Goal: Answer question/provide support: Answer question/provide support

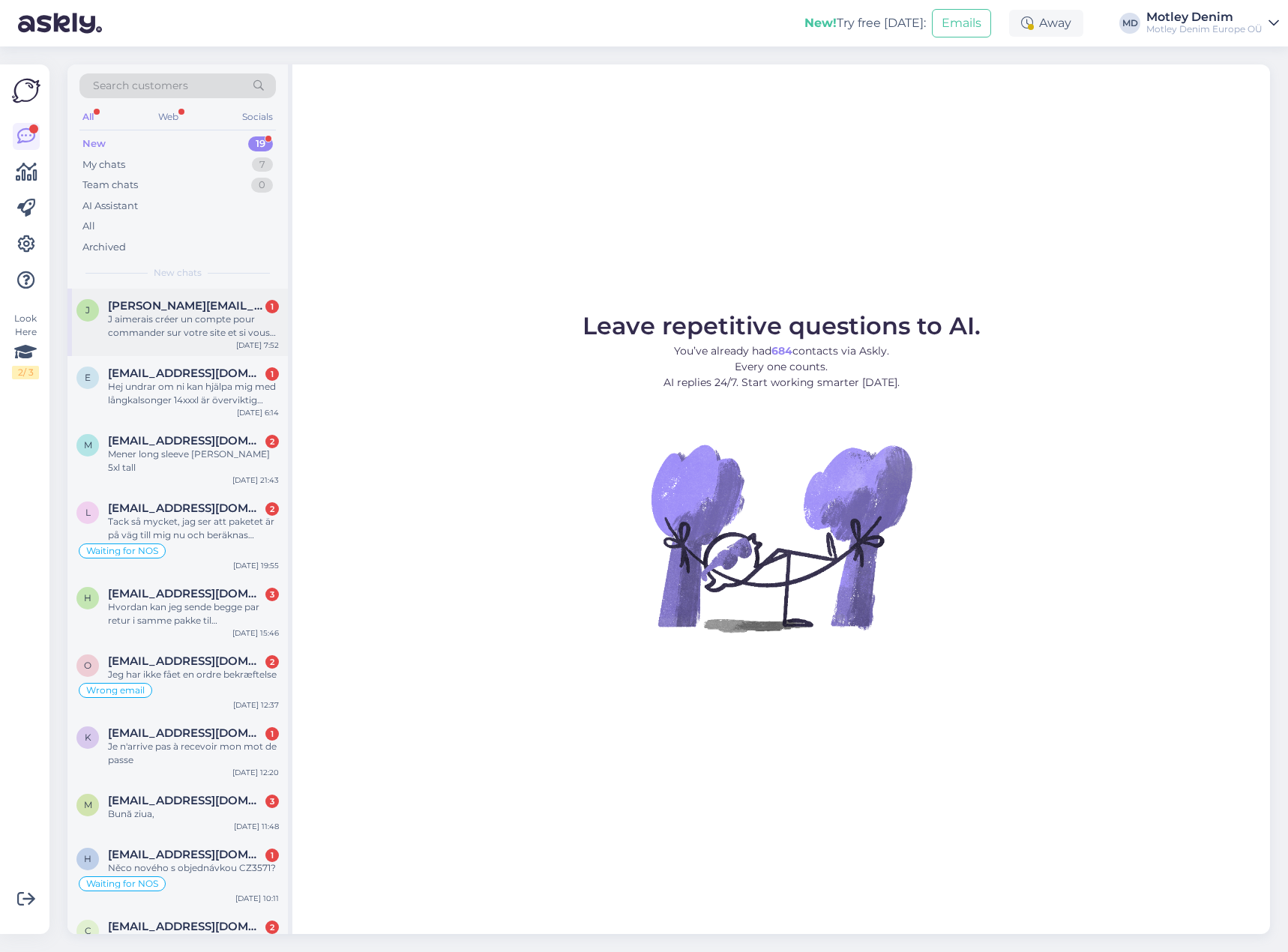
drag, startPoint x: 211, startPoint y: 323, endPoint x: 223, endPoint y: 324, distance: 12.0
click at [212, 323] on div "J aimerais créer un compte pour commander sur votre site et si vous faite des f…" at bounding box center [194, 326] width 171 height 27
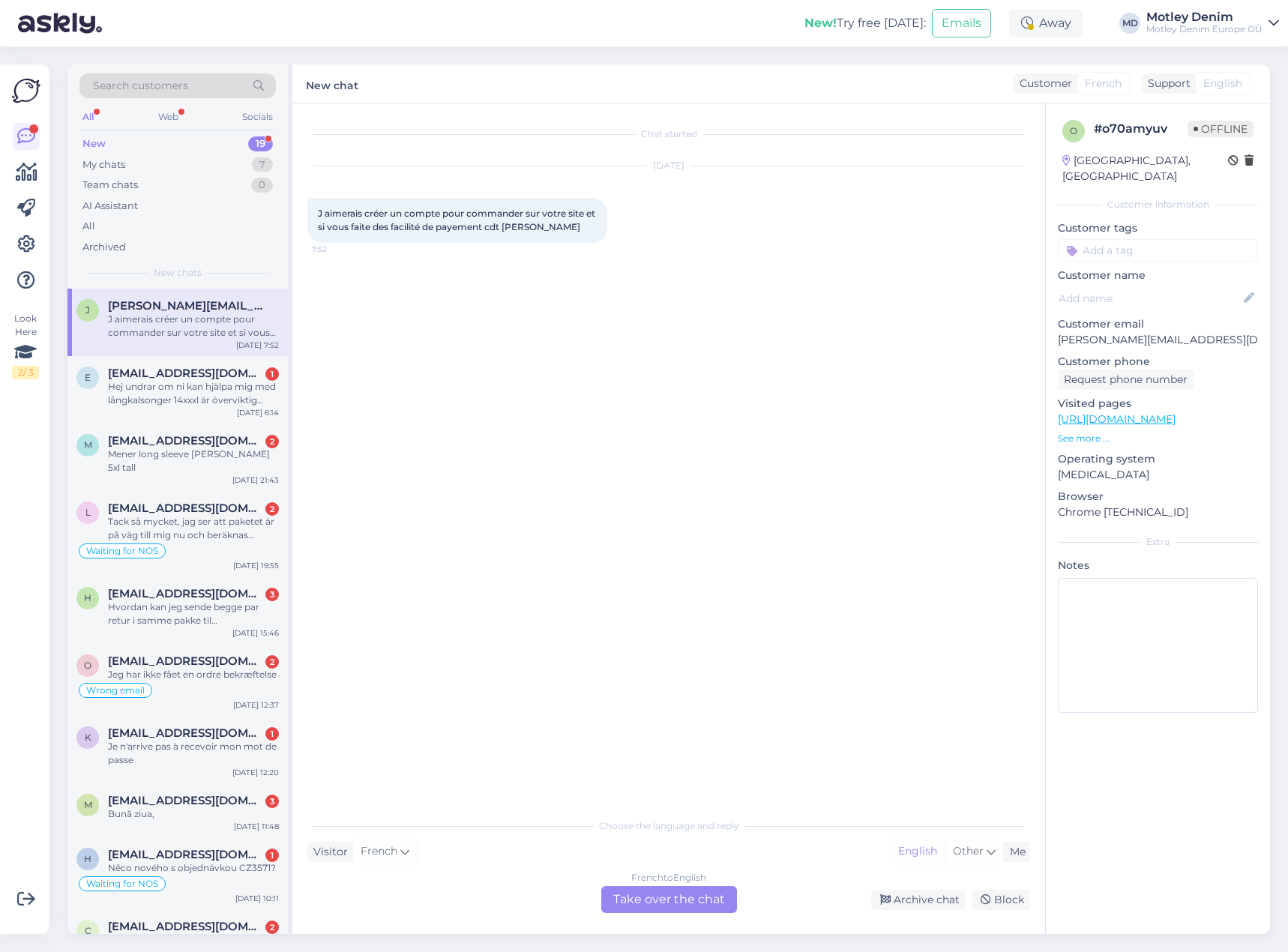
drag, startPoint x: 674, startPoint y: 906, endPoint x: 708, endPoint y: 842, distance: 72.5
click at [675, 906] on div "French to English Take over the chat" at bounding box center [669, 899] width 136 height 27
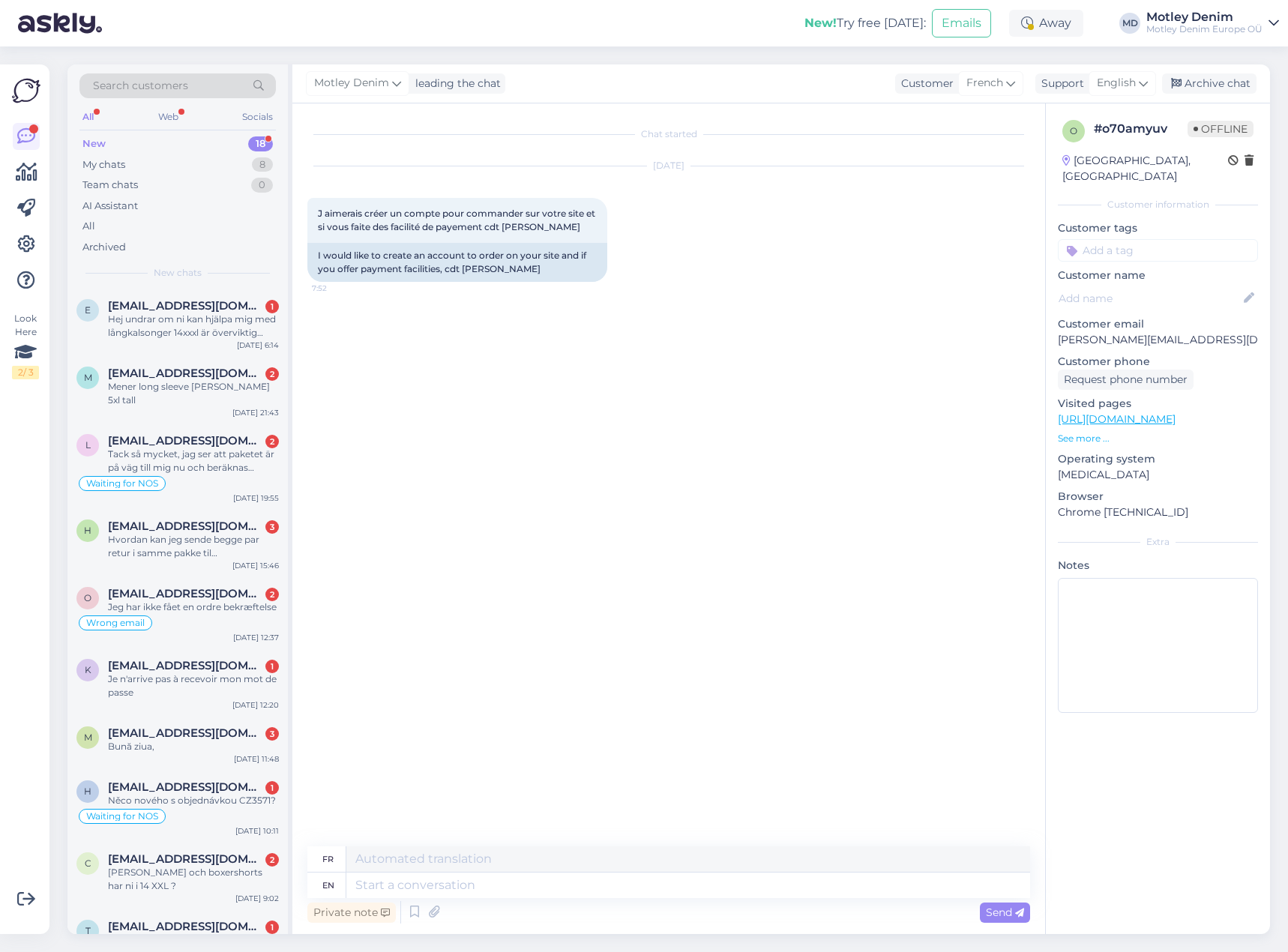
click at [545, 428] on div "Chat started [DATE] J aimerais créer un compte pour commander sur votre site et…" at bounding box center [675, 475] width 736 height 714
click at [605, 631] on div "Chat started [DATE] J aimerais créer un compte pour commander sur votre site et…" at bounding box center [675, 475] width 736 height 714
click at [485, 408] on div "Chat started [DATE] J aimerais créer un compte pour commander sur votre site et…" at bounding box center [675, 475] width 736 height 714
click at [750, 894] on textarea at bounding box center [688, 885] width 684 height 26
click at [643, 894] on textarea at bounding box center [688, 885] width 684 height 26
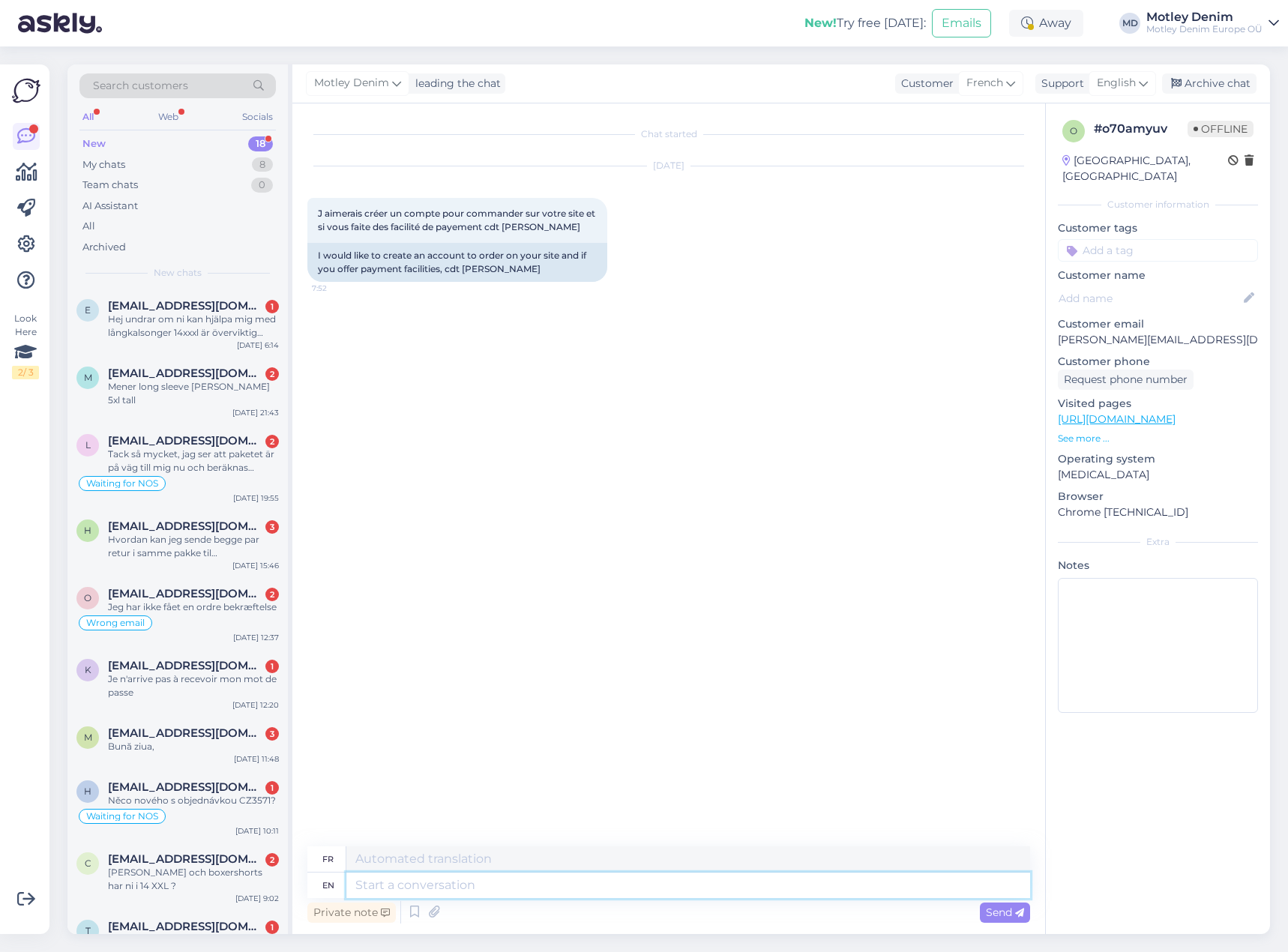
click at [562, 887] on textarea at bounding box center [688, 885] width 684 height 26
click at [476, 810] on div "Chat started [DATE] J aimerais créer un compte pour commander sur votre site et…" at bounding box center [675, 475] width 736 height 714
click at [443, 892] on textarea at bounding box center [688, 885] width 684 height 26
click at [539, 797] on div "Chat started [DATE] J aimerais créer un compte pour commander sur votre site et…" at bounding box center [675, 475] width 736 height 714
click at [524, 866] on textarea at bounding box center [688, 859] width 684 height 26
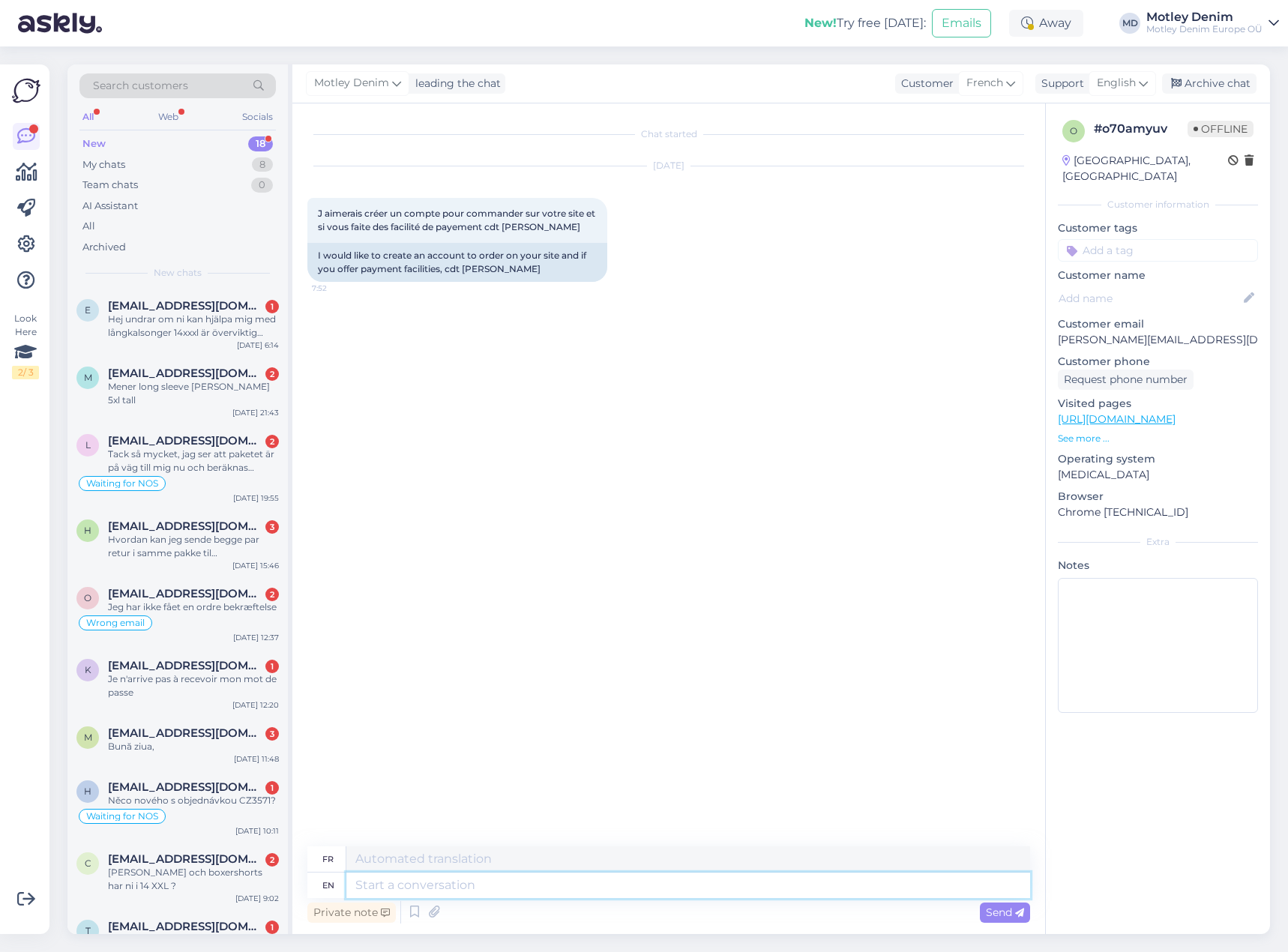
click at [571, 890] on textarea at bounding box center [688, 885] width 684 height 26
click at [515, 774] on div "Chat started [DATE] J aimerais créer un compte pour commander sur votre site et…" at bounding box center [675, 475] width 736 height 714
click at [503, 890] on textarea at bounding box center [688, 885] width 684 height 26
click at [558, 794] on div "Chat started [DATE] J aimerais créer un compte pour commander sur votre site et…" at bounding box center [675, 475] width 736 height 714
click at [524, 895] on textarea at bounding box center [688, 885] width 684 height 26
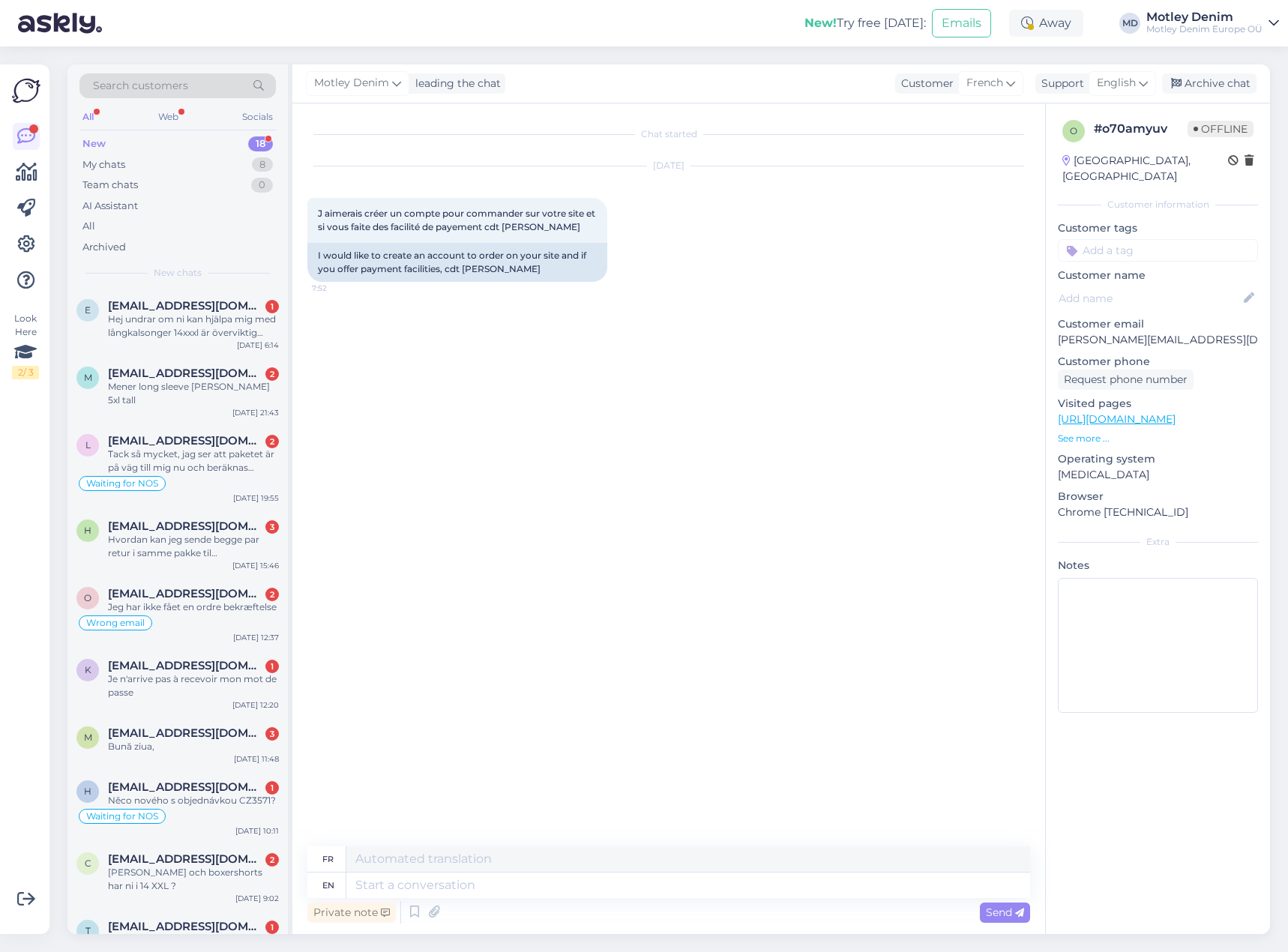
click at [561, 807] on div "Chat started [DATE] J aimerais créer un compte pour commander sur votre site et…" at bounding box center [675, 475] width 736 height 714
click at [561, 900] on div "Private note Send" at bounding box center [669, 912] width 723 height 28
click at [568, 889] on textarea at bounding box center [688, 885] width 684 height 26
click at [596, 739] on div "Chat started [DATE] J aimerais créer un compte pour commander sur votre site et…" at bounding box center [675, 475] width 736 height 714
click at [558, 629] on div "Chat started [DATE] J aimerais créer un compte pour commander sur votre site et…" at bounding box center [675, 475] width 736 height 714
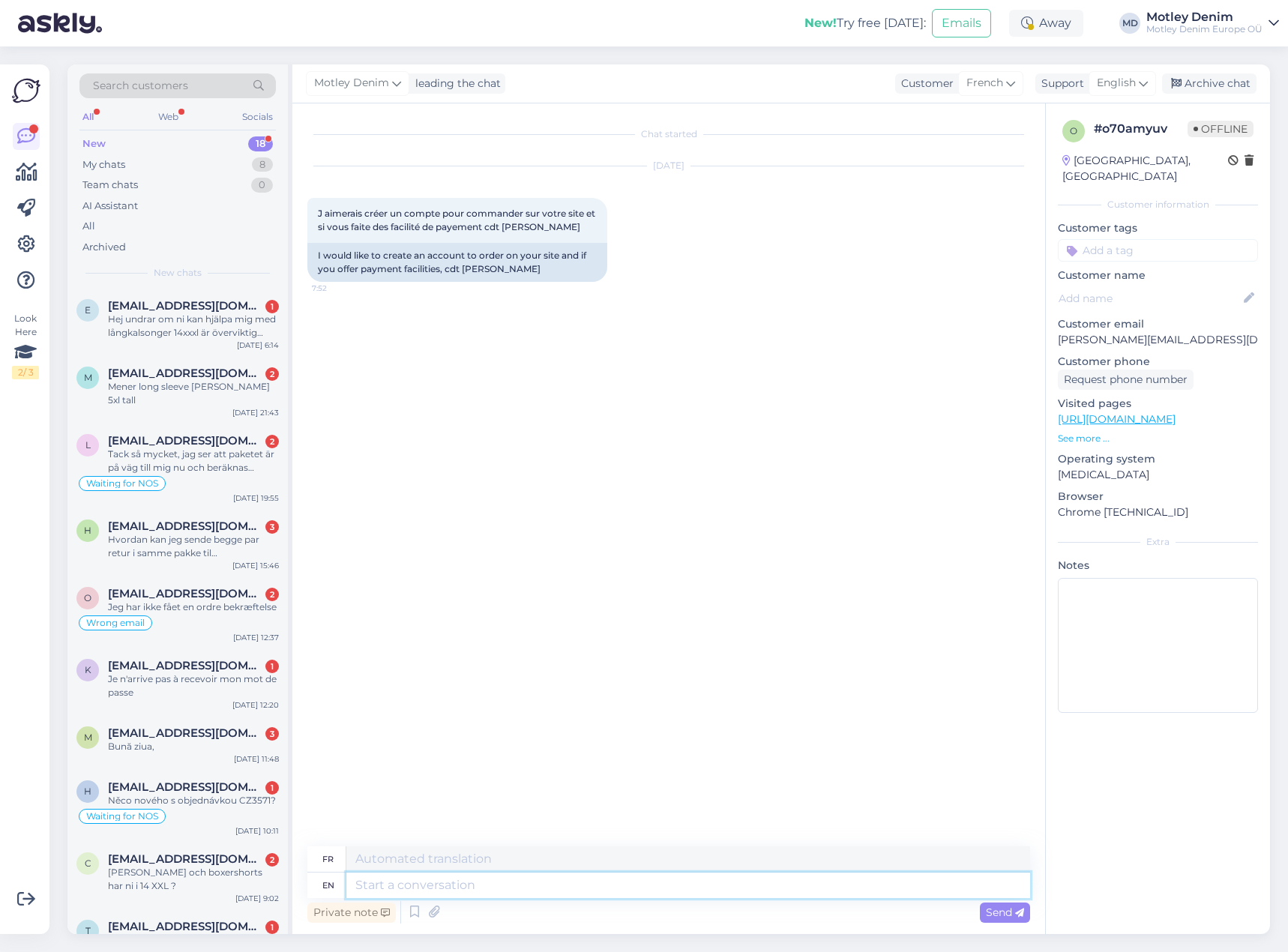
click at [593, 895] on textarea at bounding box center [688, 885] width 684 height 26
click at [319, 213] on span "J aimerais créer un compte pour commander sur votre site et si vous faite des f…" at bounding box center [458, 220] width 280 height 25
drag, startPoint x: 319, startPoint y: 213, endPoint x: 559, endPoint y: 233, distance: 240.8
click at [559, 233] on div "J aimerais créer un compte pour commander sur votre site et si vous faite des f…" at bounding box center [457, 219] width 300 height 45
copy div "J aimerais créer un compte pour commander sur votre site et si vous faite des f…"
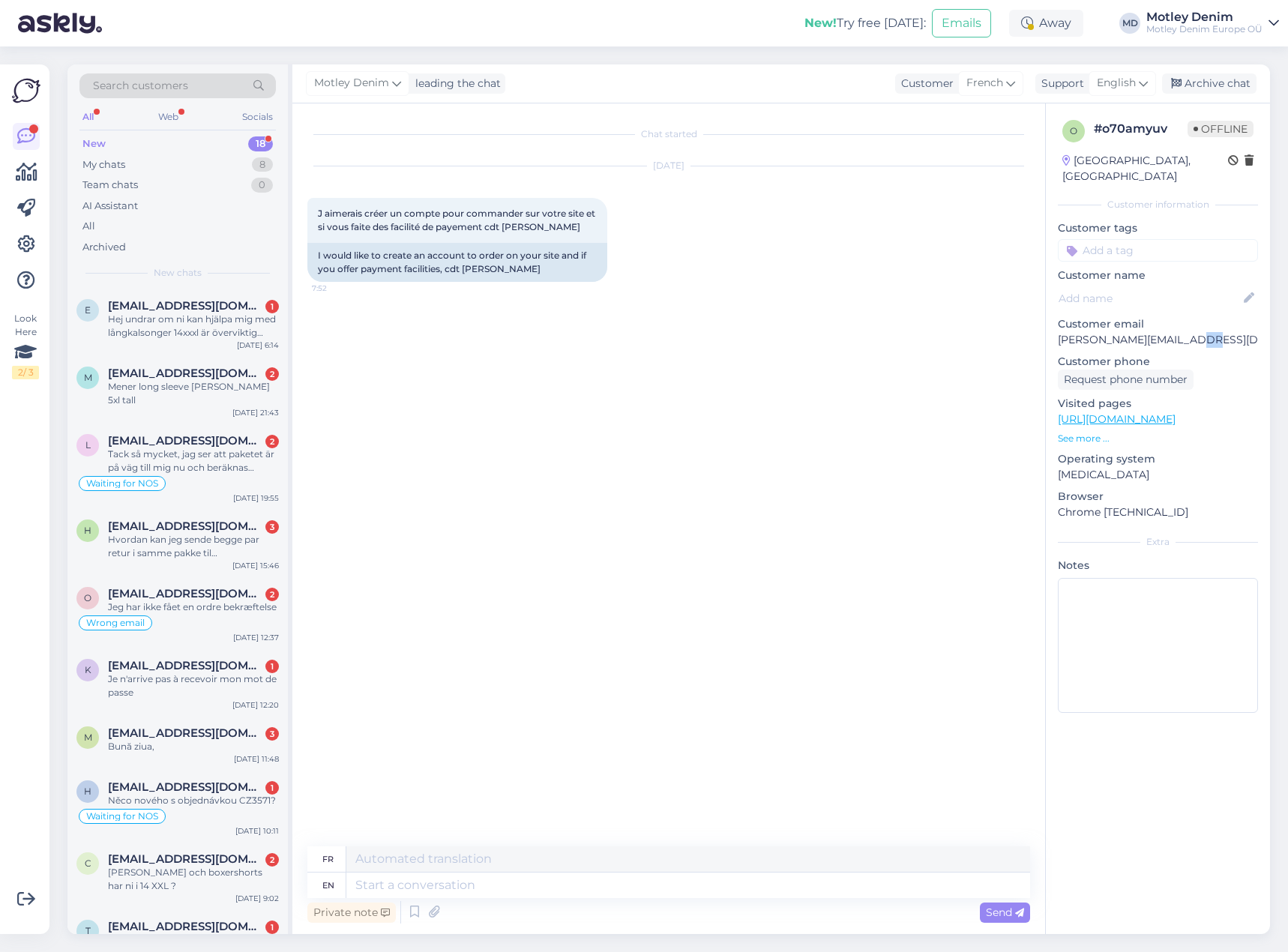
drag, startPoint x: 1197, startPoint y: 321, endPoint x: 1188, endPoint y: 320, distance: 9.1
click at [1188, 332] on p "[PERSON_NAME][EMAIL_ADDRESS][DOMAIN_NAME]" at bounding box center [1157, 340] width 200 height 16
click at [1191, 317] on p "Customer email" at bounding box center [1157, 324] width 200 height 16
click at [609, 360] on div "Chat started [DATE] J aimerais créer un compte pour commander sur votre site et…" at bounding box center [675, 475] width 736 height 714
click at [653, 882] on textarea at bounding box center [688, 885] width 684 height 26
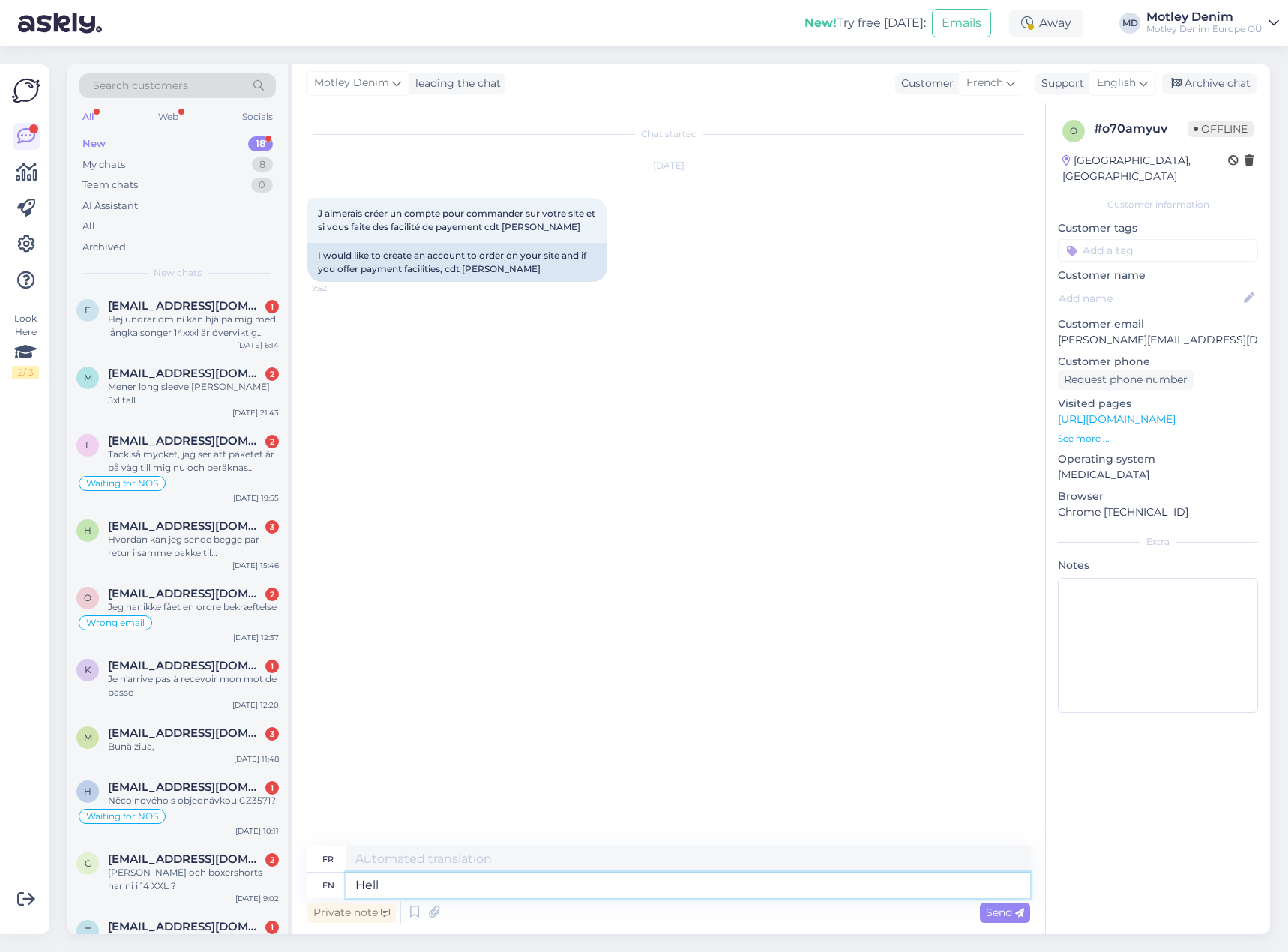
type textarea "Hello"
type textarea "Bonjour"
type textarea "Please m"
type textarea "S'il te plaît"
type textarea "Please make a"
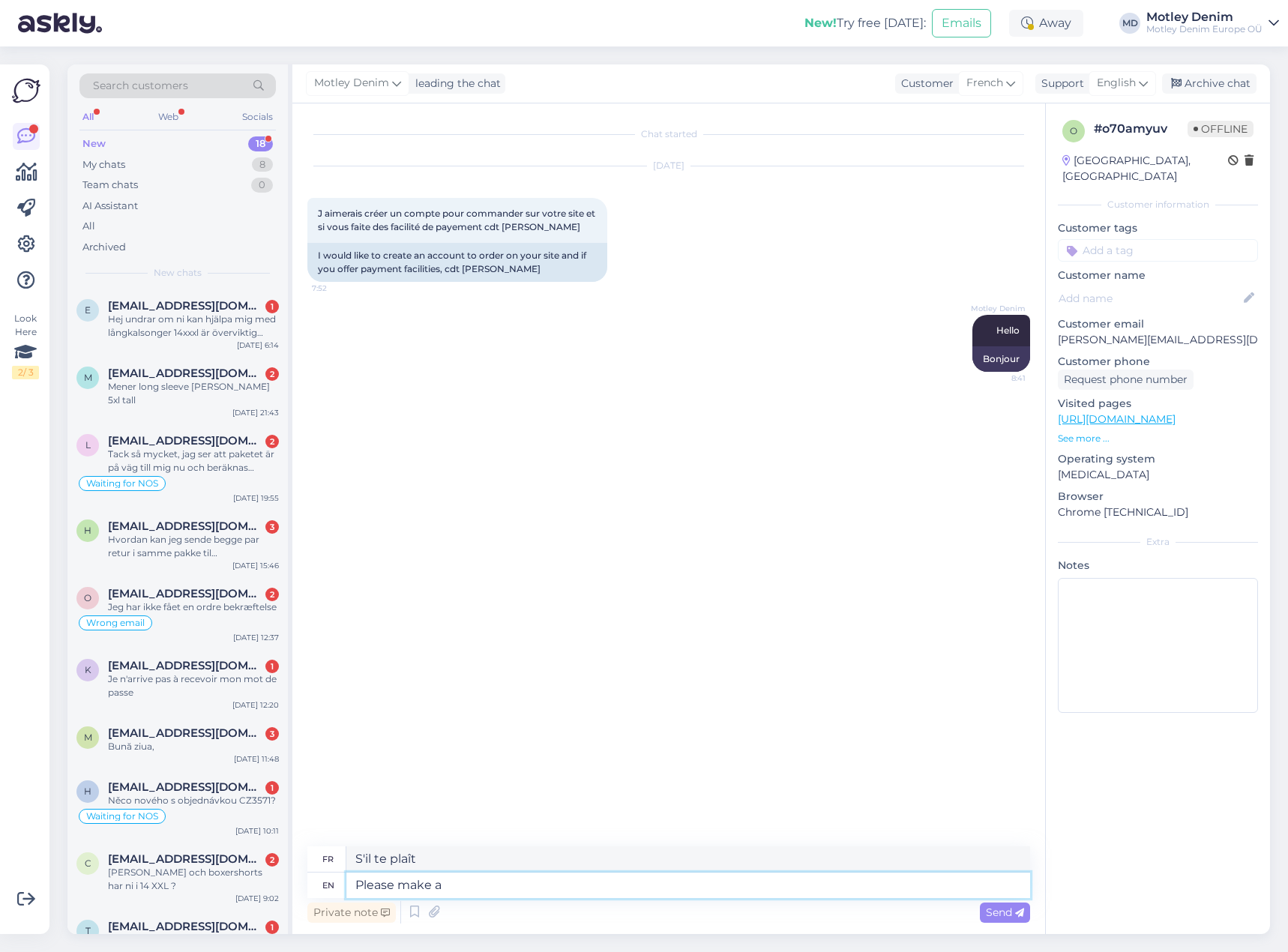
type textarea "S'il vous plaît faire"
type textarea "Please make an"
type textarea "S'il vous plaît faire un"
type textarea "Please make an account wi"
type textarea "[PERSON_NAME] créer un compte"
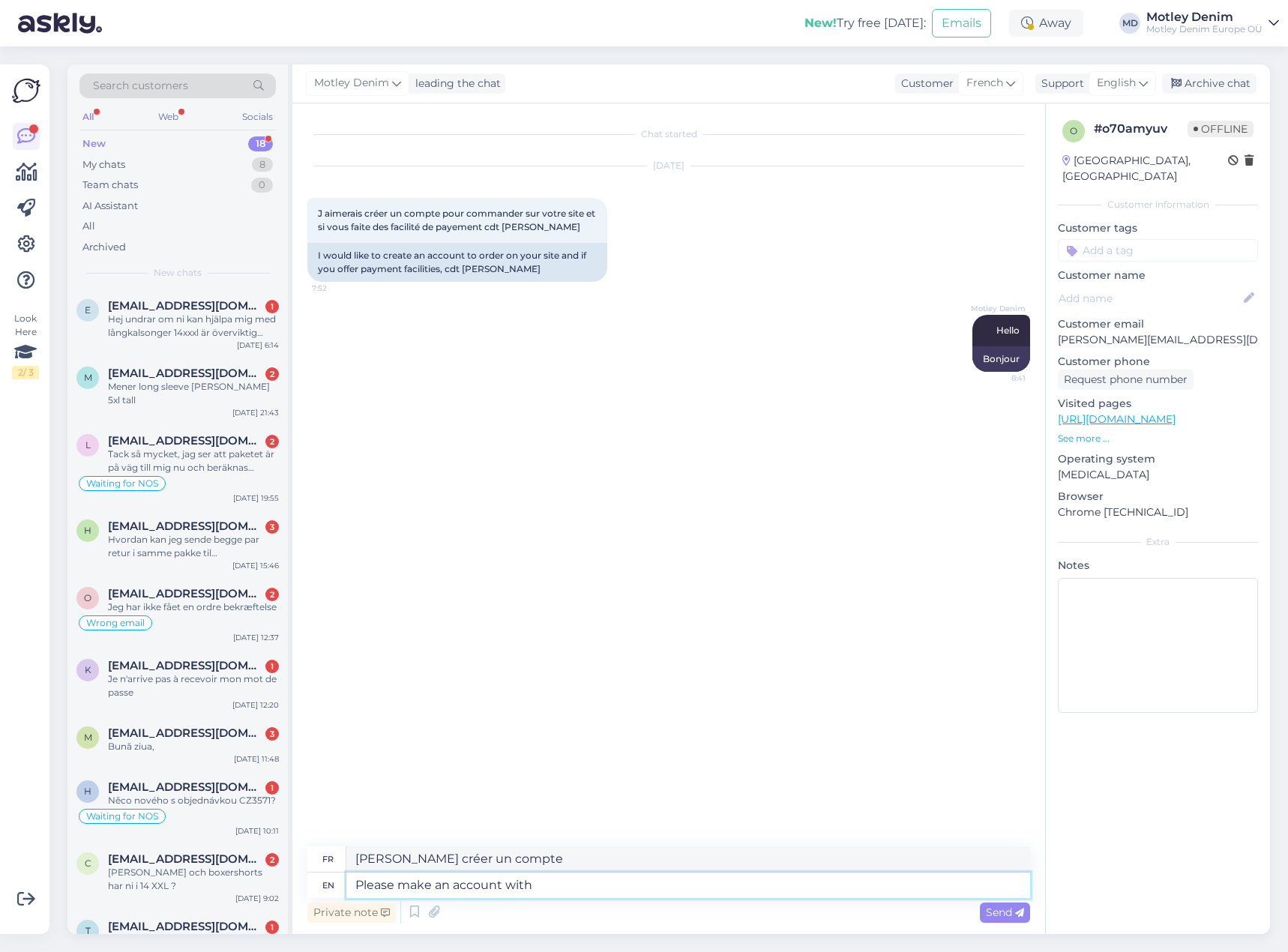
type textarea "Please make an account with u"
type textarea "[PERSON_NAME] créer un compte avec"
type textarea "Please make an account with us. A"
type textarea "[PERSON_NAME] créer un compte chez nous."
type textarea "Please make an account with us. Accoun ca"
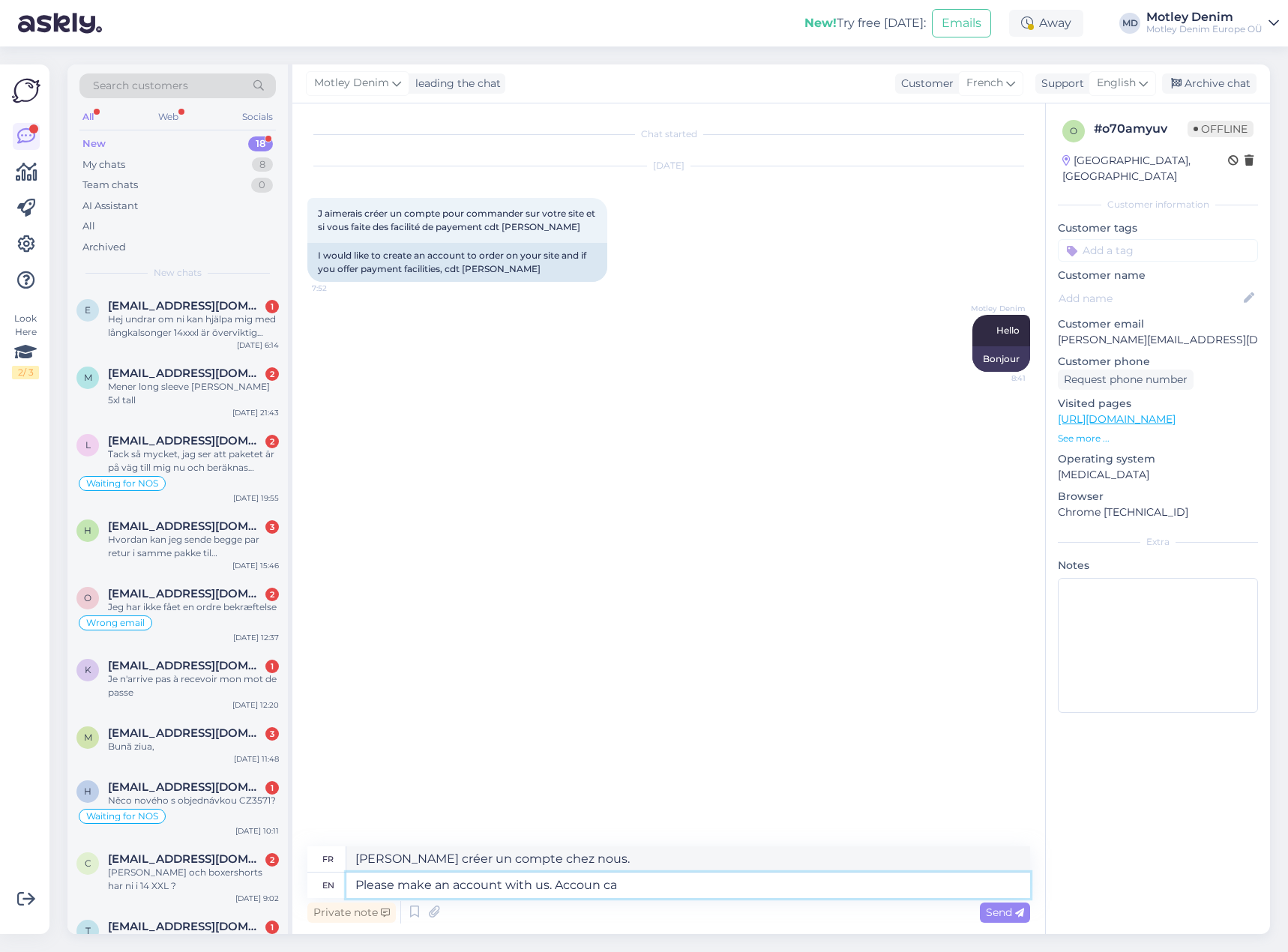
type textarea "[PERSON_NAME] créer un compte chez nous. Compte"
type textarea "Please make an account with us. Accoun can be"
type textarea "[PERSON_NAME] créer un compte chez nous. Le compte peut"
type textarea "Please make an account with us. Accoun can be c"
type textarea "[PERSON_NAME] créer un compte chez nous. Le compte peut être"
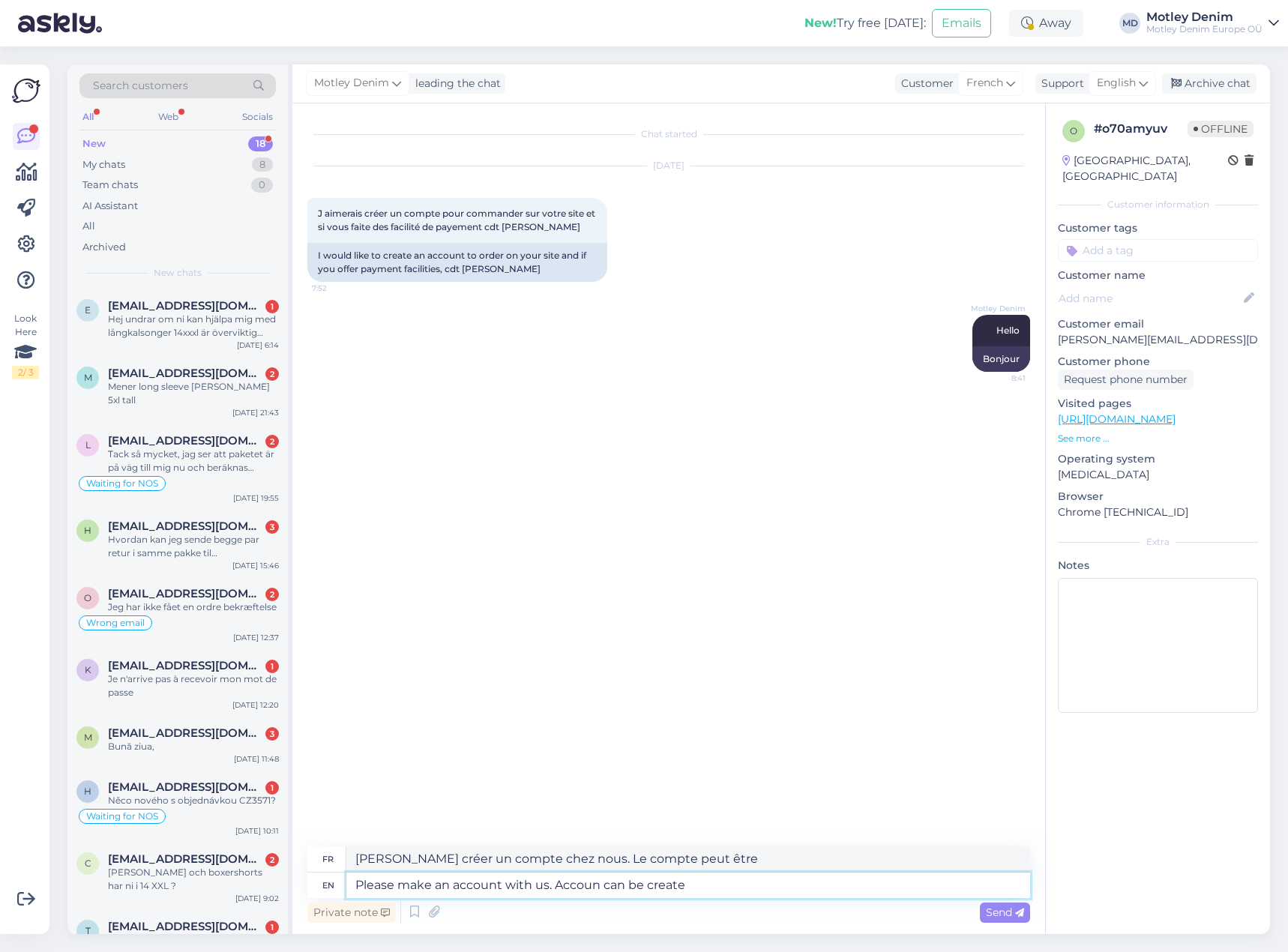
type textarea "Please make an account with us. Accoun can be created"
type textarea "[PERSON_NAME] créer un compte. Vous pouvez créer un compte."
type textarea "Please make an account with us. Accoun can be created al"
type textarea "[PERSON_NAME] créer un compte. Un compte peut être créé."
type textarea "Please make an account with us. Accoun can be created also w"
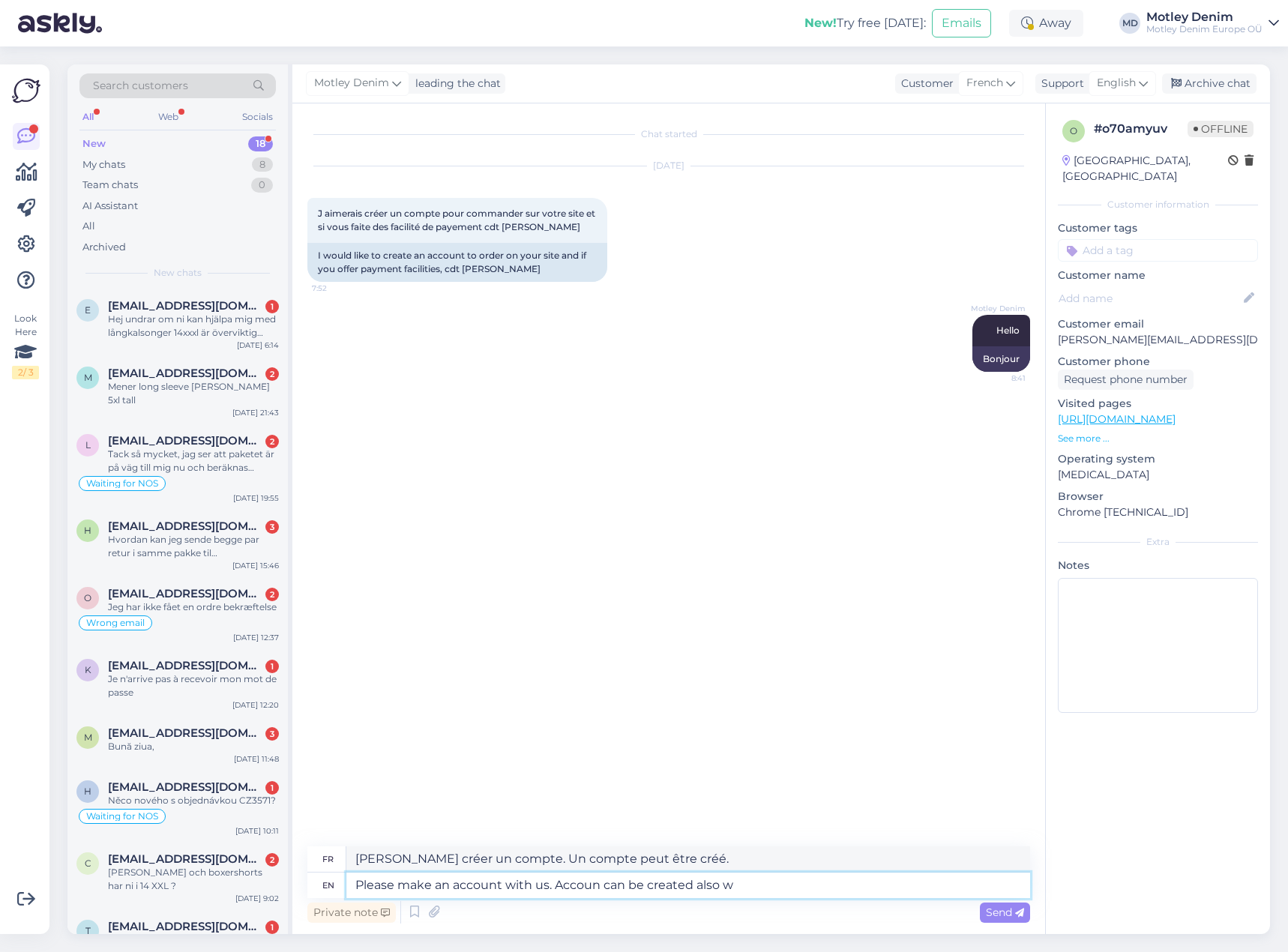
type textarea "[PERSON_NAME] créer un compte. Vous pouvez également créer un compte."
type textarea "Please make an account with us. Accoun can be created also while m"
type textarea "[PERSON_NAME] créer un compte. Vous pouvez également créer un compte pendant qu…"
drag, startPoint x: 798, startPoint y: 876, endPoint x: 557, endPoint y: 881, distance: 241.1
click at [557, 881] on textarea "Please make an account with us. Accoun can be created also while m" at bounding box center [688, 885] width 684 height 26
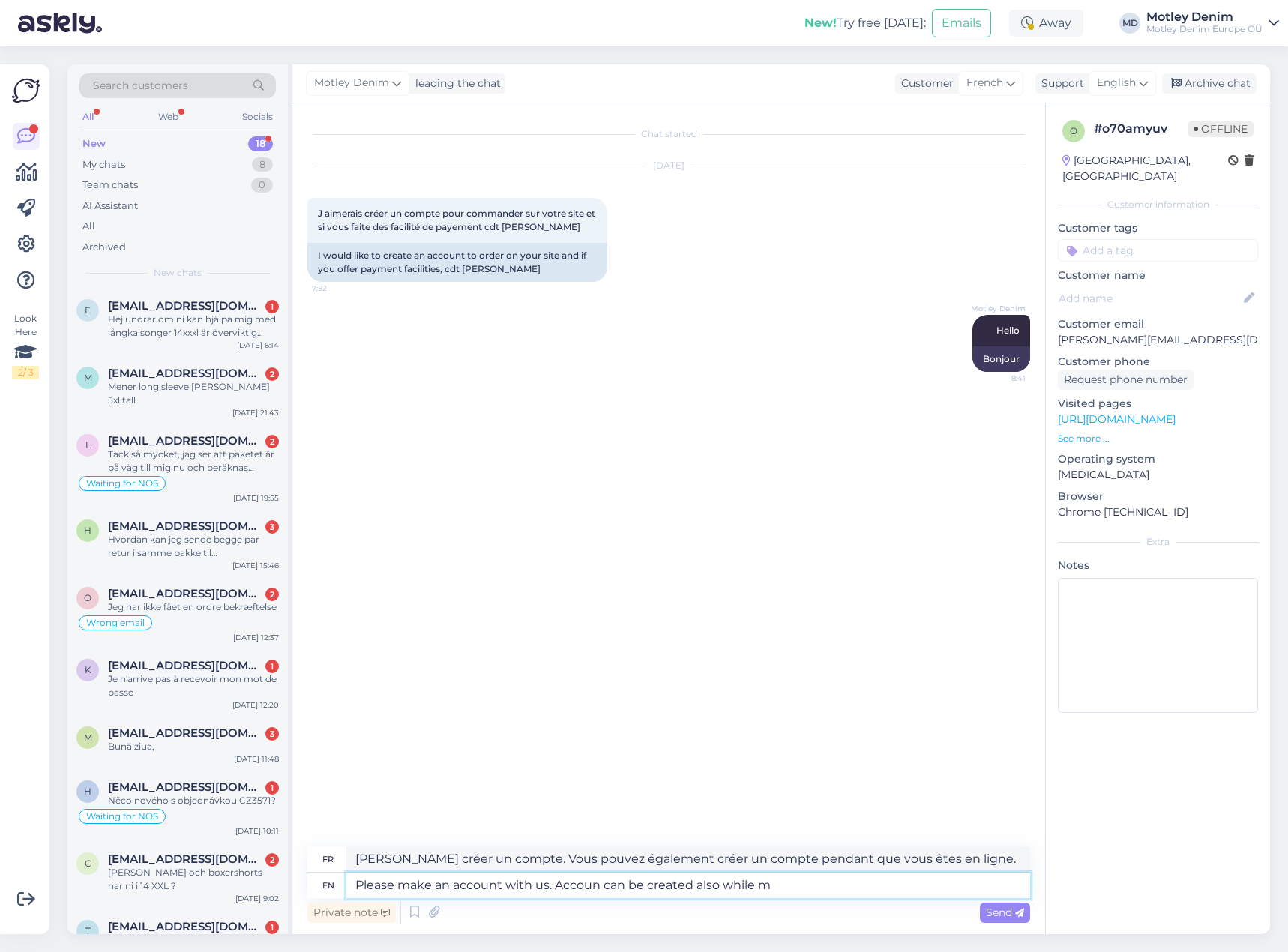
paste textarea "Pour créer un compte, cochez la case "Créer un compte" lorsque vous passez votr…"
type textarea "Please make an account with us. Pour créer un compte, cochez la case "Créer un …"
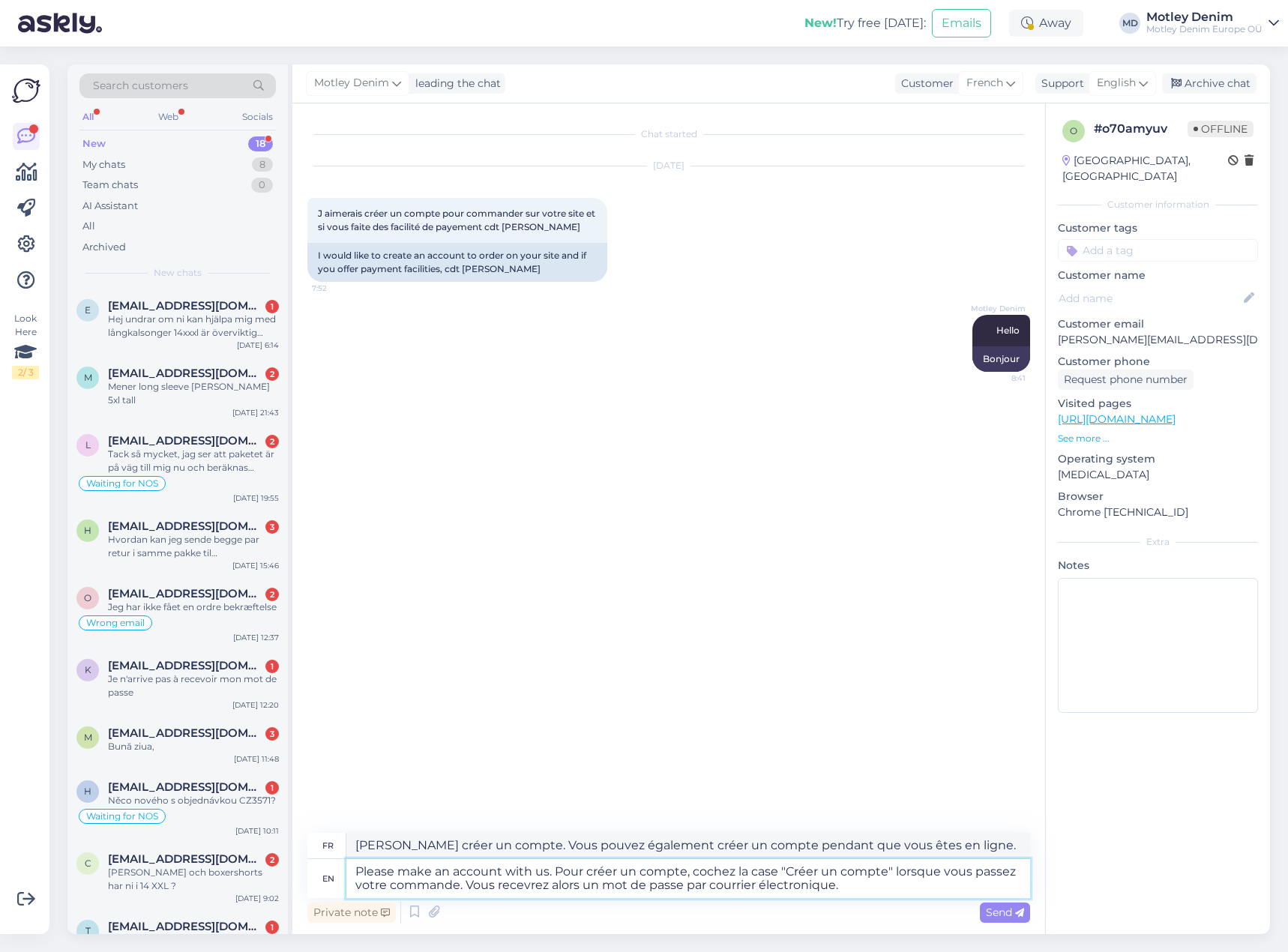
type textarea "[PERSON_NAME] créer un compte chez nous. Pour créer un compte, cochez la case "…"
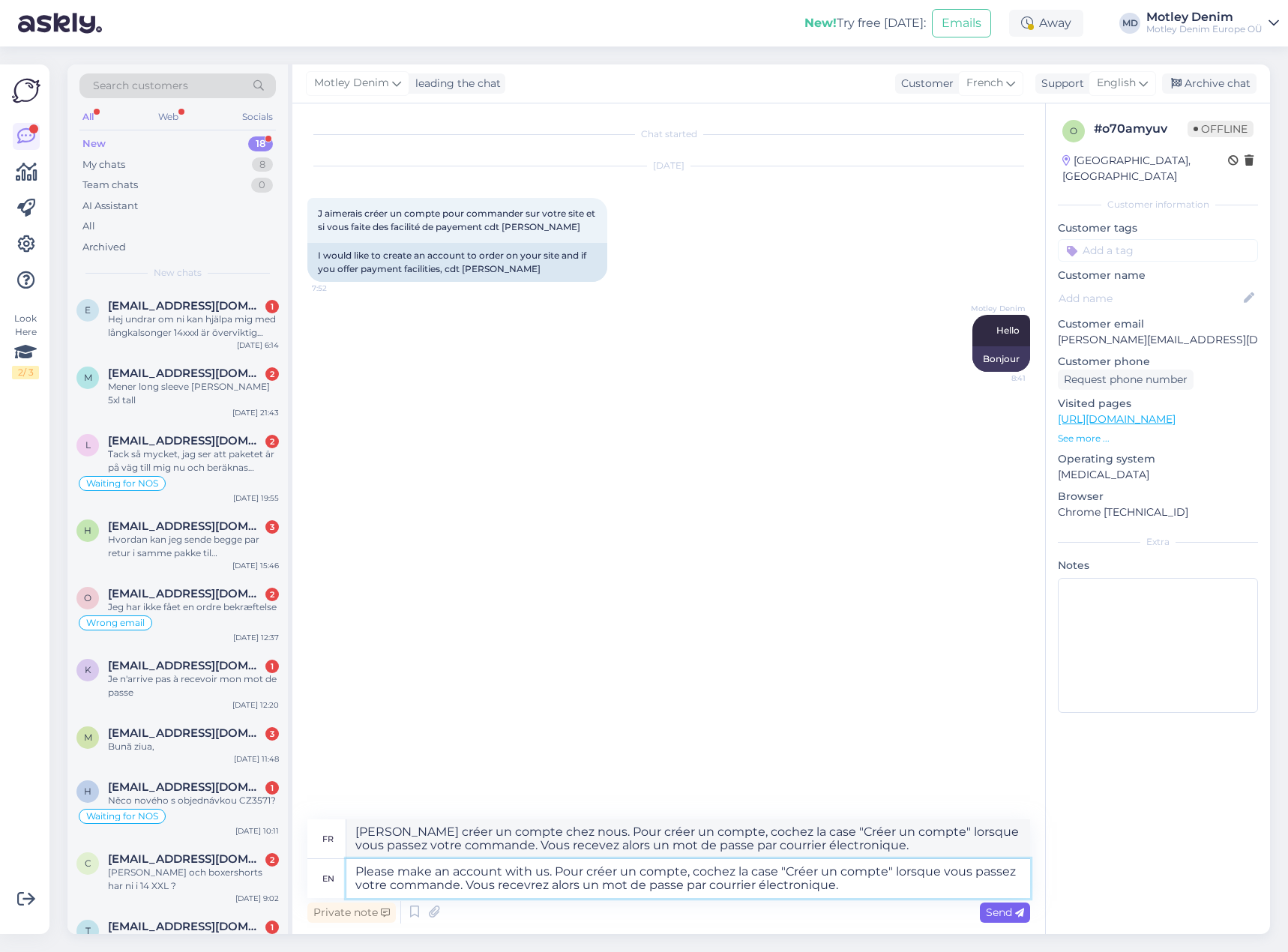
type textarea "Please make an account with us. Pour créer un compte, cochez la case "Créer un …"
click at [998, 915] on span "Send" at bounding box center [1005, 911] width 38 height 13
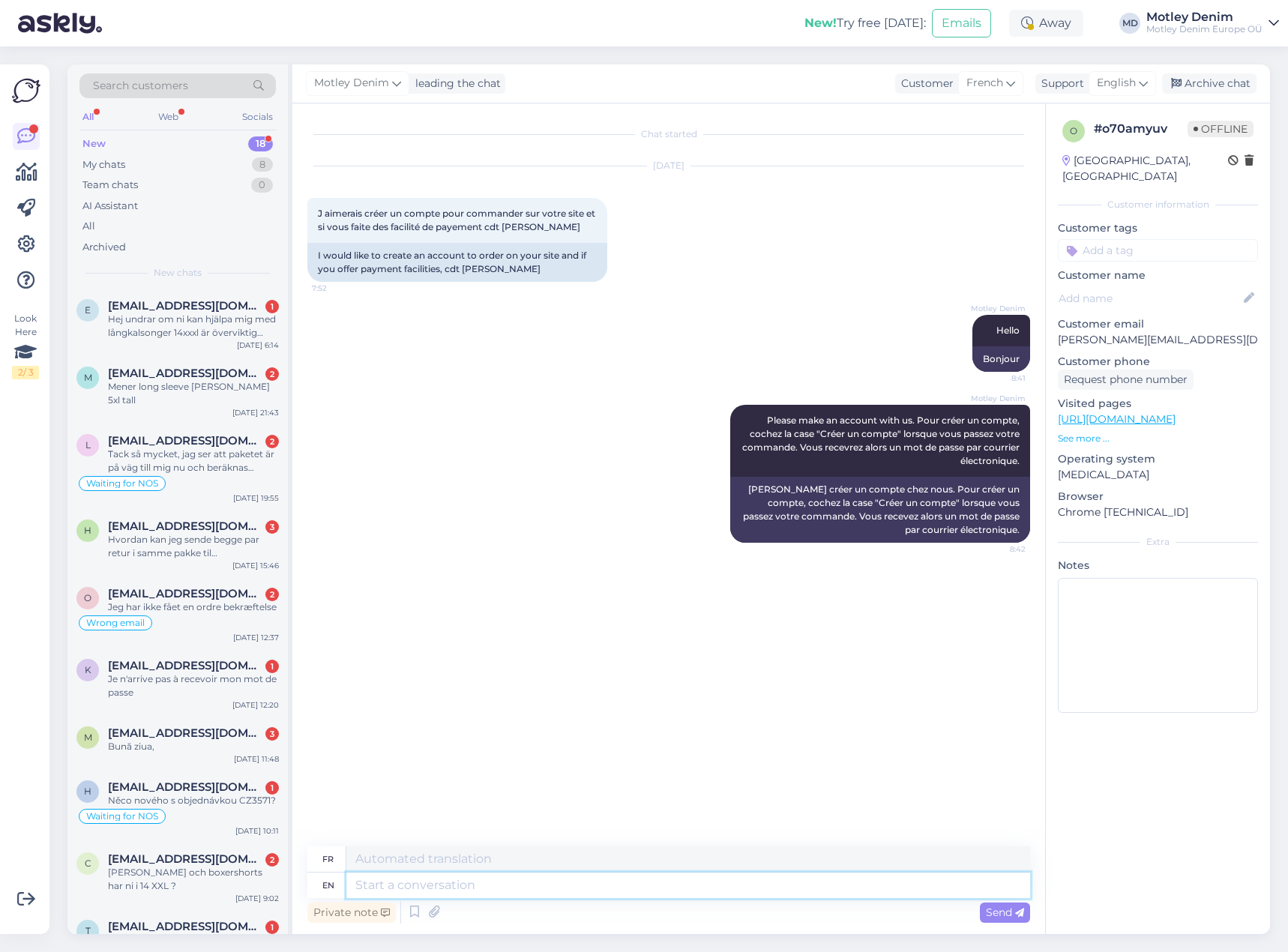
click at [708, 881] on textarea at bounding box center [688, 885] width 684 height 26
type textarea "We do"
type textarea "Nous"
type textarea "We do o"
type textarea "Nous faisons"
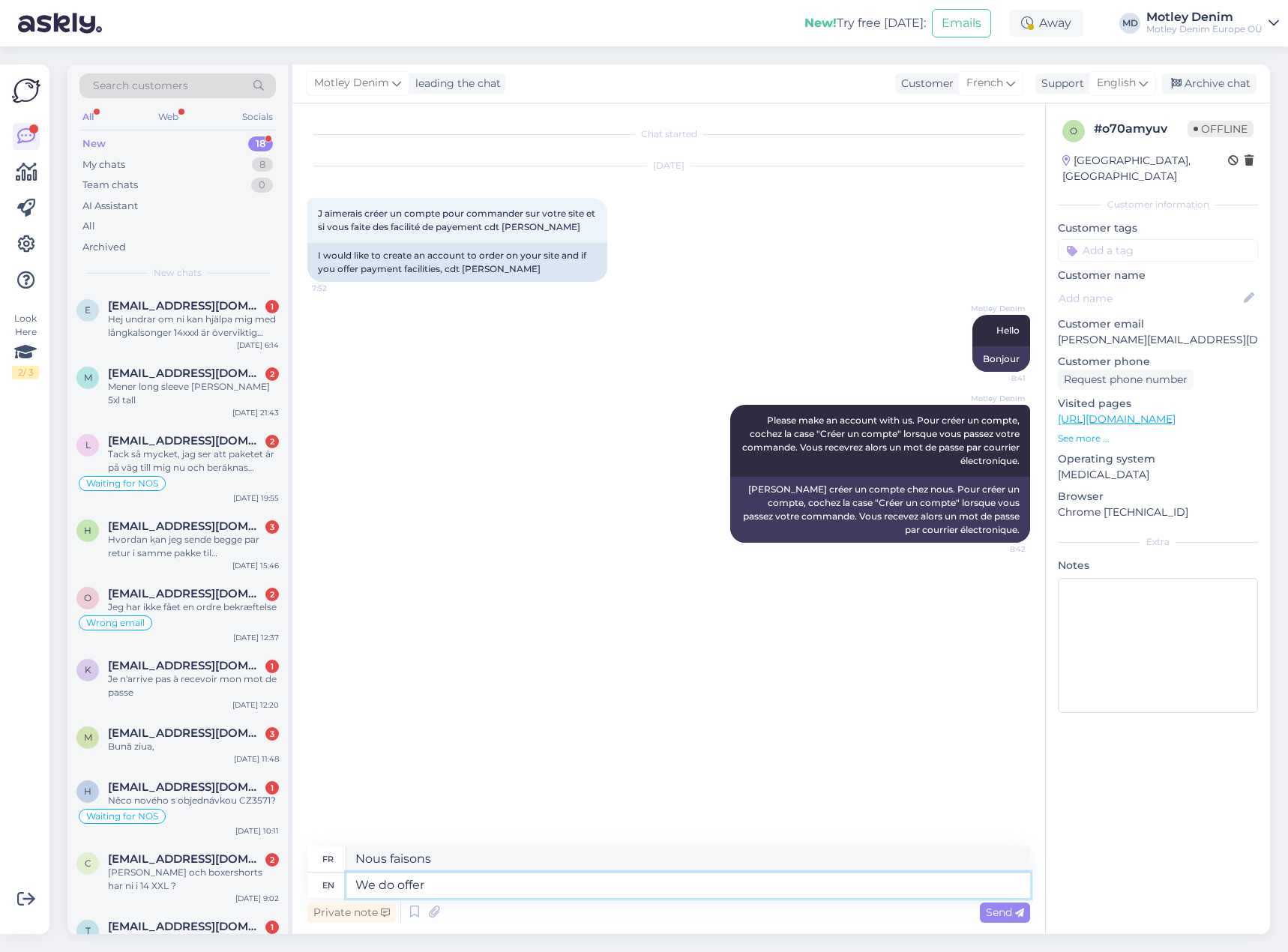
type textarea "We do offer"
type textarea "Nous offrons"
type textarea "We do offer pa"
type textarea "Nous proposons p"
type textarea "We do offer payment in"
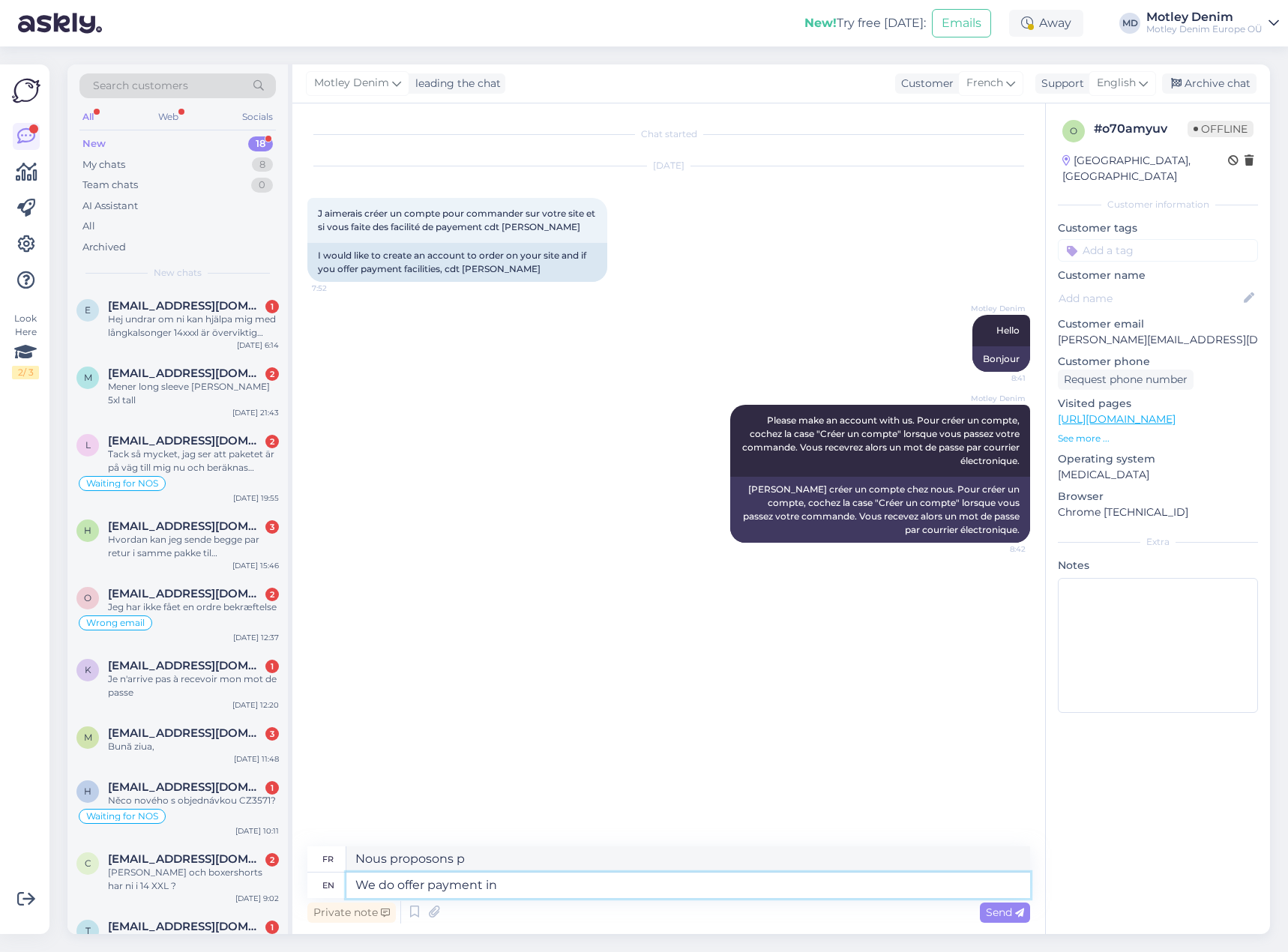
type textarea "Nous proposons un paiement"
type textarea "We do offer payment in in"
type textarea "Nous proposons le paiement en"
type textarea "We do offer payment in installments, bu"
type textarea "Nous proposons le paiement en plusieurs fois,"
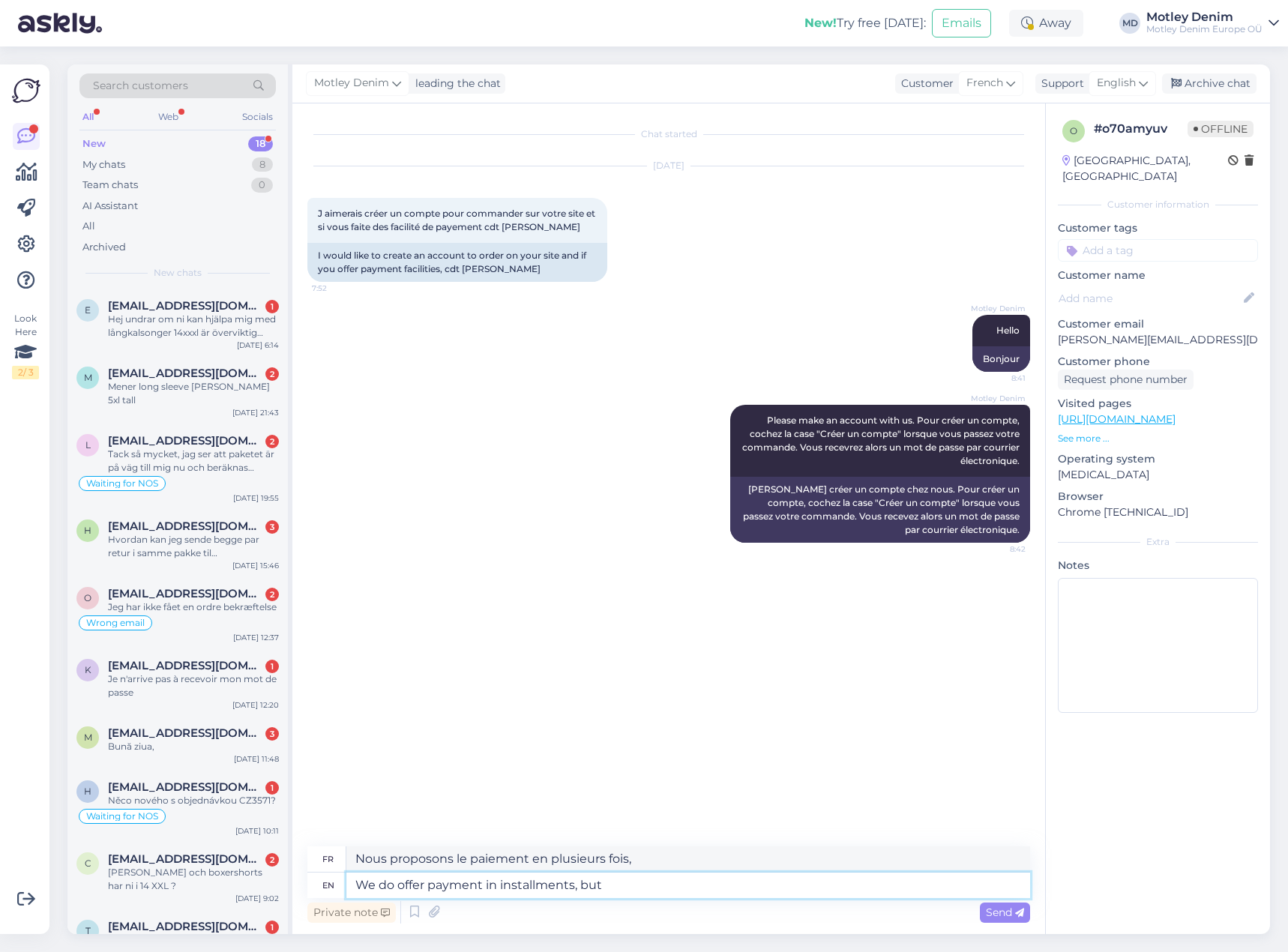
type textarea "We do offer payment in installments, but n"
type textarea "Nous proposons le paiement en plusieurs fois, mais"
type textarea "At th"
type textarea "À"
type textarea "At the m"
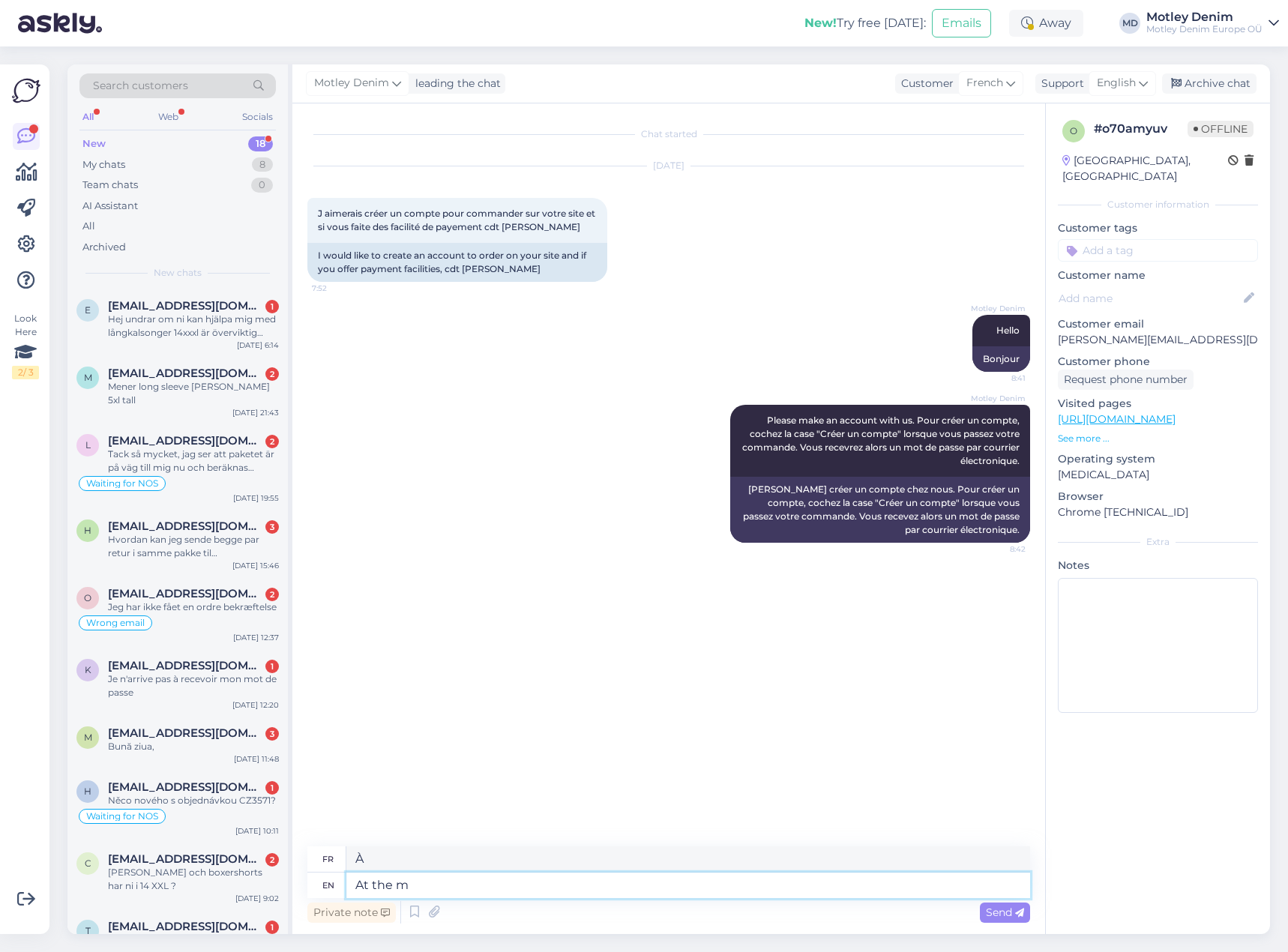
type textarea "Au"
type textarea "At the moment we"
type textarea "À l'heure actuelle"
type textarea "At the moment we do"
type textarea "En ce moment nous"
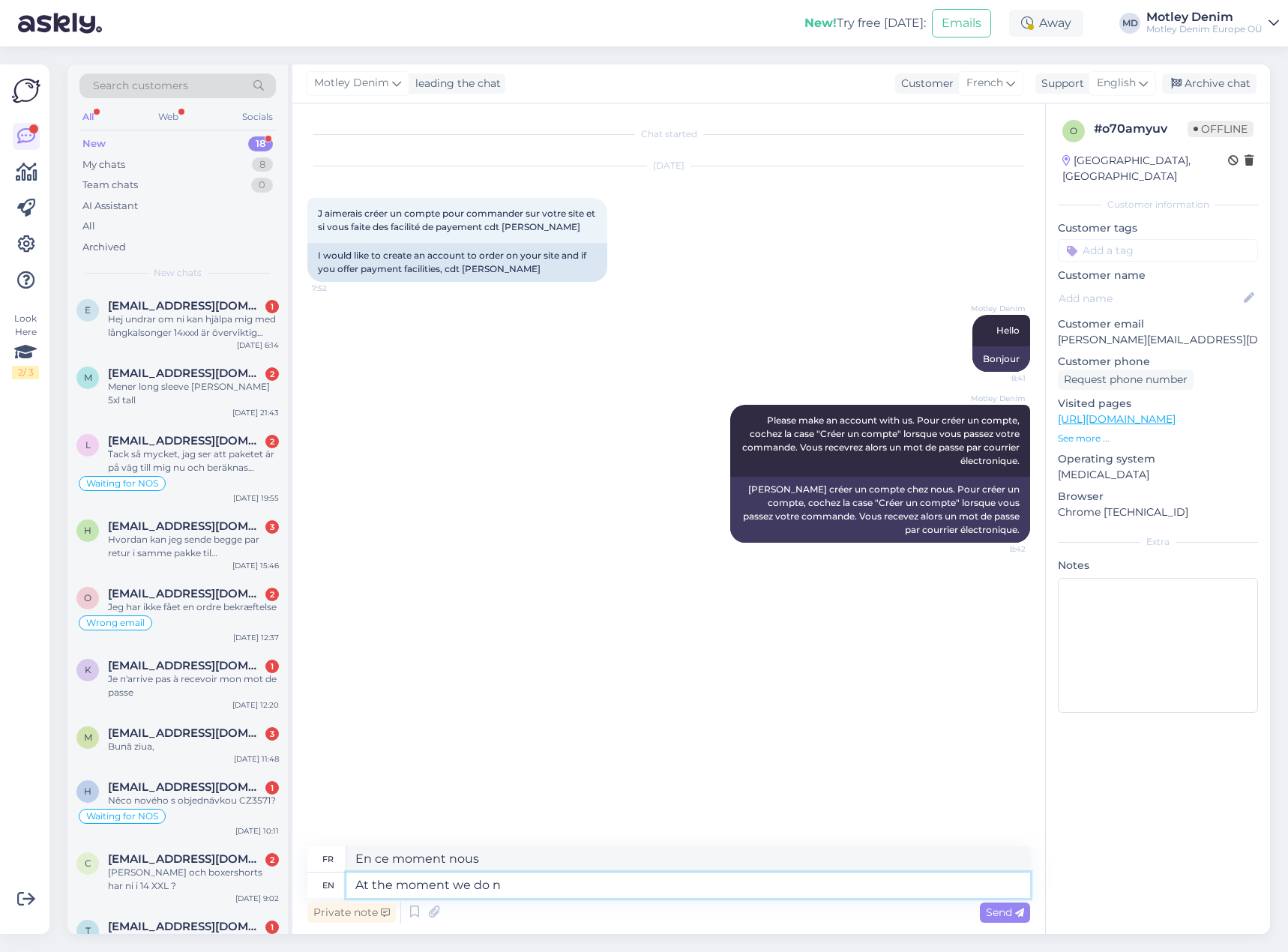
type textarea "At the moment we do no"
type textarea "Pour le moment nous le faisons"
type textarea "At the moment we do not of"
type textarea "Pour le moment nous ne le faisons pas"
type textarea "At the moment we do not offer pa"
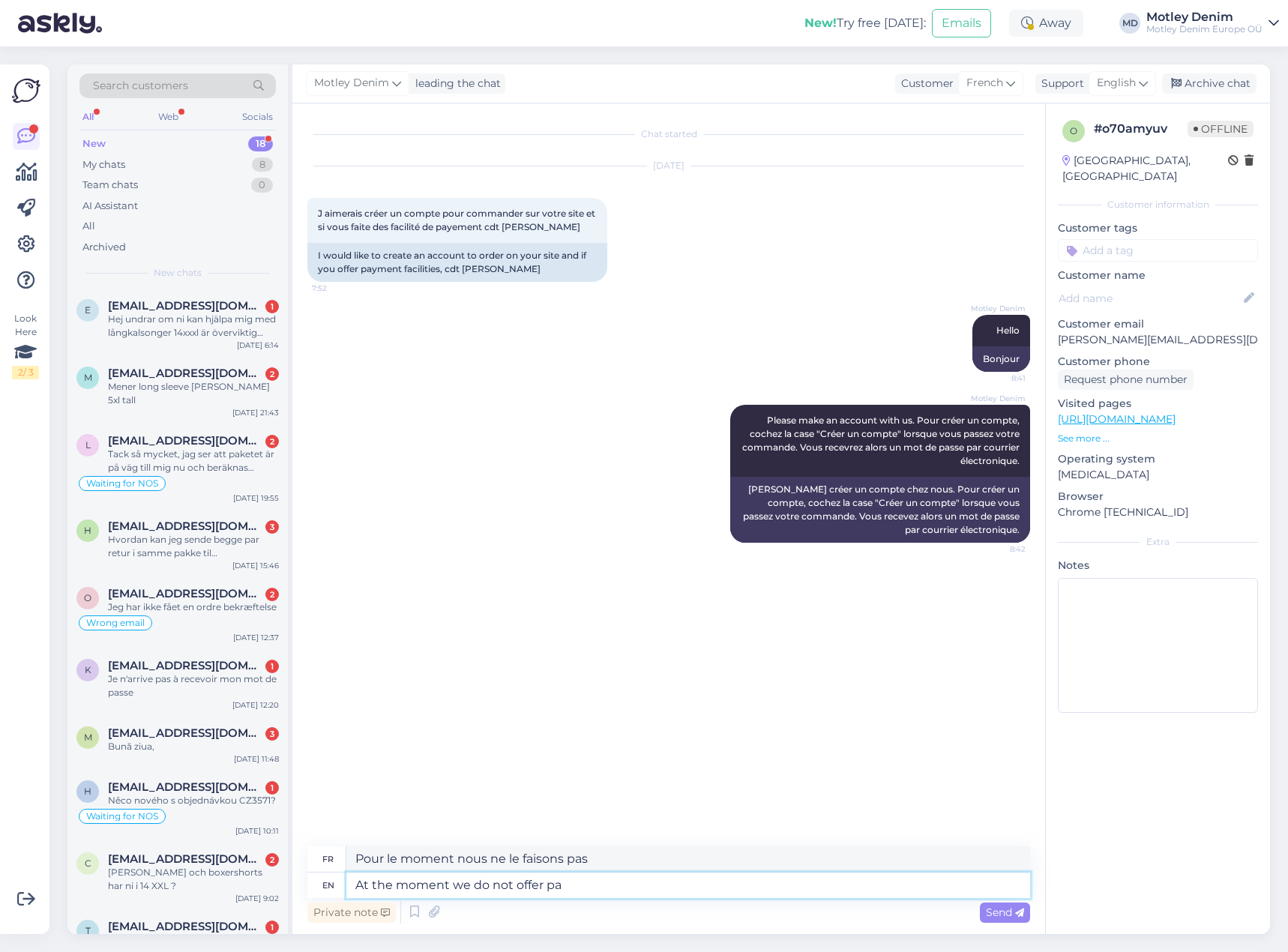
type textarea "Pour le moment nous ne proposons pas"
type textarea "At the moment we do not offer payment in"
type textarea "Pour le moment, nous ne proposons pas de paiement"
type textarea "At the moment we do not offer payment in"
type textarea "Pour le moment, nous ne proposons pas de paiement en"
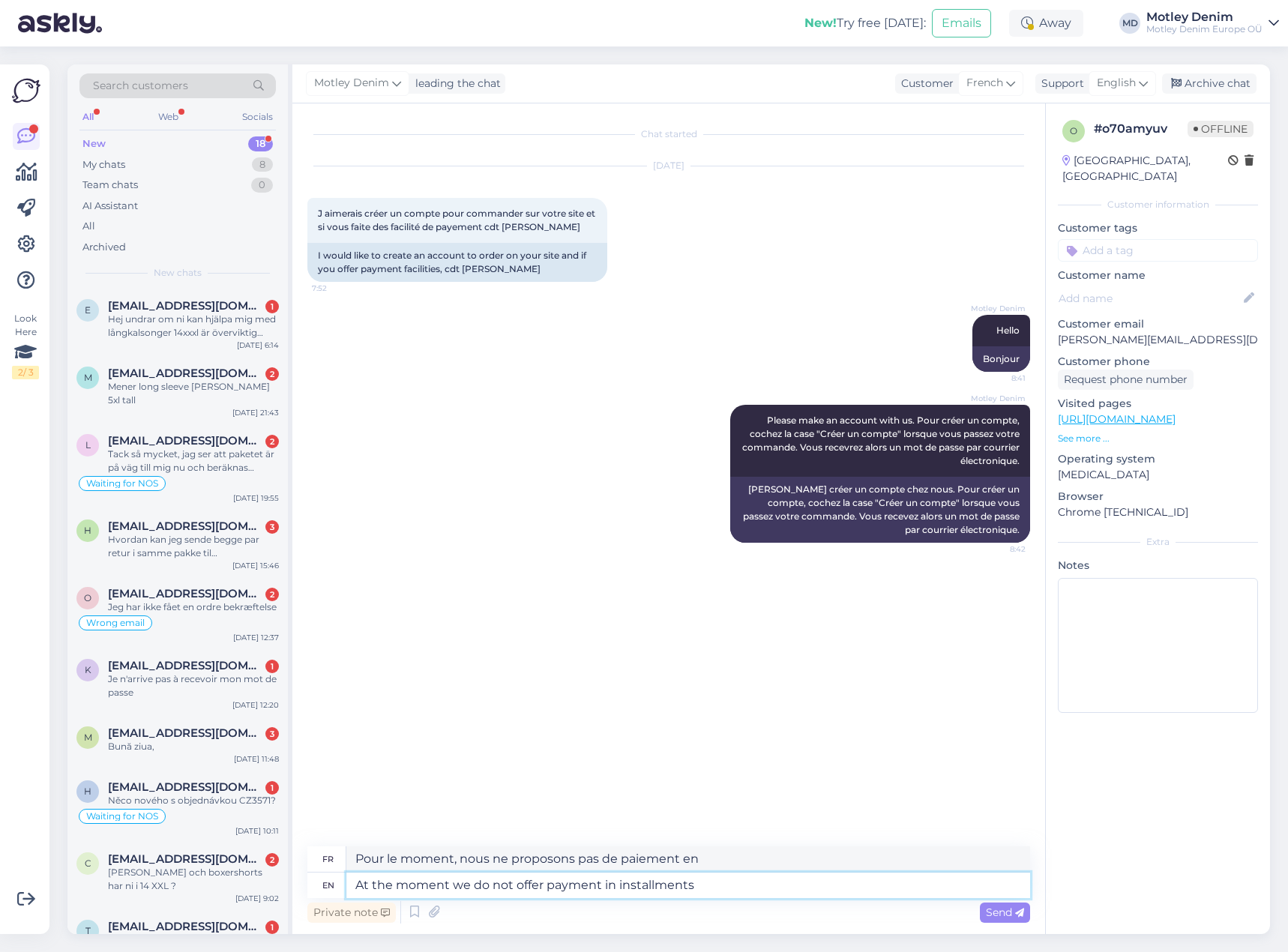
type textarea "At the moment we do not offer payment in installments."
type textarea "Pour le moment, nous ne proposons pas de paiement en plusieurs fois."
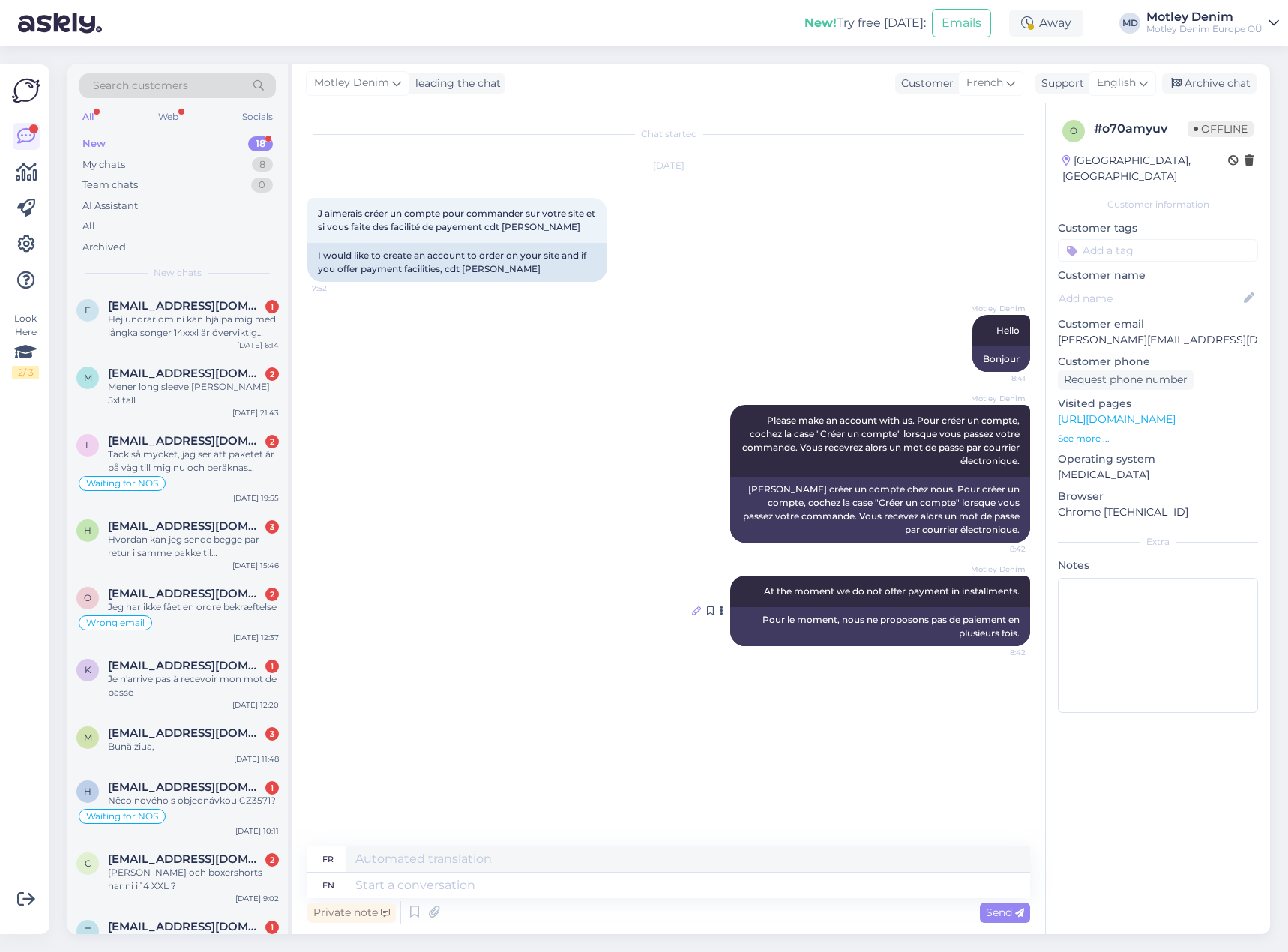
click at [694, 610] on icon at bounding box center [696, 610] width 9 height 9
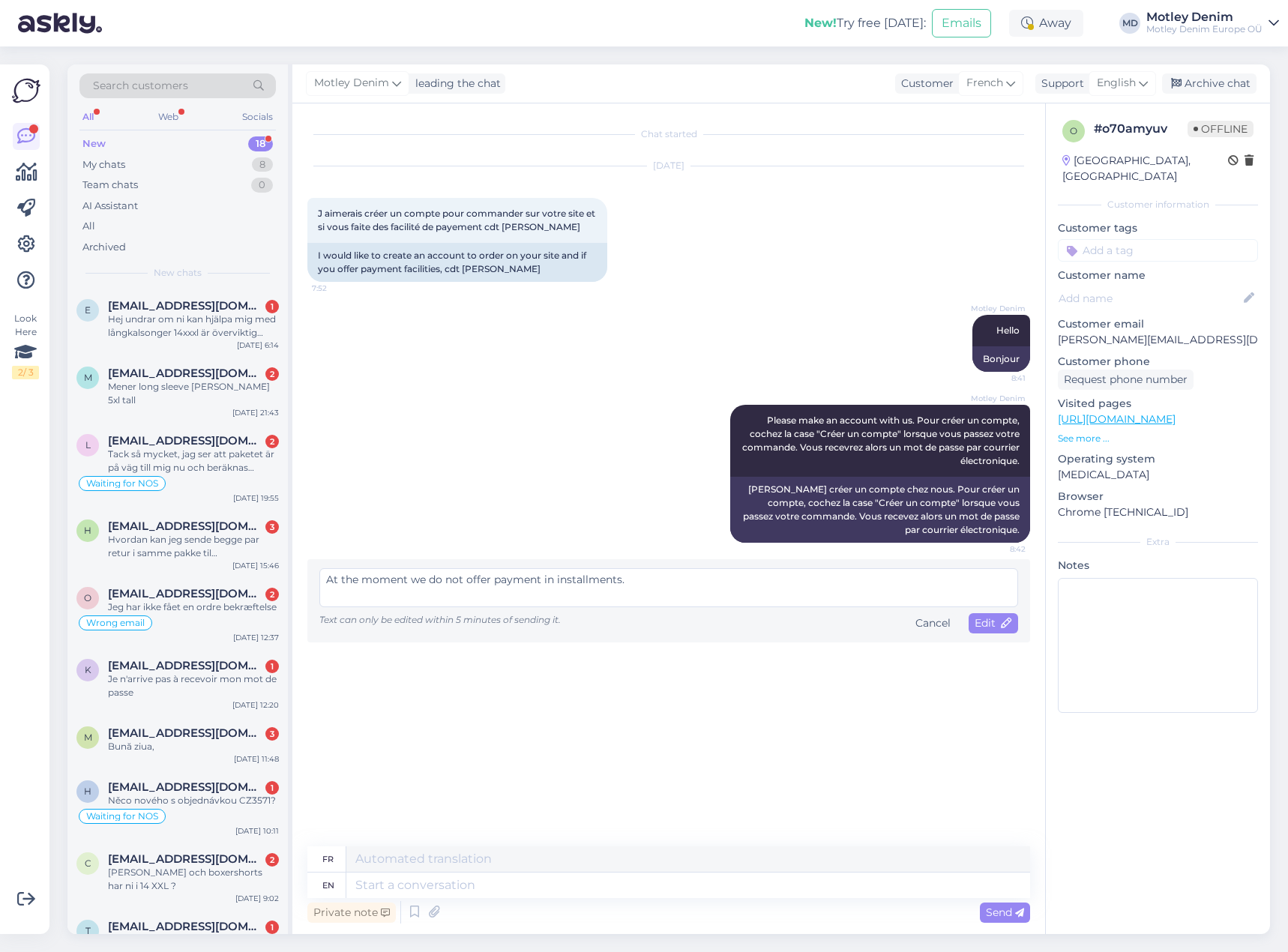
click at [324, 575] on textarea "At the moment we do not offer payment in installments." at bounding box center [668, 588] width 698 height 39
click at [721, 577] on textarea "Unfortunately at the moment we do not offer payment in installments." at bounding box center [668, 588] width 698 height 39
type textarea "Unfortunately at the moment we do not offer payment in installments."
click at [987, 621] on span "Edit" at bounding box center [993, 622] width 38 height 13
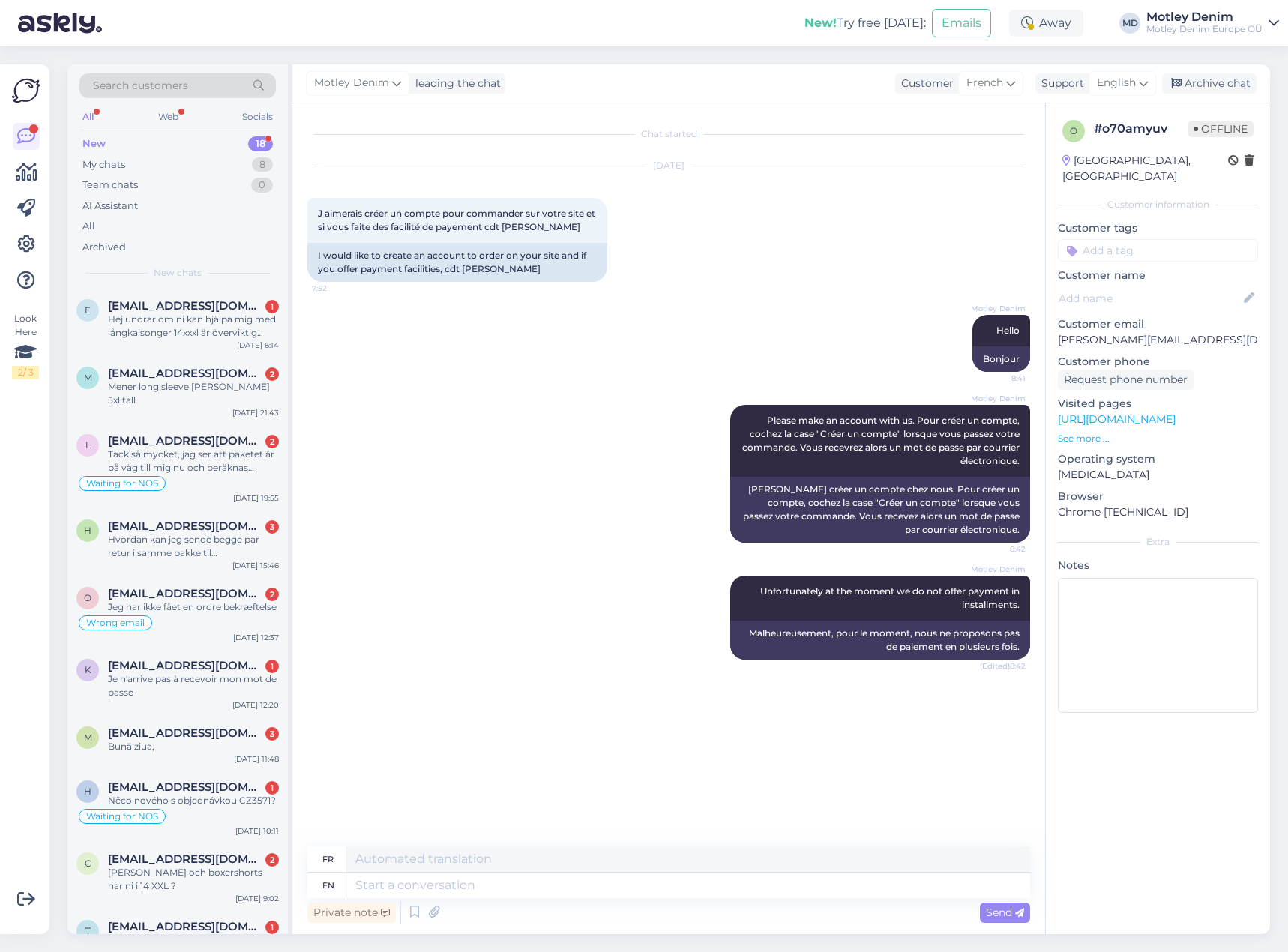
click at [1145, 239] on input at bounding box center [1157, 250] width 200 height 23
type input "Payment in installments"
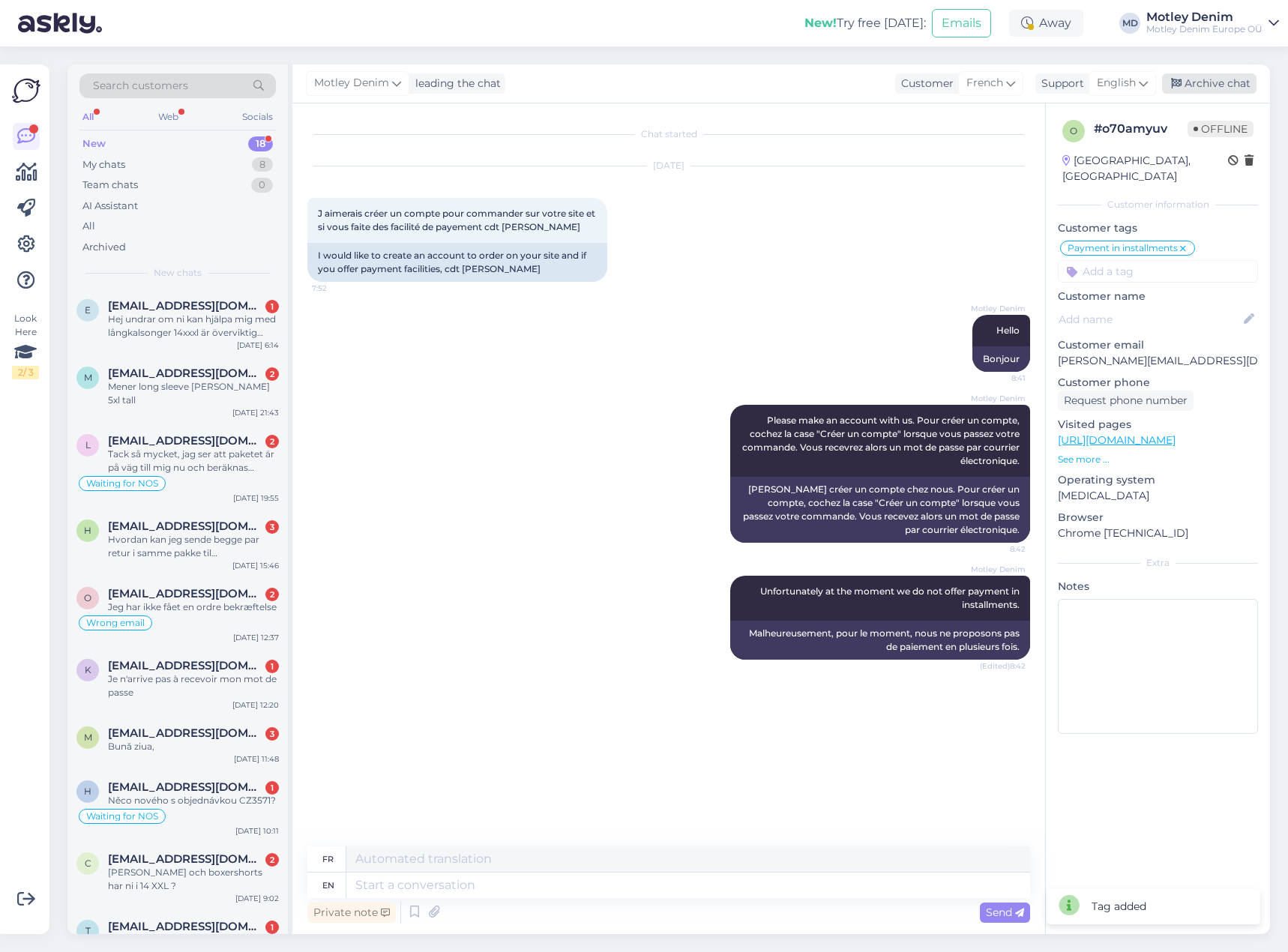
click at [1221, 74] on div "Archive chat" at bounding box center [1209, 84] width 95 height 20
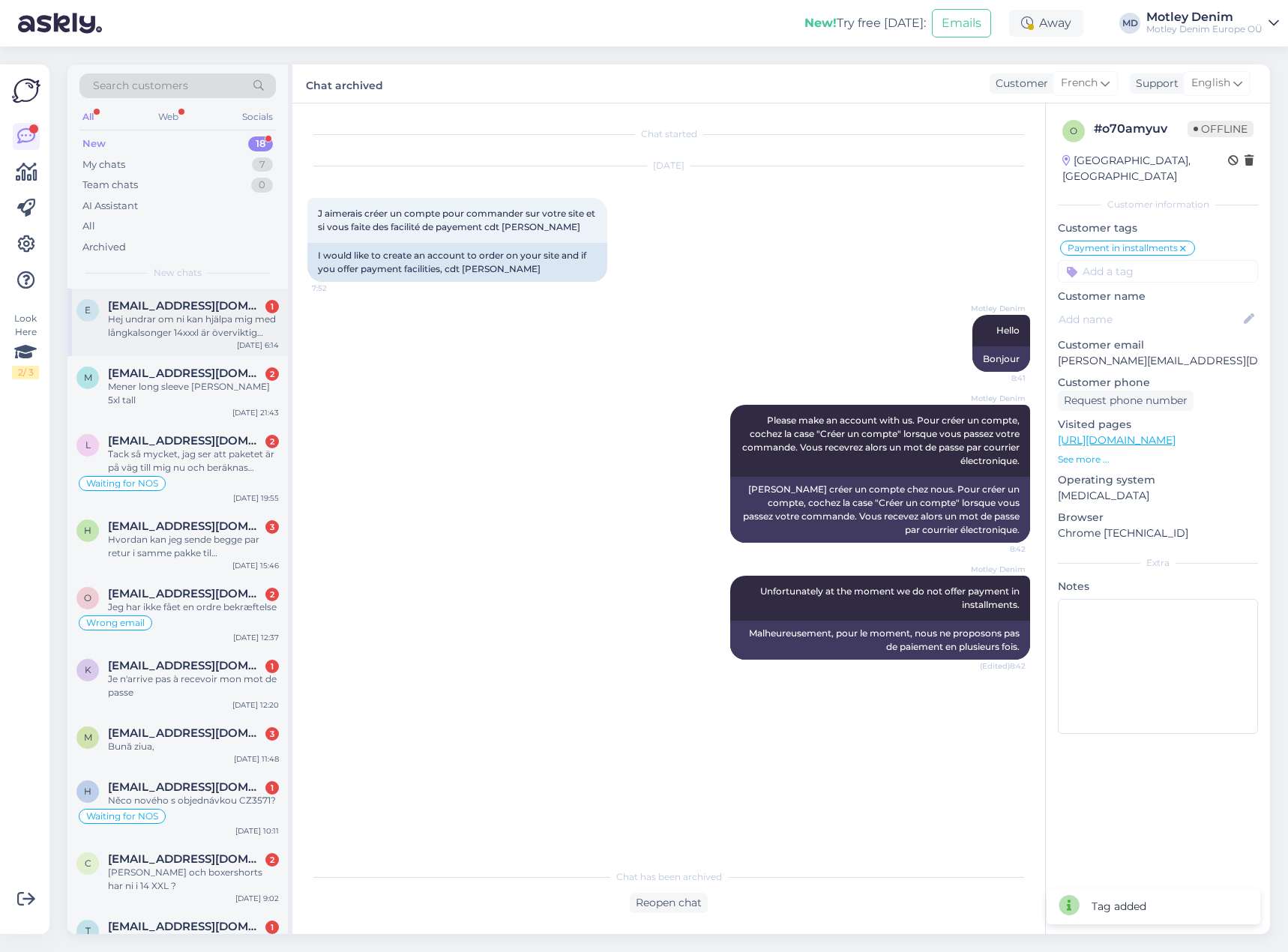
click at [172, 319] on div "Hej undrar om ni kan hjälpa mig med långkalsonger 14xxxl är överviktig kraftigt…" at bounding box center [194, 326] width 171 height 27
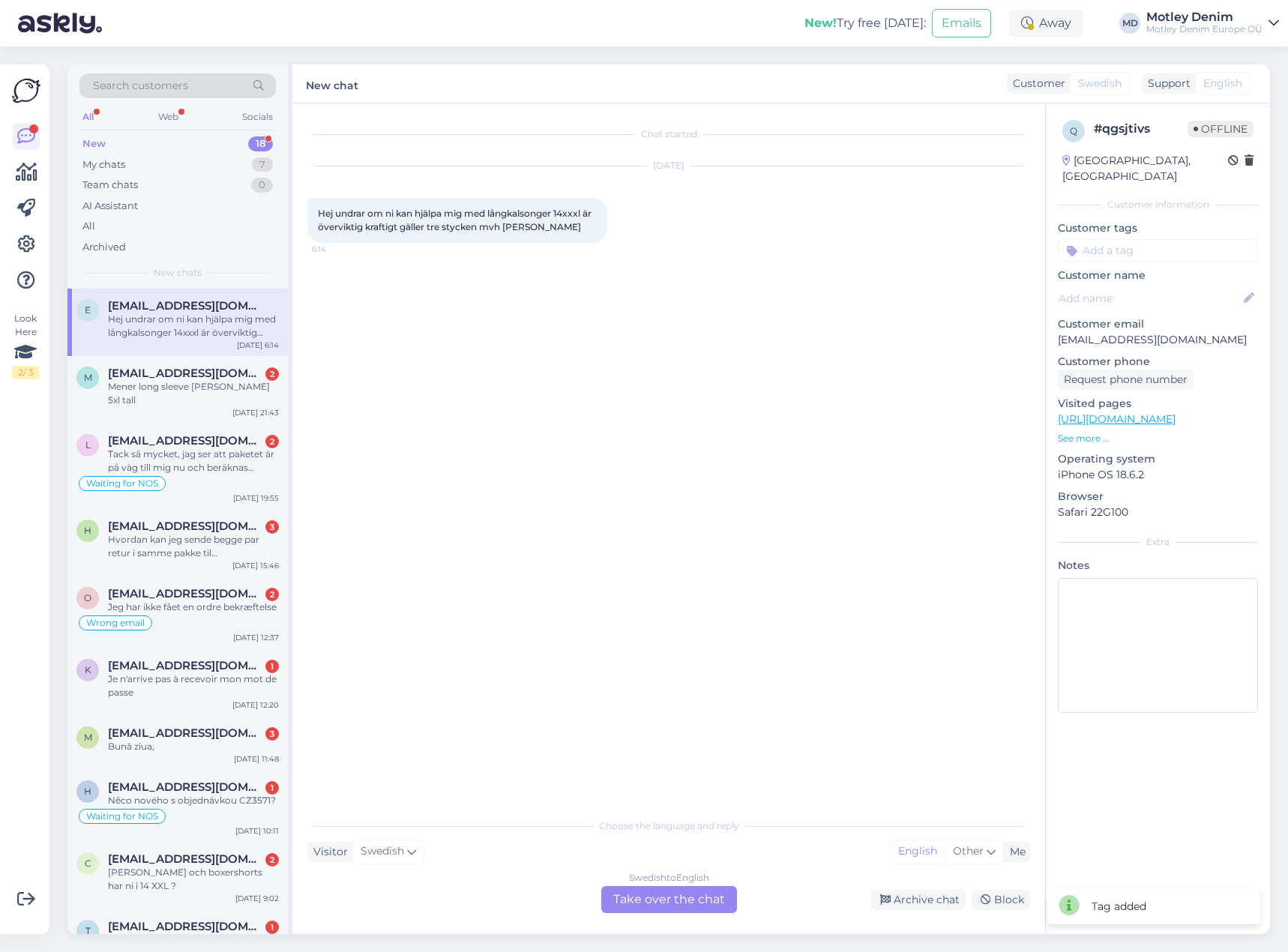
click at [686, 903] on div "Swedish to English Take over the chat" at bounding box center [669, 899] width 136 height 27
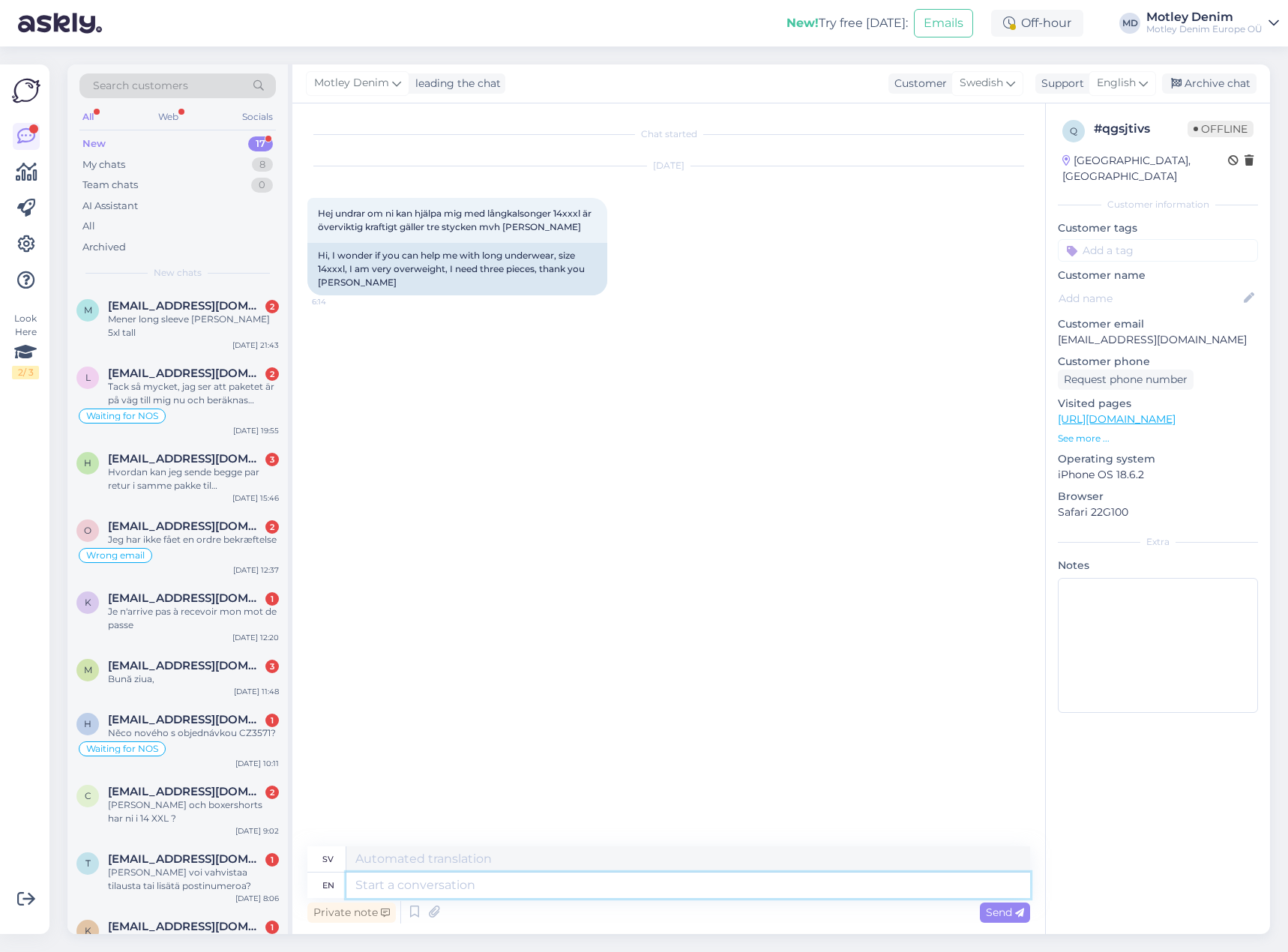
click at [637, 894] on textarea at bounding box center [688, 885] width 684 height 26
type textarea "Hello"
type textarea "Hej"
click at [442, 888] on textarea at bounding box center [688, 885] width 684 height 26
type textarea "We"
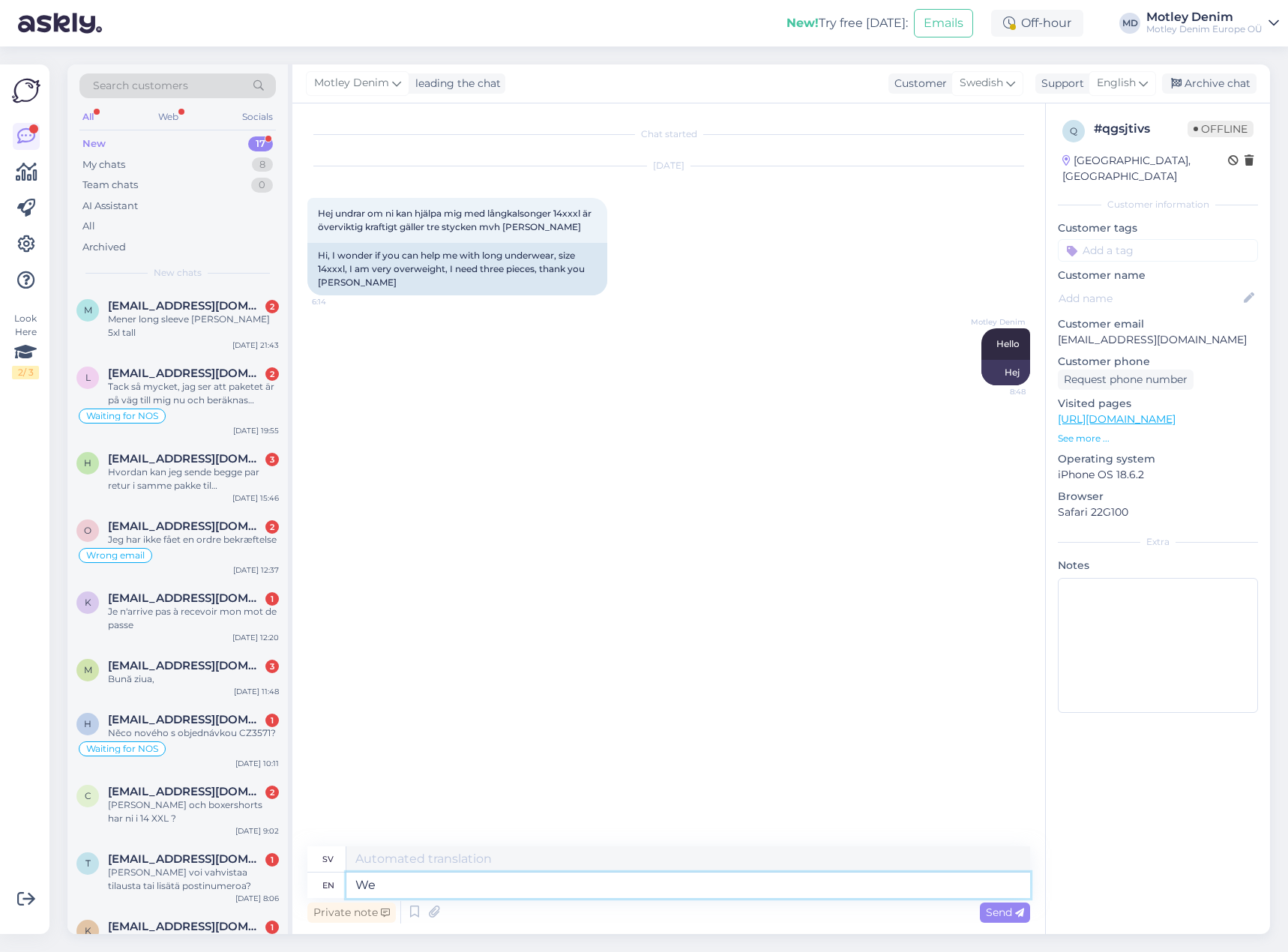
type textarea "Vi"
type textarea "W"
type textarea "This"
type textarea "Detta"
type textarea "This is"
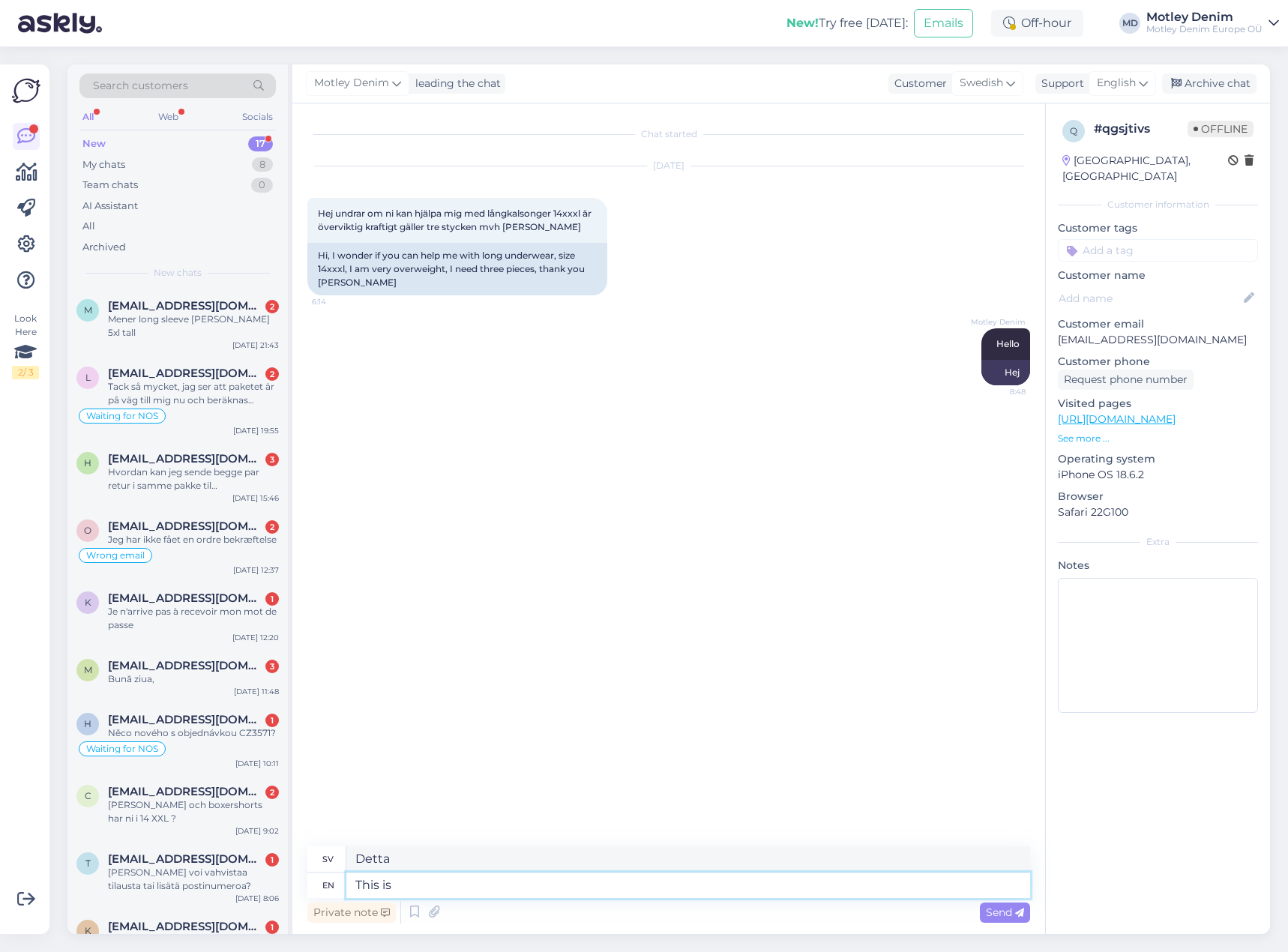
type textarea "Detta är"
type textarea "This is our"
type textarea "Detta är vår"
type textarea "This is"
type textarea "Detta är"
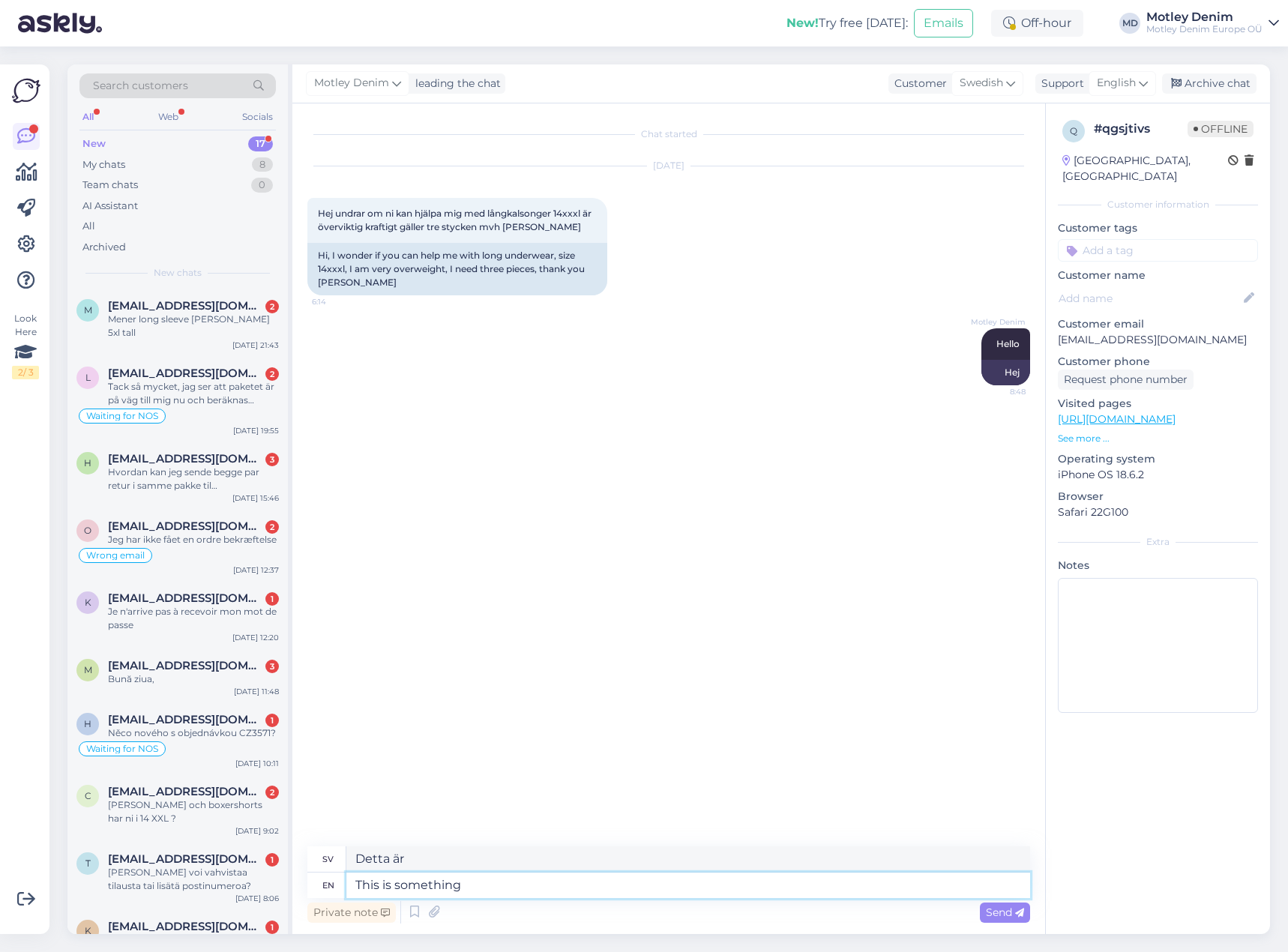
type textarea "This is something w"
type textarea "Detta är något"
type textarea "This is something we wo"
type textarea "Detta är något vi"
type textarea "This is something we would re"
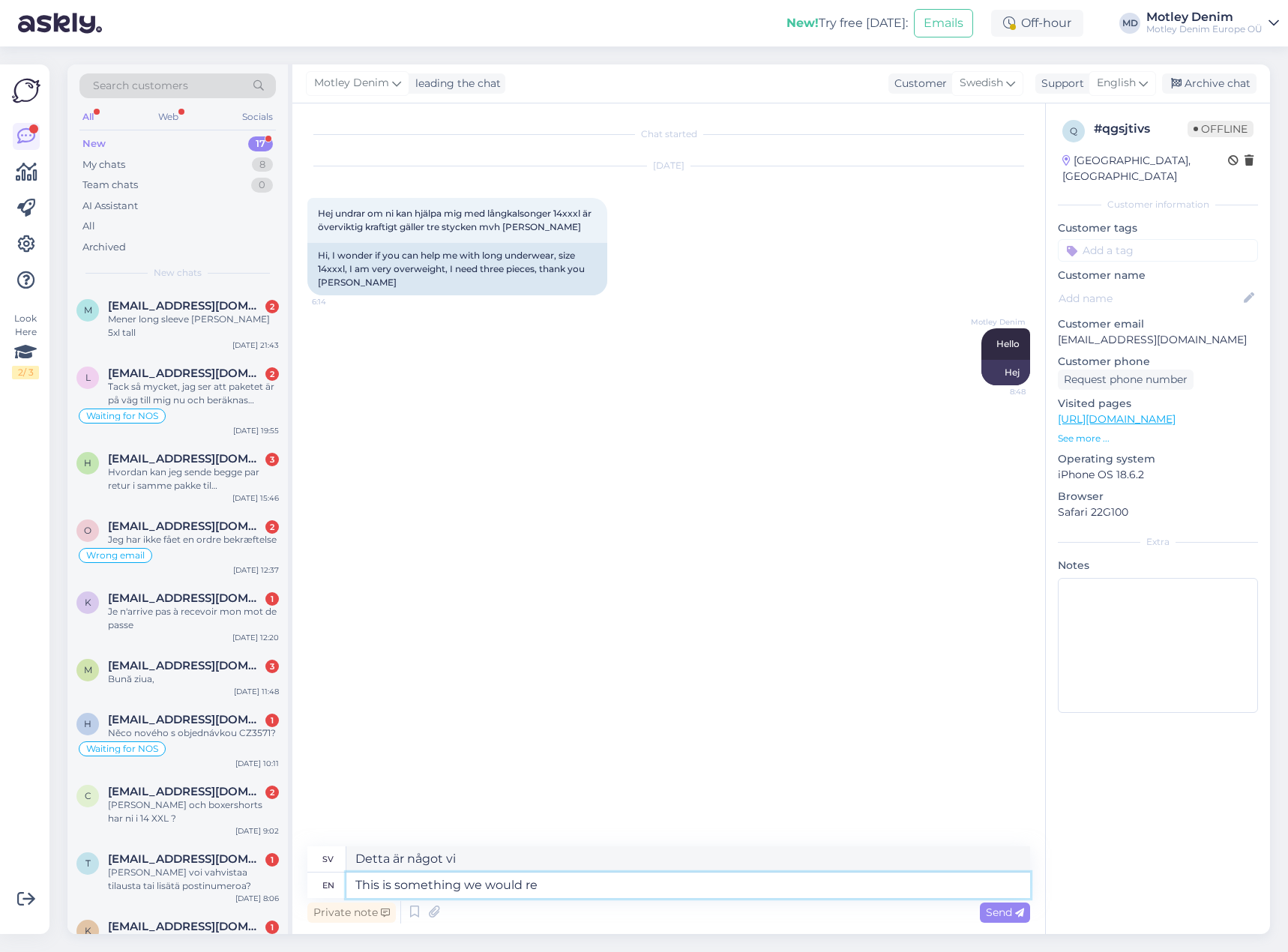
type textarea "Detta är något vi skulle"
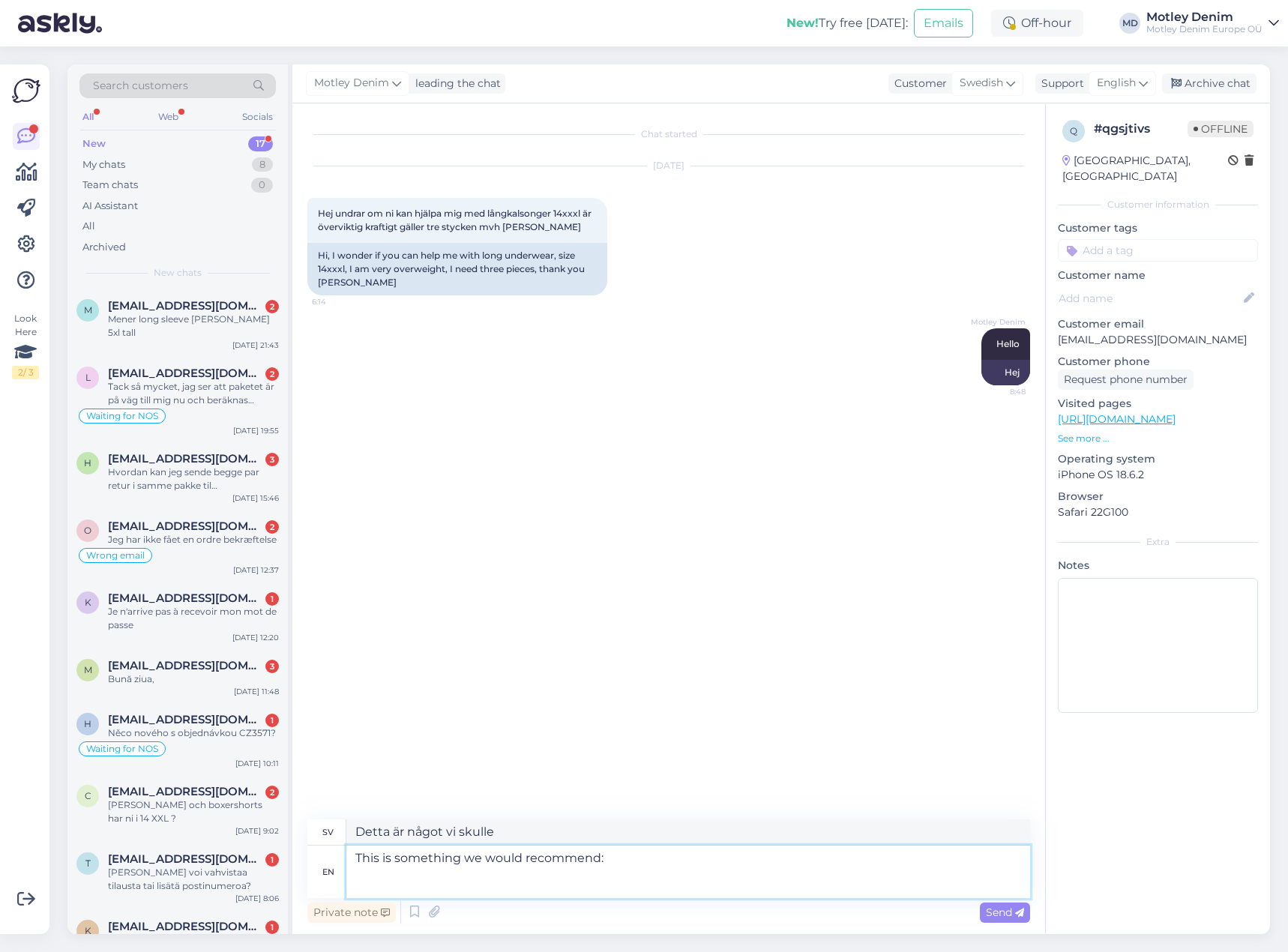
paste textarea "[URL][DOMAIN_NAME][PERSON_NAME]"
type textarea "This is something we would recommend: [URL][DOMAIN_NAME][PERSON_NAME]"
type textarea "Detta är något vi skulle rekommendera: [URL][DOMAIN_NAME][PERSON_NAME]"
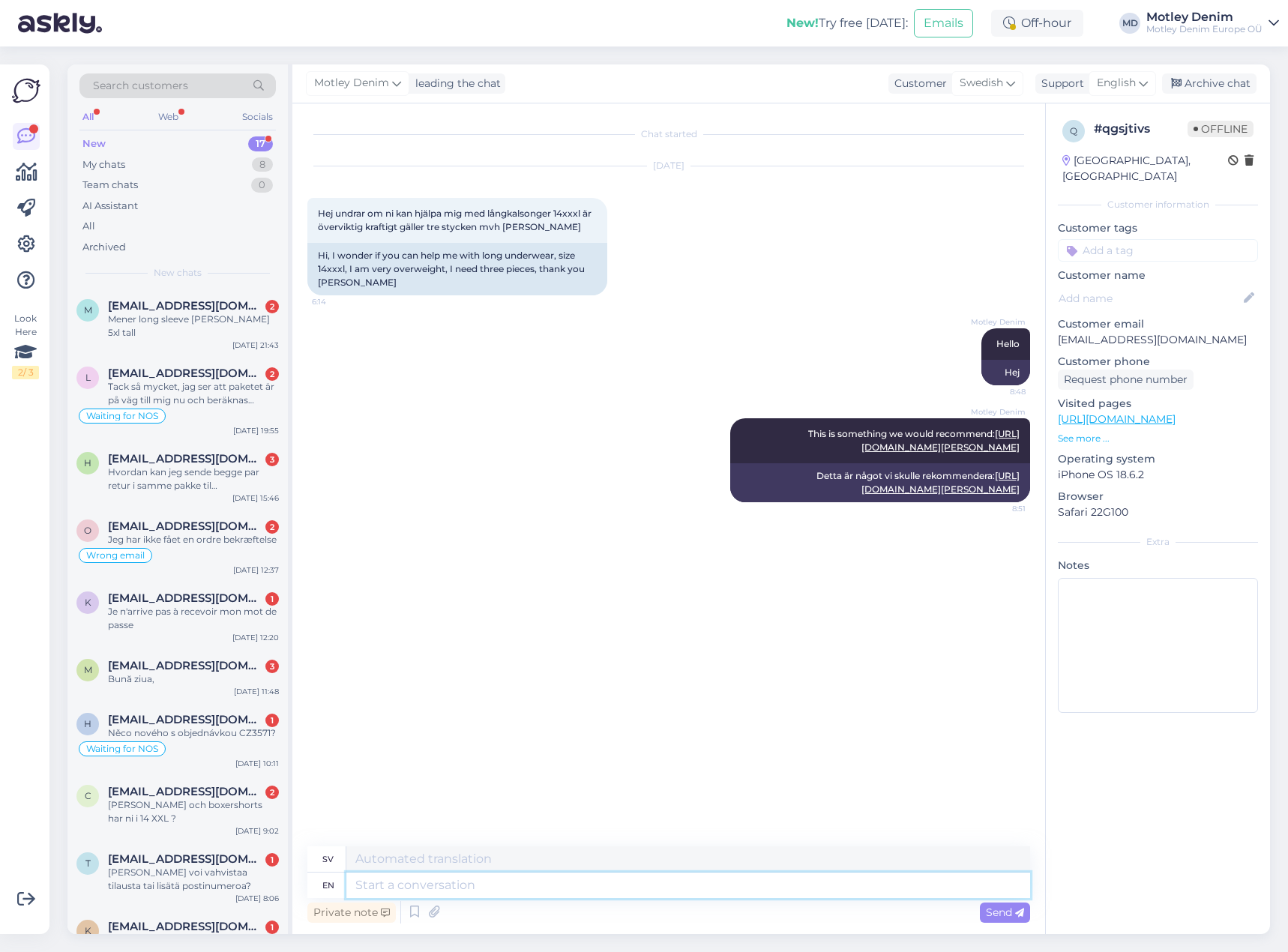
click at [722, 887] on textarea at bounding box center [688, 885] width 684 height 26
click at [638, 519] on div "[PERSON_NAME] This is something we would recommend: [URL][DOMAIN_NAME][PERSON_N…" at bounding box center [669, 460] width 723 height 117
drag, startPoint x: 418, startPoint y: 419, endPoint x: 385, endPoint y: 419, distance: 33.0
click at [419, 421] on div "[PERSON_NAME] This is something we would recommend: [URL][DOMAIN_NAME][PERSON_N…" at bounding box center [669, 460] width 723 height 117
click at [1130, 241] on input at bounding box center [1157, 250] width 200 height 23
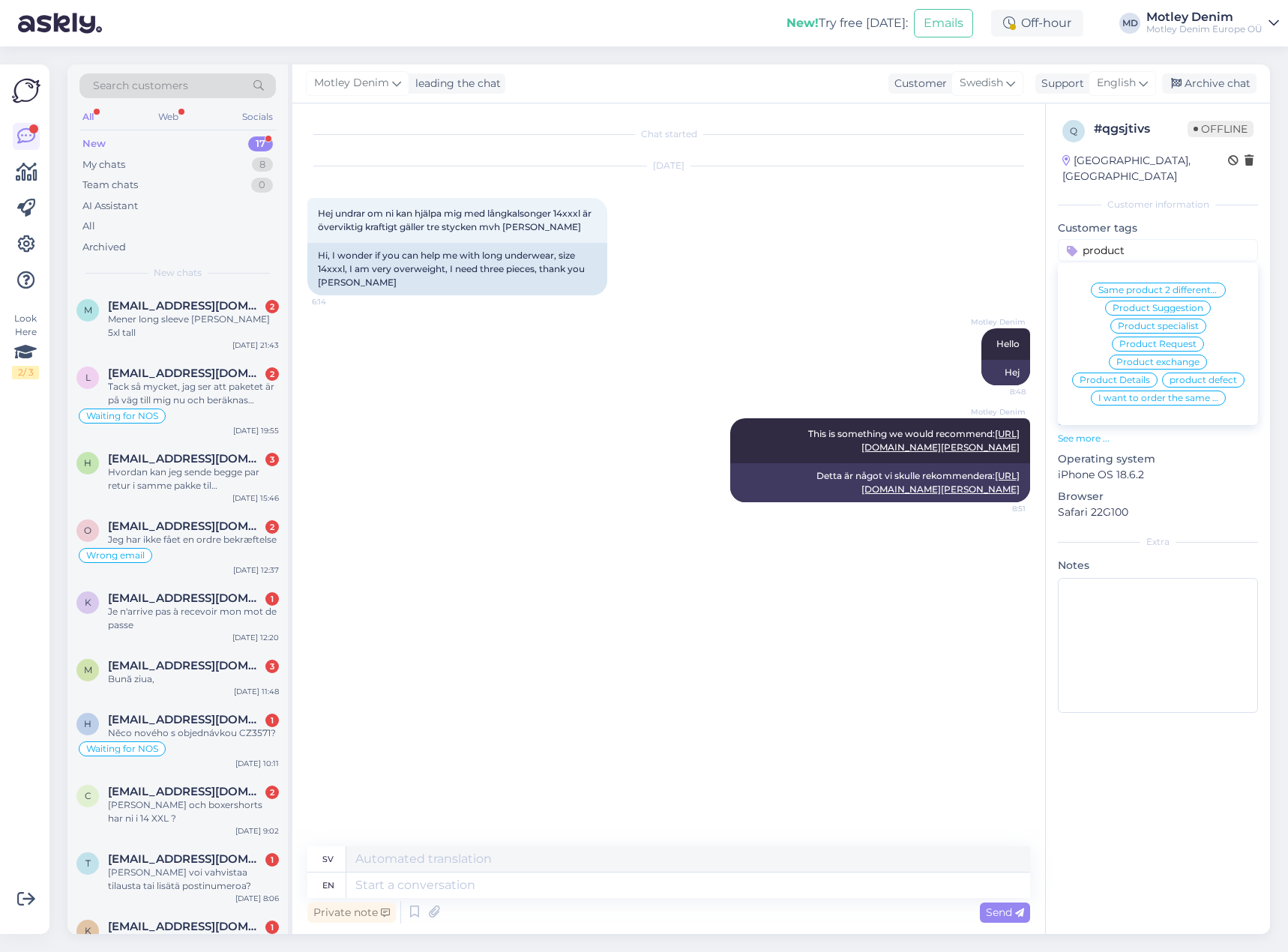
type input "product"
click at [1182, 303] on span "Product Suggestion" at bounding box center [1158, 307] width 91 height 9
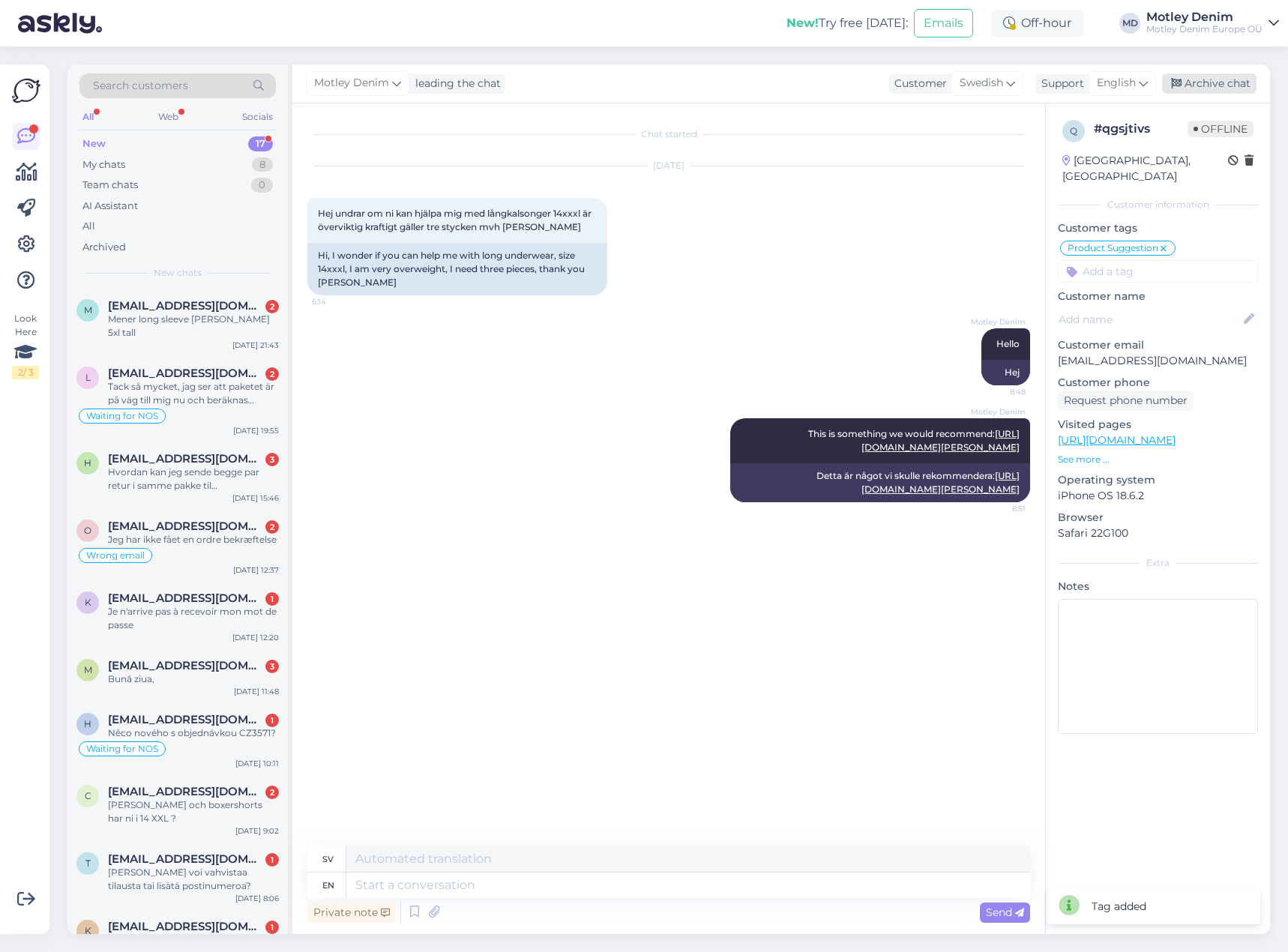
click at [1231, 78] on div "Archive chat" at bounding box center [1209, 84] width 95 height 20
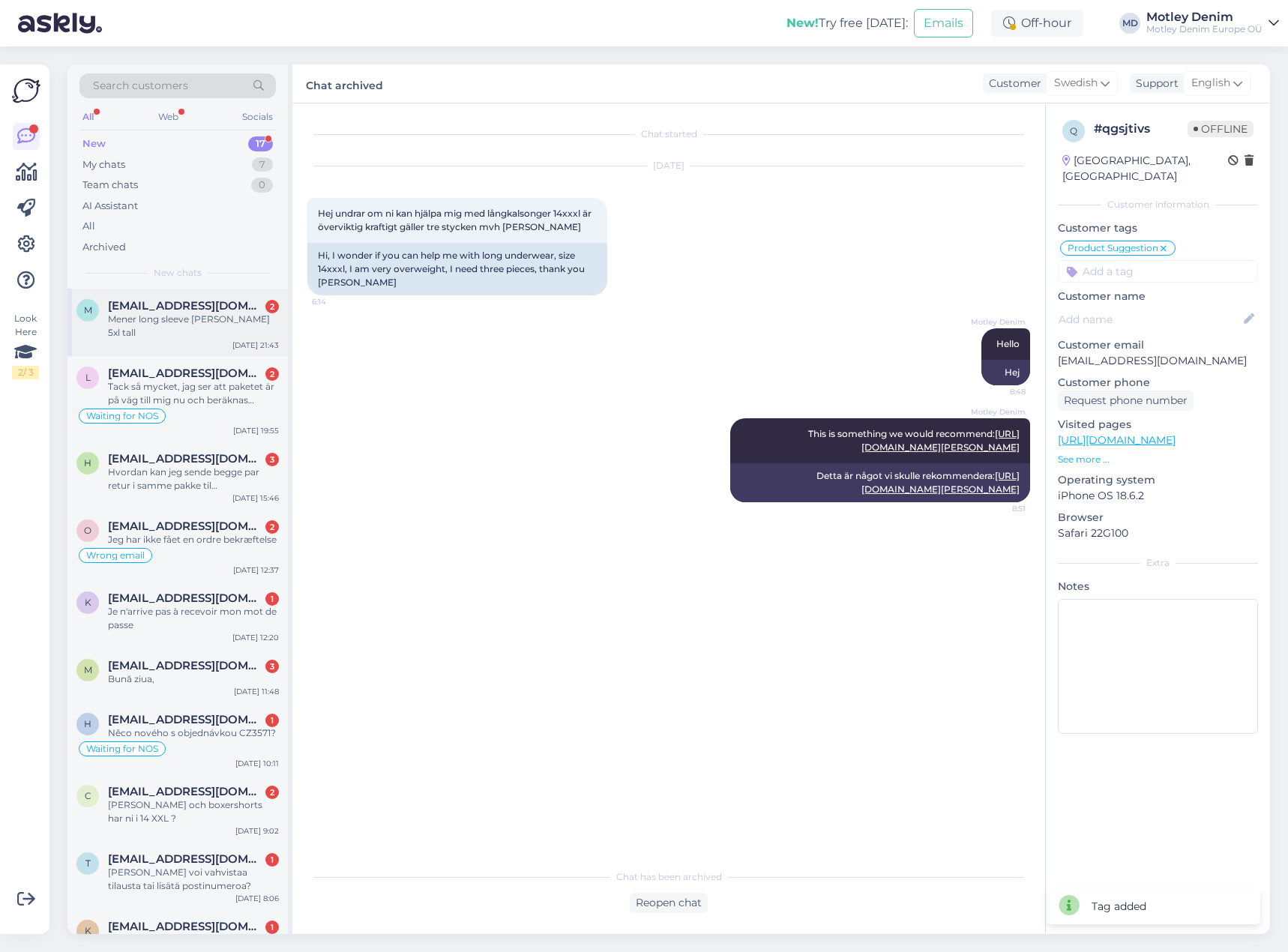
click at [212, 331] on div "m [EMAIL_ADDRESS][DOMAIN_NAME] 2 Mener long sleeve [PERSON_NAME] 5xl tall [DATE…" at bounding box center [177, 322] width 220 height 67
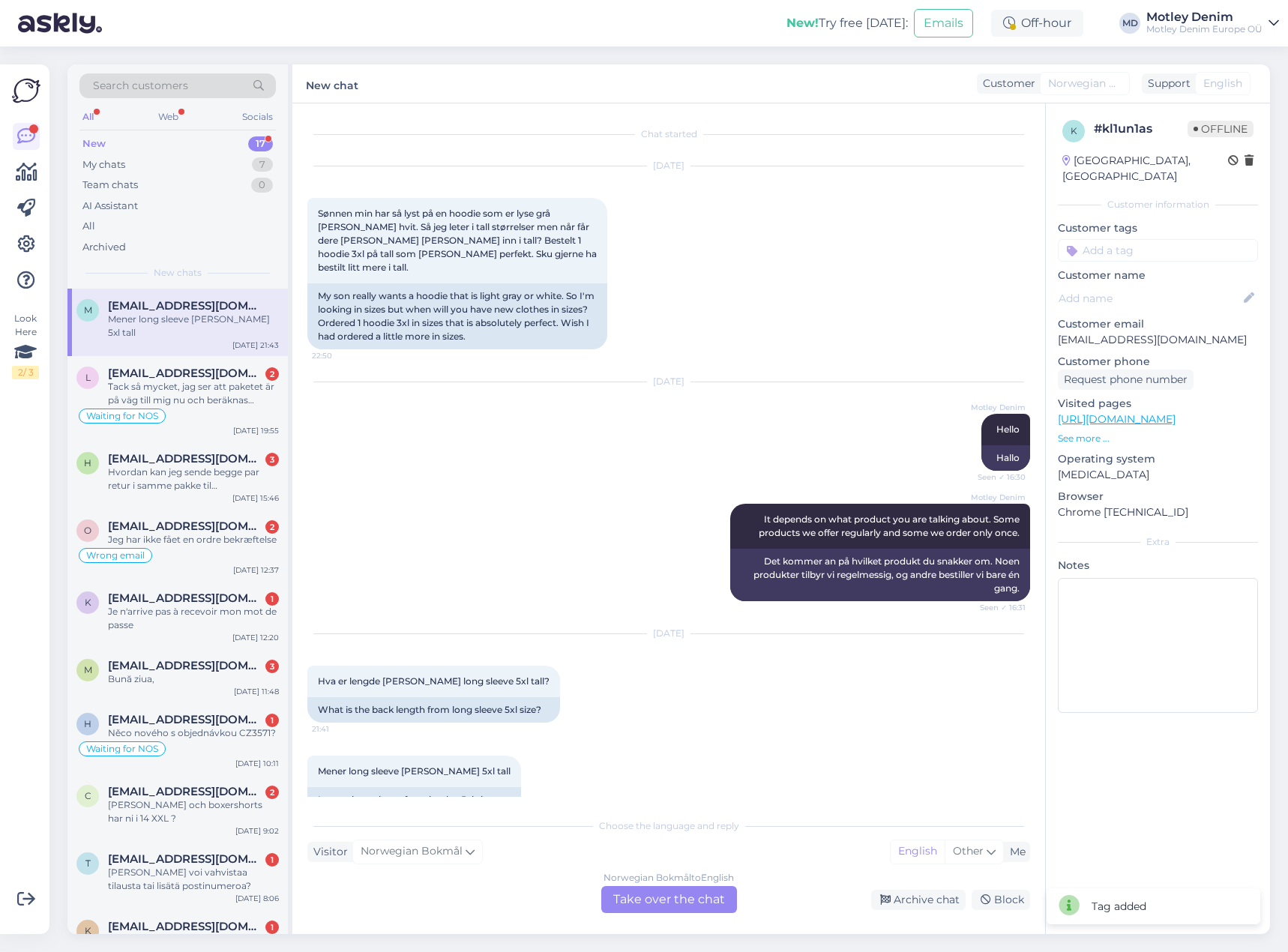
scroll to position [19, 0]
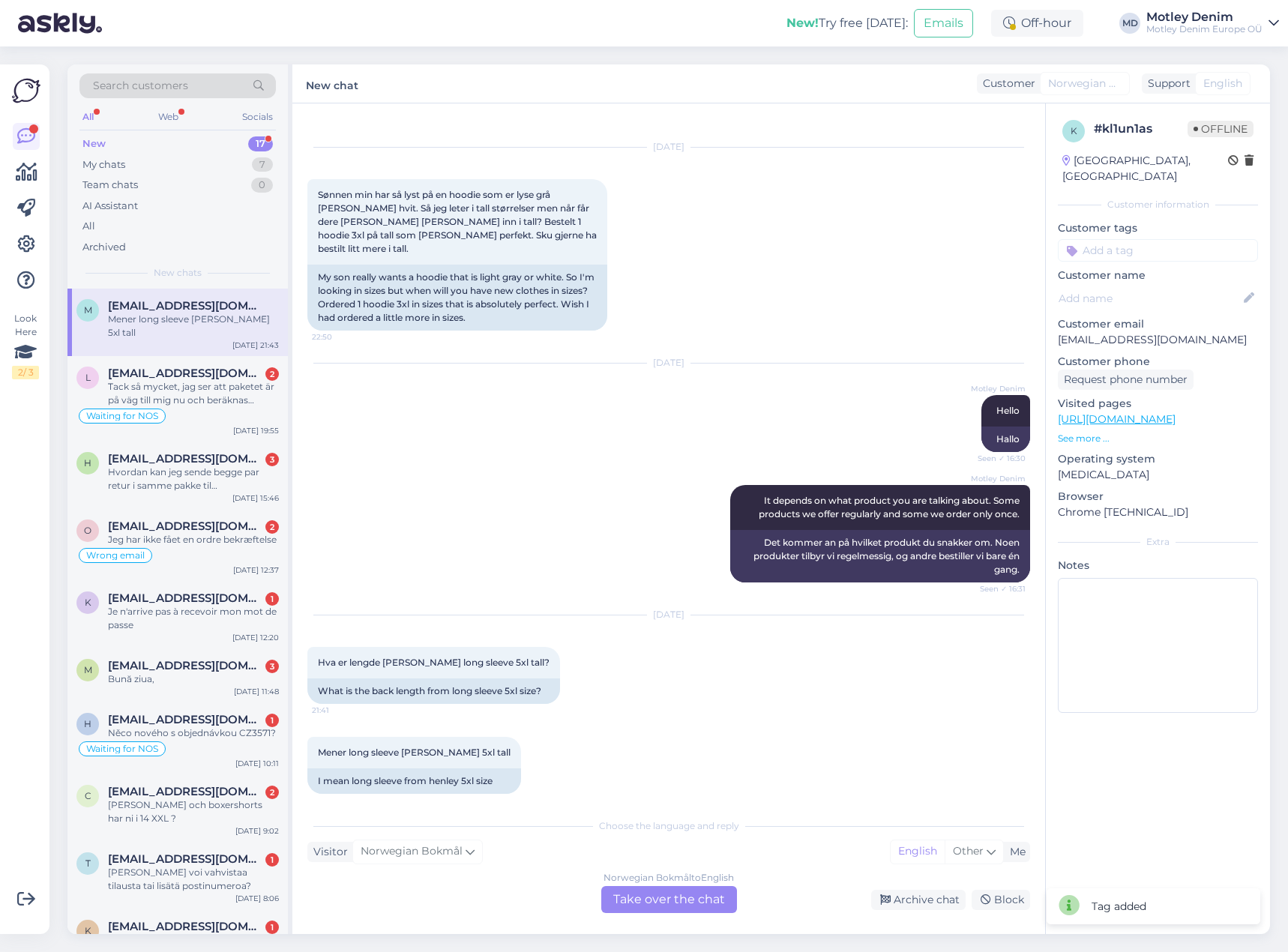
click at [688, 900] on div "Norwegian Bokmål to English Take over the chat" at bounding box center [669, 899] width 136 height 27
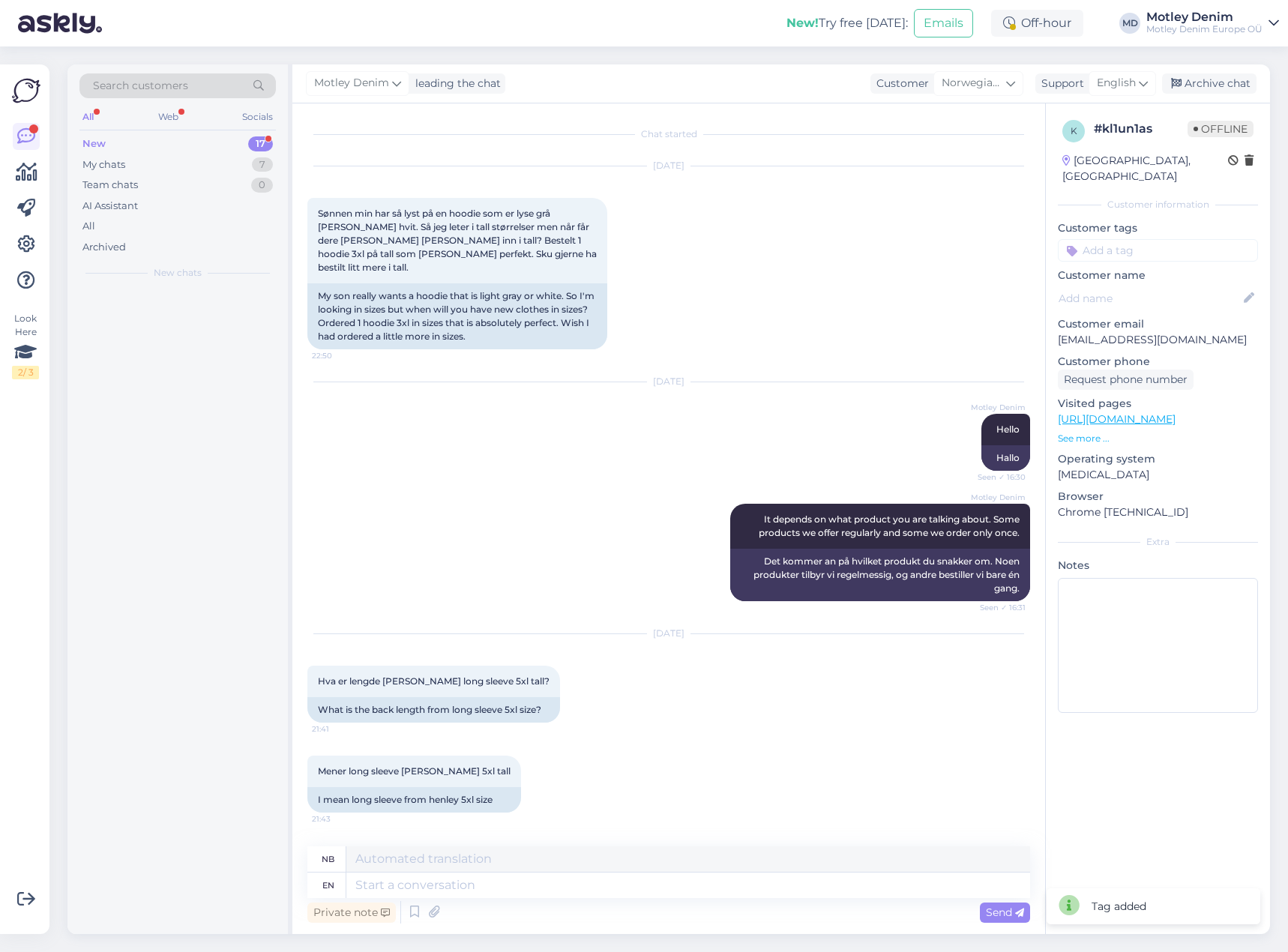
scroll to position [0, 0]
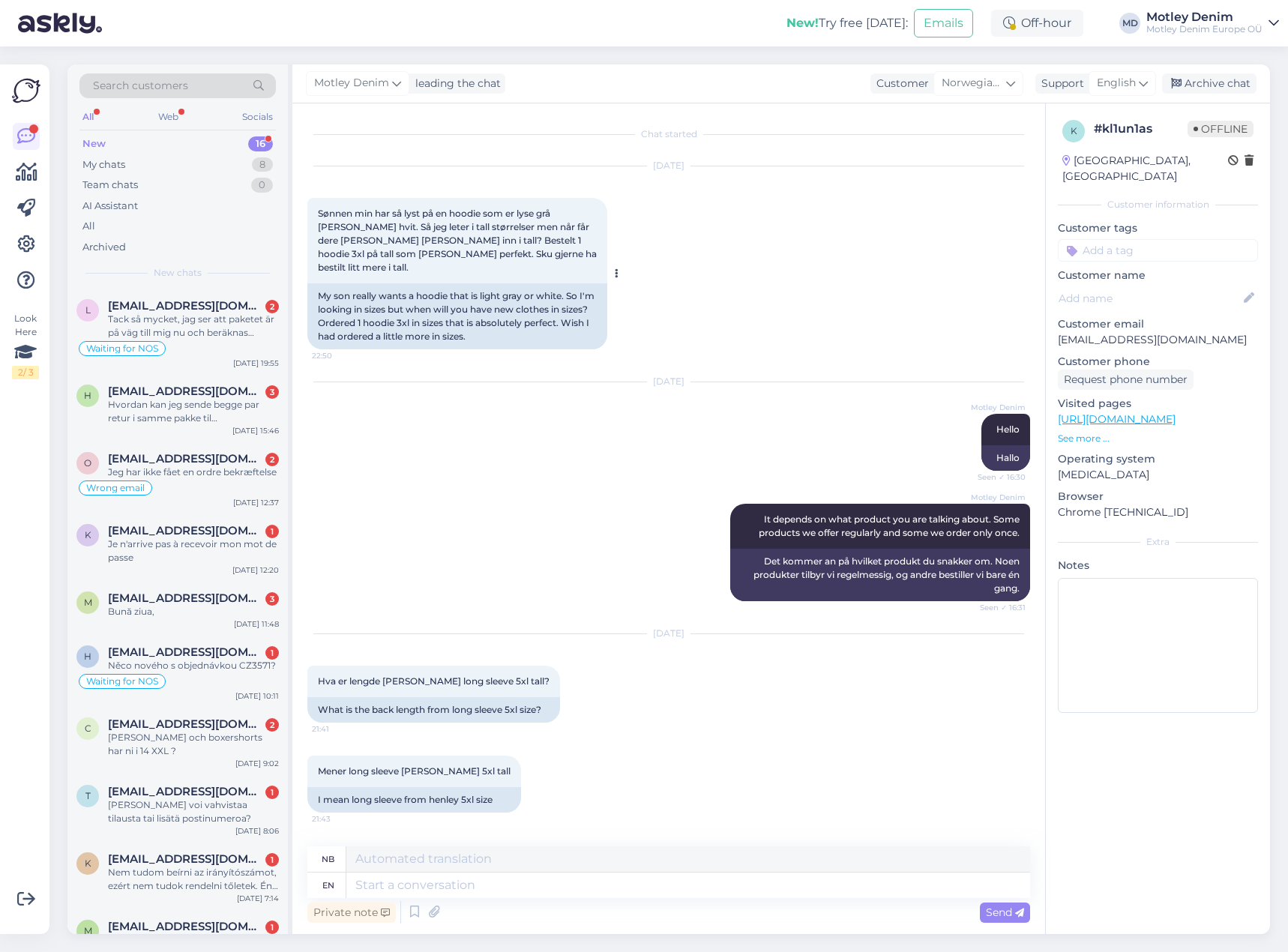
click at [564, 302] on div "My son really wants a hoodie that is light gray or white. So I'm looking in siz…" at bounding box center [457, 317] width 300 height 66
click at [405, 320] on div "My son really wants a hoodie that is light gray or white. So I'm looking in siz…" at bounding box center [457, 317] width 300 height 66
click at [444, 787] on div "I mean long sleeve from henley 5xl size" at bounding box center [414, 799] width 214 height 26
click at [441, 787] on div "I mean long sleeve from henley 5xl size" at bounding box center [414, 799] width 214 height 26
click at [442, 789] on div "I mean long sleeve from henley 5xl size" at bounding box center [414, 799] width 214 height 26
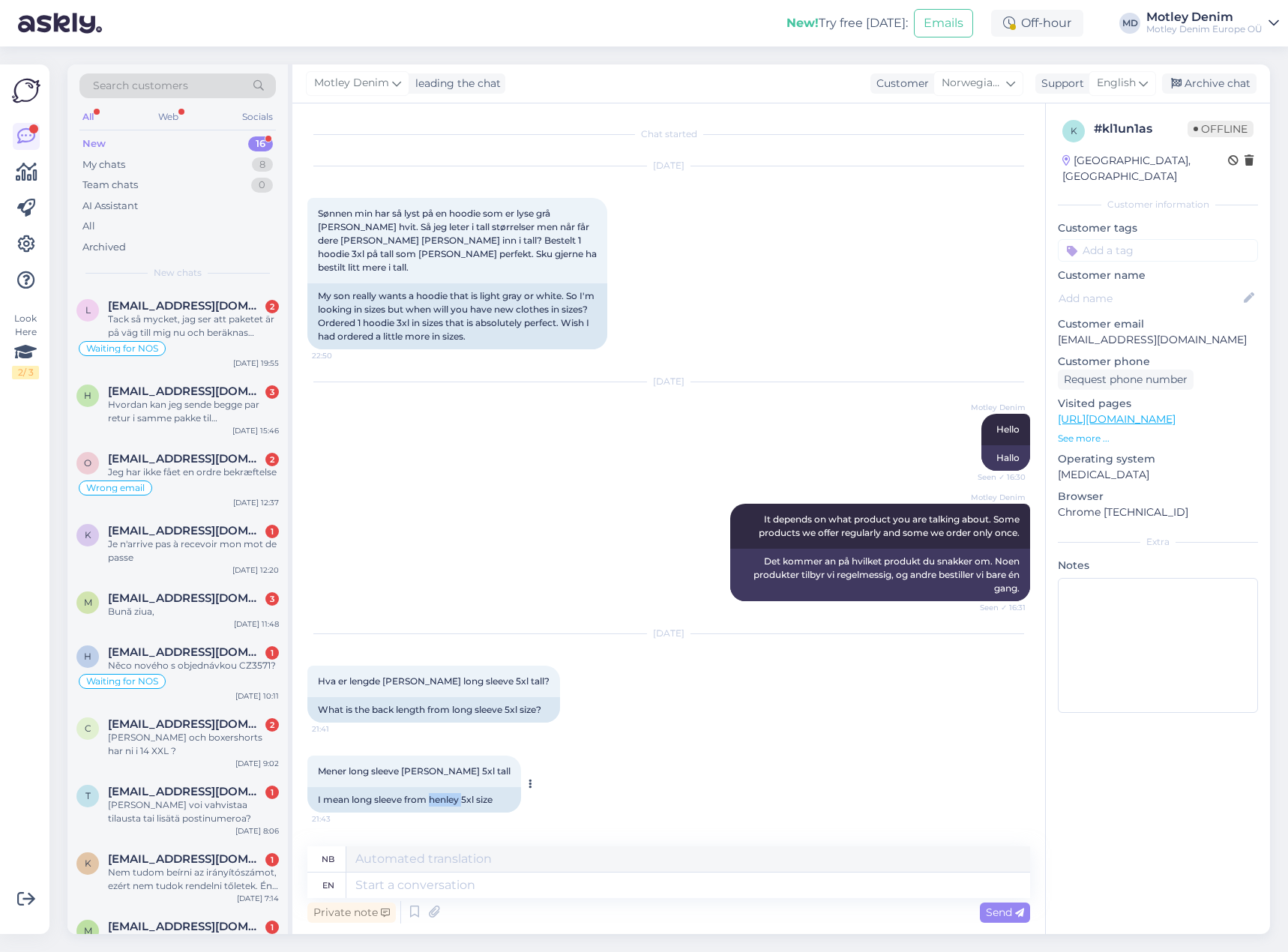
click at [442, 789] on div "I mean long sleeve from henley 5xl size" at bounding box center [414, 799] width 214 height 26
copy div "henley"
click at [561, 884] on textarea at bounding box center [688, 885] width 684 height 26
type textarea "Can y"
type textarea "[PERSON_NAME]"
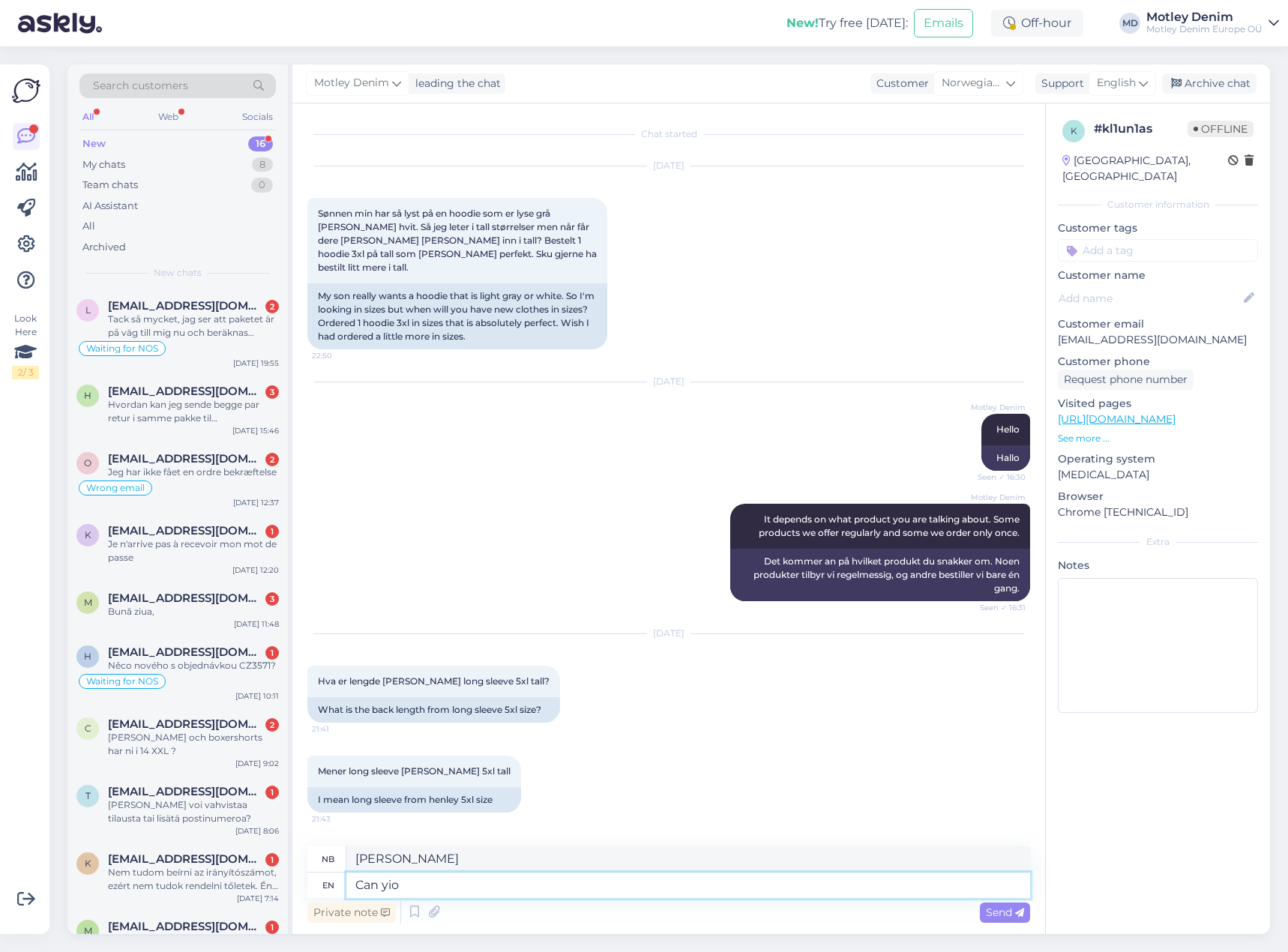
type textarea "Can yi"
type textarea "Kan du yio?"
type textarea "Can y"
type textarea "Kan du"
type textarea "Can you share us"
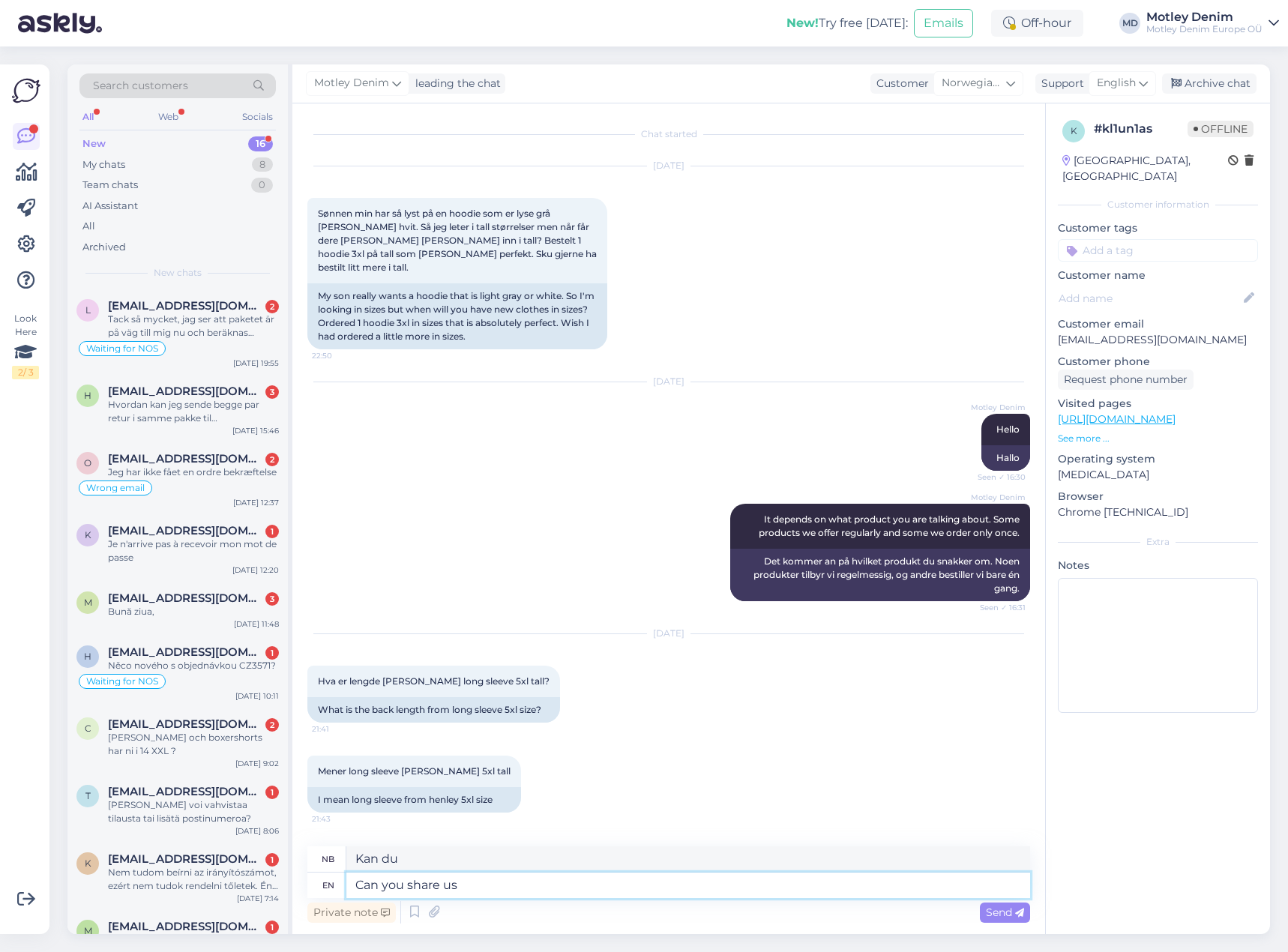
type textarea "Kan du dele"
type textarea "Can you share us a"
type textarea "Kan du dele oss en"
type textarea "Can you share us a product l"
type textarea "Kan du dele et produkt med oss"
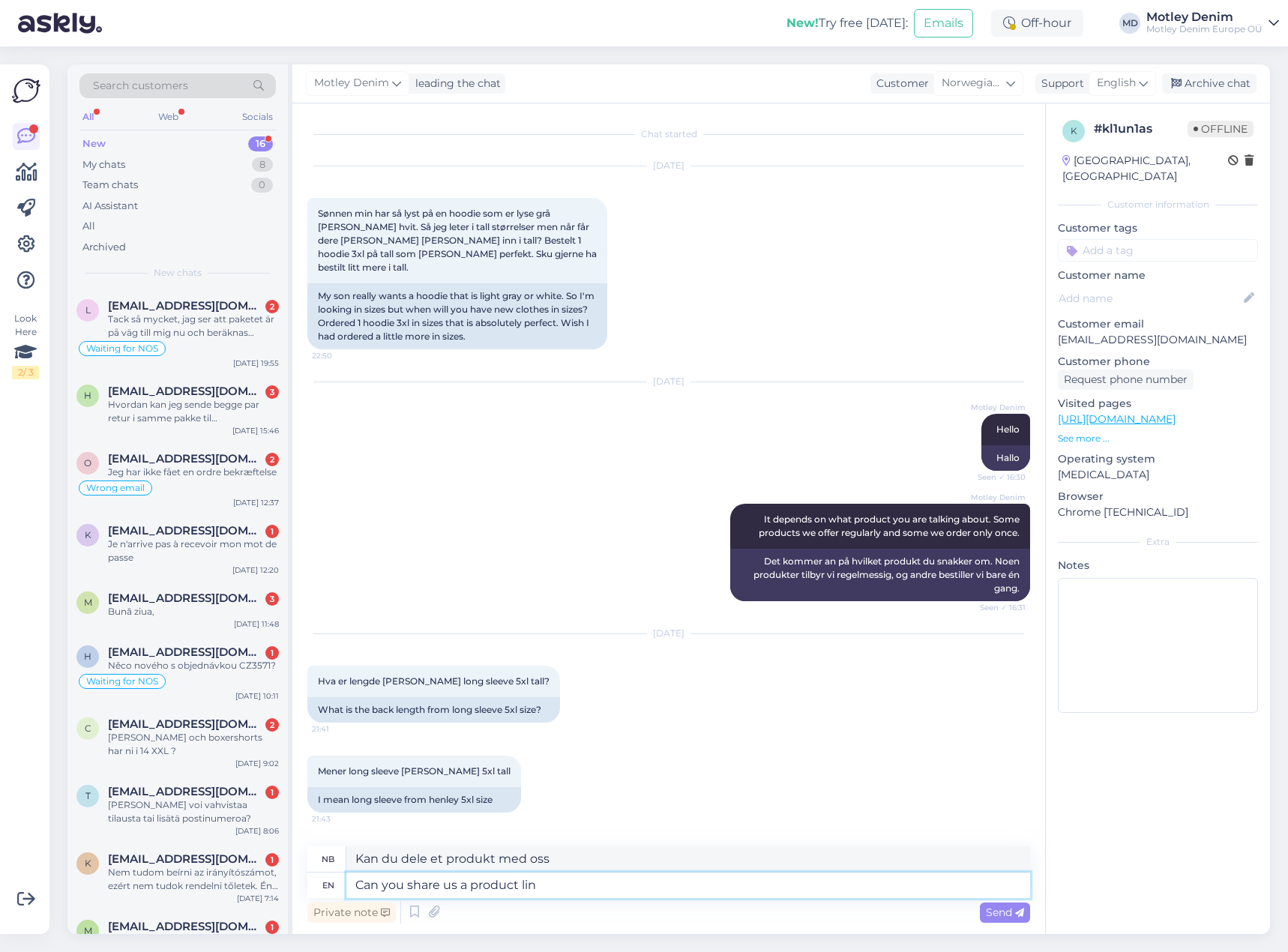
type textarea "Can you share us a product link"
type textarea "Kan du dele en produktlenke med oss"
type textarea "Can you share us a product link?"
type textarea "Kan du dele en produktlenke med oss?"
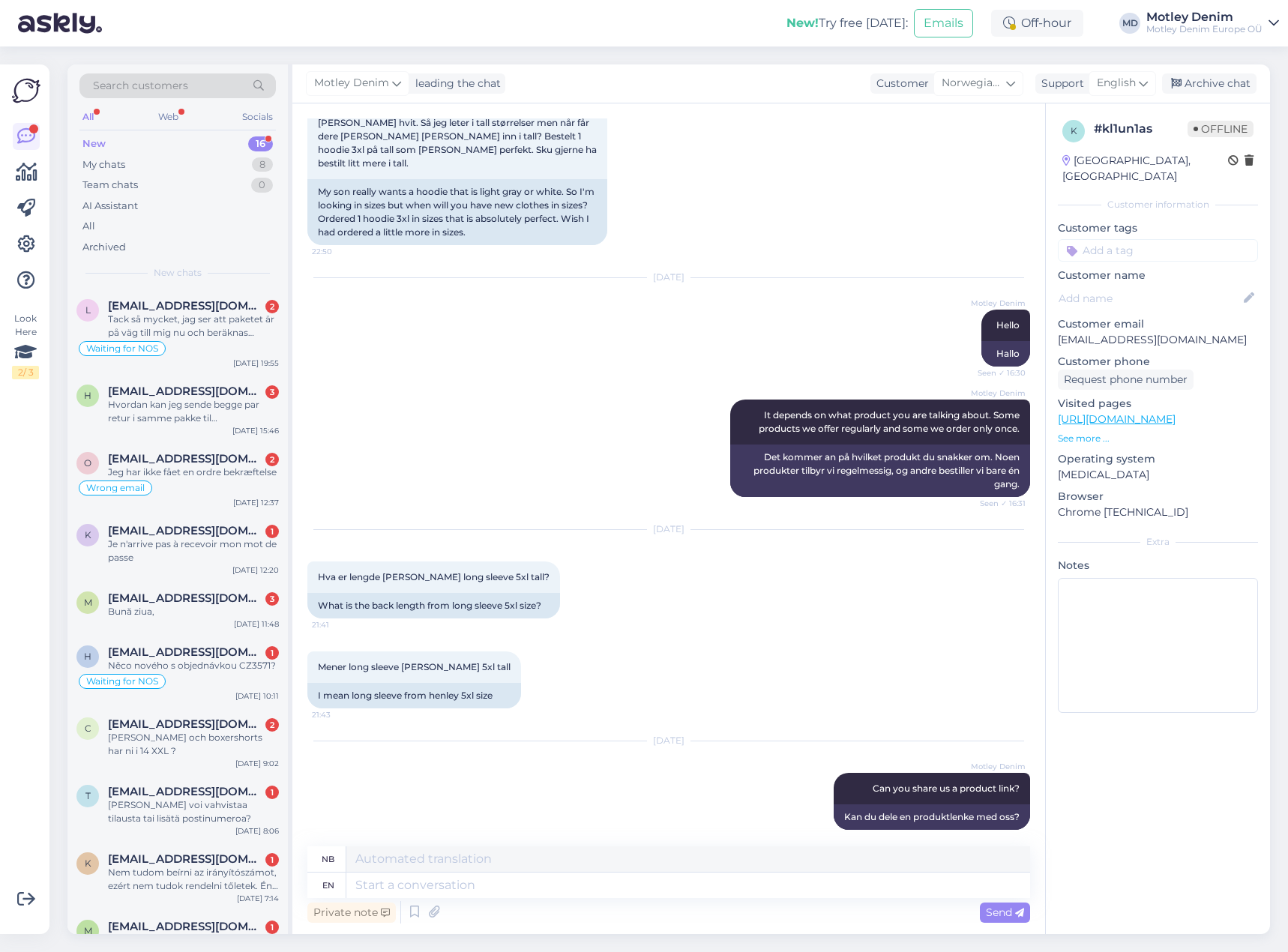
click at [1130, 239] on input at bounding box center [1157, 250] width 200 height 23
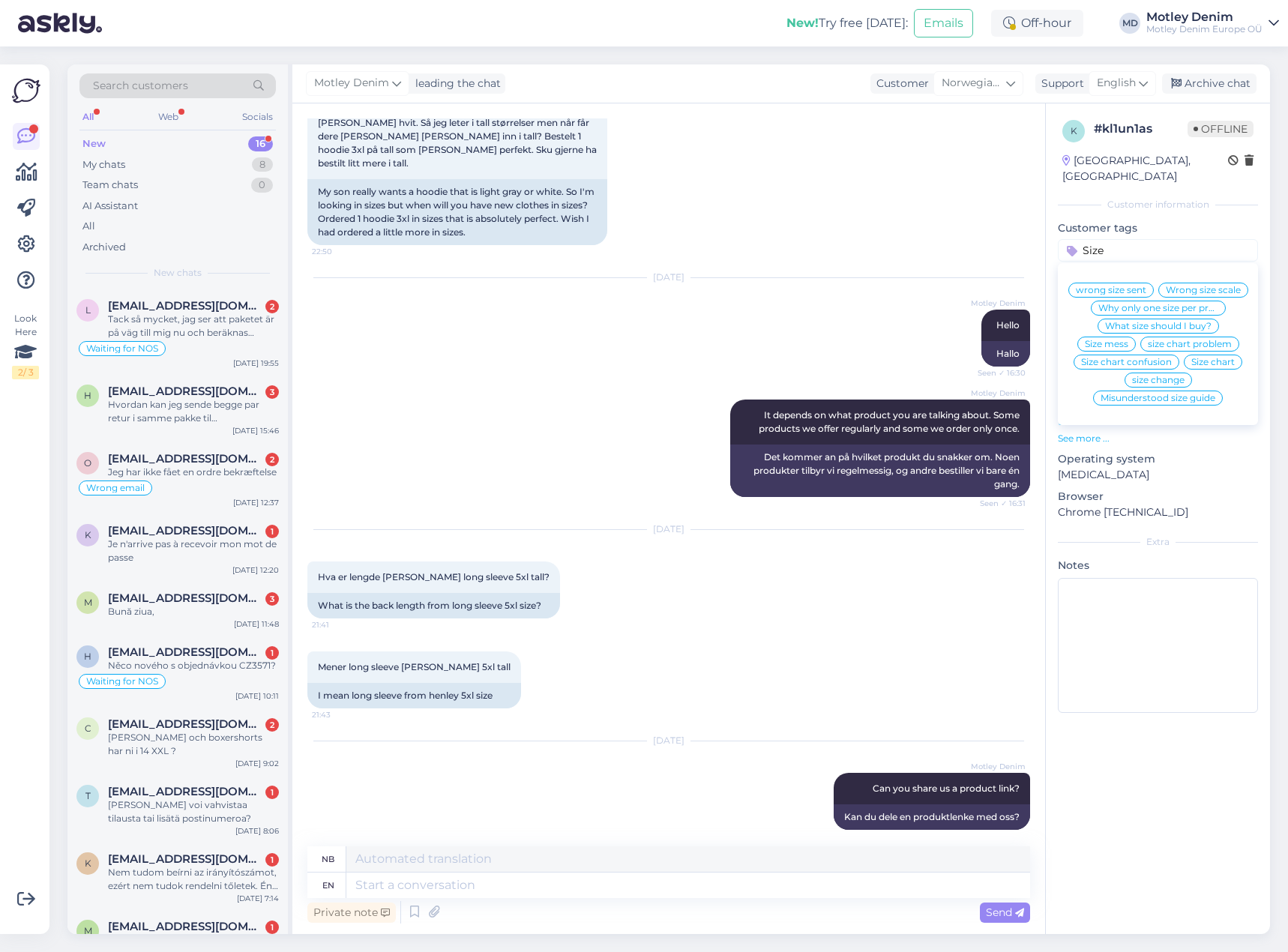
type input "Size"
click at [1208, 285] on span "Wrong size scale" at bounding box center [1203, 289] width 75 height 9
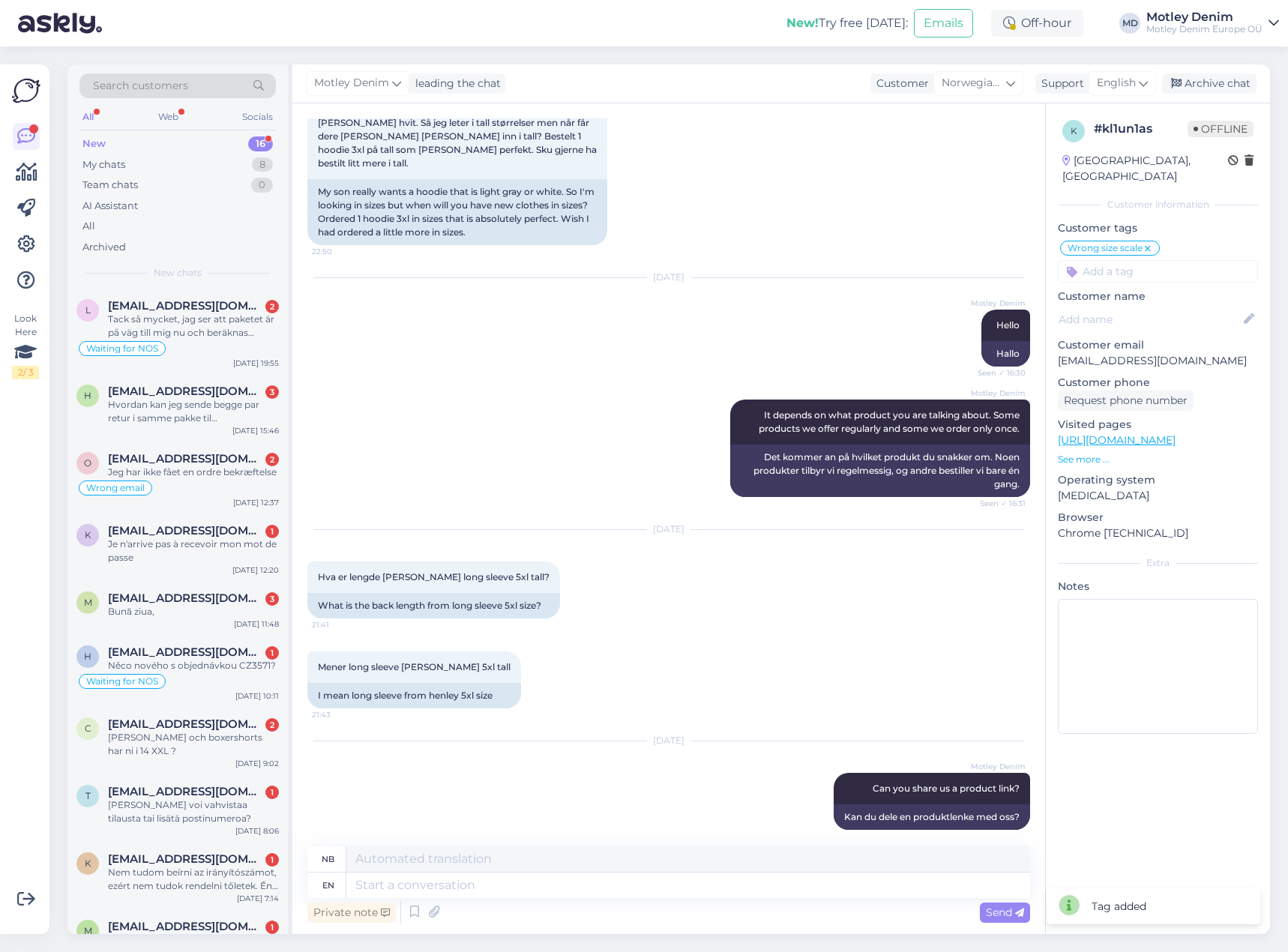
click at [1150, 243] on icon at bounding box center [1147, 248] width 9 height 12
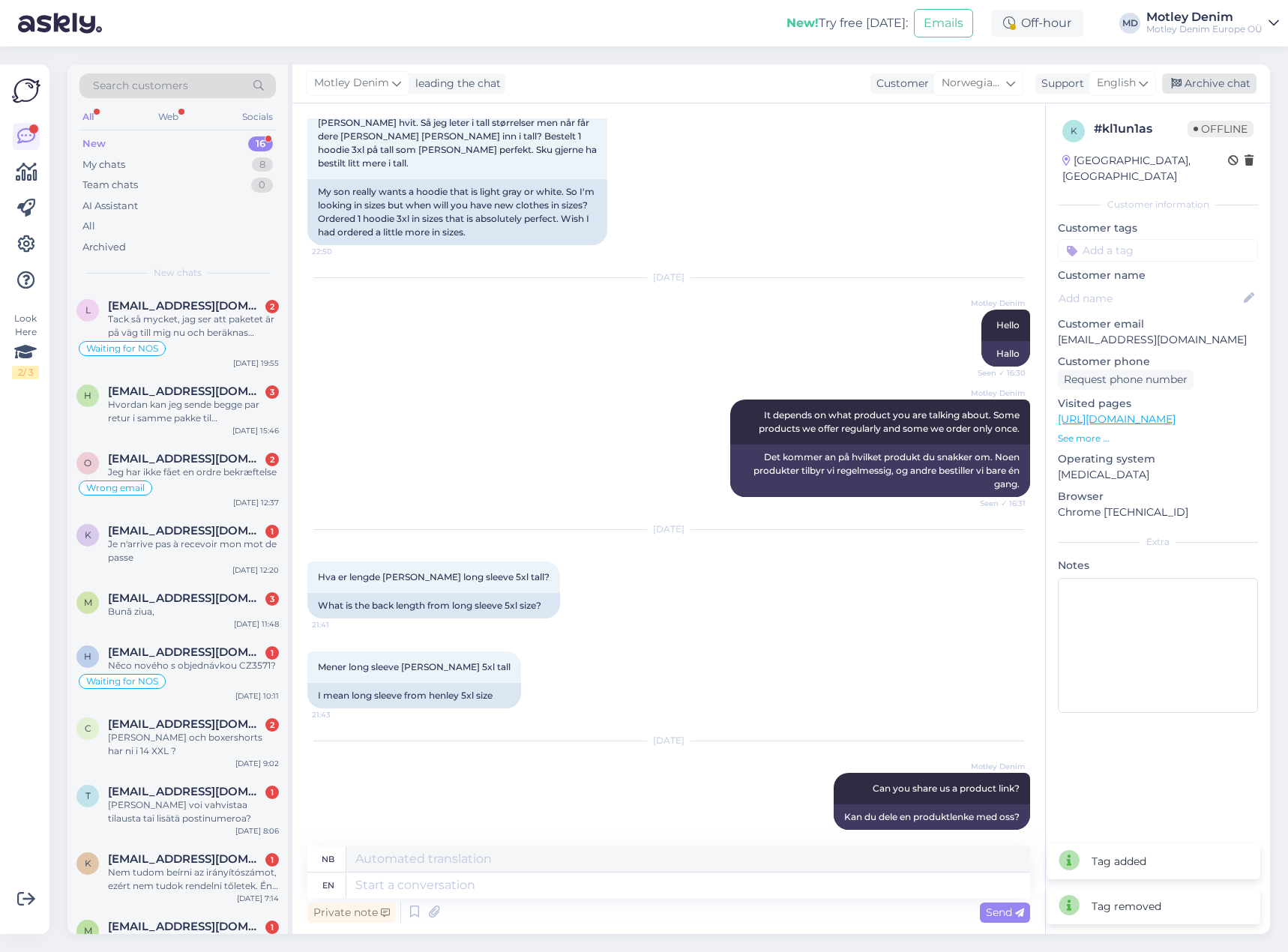
click at [1221, 86] on div "Archive chat" at bounding box center [1209, 84] width 95 height 20
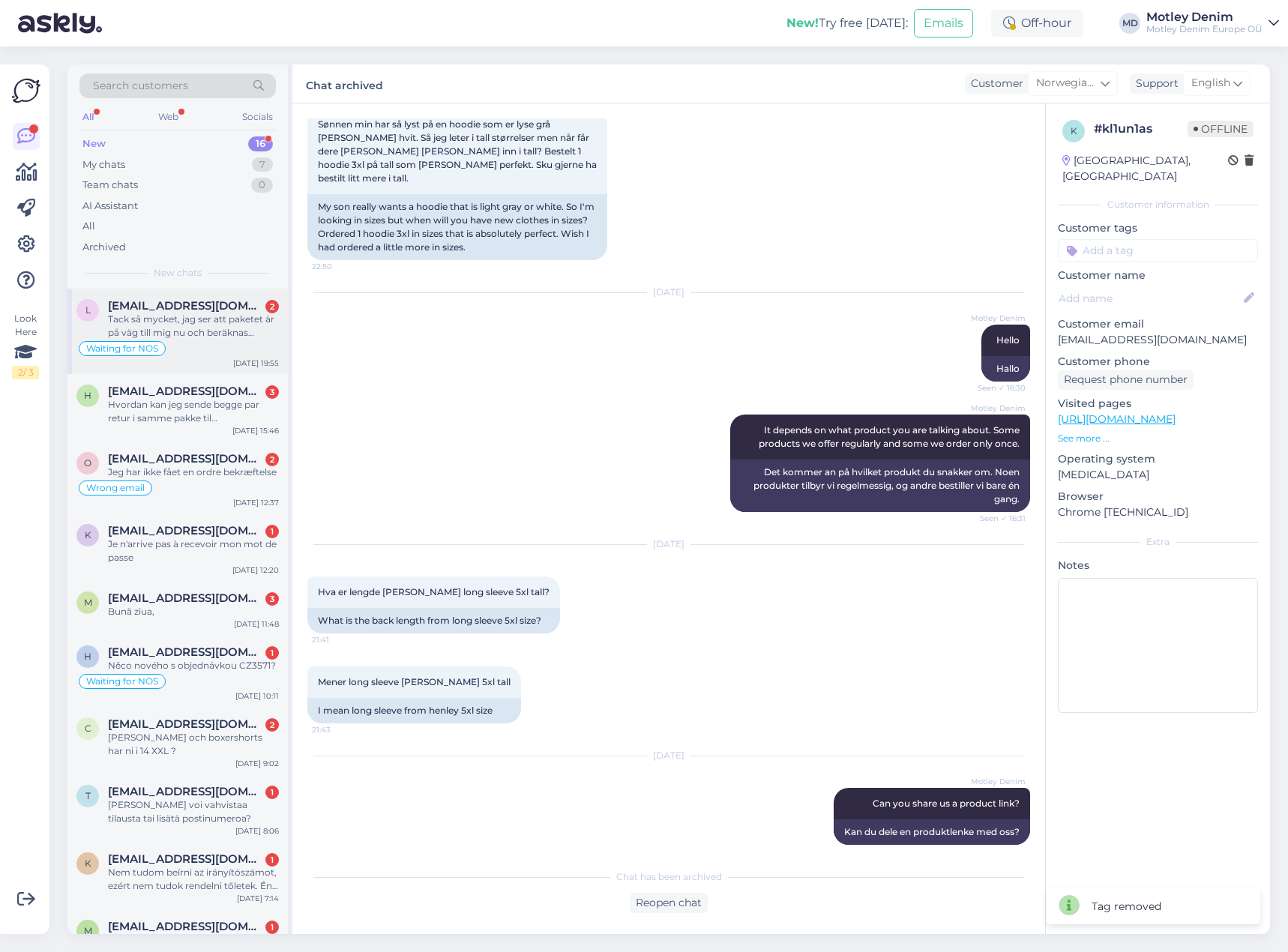
click at [218, 318] on div "Tack så mycket, jag ser att paketet är på väg till mig nu och beräknas komma i …" at bounding box center [194, 326] width 171 height 27
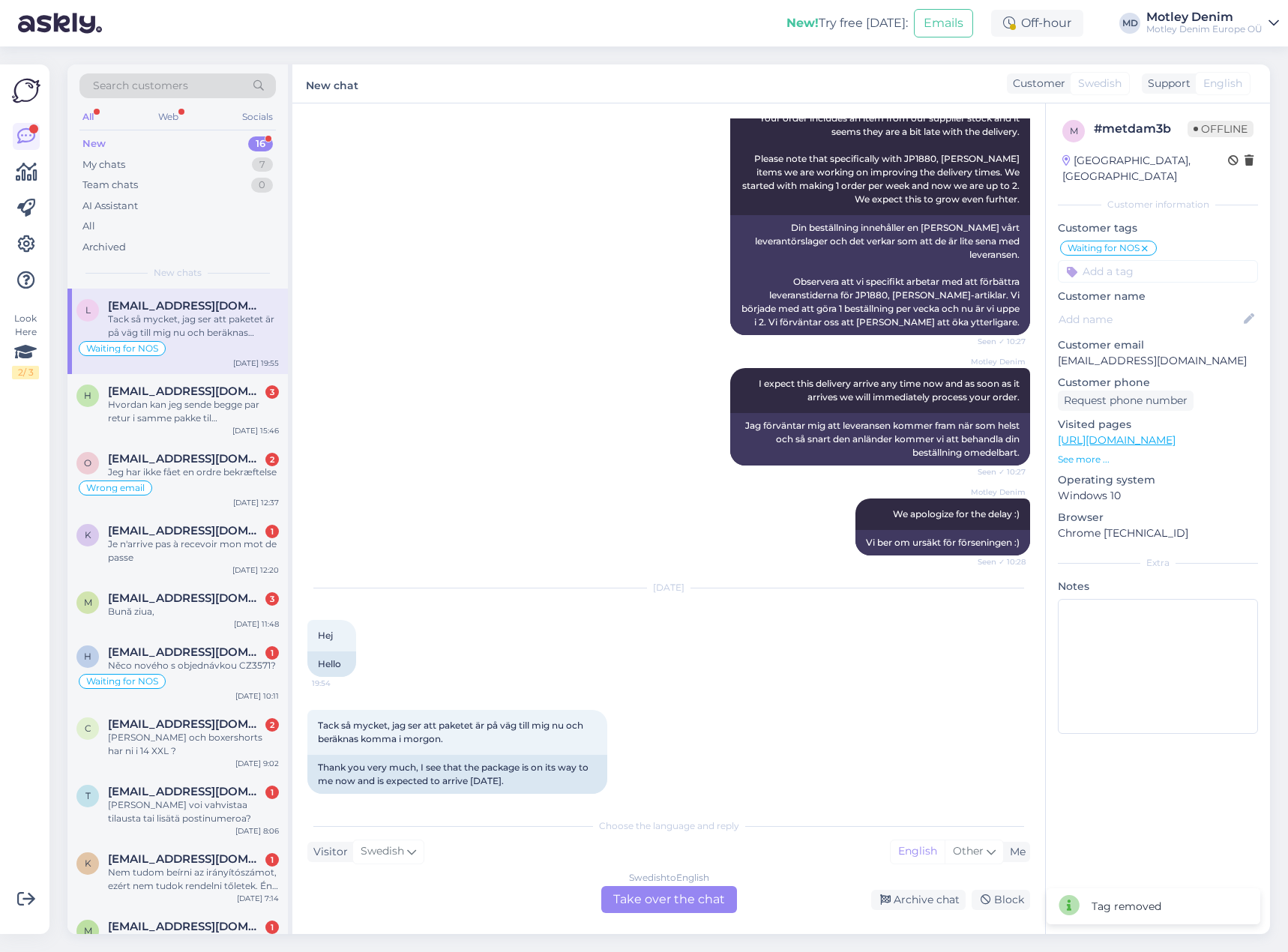
click at [694, 897] on div "Swedish to English Take over the chat" at bounding box center [669, 899] width 136 height 27
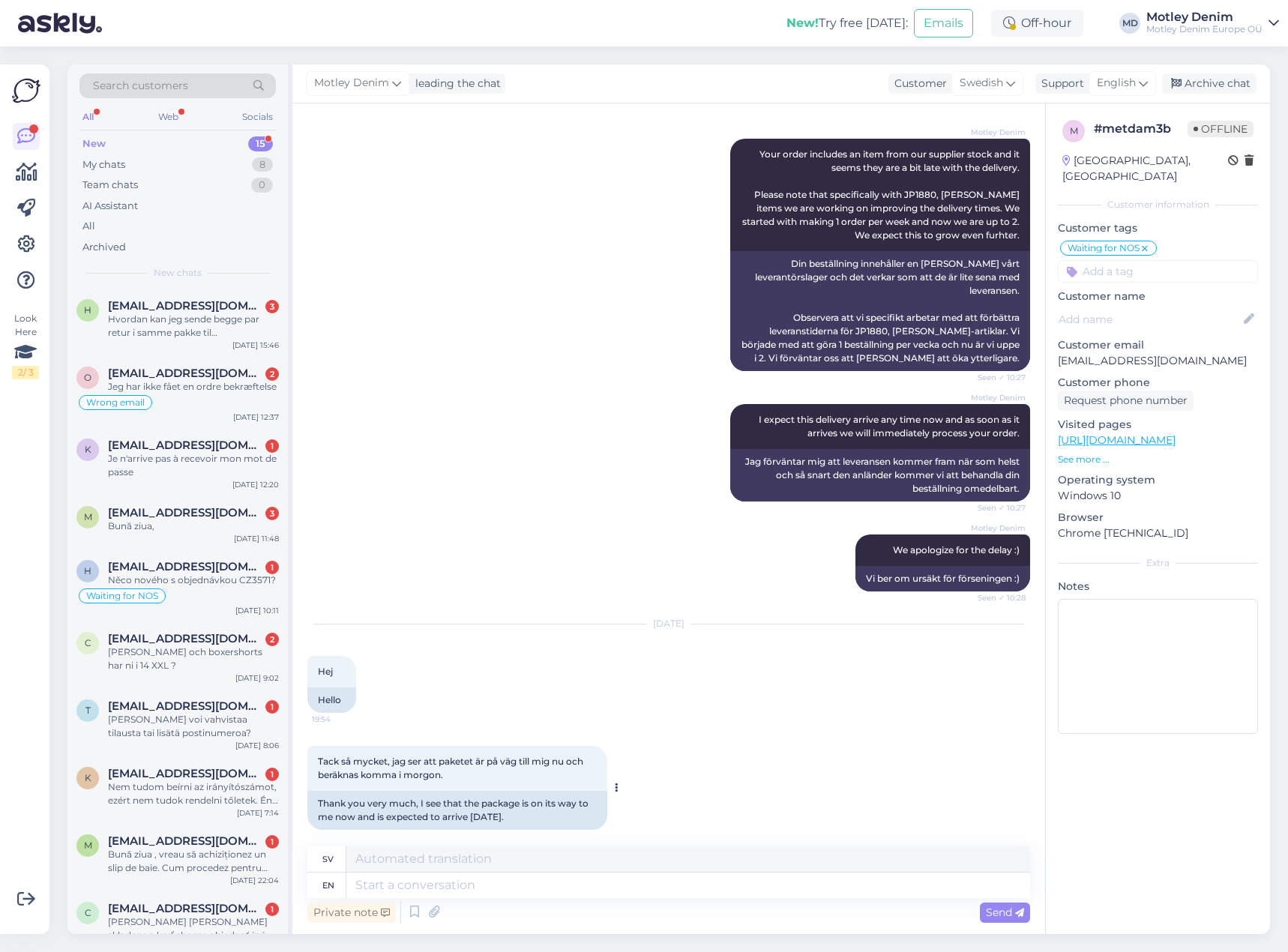
click at [410, 798] on div "Thank you very much, I see that the package is on its way to me now and is expe…" at bounding box center [457, 810] width 300 height 39
click at [621, 891] on textarea at bounding box center [688, 885] width 684 height 26
type textarea "You're w"
type textarea "Du är"
type textarea "You're welcome"
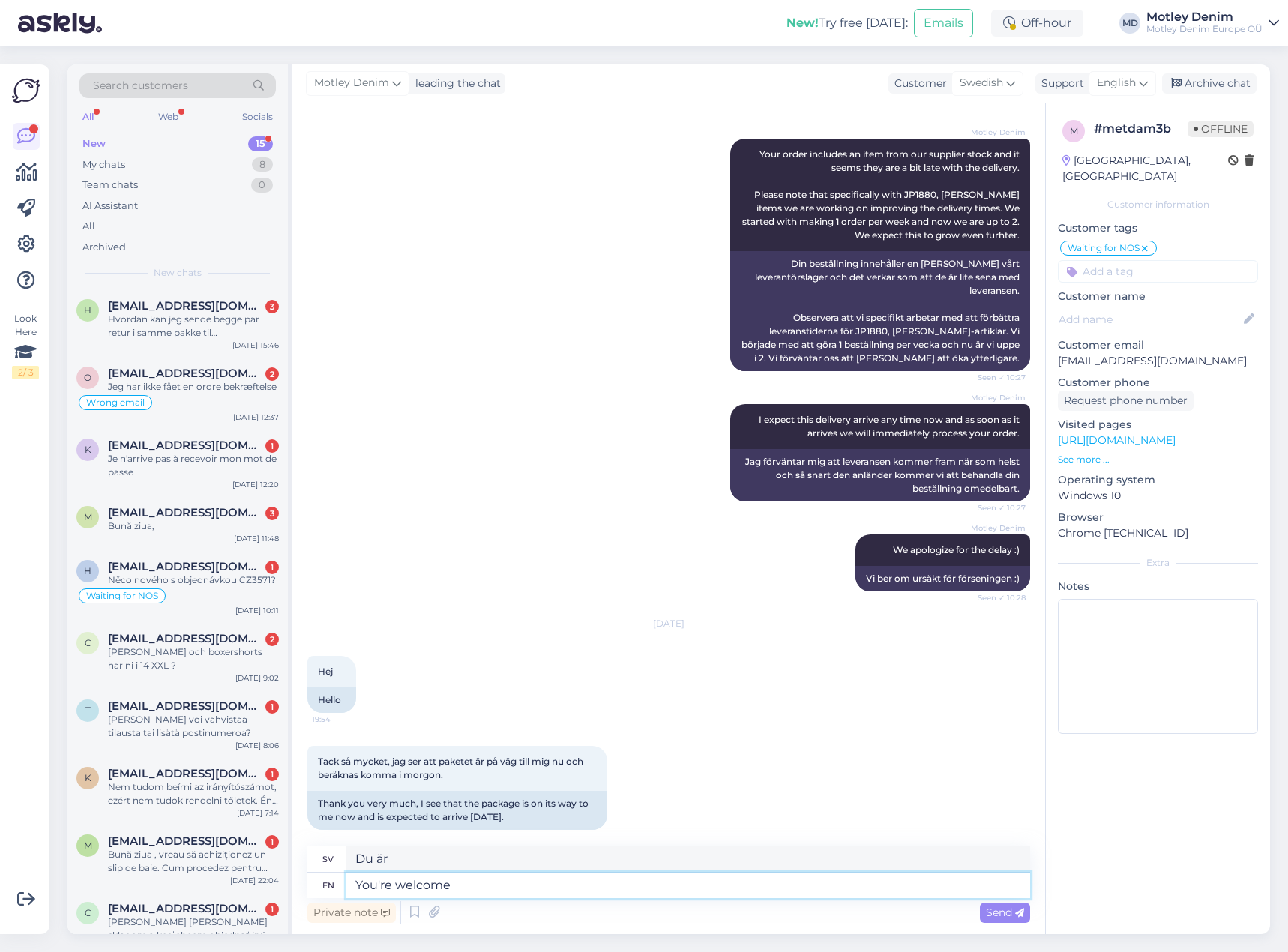
type textarea "Varsågod"
type textarea "You're welcome!"
type textarea "Varsågod!"
type textarea "You're welcome! We ar"
type textarea "Varsågod! Vi"
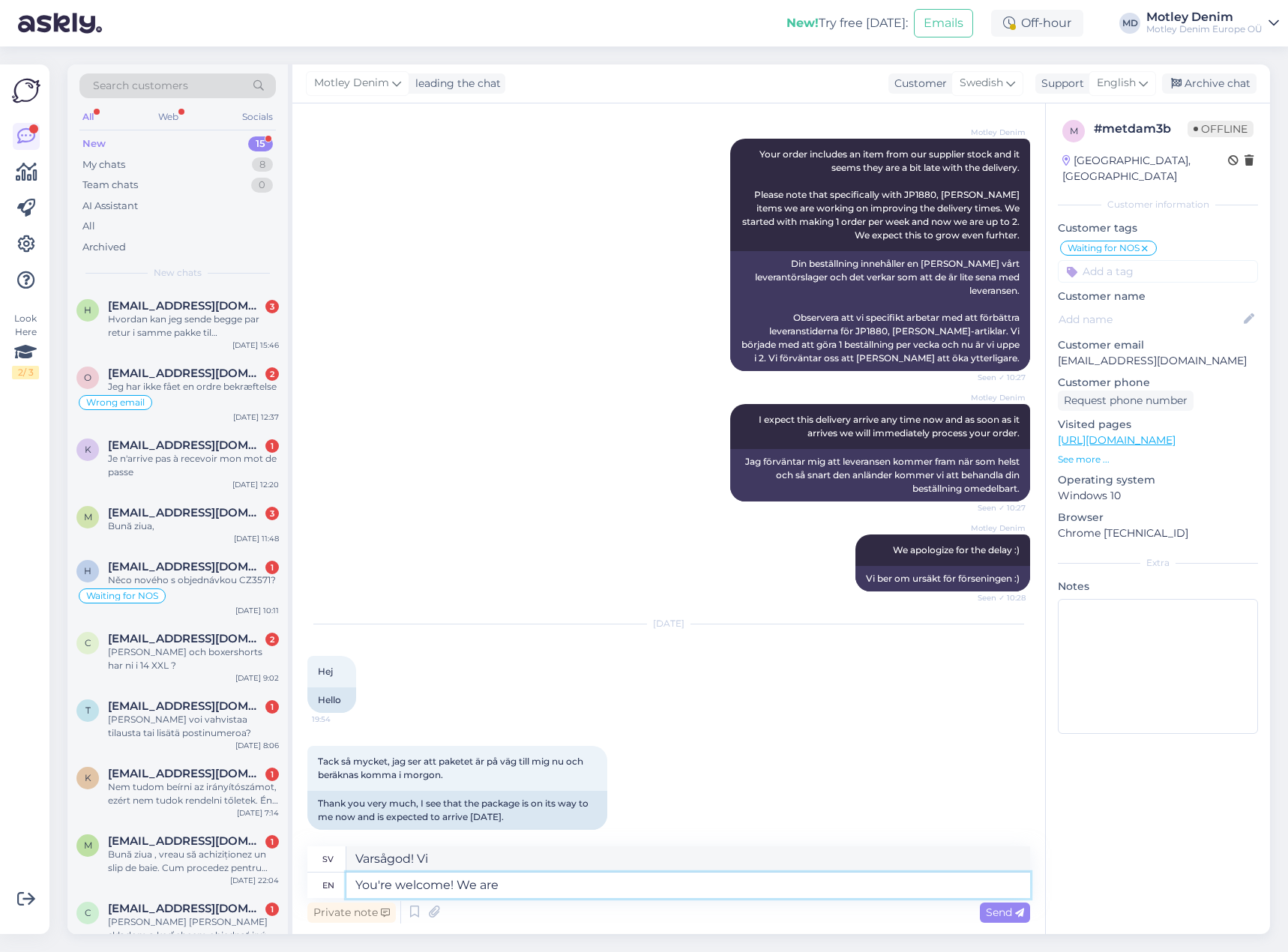
type textarea "You're welcome! We are g"
type textarea "Varsågod! Vi är"
type textarea "You're welcome! We are glad"
type textarea "Varsågod! Vi är [PERSON_NAME]"
type textarea "You're welcome! We are glad it i"
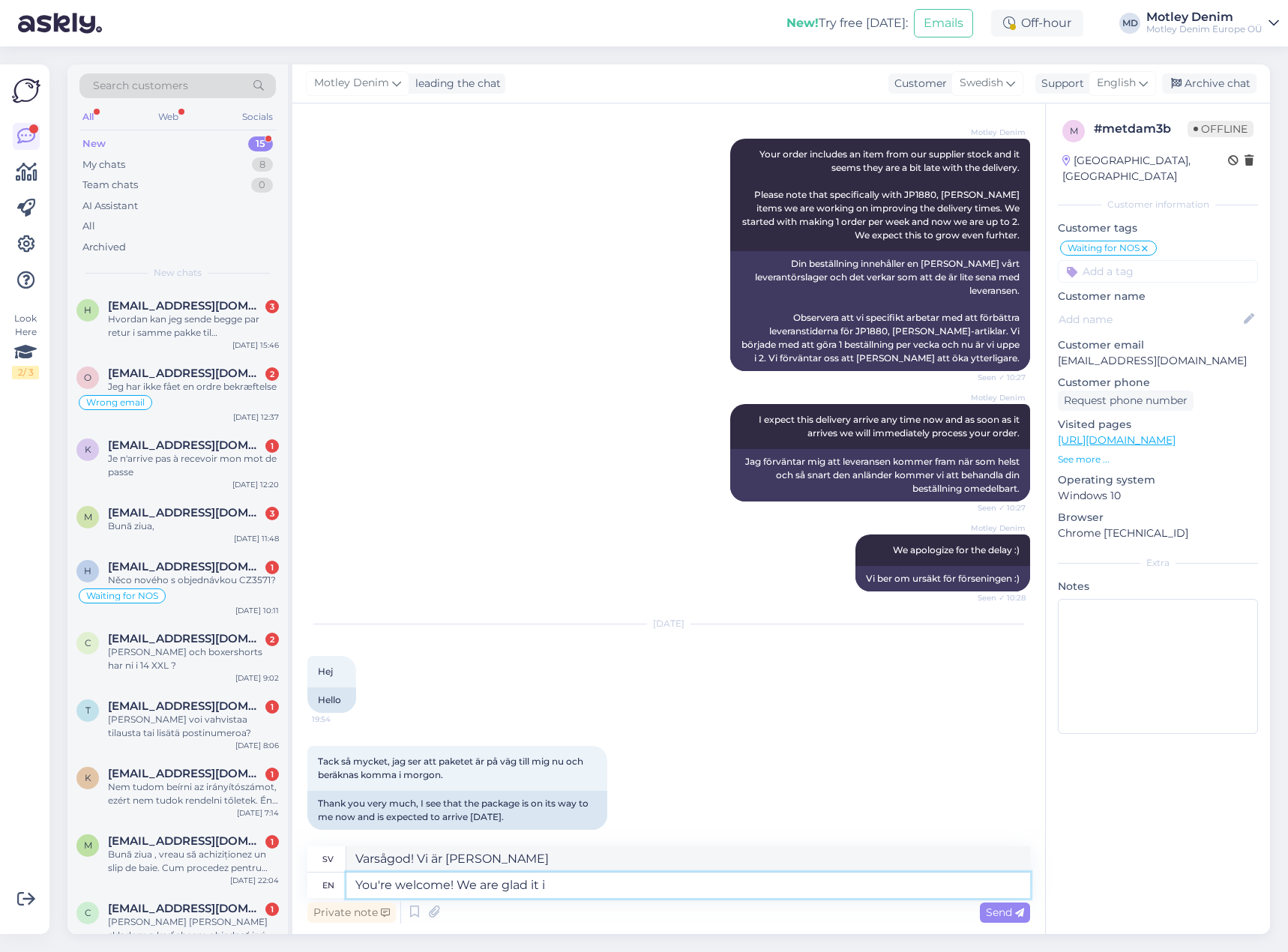
type textarea "Varsågod! Vi är [PERSON_NAME] över det"
type textarea "You're welcome! We are glad it"
type textarea "Varsågod! Vi är [PERSON_NAME] över det"
type textarea "You're welcome! We are"
type textarea "Varsågod! Vi är [PERSON_NAME]"
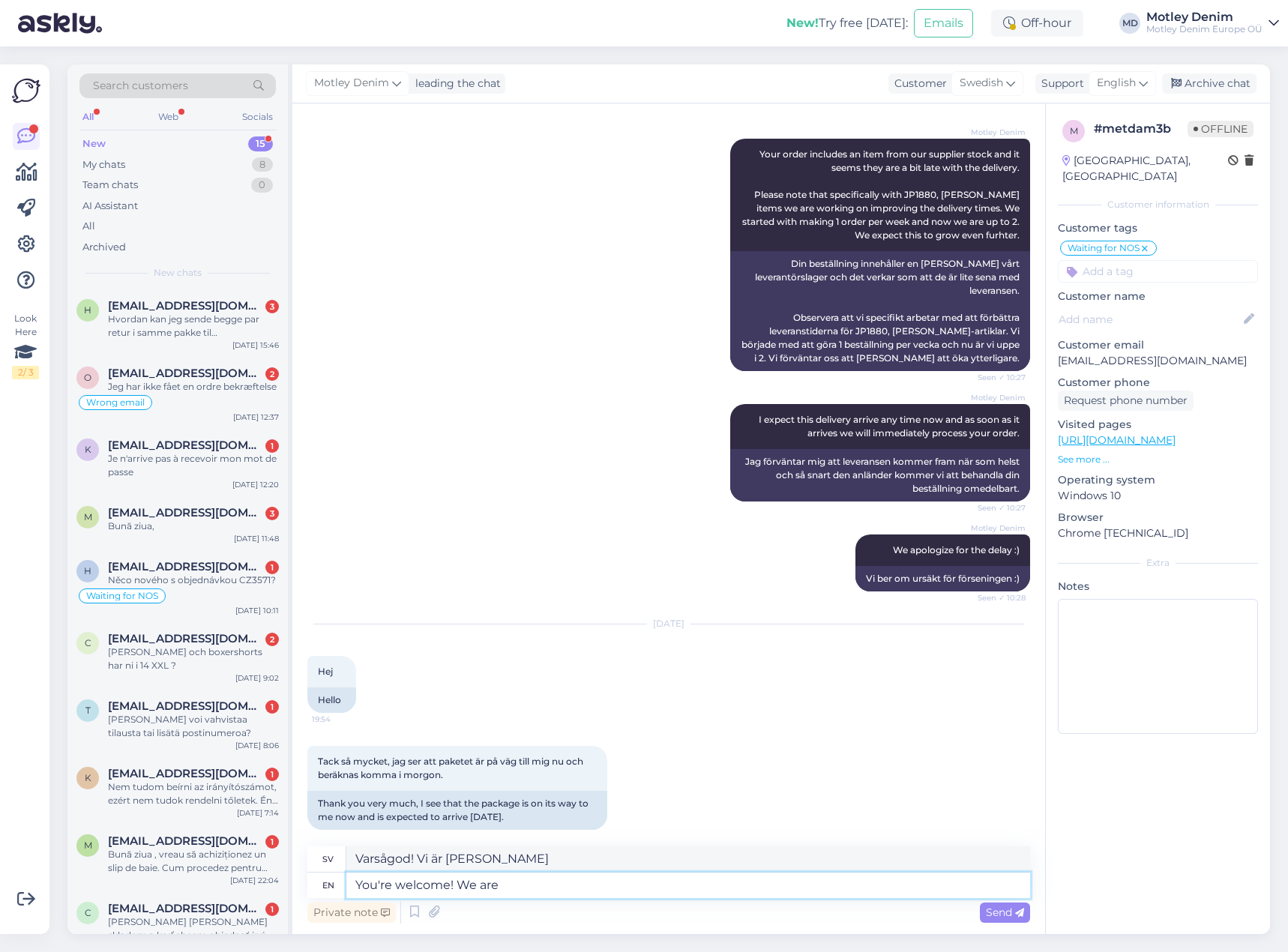
type textarea "You're welcome! We are"
type textarea "Varsågod! Vi är"
type textarea "You're welcome! We"
type textarea "Varsågod! Vi"
type textarea "You're welcome!"
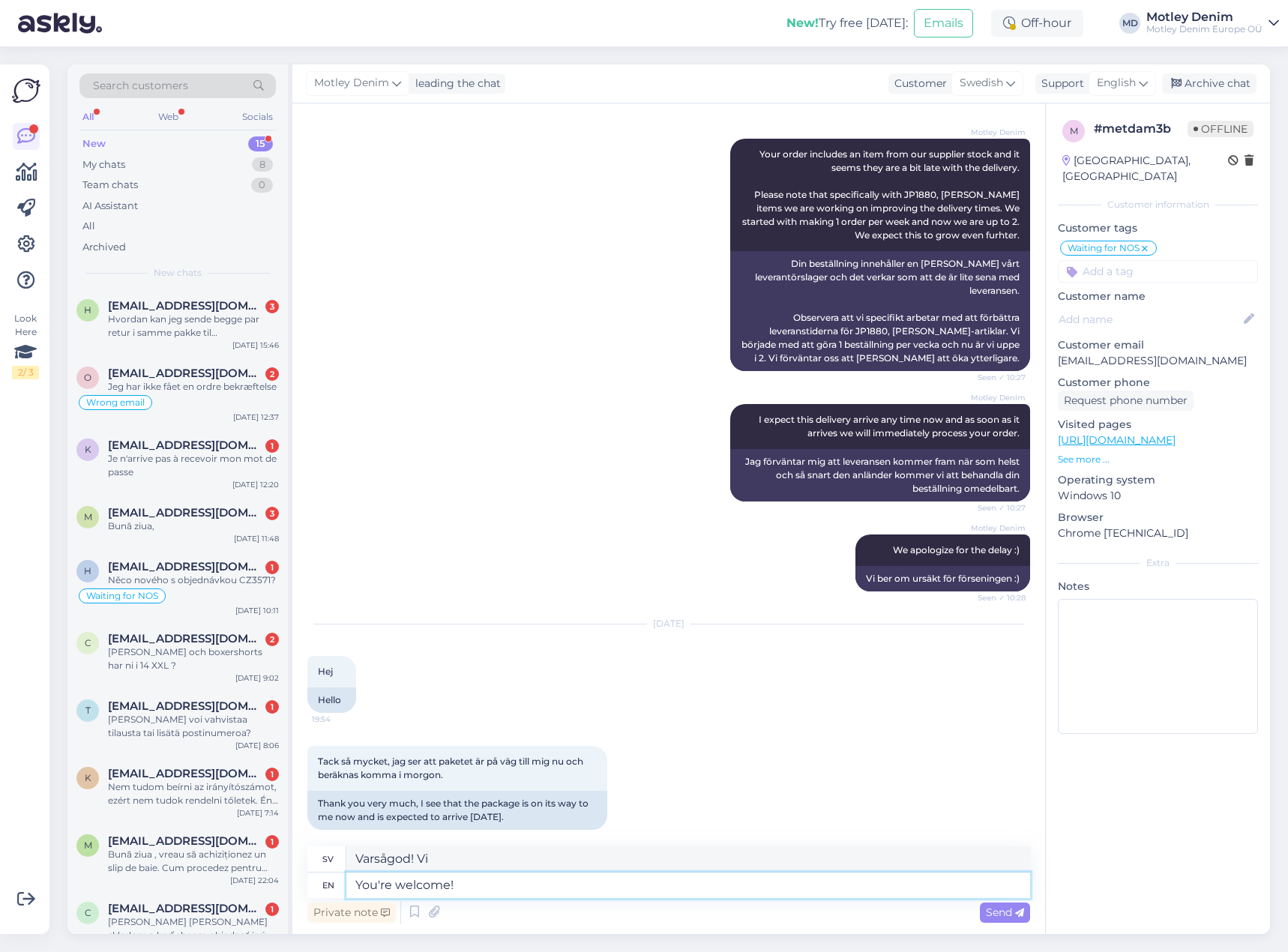
type textarea "Varsågod!"
type textarea "You're welcome! Let us"
type textarea "Varsågod! Låt"
type textarea "You're welcome! Let us kno"
type textarea "Varsågod! Låt oss"
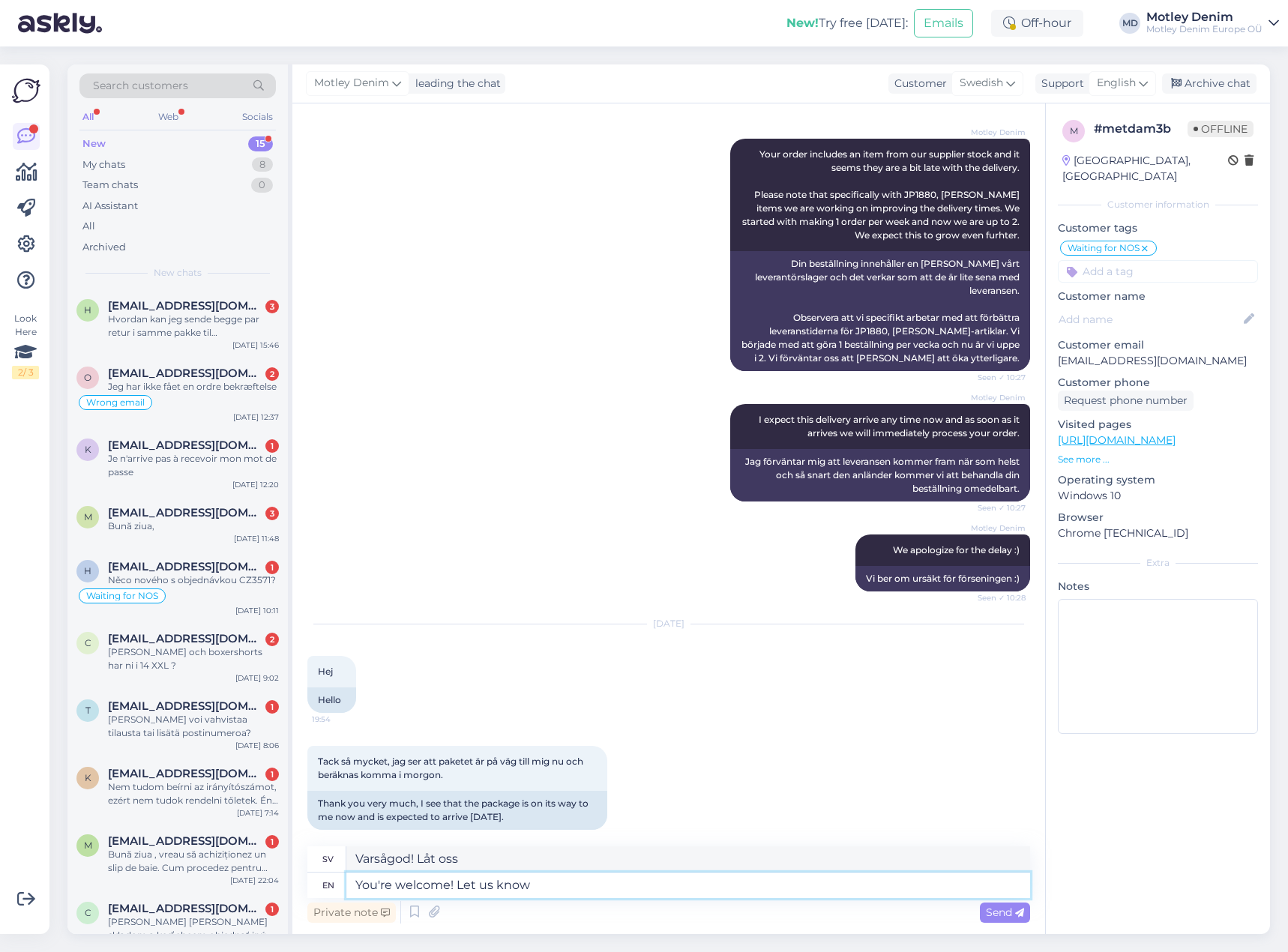
type textarea "You're welcome! Let us know i"
type textarea "Varsågod! Låt oss veta"
type textarea "You're welcome! Let us know if w"
type textarea "Varsågod! Låt oss veta om"
type textarea "You're welcome! Let us know if we c"
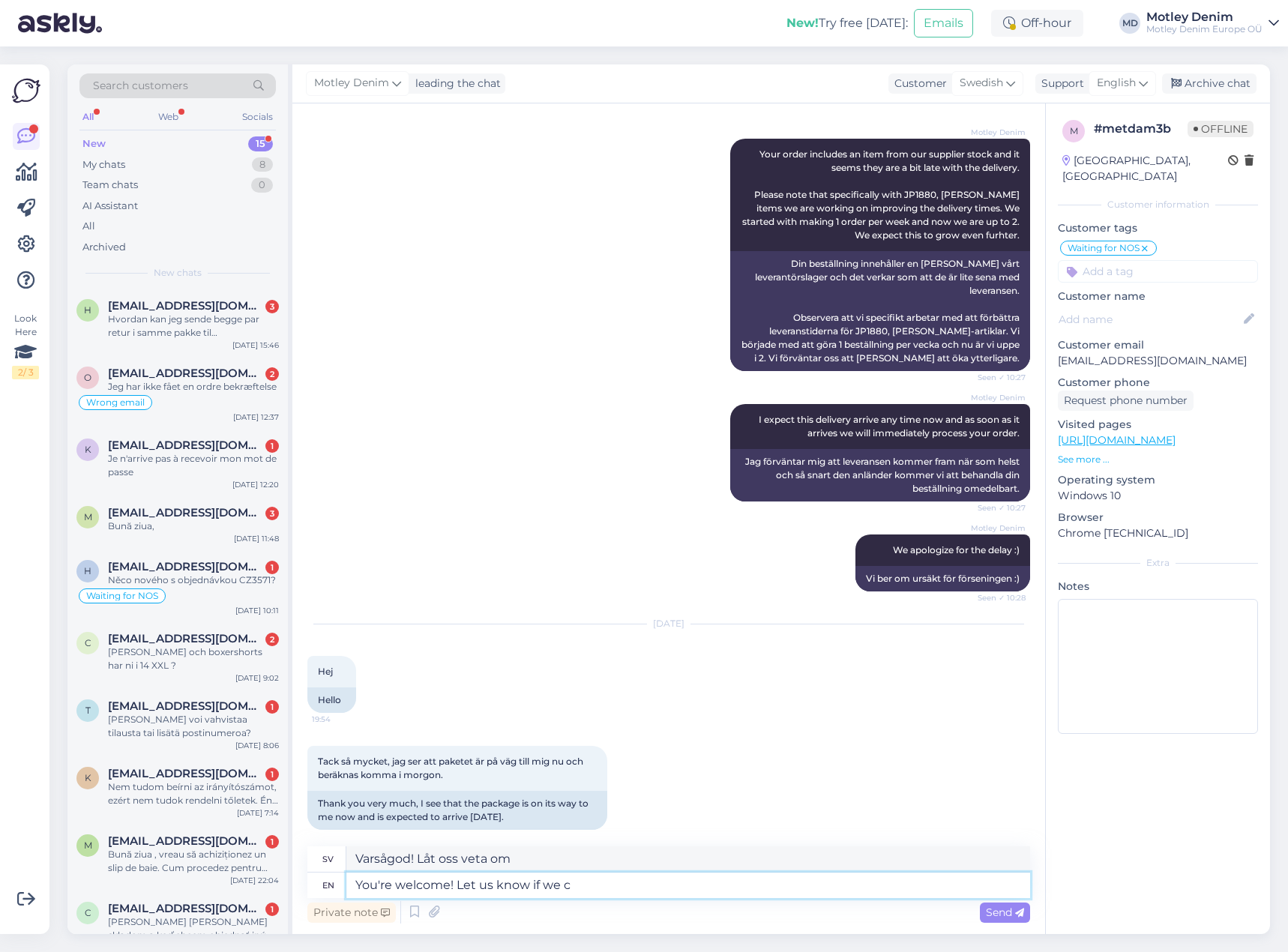
type textarea "Varsågod! Låt oss veta om vi"
type textarea "You're welcome! Let us know if we can h"
type textarea "Varsågod! Låt oss veta om vi kan."
type textarea "You're welcome! Let us know if we can help"
type textarea "Varsågod! Hör av dig om vi kan hjälpa till"
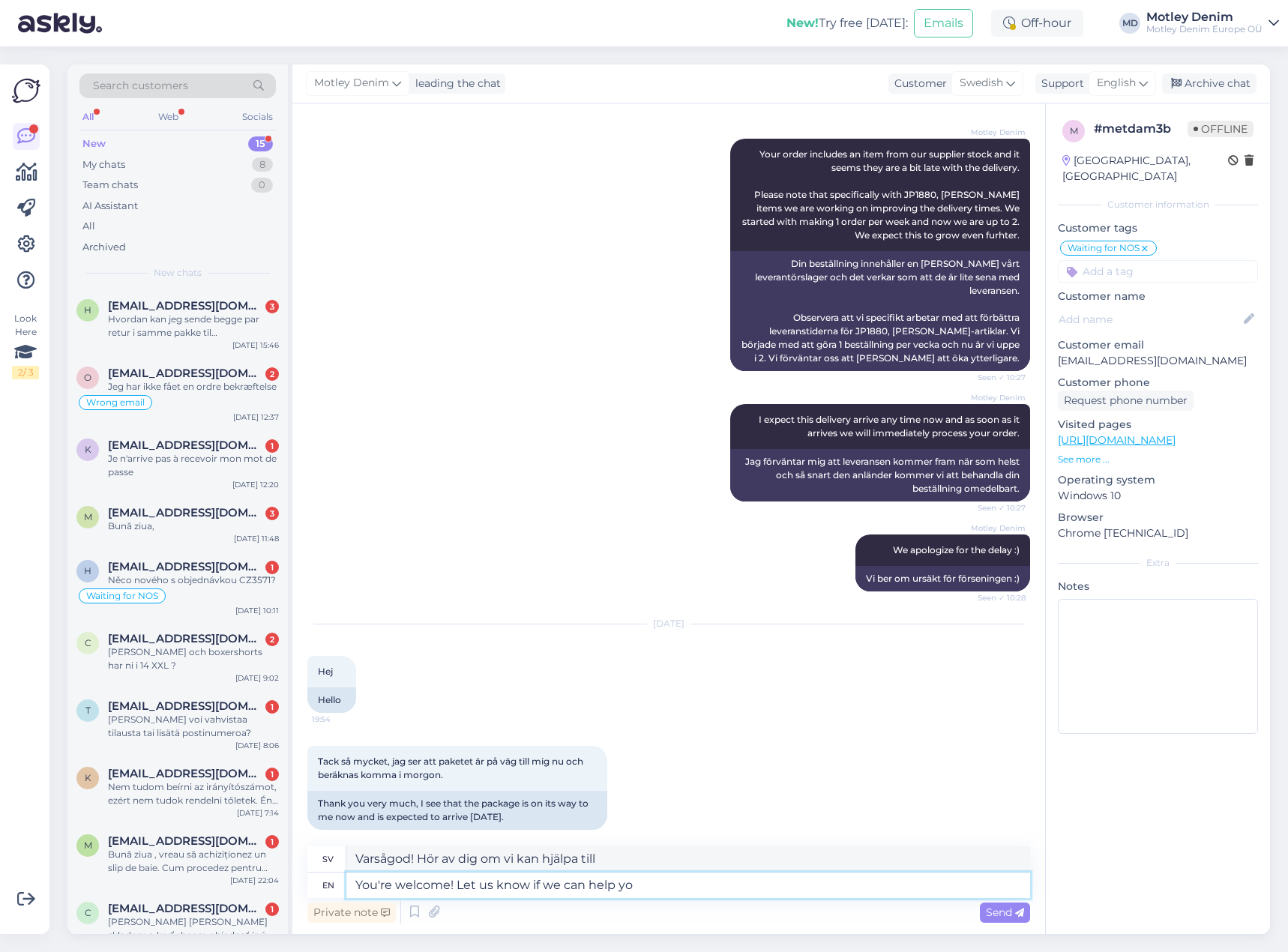
type textarea "You're welcome! Let us know if we can help you"
type textarea "Varsågod! Hör av dig om vi kan hjälpa dig"
type textarea "You're welcome! Let us know if we can help you :)"
type textarea "Varsågod! Hör av dig om vi kan hjälpa dig :)"
type textarea "You're welcome! Let us know if we ca"
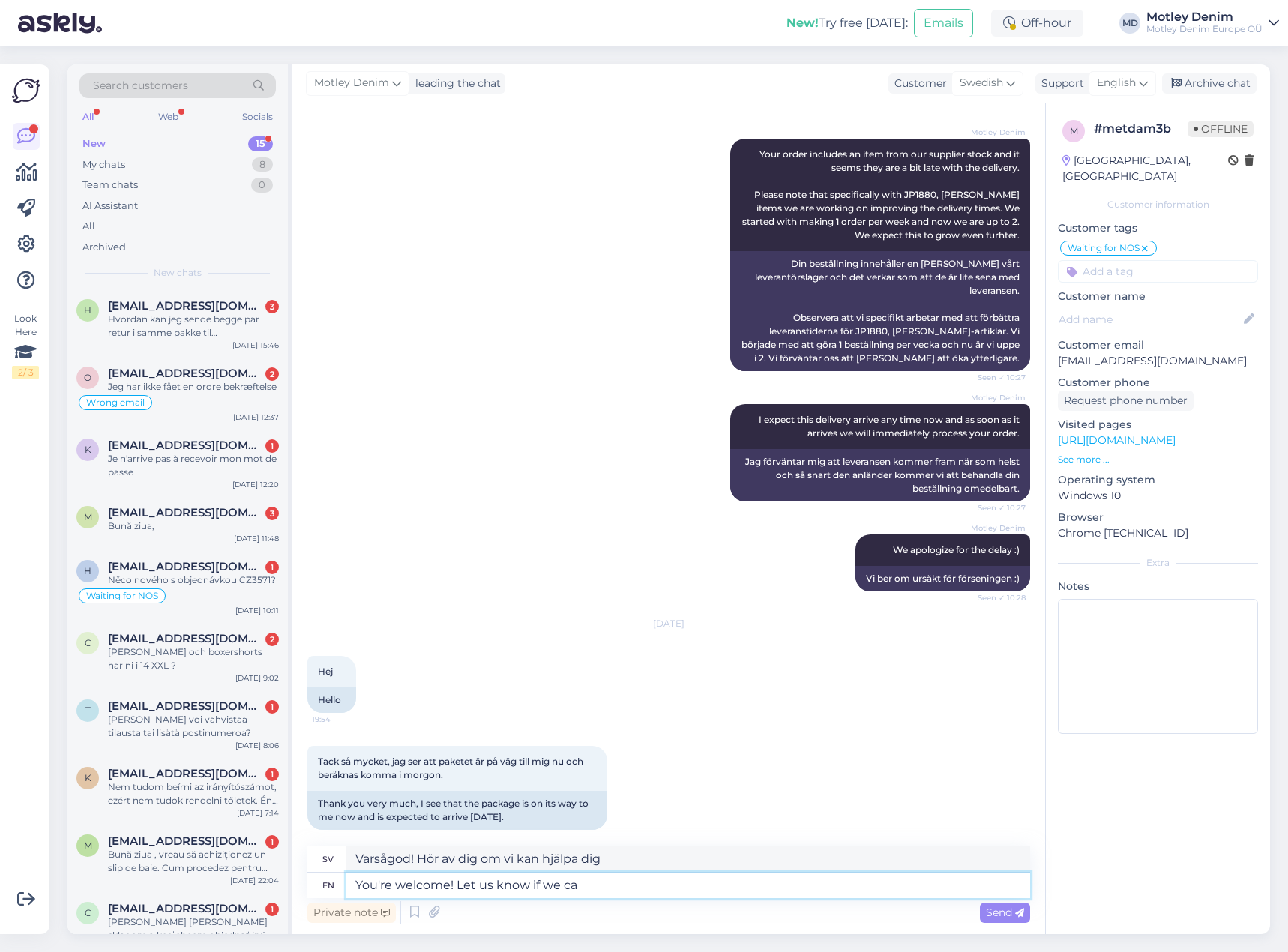
type textarea "Varsågod! Låt oss veta om vi kan."
type textarea "You're welcome! Let us know if we"
type textarea "Varsågod! Låt oss veta om vi"
type textarea "You're welcome! Let us know if"
type textarea "Varsågod! Låt oss veta om"
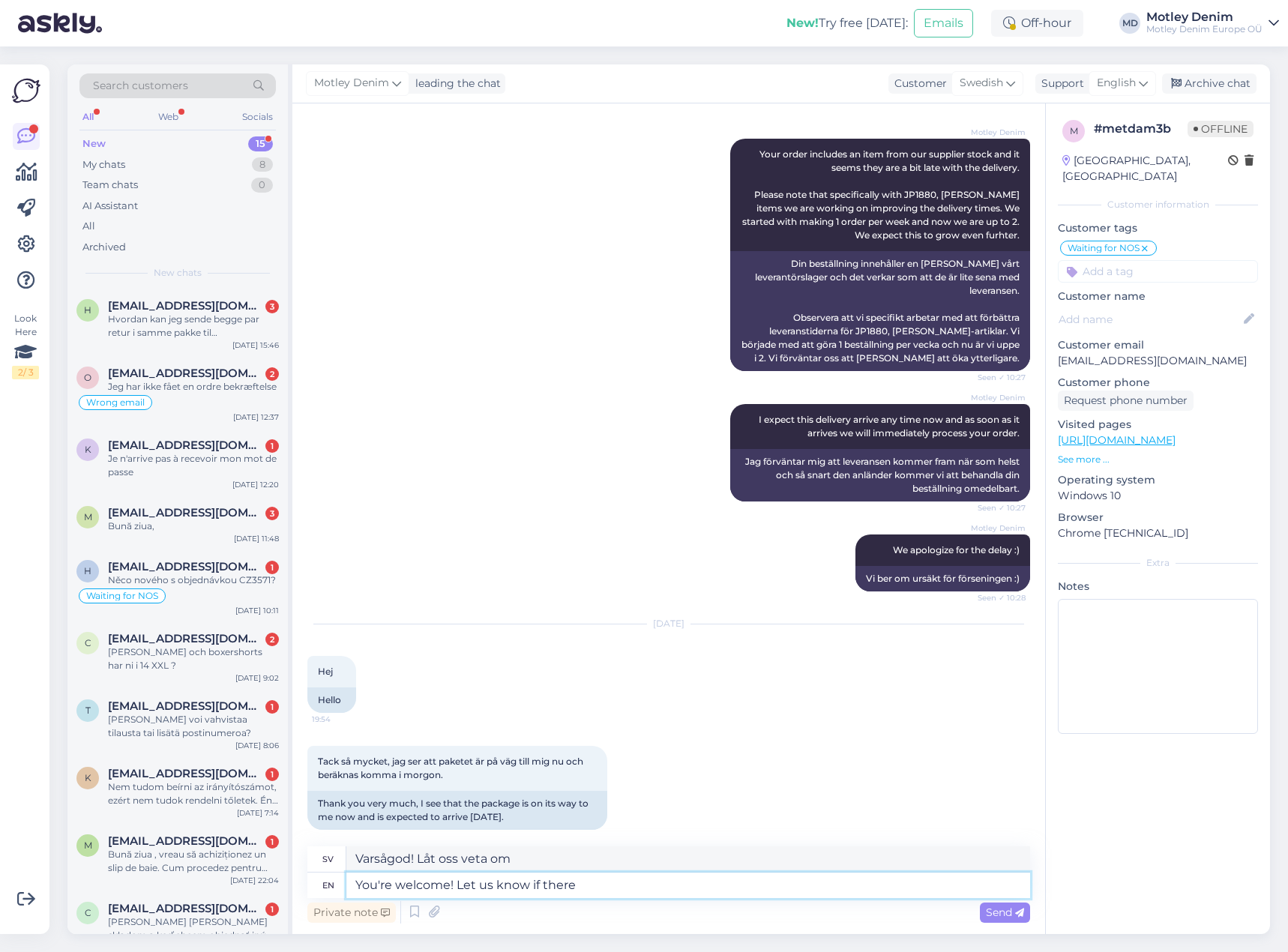
type textarea "You're welcome! Let us know if there i"
type textarea "Varsågod! Låt oss veta om det finns"
type textarea "You're welcome! Let us know if there is anything"
type textarea "Varsågod! Hör av dig om det är något"
type textarea "You're welcome! Let us know if there is anything else"
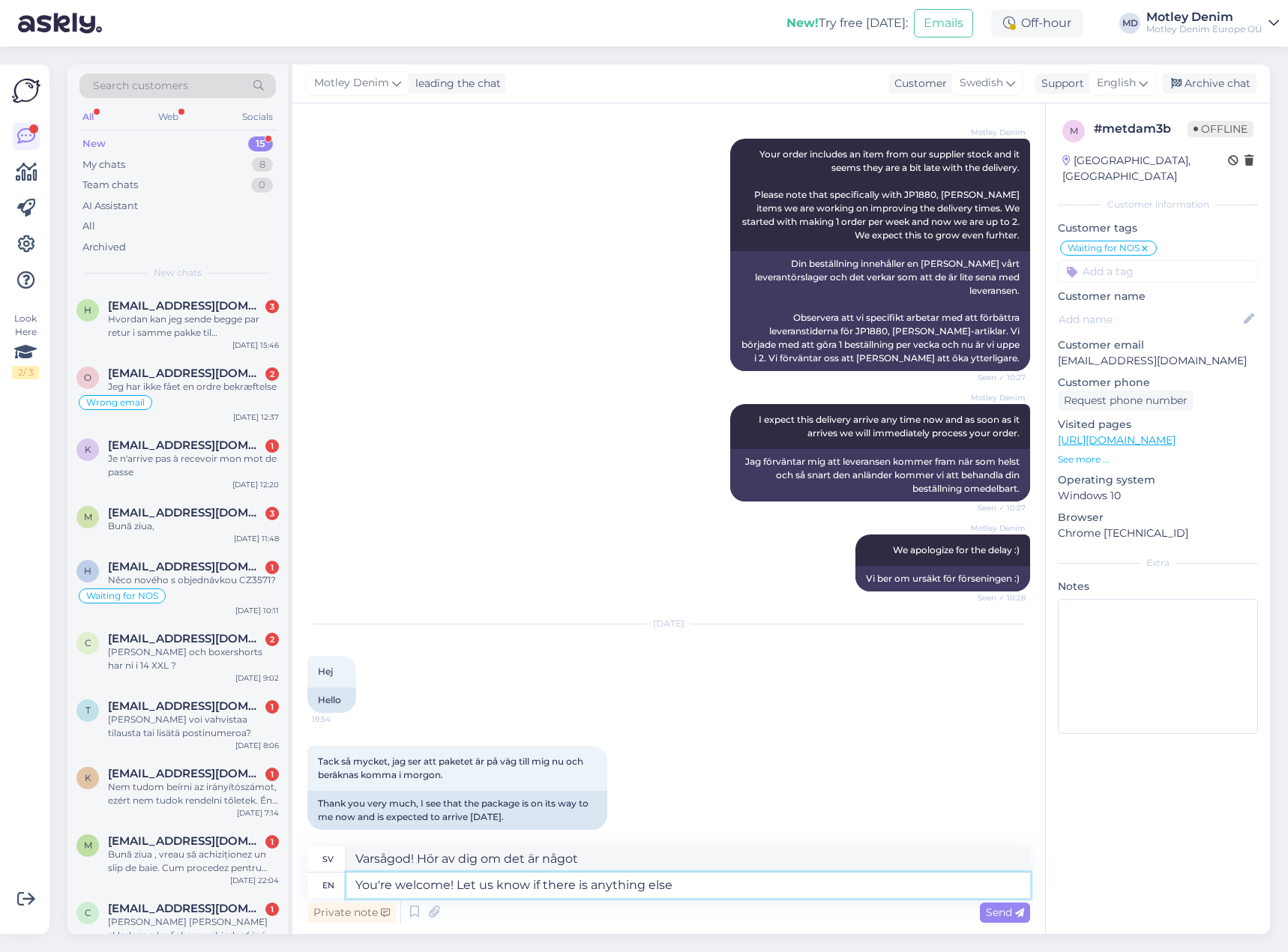
type textarea "Varsågod! Hör av dig om det är något mer"
type textarea "You're welcome! Let us know if there is anything else we can"
type textarea "Varsågod! Hör av dig om det är något mer vi"
type textarea "You're welcome! Let us know if there is anything else we can"
type textarea "Varsågod! Hör av dig om det finns något annat vi kan göra."
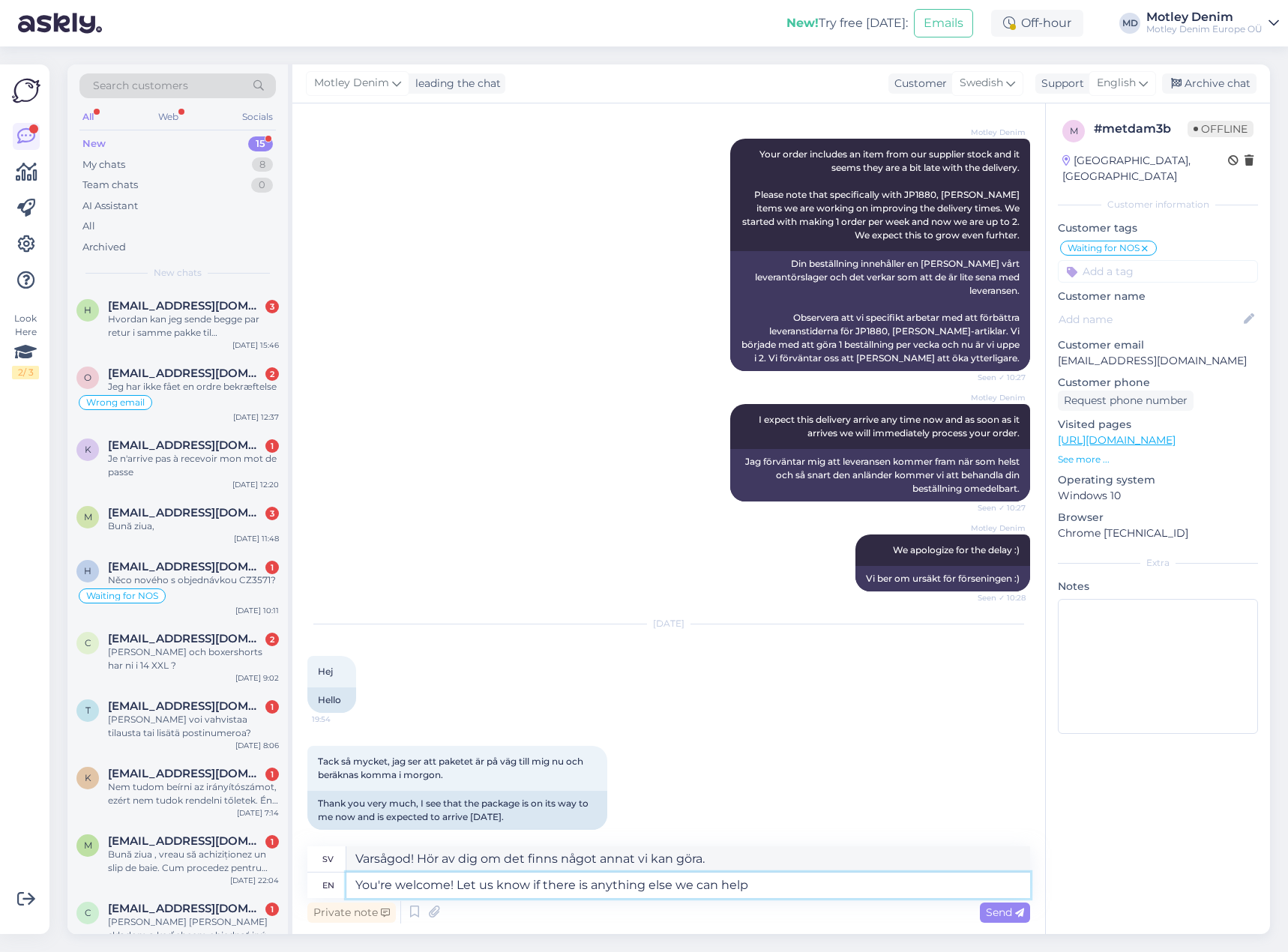
type textarea "You're welcome! Let us know if there is anything else we can help"
type textarea "Varsågod! Hör av dig om det finns något annat vi kan hjälpa till med."
type textarea "You're welcome! Let us know if there is anything else we can help yo"
type textarea "Varsågod! Hör av dig om det finns något annat vi kan hjälpa dig med."
type textarea "You're welcome! Let us know if there is anything else we can help you with."
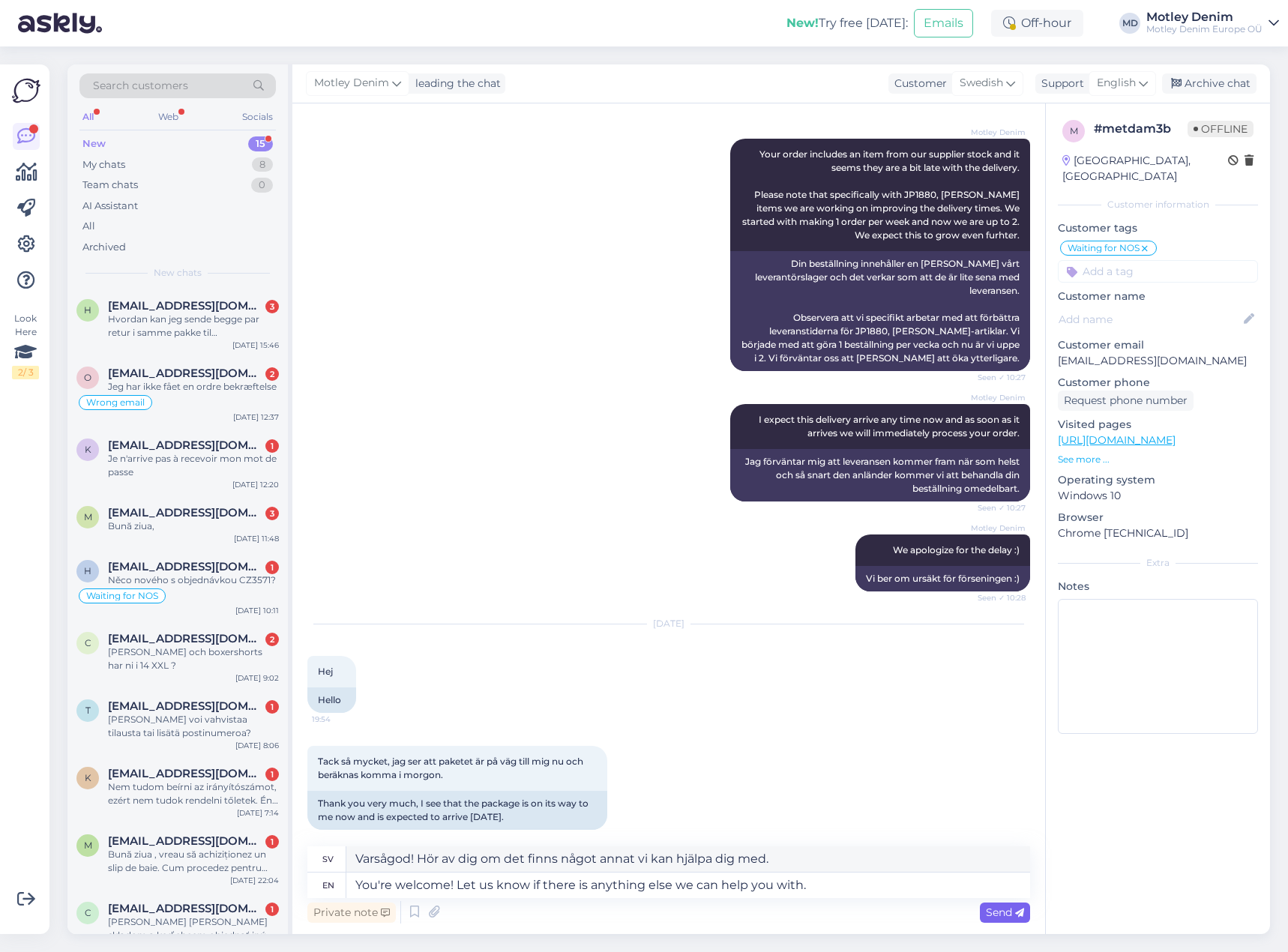
click at [1010, 917] on span "Send" at bounding box center [1005, 911] width 38 height 13
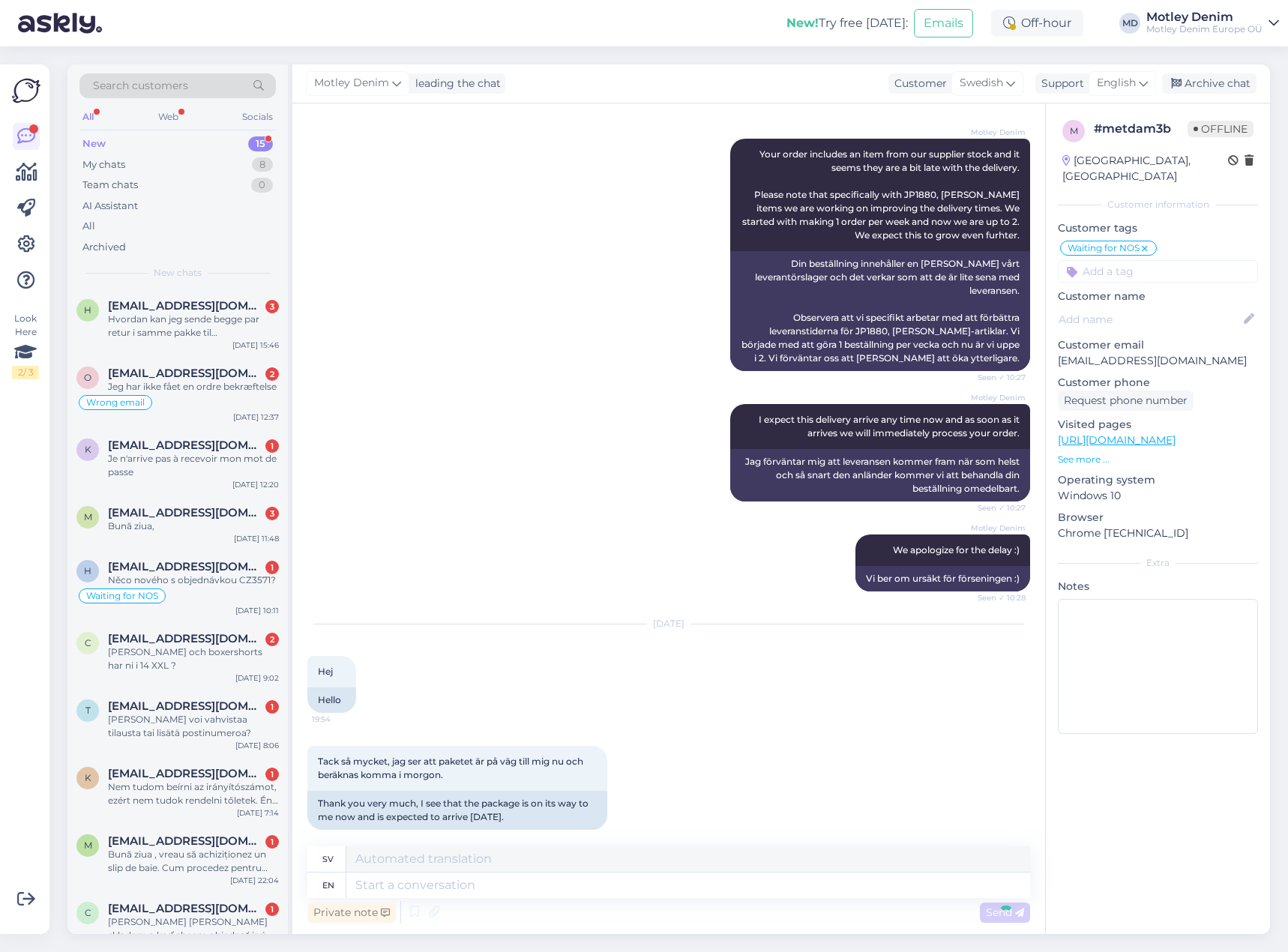
scroll to position [626, 0]
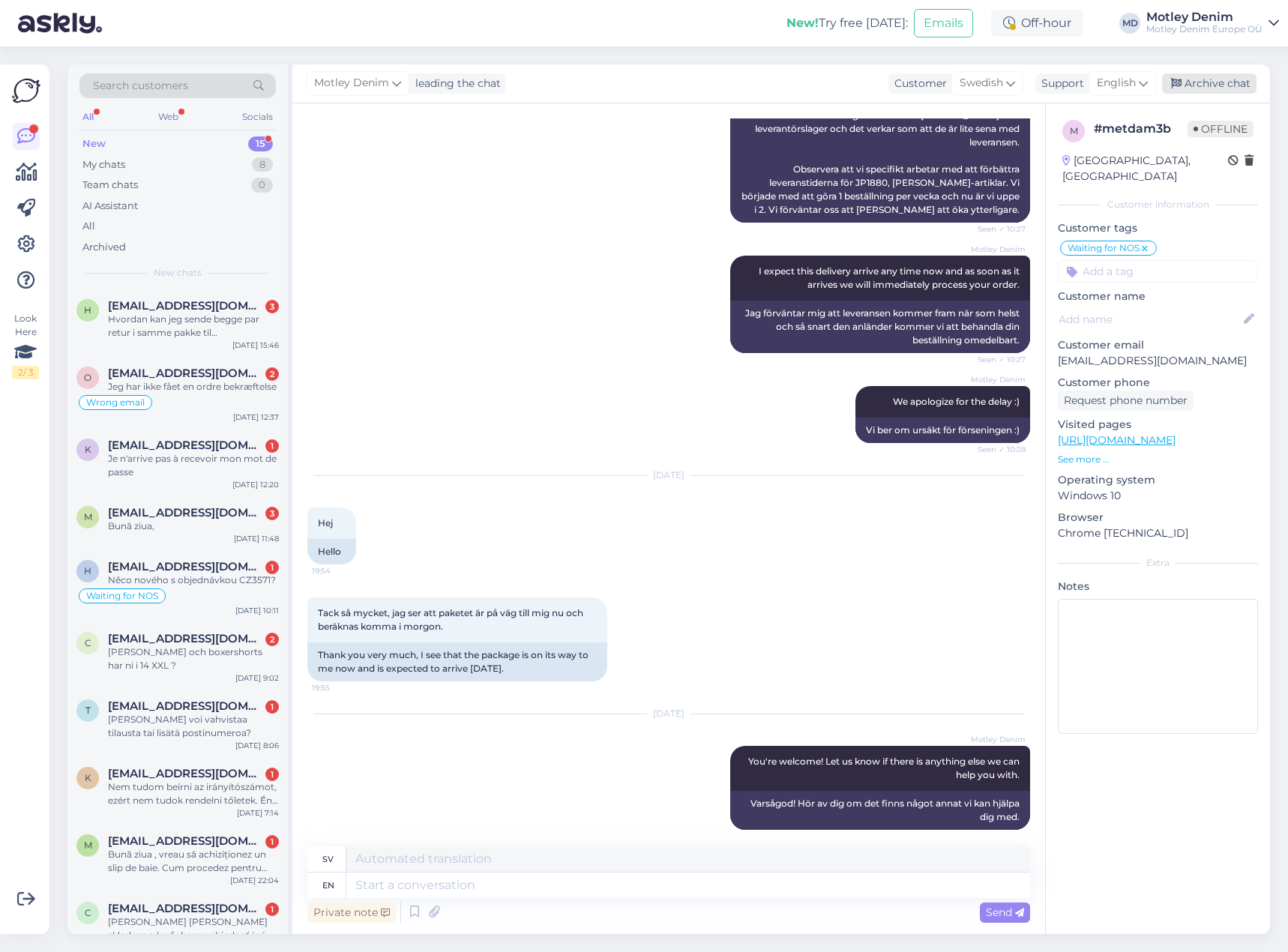
click at [1216, 84] on div "Archive chat" at bounding box center [1209, 84] width 95 height 20
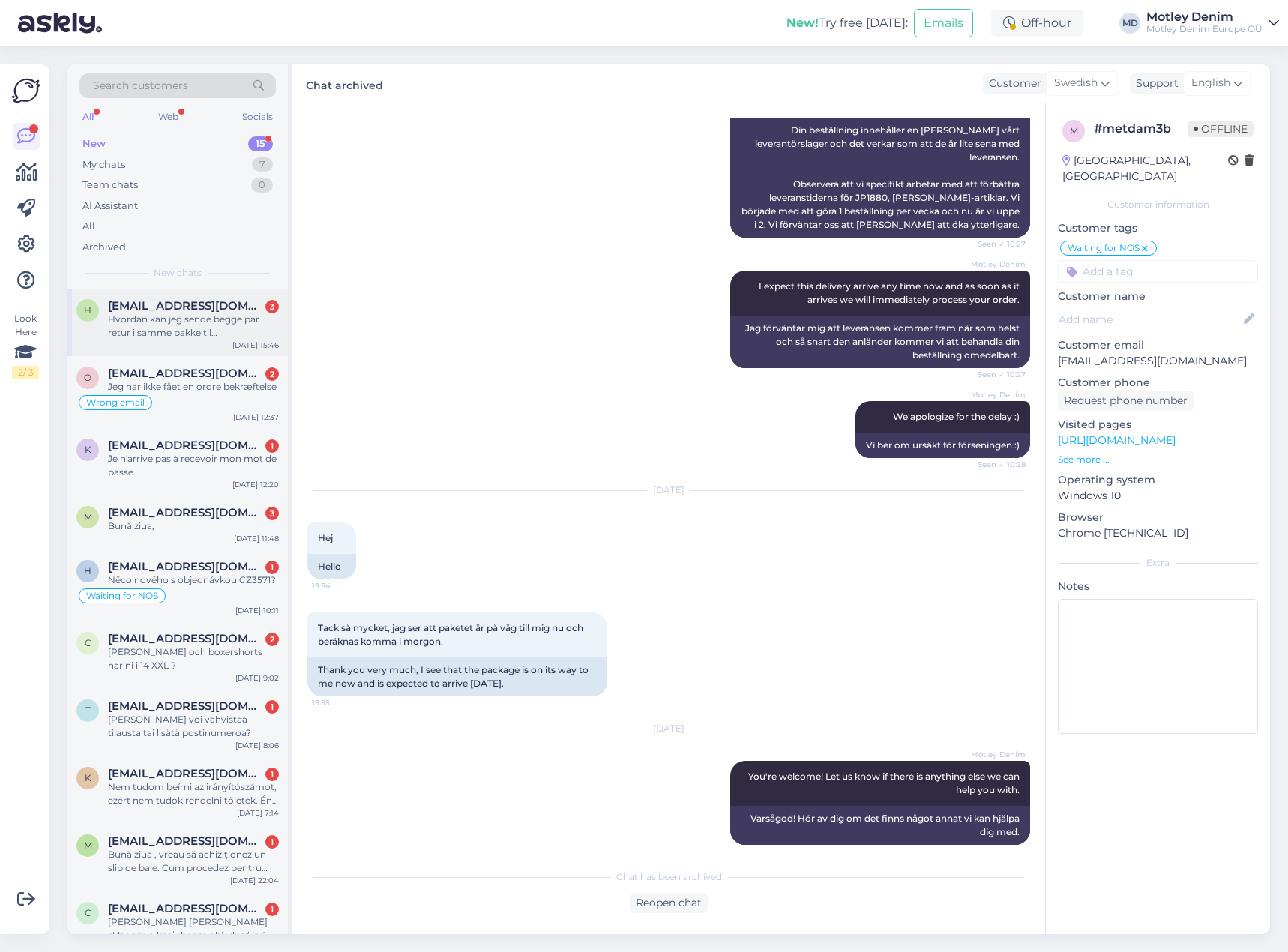
click at [209, 316] on div "Hvordan kan jeg sende begge par retur i samme pakke til [PERSON_NAME] når jeg i…" at bounding box center [194, 326] width 171 height 27
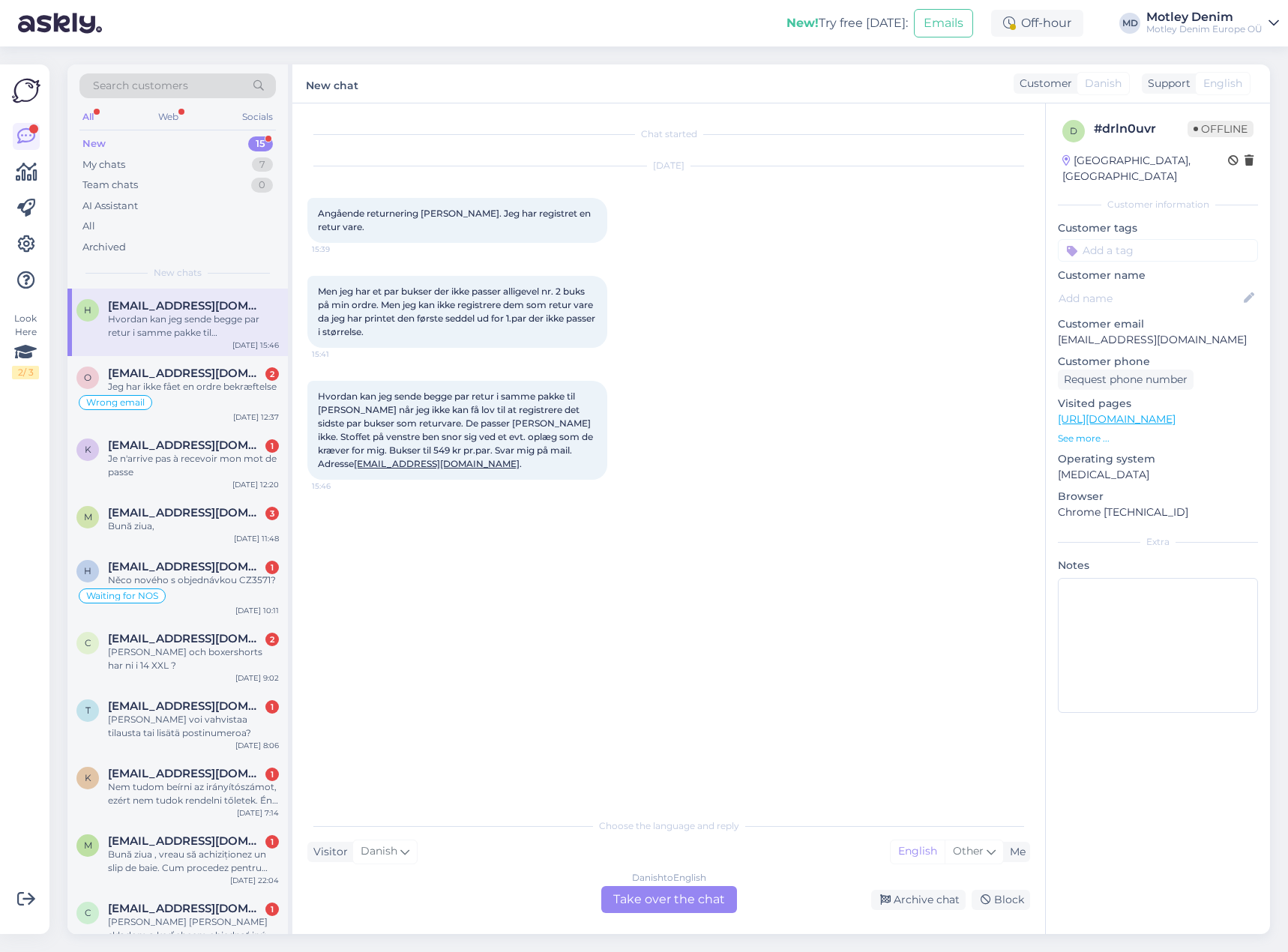
click at [698, 900] on div "Danish to English Take over the chat" at bounding box center [669, 899] width 136 height 27
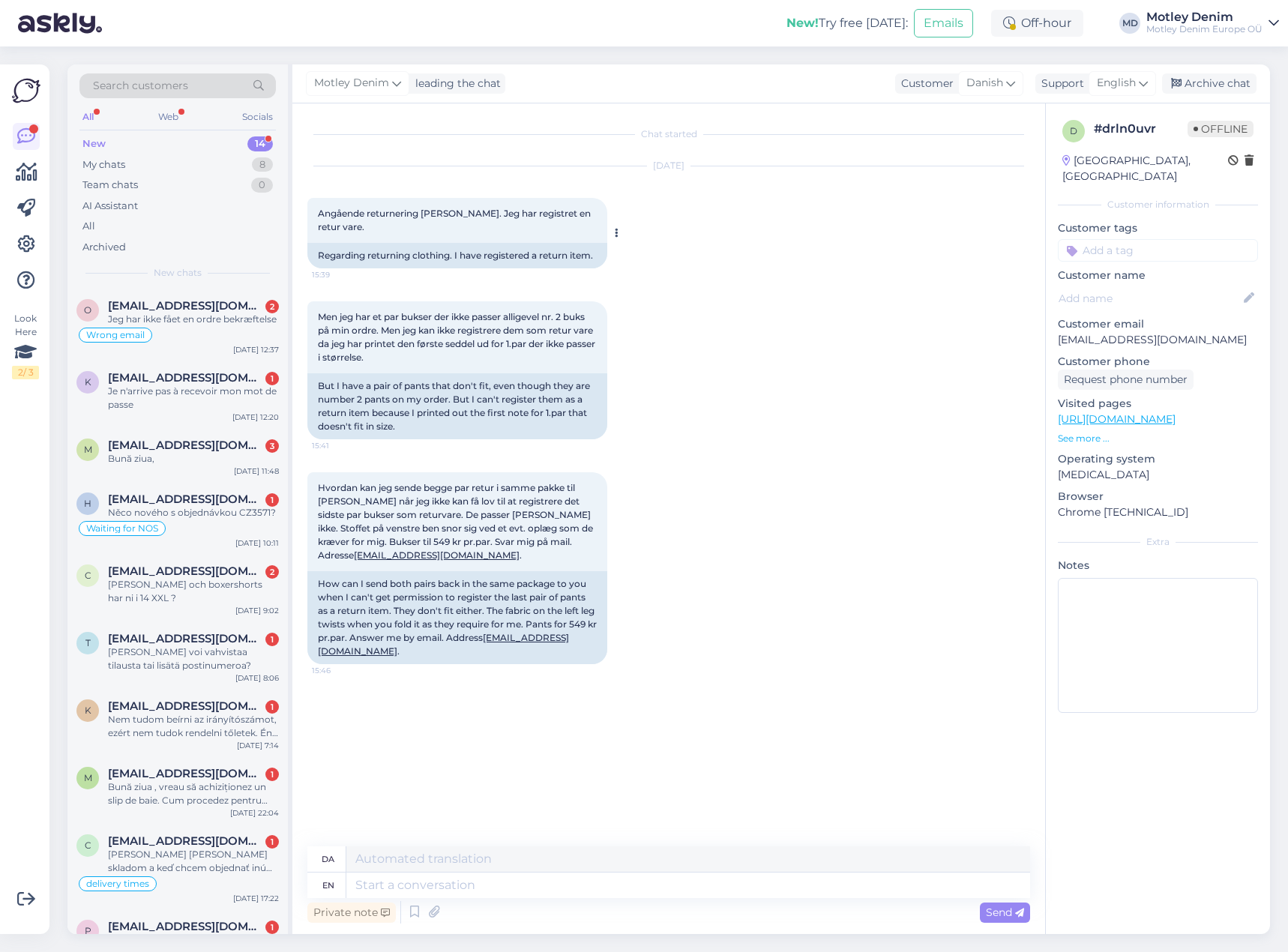
click at [357, 259] on div "Regarding returning clothing. I have registered a return item." at bounding box center [457, 255] width 300 height 26
click at [377, 254] on div "Regarding returning clothing. I have registered a return item." at bounding box center [457, 255] width 300 height 26
click at [679, 588] on div "Hvordan kan jeg sende begge par retur i samme pakke til [PERSON_NAME] når jeg i…" at bounding box center [669, 567] width 723 height 225
click at [520, 885] on textarea at bounding box center [688, 885] width 684 height 26
type textarea "Hello"
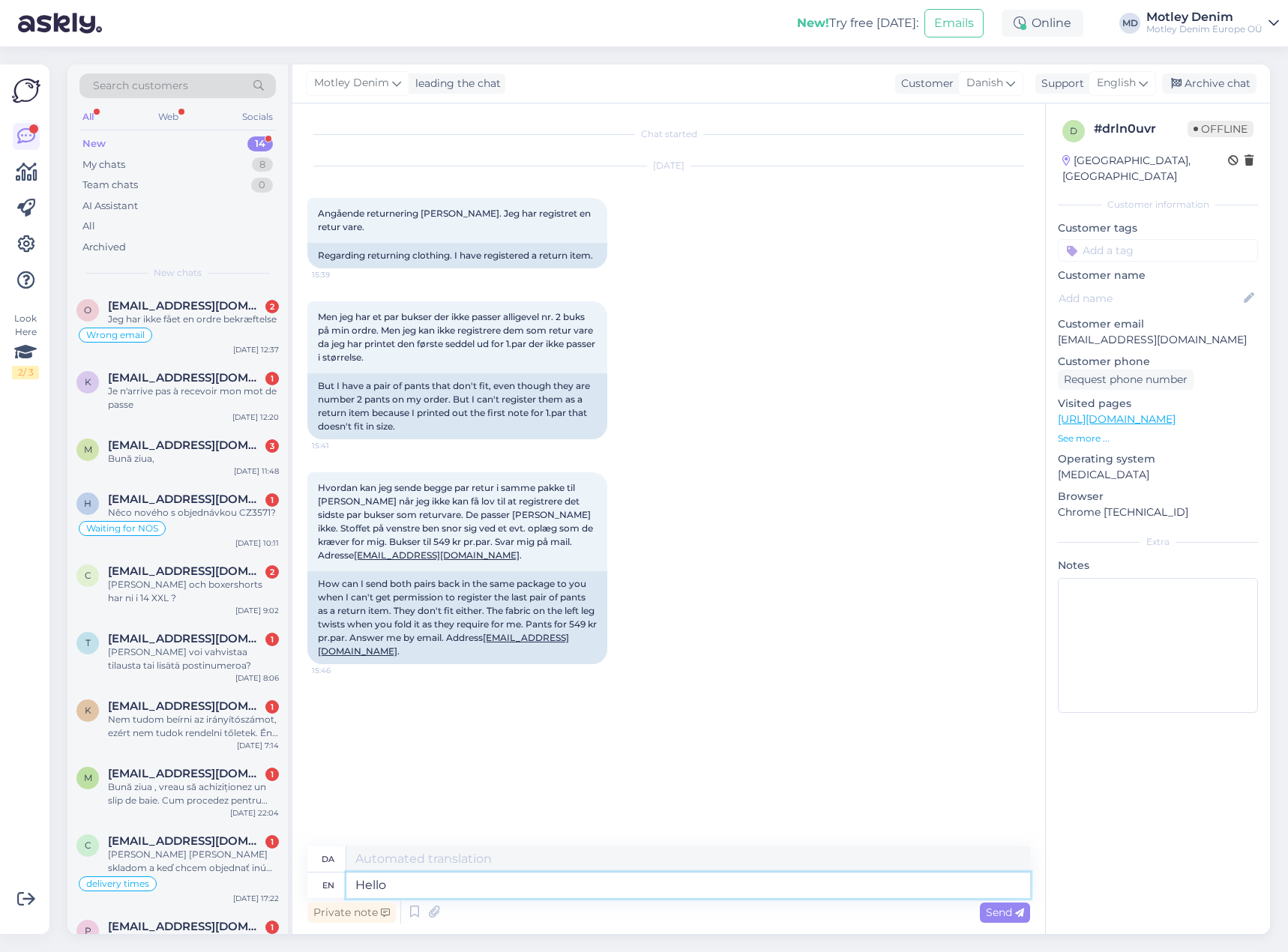
type textarea "Hej"
type textarea "Thank"
type textarea "Takke"
type textarea "Thank you"
type textarea "Tak"
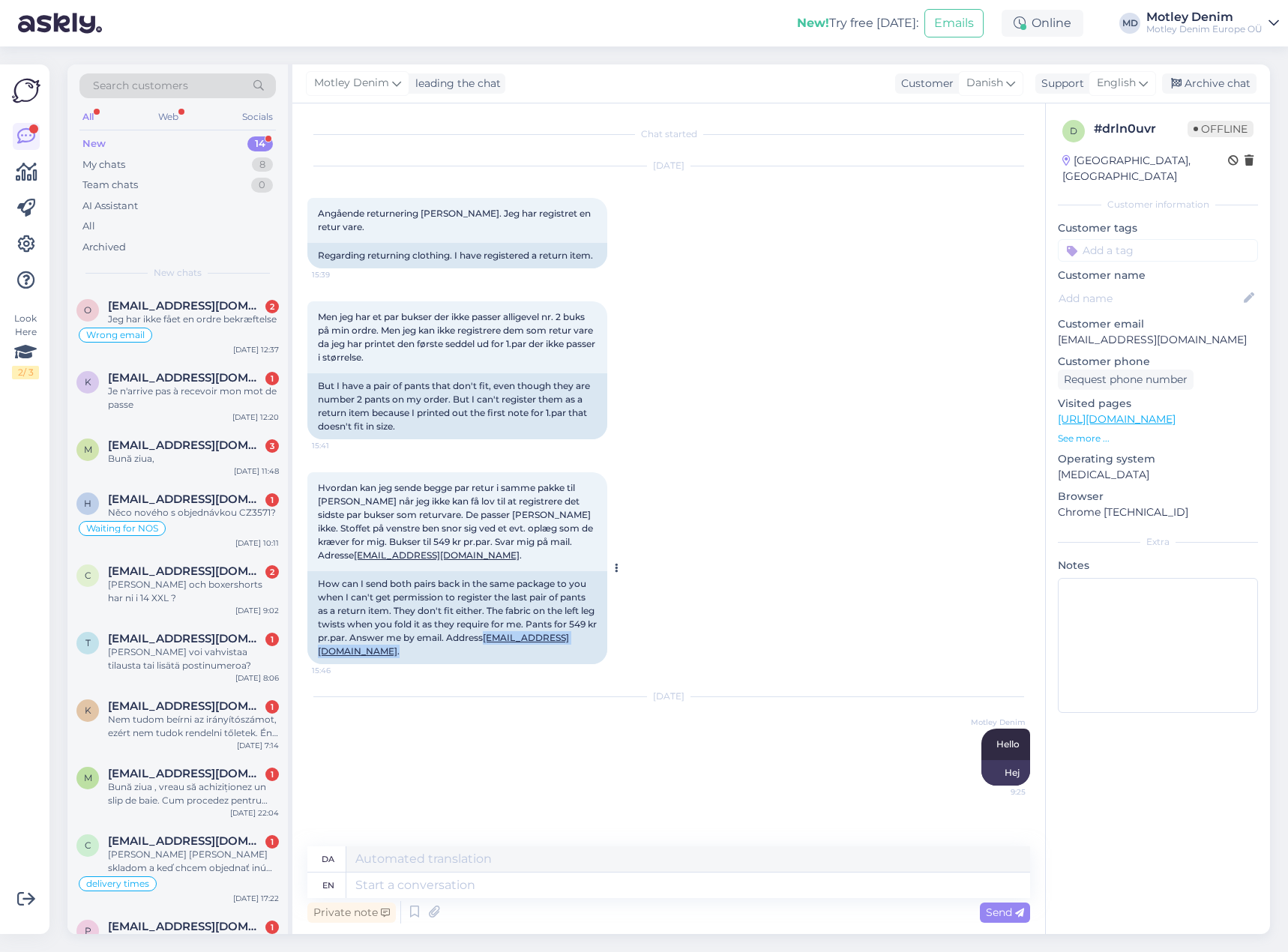
drag, startPoint x: 407, startPoint y: 653, endPoint x: 318, endPoint y: 653, distance: 89.0
click at [318, 653] on div "How can I send both pairs back in the same package to you when I can't get perm…" at bounding box center [457, 617] width 300 height 93
click at [463, 655] on div "How can I send both pairs back in the same package to you when I can't get perm…" at bounding box center [457, 617] width 300 height 93
click at [444, 653] on div "How can I send both pairs back in the same package to you when I can't get perm…" at bounding box center [457, 617] width 300 height 93
drag, startPoint x: 316, startPoint y: 653, endPoint x: 399, endPoint y: 649, distance: 83.1
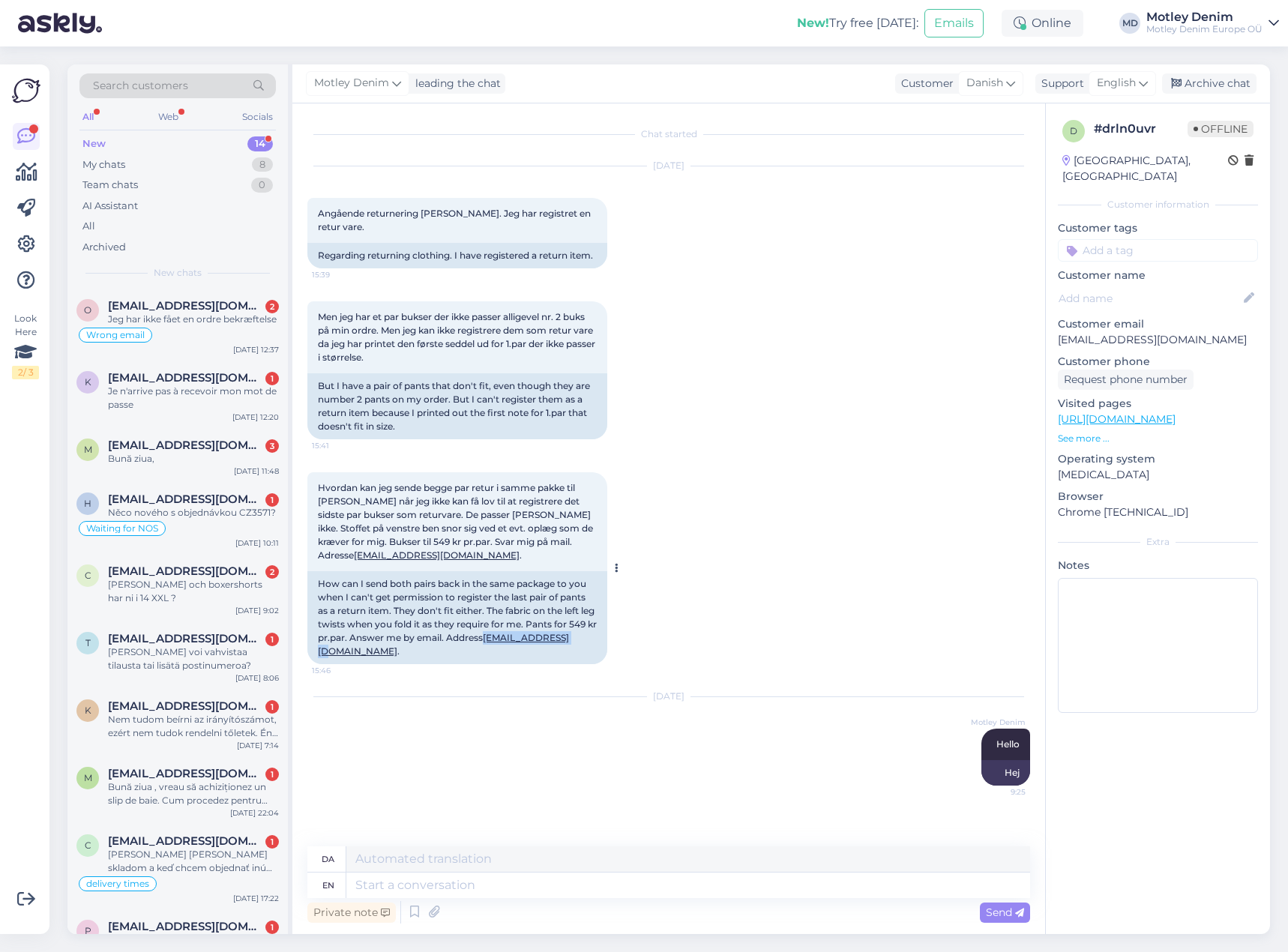
click at [399, 649] on div "How can I send both pairs back in the same package to you when I can't get perm…" at bounding box center [457, 617] width 300 height 93
copy link "[EMAIL_ADDRESS][DOMAIN_NAME]"
click at [616, 884] on textarea at bounding box center [688, 885] width 684 height 26
type textarea "We"
type textarea "Vi"
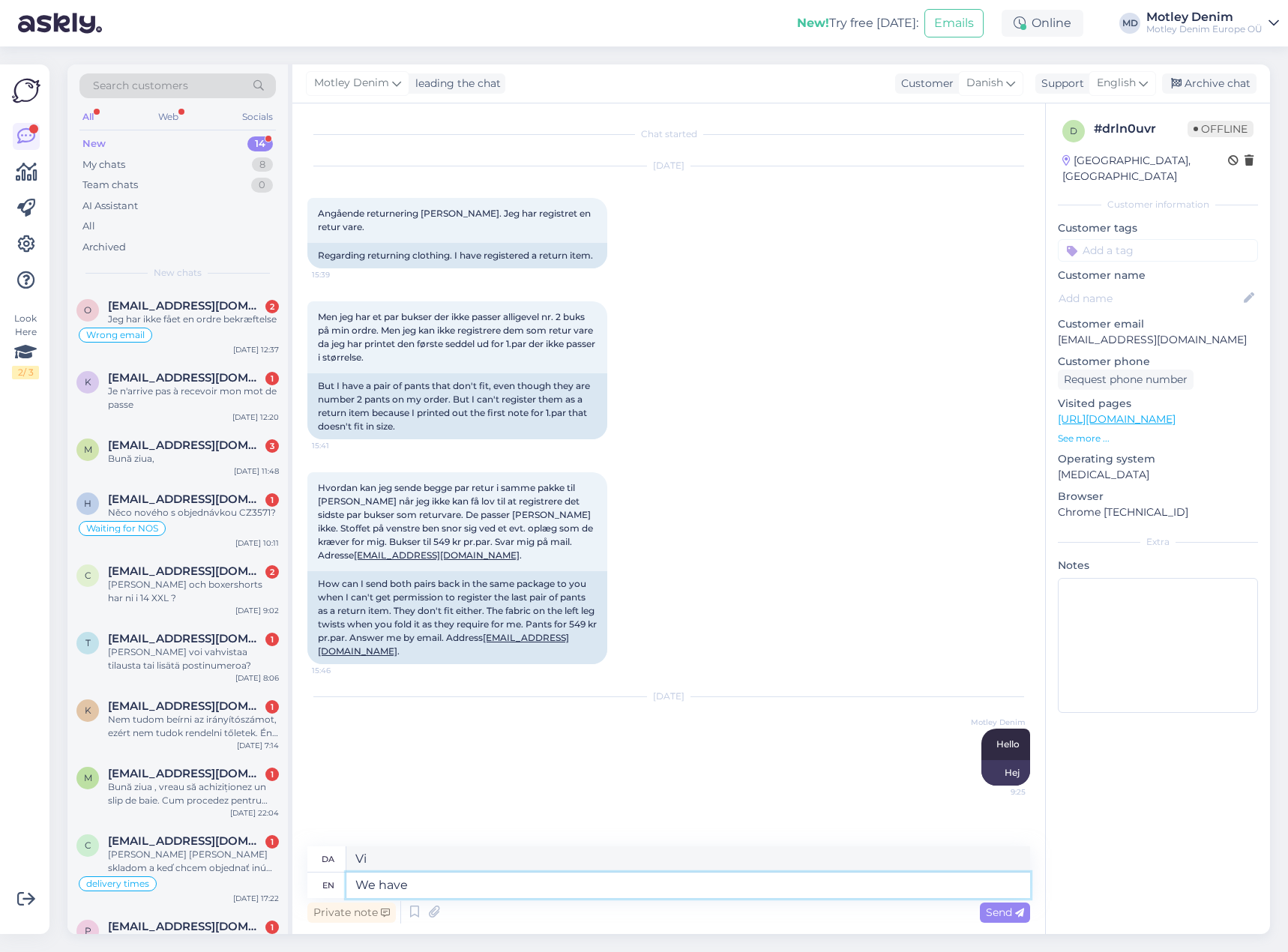
type textarea "We have r"
type textarea "Vi har"
type textarea "We have replied to"
type textarea "Vi har svaret"
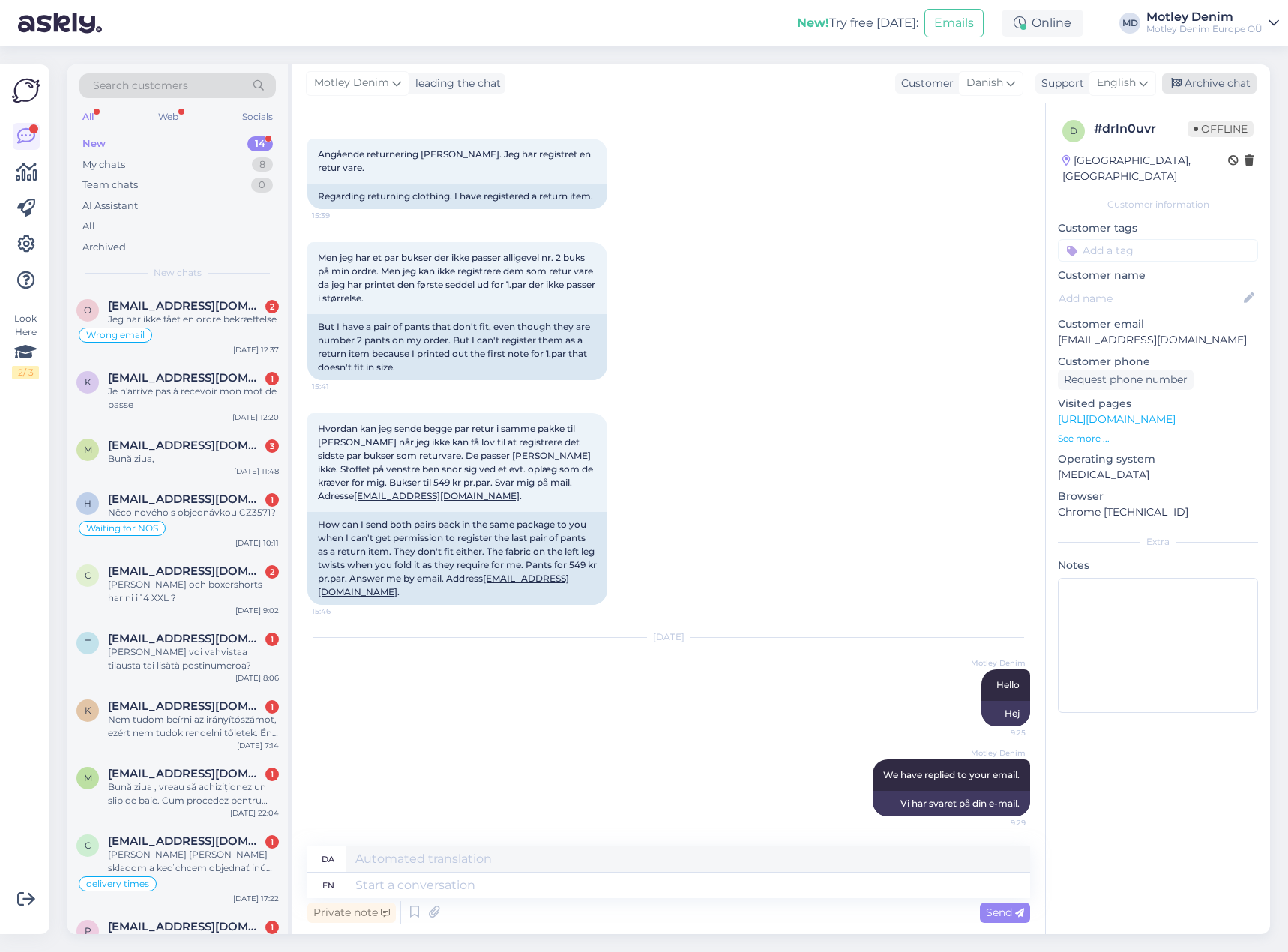
click at [1206, 82] on div "Archive chat" at bounding box center [1209, 84] width 95 height 20
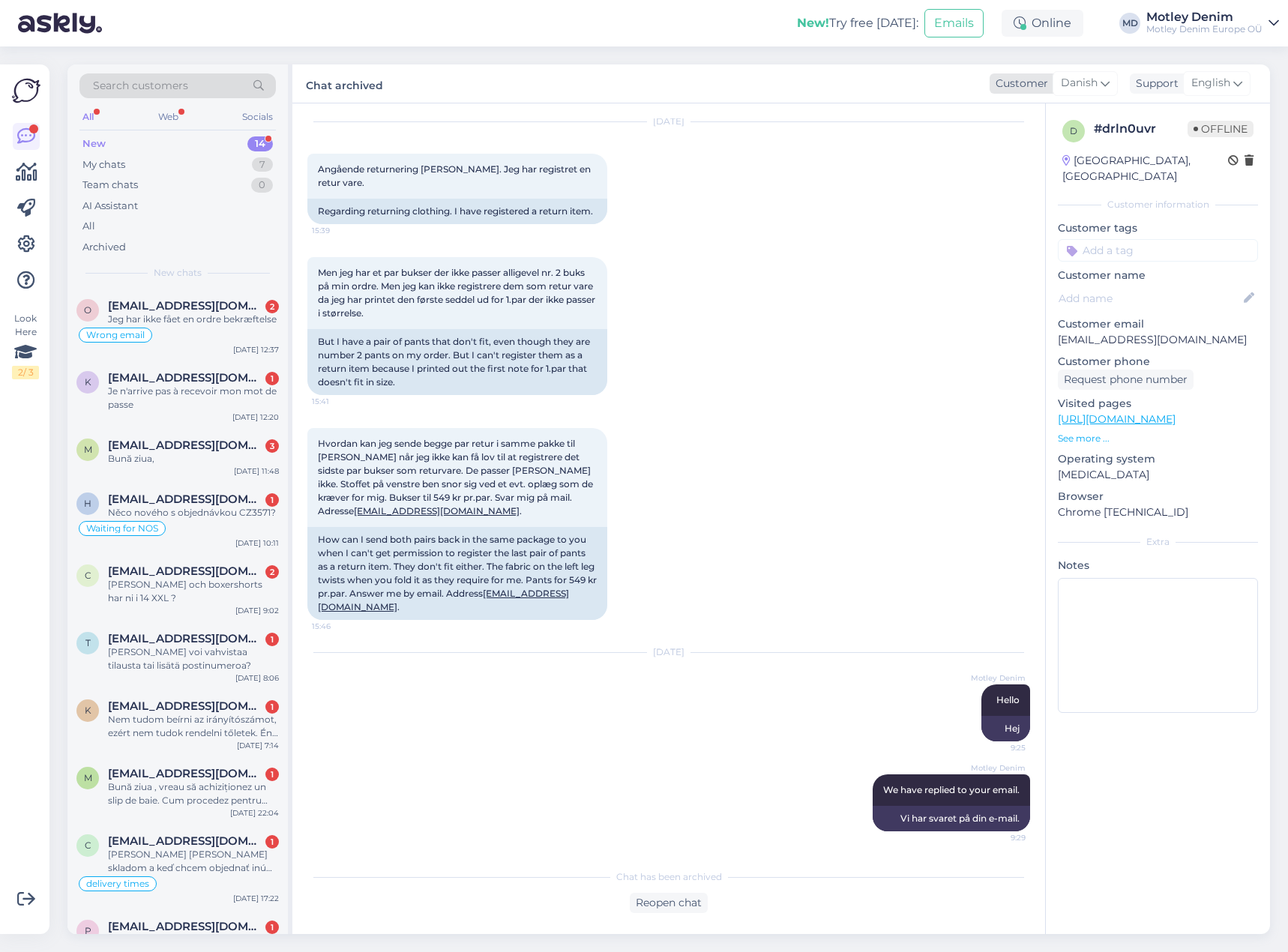
scroll to position [44, 0]
click at [239, 321] on div "Jeg har ikke fået en ordre bekræftelse" at bounding box center [194, 319] width 171 height 13
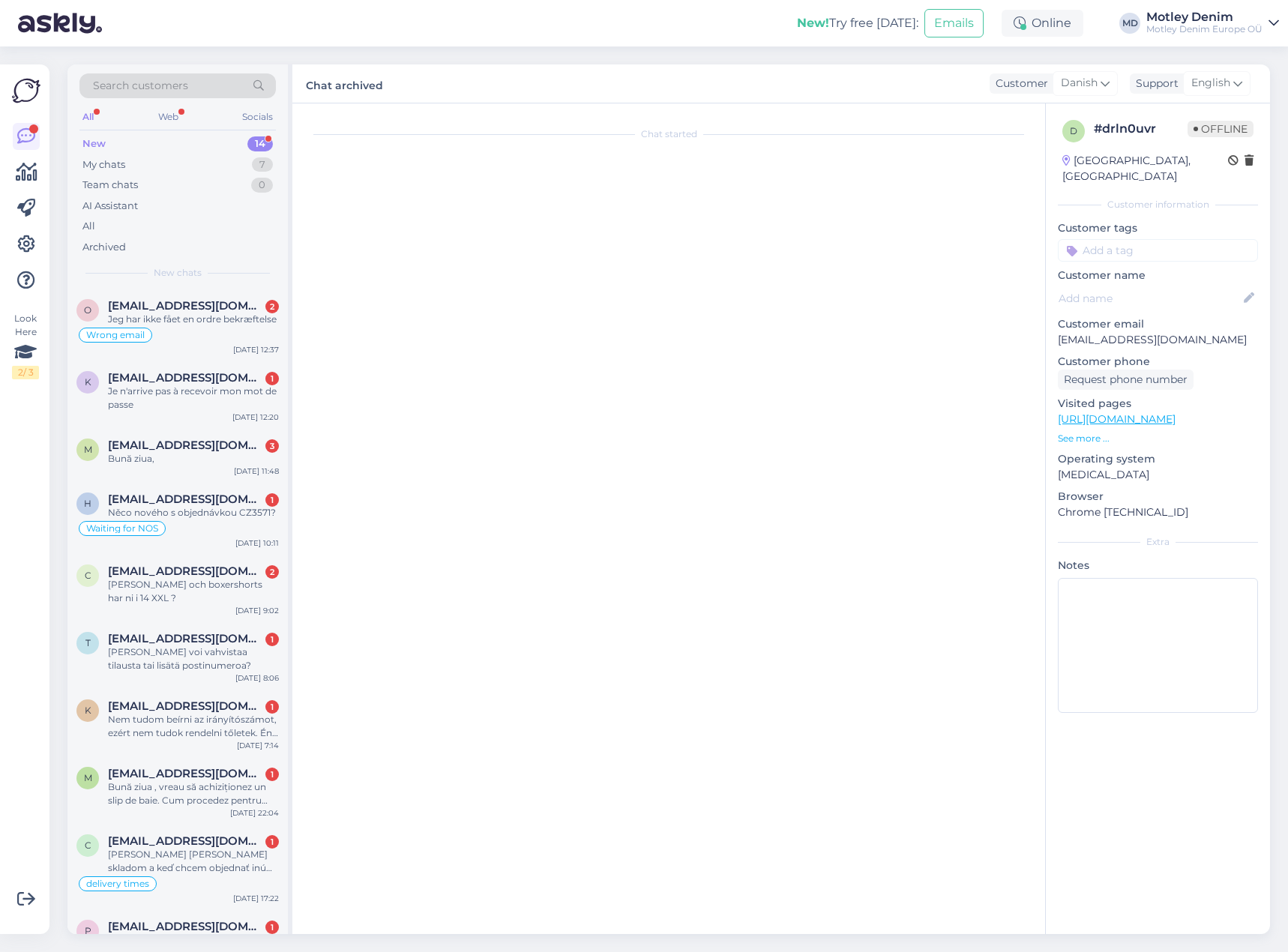
scroll to position [320, 0]
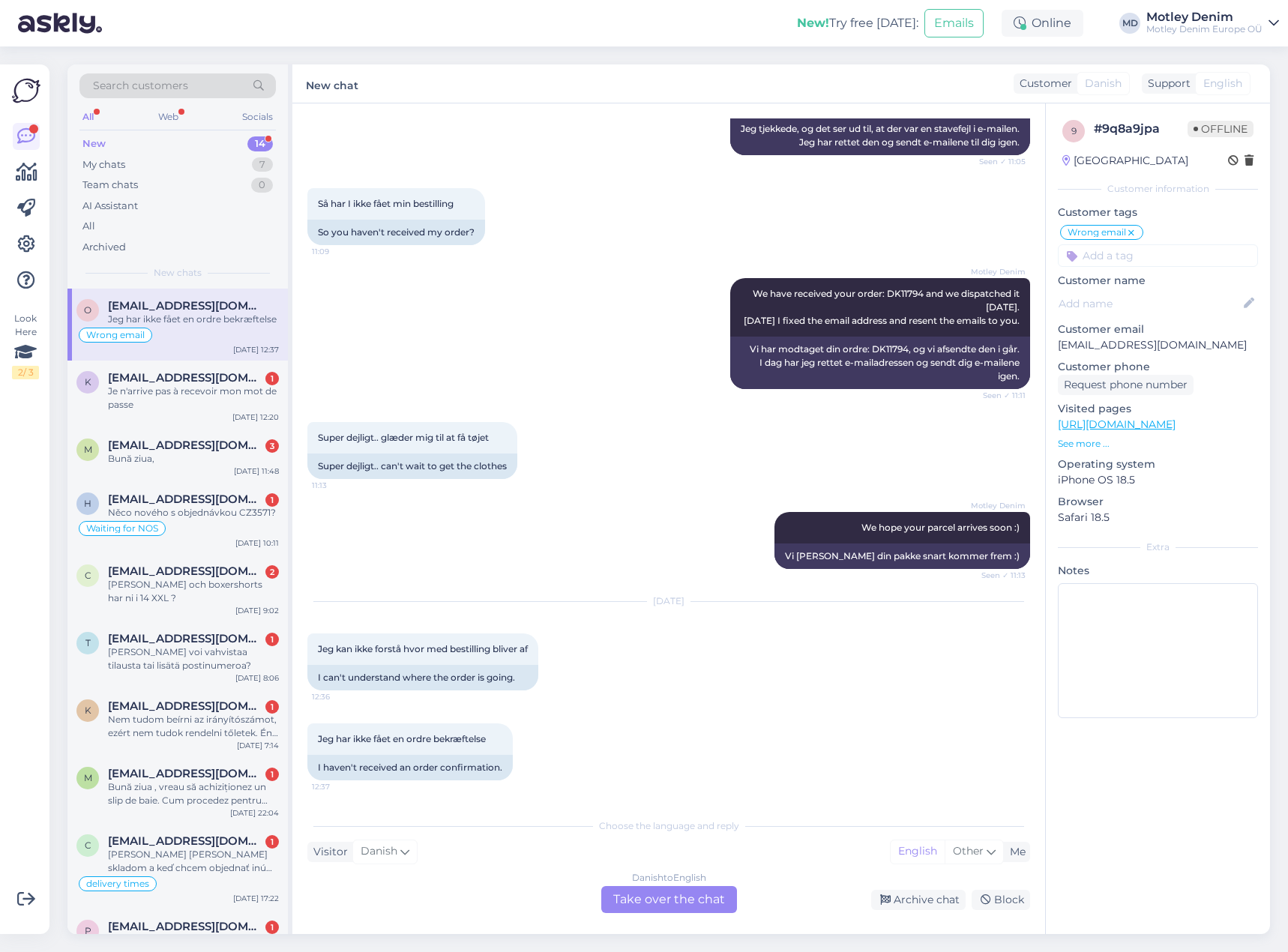
click at [684, 903] on div "Danish to English Take over the chat" at bounding box center [669, 899] width 136 height 27
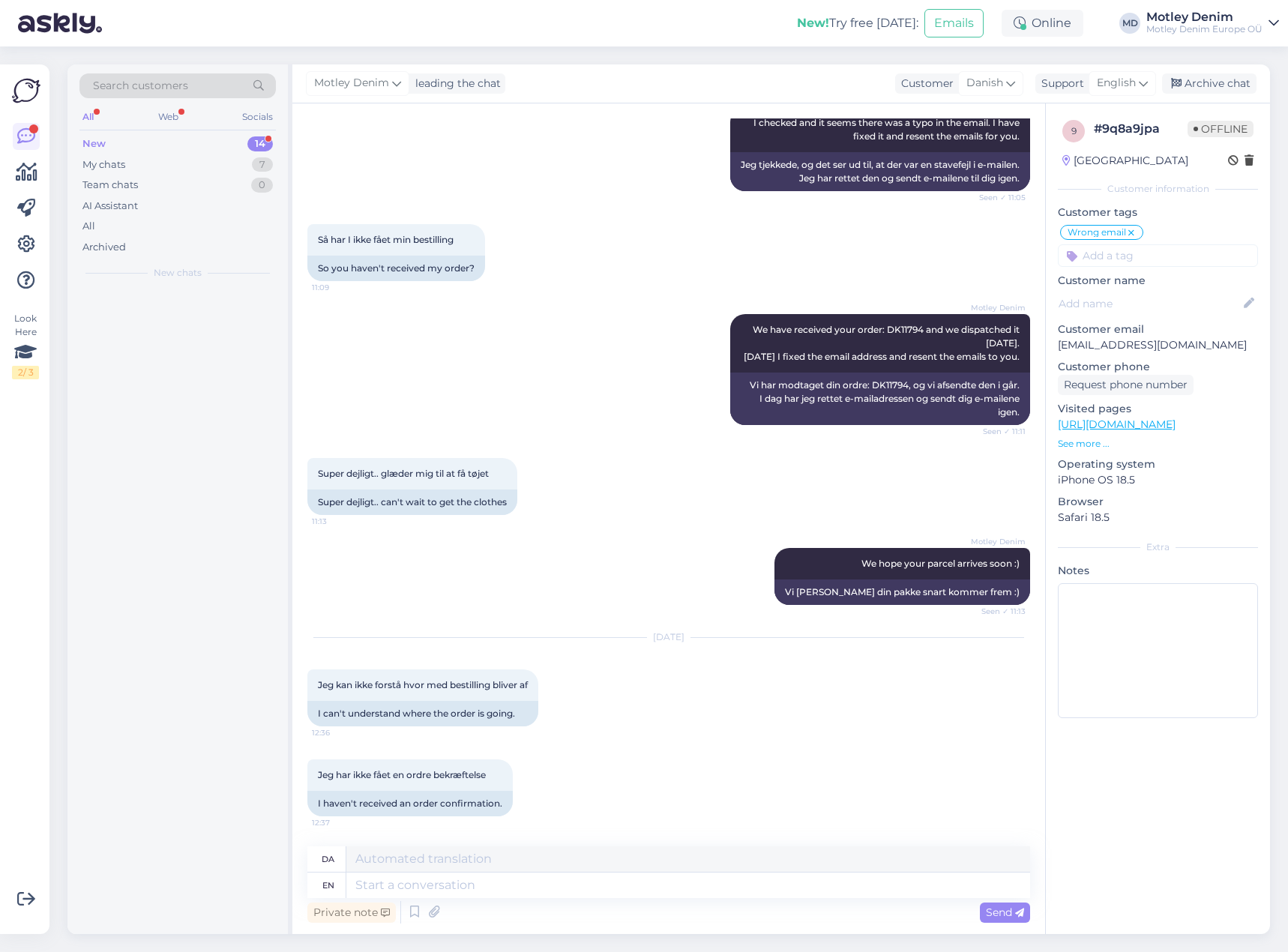
scroll to position [284, 0]
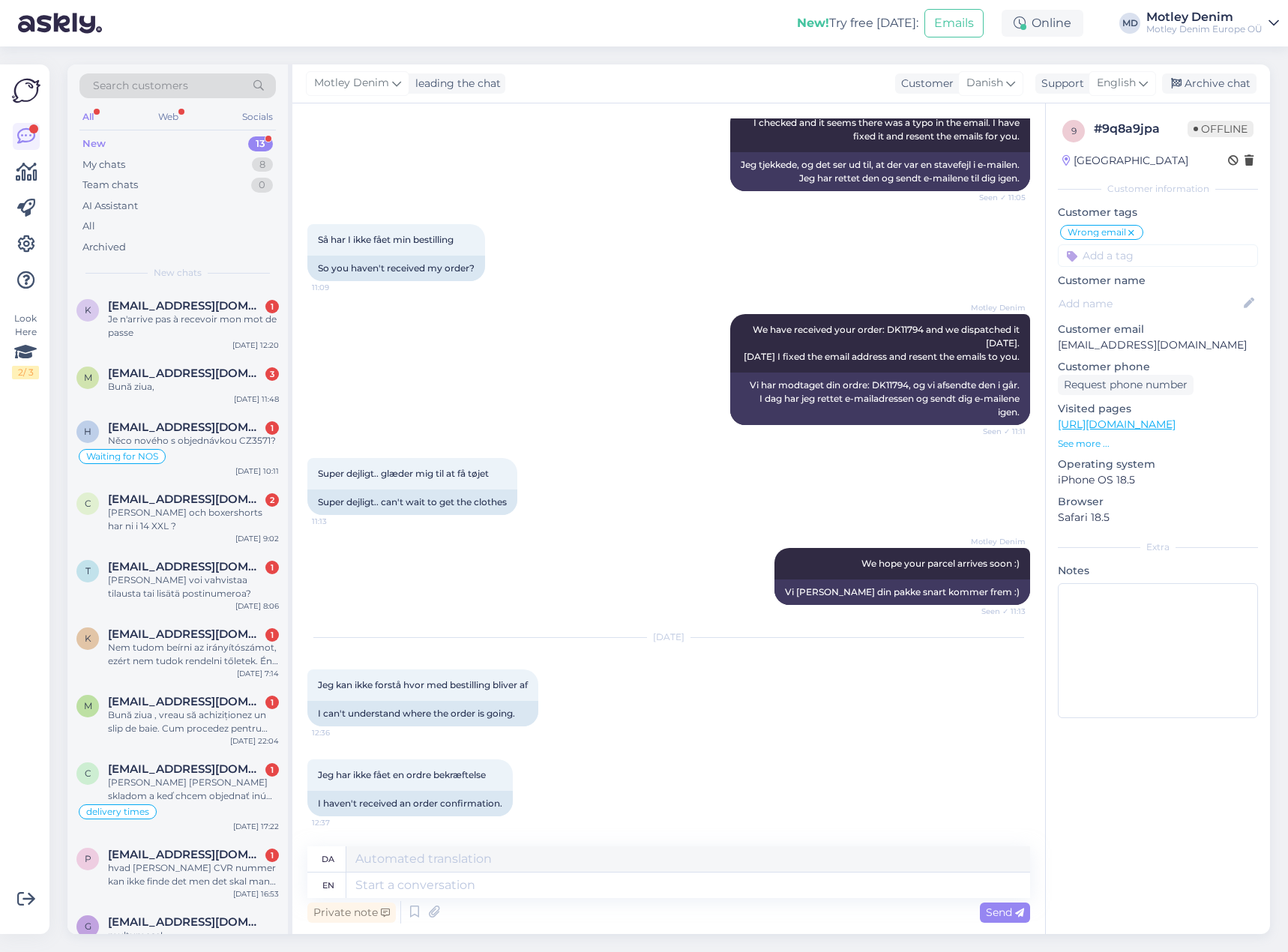
click at [616, 905] on div "Private note Send" at bounding box center [669, 912] width 723 height 28
click at [639, 891] on textarea at bounding box center [688, 885] width 684 height 26
click at [425, 888] on textarea at bounding box center [688, 885] width 684 height 26
click at [620, 735] on div "[DATE] Jeg kan ikke forstå hvor med bestilling bliver af 12:36 I can't understa…" at bounding box center [669, 682] width 723 height 121
click at [890, 326] on span "We have received your order: DK11794 and we dispatched it [DATE]. [DATE] I fixe…" at bounding box center [883, 342] width 278 height 38
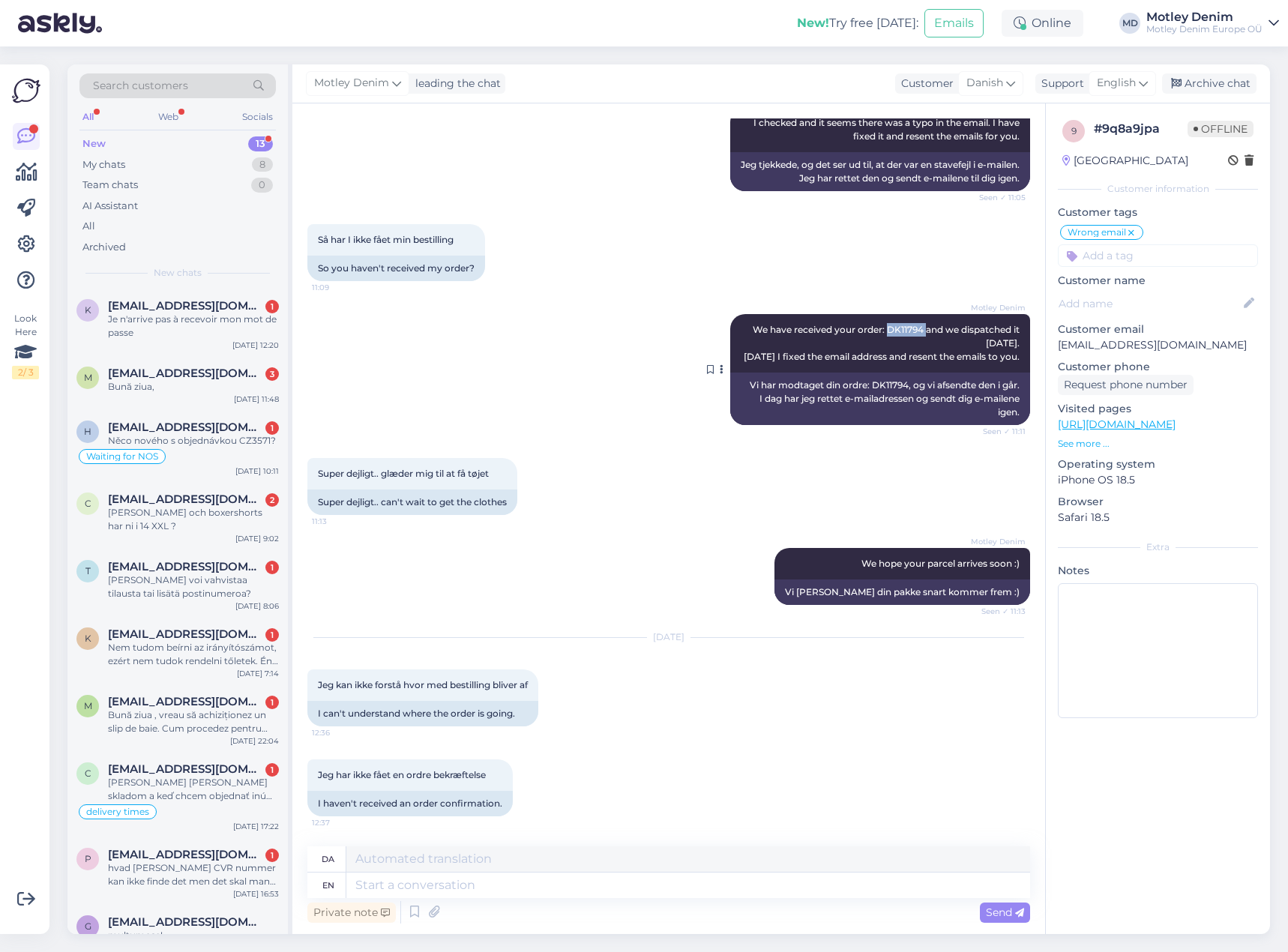
click at [890, 326] on span "We have received your order: DK11794 and we dispatched it [DATE]. [DATE] I fixe…" at bounding box center [883, 342] width 278 height 38
copy span "DK11794"
click at [484, 882] on textarea at bounding box center [688, 885] width 684 height 26
click at [323, 689] on span "Jeg kan ikke forstå hvor med bestilling bliver af" at bounding box center [423, 684] width 210 height 11
drag, startPoint x: 323, startPoint y: 689, endPoint x: 528, endPoint y: 676, distance: 205.4
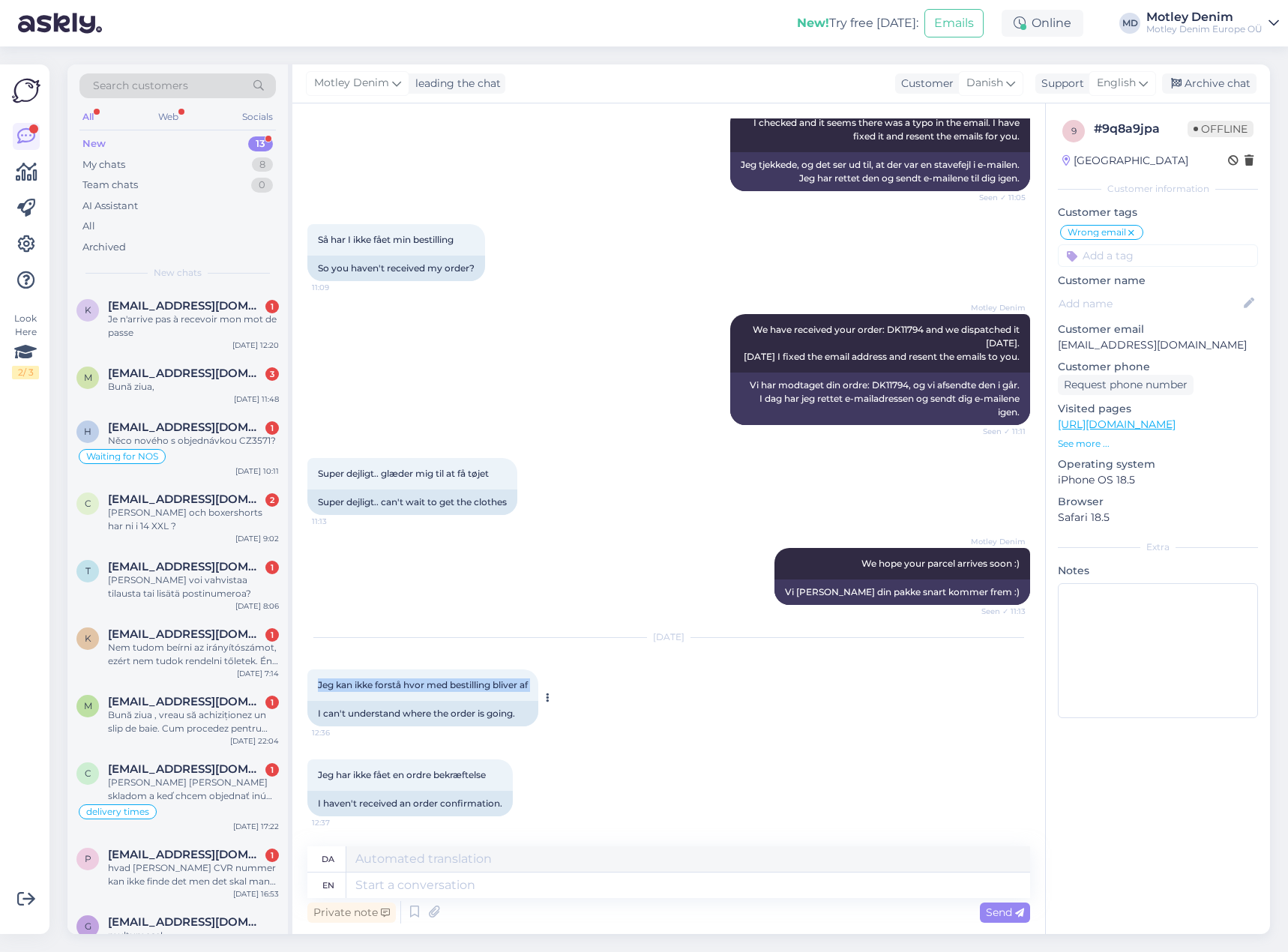
click at [528, 676] on div "Jeg kan ikke forstå hvor med bestilling bliver af 12:36" at bounding box center [423, 685] width 231 height 31
copy div "Jeg kan ikke forstå hvor med bestilling bliver af 12:36"
click at [611, 899] on div "da en Private note Send" at bounding box center [669, 886] width 723 height 80
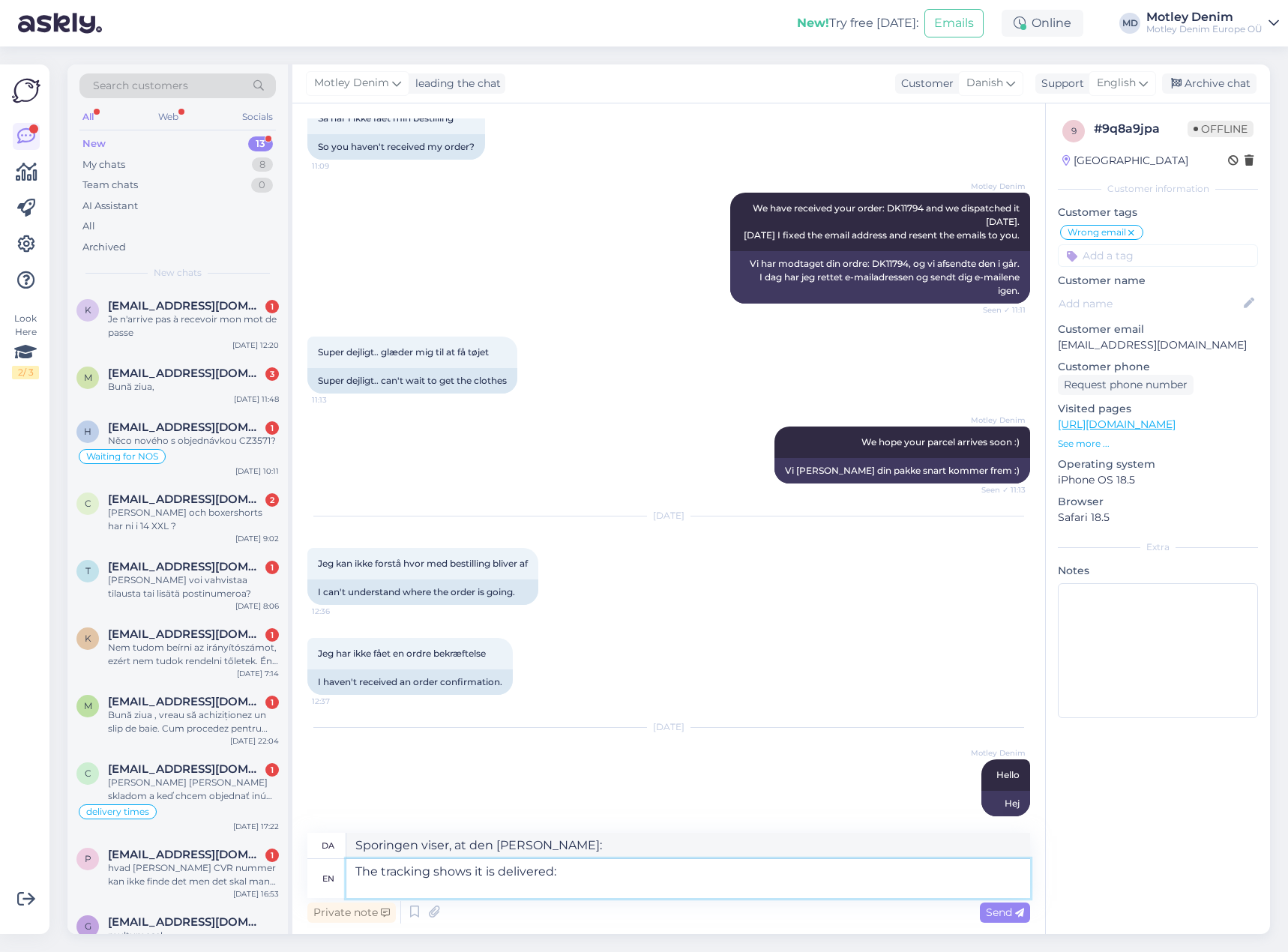
paste textarea "[URL][DOMAIN_NAME]"
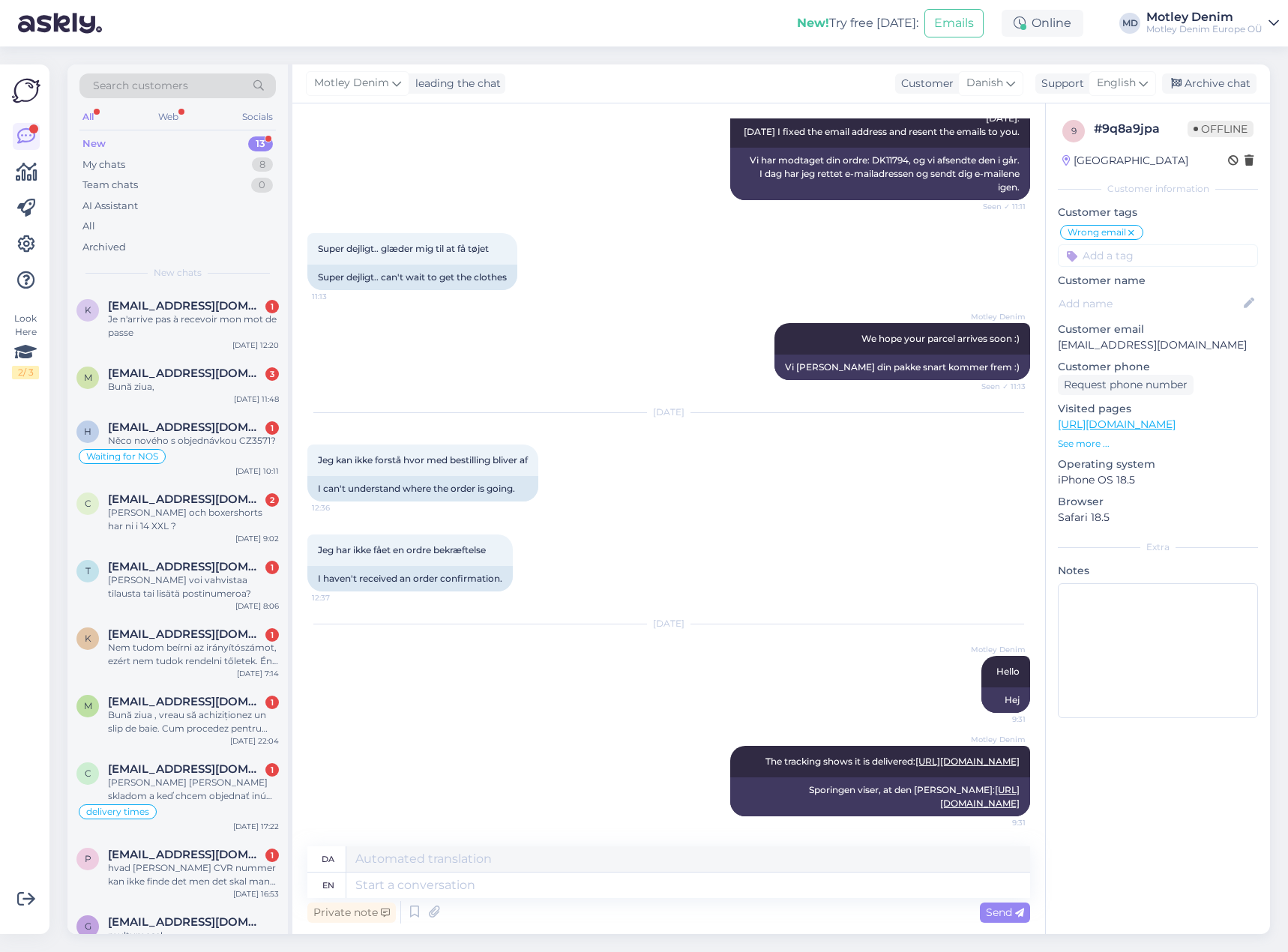
click at [433, 518] on div "Jeg har ikke fået en ordre bekræftelse 12:37 I haven't received an order confir…" at bounding box center [669, 563] width 723 height 90
click at [1213, 78] on div "Archive chat" at bounding box center [1209, 84] width 95 height 20
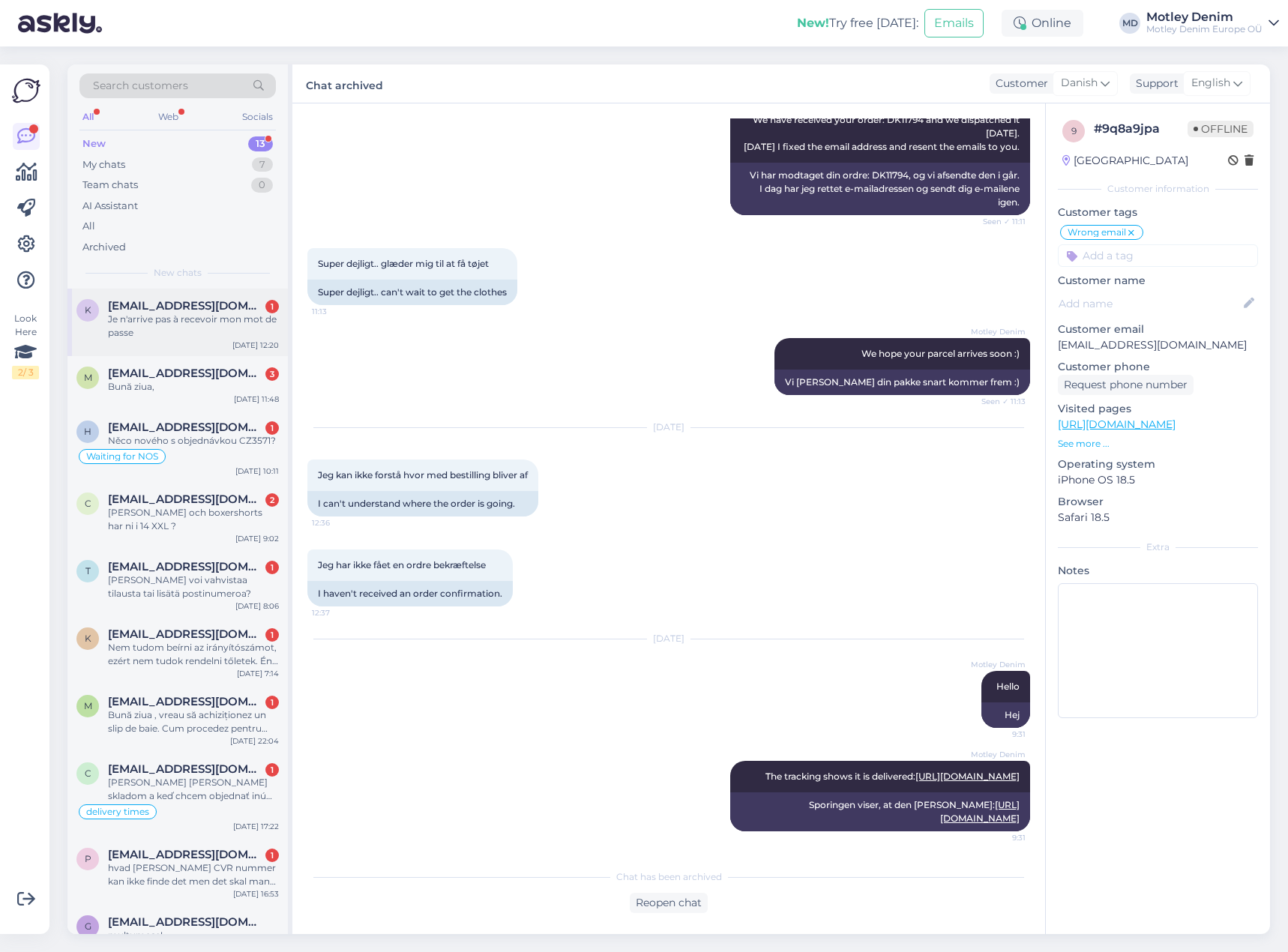
click at [178, 298] on div "K [EMAIL_ADDRESS][DOMAIN_NAME] 1 Je n'arrive pas à recevoir mon mot de passe [D…" at bounding box center [177, 322] width 220 height 67
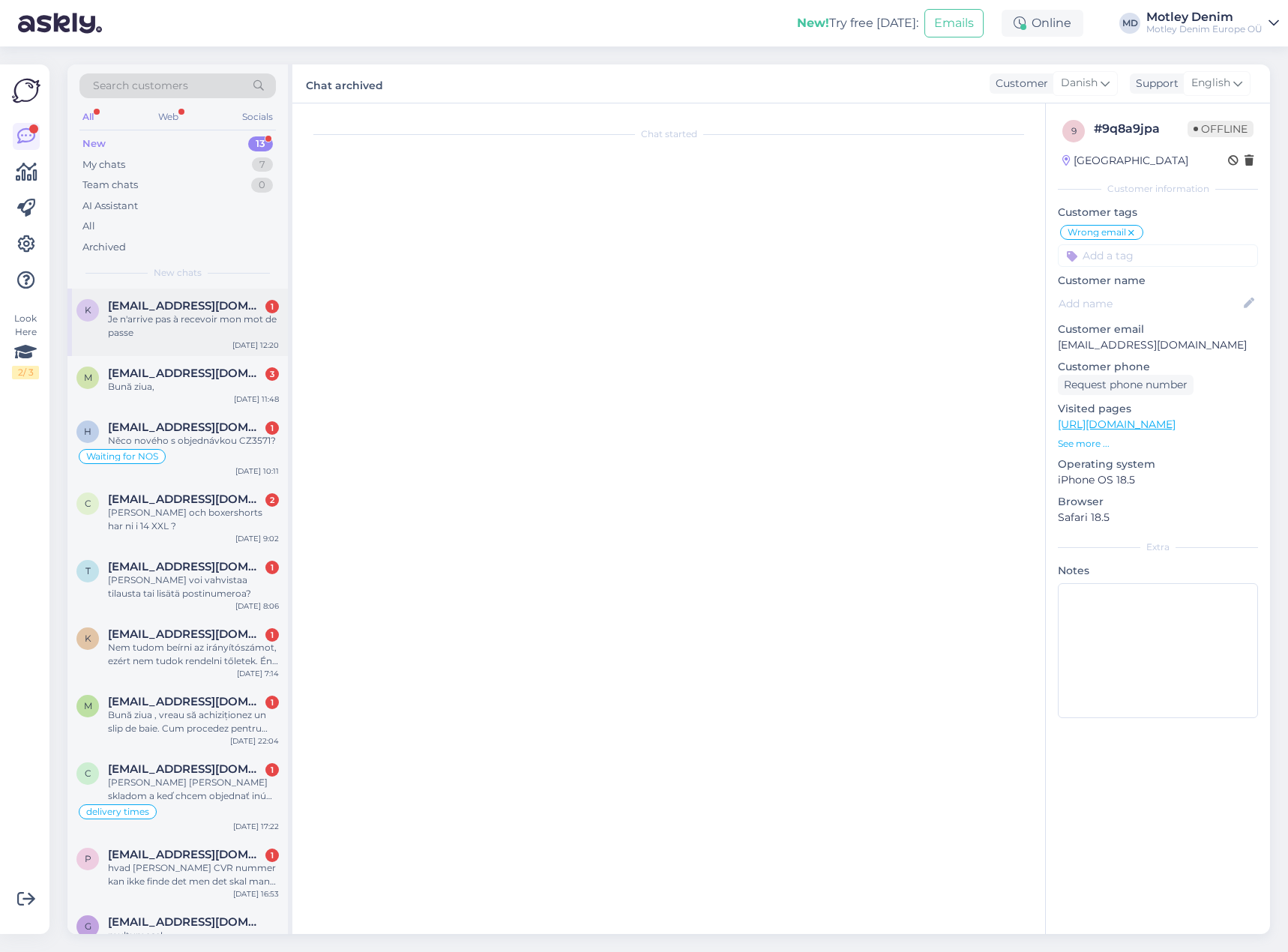
scroll to position [0, 0]
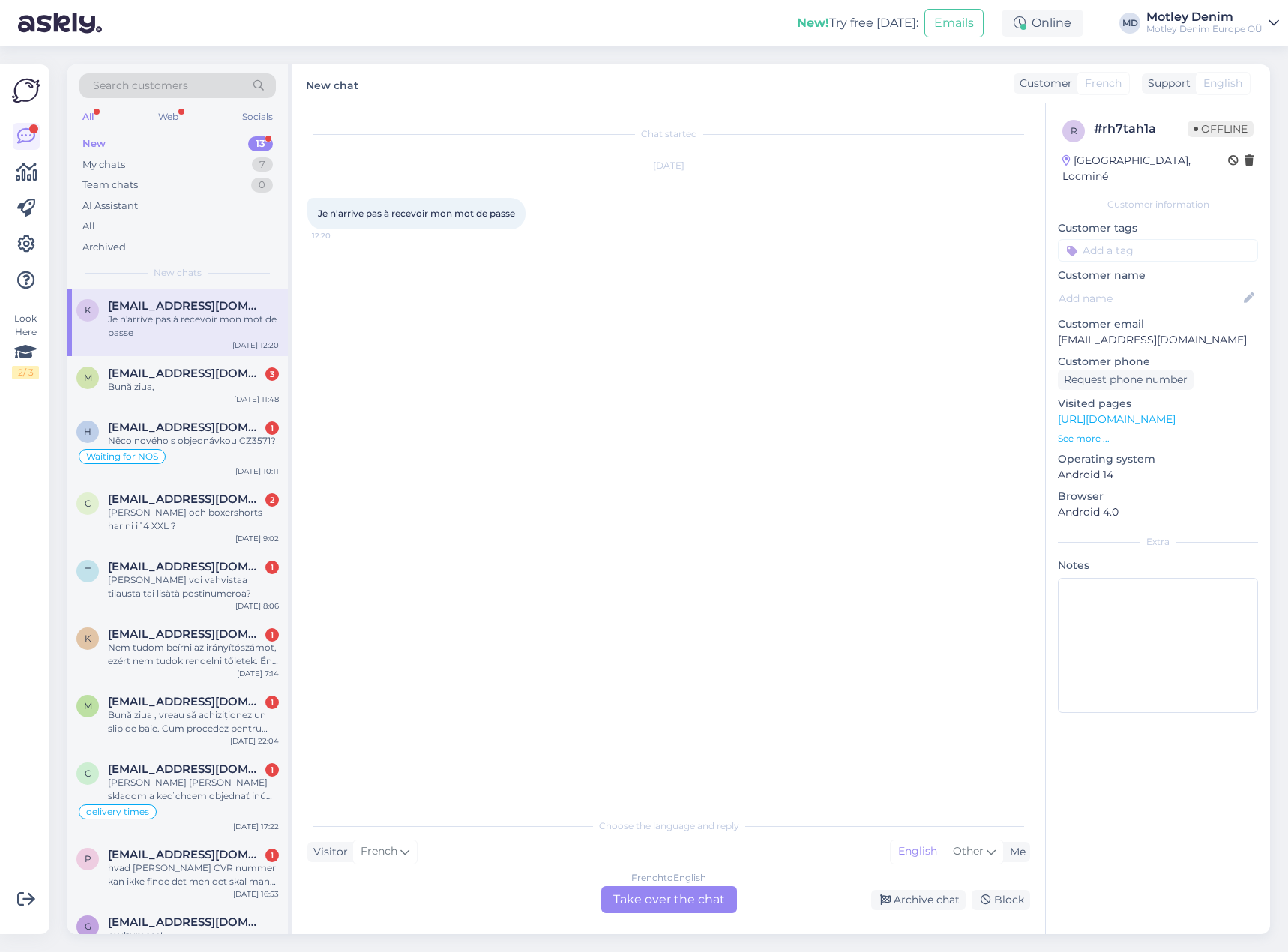
click at [677, 896] on div "French to English Take over the chat" at bounding box center [669, 899] width 136 height 27
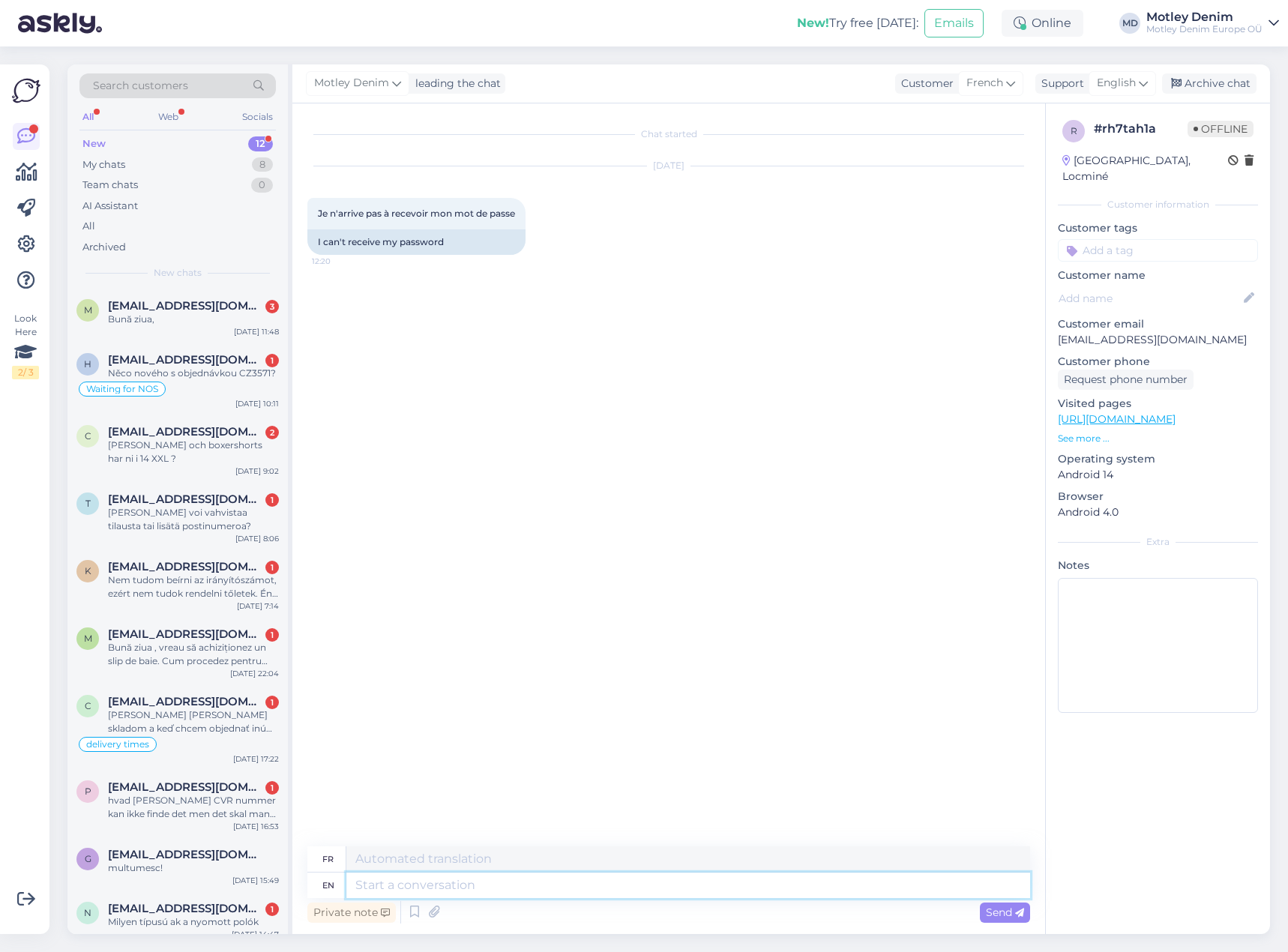
click at [758, 885] on textarea at bounding box center [688, 885] width 684 height 26
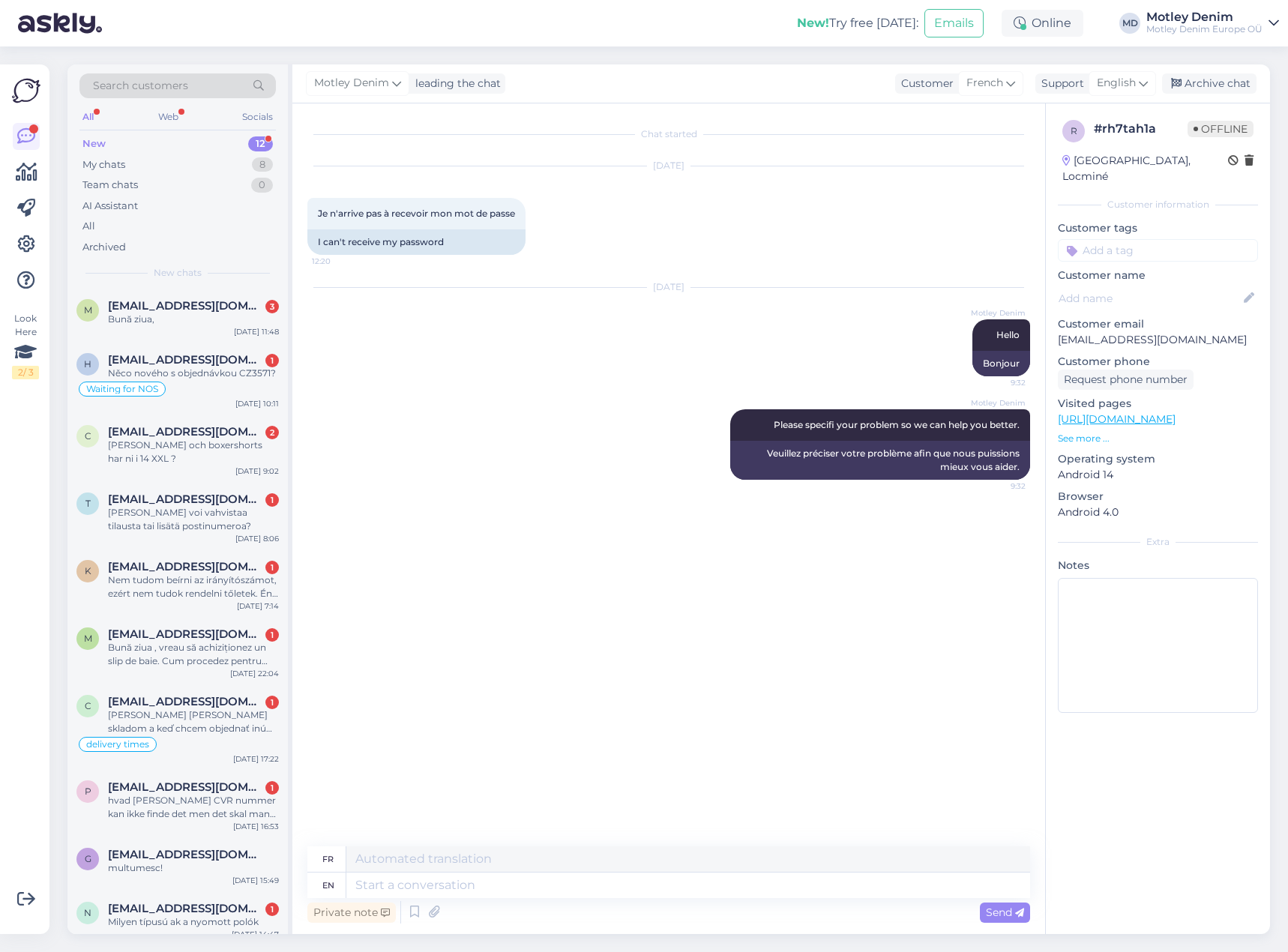
click at [1127, 239] on input at bounding box center [1157, 250] width 200 height 23
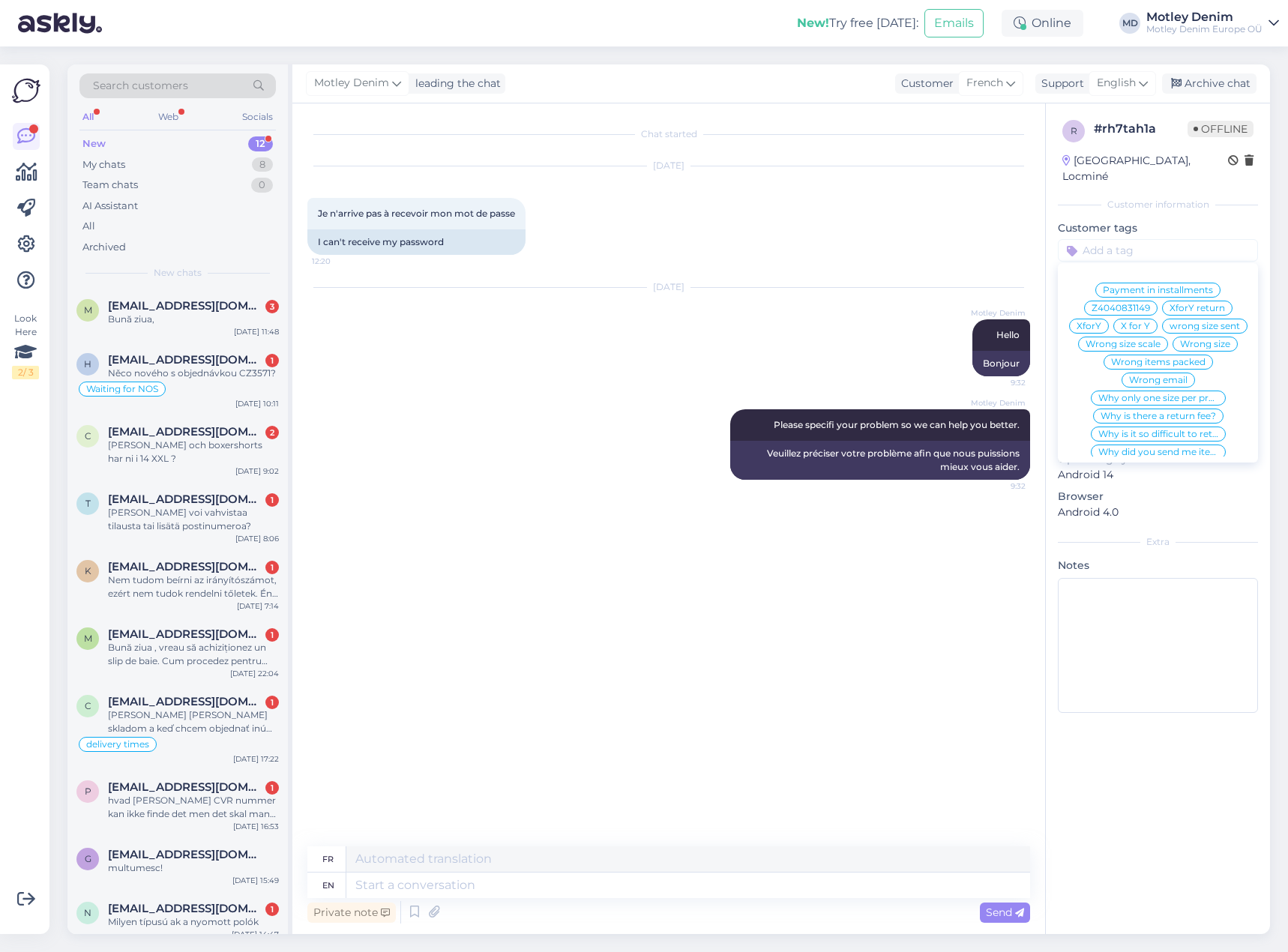
click at [1013, 232] on div "[DATE] Je n'arrive pas à recevoir mon mot de passe [SECURITY_DATA] I can't rece…" at bounding box center [669, 210] width 723 height 121
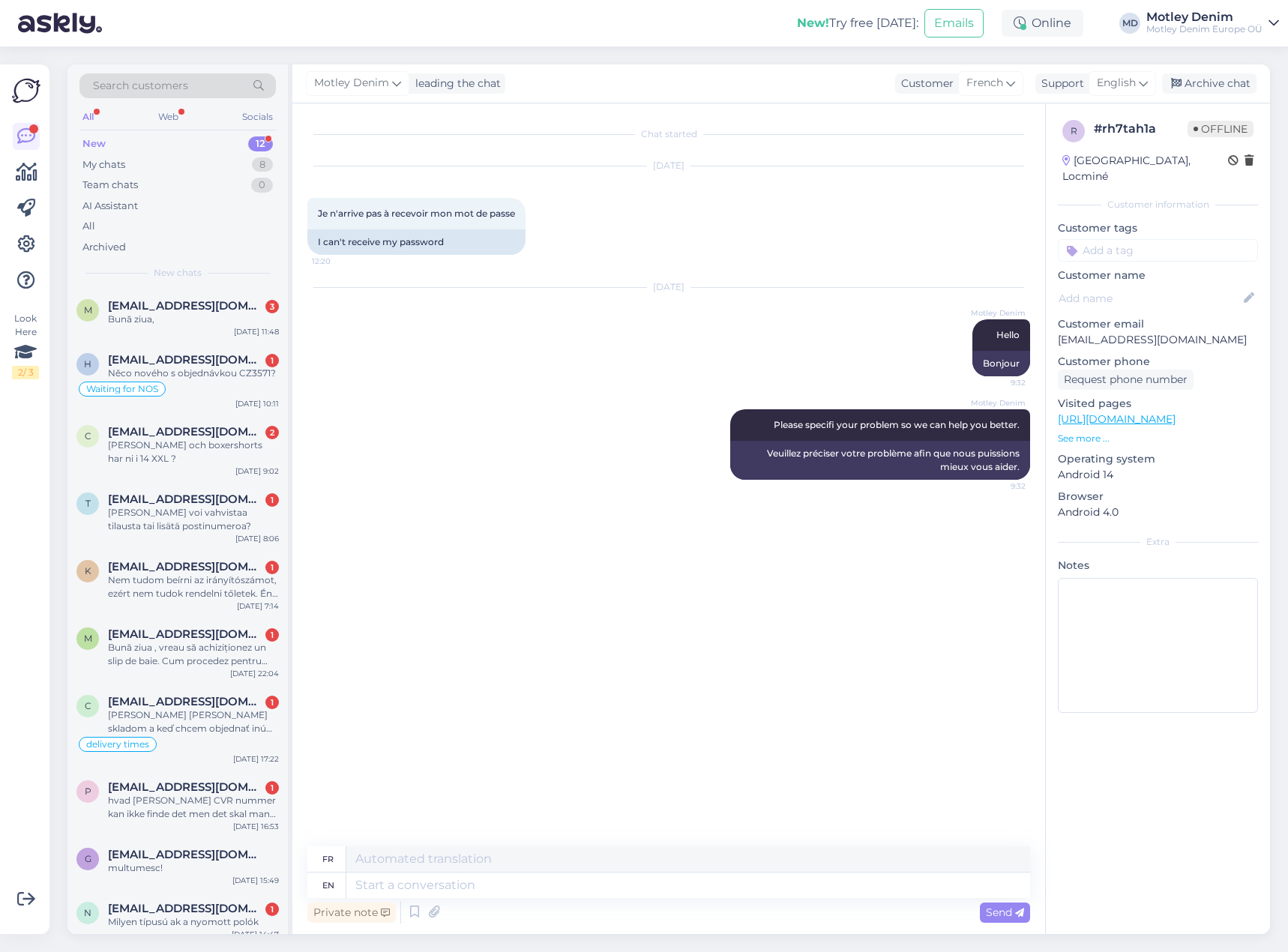
click at [1124, 239] on input at bounding box center [1157, 250] width 200 height 23
click at [1147, 285] on span "Account issue" at bounding box center [1157, 289] width 63 height 9
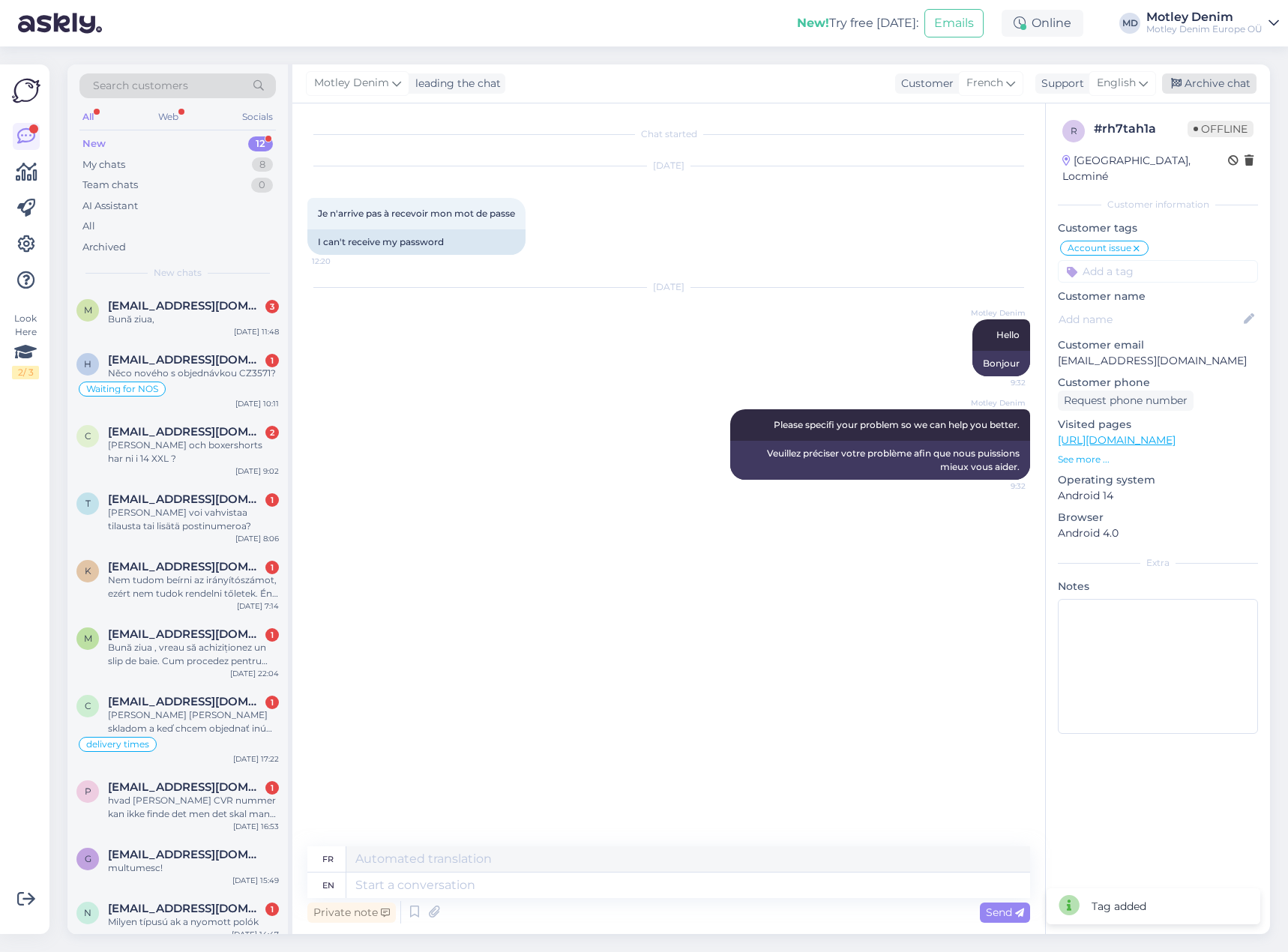
click at [1224, 90] on div "Archive chat" at bounding box center [1209, 84] width 95 height 20
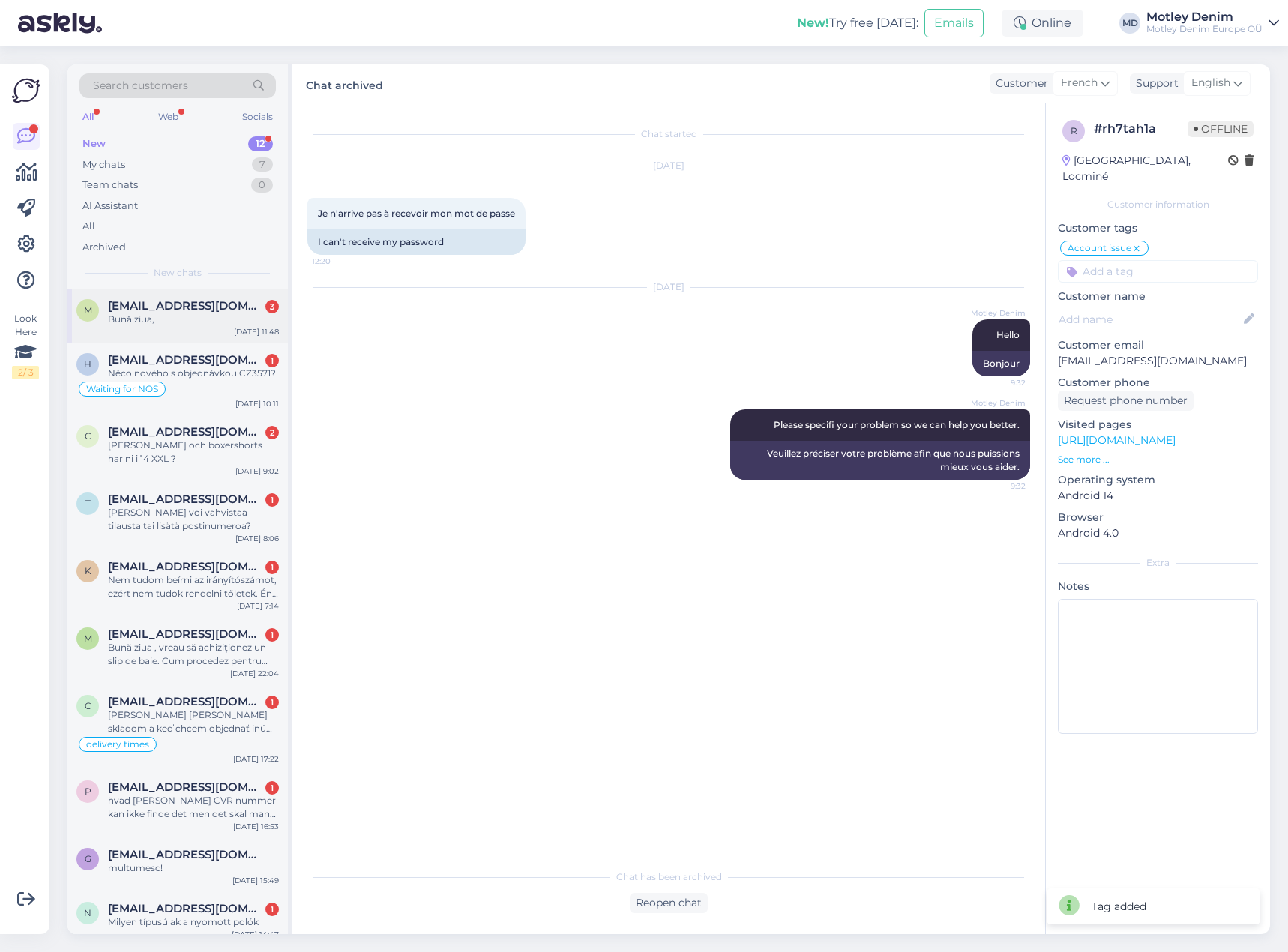
click at [212, 324] on div "Bună ziua," at bounding box center [194, 319] width 171 height 13
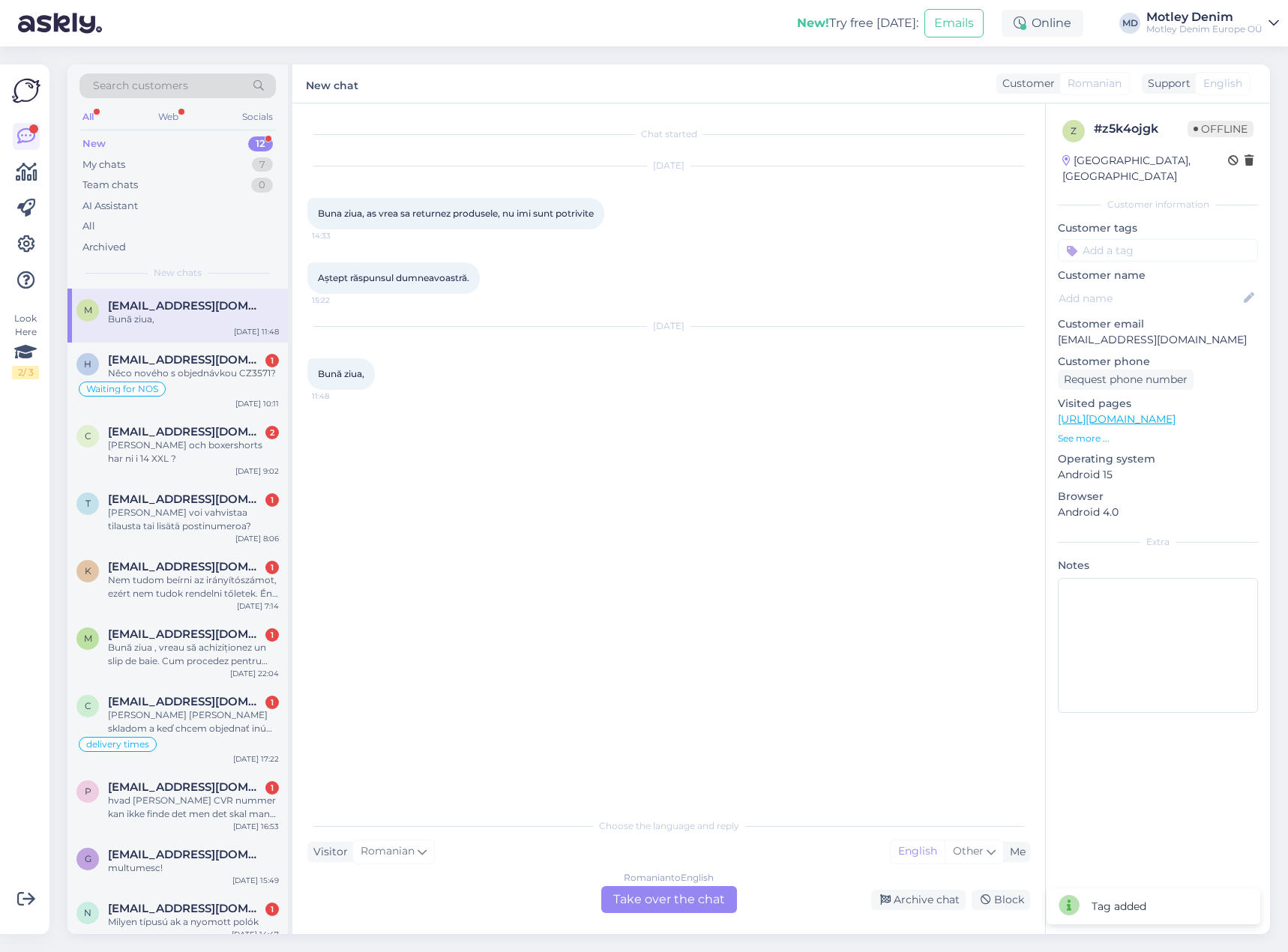
click at [679, 898] on div "Romanian to English Take over the chat" at bounding box center [669, 899] width 136 height 27
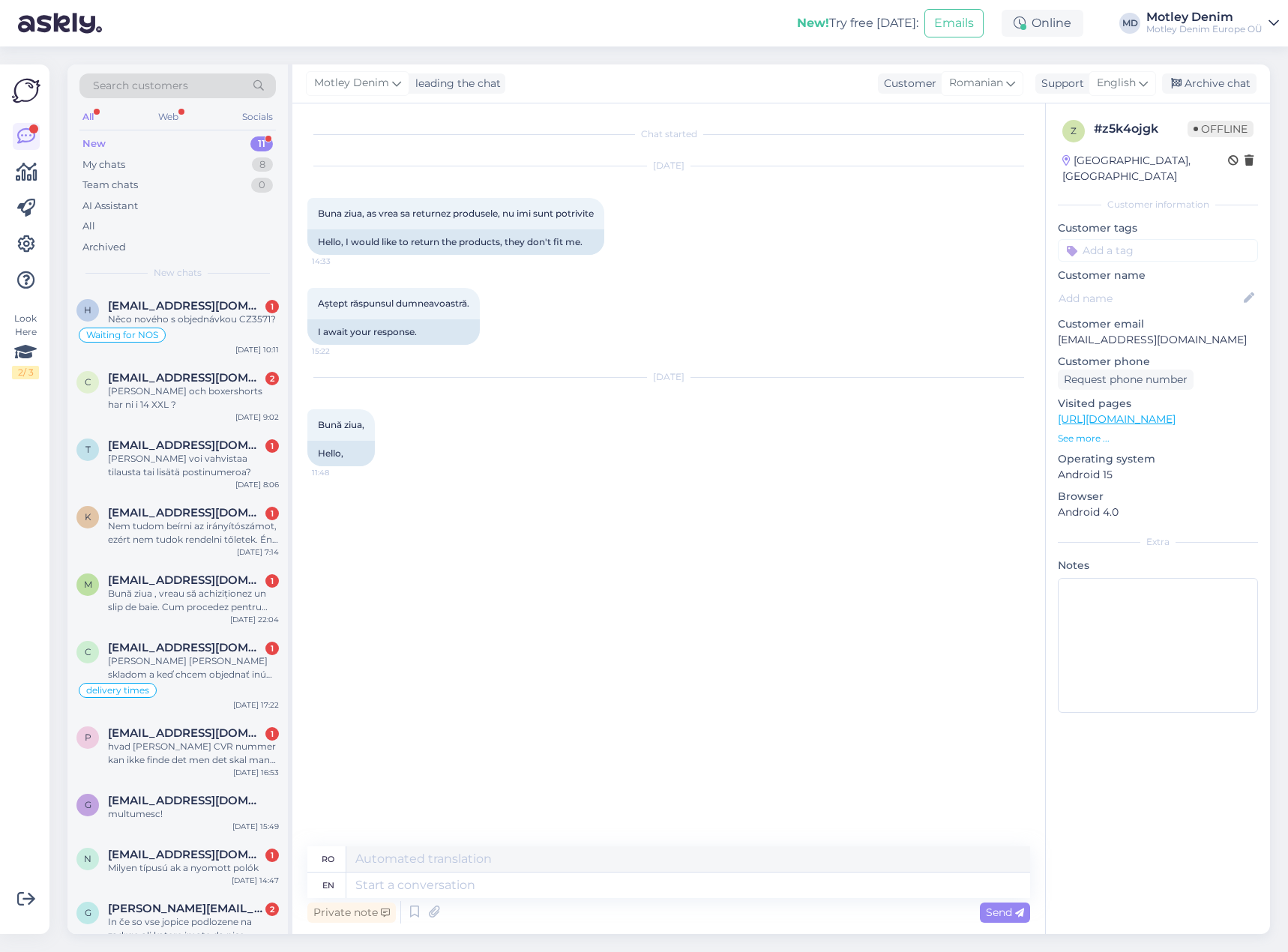
click at [539, 313] on div "Aștept răspunsul dumneavoastră. 15:22 I await your response." at bounding box center [669, 316] width 723 height 90
click at [426, 271] on div "[DATE] Buna ziua, as vrea sa returnez produsele, nu imi sunt potrivite 14:33 He…" at bounding box center [669, 210] width 723 height 121
click at [386, 270] on div "[DATE] Buna ziua, as vrea sa returnez produsele, nu imi sunt potrivite 14:33 He…" at bounding box center [669, 210] width 723 height 121
click at [463, 889] on textarea at bounding box center [688, 885] width 684 height 26
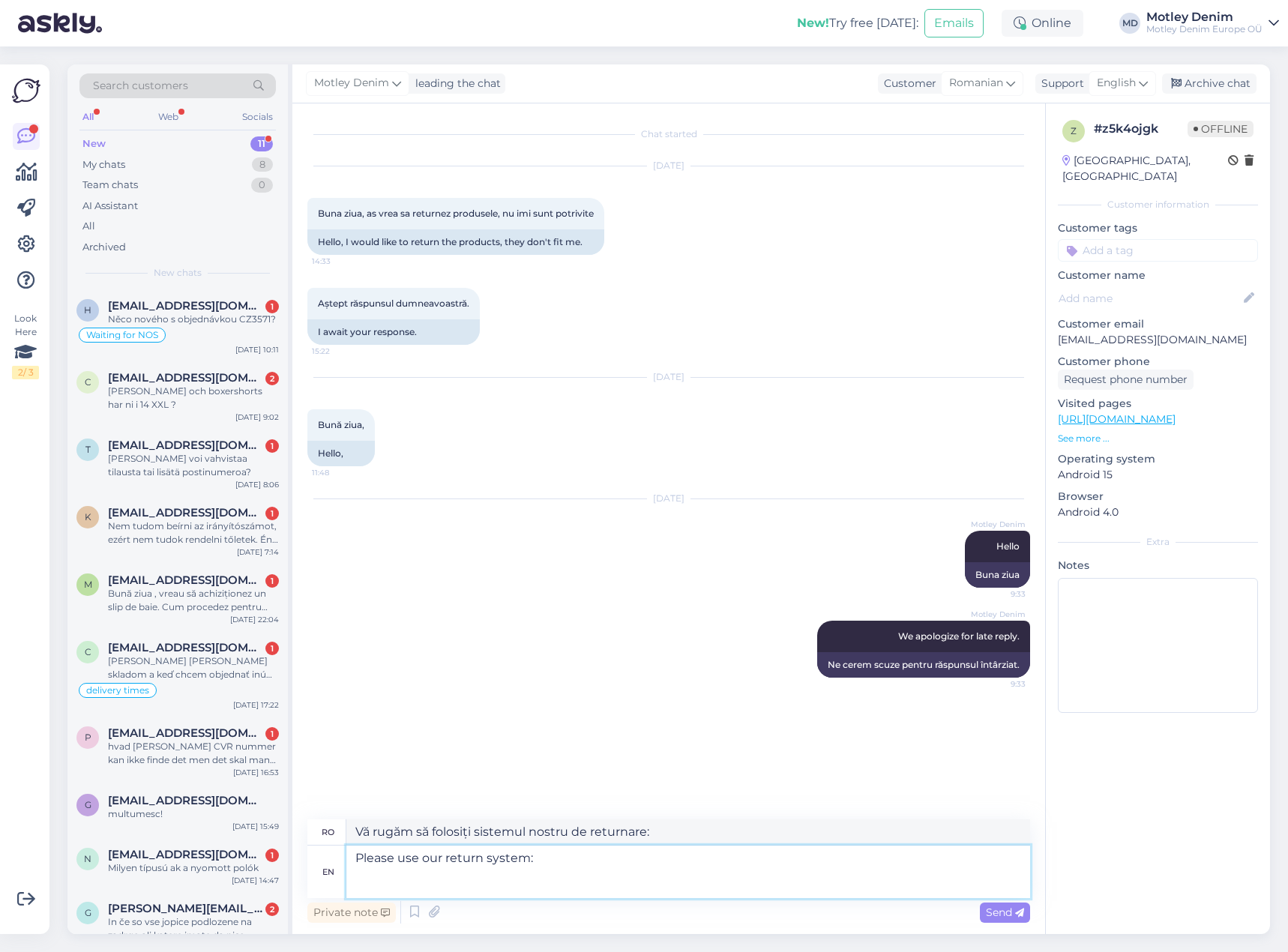
click at [440, 881] on textarea "Please use our return system:" at bounding box center [688, 871] width 684 height 52
paste textarea "[URL][DOMAIN_NAME]"
click at [608, 893] on textarea "Please use our return system: [URL][DOMAIN_NAME]" at bounding box center [688, 871] width 684 height 52
click at [553, 858] on textarea "Please use our return system: [URL][DOMAIN_NAME]" at bounding box center [688, 871] width 684 height 52
click at [598, 881] on textarea "Please use our return system: [URL][DOMAIN_NAME]" at bounding box center [688, 871] width 684 height 52
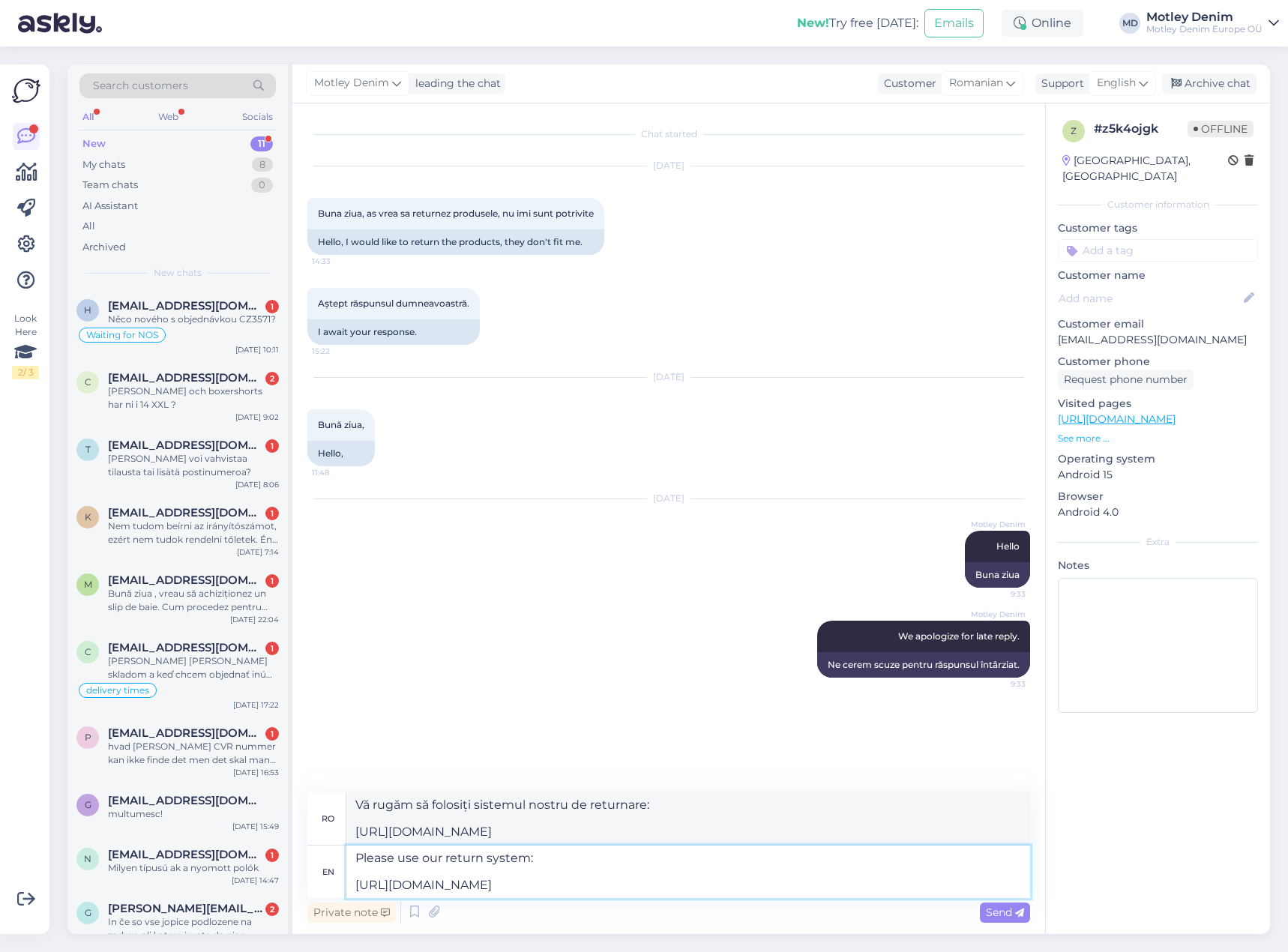
click at [564, 858] on textarea "Please use our return system: [URL][DOMAIN_NAME]" at bounding box center [688, 871] width 684 height 52
click at [566, 867] on textarea "Please use our return system: [URL][DOMAIN_NAME]" at bounding box center [688, 871] width 684 height 52
click at [604, 889] on textarea "Please use our return system: [URL][DOMAIN_NAME]" at bounding box center [688, 871] width 684 height 52
drag, startPoint x: 542, startPoint y: 856, endPoint x: 573, endPoint y: 870, distance: 34.0
click at [543, 858] on textarea "Please use our return system: [URL][DOMAIN_NAME]" at bounding box center [688, 871] width 684 height 52
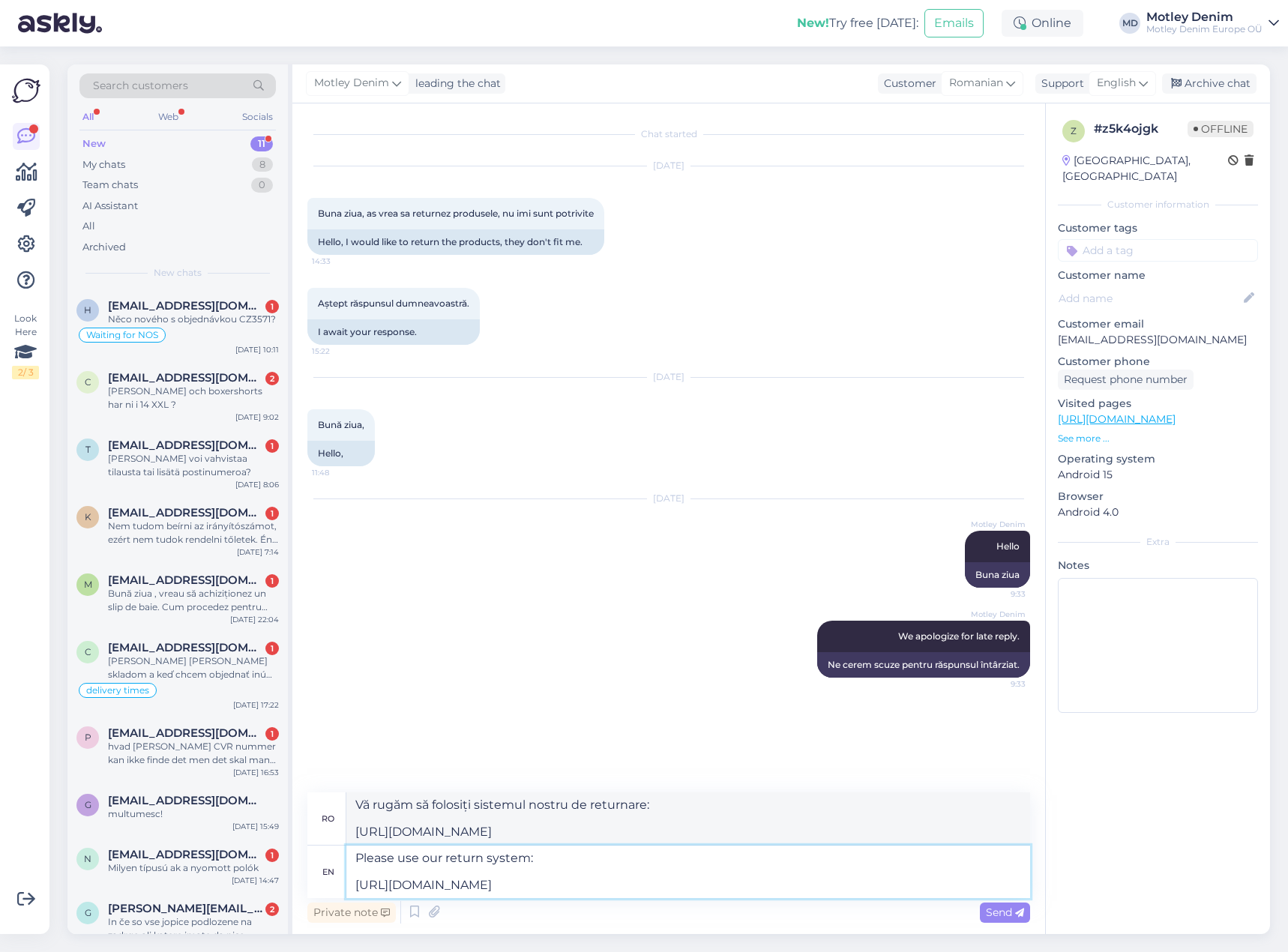
click at [608, 885] on textarea "Please use our return system: [URL][DOMAIN_NAME]" at bounding box center [688, 871] width 684 height 52
drag, startPoint x: 611, startPoint y: 892, endPoint x: 604, endPoint y: 889, distance: 7.6
click at [612, 892] on textarea "Please use our return system: [URL][DOMAIN_NAME]" at bounding box center [688, 871] width 684 height 52
click at [565, 855] on textarea "Please use our return system: [URL][DOMAIN_NAME]" at bounding box center [688, 871] width 684 height 52
click at [600, 886] on textarea "Please use our return system: [URL][DOMAIN_NAME]" at bounding box center [688, 871] width 684 height 52
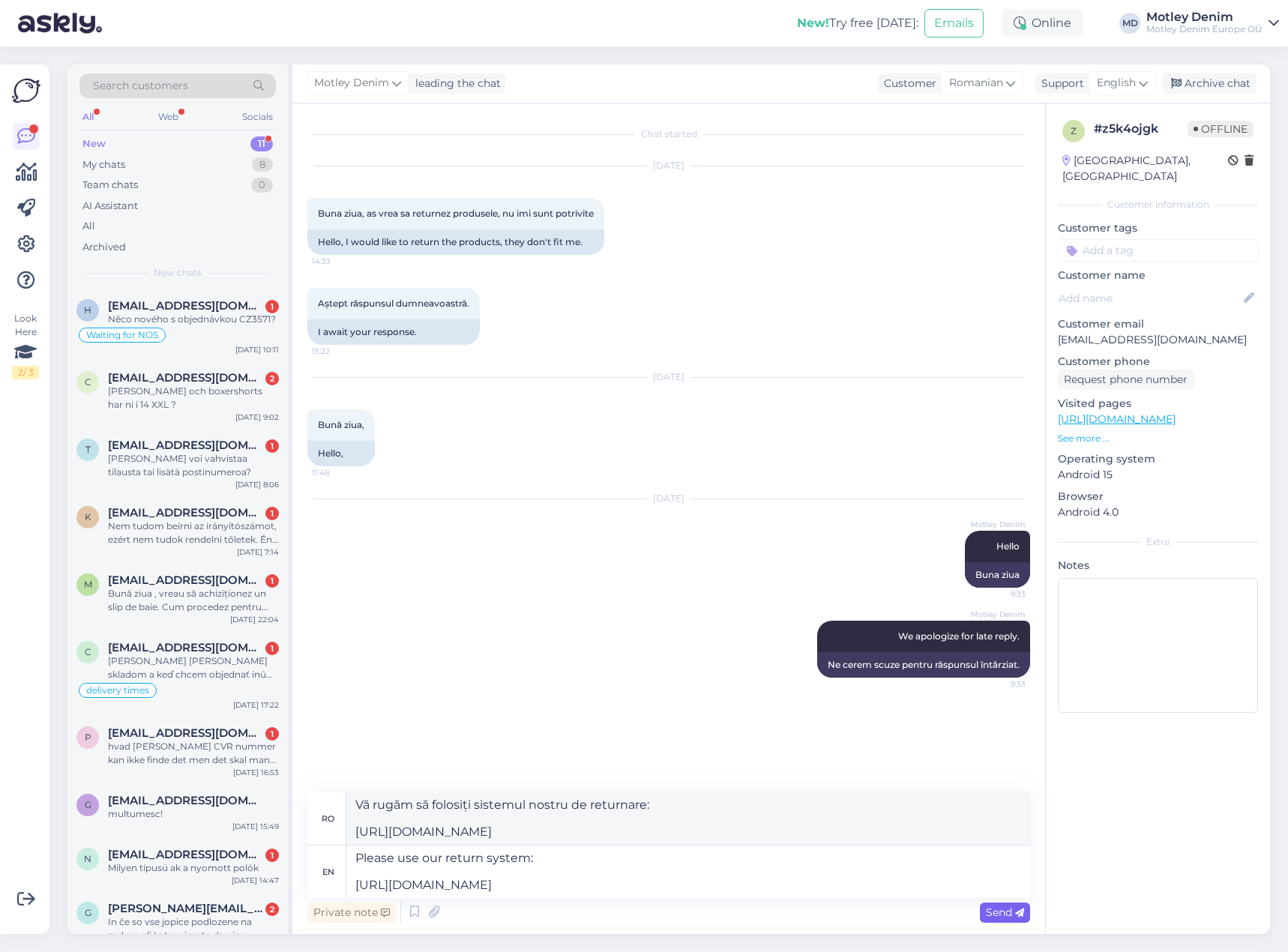
click at [1003, 918] on span "Send" at bounding box center [1005, 911] width 38 height 13
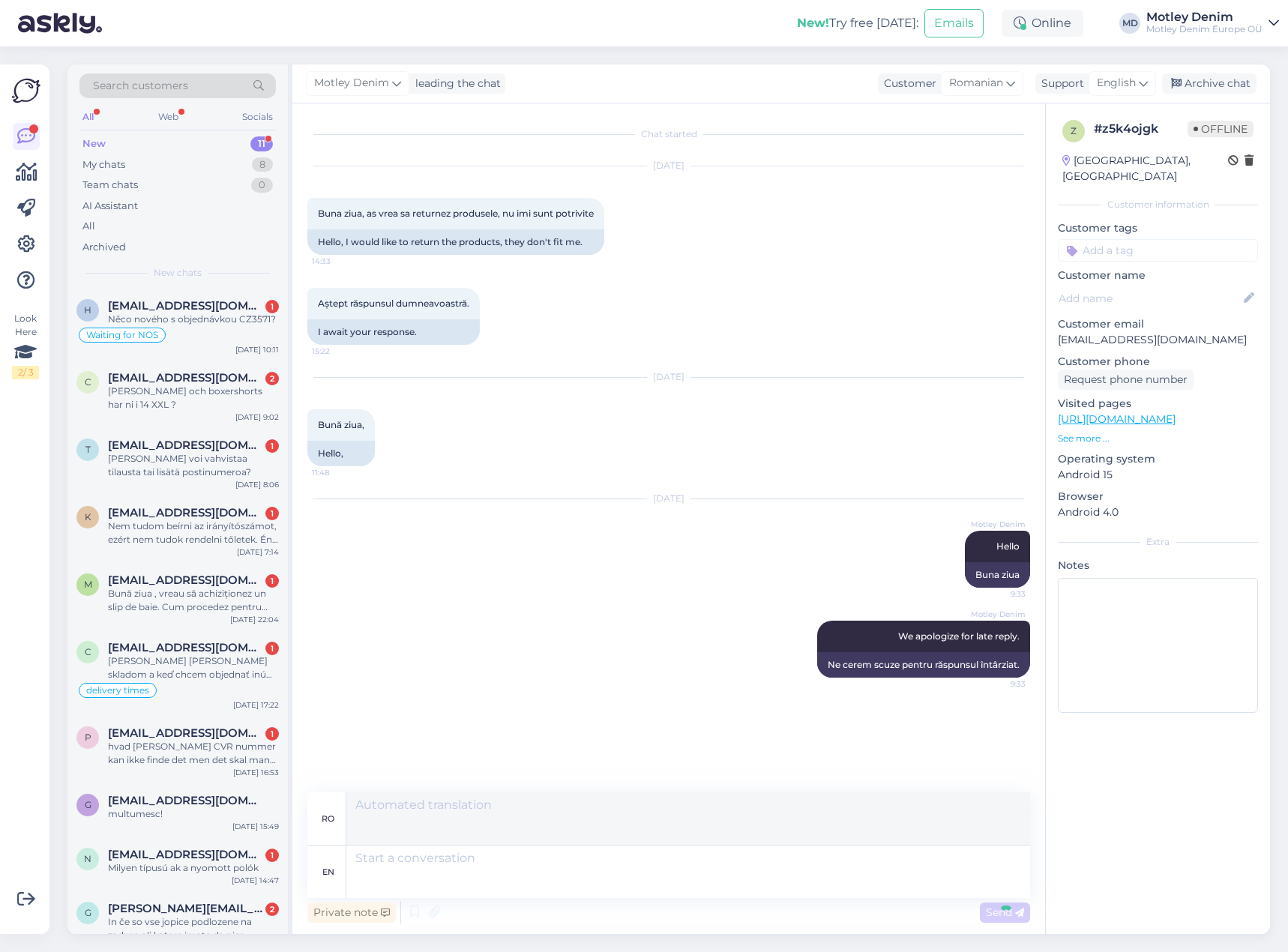
scroll to position [19, 0]
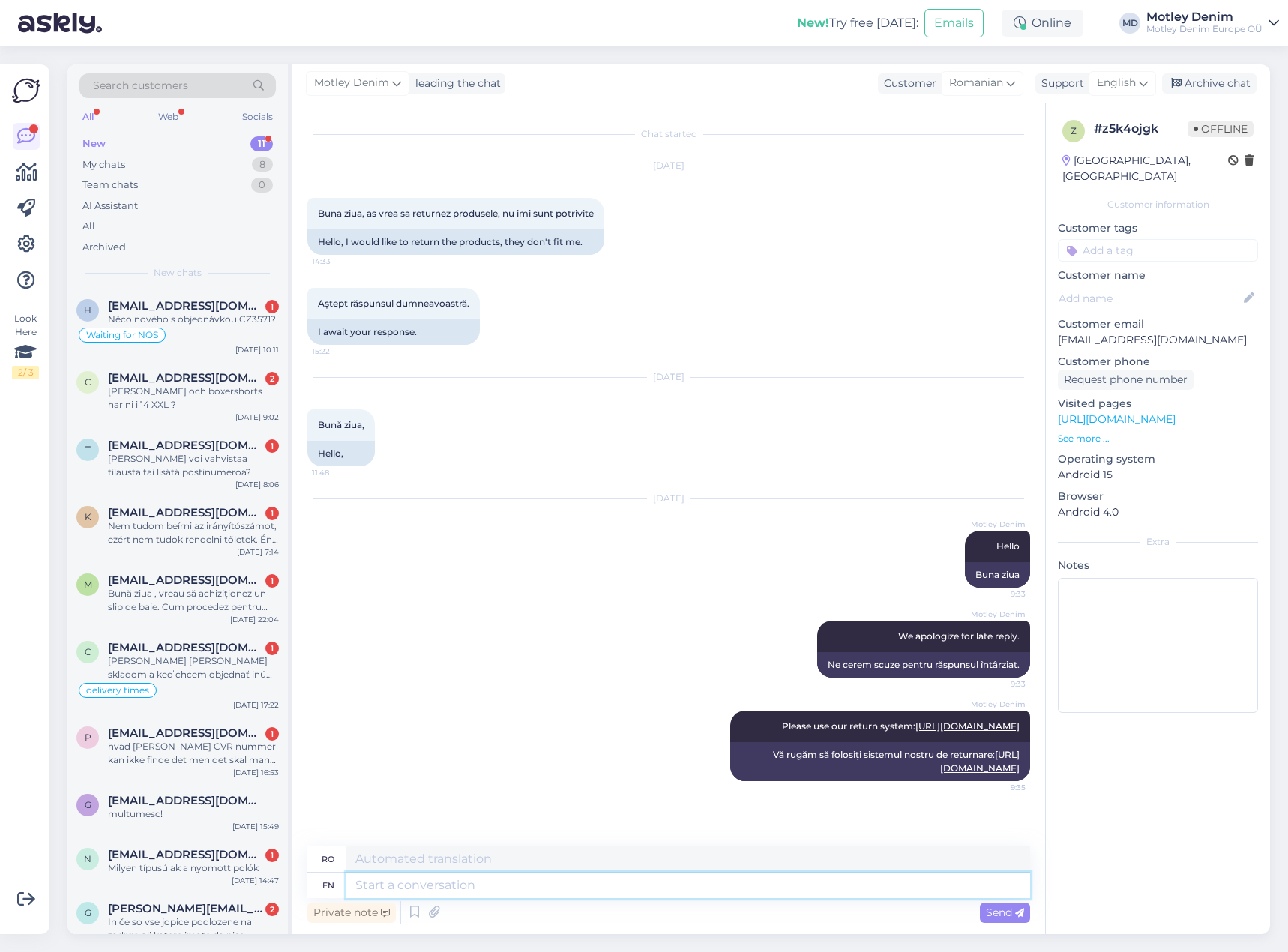
click at [595, 883] on textarea at bounding box center [688, 885] width 684 height 26
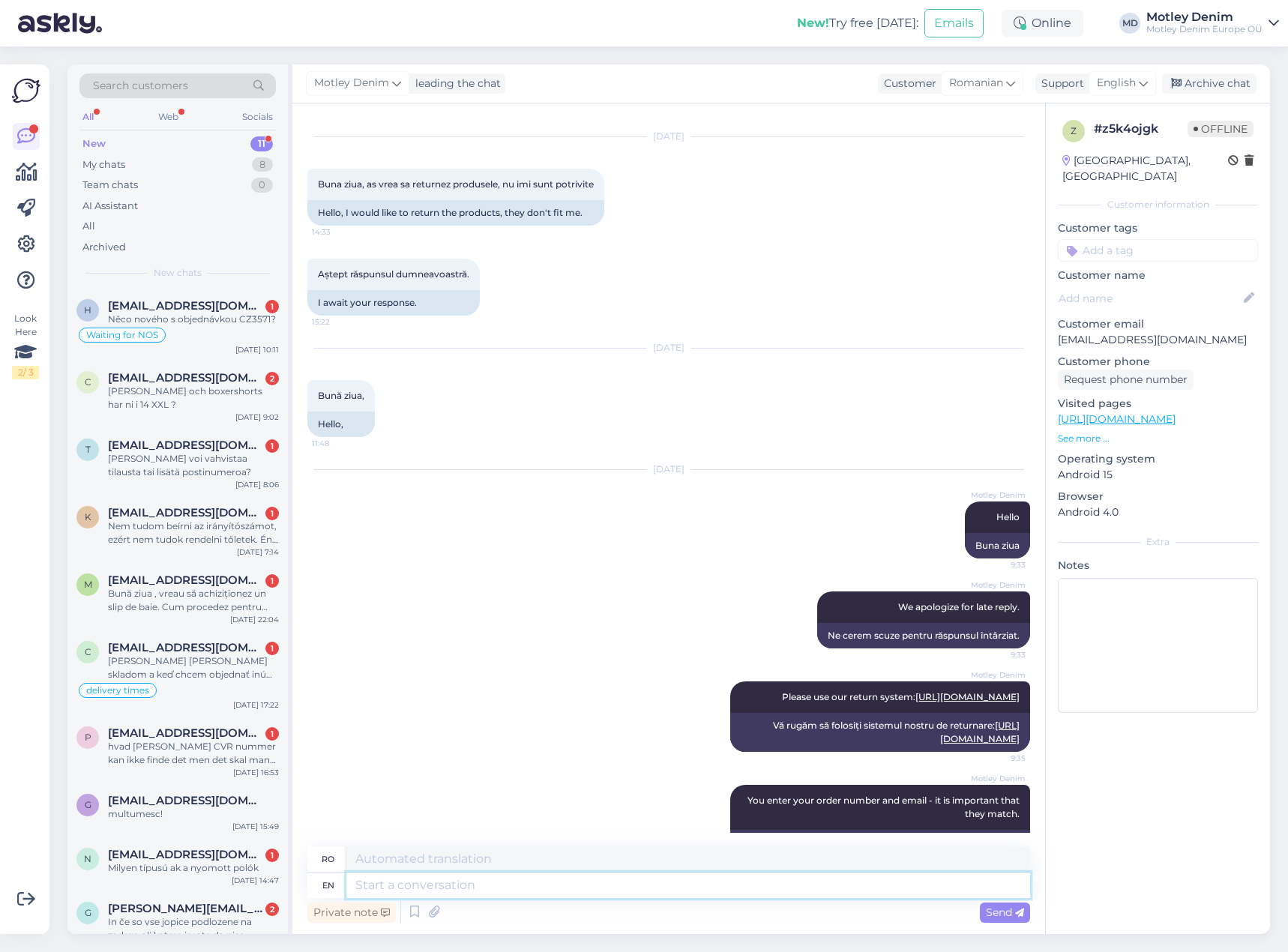
scroll to position [329, 0]
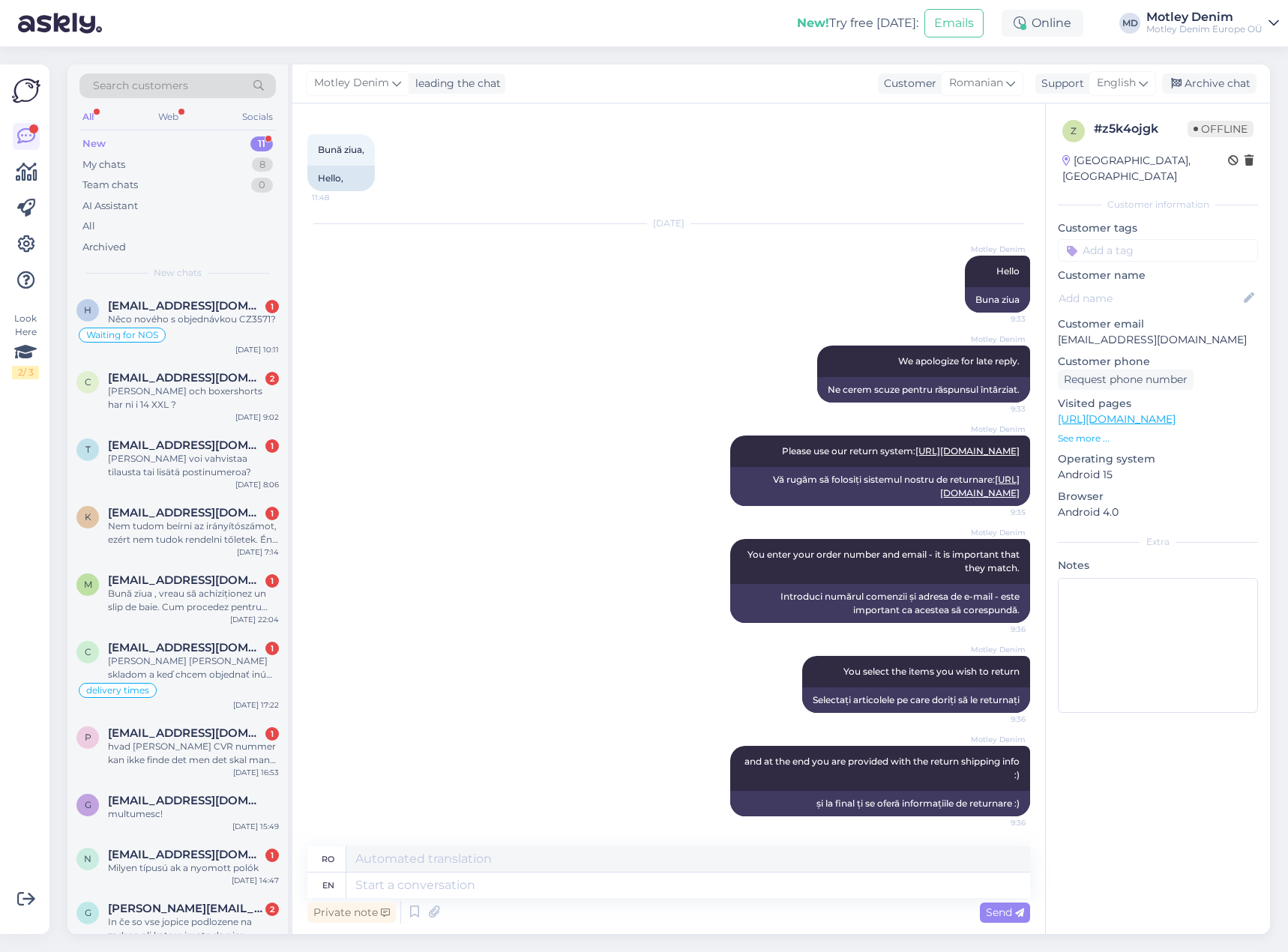
click at [1131, 239] on input at bounding box center [1157, 250] width 200 height 23
click at [1145, 285] on span "Returns" at bounding box center [1132, 289] width 36 height 9
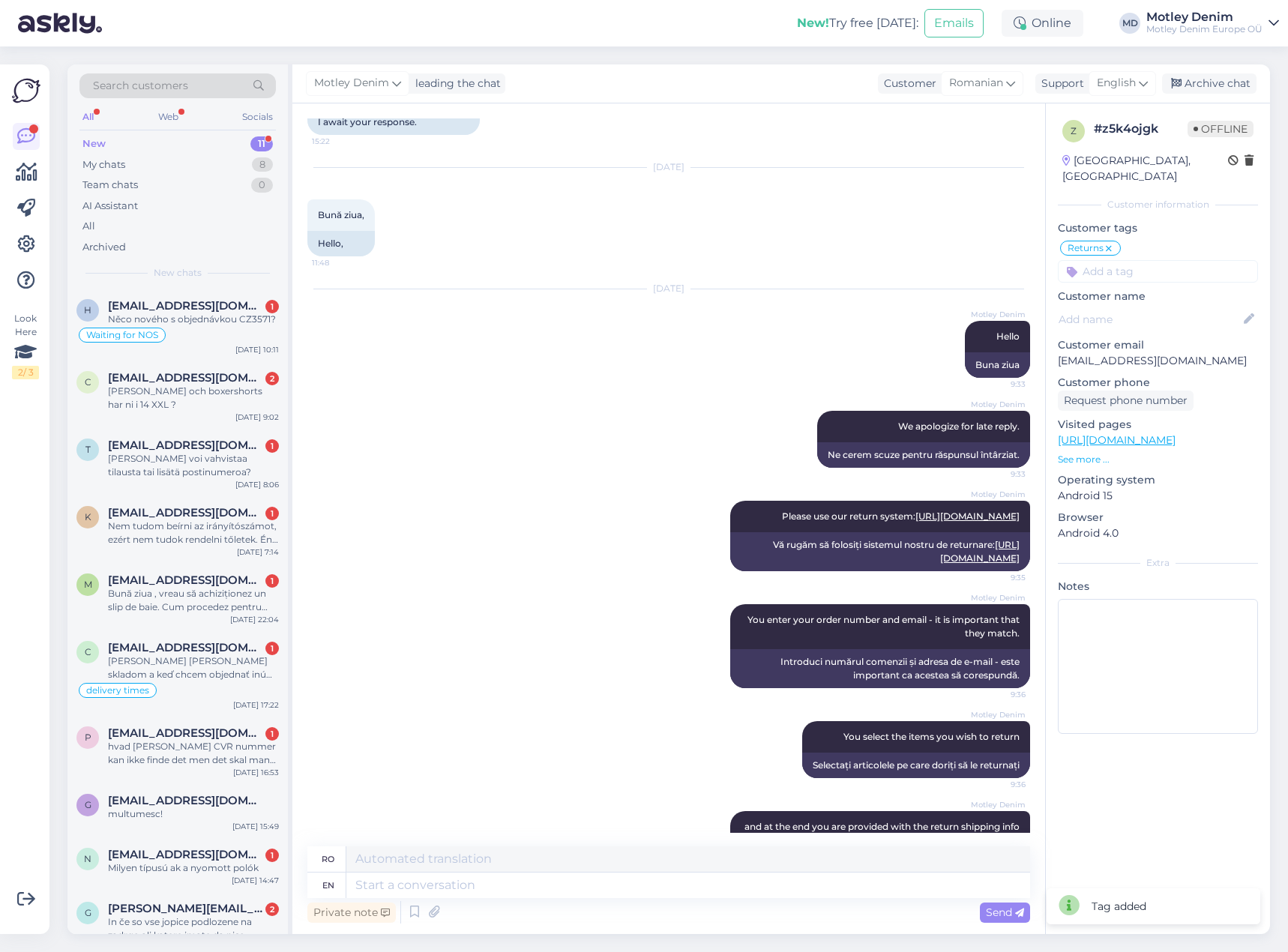
scroll to position [29, 0]
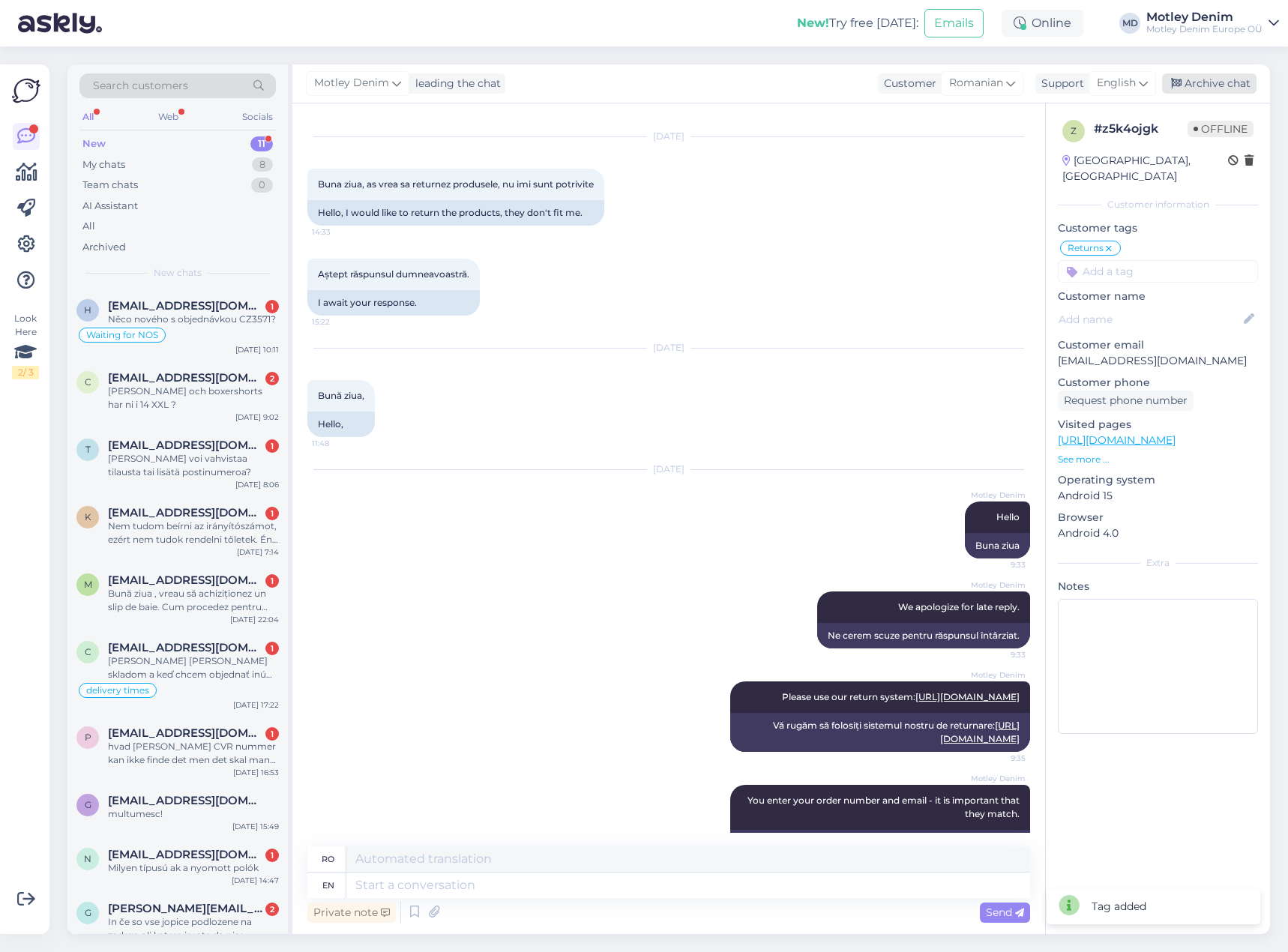
click at [1212, 84] on div "Archive chat" at bounding box center [1209, 84] width 95 height 20
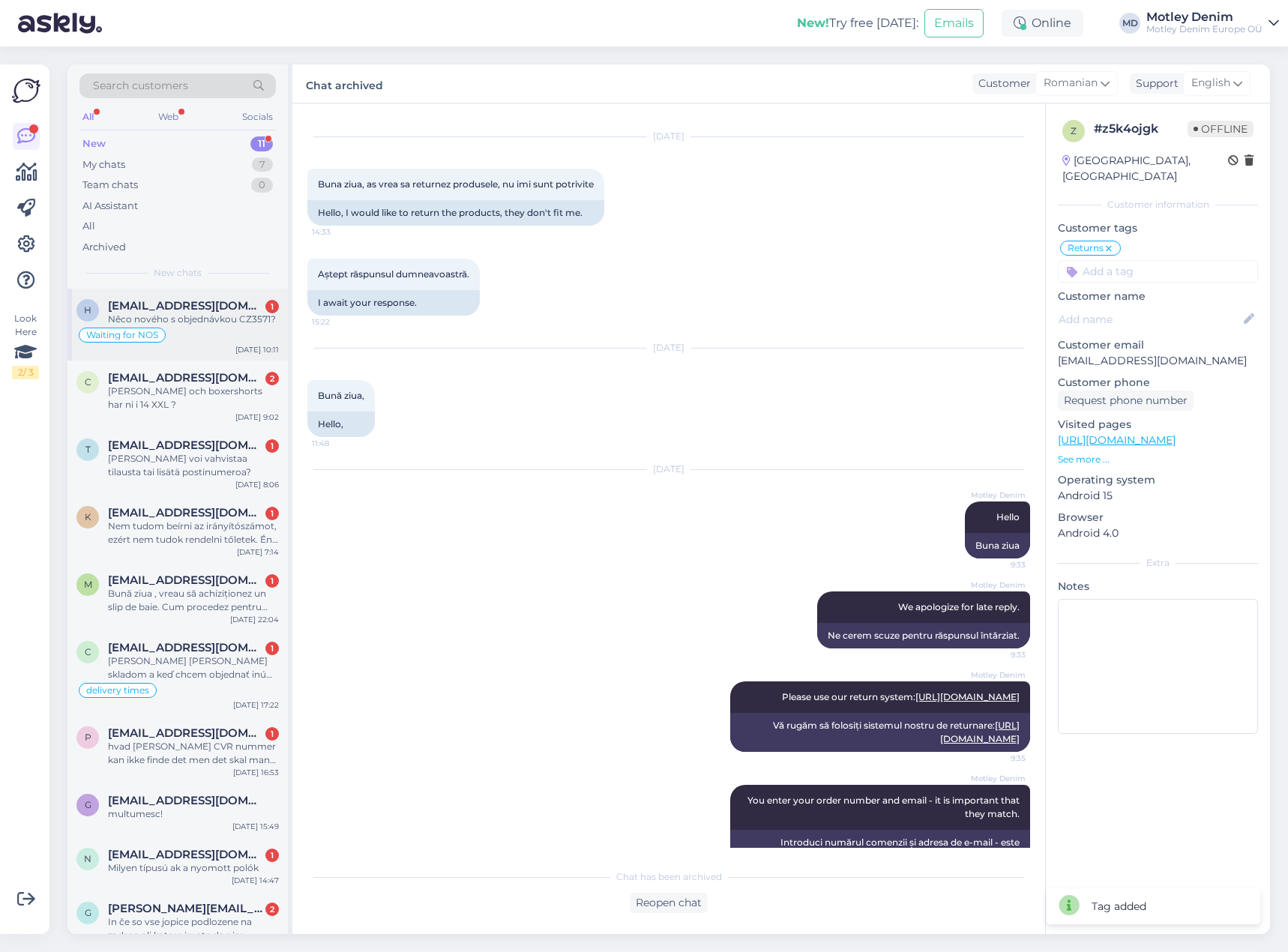
click at [228, 331] on div "Waiting for NOS" at bounding box center [178, 335] width 202 height 18
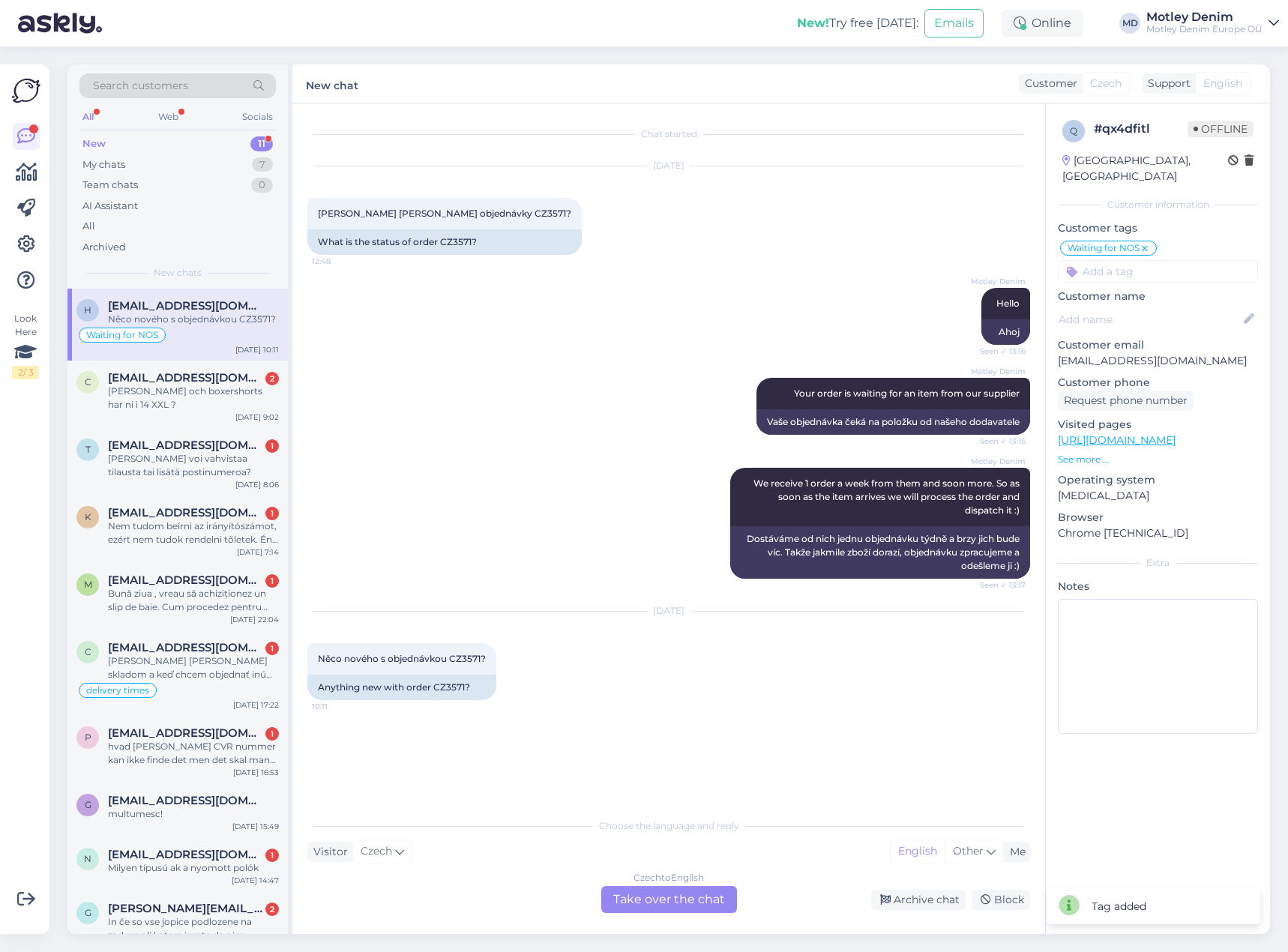
scroll to position [0, 0]
click at [610, 704] on div "[DATE] Něco nového s objednávkou CZ3571? 10:11 Anything new with order CZ3571?" at bounding box center [669, 655] width 723 height 121
click at [683, 899] on div "Czech to English Take over the chat" at bounding box center [669, 899] width 136 height 27
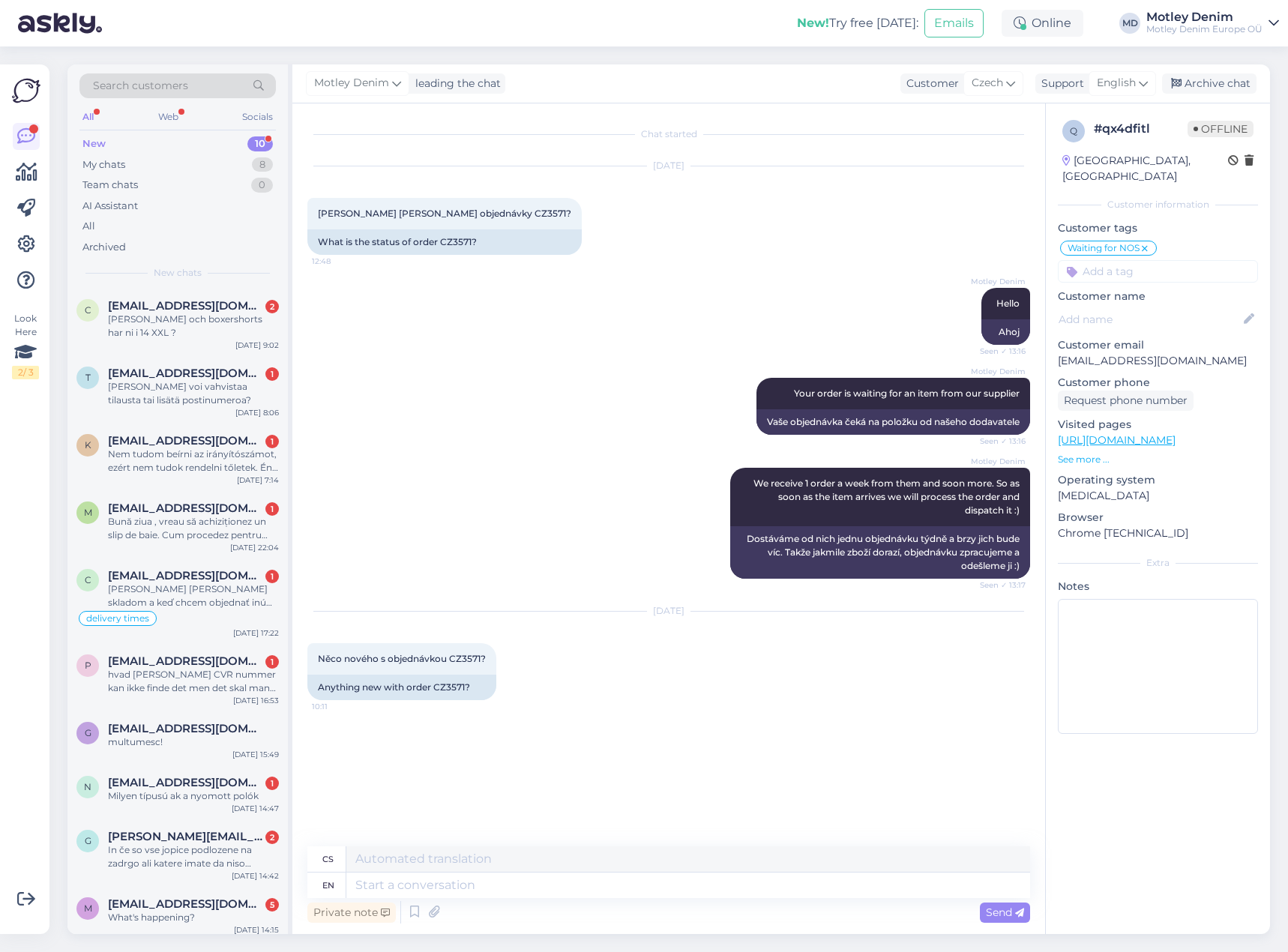
click at [497, 756] on div "Chat started [DATE] Jaký [PERSON_NAME] objednávky CZ3571? 12:48 What is the sta…" at bounding box center [675, 475] width 736 height 714
click at [524, 708] on div "[DATE] Něco nového s objednávkou CZ3571? 10:11 Anything new with order CZ3571?" at bounding box center [669, 655] width 723 height 121
click at [454, 688] on div "Anything new with order CZ3571?" at bounding box center [401, 687] width 189 height 26
copy div "CZ3571"
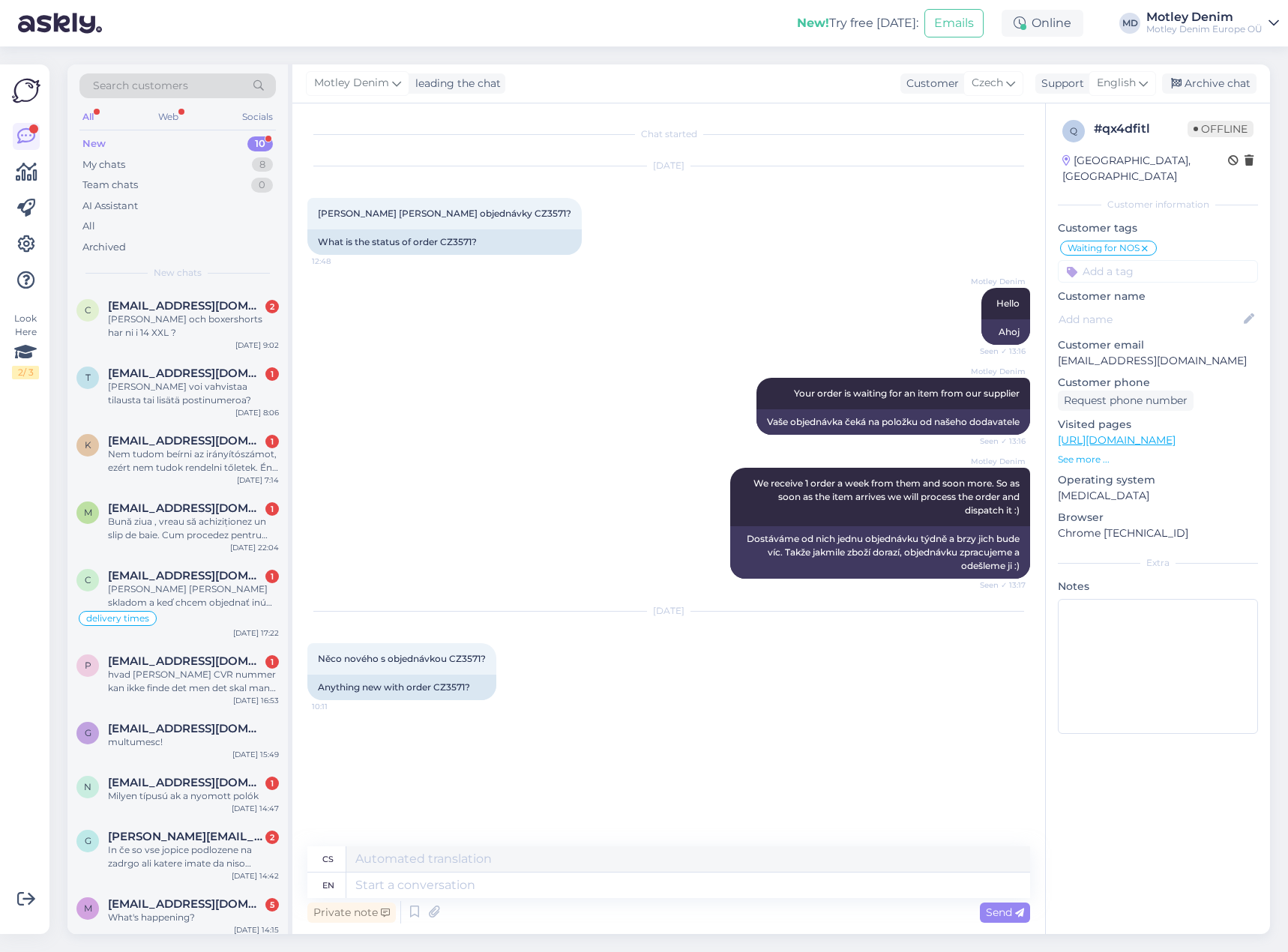
click at [747, 901] on div "Private note Send" at bounding box center [669, 912] width 723 height 28
click at [866, 663] on div "[DATE] Něco nového s objednávkou CZ3571? 10:11 Anything new with order CZ3571?" at bounding box center [669, 655] width 723 height 121
click at [607, 879] on textarea at bounding box center [688, 885] width 684 height 26
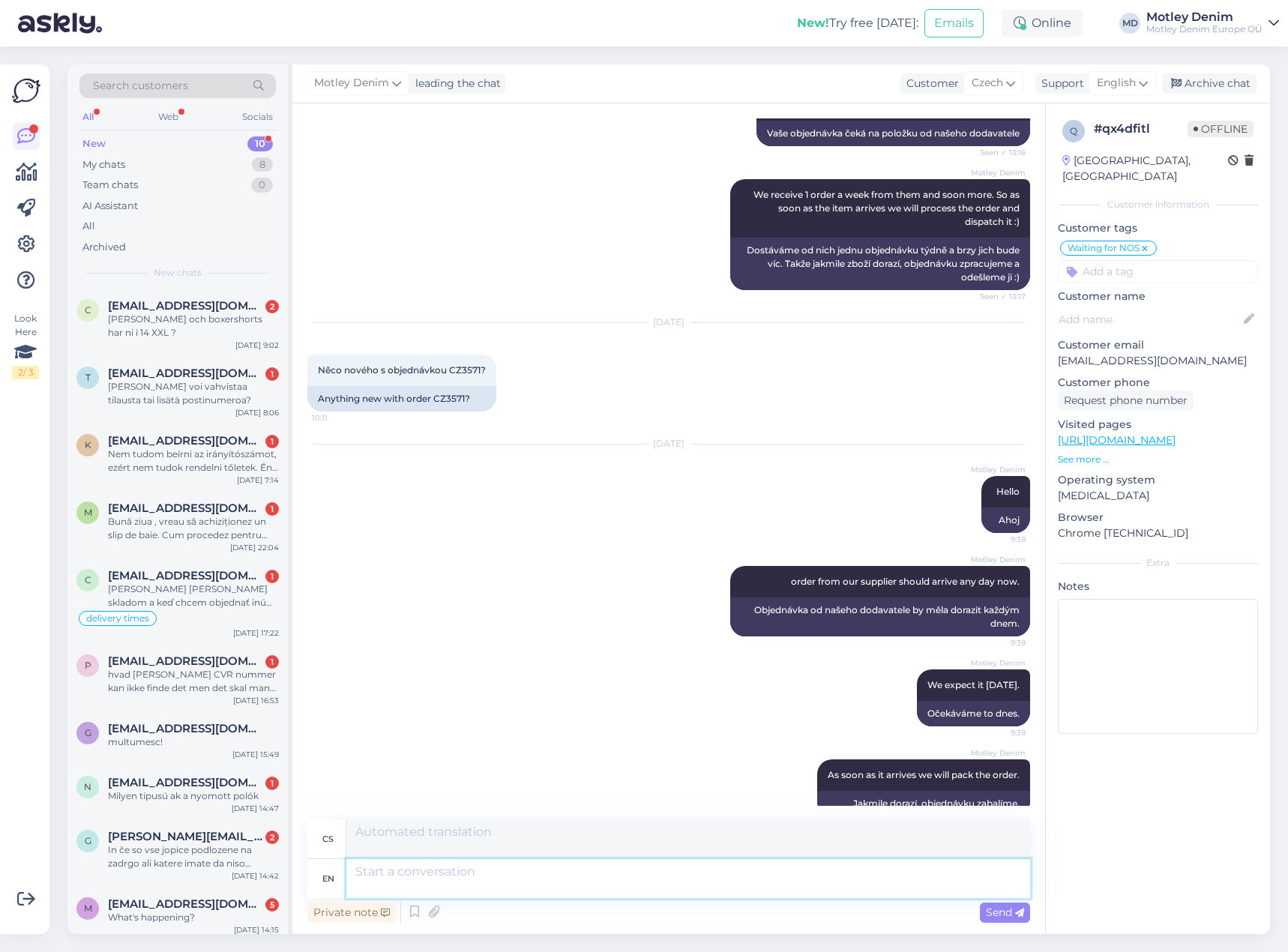
scroll to position [433, 0]
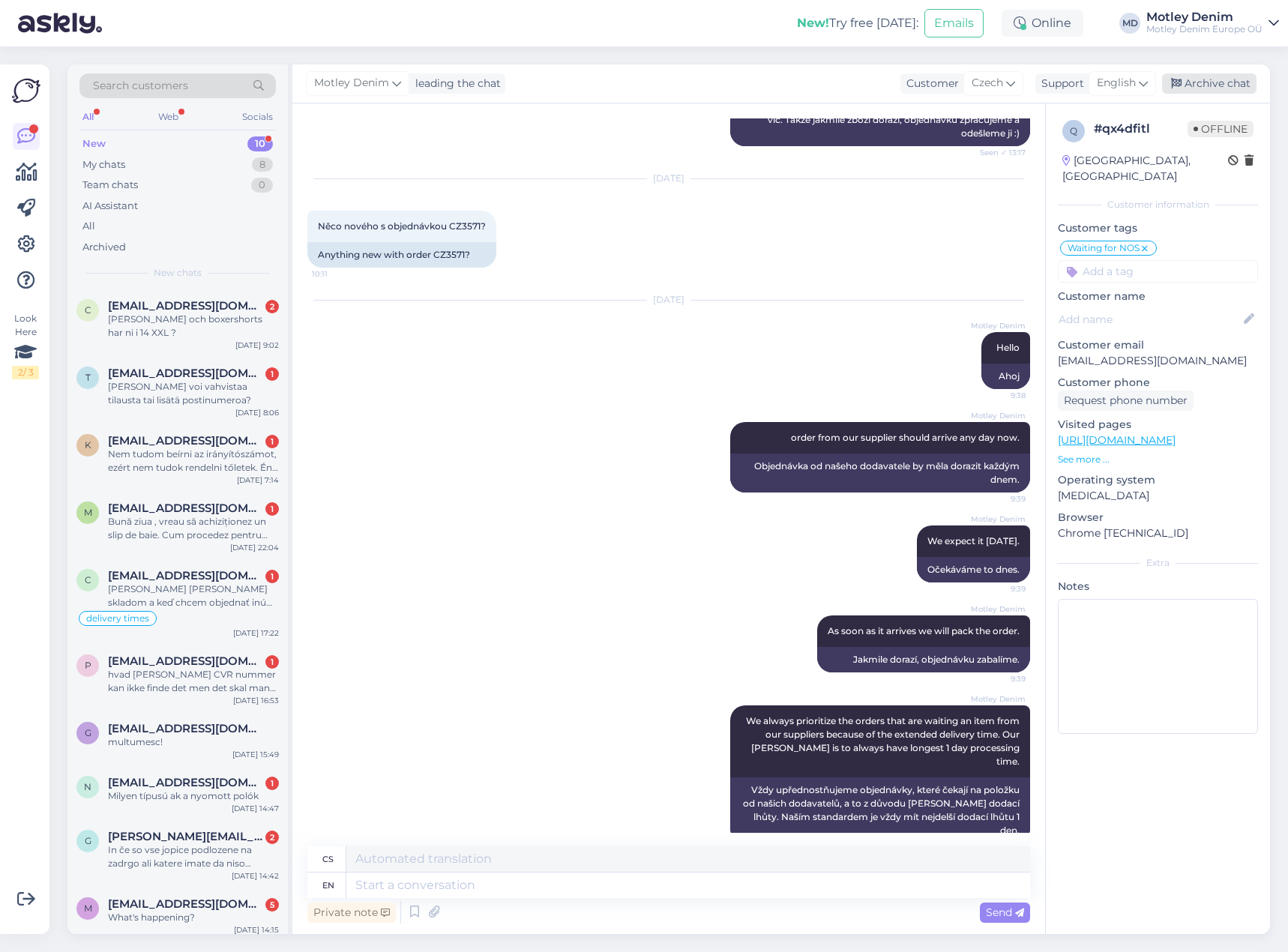
click at [1210, 81] on div "Archive chat" at bounding box center [1209, 84] width 95 height 20
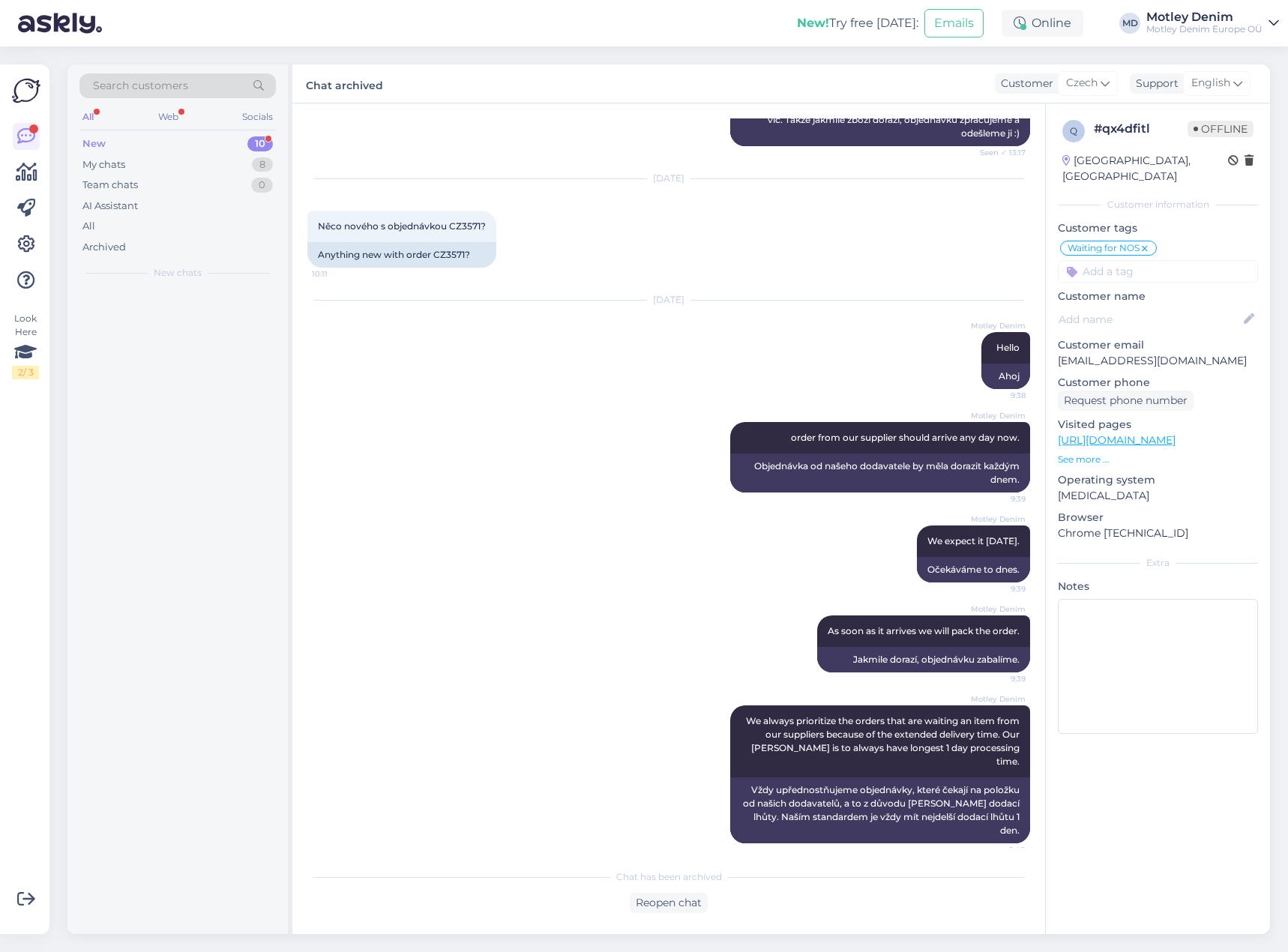
scroll to position [418, 0]
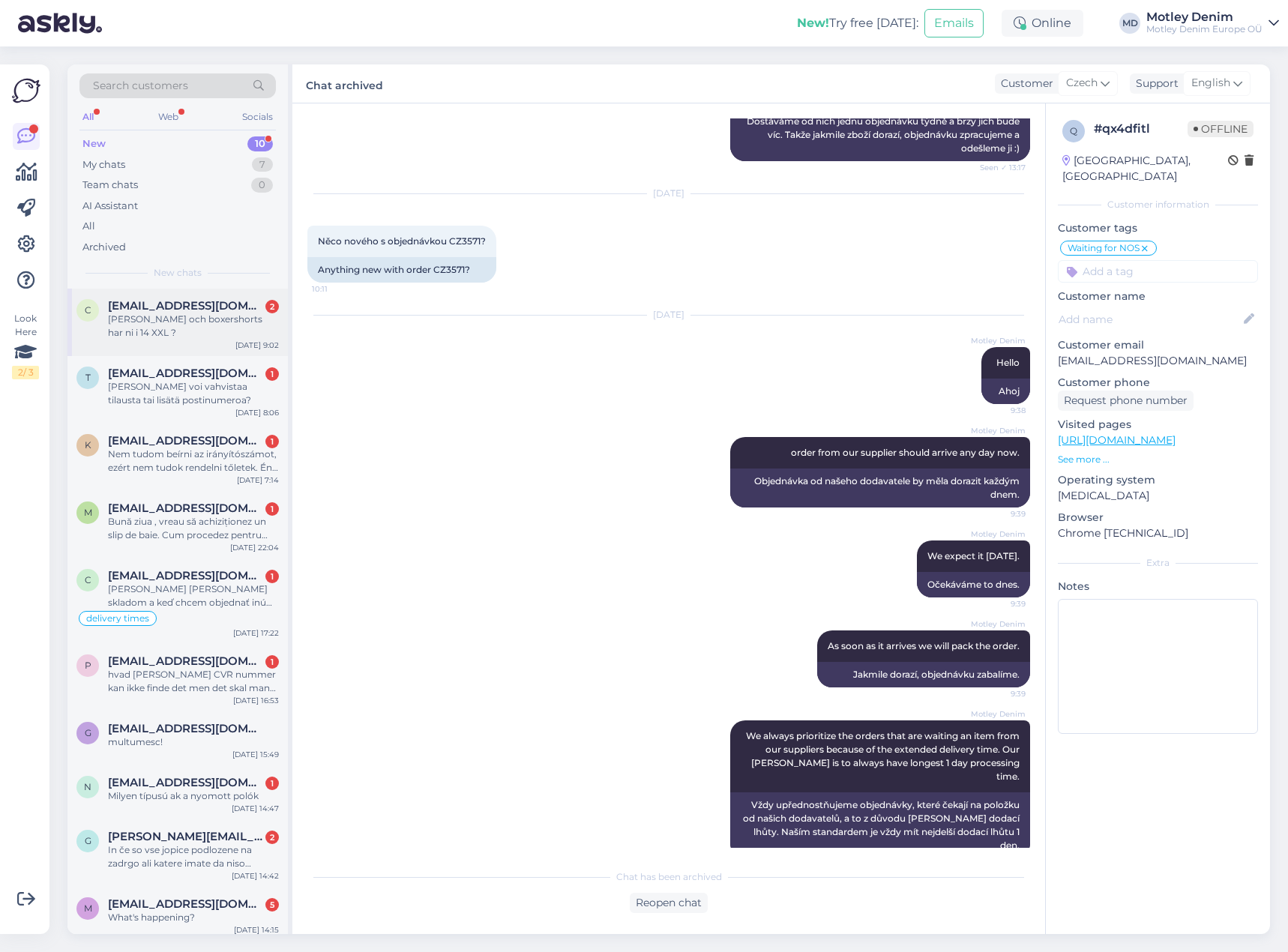
click at [223, 298] on div "c [EMAIL_ADDRESS][DOMAIN_NAME] 2 [PERSON_NAME] och boxershorts har ni i 14 XXL …" at bounding box center [177, 322] width 220 height 67
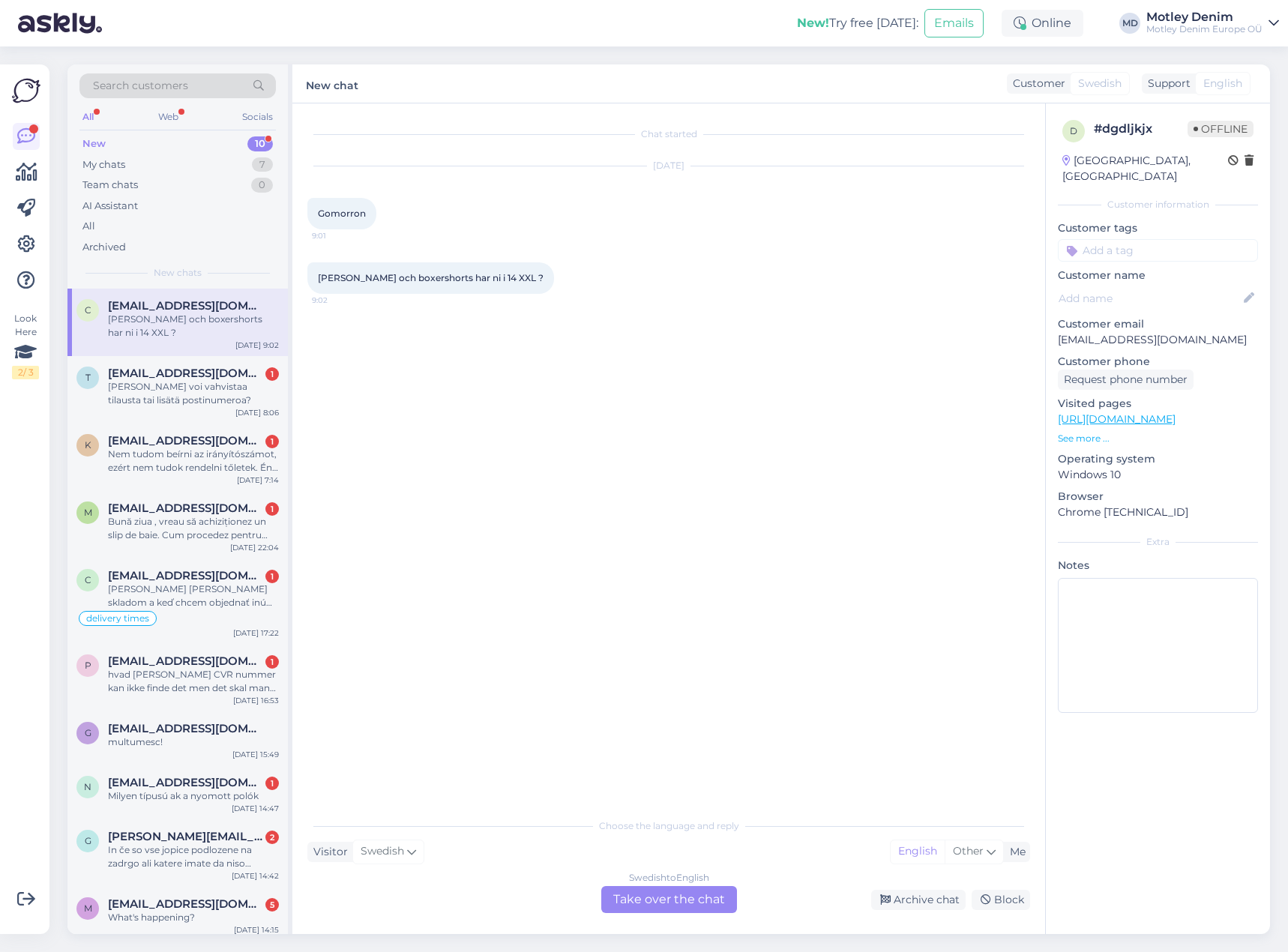
click at [700, 910] on div "Swedish to English Take over the chat" at bounding box center [669, 899] width 136 height 27
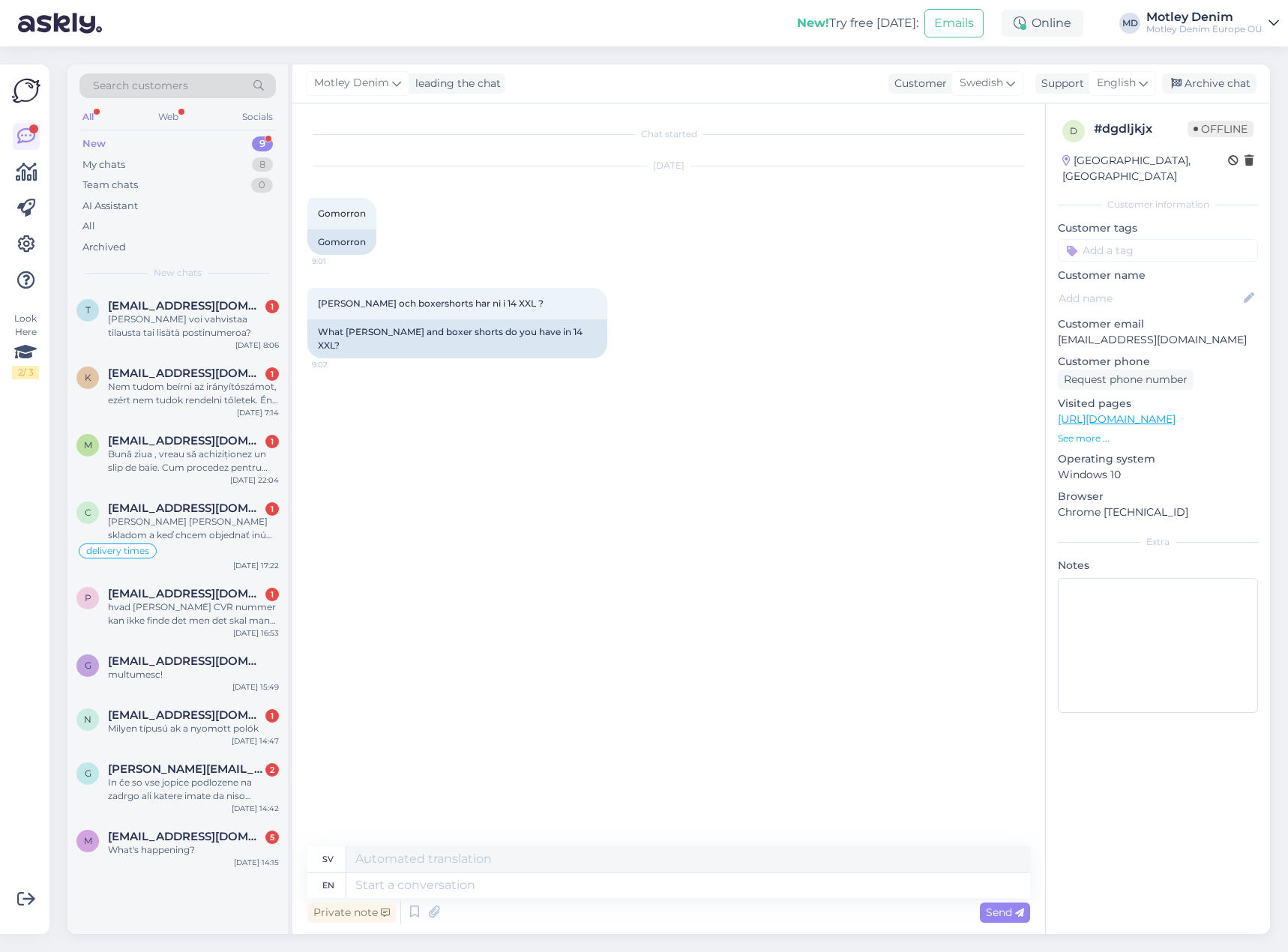
click at [358, 382] on div "Chat started [DATE] Gomorron 9:01 Gomorron [PERSON_NAME] och boxershorts har ni…" at bounding box center [675, 475] width 736 height 714
click at [721, 893] on textarea at bounding box center [688, 885] width 684 height 26
paste textarea "[PERSON_NAME] Boxershorts 2-pack"
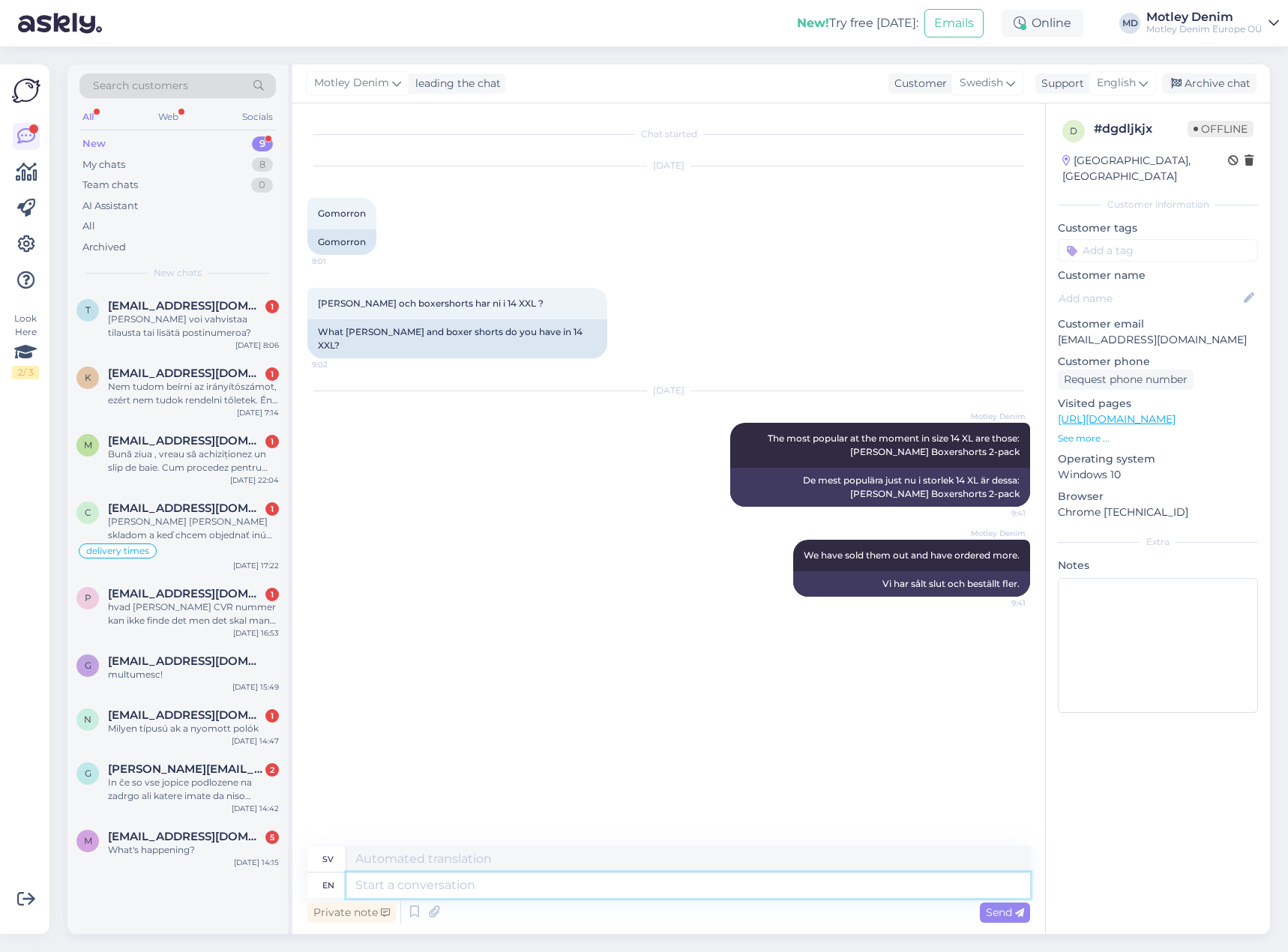
click at [573, 887] on textarea at bounding box center [688, 885] width 684 height 26
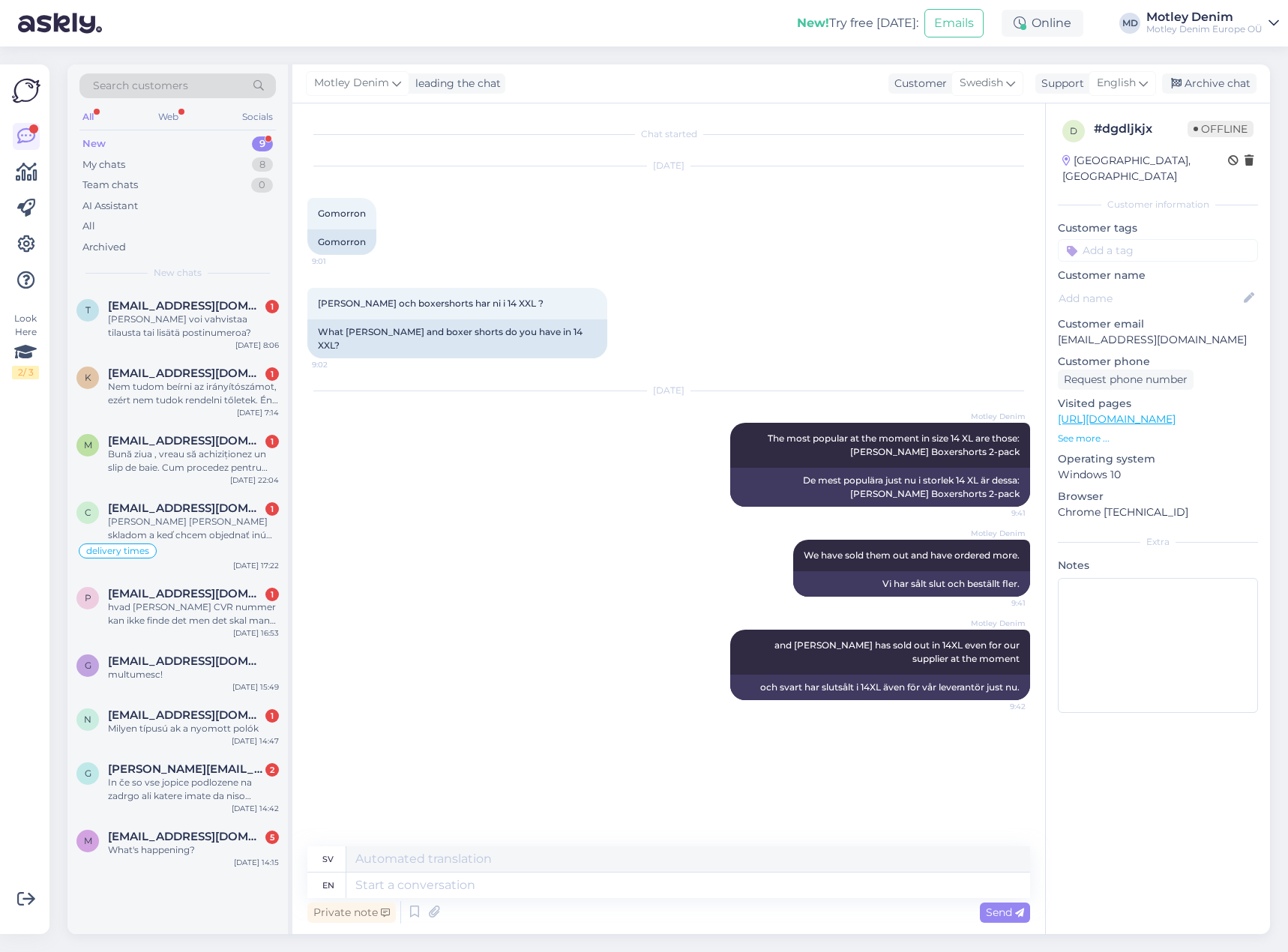
click at [469, 584] on div "[PERSON_NAME] We have sold them out and have ordered more. 9:41 Vi har sålt slu…" at bounding box center [669, 568] width 723 height 90
click at [567, 888] on textarea at bounding box center [688, 885] width 684 height 26
paste textarea "[URL][DOMAIN_NAME]"
click at [1116, 221] on div "Customer tags Payment in installments Z4040831149 XforY return XforY X for Y wr…" at bounding box center [1157, 241] width 200 height 42
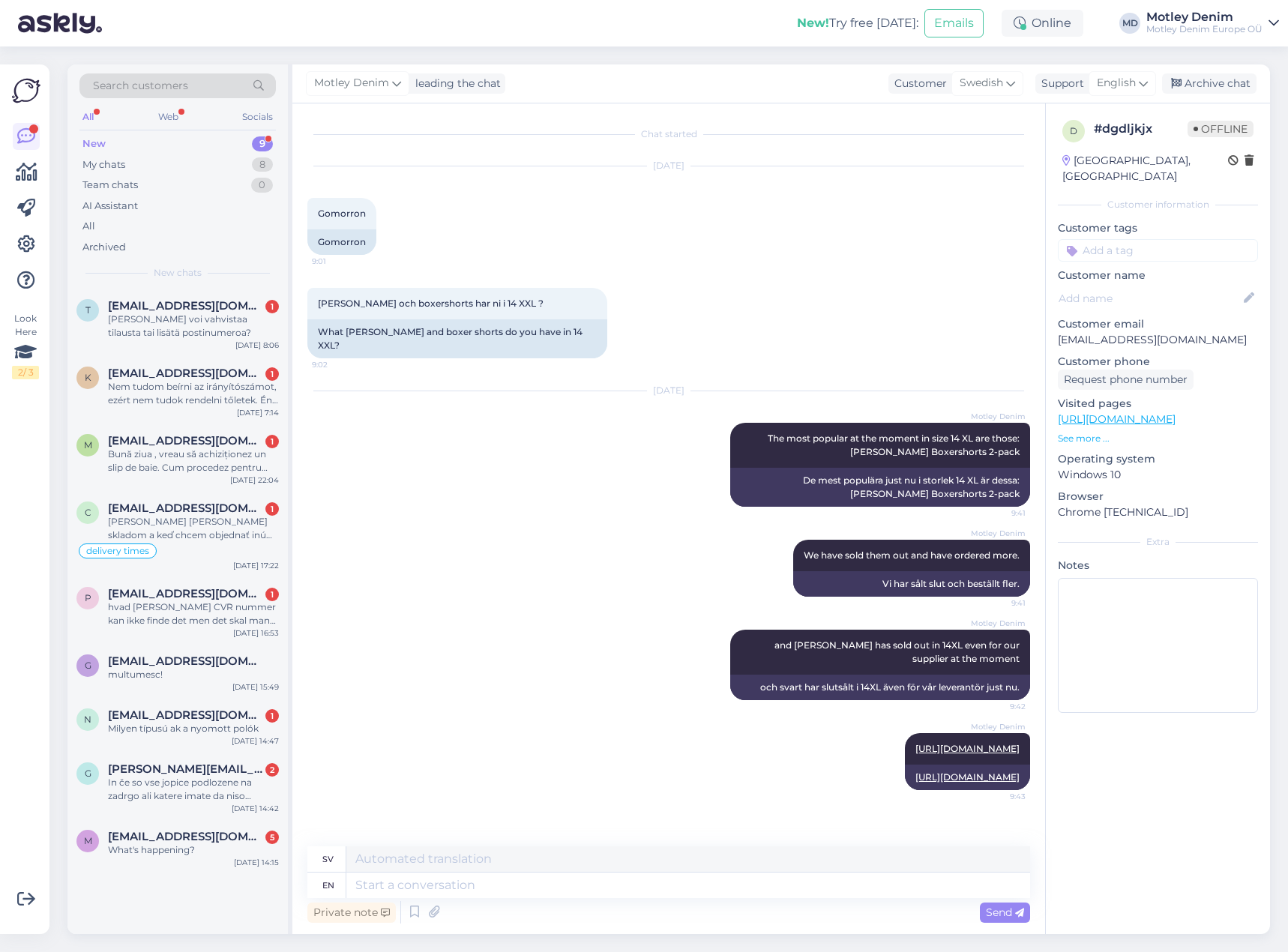
click at [1116, 239] on input at bounding box center [1157, 250] width 200 height 23
click at [1177, 285] on span "Product Request" at bounding box center [1158, 289] width 78 height 9
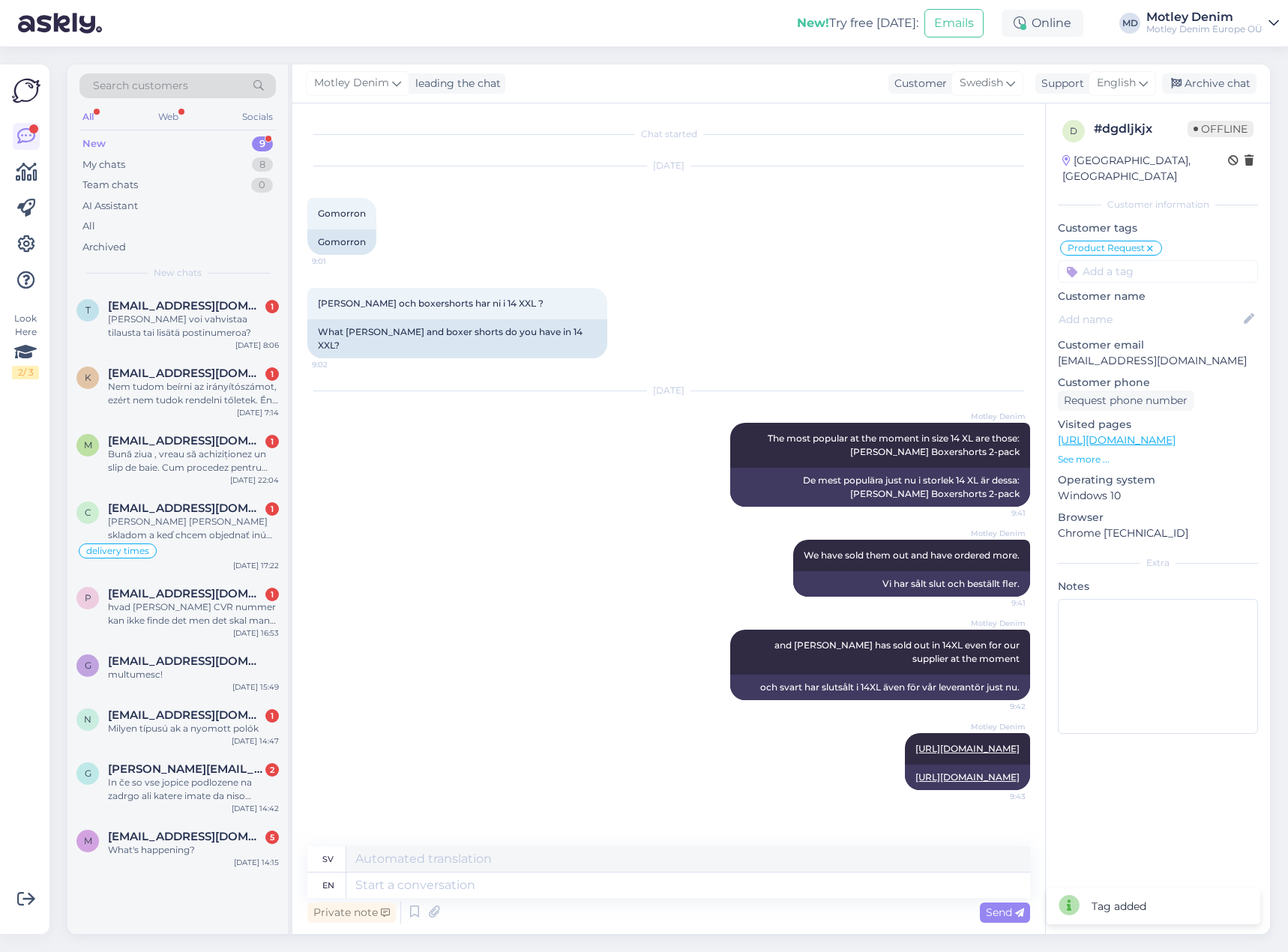
click at [1172, 262] on input at bounding box center [1157, 271] width 200 height 23
click at [1162, 303] on div "14XL" at bounding box center [1158, 310] width 35 height 15
click at [1244, 81] on div "Archive chat" at bounding box center [1209, 84] width 95 height 20
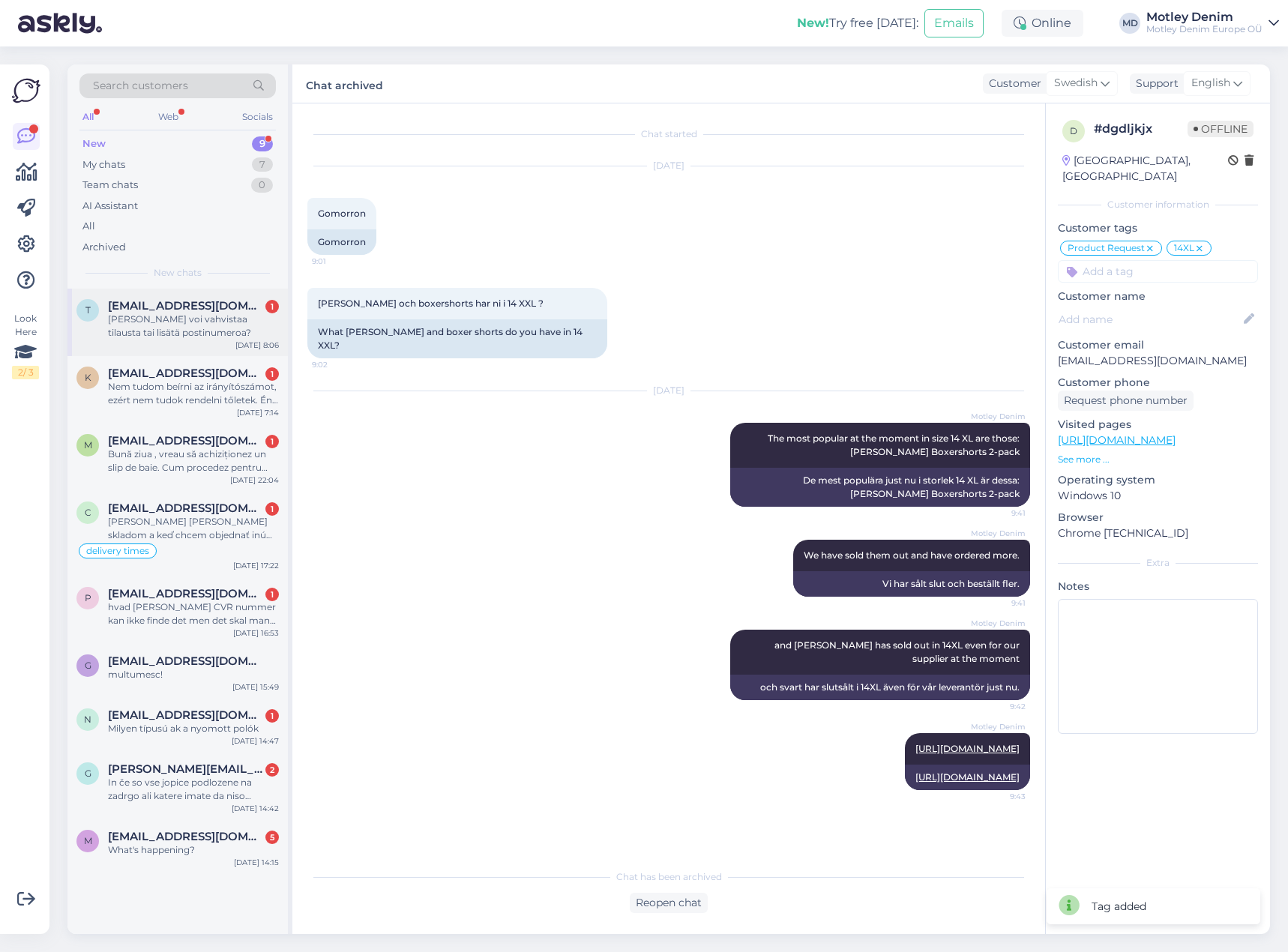
click at [190, 329] on div "[PERSON_NAME] voi vahvistaa tilausta tai lisätä postinumeroa?" at bounding box center [194, 326] width 171 height 27
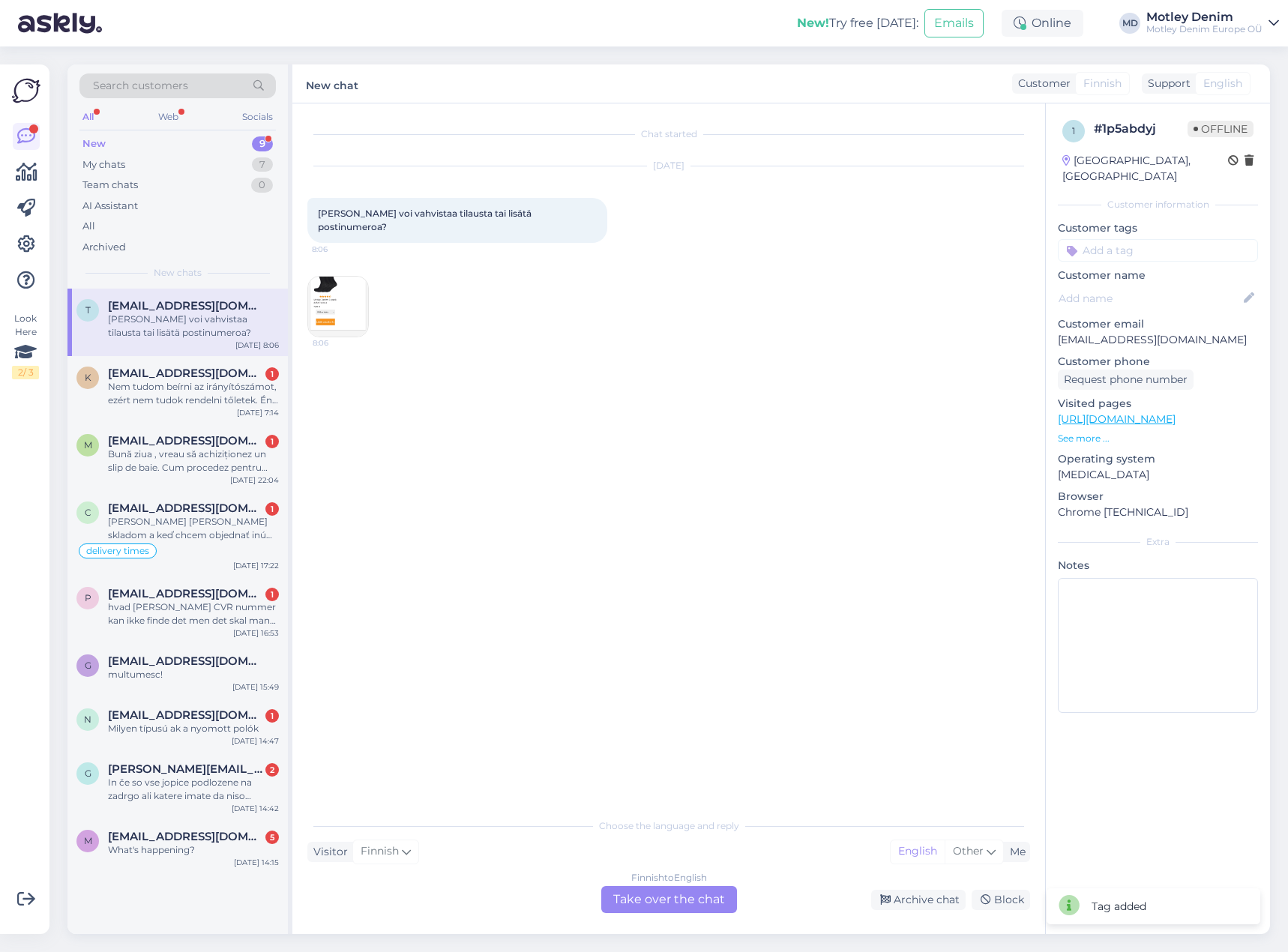
click at [684, 904] on div "Finnish to English Take over the chat" at bounding box center [669, 899] width 136 height 27
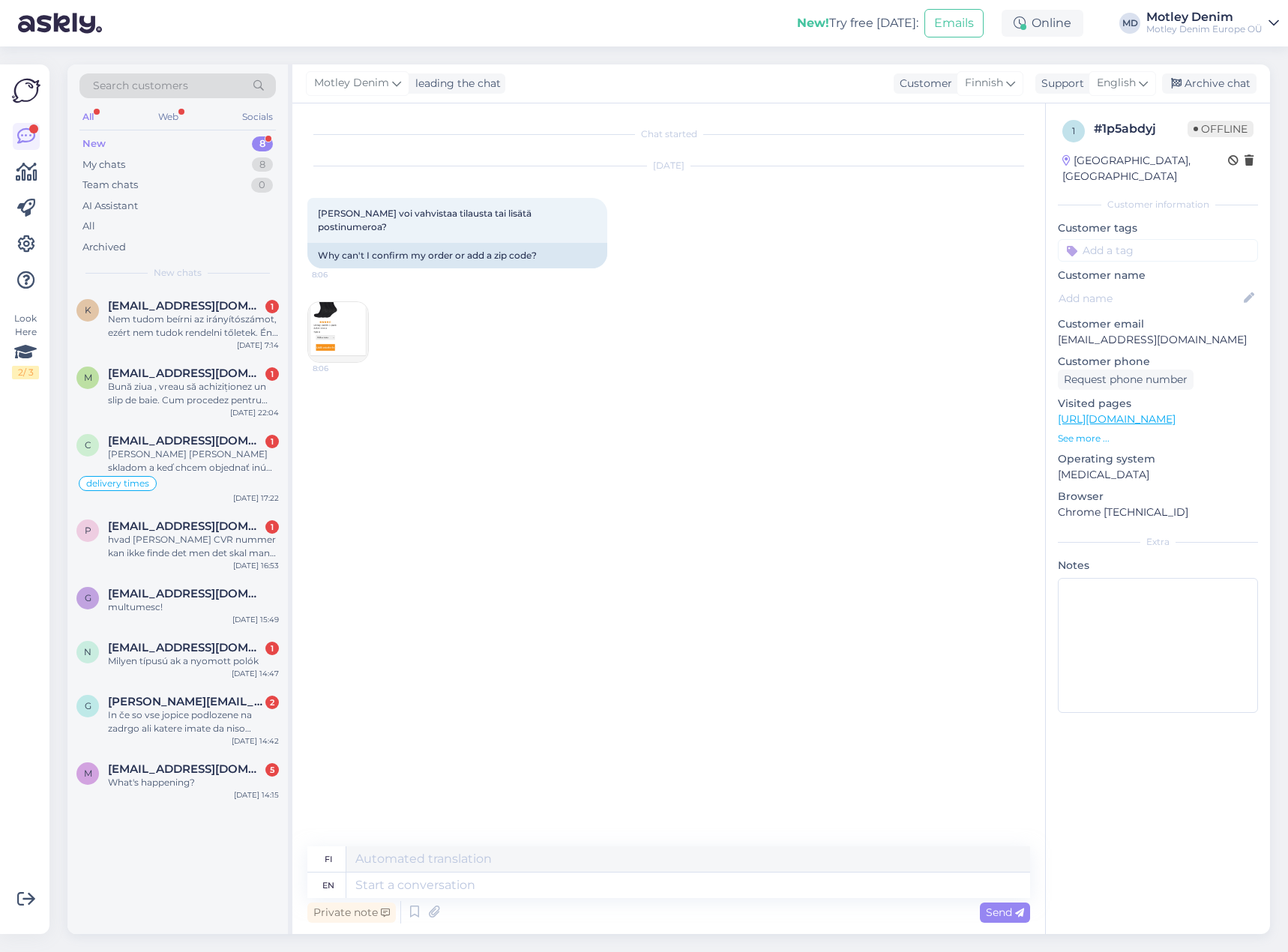
click at [337, 317] on img at bounding box center [338, 331] width 60 height 60
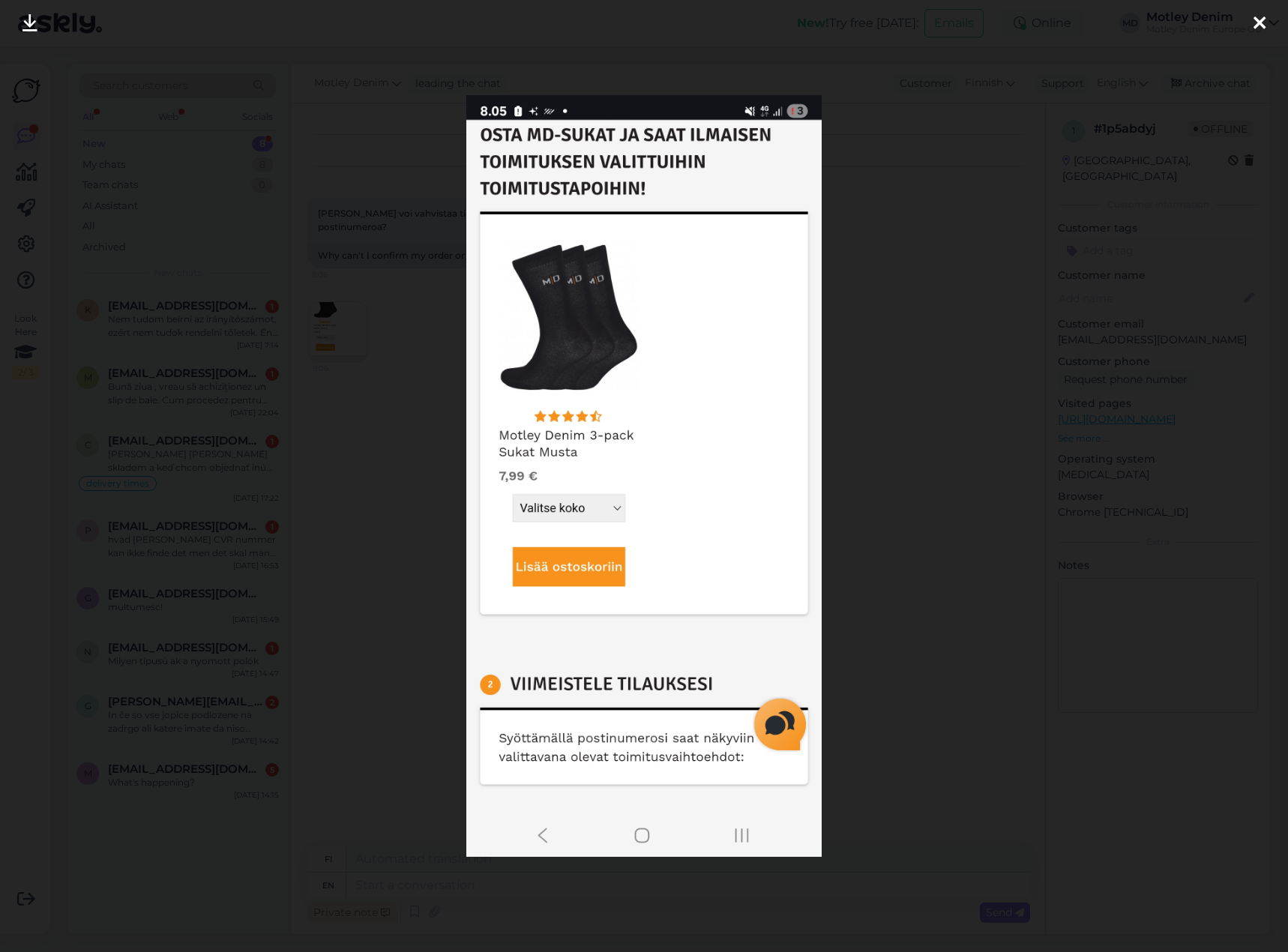
click at [400, 392] on div at bounding box center [644, 476] width 1288 height 952
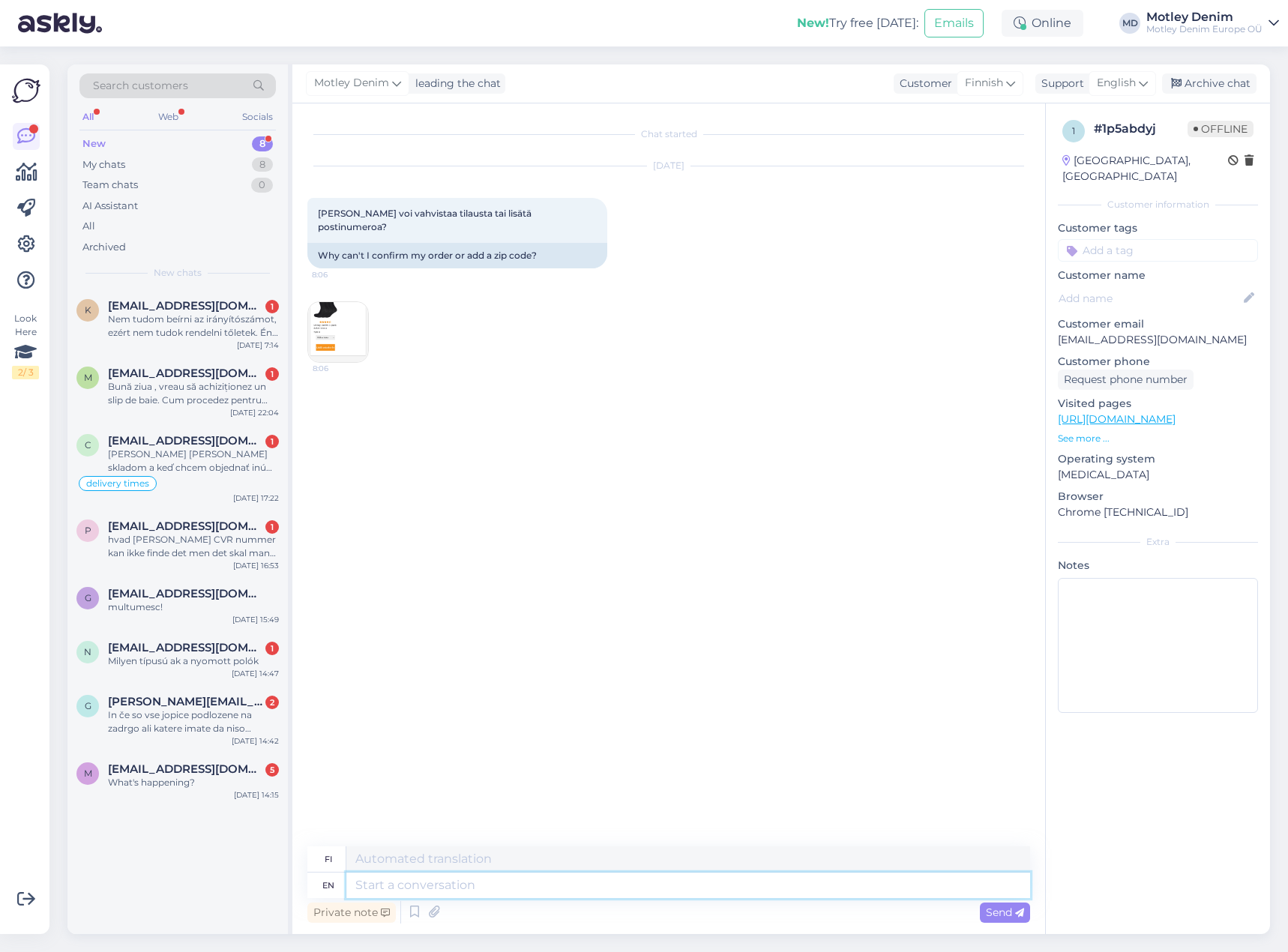
click at [584, 880] on textarea at bounding box center [688, 885] width 684 height 26
click at [1062, 332] on p "[EMAIL_ADDRESS][DOMAIN_NAME]" at bounding box center [1157, 340] width 200 height 16
drag, startPoint x: 1062, startPoint y: 318, endPoint x: 1158, endPoint y: 318, distance: 96.0
click at [1158, 332] on p "[EMAIL_ADDRESS][DOMAIN_NAME]" at bounding box center [1157, 340] width 200 height 16
copy p "[EMAIL_ADDRESS][DOMAIN_NAME]"
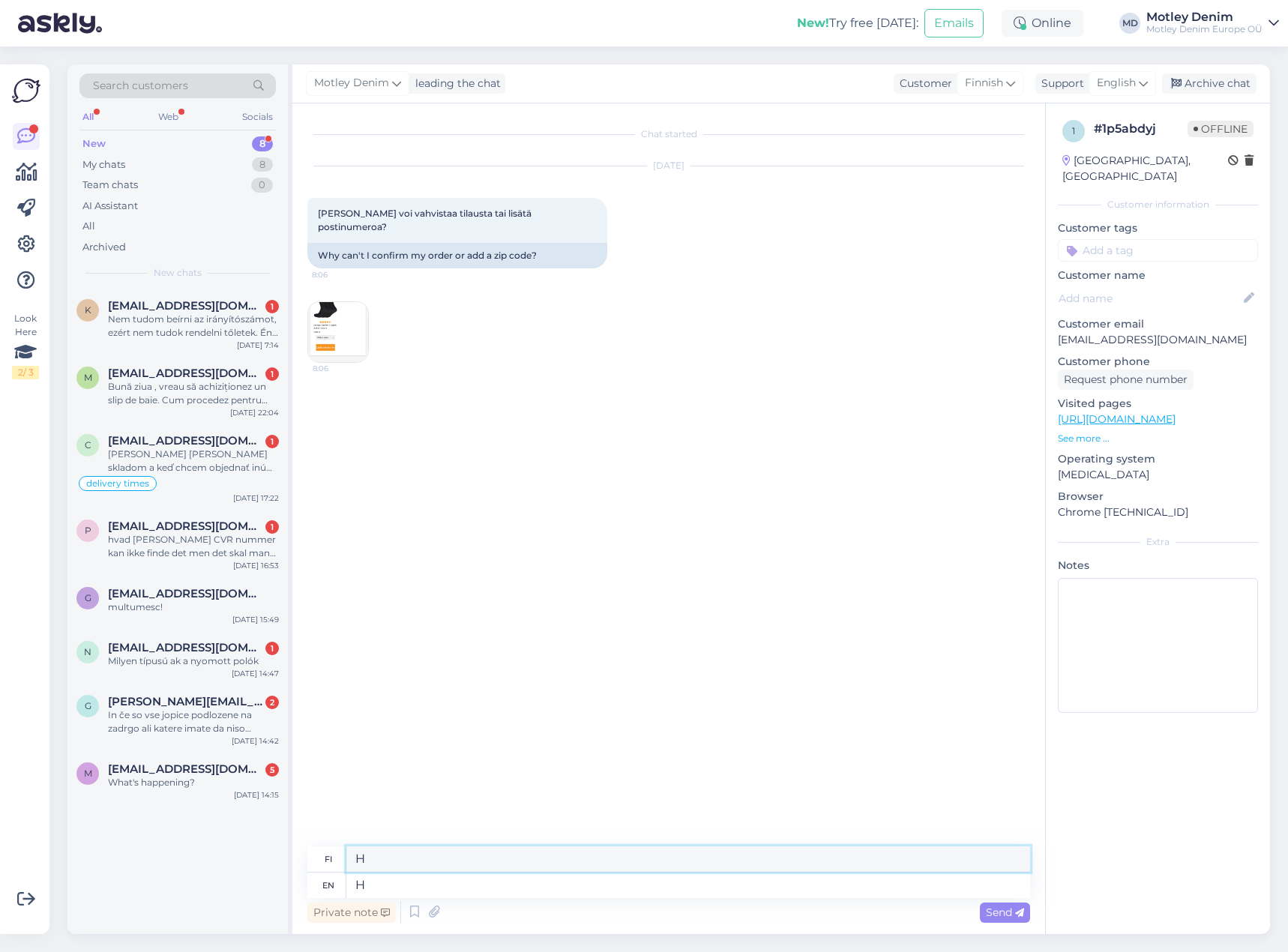
click at [662, 869] on textarea "H" at bounding box center [688, 859] width 684 height 26
click at [678, 882] on textarea "H" at bounding box center [688, 885] width 684 height 26
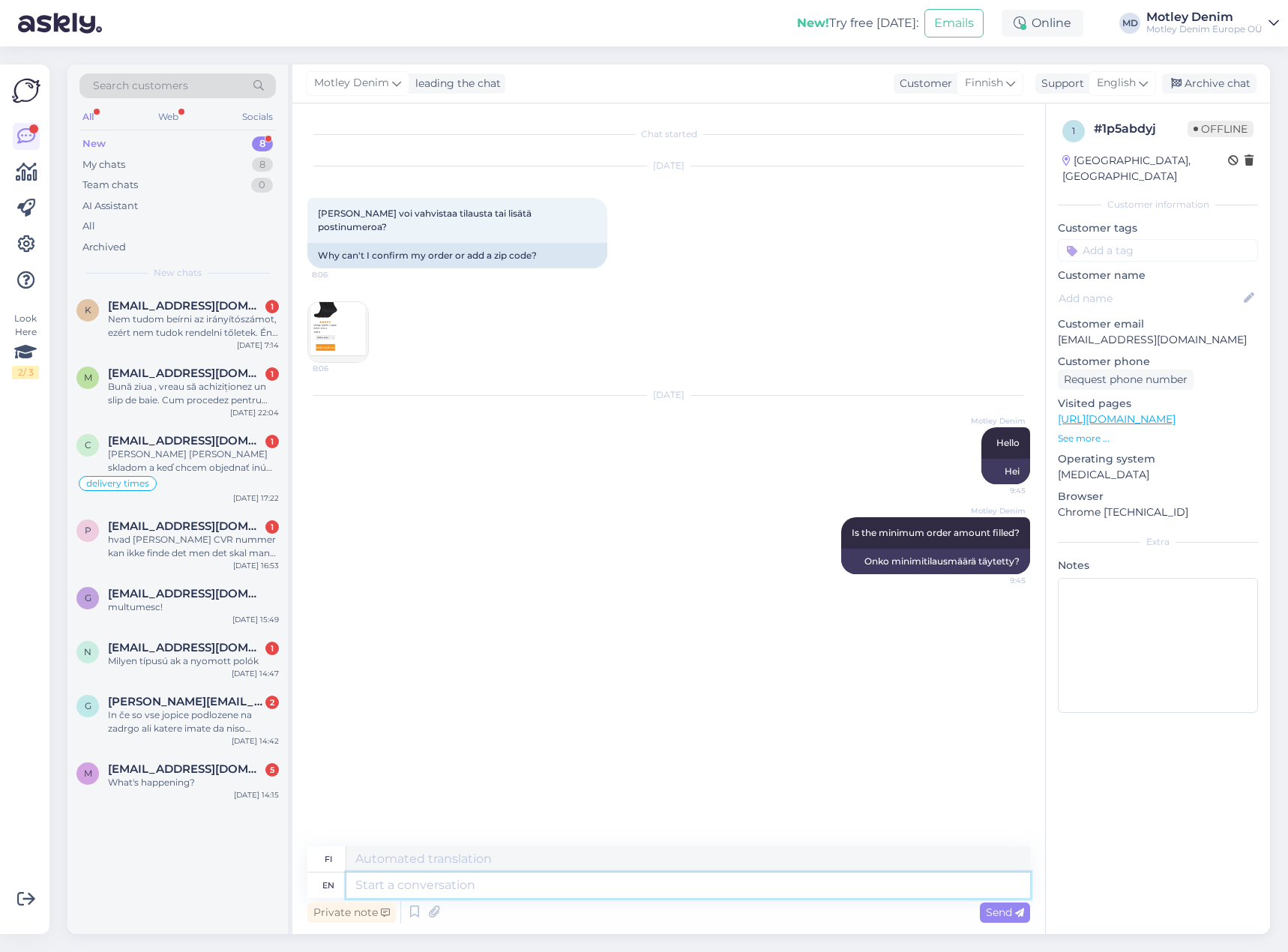
click at [637, 891] on textarea at bounding box center [688, 885] width 684 height 26
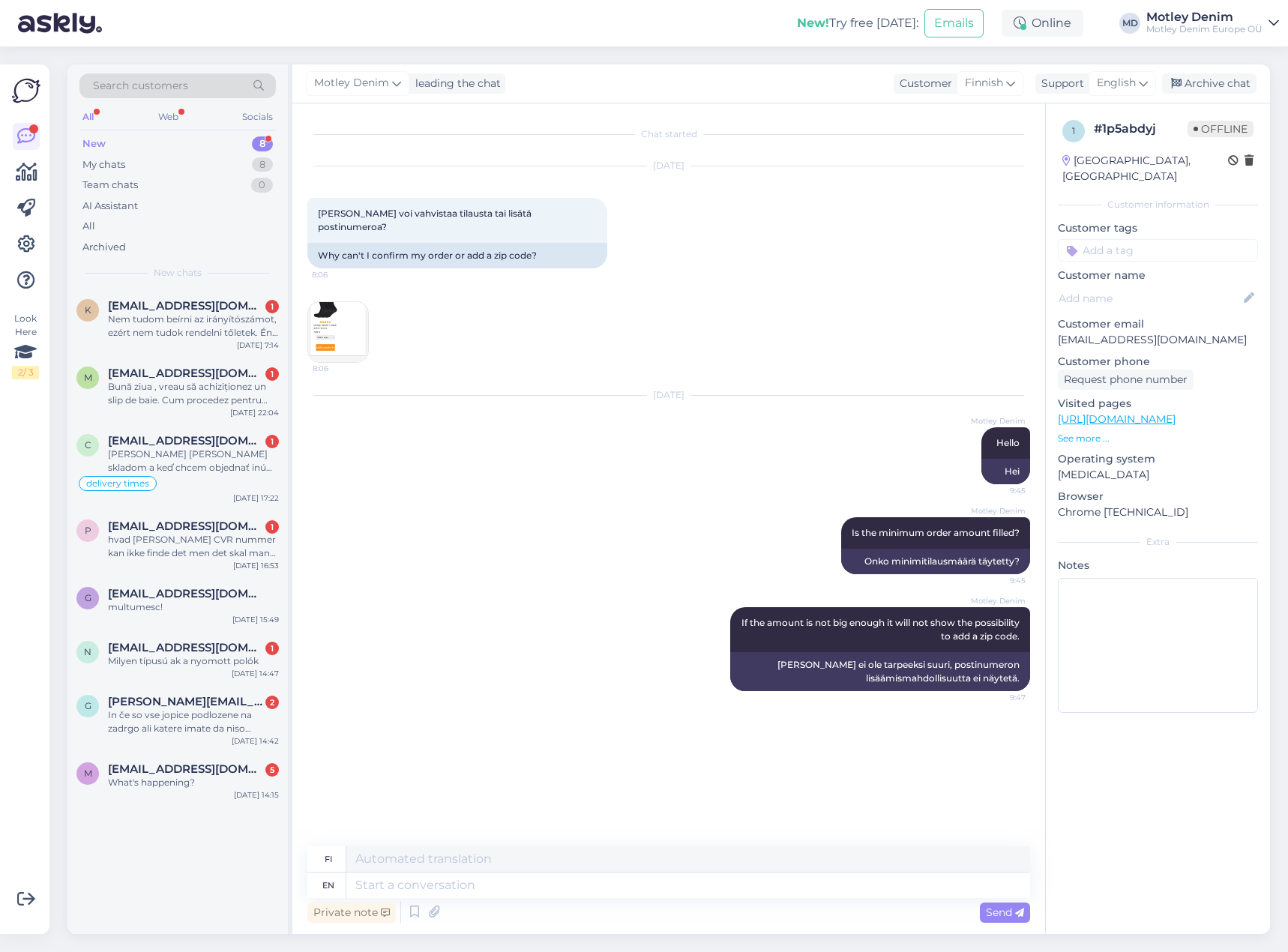
click at [1119, 239] on input at bounding box center [1157, 250] width 200 height 23
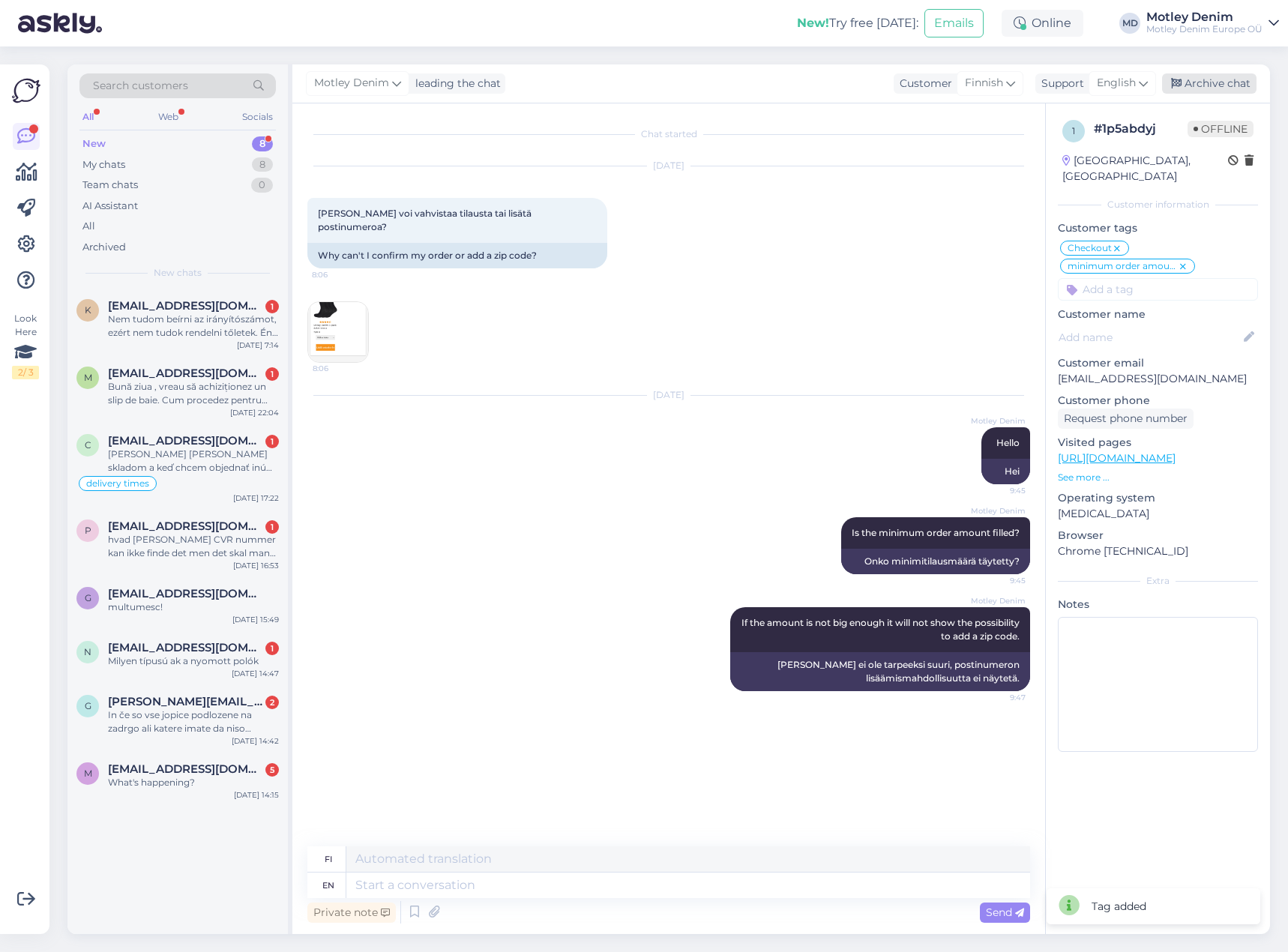
click at [1223, 82] on div "Archive chat" at bounding box center [1209, 84] width 95 height 20
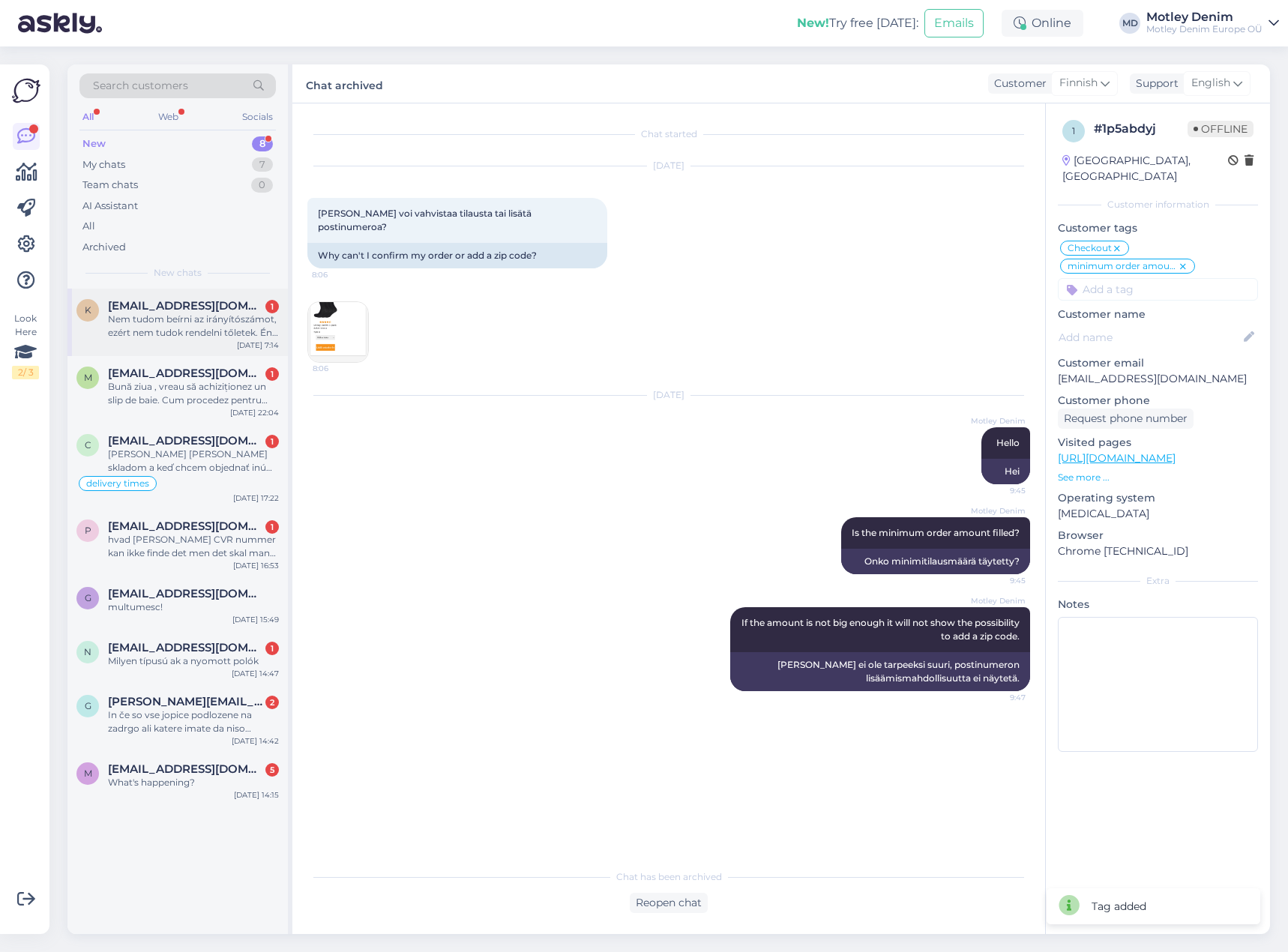
click at [207, 318] on div "Nem tudom beírni az irányítószámot, ezért nem tudok rendelni tőletek. Én [PERSO…" at bounding box center [194, 326] width 171 height 27
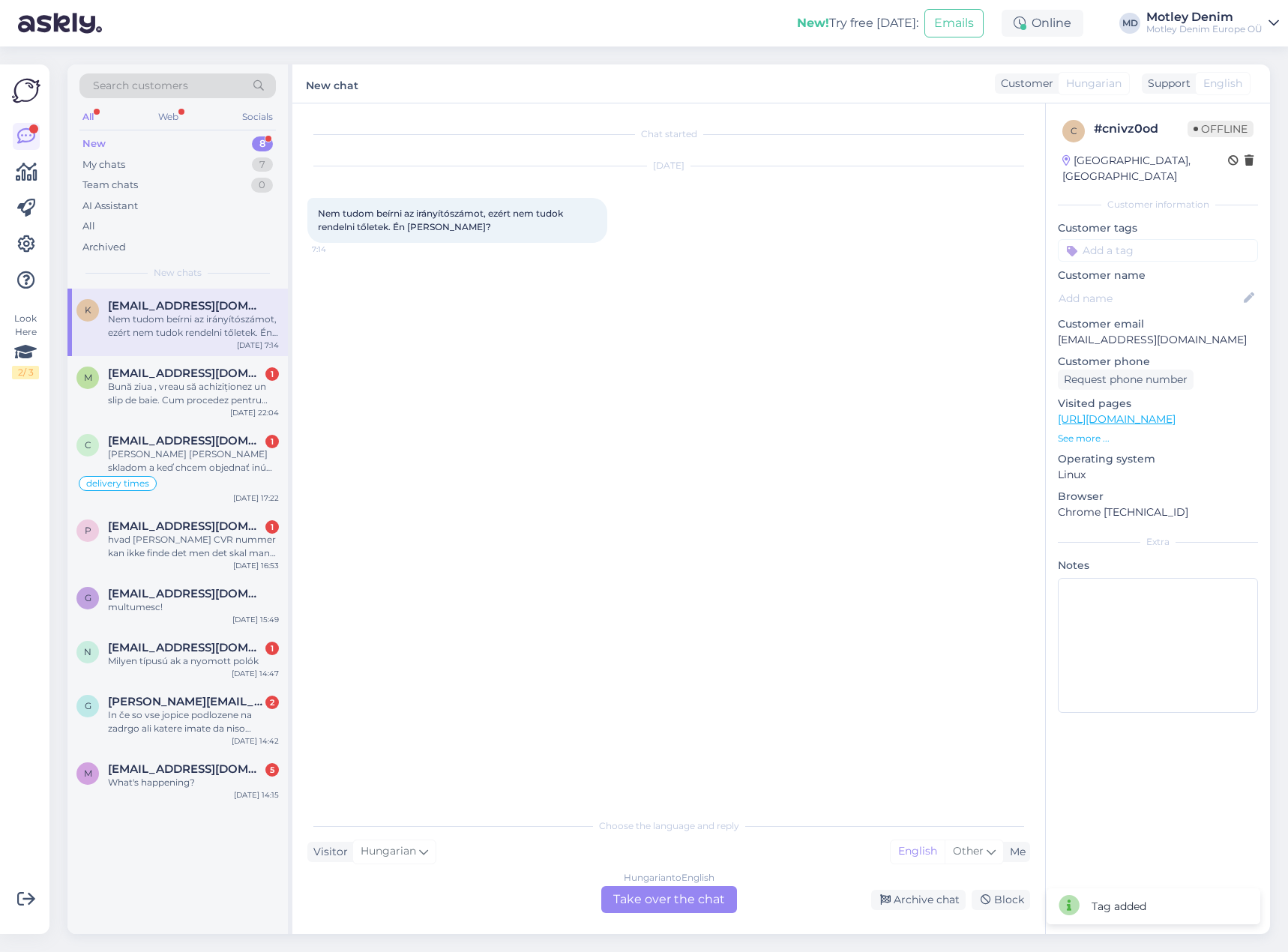
click at [663, 910] on div "Hungarian to English Take over the chat" at bounding box center [669, 899] width 136 height 27
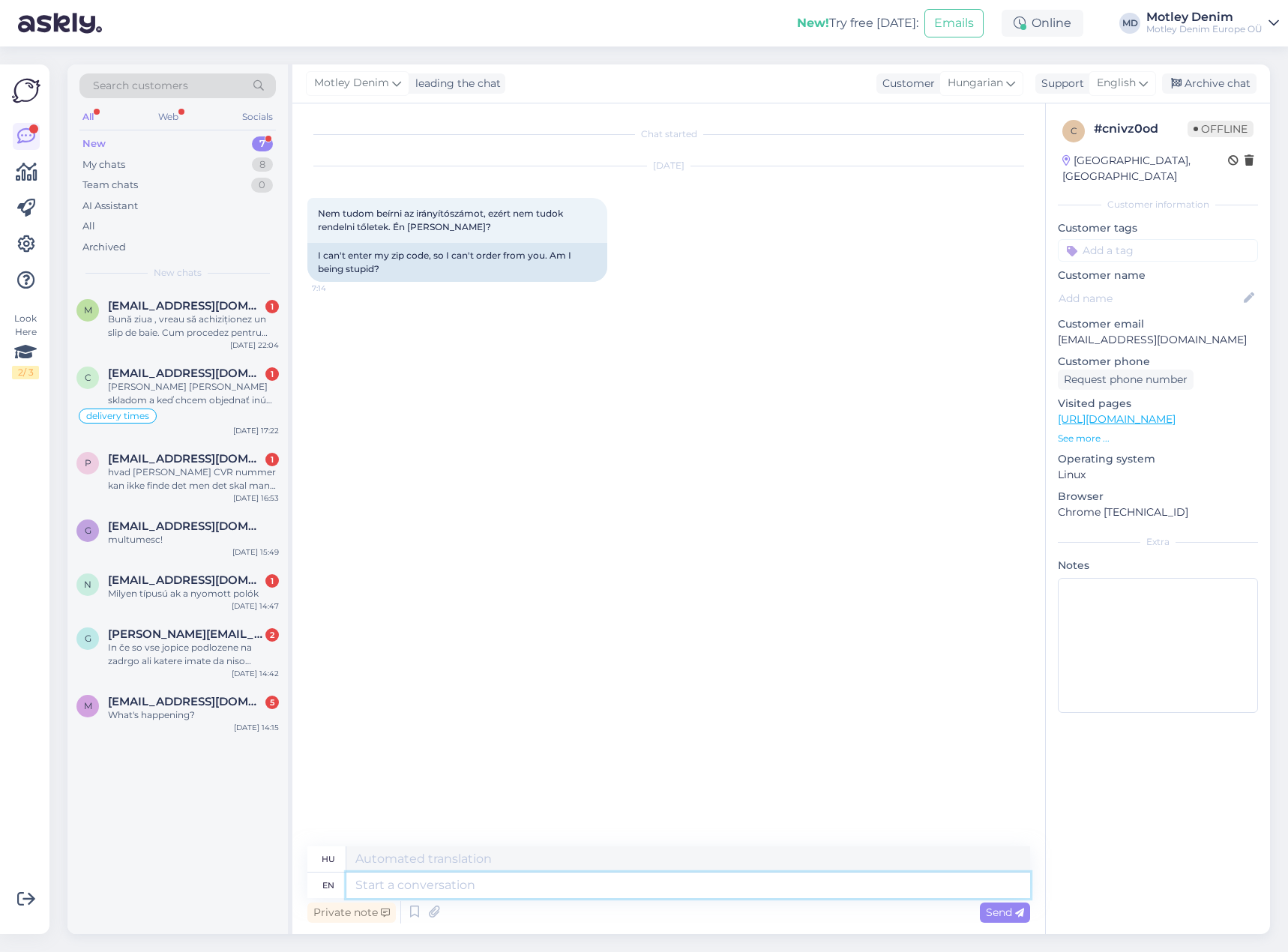
click at [572, 886] on textarea at bounding box center [688, 885] width 684 height 26
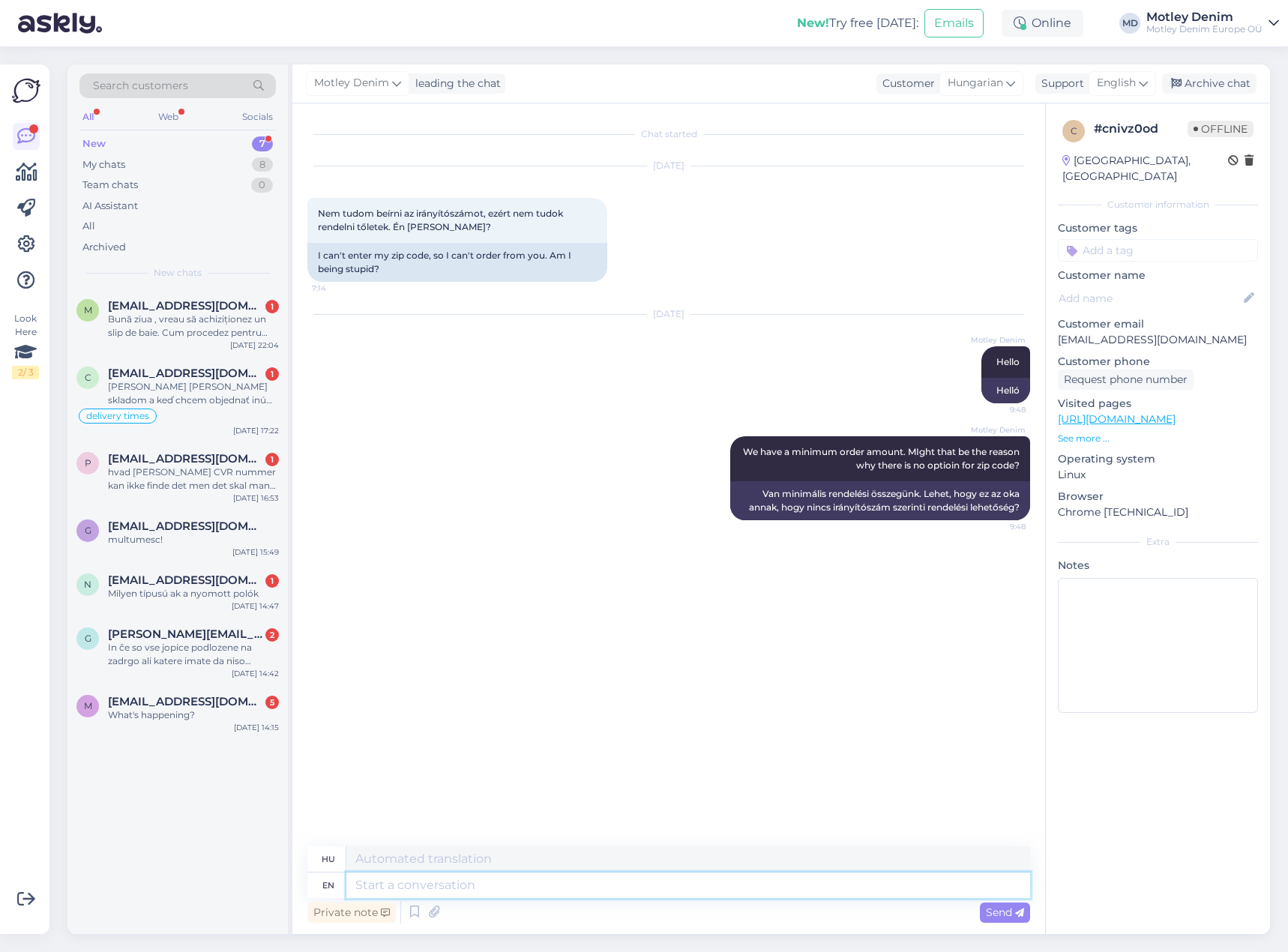
click at [650, 887] on textarea at bounding box center [688, 885] width 684 height 26
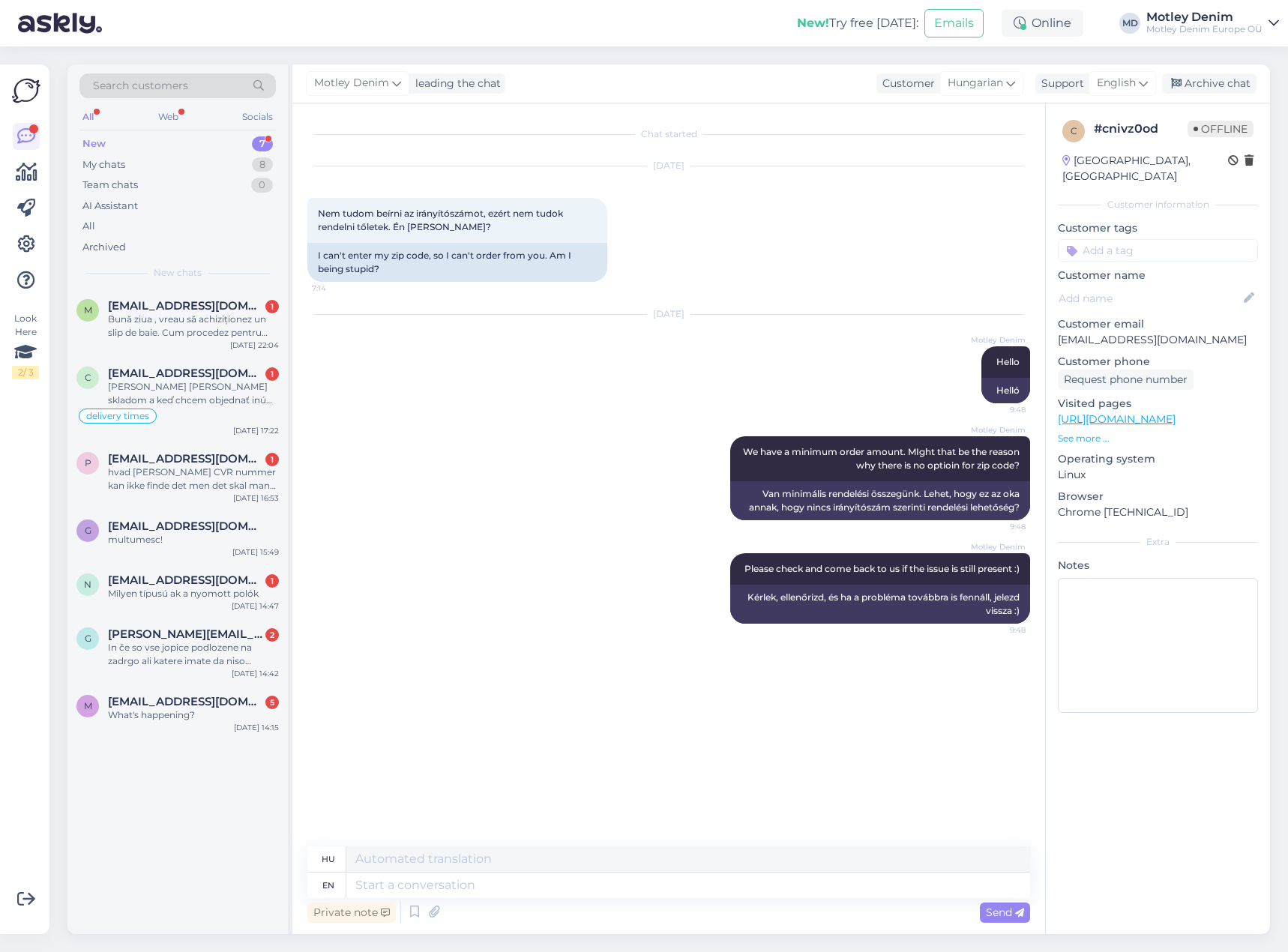
click at [457, 379] on div "[DATE] Motley Denim Hello 9:48 Helló" at bounding box center [669, 359] width 723 height 121
click at [1131, 241] on input at bounding box center [1157, 250] width 200 height 23
click at [1119, 285] on span "Checkout" at bounding box center [1113, 289] width 44 height 9
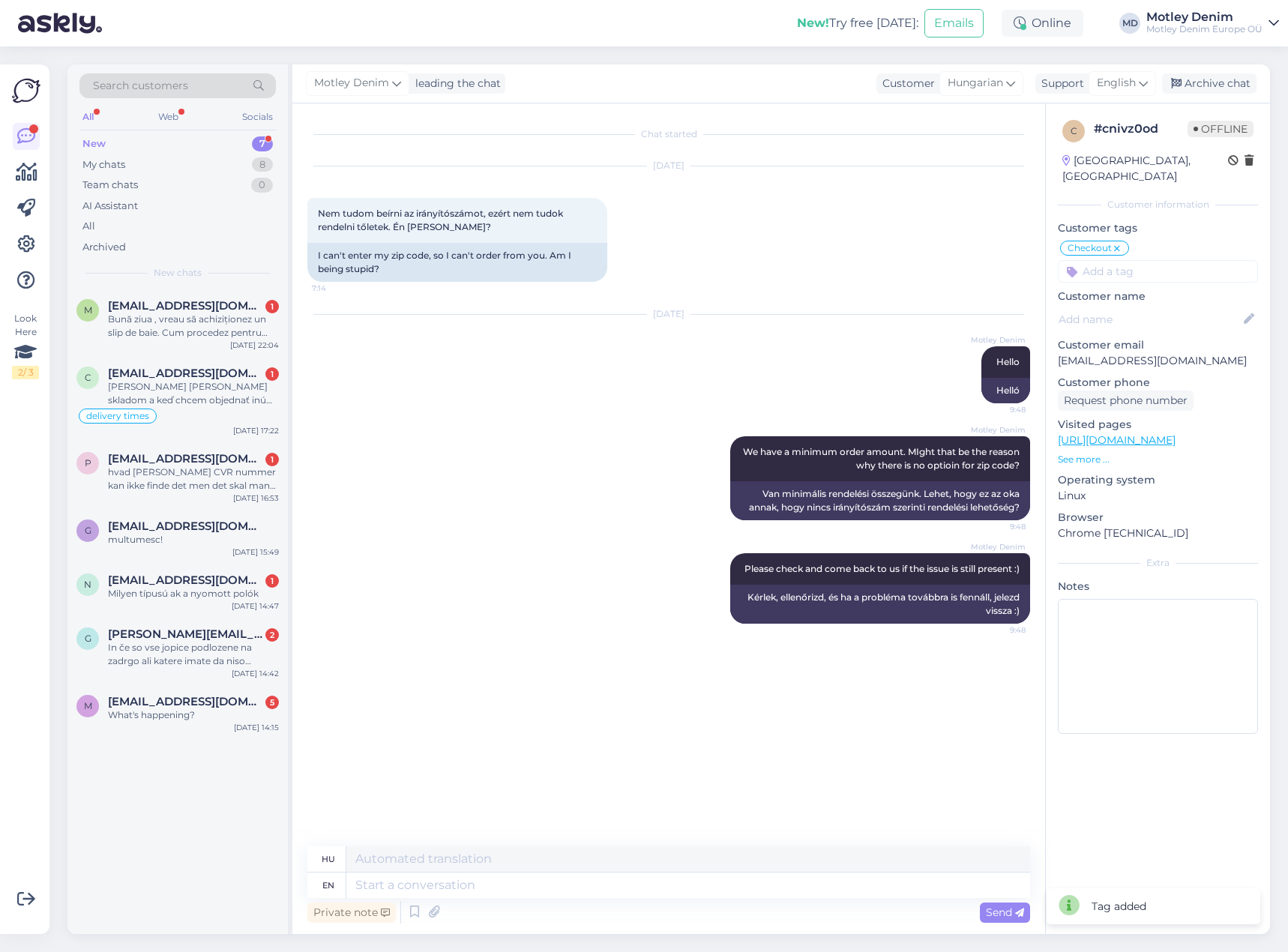
click at [1131, 260] on input at bounding box center [1157, 271] width 200 height 23
click at [1186, 303] on div "minimum order amount" at bounding box center [1158, 310] width 127 height 15
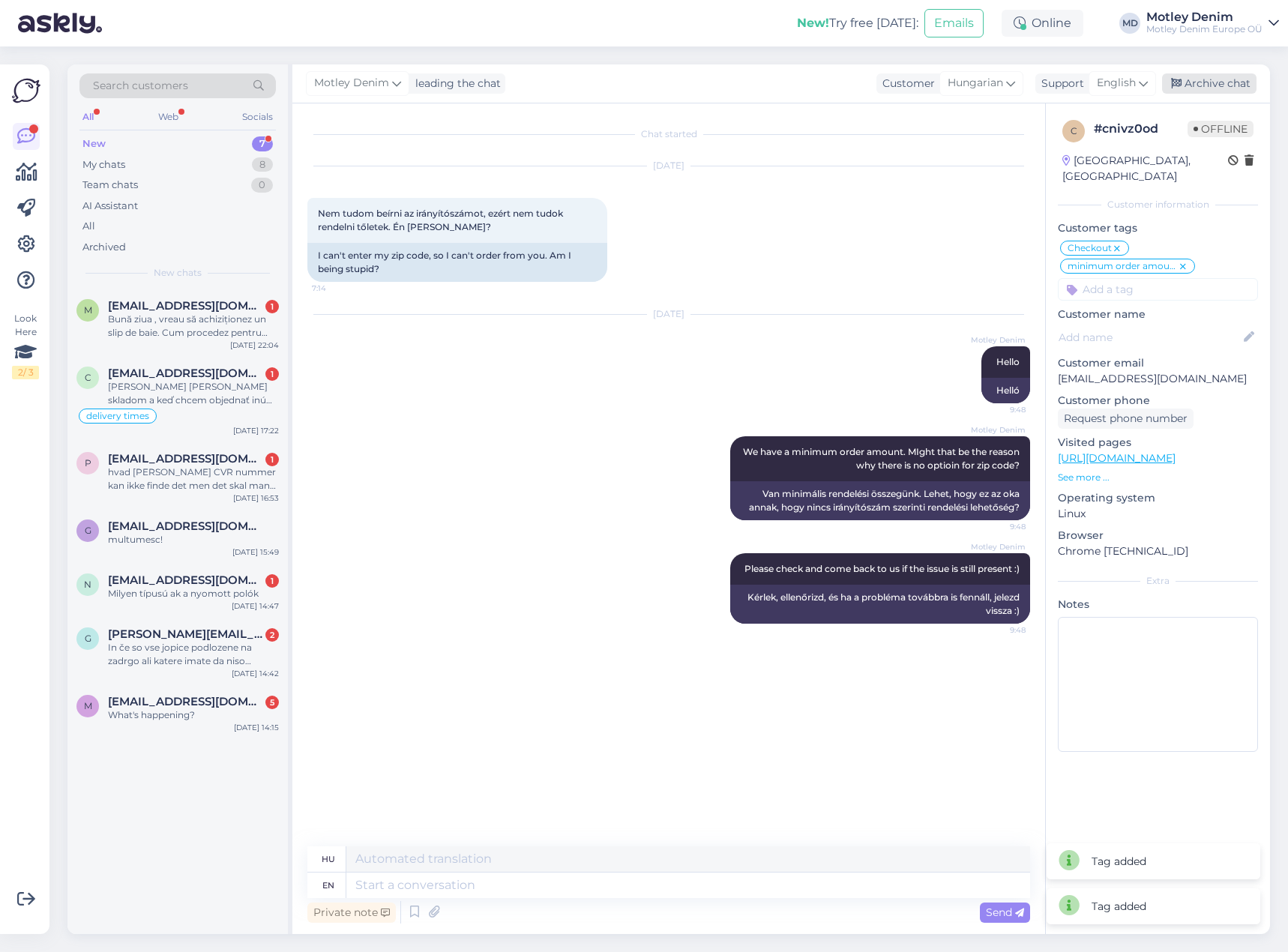
click at [1211, 85] on div "Archive chat" at bounding box center [1209, 84] width 95 height 20
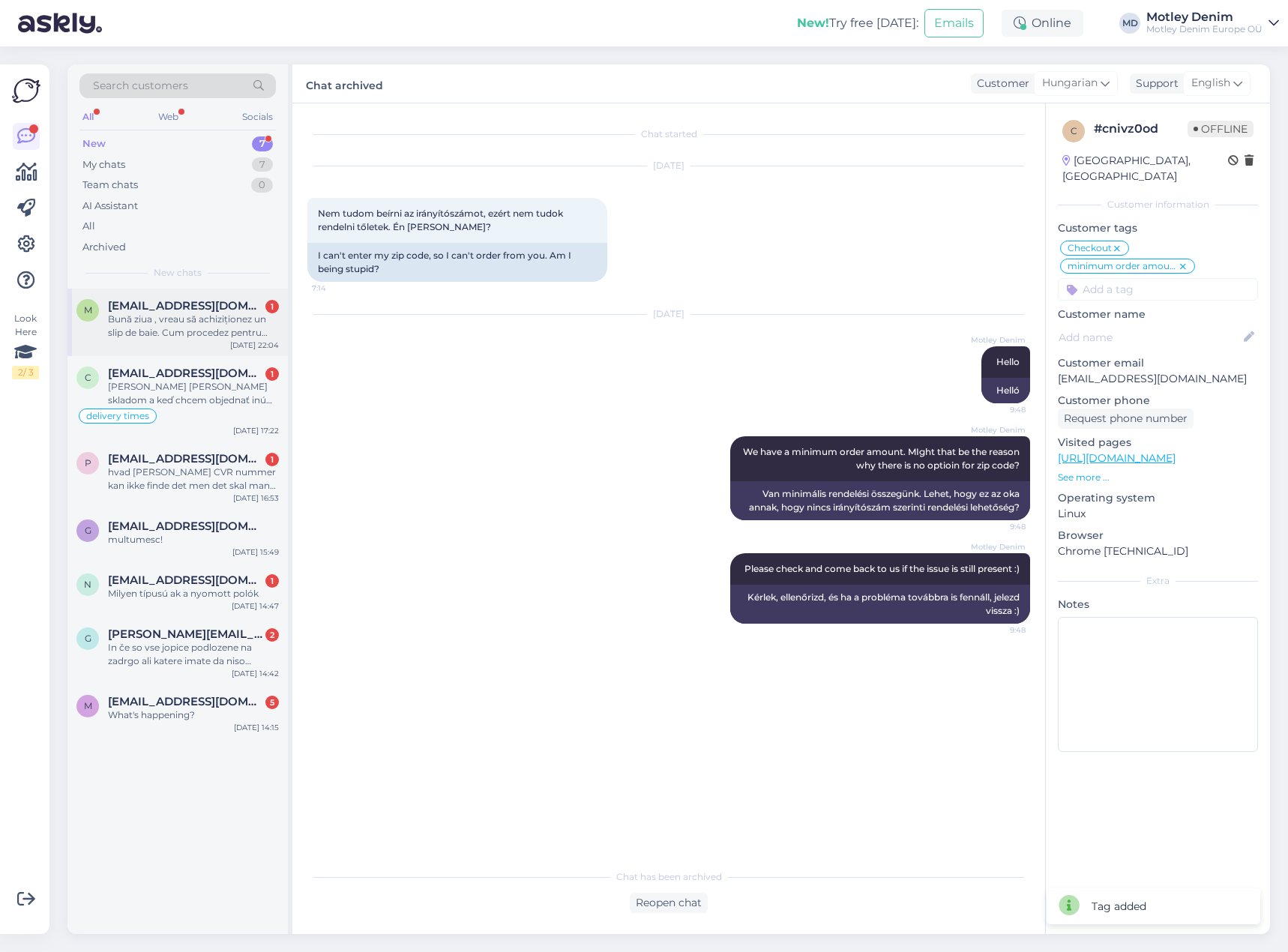
click at [174, 331] on div "Bună ziua , vreau să achiziționez un slip de baie. Cum procedez pentru retur da…" at bounding box center [194, 326] width 171 height 27
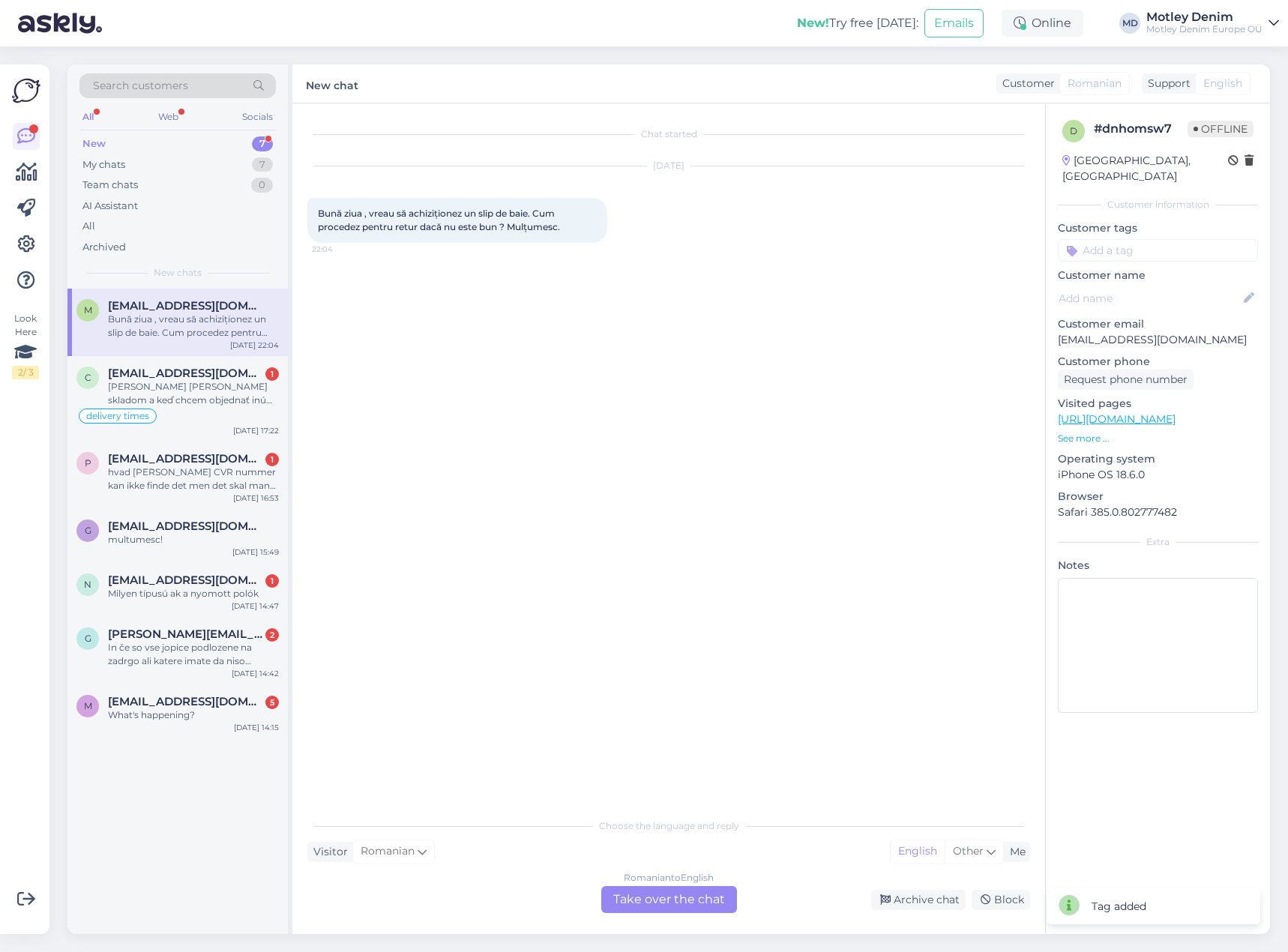
click at [674, 886] on div "Choose the language and reply Visitor Romanian Me English Other Romanian to Eng…" at bounding box center [669, 861] width 723 height 103
click at [685, 908] on div "Romanian to English Take over the chat" at bounding box center [669, 899] width 136 height 27
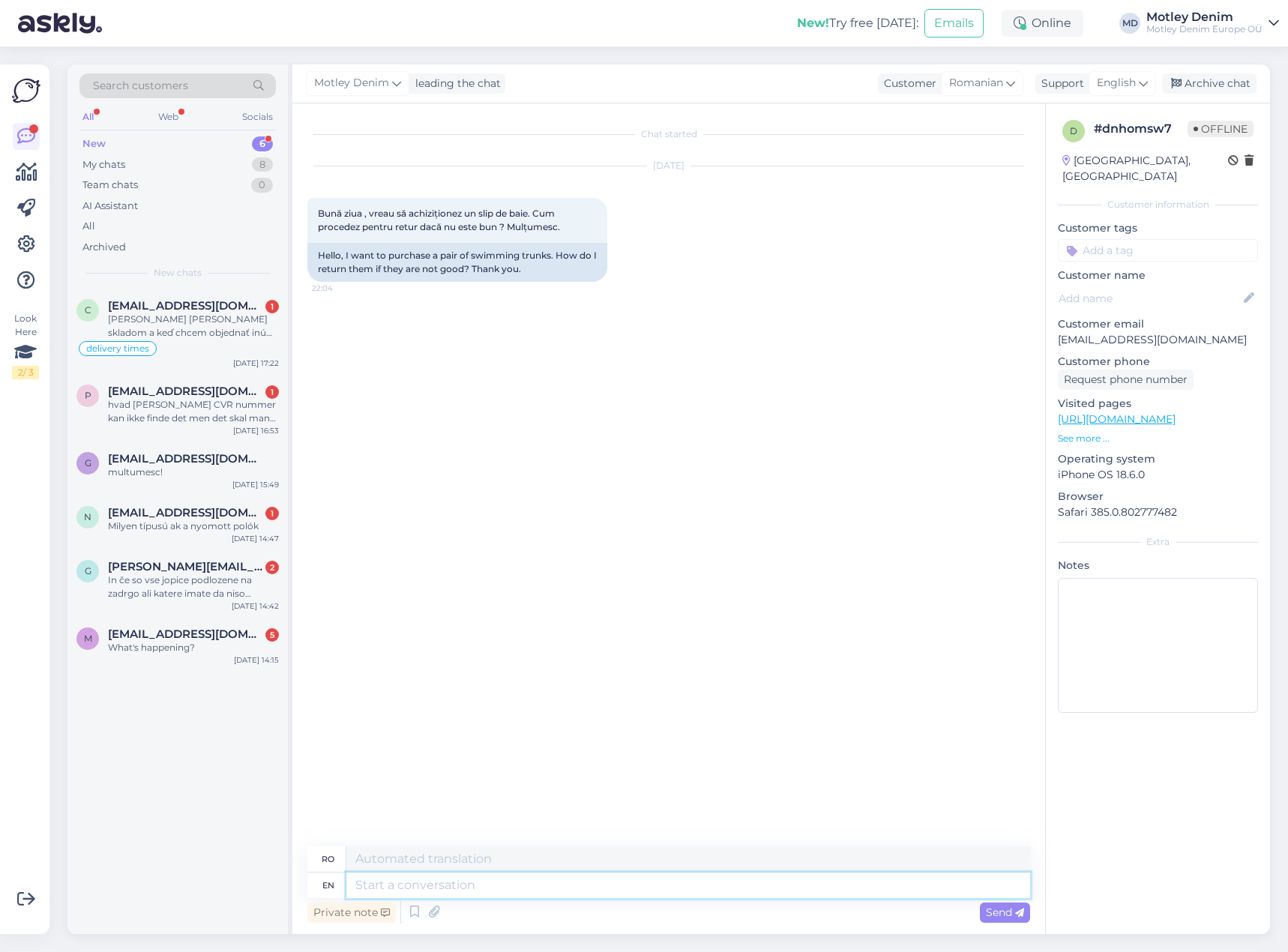
click at [628, 889] on textarea at bounding box center [688, 885] width 684 height 26
drag, startPoint x: 1199, startPoint y: 400, endPoint x: 1185, endPoint y: 389, distance: 17.8
click at [465, 869] on textarea at bounding box center [688, 859] width 684 height 26
click at [477, 885] on textarea at bounding box center [688, 885] width 684 height 26
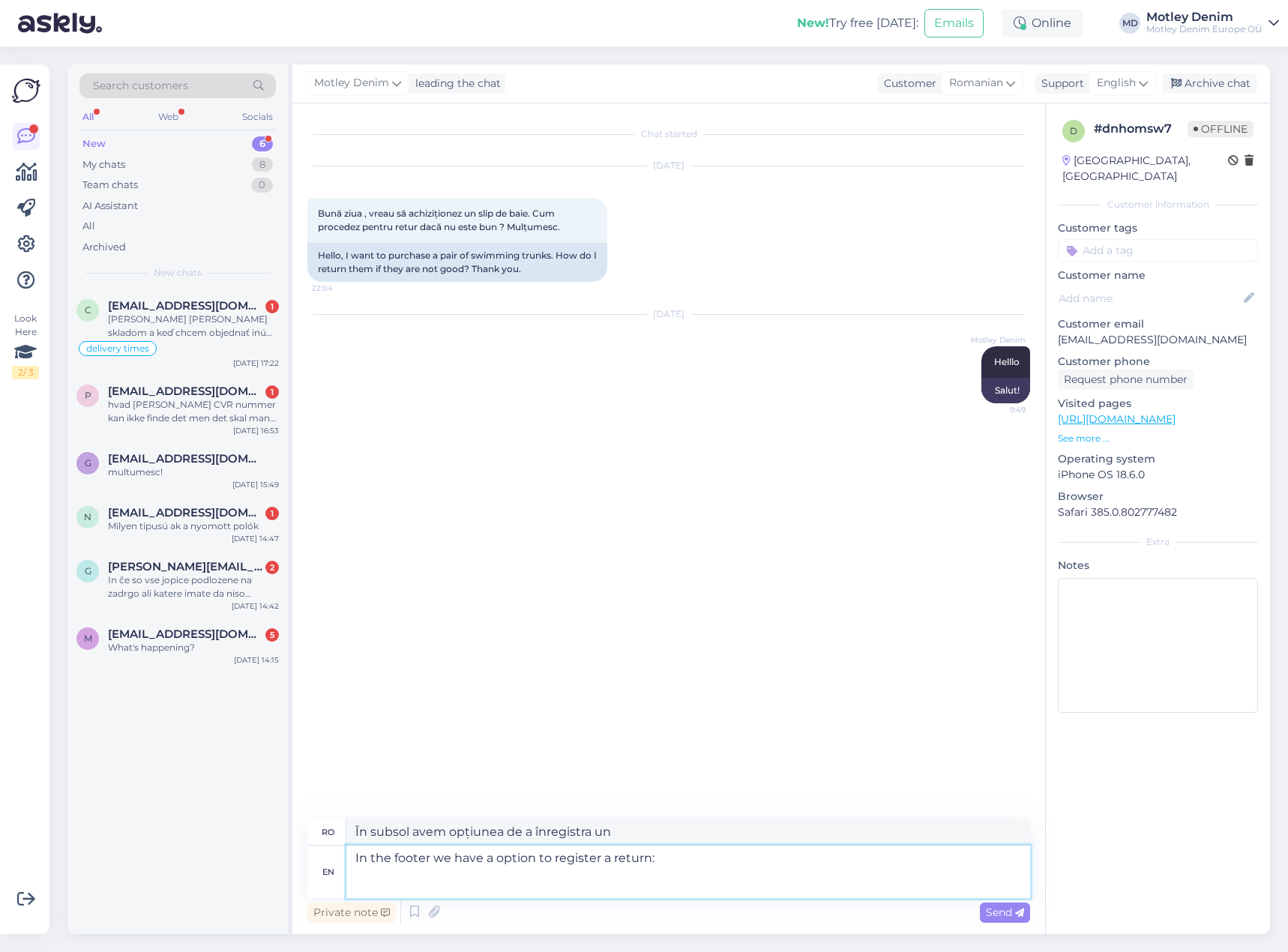
paste textarea "[URL][DOMAIN_NAME]"
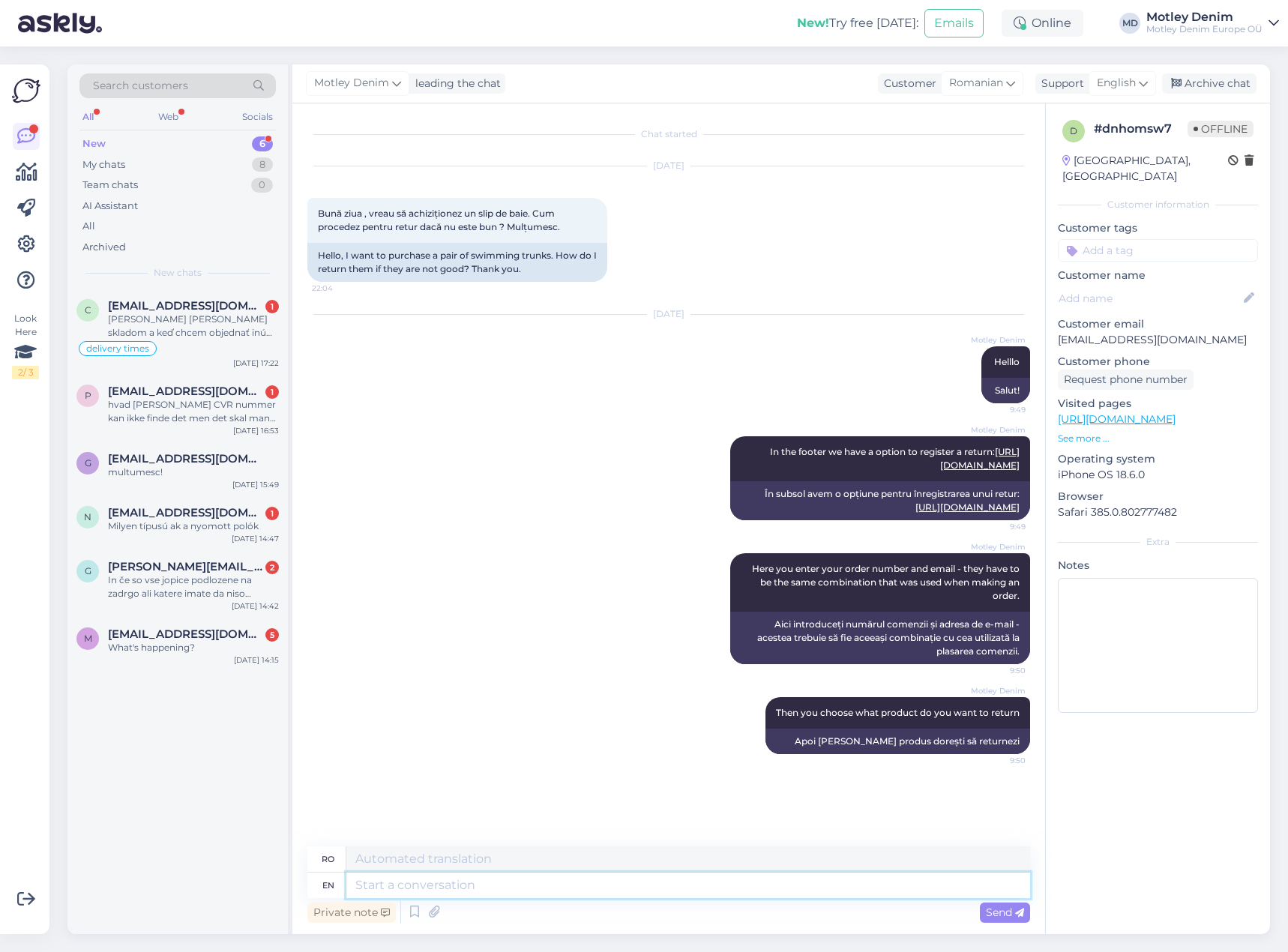
scroll to position [55, 0]
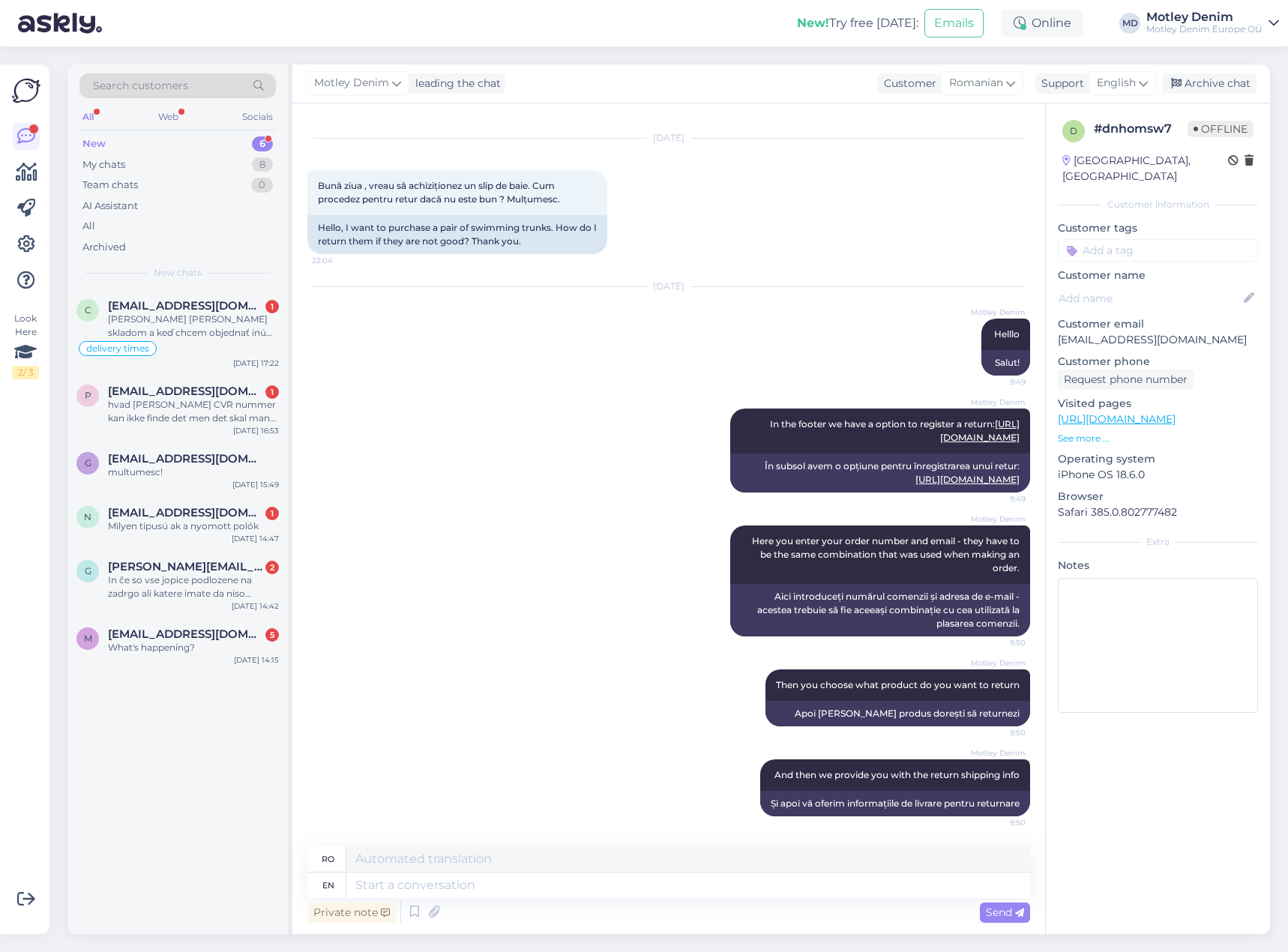
click at [1125, 239] on input at bounding box center [1157, 250] width 200 height 23
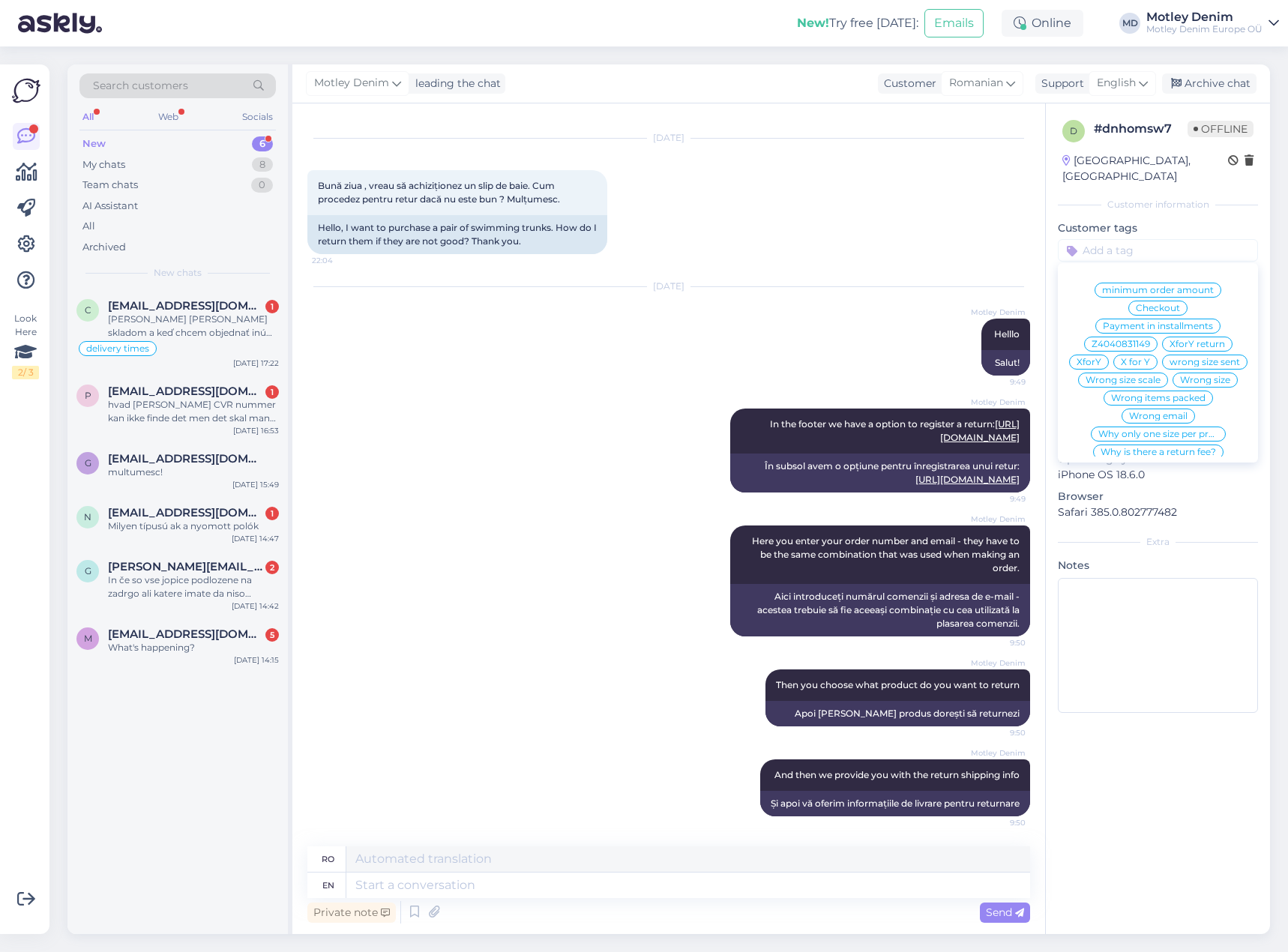
click at [1015, 223] on div "[DATE] Bună ziua , vreau să achiziționez un slip de baie. Cum procedez pentru r…" at bounding box center [669, 196] width 723 height 148
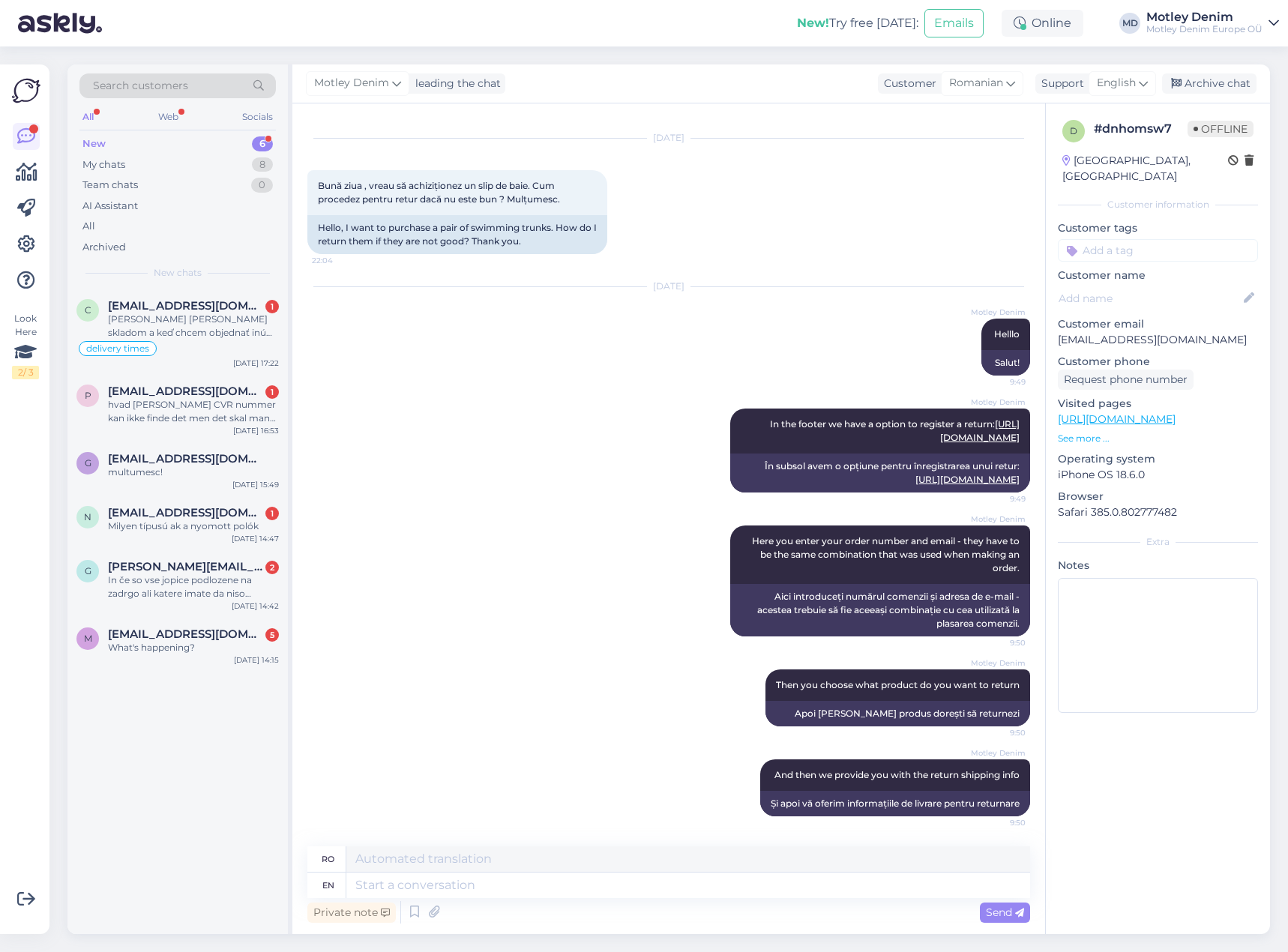
click at [1117, 239] on input at bounding box center [1157, 250] width 200 height 23
click at [1138, 285] on span "Returns" at bounding box center [1132, 289] width 36 height 9
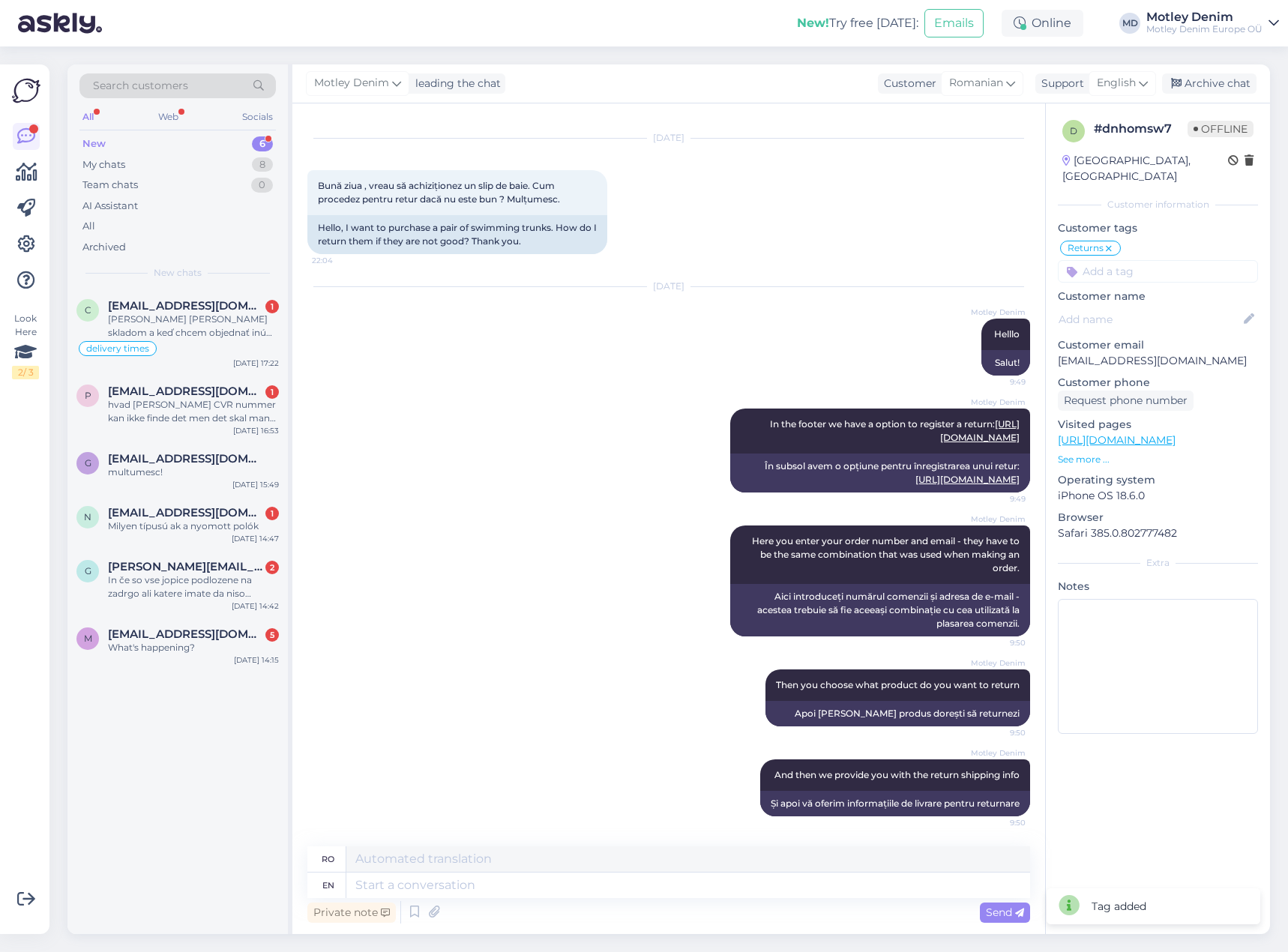
click at [1127, 260] on input at bounding box center [1157, 271] width 200 height 23
click at [1223, 77] on div "Archive chat" at bounding box center [1209, 84] width 95 height 20
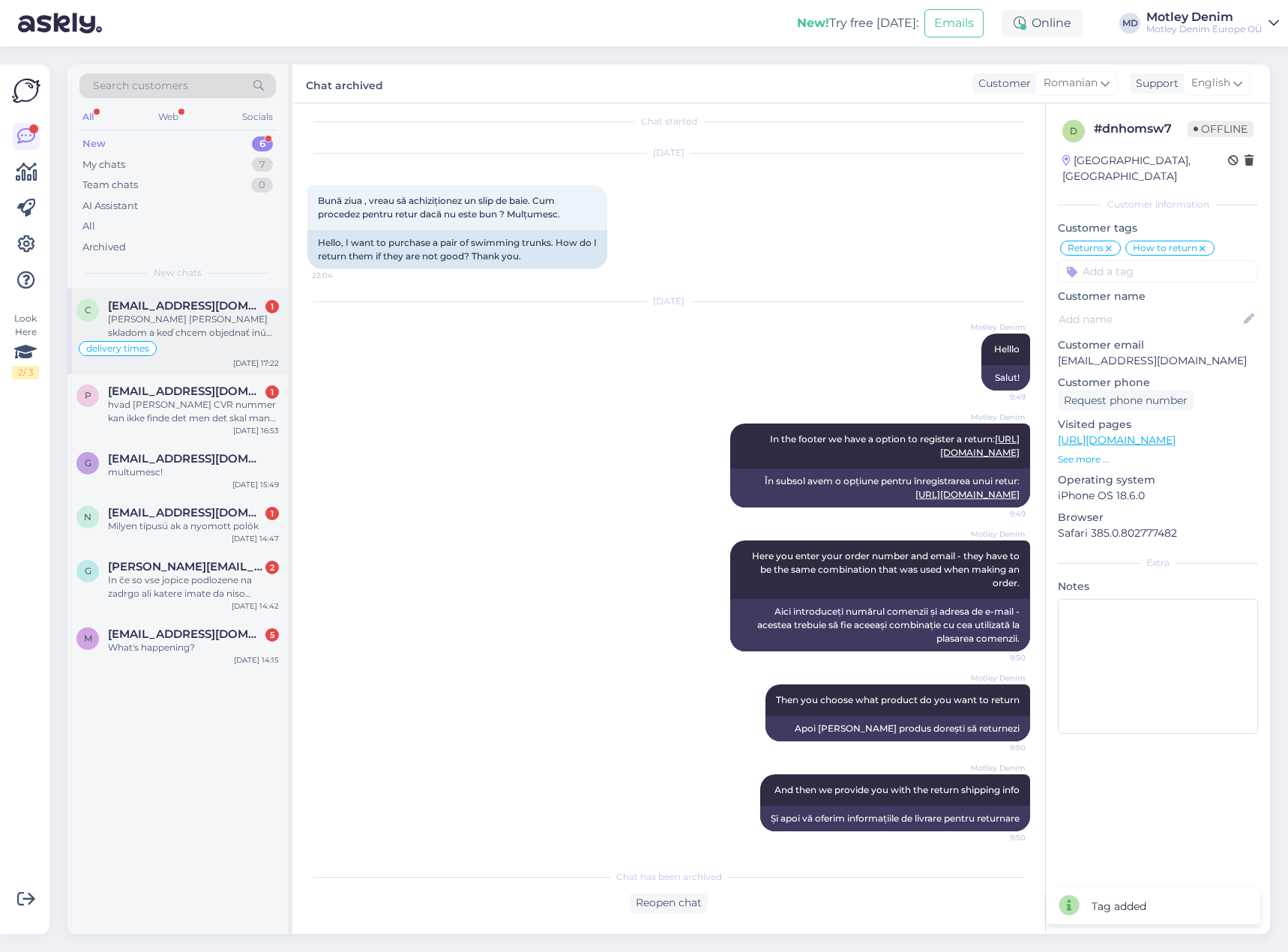
click at [204, 306] on span "[EMAIL_ADDRESS][DOMAIN_NAME]" at bounding box center [186, 306] width 156 height 13
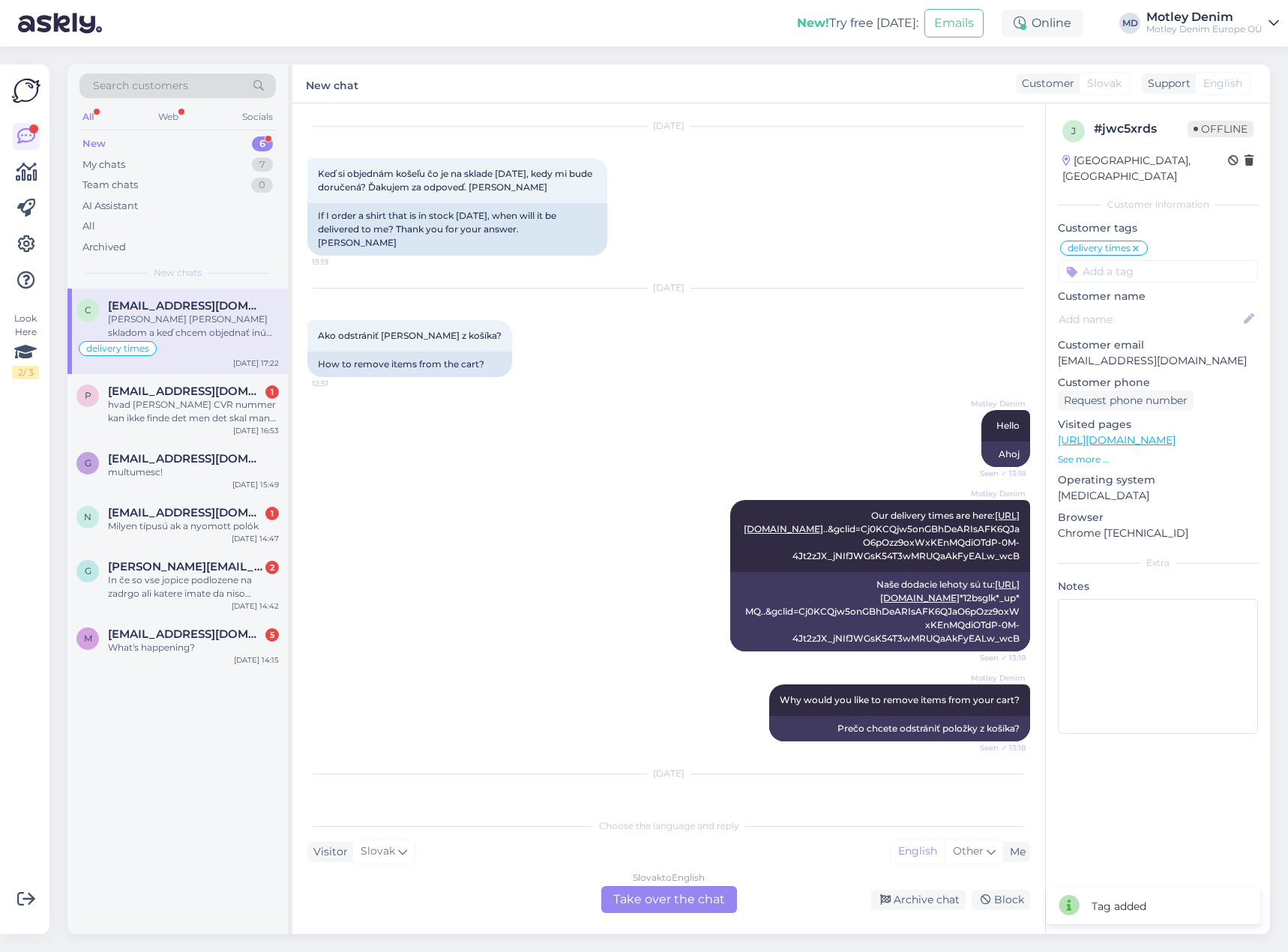
scroll to position [216, 0]
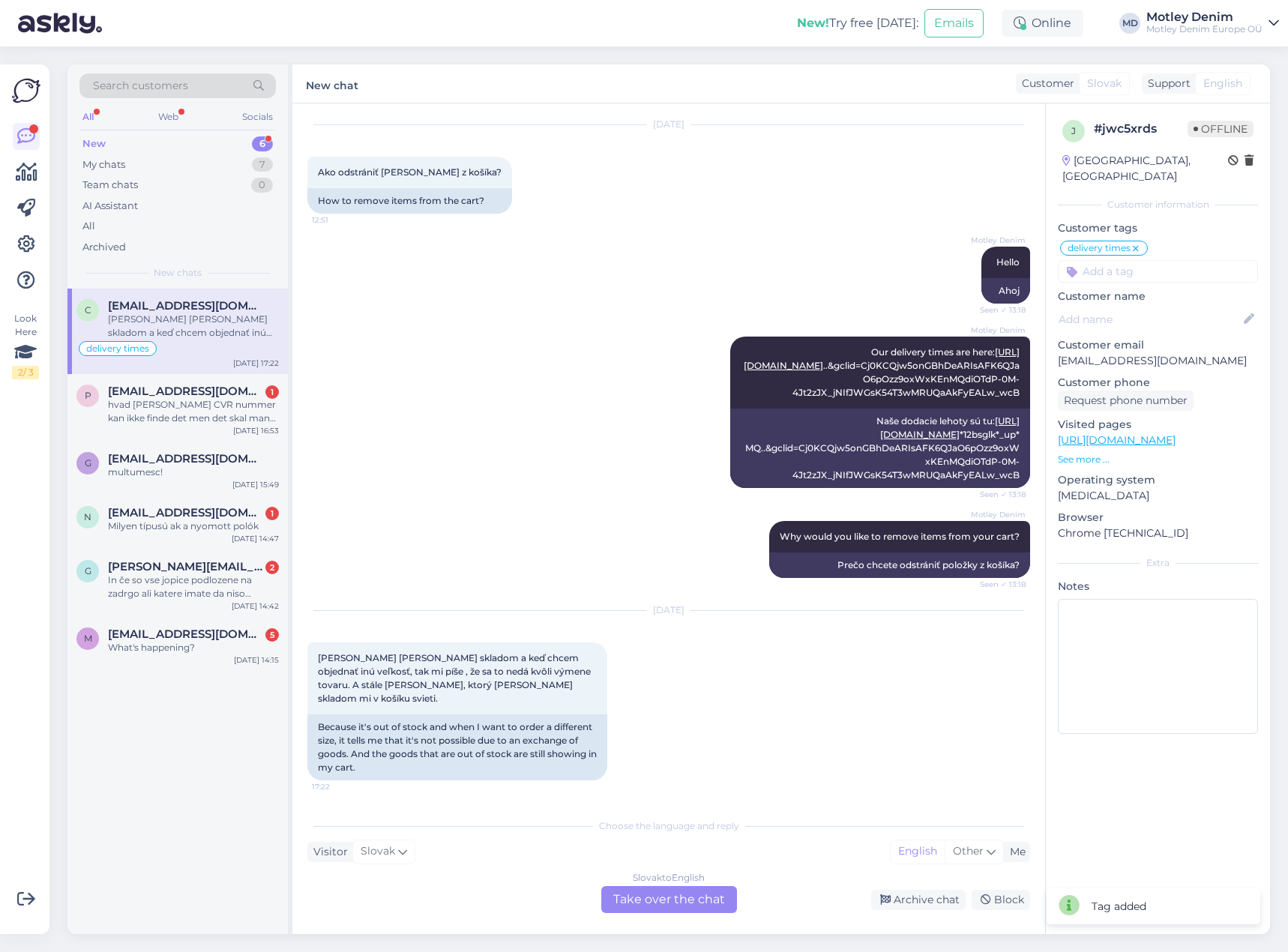
click at [651, 900] on div "Slovak to English Take over the chat" at bounding box center [669, 899] width 136 height 27
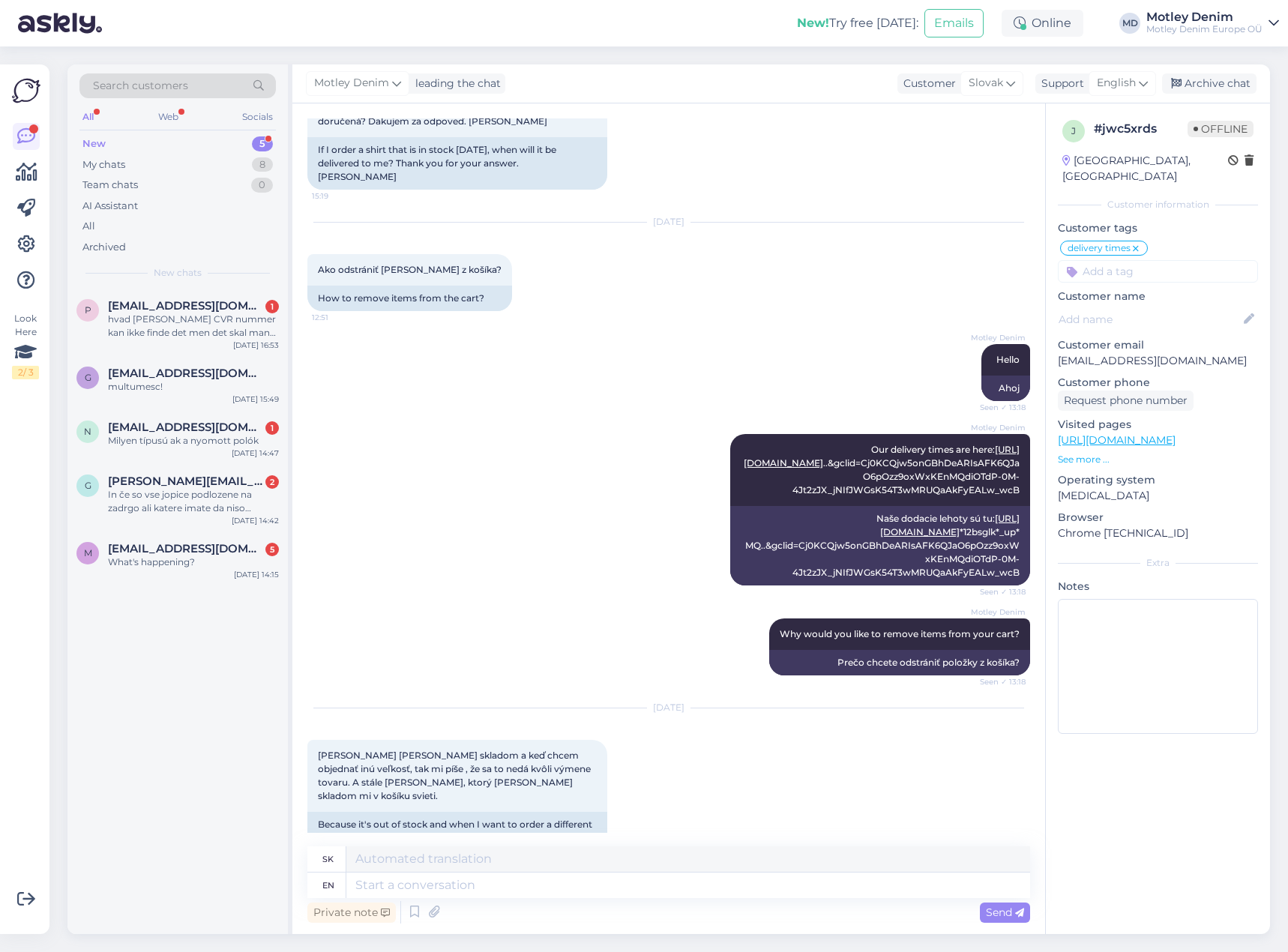
scroll to position [180, 0]
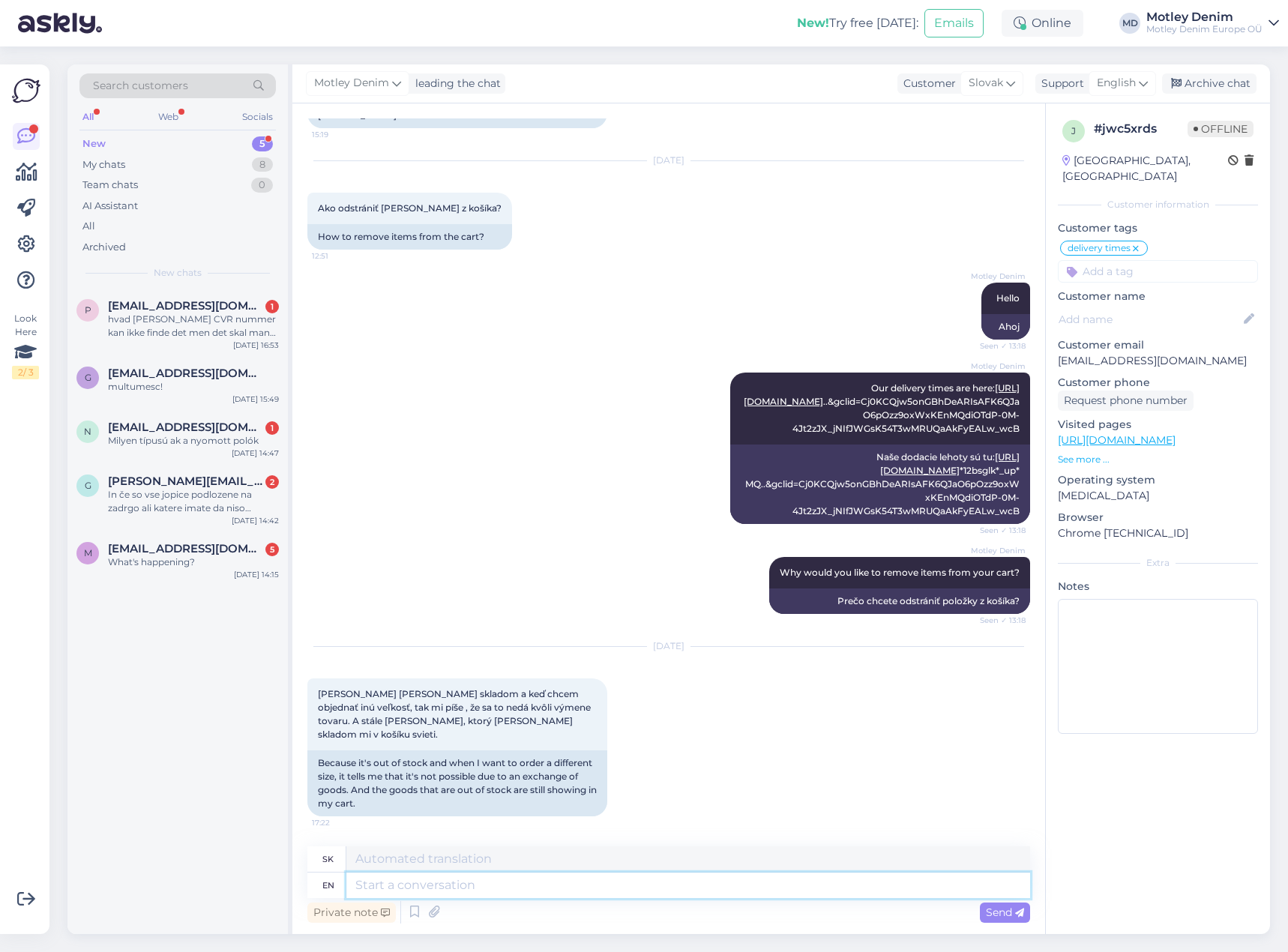
click at [630, 886] on textarea at bounding box center [688, 885] width 684 height 26
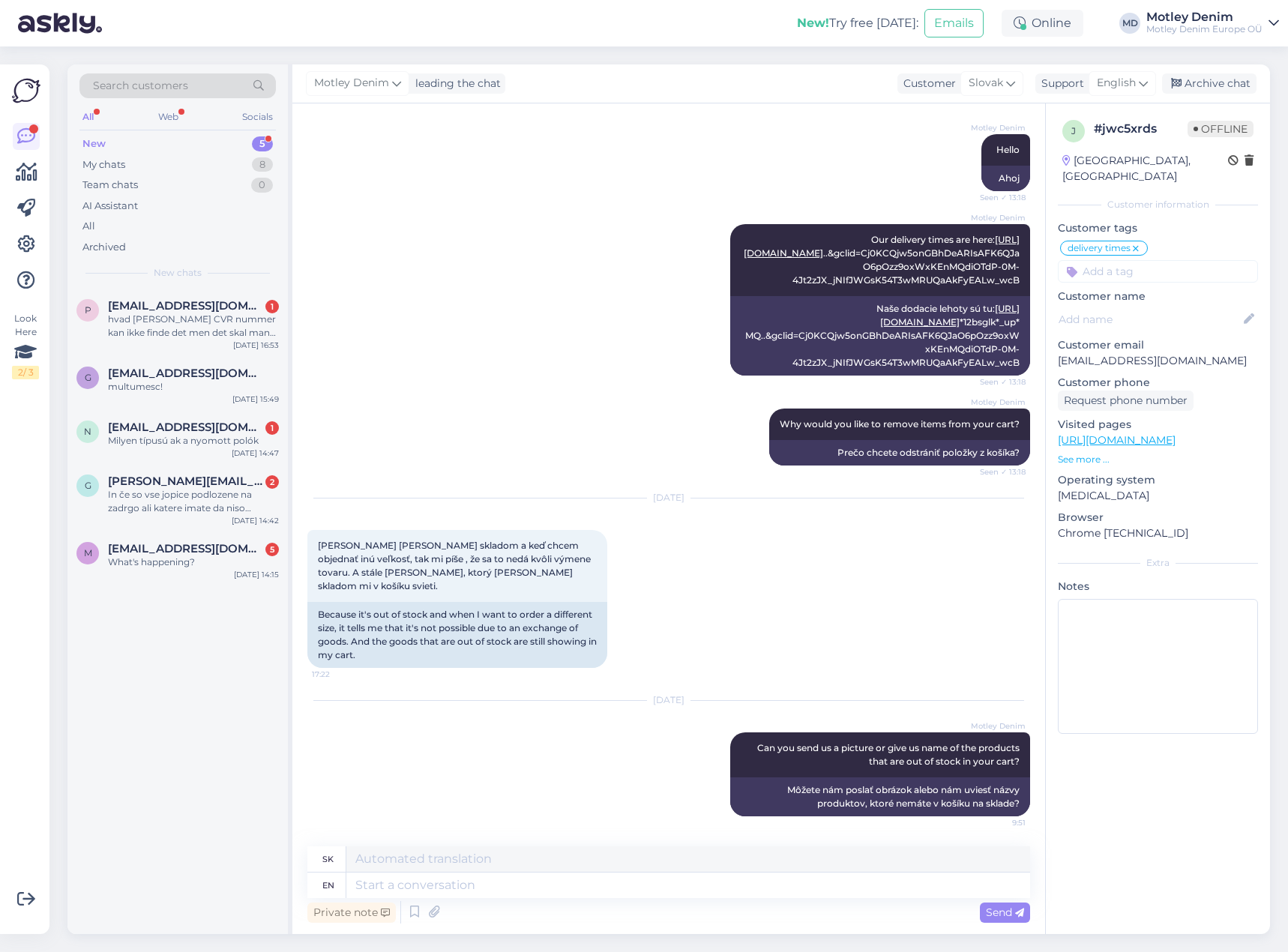
click at [1154, 260] on input at bounding box center [1157, 271] width 200 height 23
click at [1208, 88] on div "Archive chat" at bounding box center [1209, 84] width 95 height 20
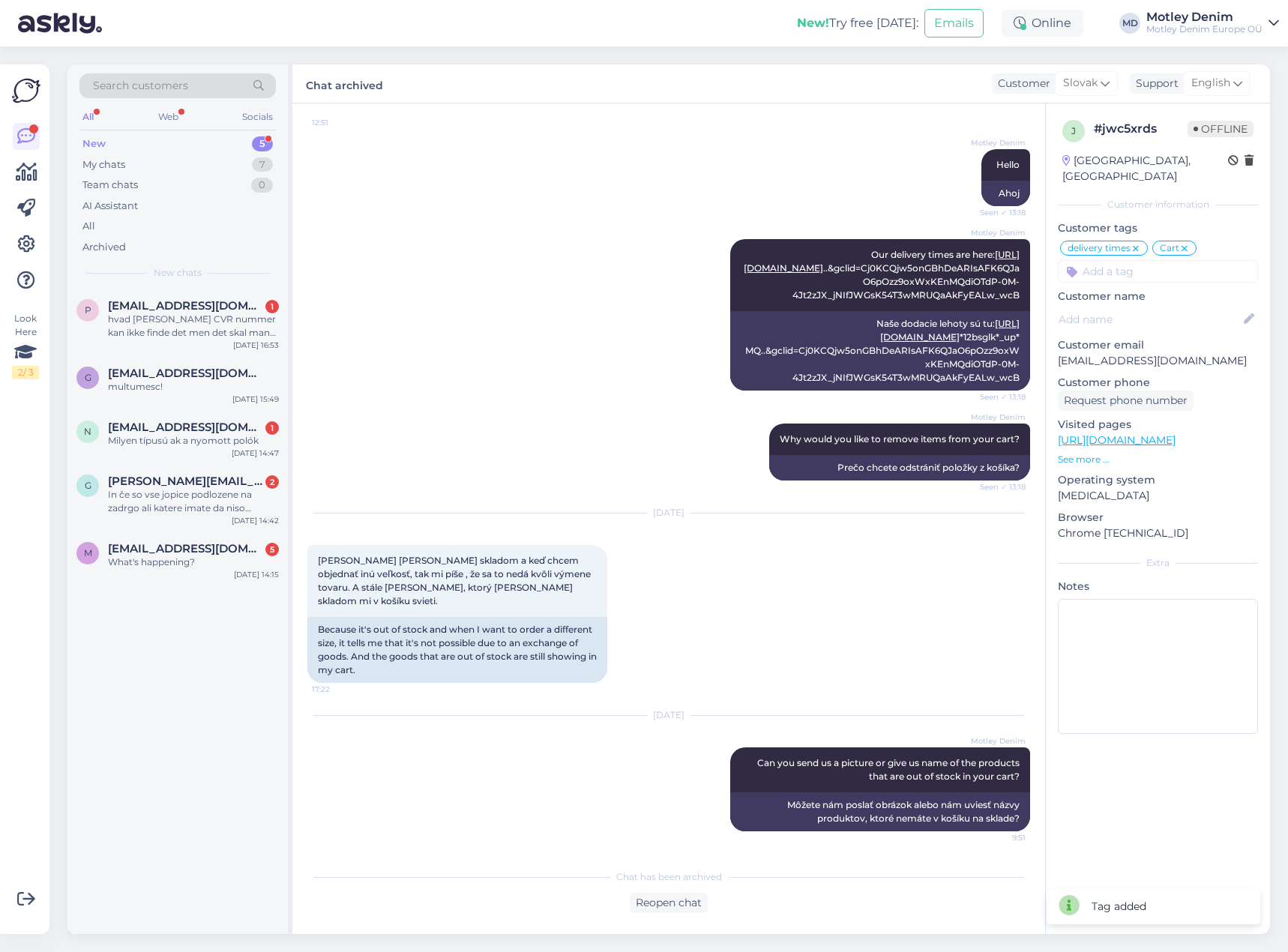
scroll to position [314, 0]
click at [210, 327] on div "hvad [PERSON_NAME] CVR nummer kan ikke finde det men det skal man jo have når m…" at bounding box center [194, 326] width 171 height 27
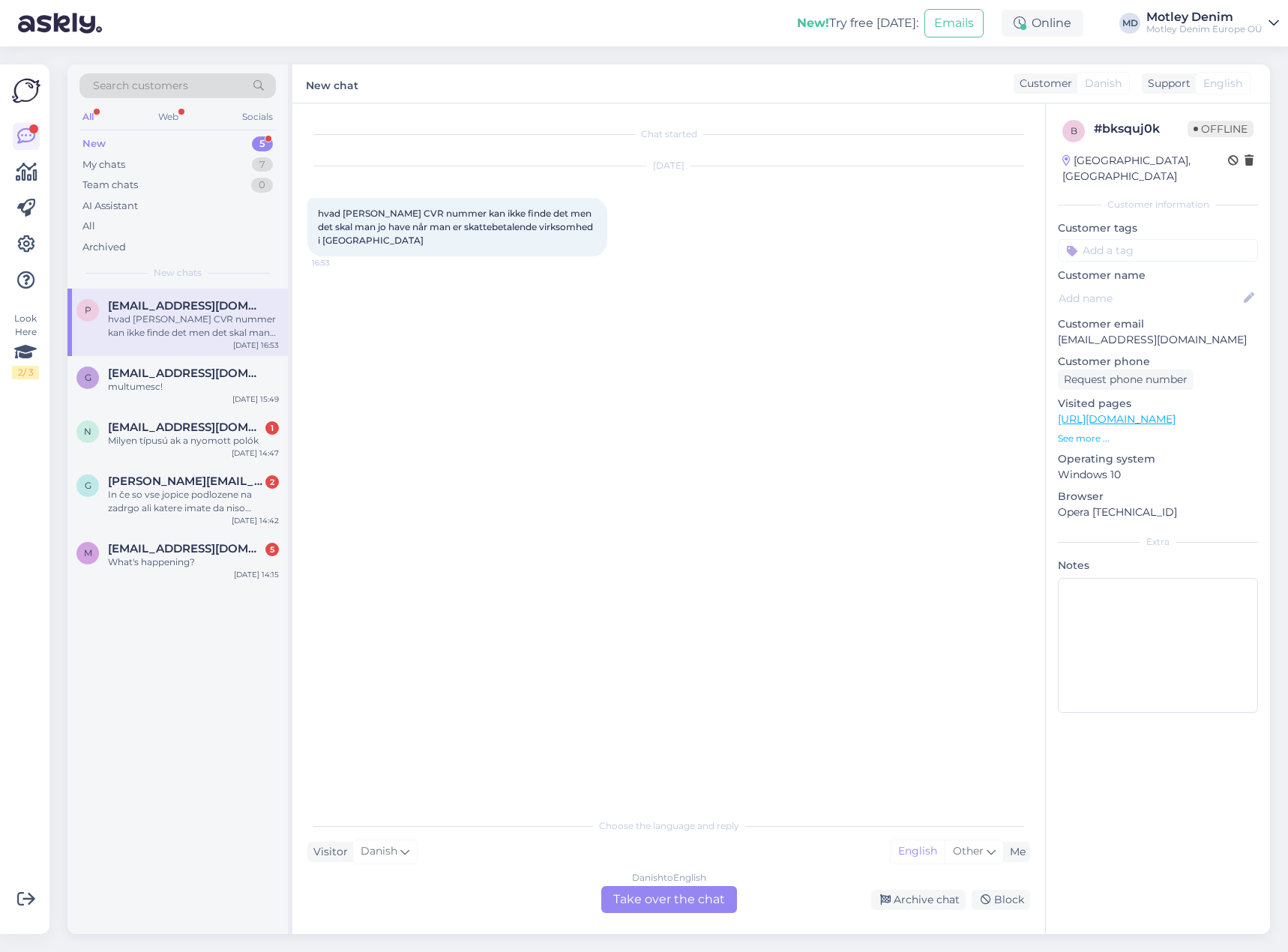
scroll to position [0, 0]
click at [669, 895] on div "Danish to English Take over the chat" at bounding box center [669, 899] width 136 height 27
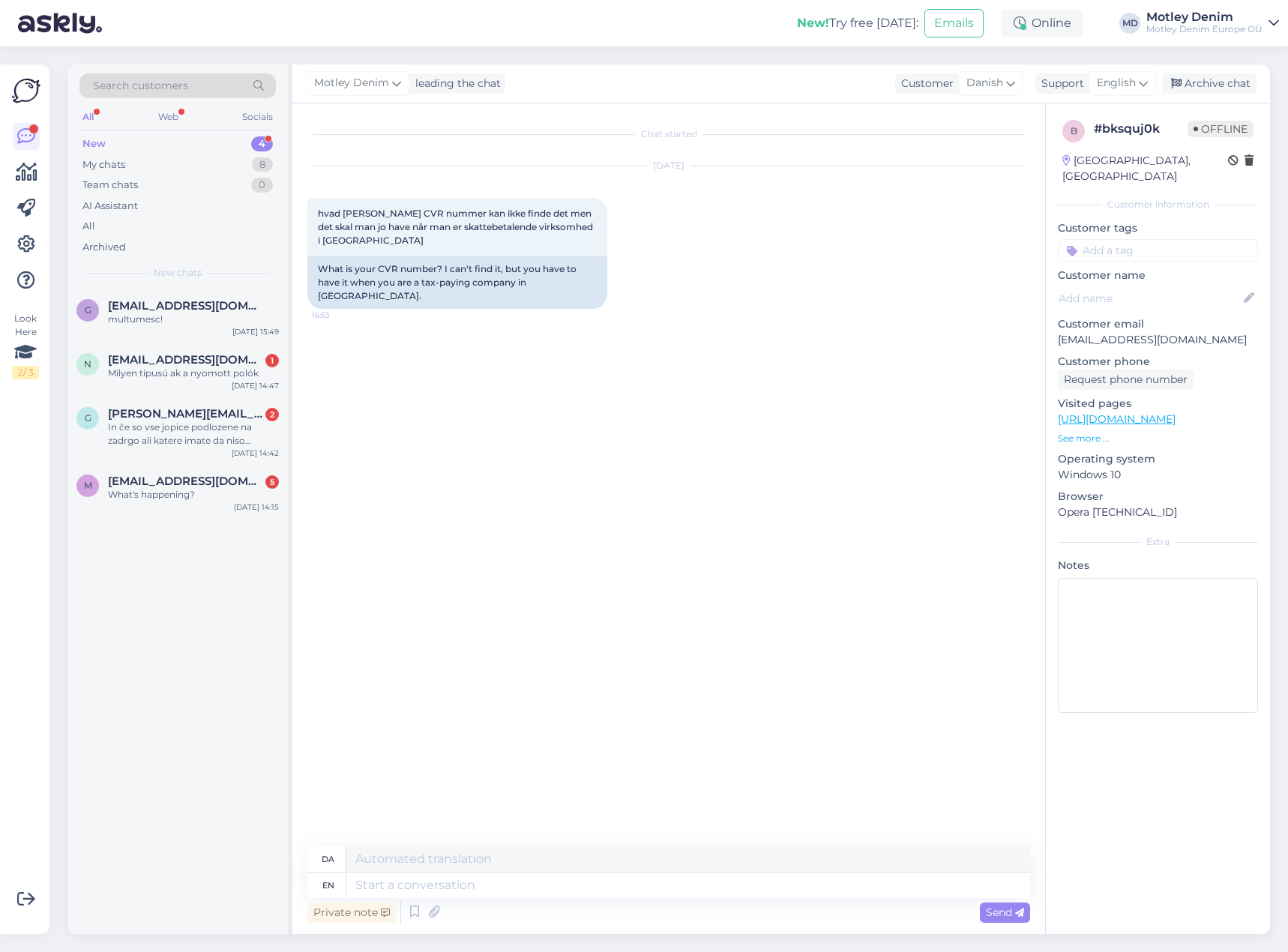
click at [506, 375] on div "Chat started [DATE] hvad [PERSON_NAME] CVR nummer kan ikke finde det men det sk…" at bounding box center [675, 475] width 736 height 714
click at [605, 887] on textarea at bounding box center [688, 885] width 684 height 26
click at [735, 266] on div "[DATE] hvad [PERSON_NAME] CVR nummer kan ikke finde det men det skal man jo hav…" at bounding box center [669, 237] width 723 height 176
click at [622, 299] on div "[DATE] hvad [PERSON_NAME] CVR nummer kan ikke finde det men det skal man jo hav…" at bounding box center [669, 237] width 723 height 176
click at [577, 284] on div "What is your CVR number? I can't find it, but you have to have it when you are …" at bounding box center [457, 282] width 300 height 52
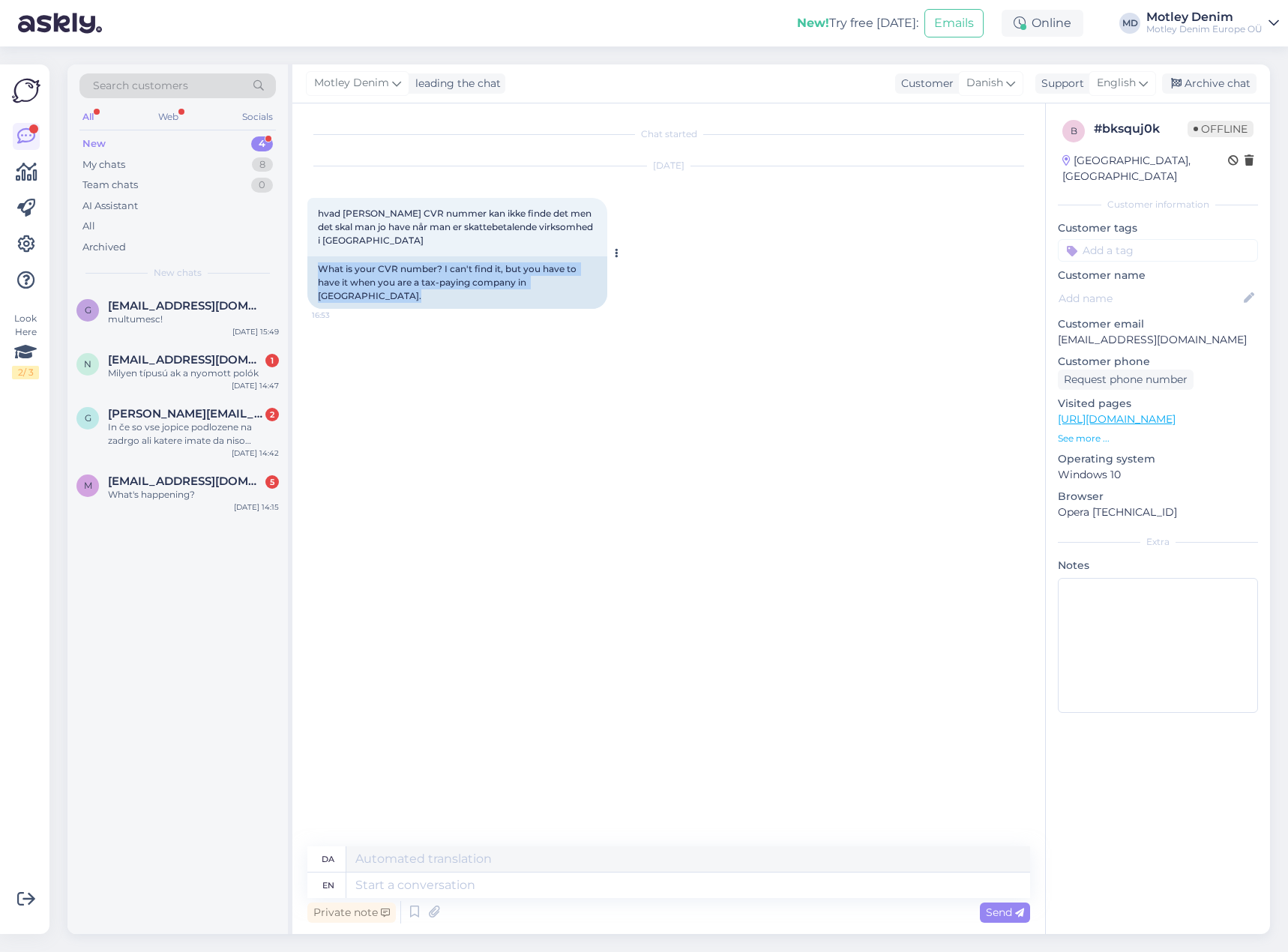
drag, startPoint x: 577, startPoint y: 284, endPoint x: 338, endPoint y: 269, distance: 239.5
click at [338, 269] on div "What is your CVR number? I can't find it, but you have to have it when you are …" at bounding box center [457, 282] width 300 height 52
click at [395, 317] on div "Chat started [DATE] hvad [PERSON_NAME] CVR nummer kan ikke finde det men det sk…" at bounding box center [675, 475] width 736 height 714
click at [1148, 239] on input at bounding box center [1157, 250] width 200 height 23
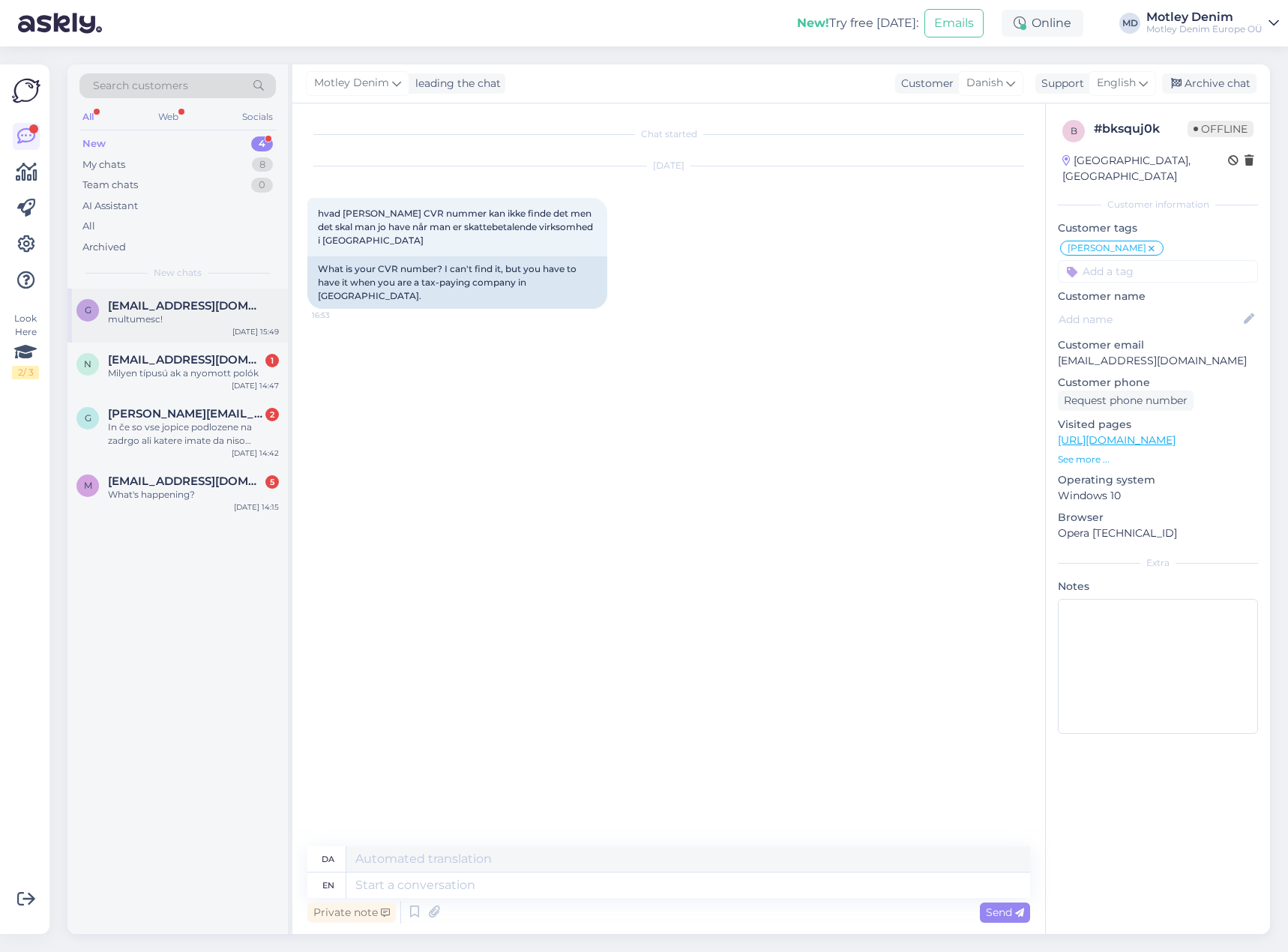
click at [186, 318] on div "multumesc!" at bounding box center [194, 319] width 171 height 13
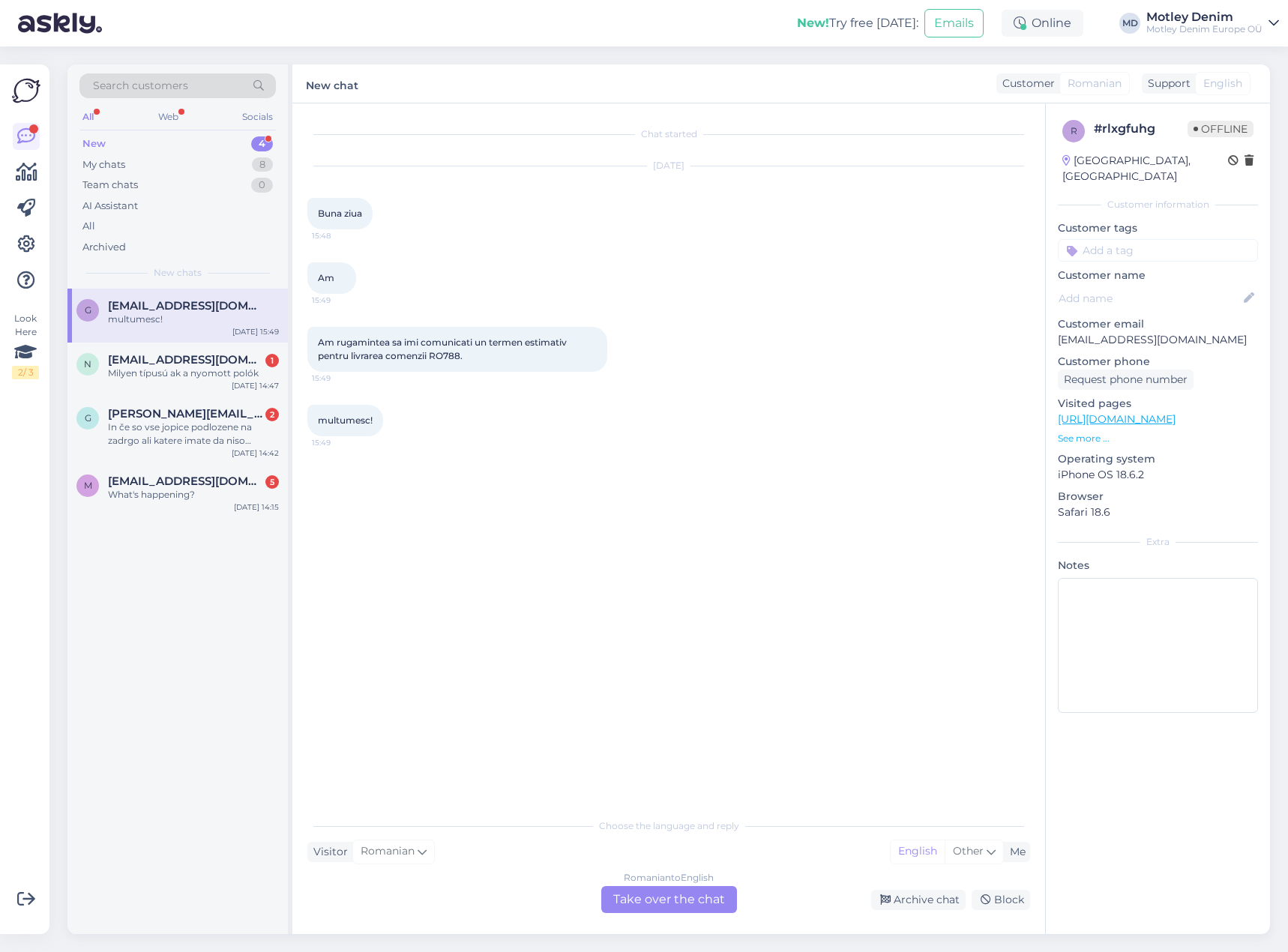
click at [714, 901] on div "Romanian to English Take over the chat" at bounding box center [669, 899] width 136 height 27
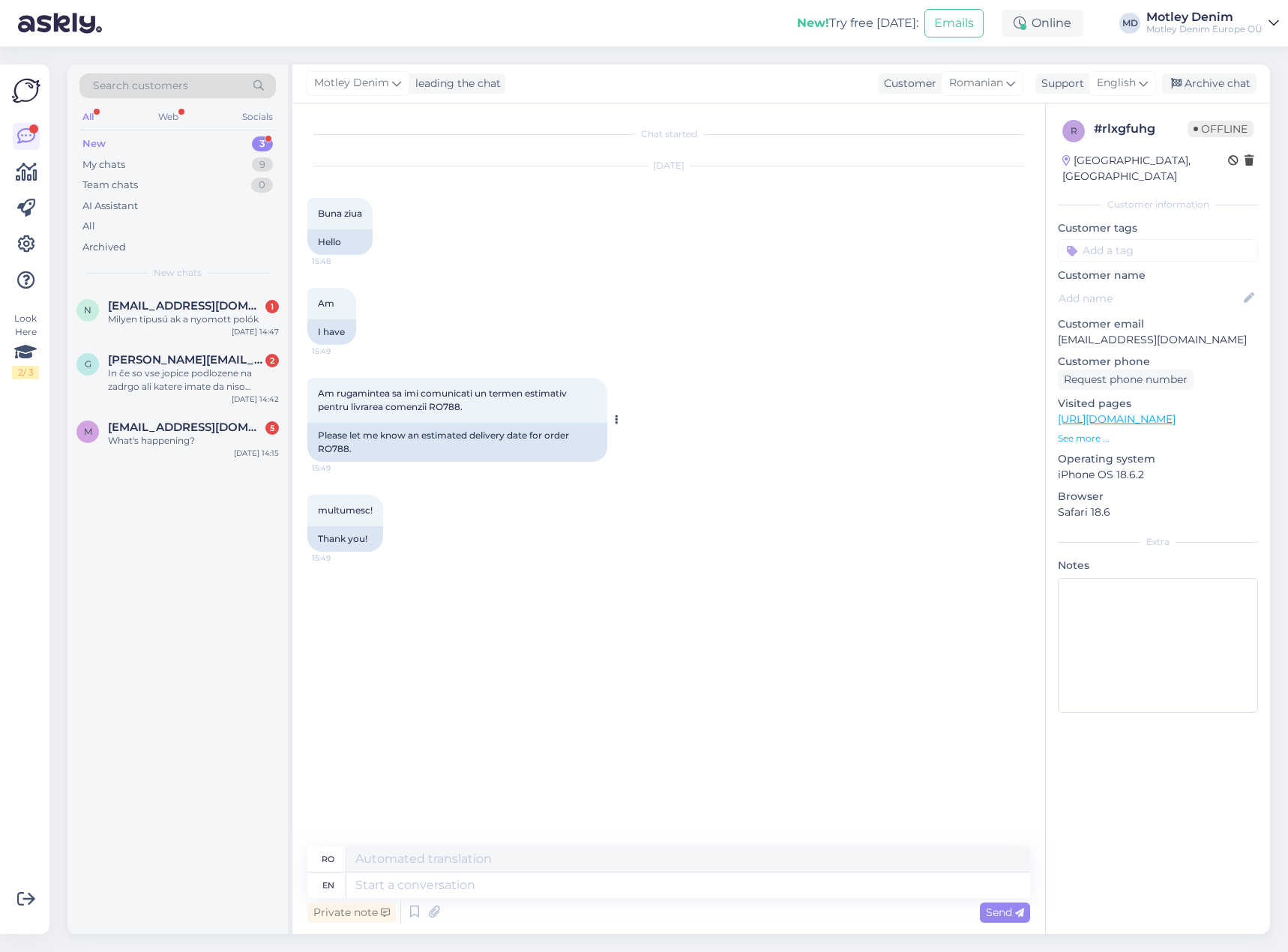
click at [339, 452] on div "Please let me know an estimated delivery date for order RO788." at bounding box center [457, 442] width 300 height 39
click at [339, 451] on div "Please let me know an estimated delivery date for order RO788." at bounding box center [457, 442] width 300 height 39
copy div "RO788"
click at [582, 890] on textarea at bounding box center [688, 885] width 684 height 26
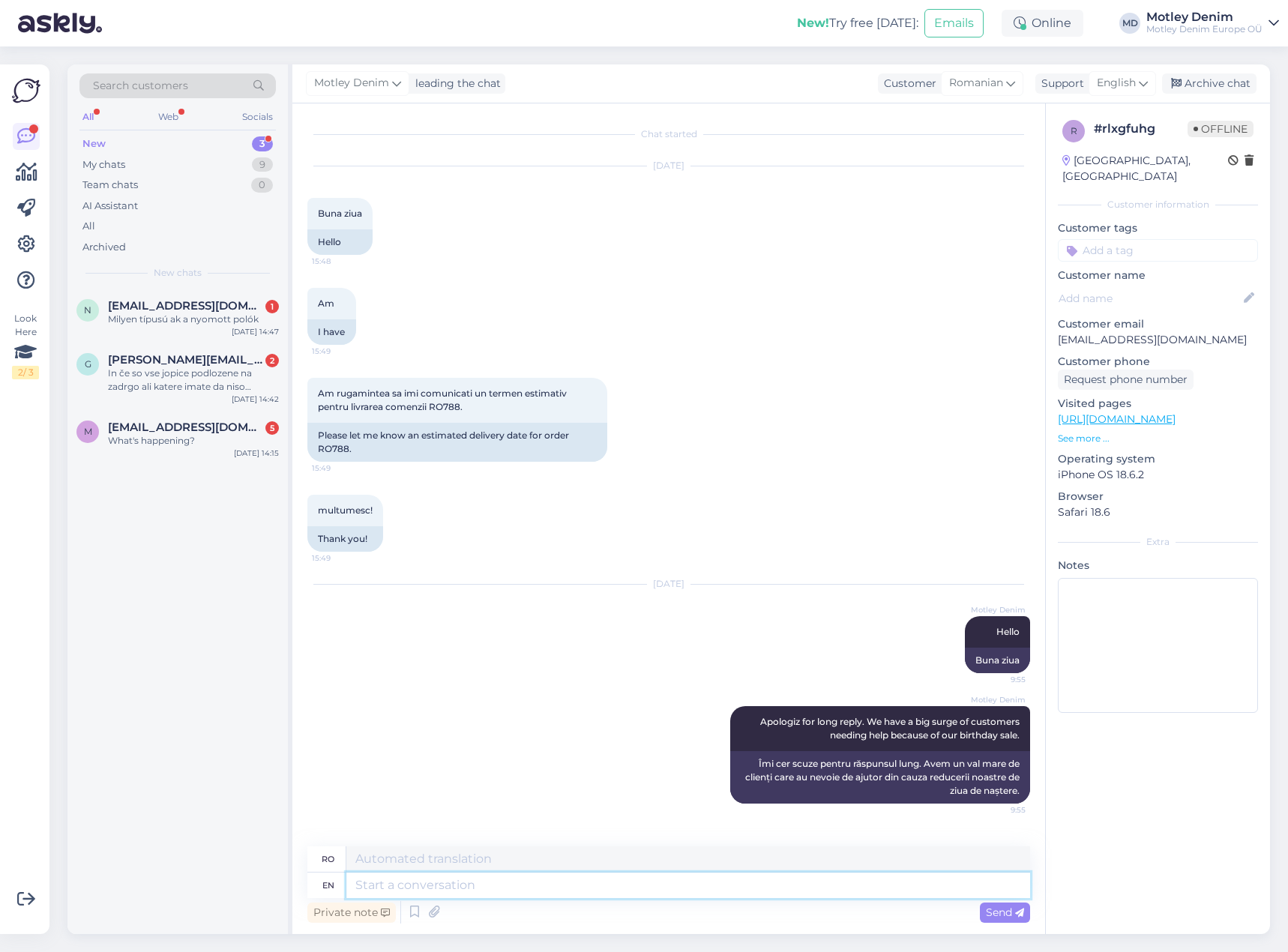
scroll to position [78, 0]
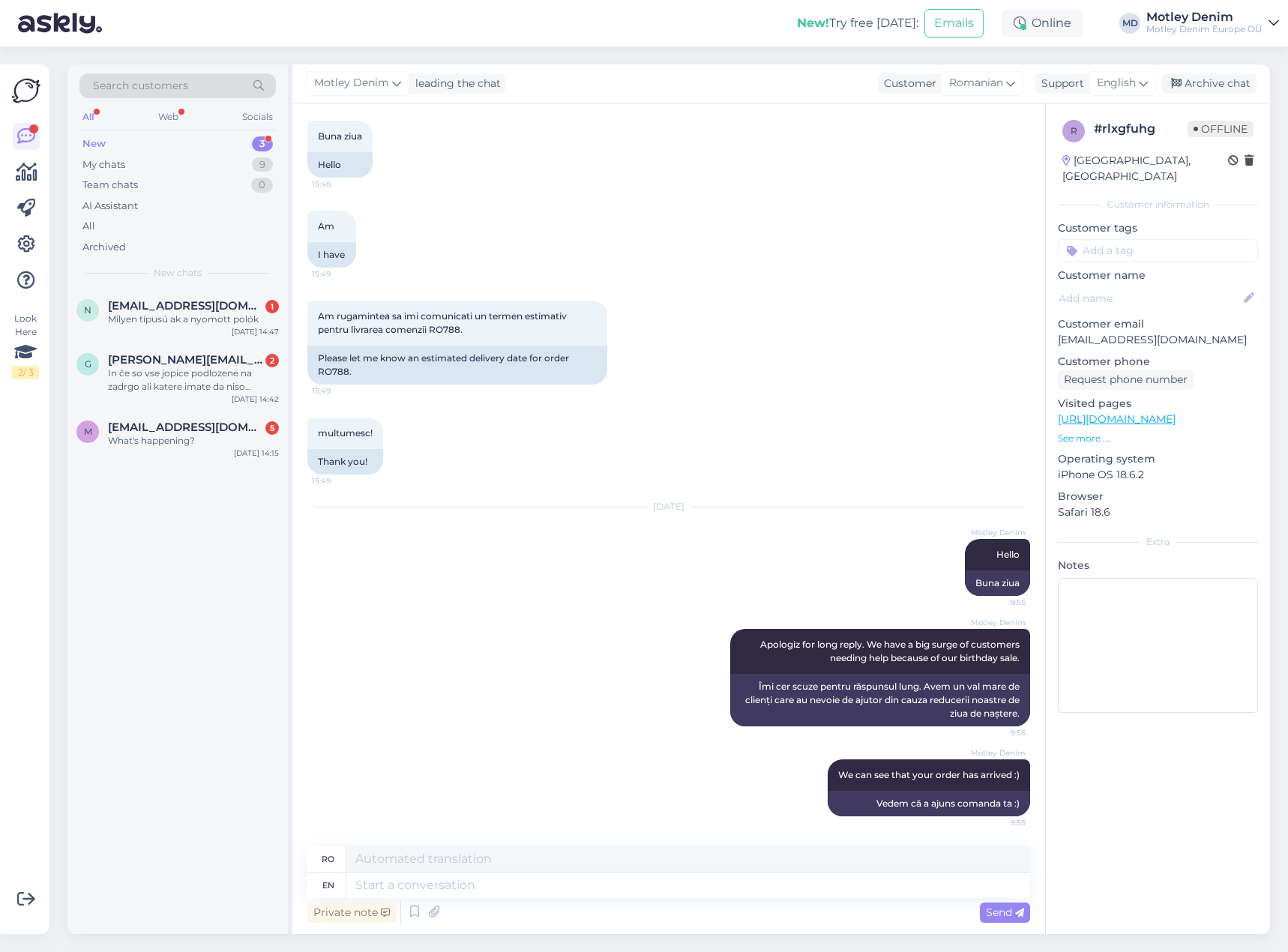
click at [1189, 239] on input at bounding box center [1157, 250] width 200 height 23
click at [1148, 339] on span "Where is my order?" at bounding box center [1158, 343] width 89 height 9
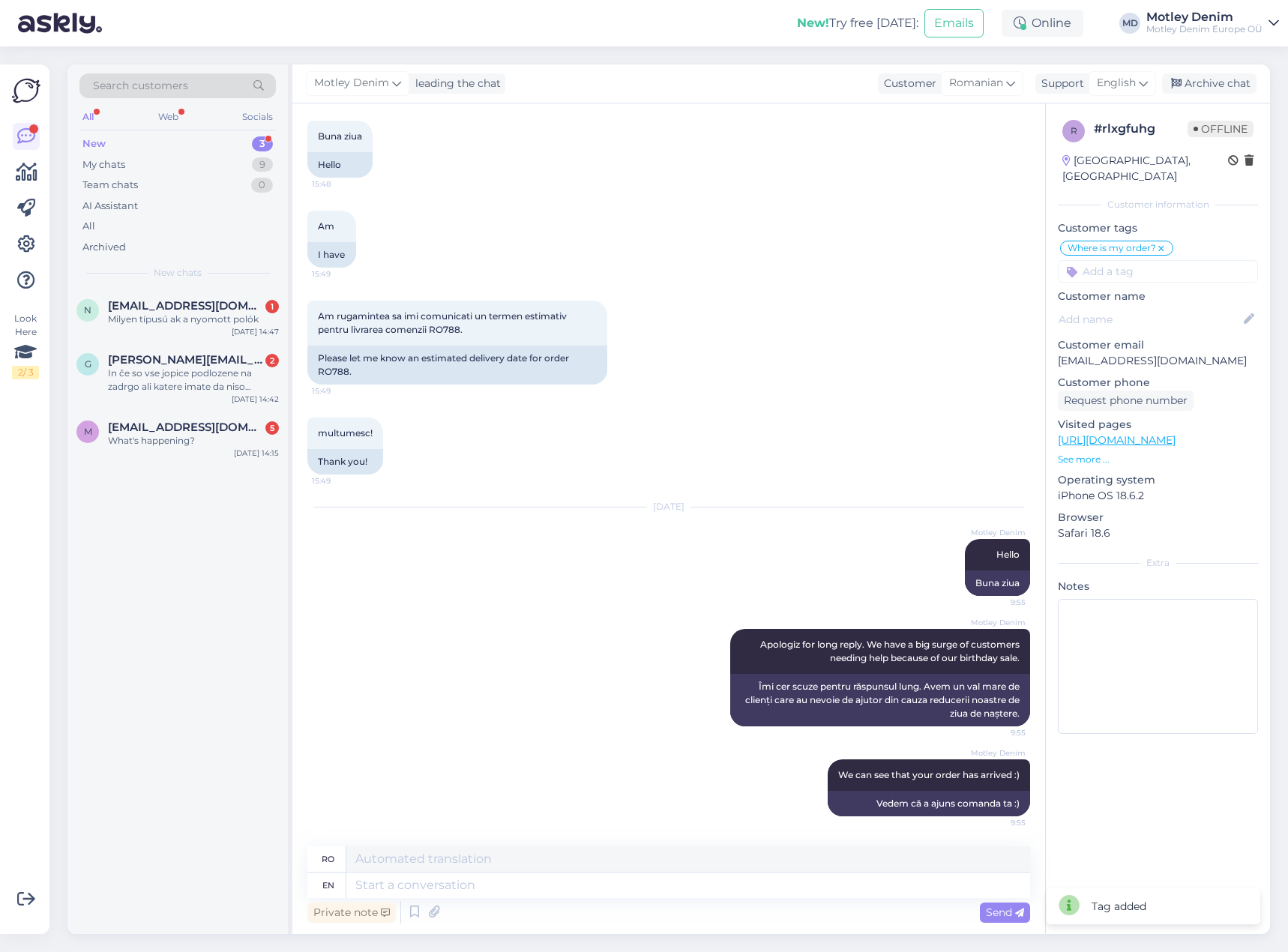
click at [1138, 260] on input at bounding box center [1157, 271] width 200 height 23
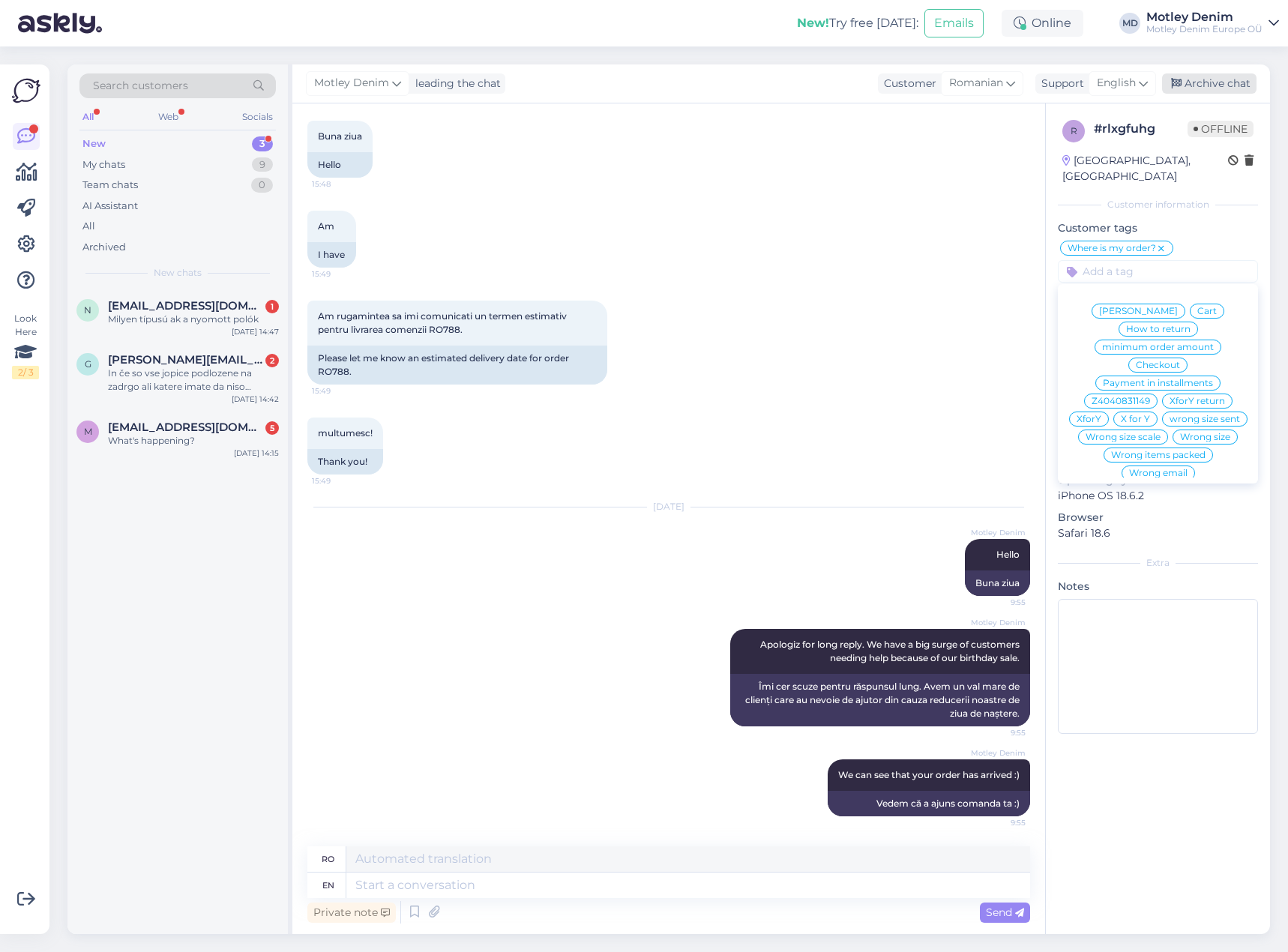
click at [1224, 77] on div "Archive chat" at bounding box center [1209, 84] width 95 height 20
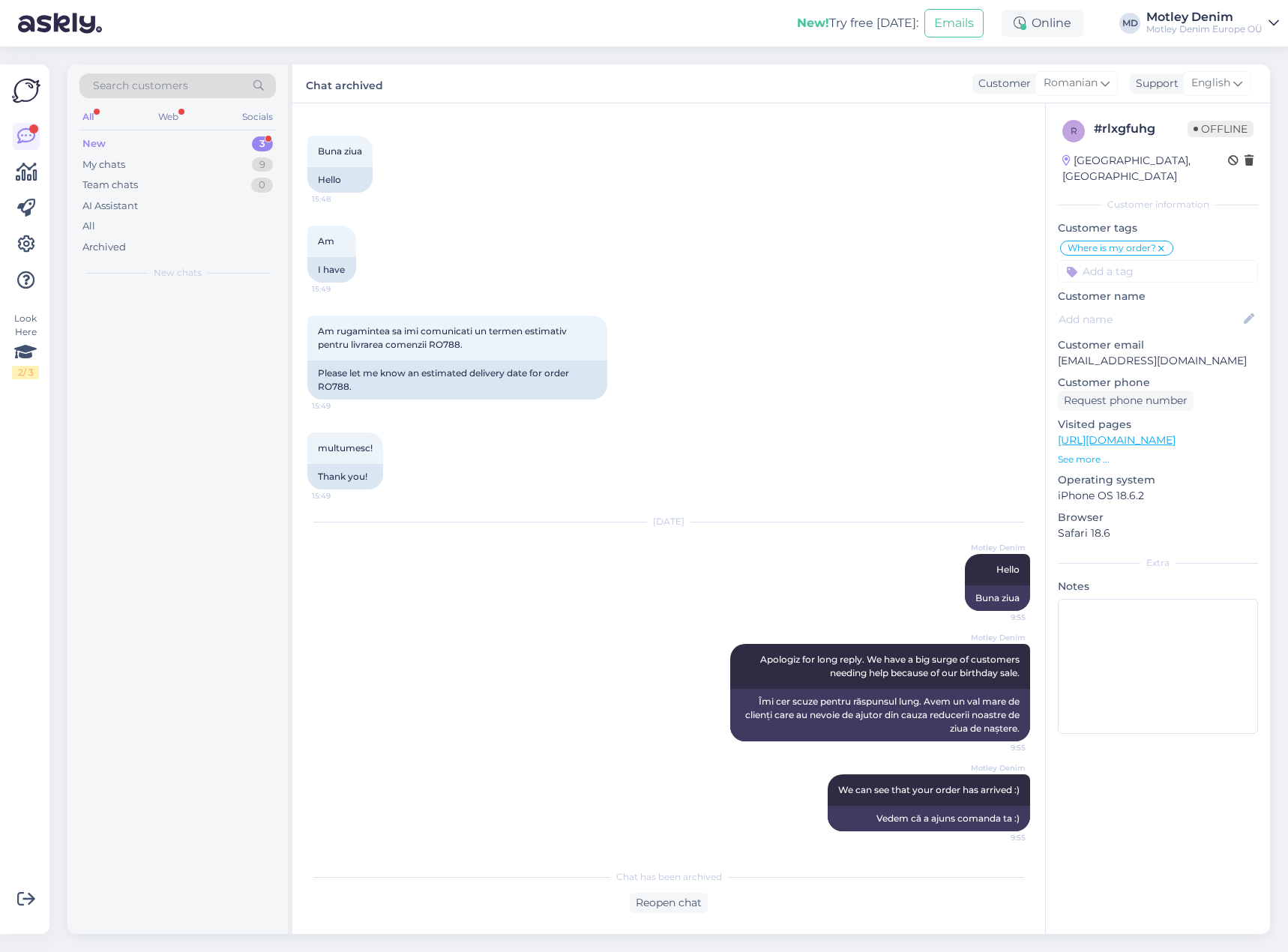
scroll to position [62, 0]
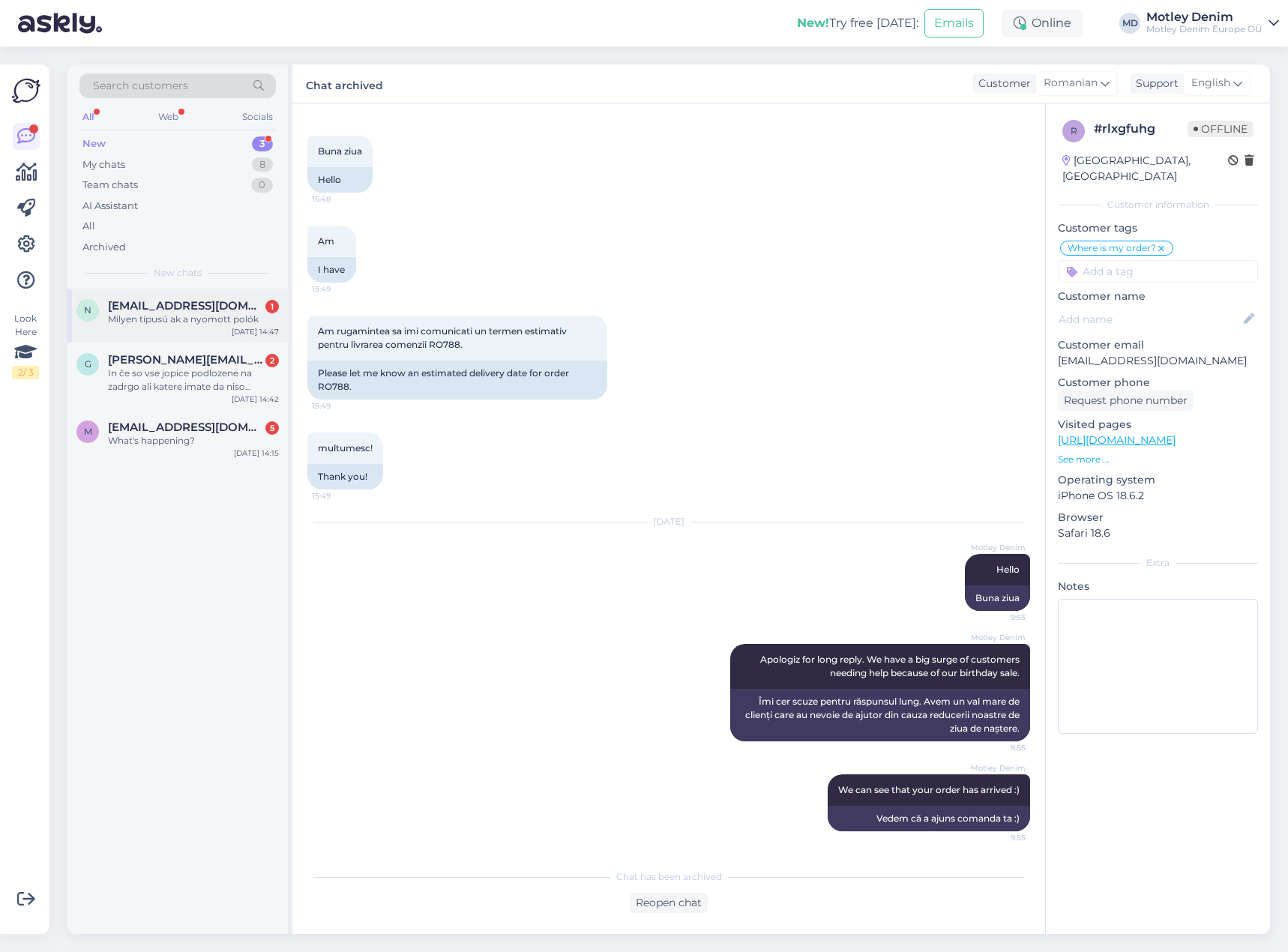
click at [215, 301] on span "[EMAIL_ADDRESS][DOMAIN_NAME]" at bounding box center [186, 306] width 156 height 13
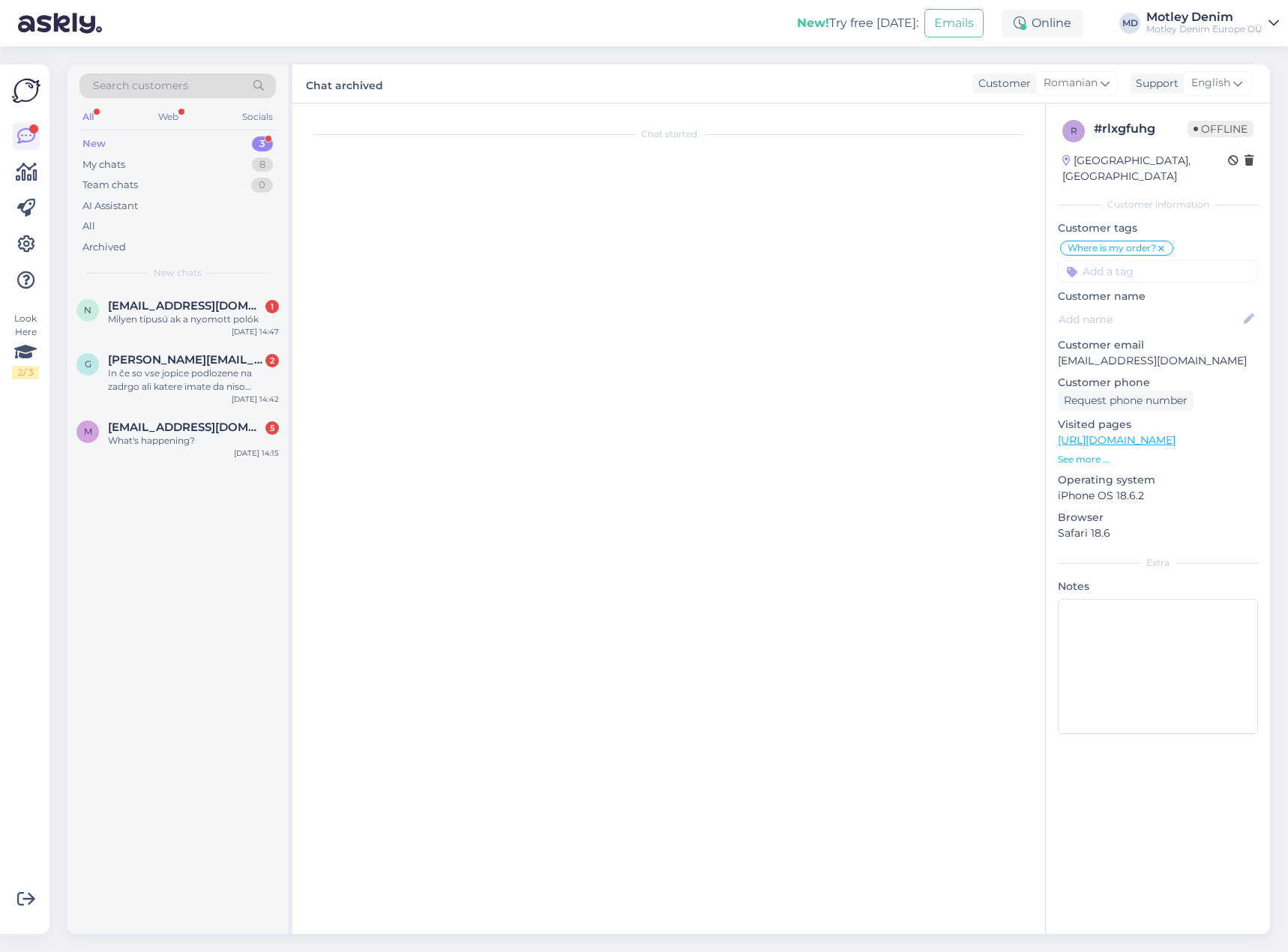
scroll to position [0, 0]
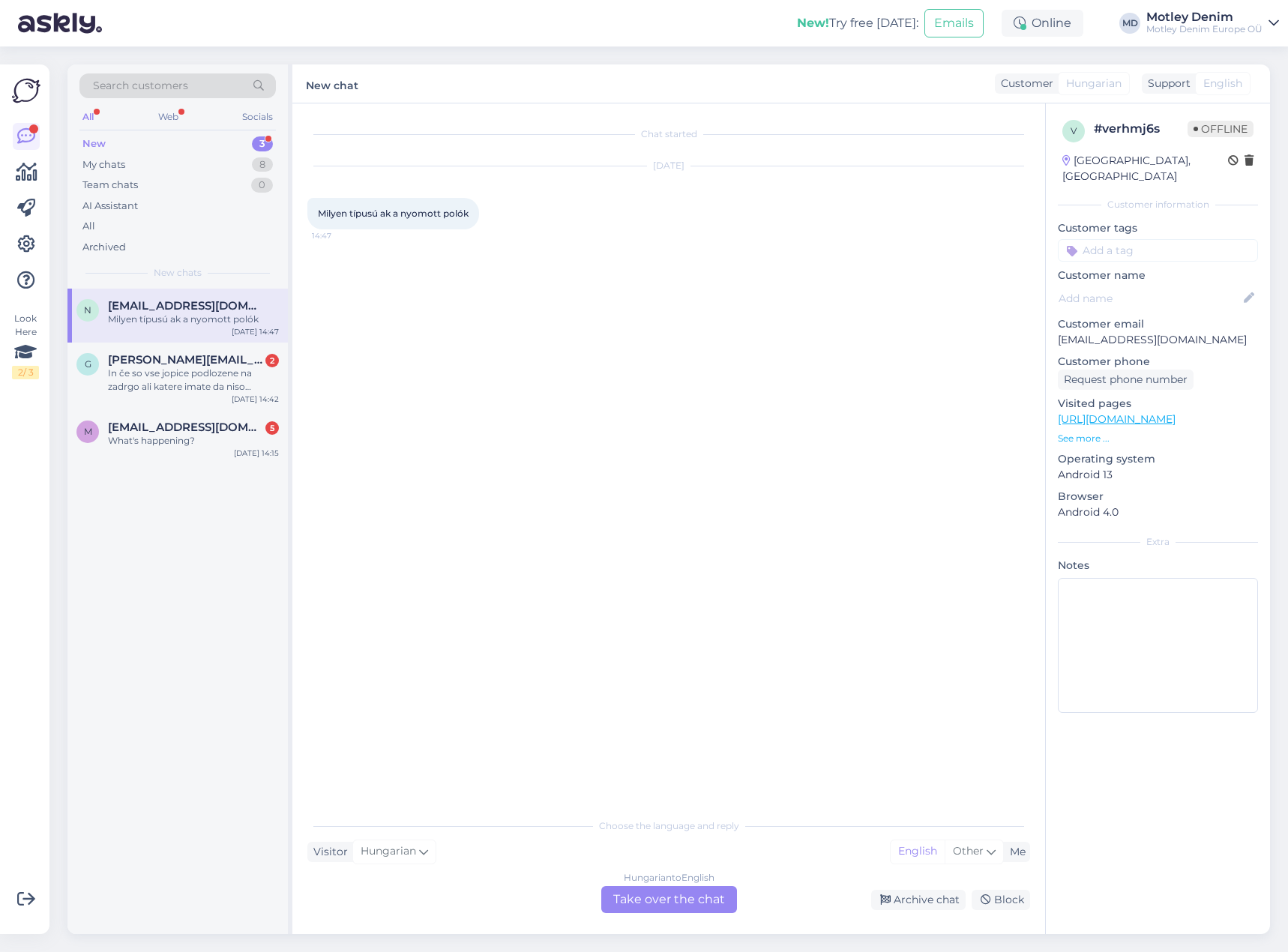
click at [692, 902] on div "Hungarian to English Take over the chat" at bounding box center [669, 899] width 136 height 27
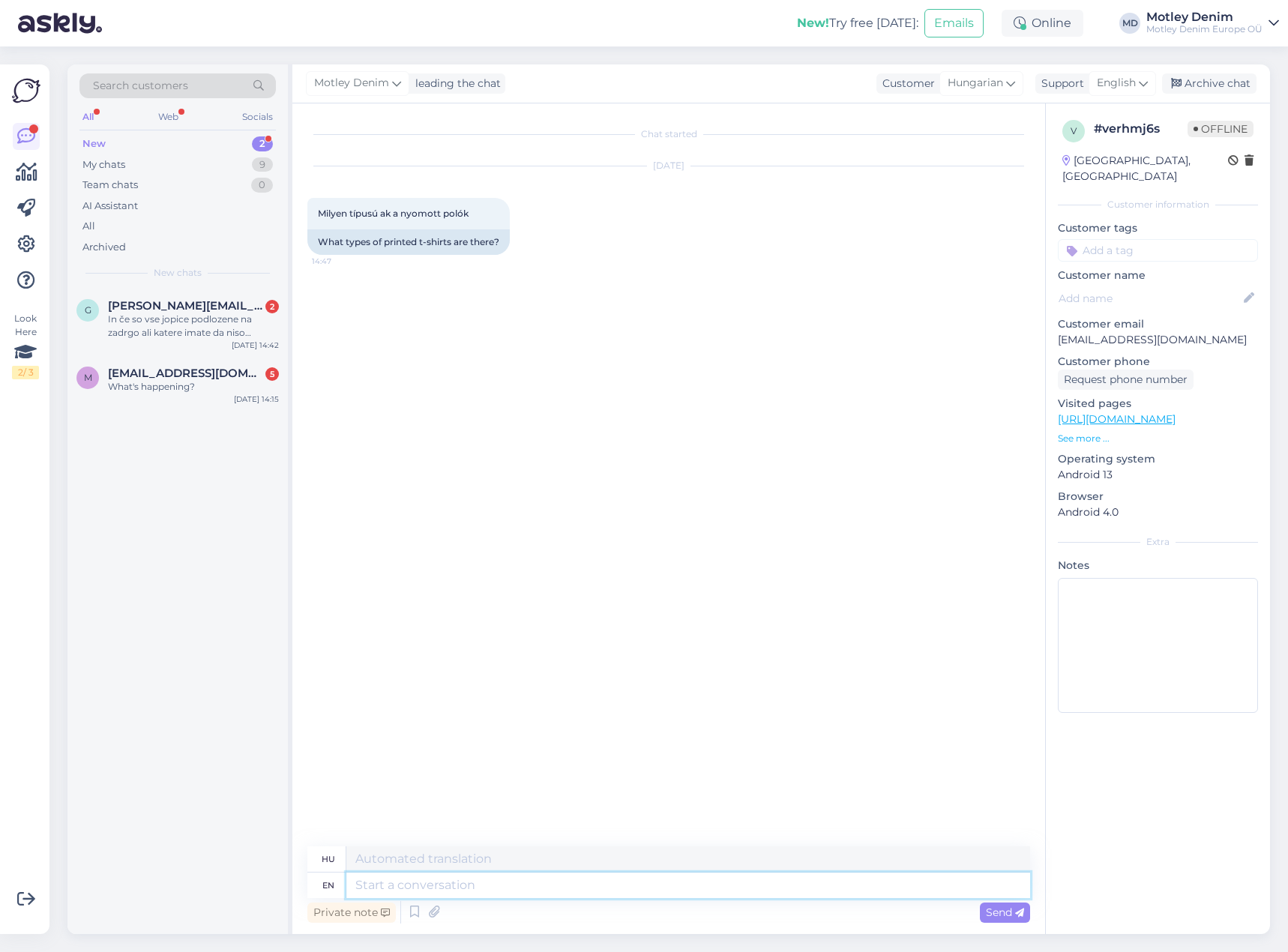
click at [521, 889] on textarea at bounding box center [688, 885] width 684 height 26
drag, startPoint x: 1178, startPoint y: 402, endPoint x: 1119, endPoint y: 378, distance: 63.7
click at [332, 215] on span "Milyen típusú ak a nyomott polók" at bounding box center [394, 213] width 151 height 11
drag, startPoint x: 332, startPoint y: 215, endPoint x: 467, endPoint y: 217, distance: 135.0
click at [467, 217] on span "Milyen típusú ak a nyomott polók" at bounding box center [394, 213] width 151 height 11
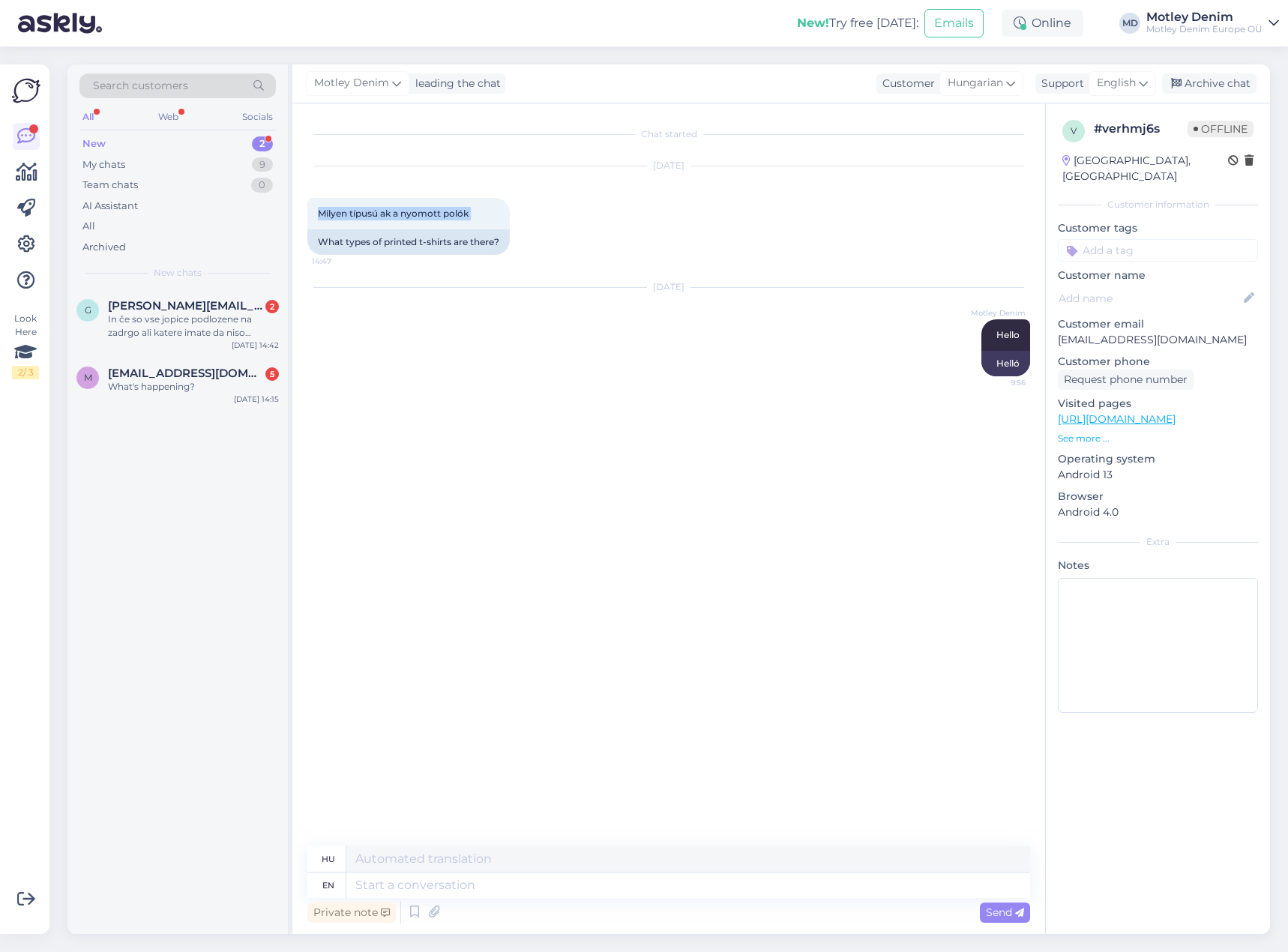
copy div "Milyen típusú ak a nyomott polók 14:47"
click at [597, 884] on textarea at bounding box center [688, 885] width 684 height 26
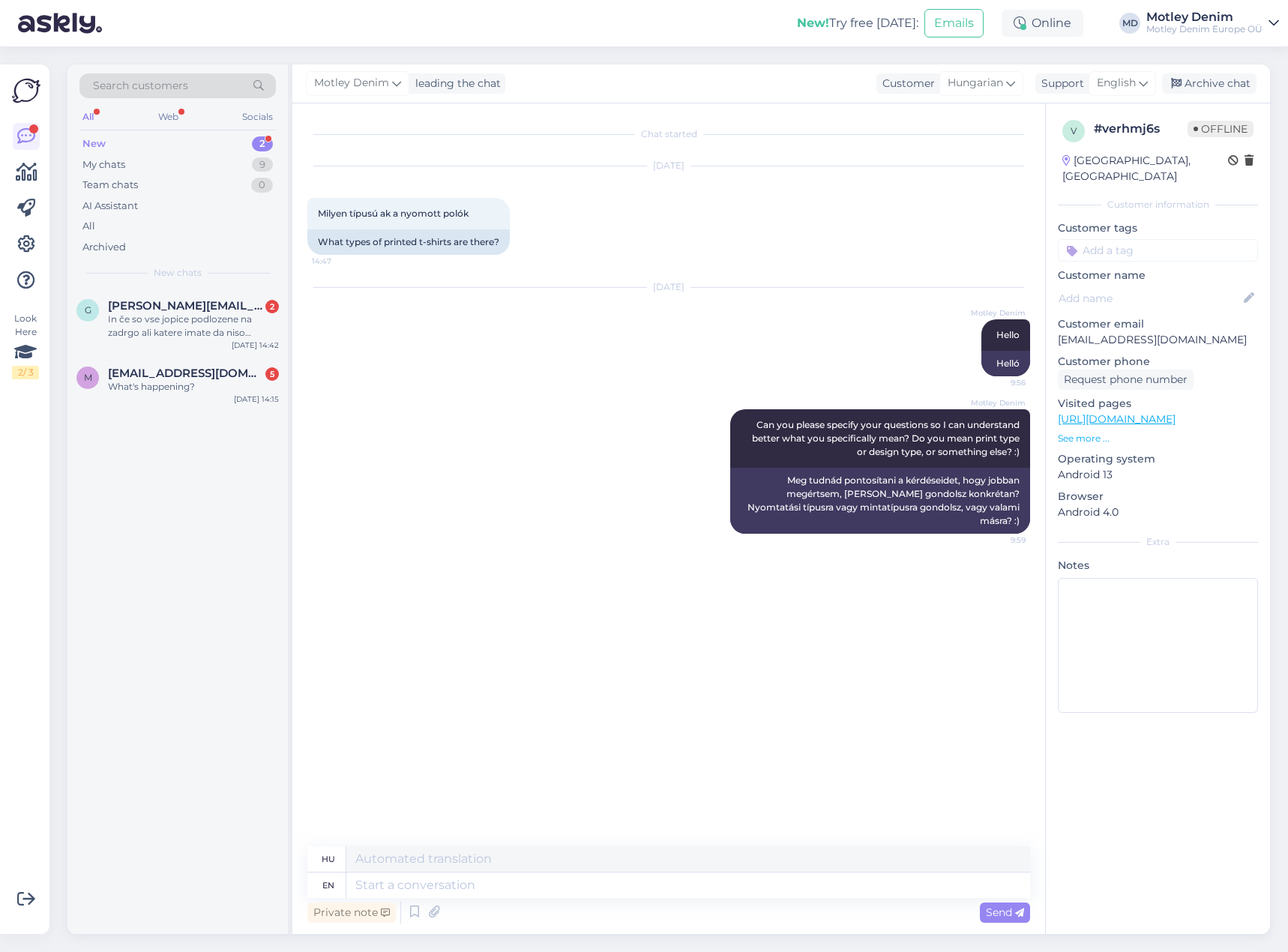
click at [1156, 239] on input at bounding box center [1157, 250] width 200 height 23
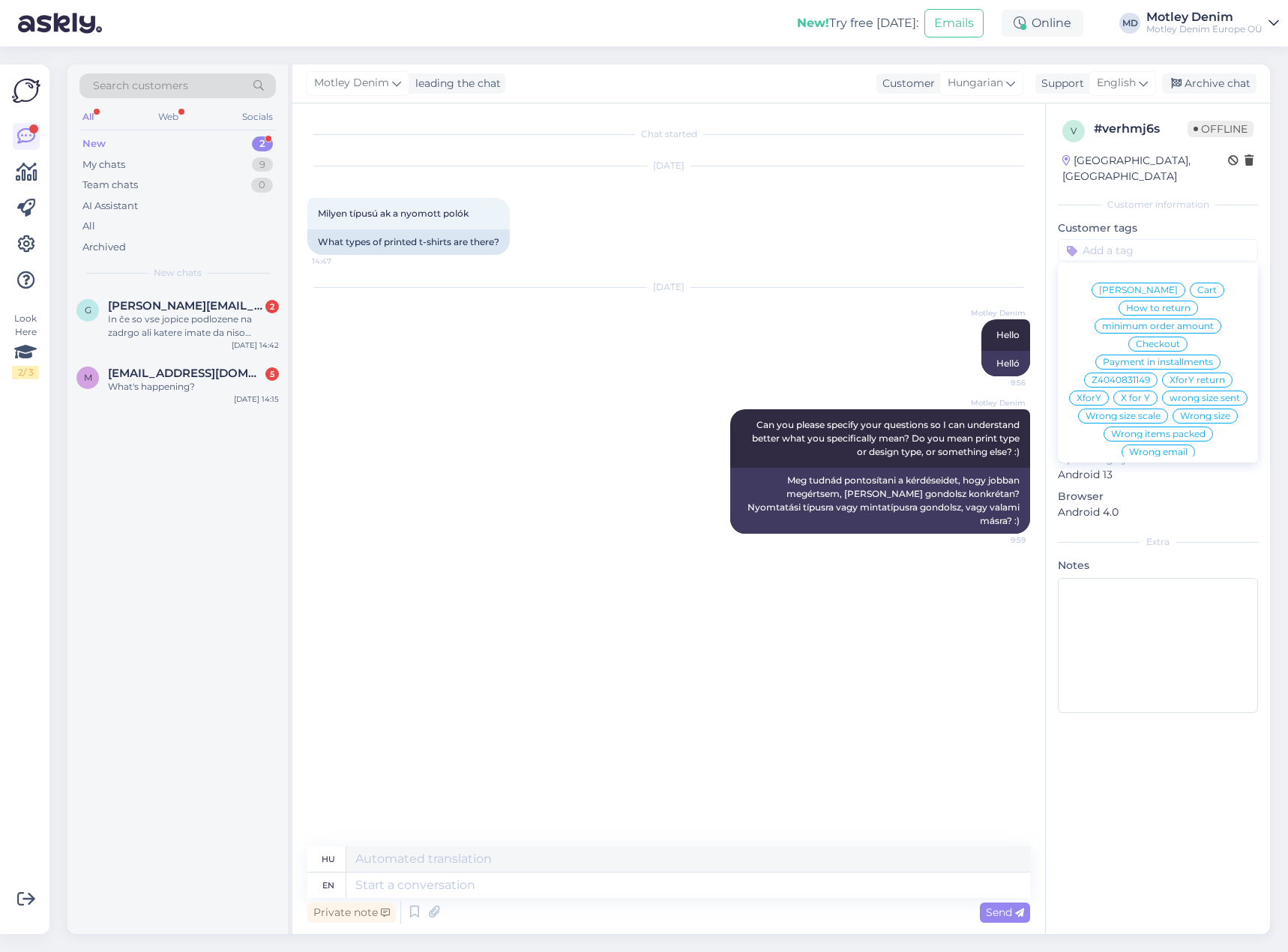
click at [1177, 220] on p "Customer tags" at bounding box center [1157, 228] width 200 height 16
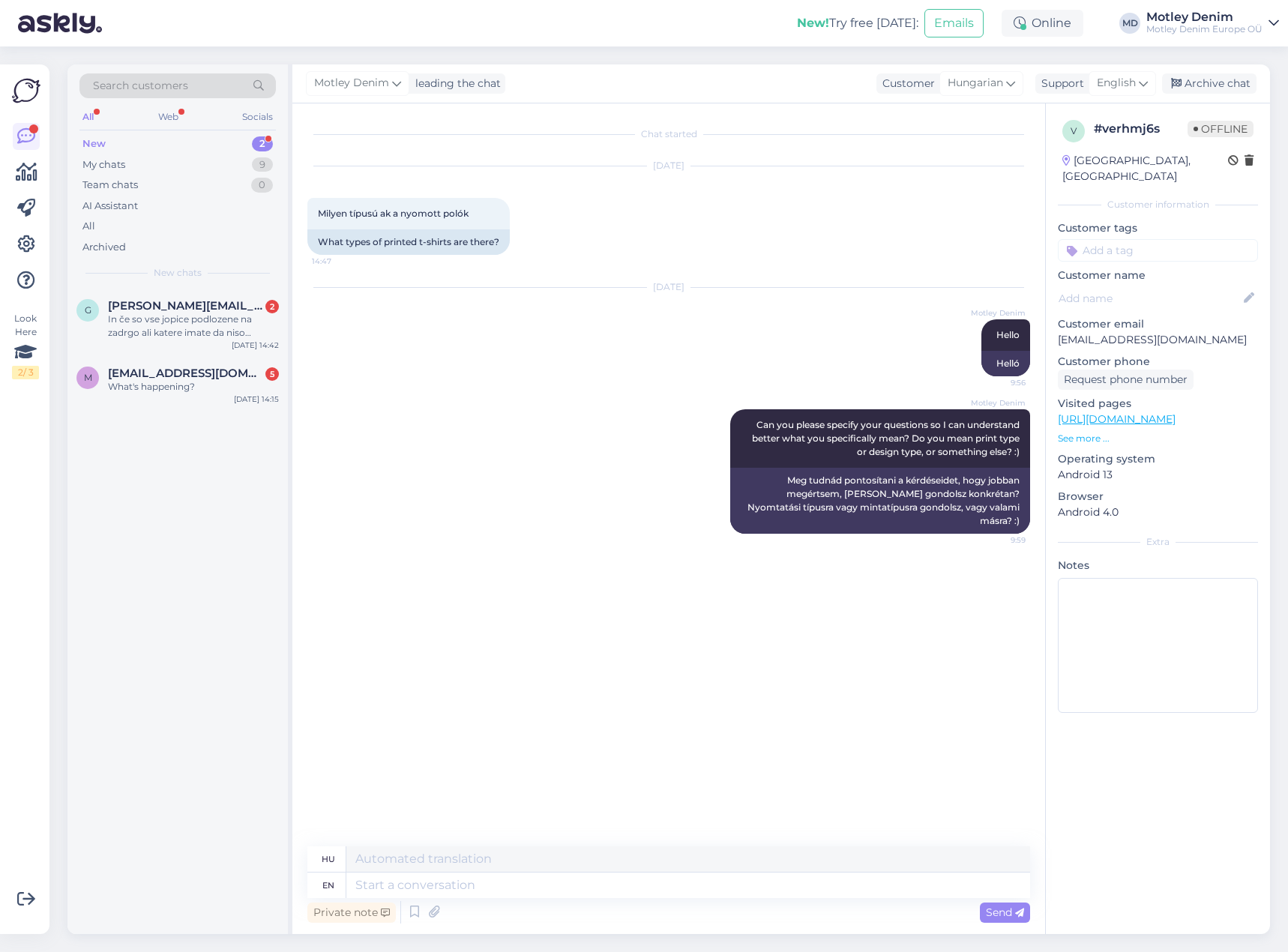
click at [1149, 239] on input at bounding box center [1157, 250] width 200 height 23
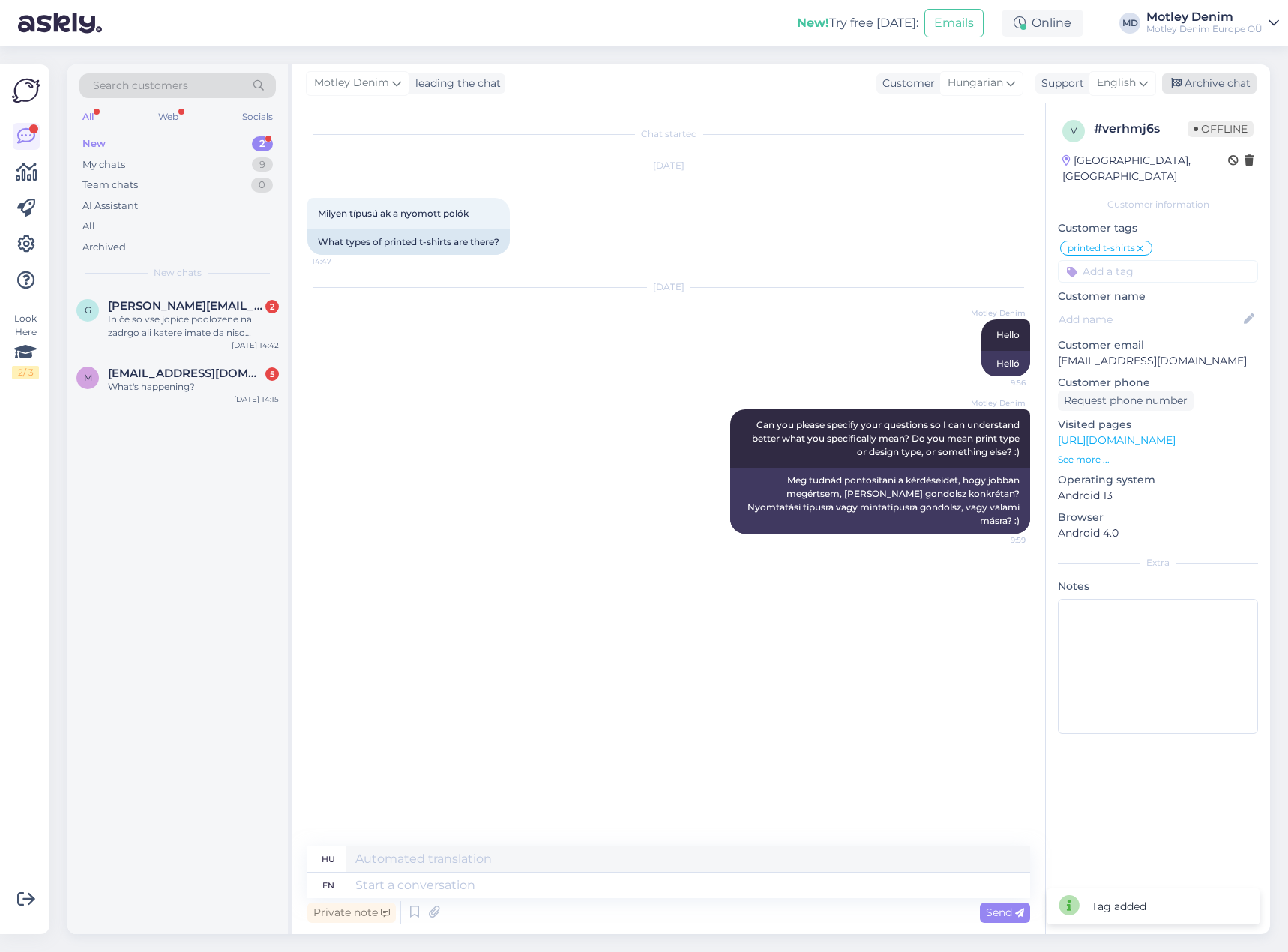
click at [1218, 83] on div "Archive chat" at bounding box center [1209, 84] width 95 height 20
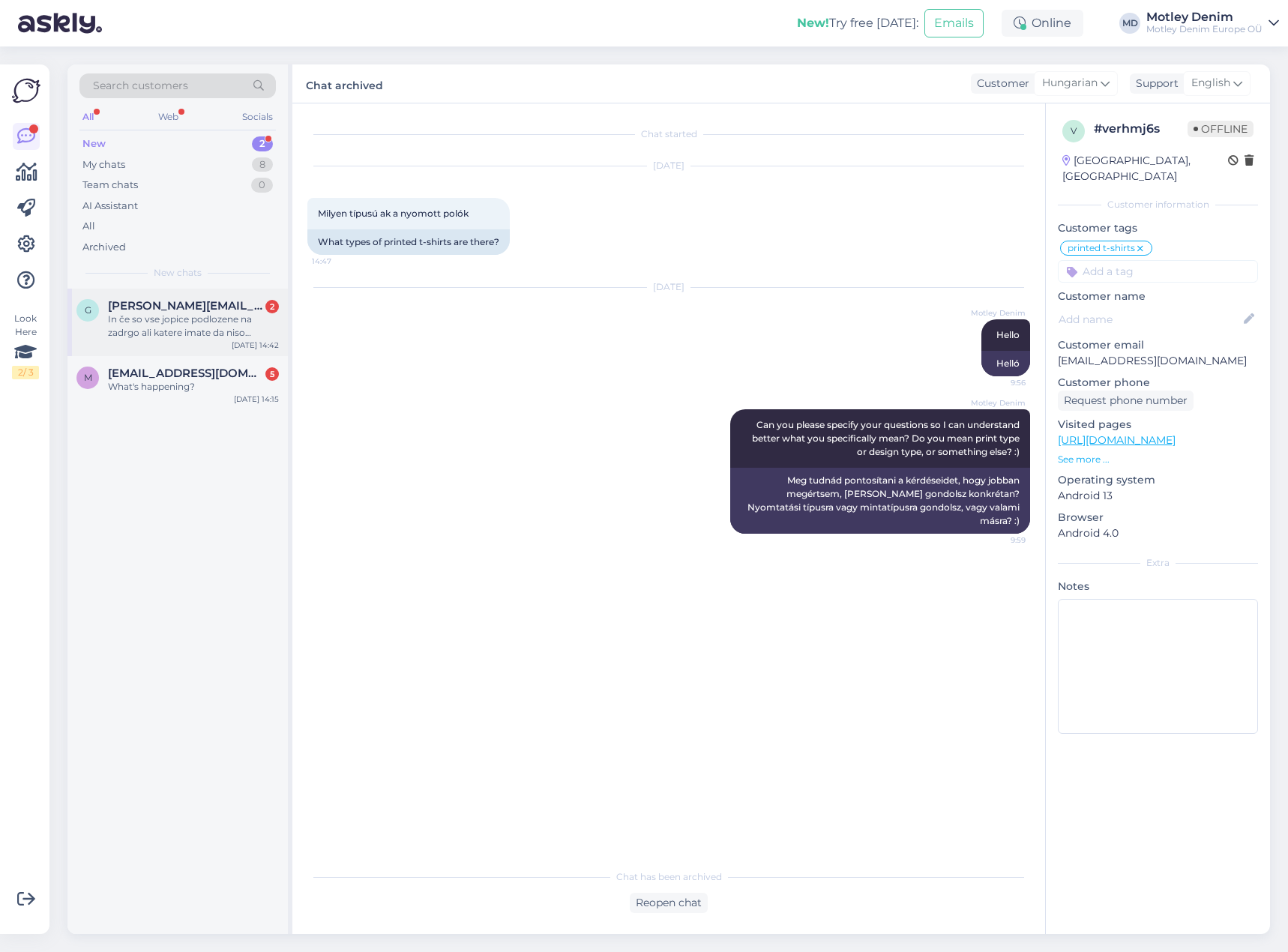
click at [223, 298] on div "g [PERSON_NAME][EMAIL_ADDRESS][PERSON_NAME][DOMAIN_NAME] 2 In če so vse jopice …" at bounding box center [177, 322] width 220 height 67
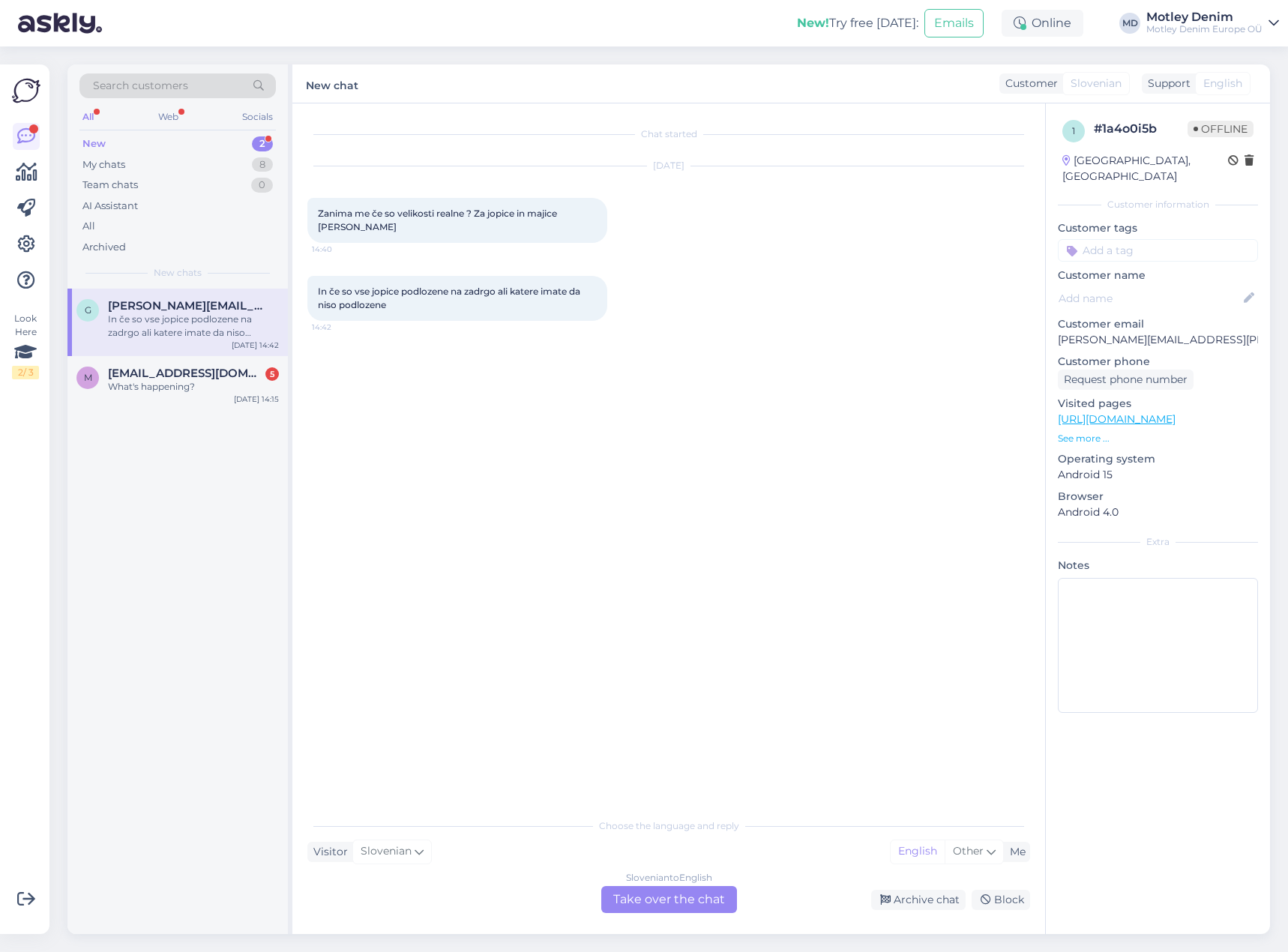
click at [713, 898] on div "Slovenian to English Take over the chat" at bounding box center [669, 899] width 136 height 27
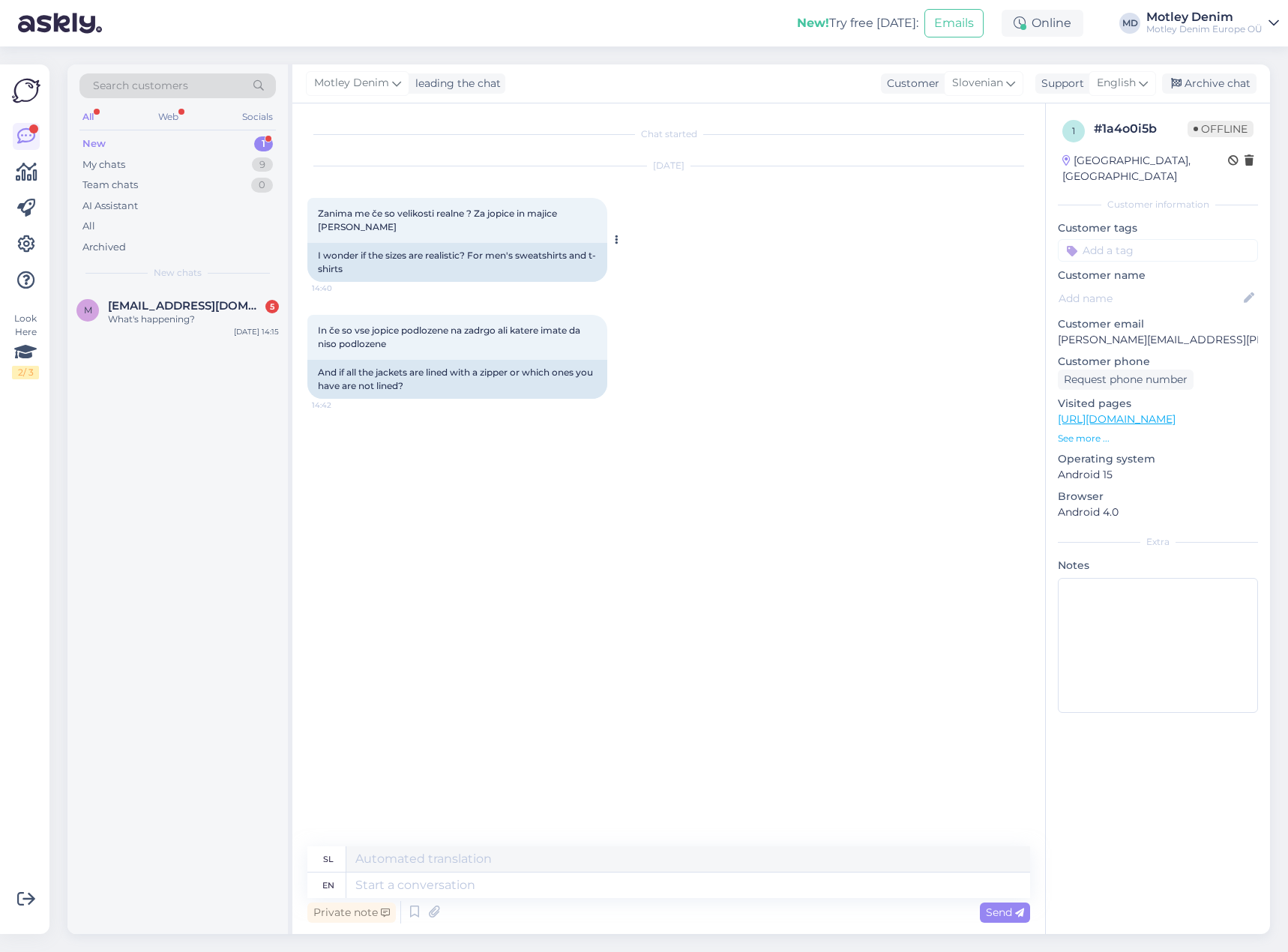
click at [341, 212] on span "Zanima me če so velikosti realne ? Za jopice in majice [PERSON_NAME]" at bounding box center [439, 220] width 241 height 25
drag, startPoint x: 341, startPoint y: 212, endPoint x: 571, endPoint y: 219, distance: 230.1
click at [571, 219] on div "Zanima me če so velikosti realne ? Za jopice in majice [PERSON_NAME] 14:40" at bounding box center [457, 219] width 300 height 45
copy span "Zanima me če so velikosti realne ? Za jopice in majice [PERSON_NAME]"
click at [321, 324] on span "In če so vse jopice podlozene na zadrgo ali katere imate da niso podlozene" at bounding box center [451, 337] width 265 height 25
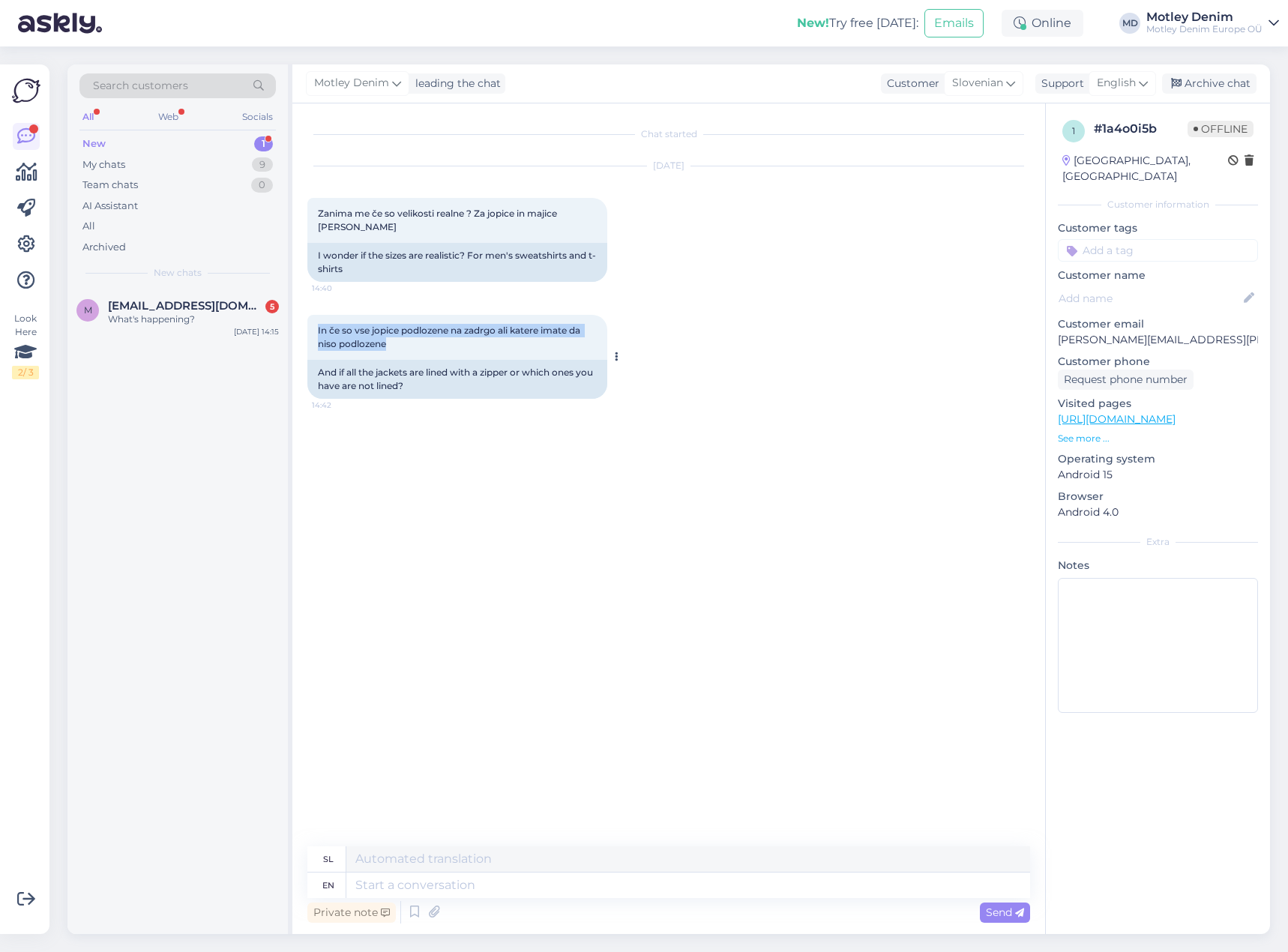
drag, startPoint x: 321, startPoint y: 317, endPoint x: 377, endPoint y: 330, distance: 57.5
click at [377, 330] on span "In če so vse jopice podlozene na zadrgo ali katere imate da niso podlozene" at bounding box center [451, 337] width 265 height 25
click at [101, 165] on div "My chats" at bounding box center [103, 165] width 43 height 15
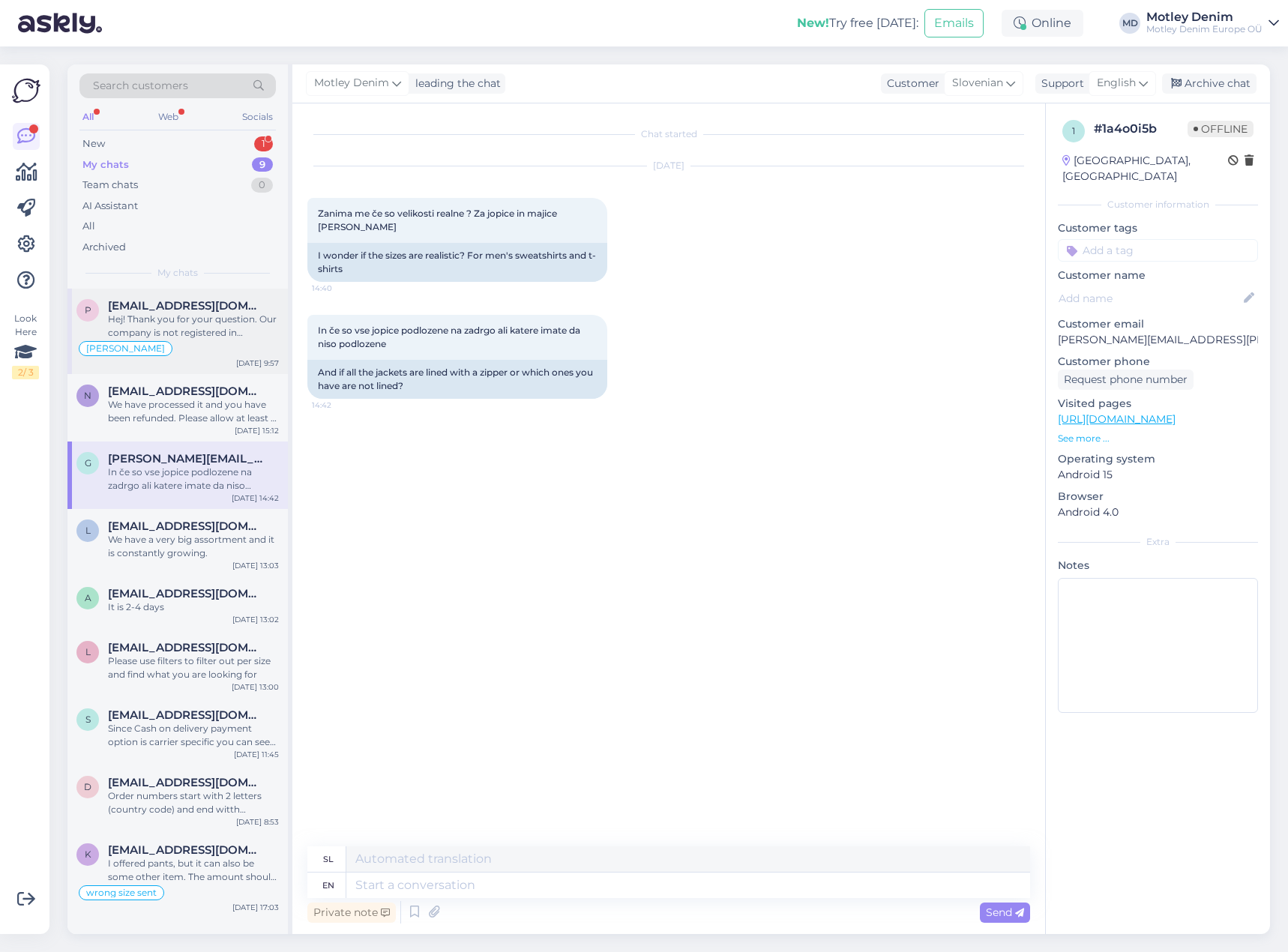
click at [220, 340] on div "[PERSON_NAME]" at bounding box center [178, 348] width 202 height 18
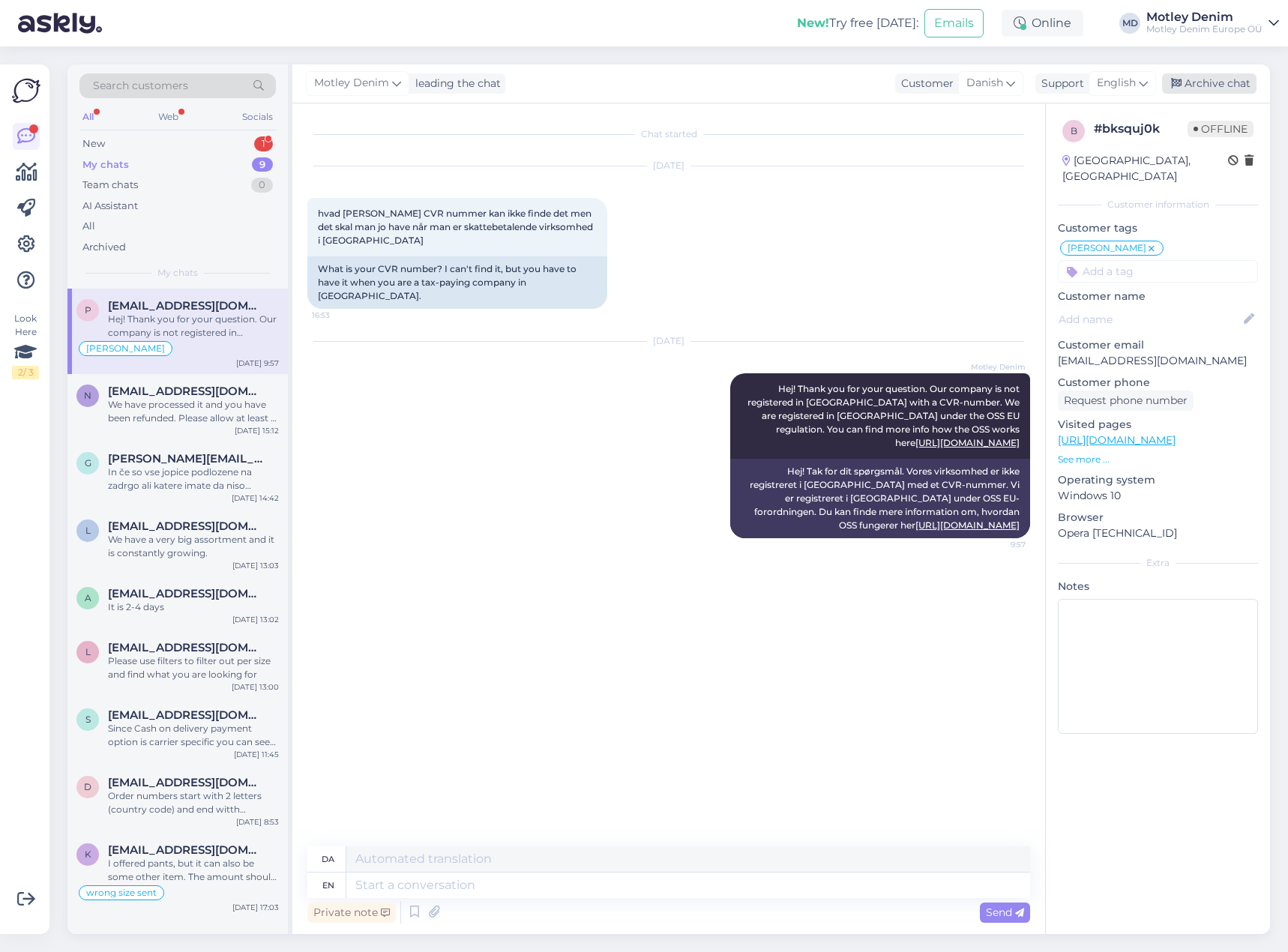
click at [1198, 84] on div "Archive chat" at bounding box center [1209, 84] width 95 height 20
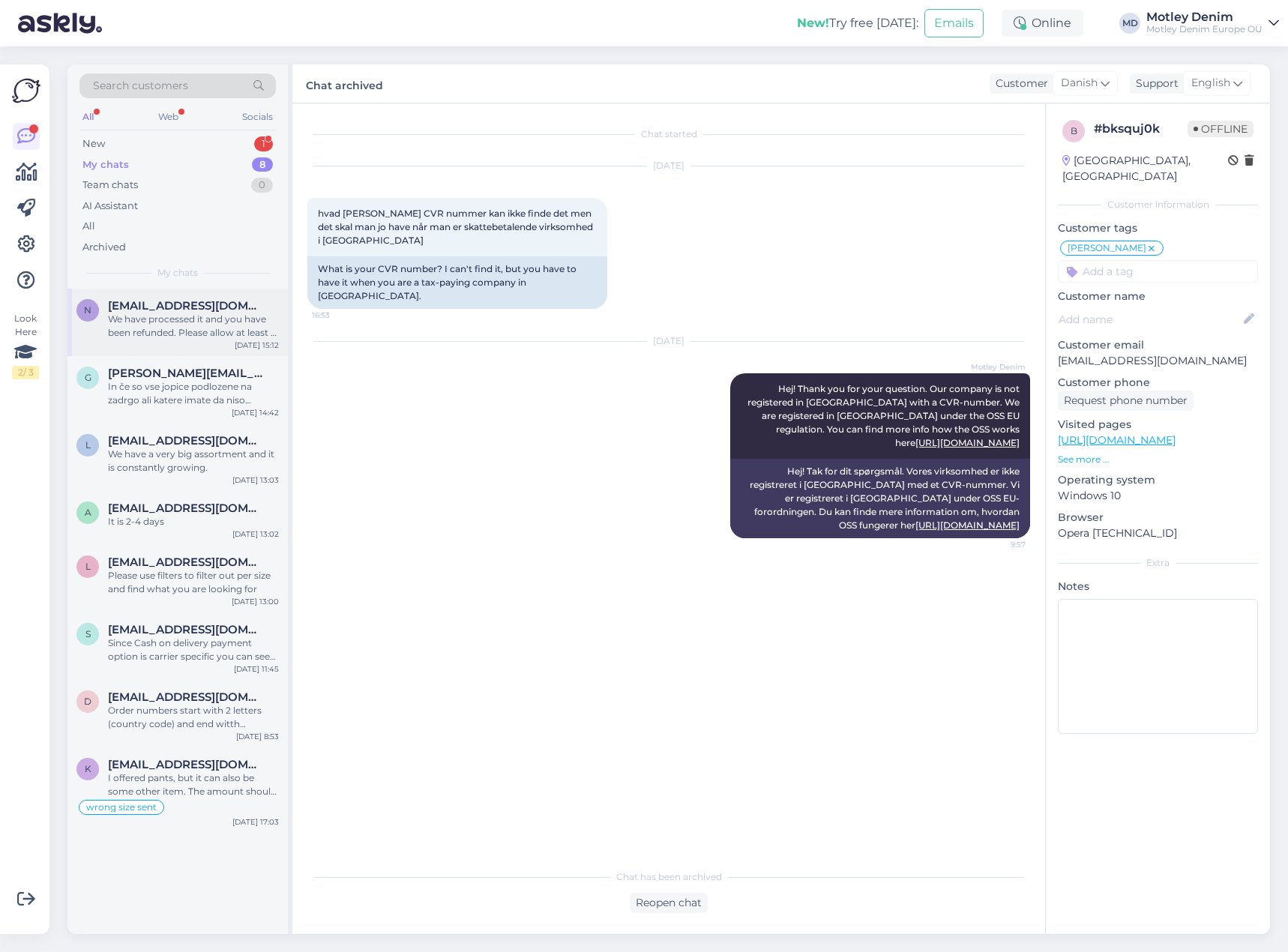
click at [195, 320] on div "We have processed it and you have been refunded. Please allow at least a few da…" at bounding box center [194, 326] width 171 height 27
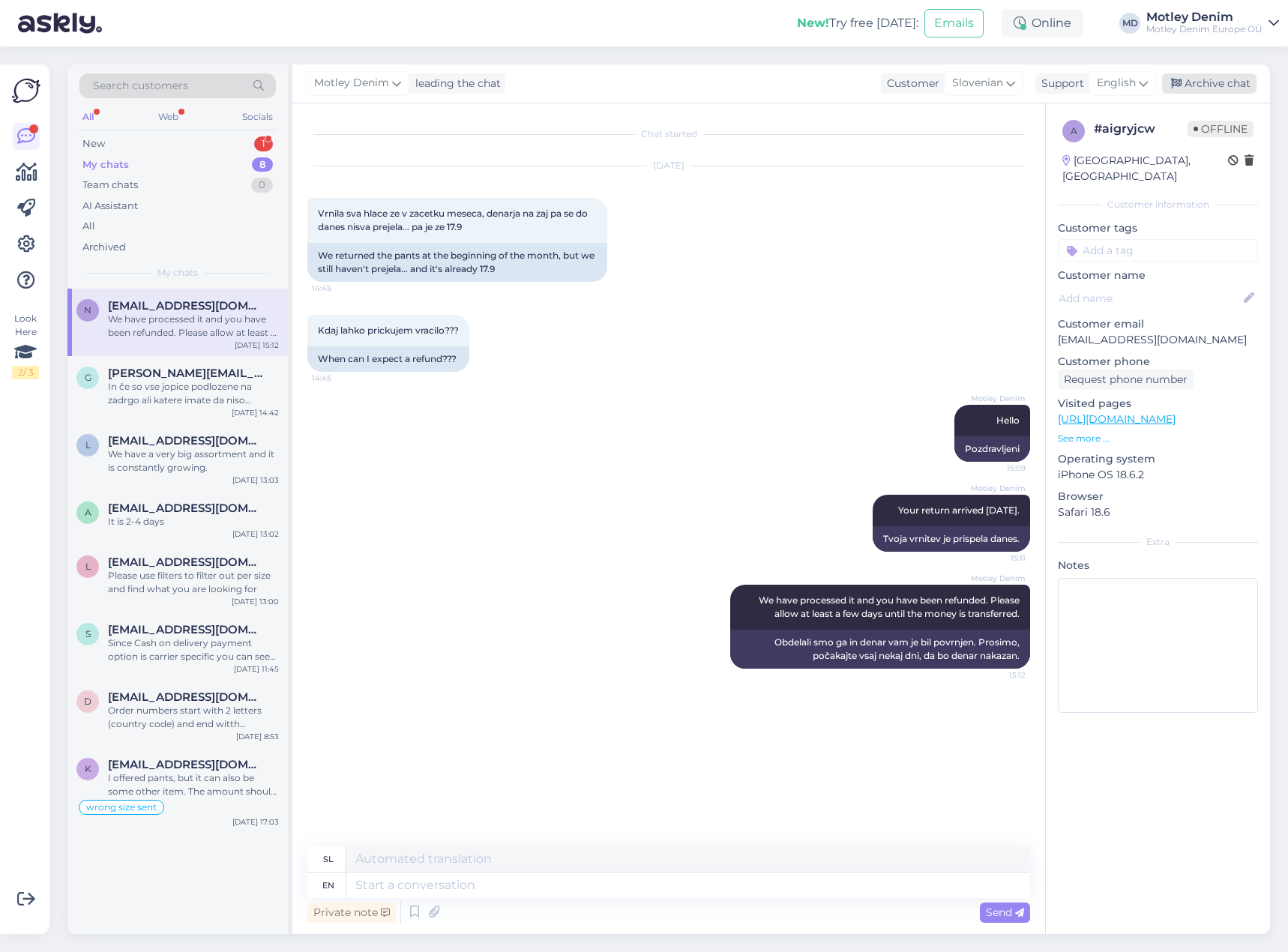
click at [1212, 91] on div "Archive chat" at bounding box center [1209, 84] width 95 height 20
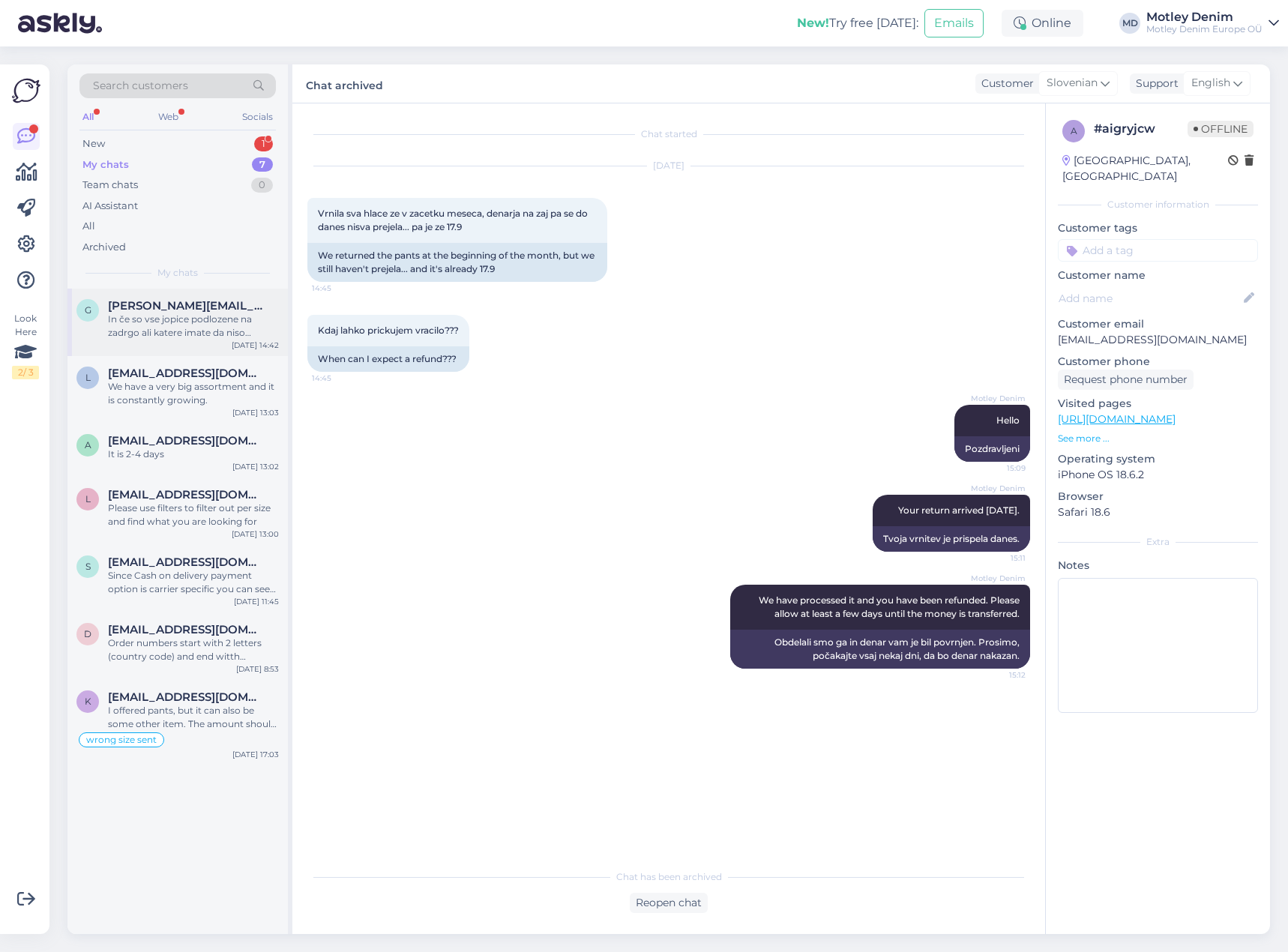
click at [222, 301] on span "[PERSON_NAME][EMAIL_ADDRESS][PERSON_NAME][DOMAIN_NAME]" at bounding box center [186, 306] width 156 height 13
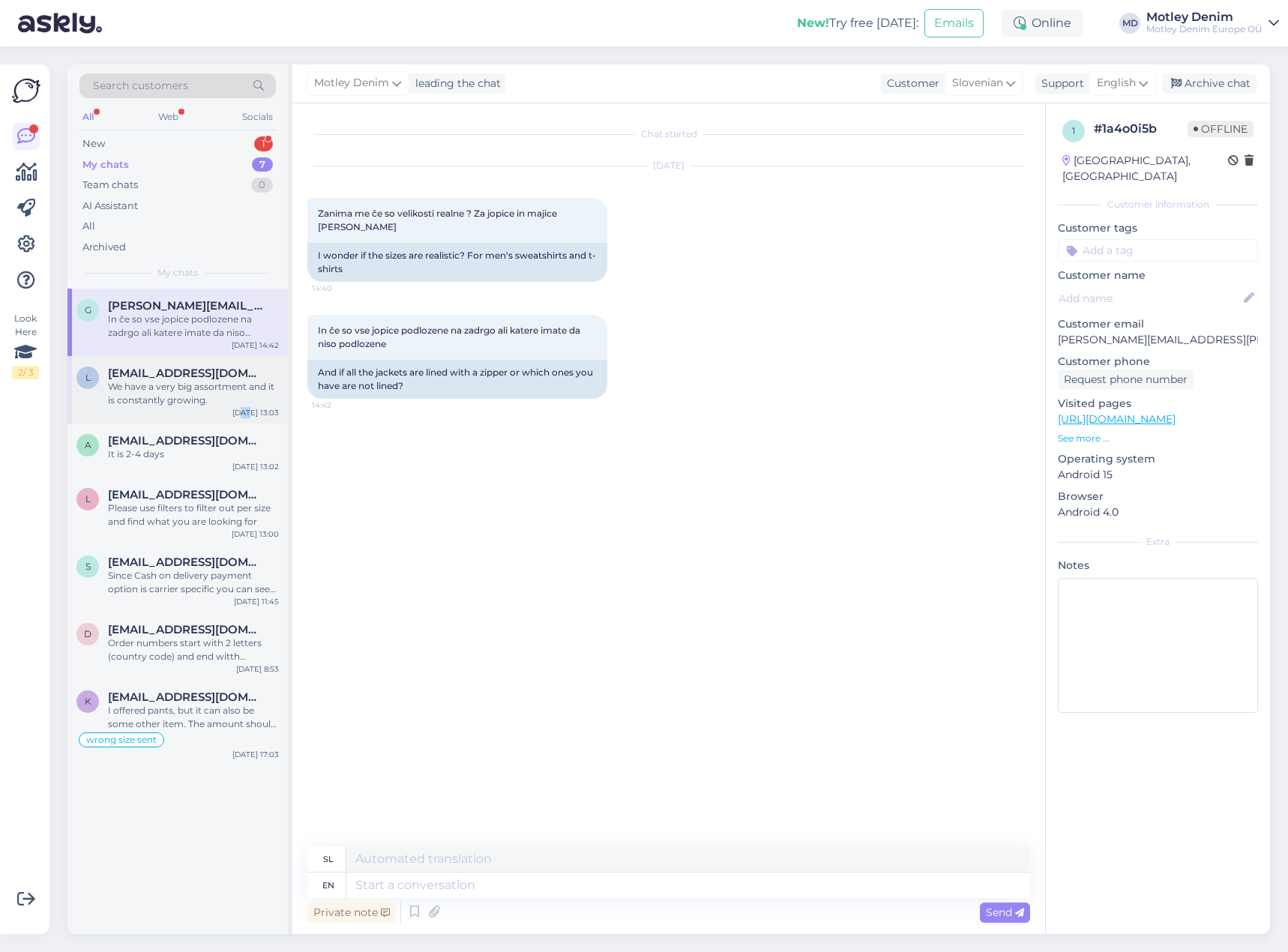
drag, startPoint x: 246, startPoint y: 412, endPoint x: 251, endPoint y: 405, distance: 8.6
click at [252, 405] on div "L [EMAIL_ADDRESS][DOMAIN_NAME] We have a very big assortment and it is constant…" at bounding box center [177, 389] width 220 height 67
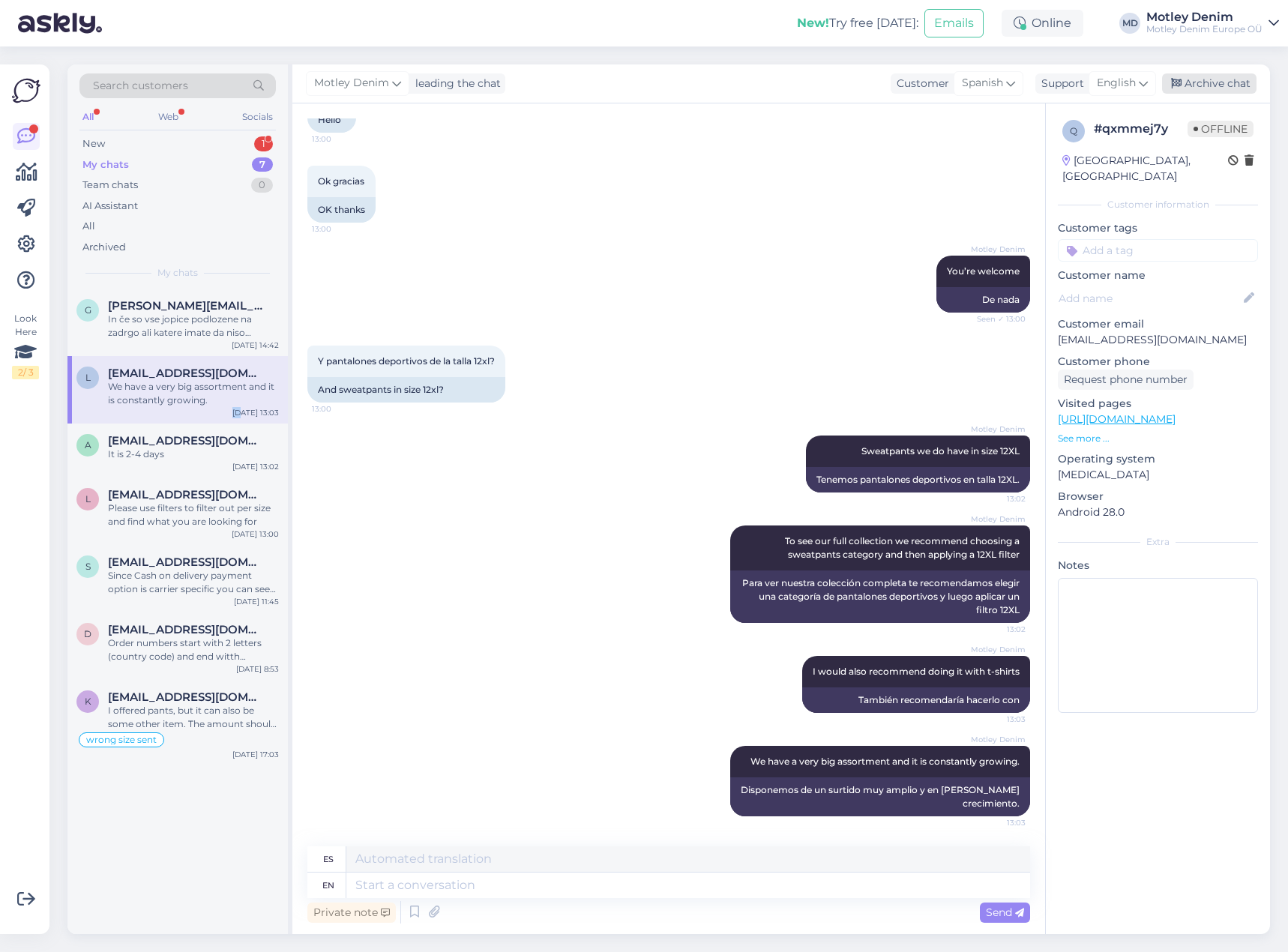
click at [1199, 80] on div "Archive chat" at bounding box center [1209, 84] width 95 height 20
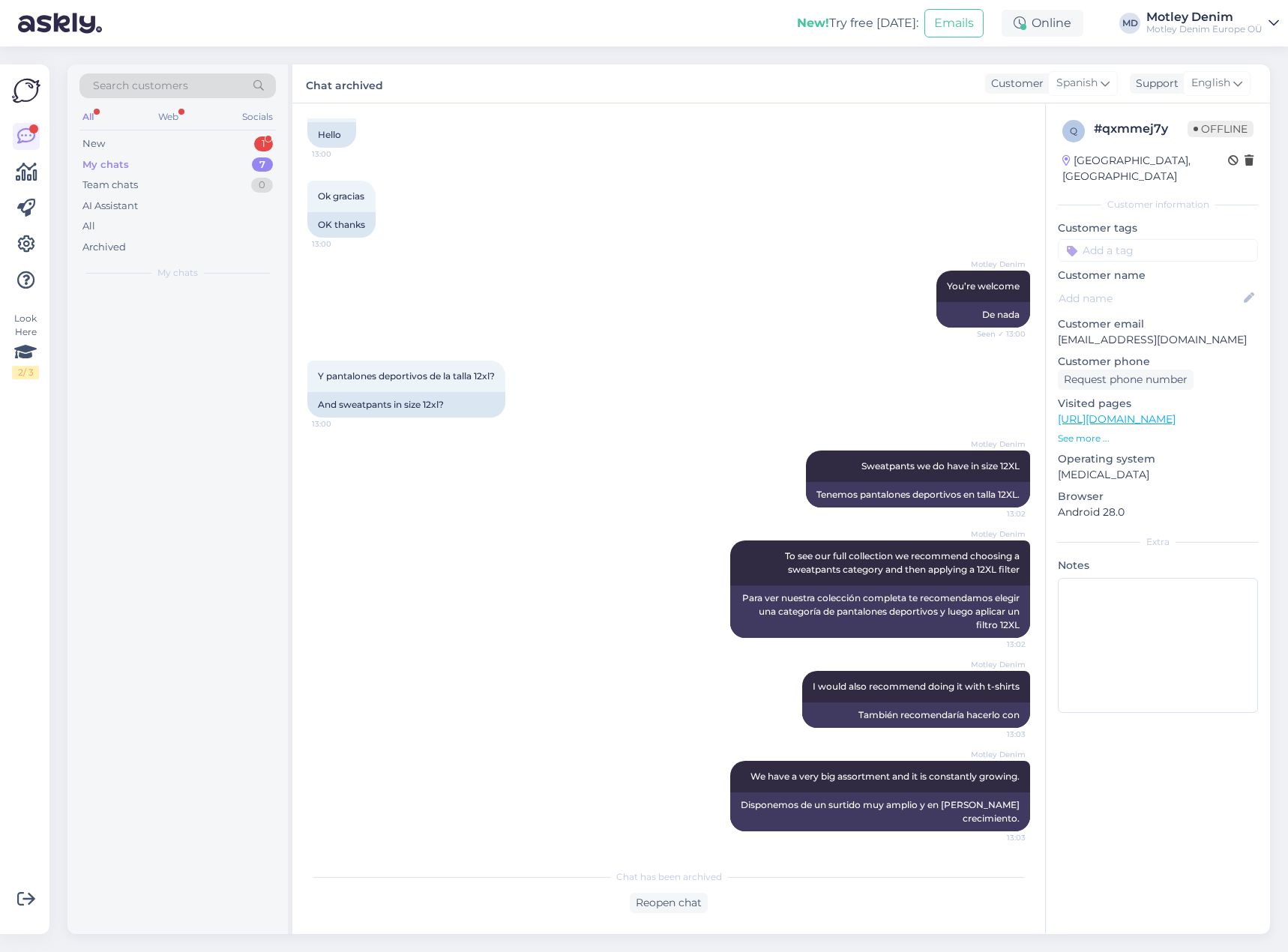
scroll to position [377, 0]
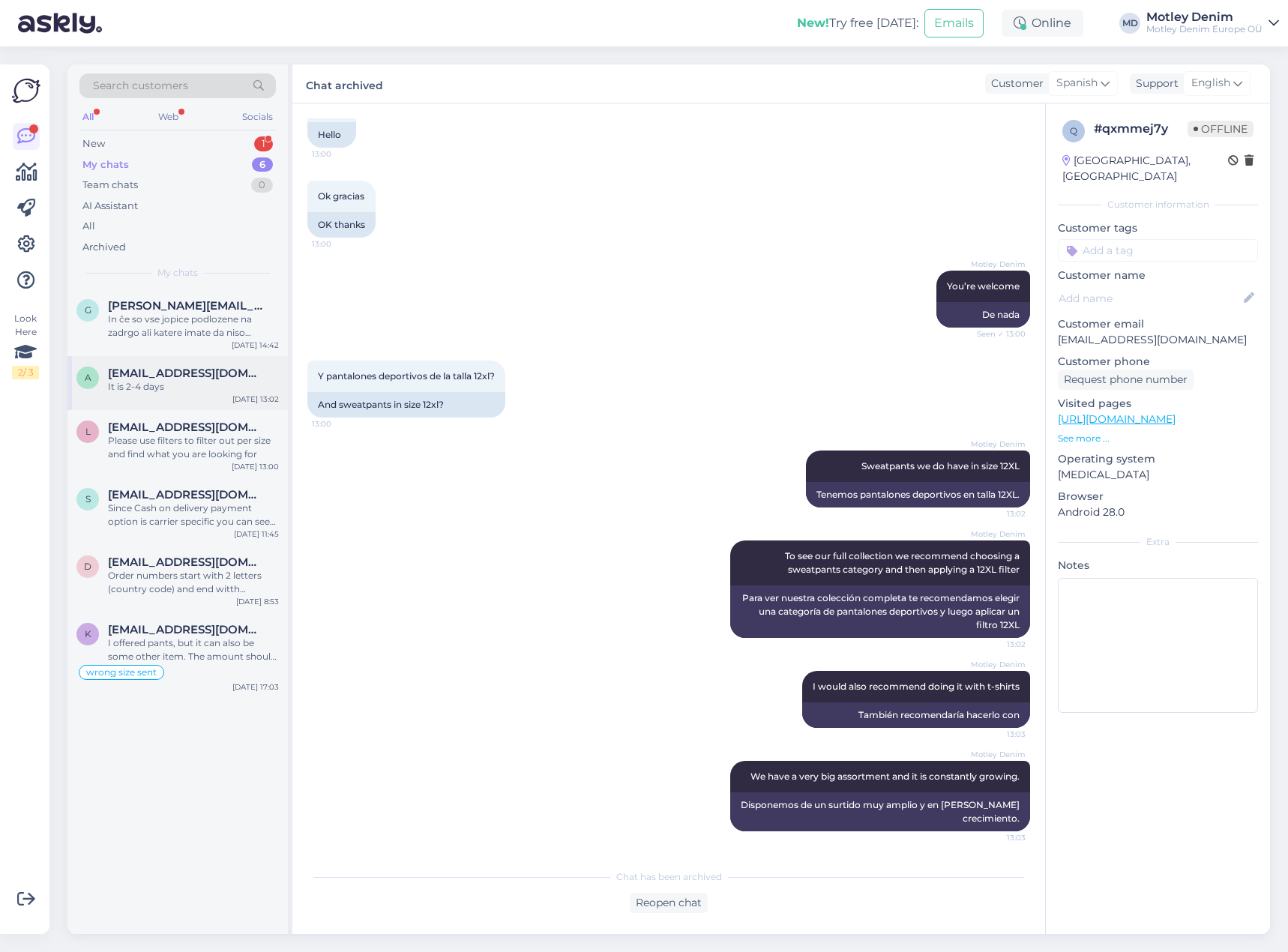
click at [216, 384] on div "It is 2-4 days" at bounding box center [194, 386] width 171 height 13
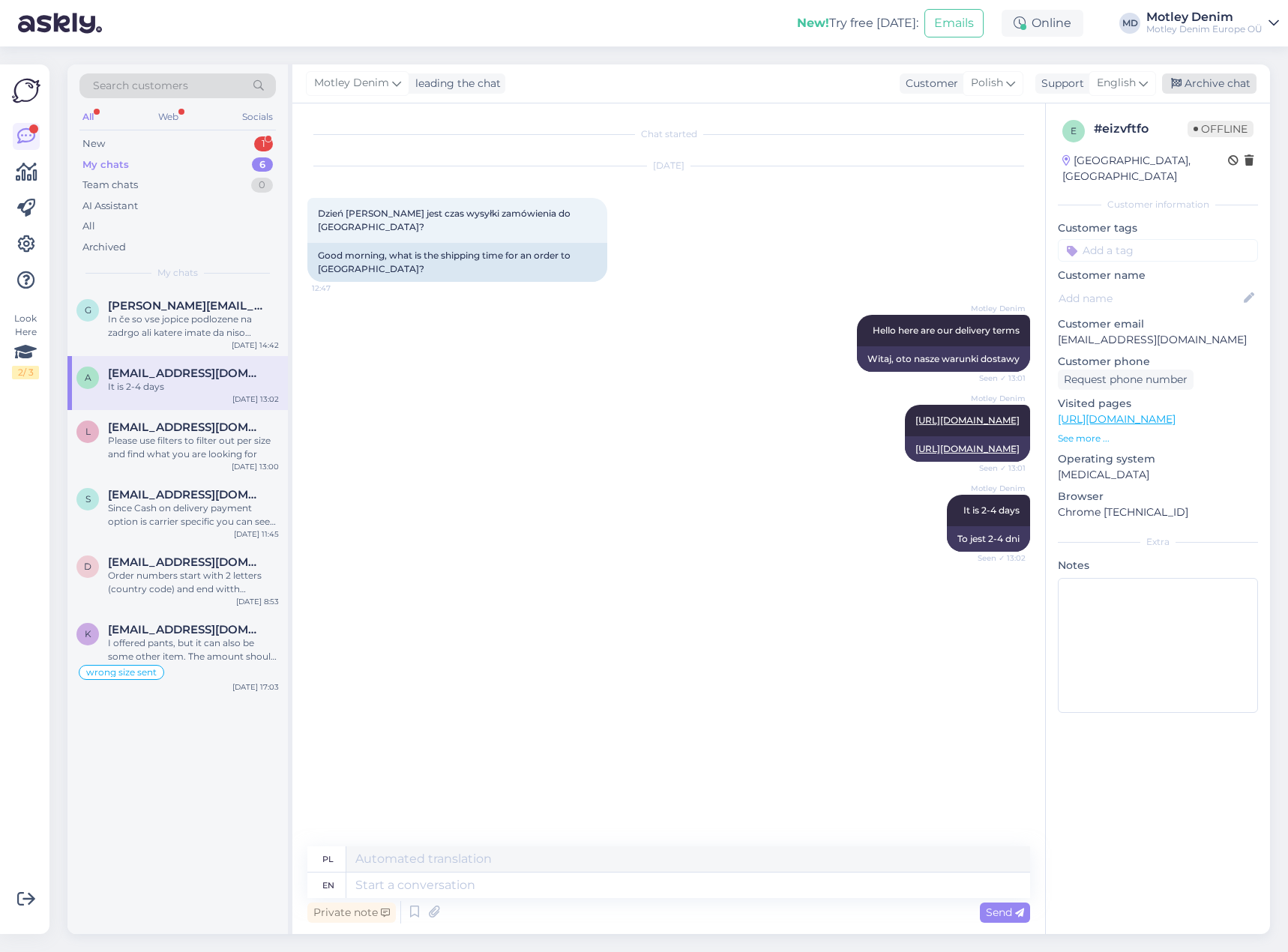
click at [1215, 88] on div "Archive chat" at bounding box center [1209, 84] width 95 height 20
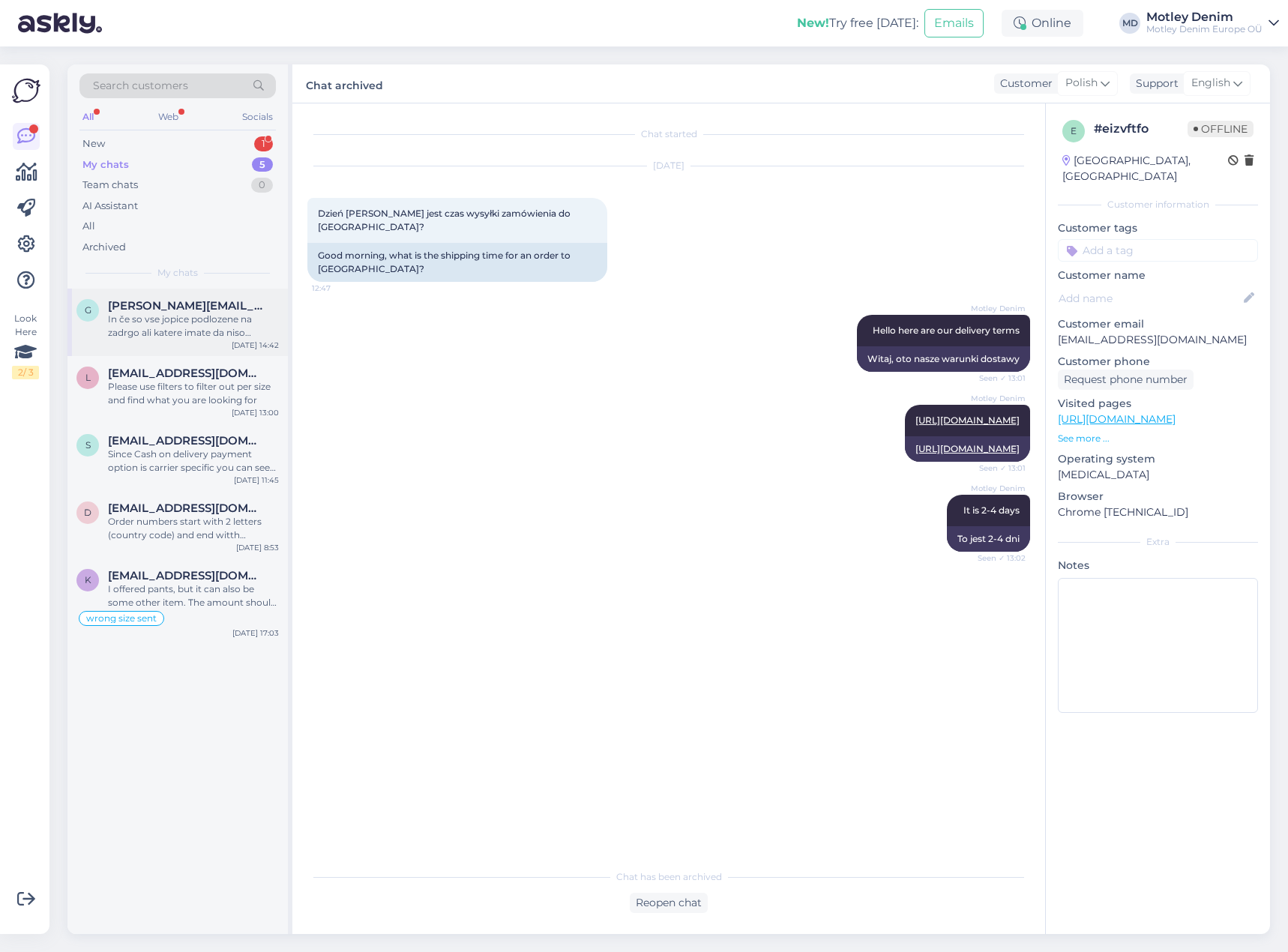
click at [212, 339] on div "g [PERSON_NAME][EMAIL_ADDRESS][PERSON_NAME][DOMAIN_NAME] In če so vse jopice po…" at bounding box center [177, 322] width 220 height 67
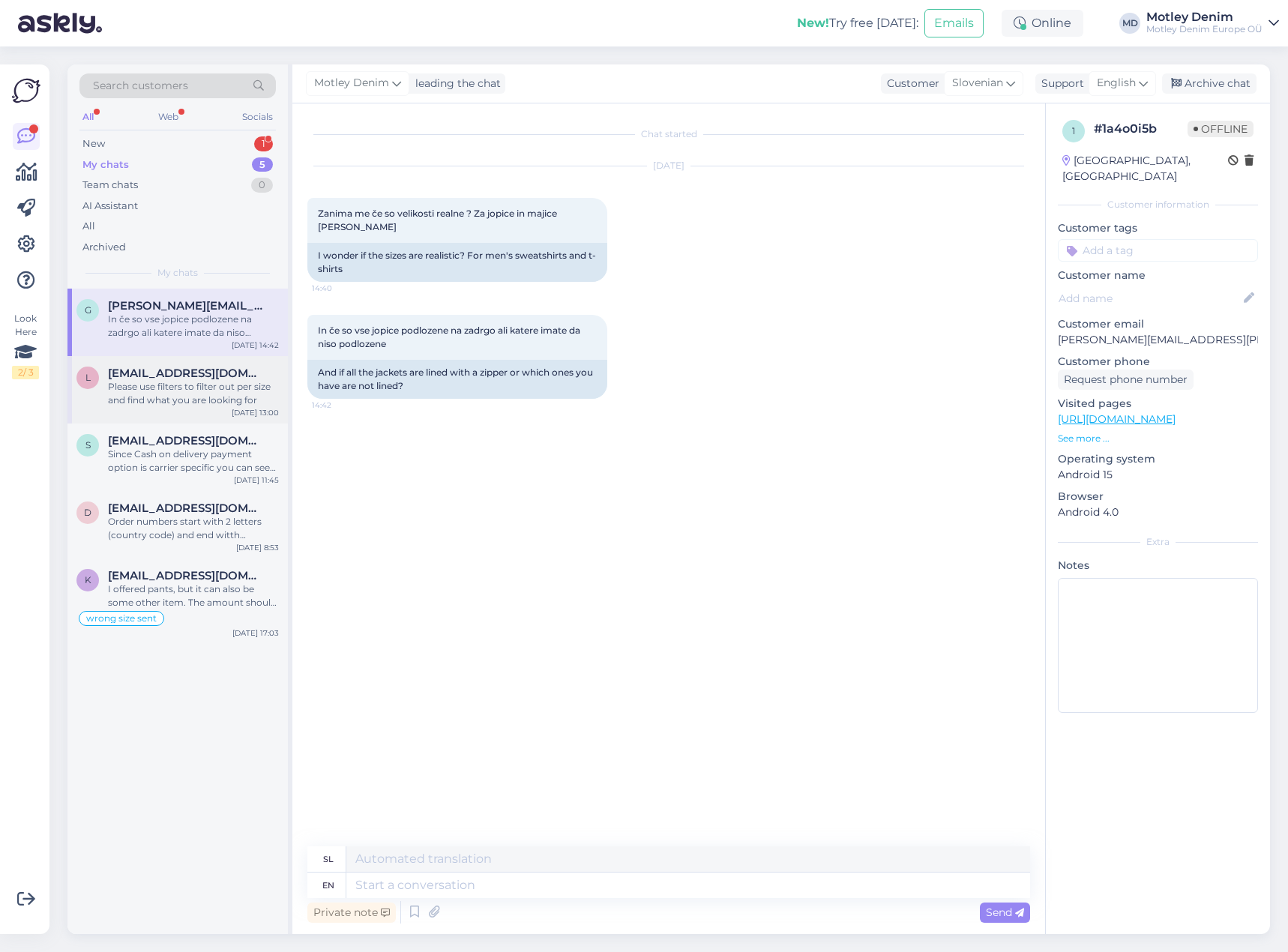
click at [199, 382] on div "Please use filters to filter out per size and find what you are looking for" at bounding box center [194, 393] width 171 height 27
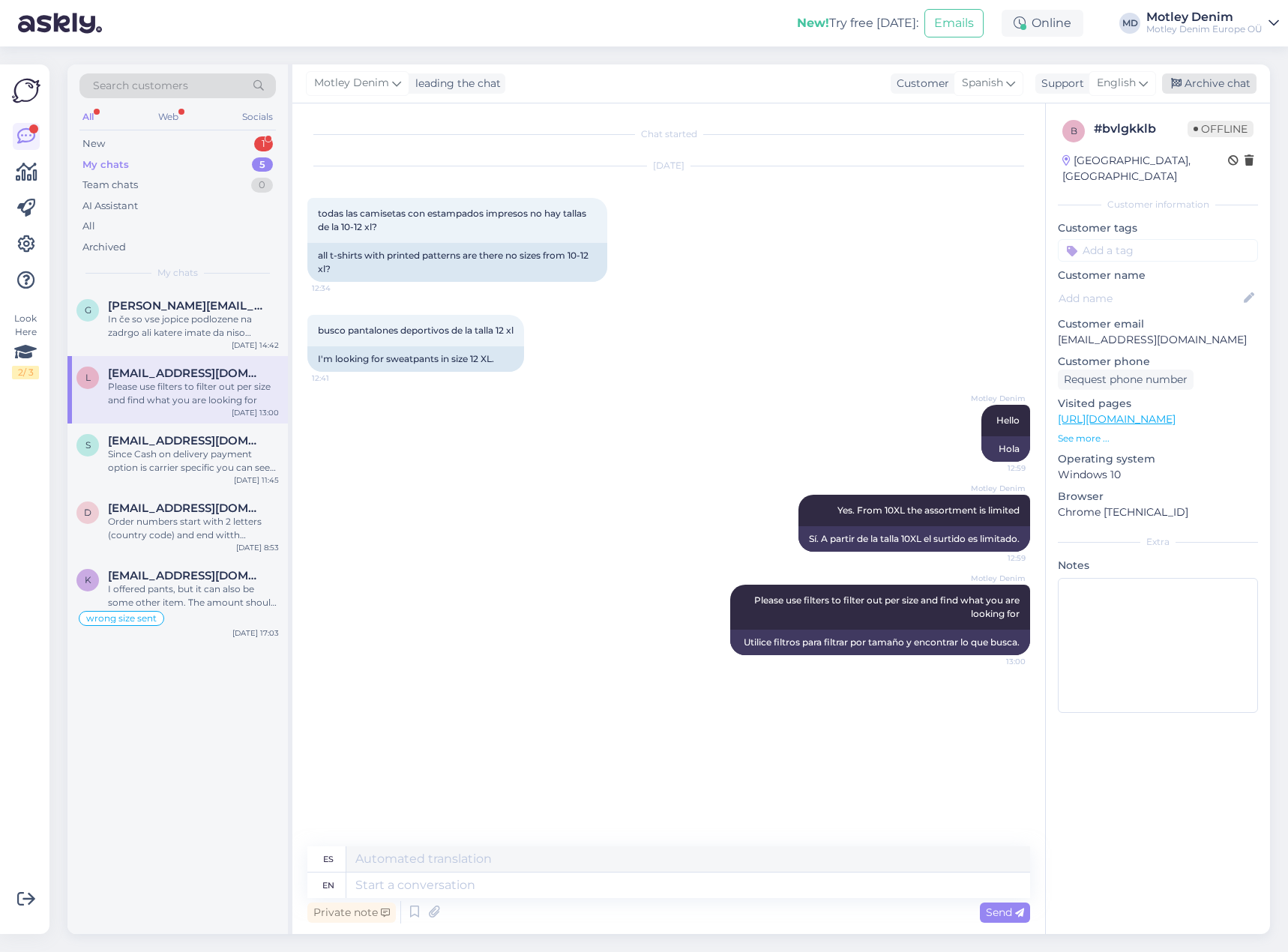
click at [1230, 77] on div "Archive chat" at bounding box center [1209, 84] width 95 height 20
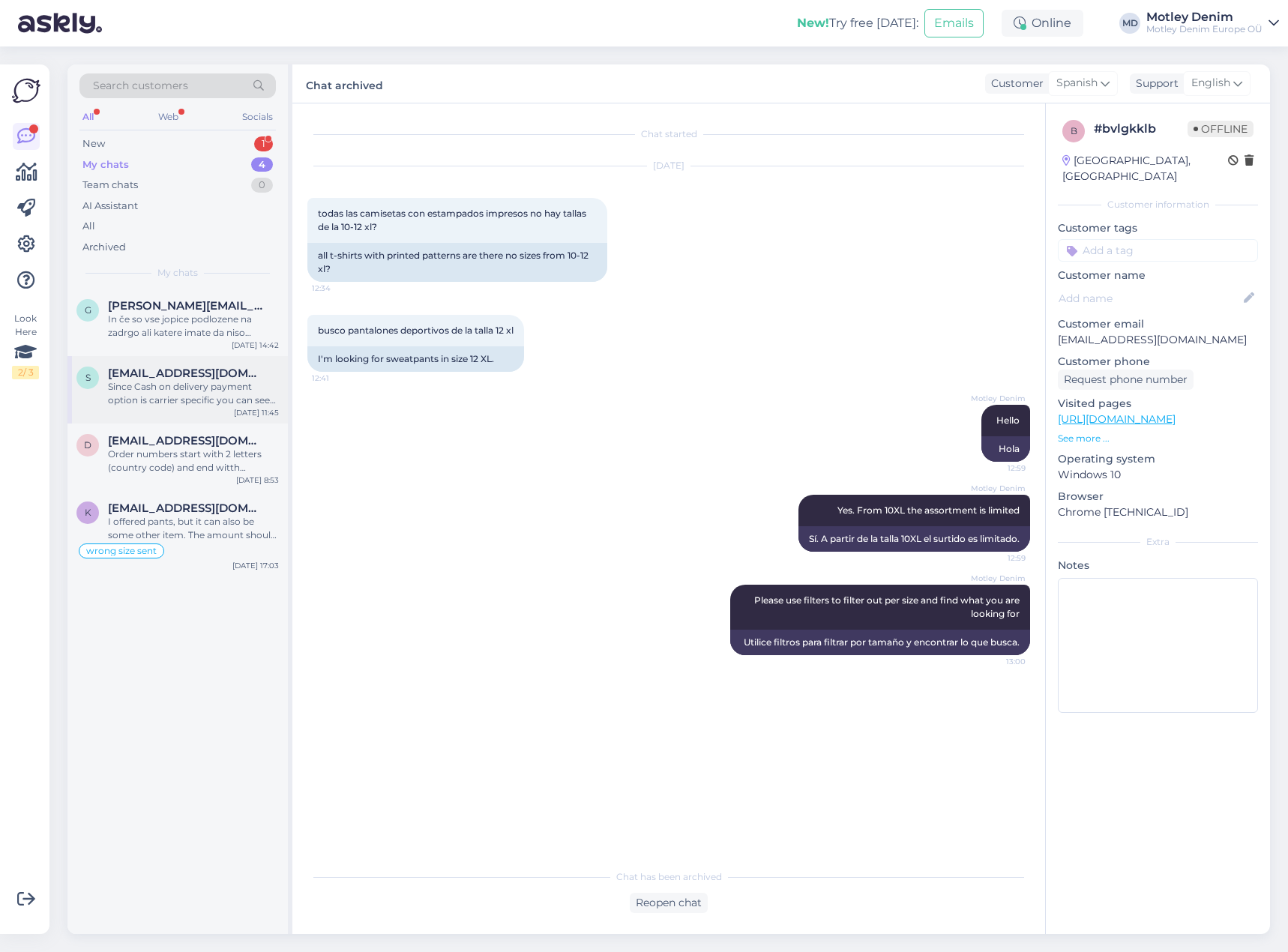
click at [193, 369] on span "[EMAIL_ADDRESS][DOMAIN_NAME]" at bounding box center [186, 373] width 156 height 13
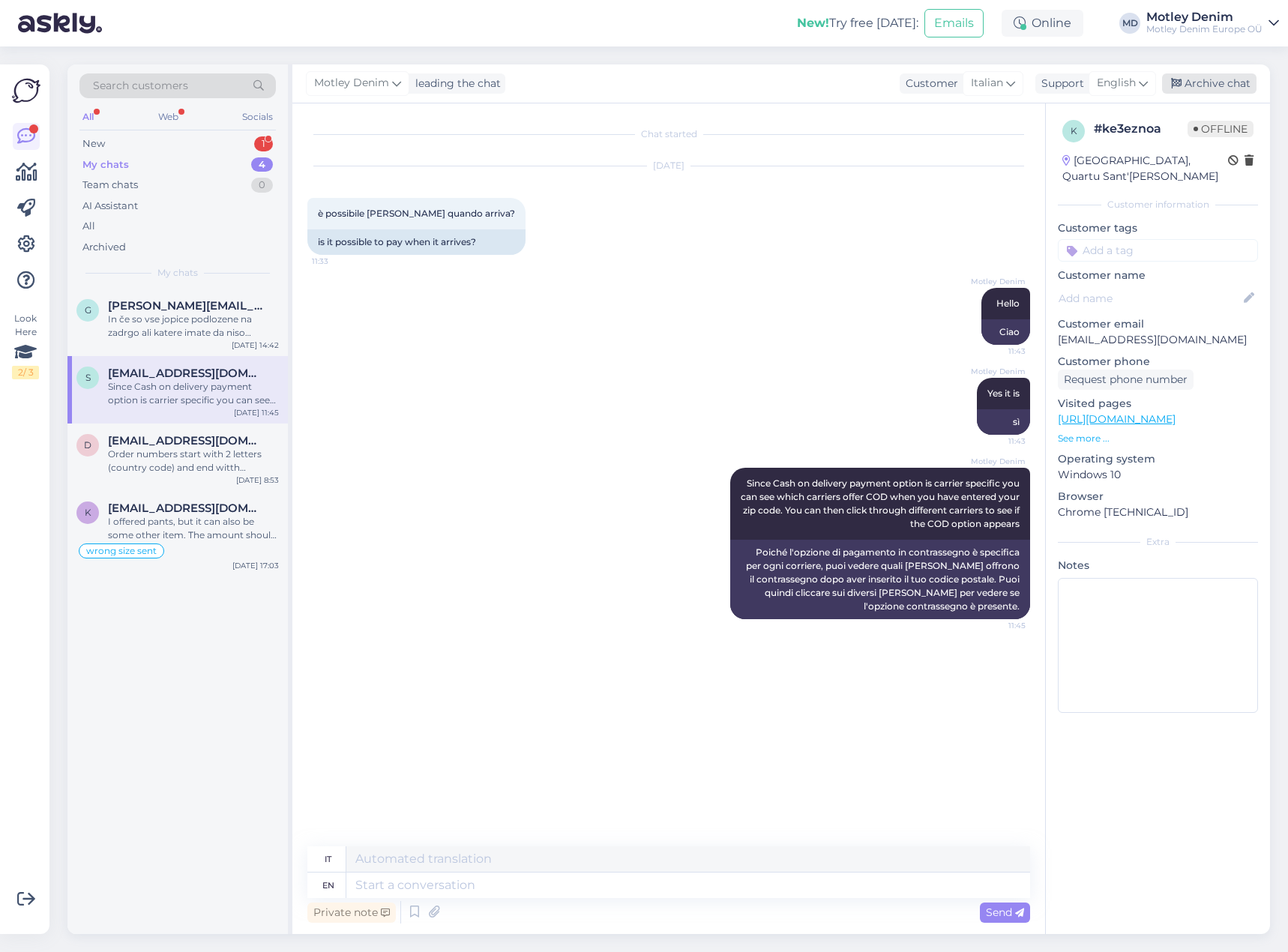
click at [1211, 85] on div "Archive chat" at bounding box center [1209, 84] width 95 height 20
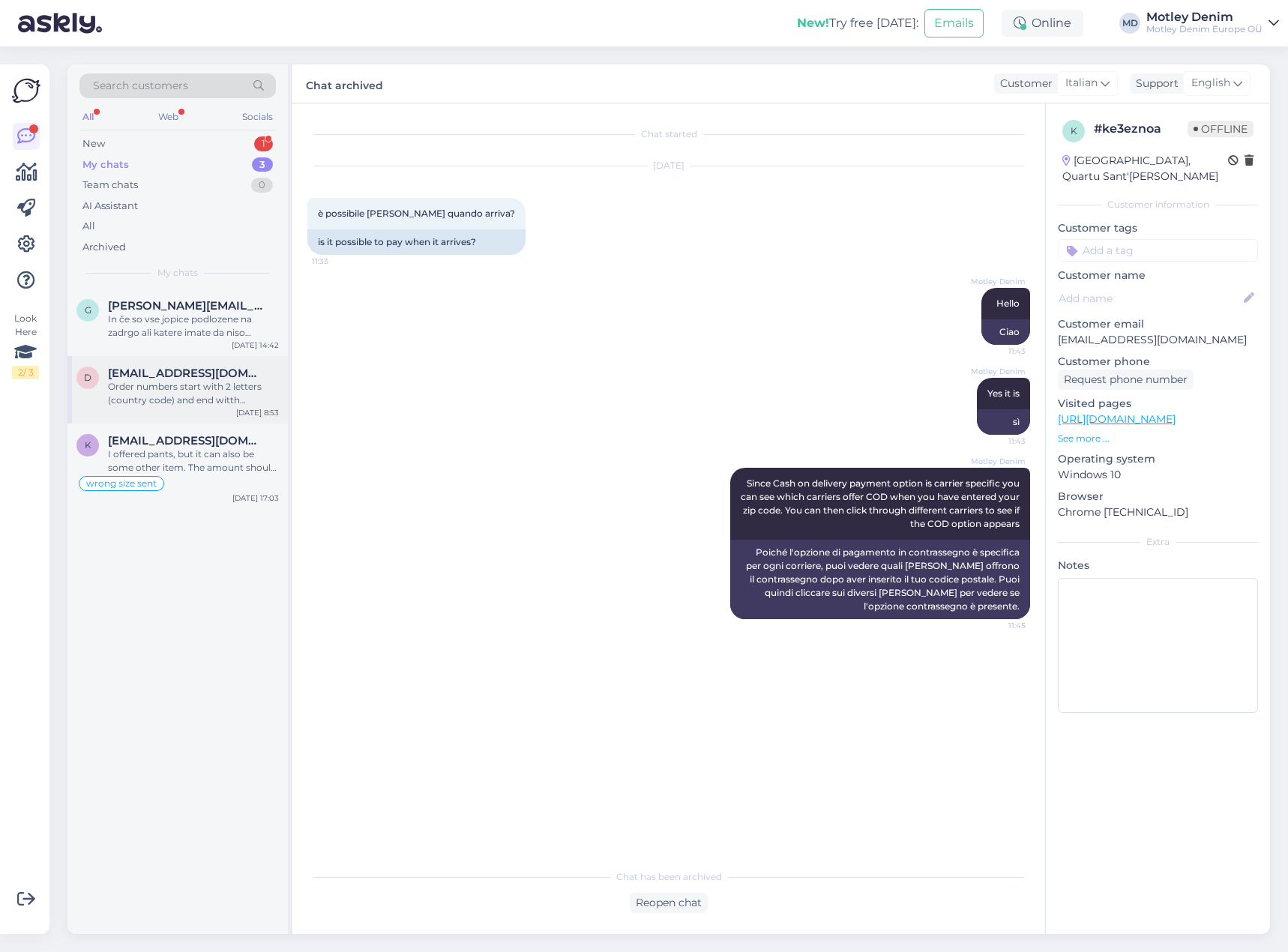
click at [241, 383] on div "Order numbers start with 2 letters (country code) and end witth numbers." at bounding box center [194, 393] width 171 height 27
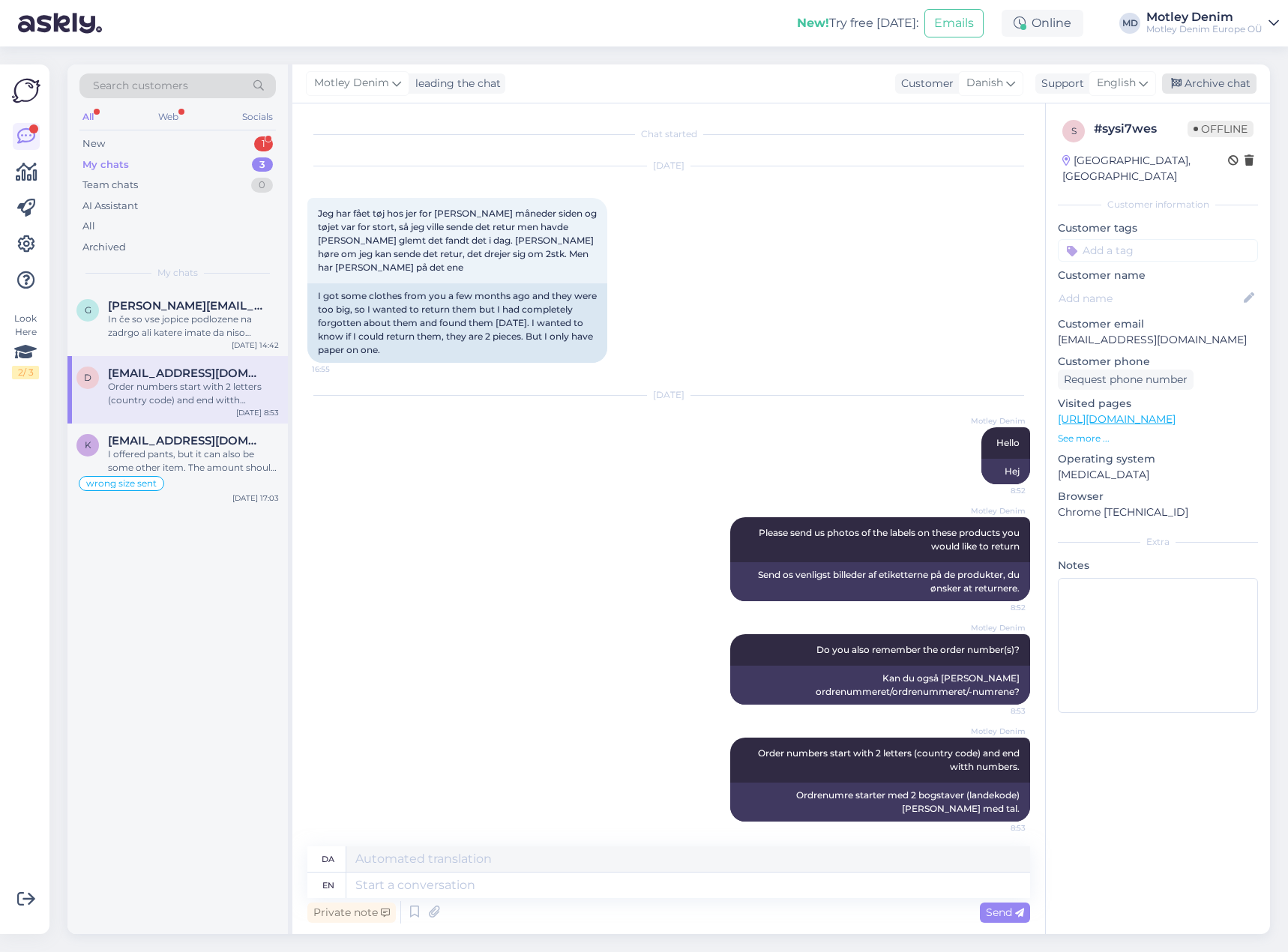
click at [1206, 78] on div "Archive chat" at bounding box center [1209, 84] width 95 height 20
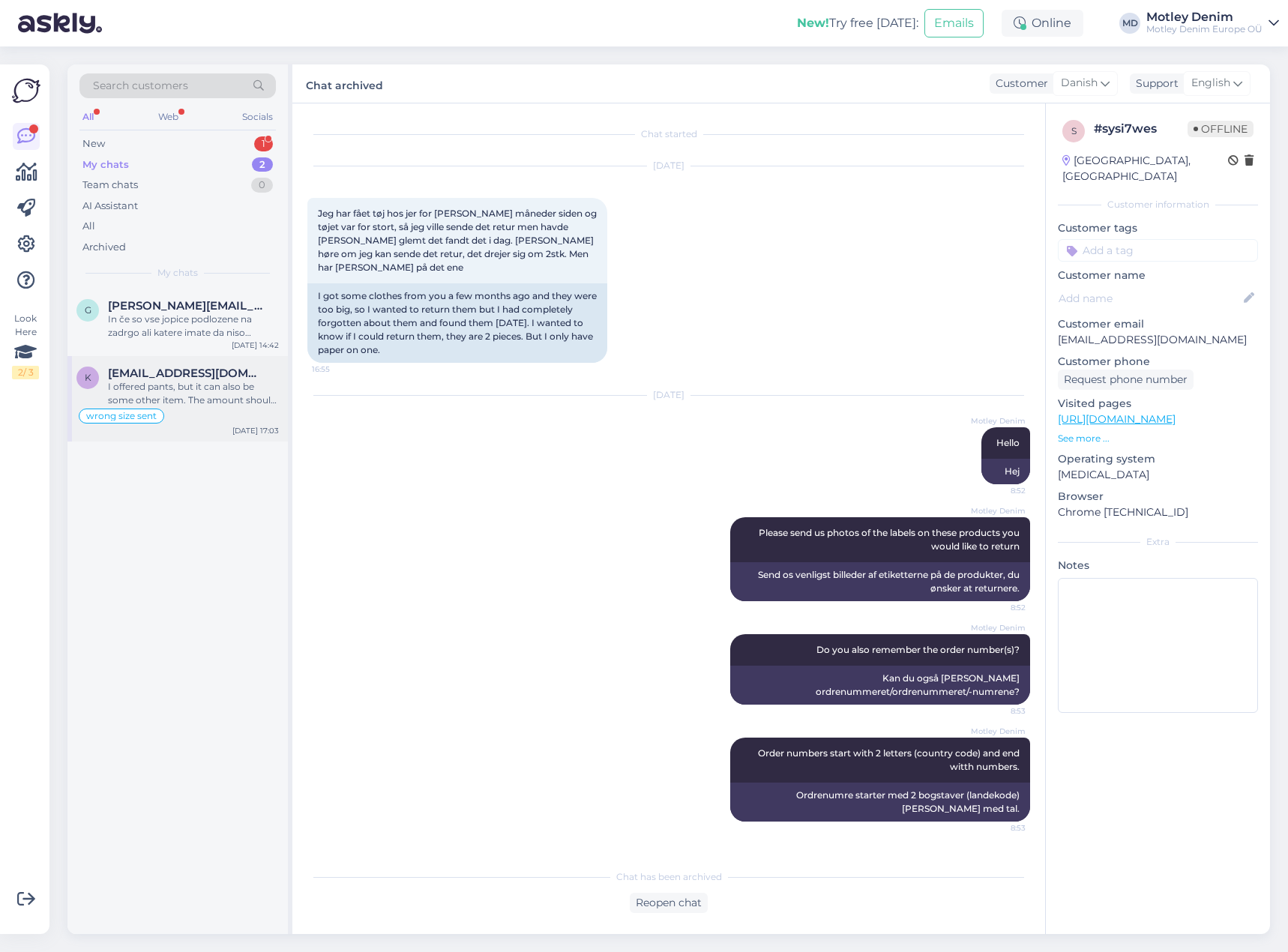
click at [245, 386] on div "I offered pants, but it can also be some other item. The amount should be the s…" at bounding box center [194, 393] width 171 height 27
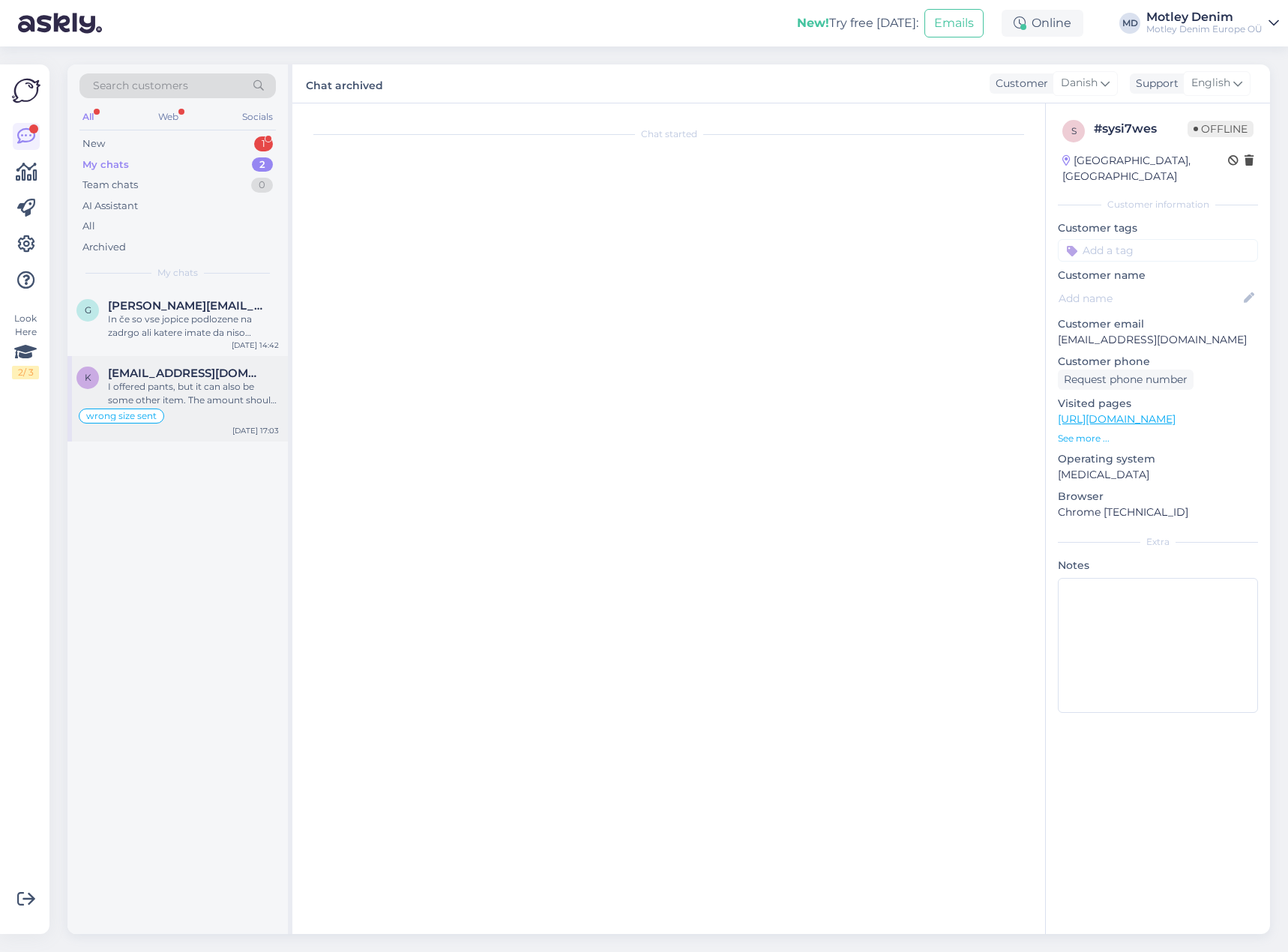
scroll to position [1961, 0]
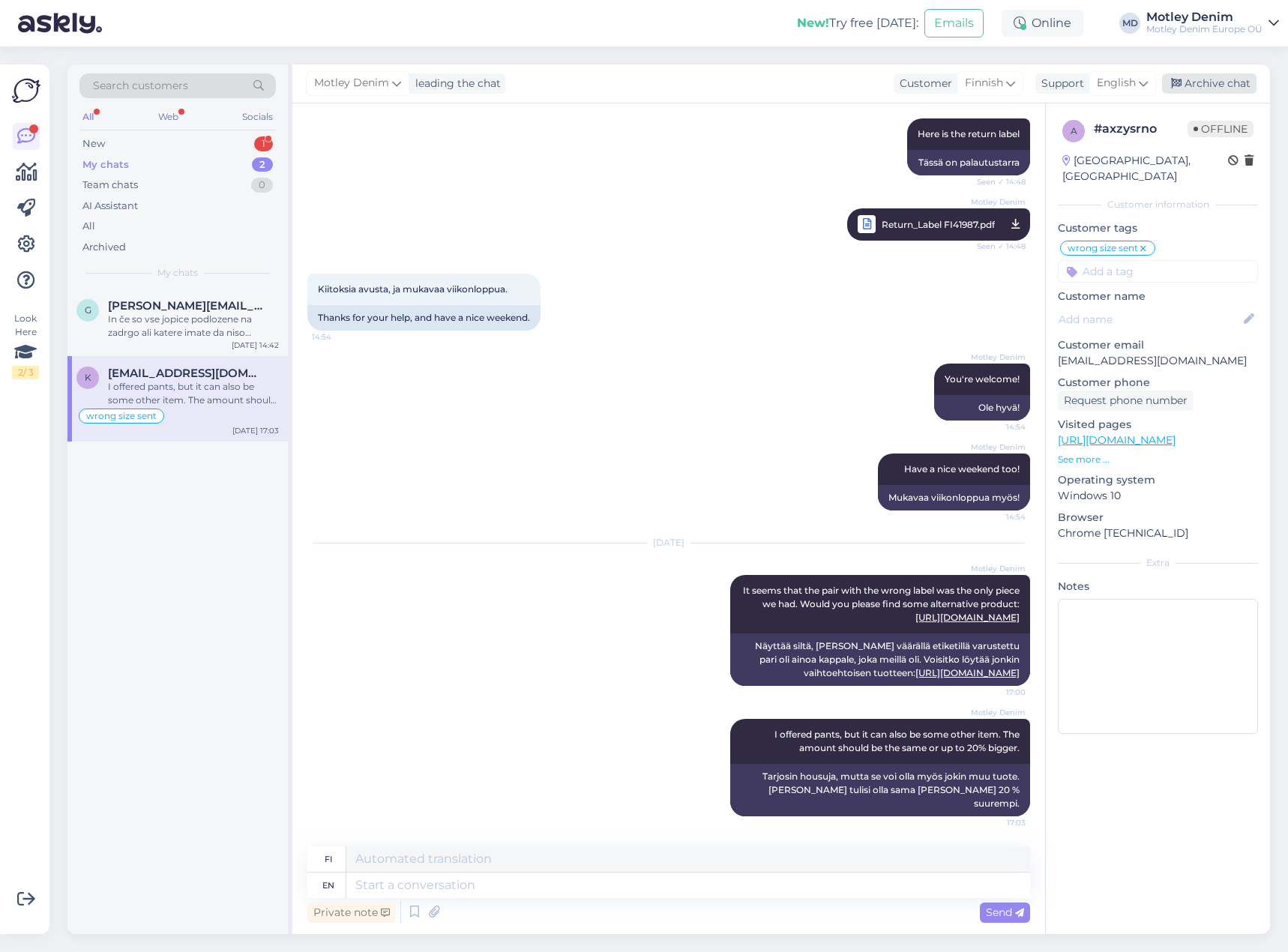
click at [1220, 84] on div "Archive chat" at bounding box center [1209, 84] width 95 height 20
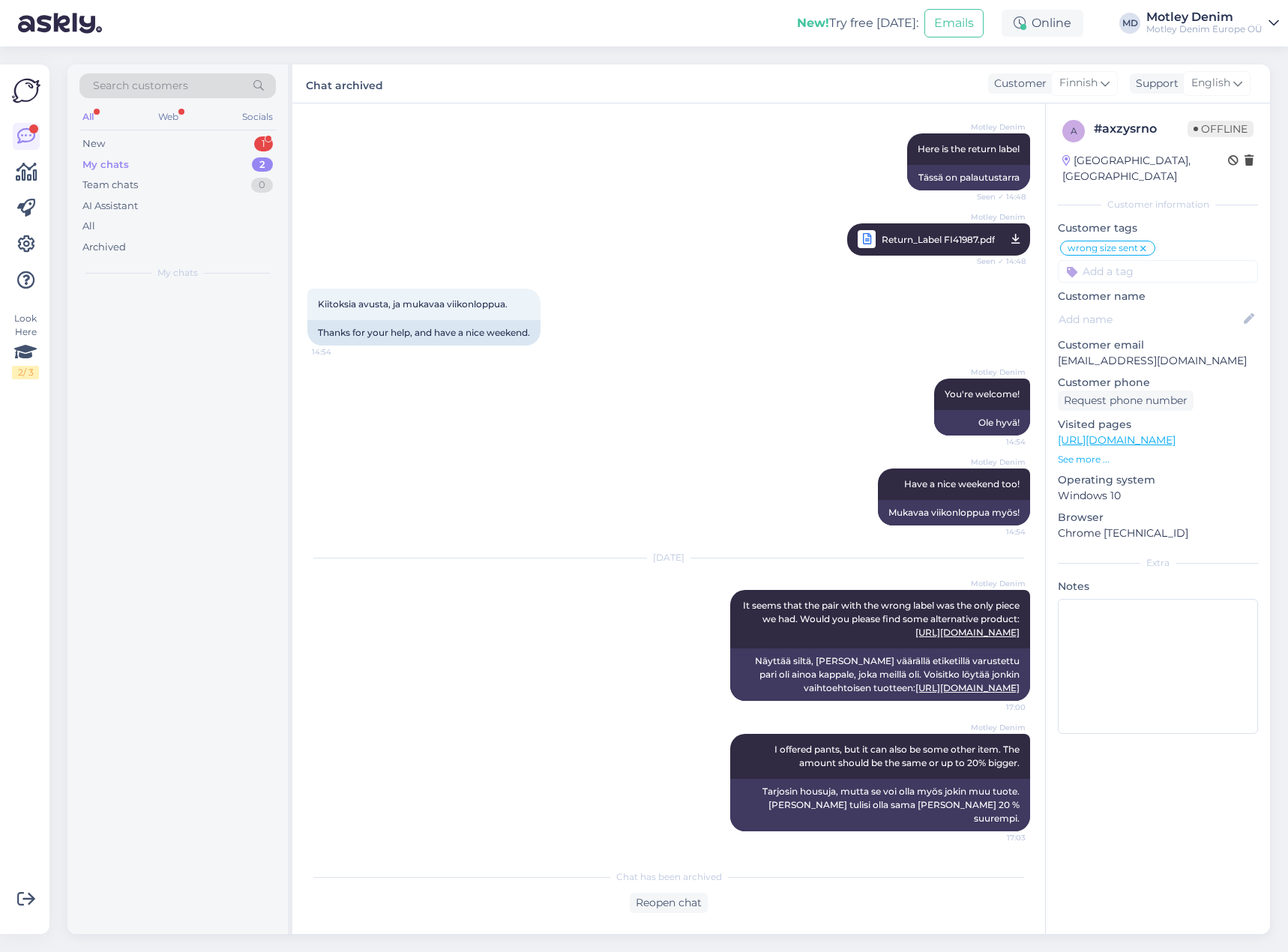
scroll to position [1946, 0]
click at [194, 324] on div "In če so vse jopice podlozene na zadrgo ali katere imate da niso podlozene" at bounding box center [194, 326] width 171 height 27
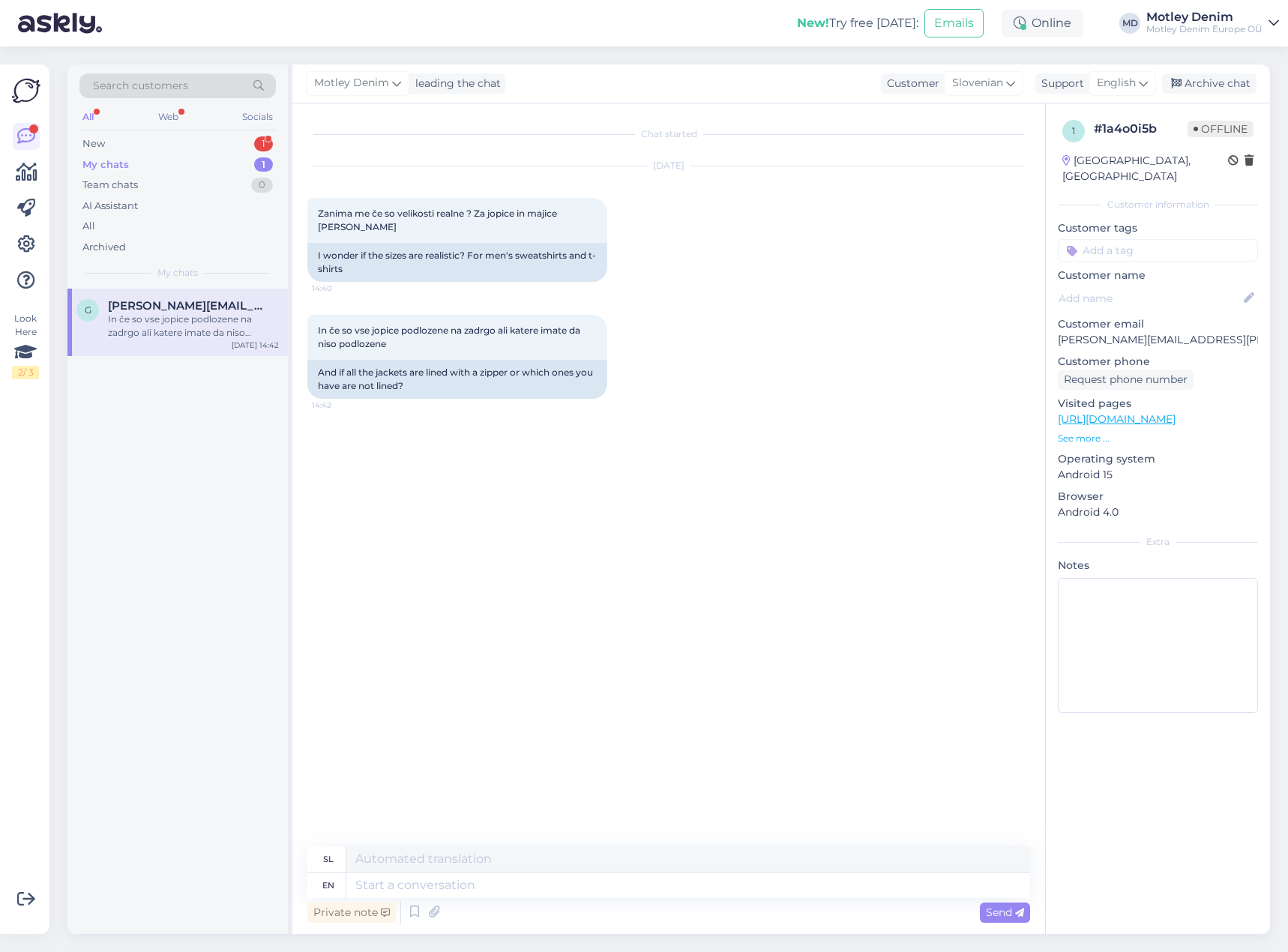
click at [662, 363] on div "In če so vse jopice podlozene na zadrgo ali katere imate da niso podlozene 14:4…" at bounding box center [669, 357] width 723 height 117
click at [513, 508] on div "Chat started [DATE] Zanima me če so velikosti realne ? Za jopice in majice [PER…" at bounding box center [675, 475] width 736 height 714
click at [197, 150] on div "New 1" at bounding box center [177, 143] width 197 height 21
click at [163, 302] on span "[EMAIL_ADDRESS][DOMAIN_NAME]" at bounding box center [186, 306] width 156 height 13
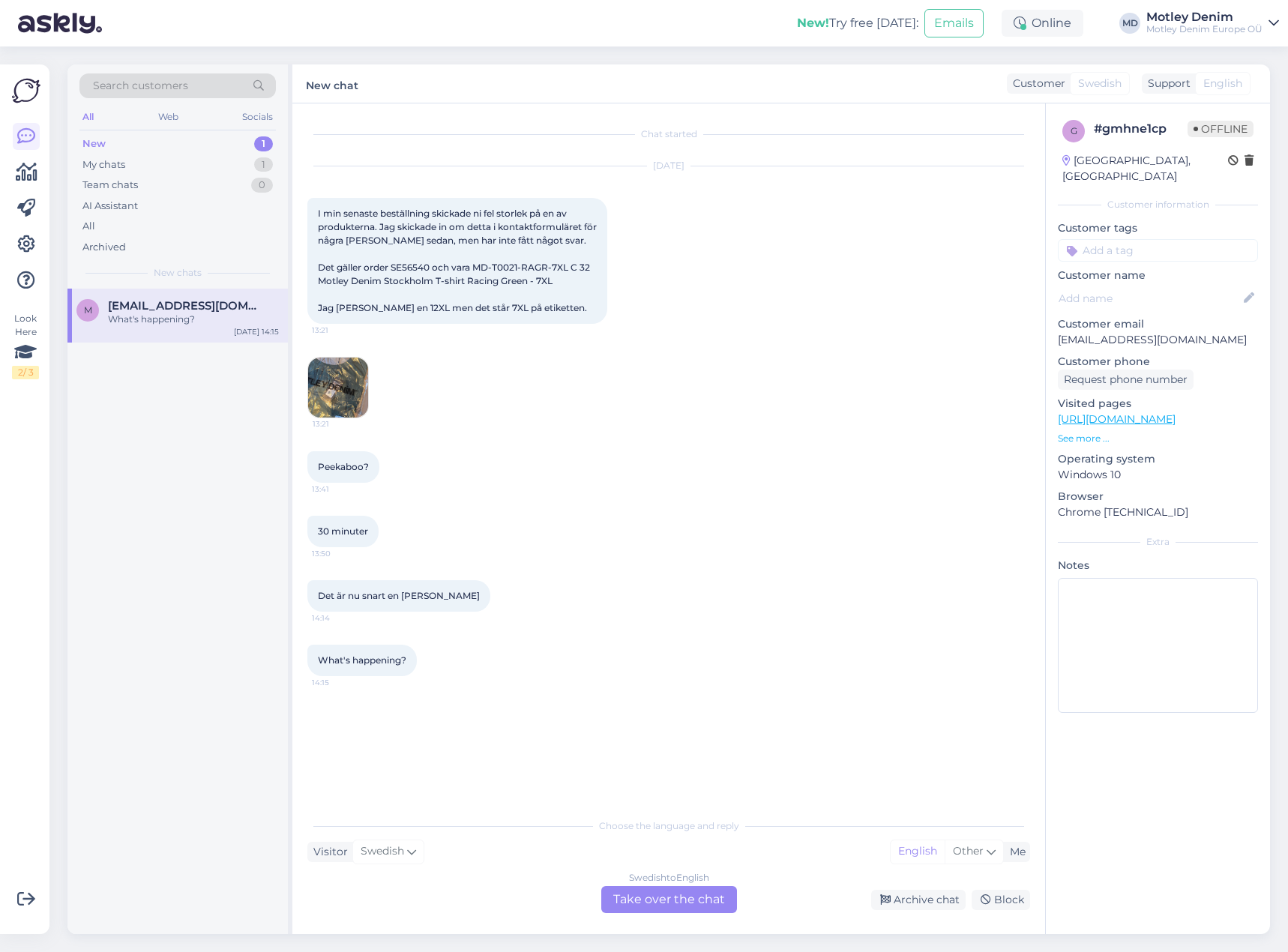
click at [692, 897] on div "Swedish to English Take over the chat" at bounding box center [669, 899] width 136 height 27
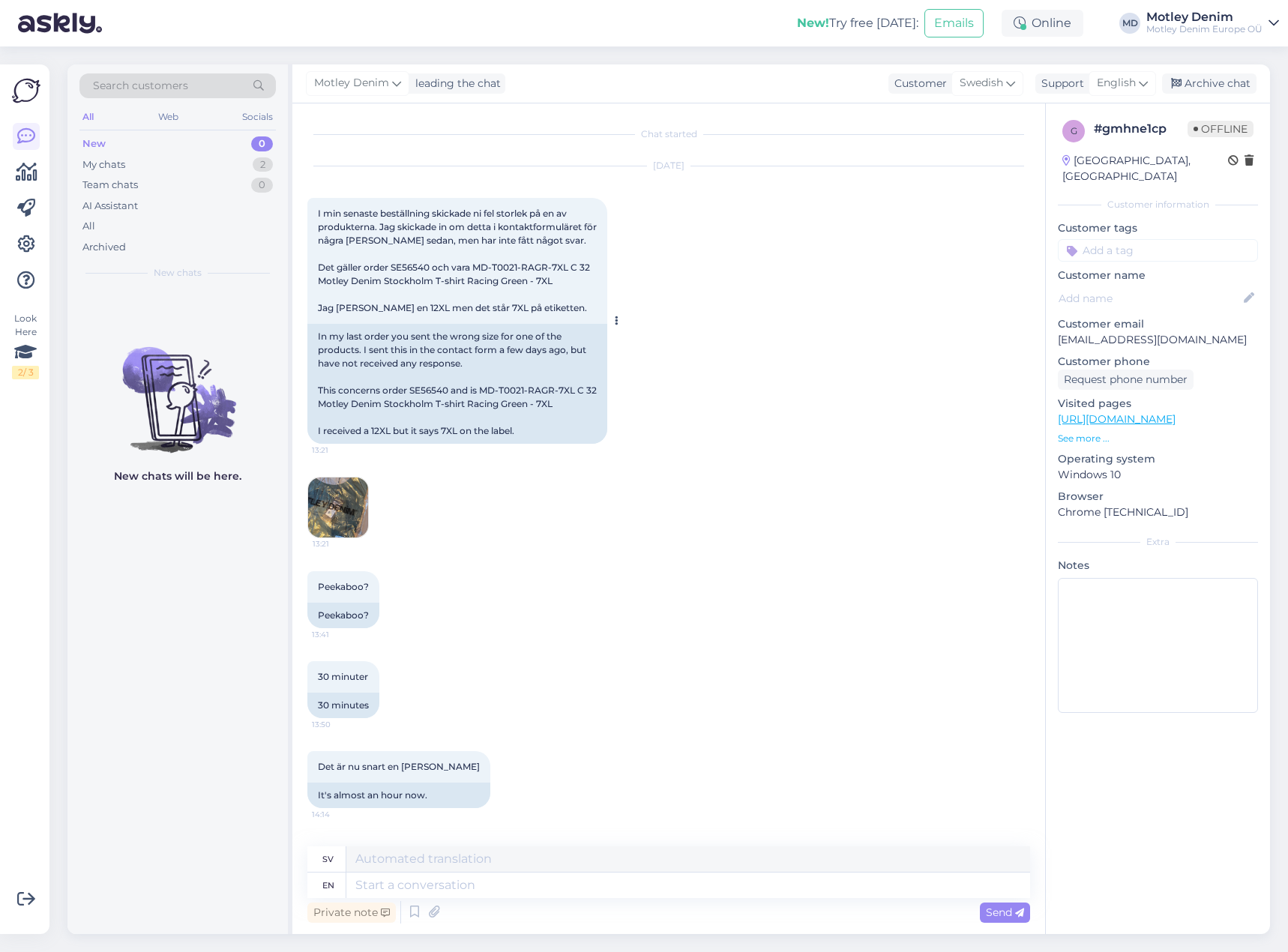
click at [430, 386] on div "In my last order you sent the wrong size for one of the products. I sent this i…" at bounding box center [457, 383] width 300 height 120
click at [460, 402] on div "In my last order you sent the wrong size for one of the products. I sent this i…" at bounding box center [457, 383] width 300 height 120
click at [431, 394] on div "In my last order you sent the wrong size for one of the products. I sent this i…" at bounding box center [457, 383] width 300 height 120
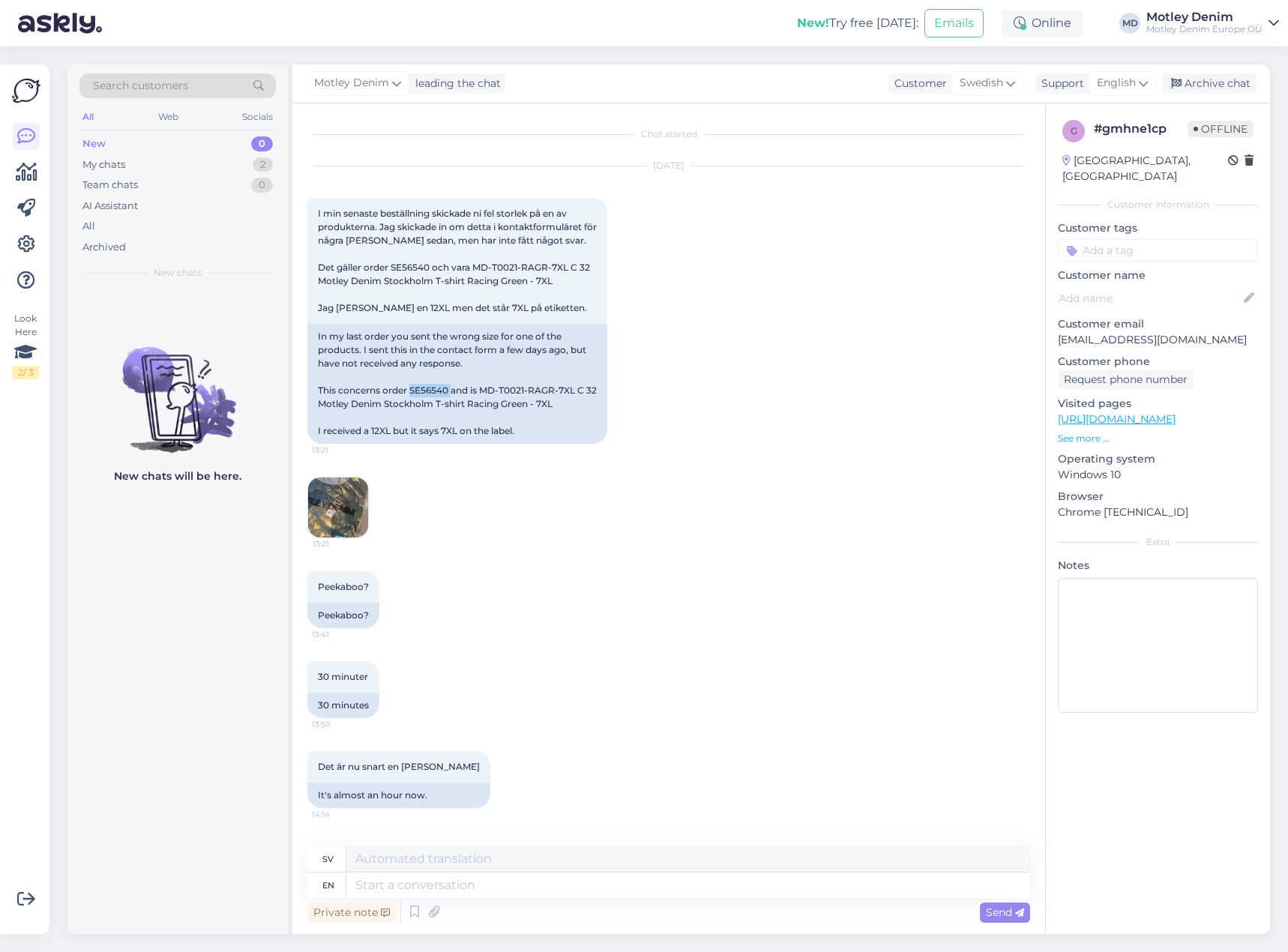
click at [340, 507] on img at bounding box center [338, 507] width 60 height 60
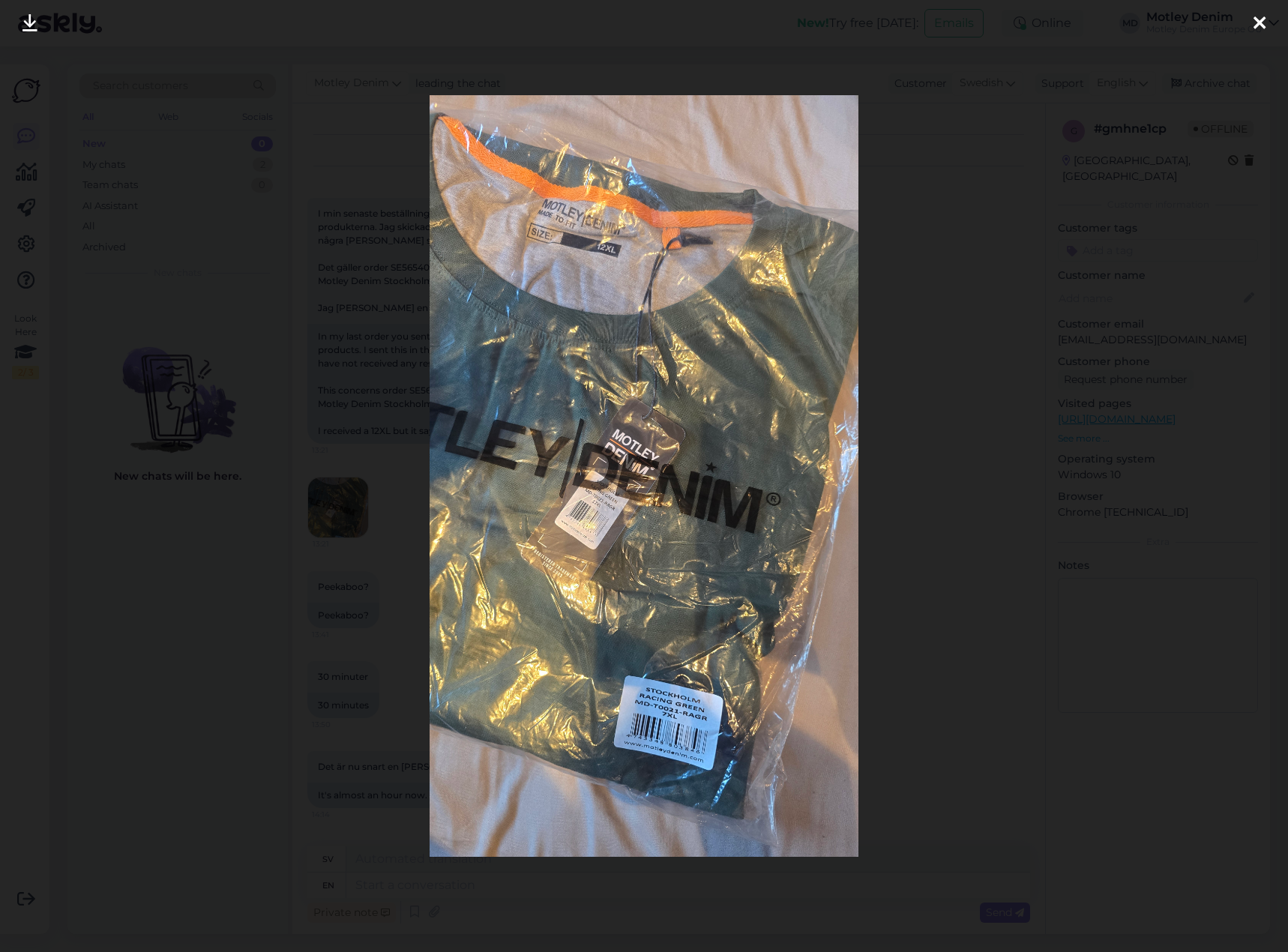
click at [346, 548] on div at bounding box center [644, 476] width 1288 height 952
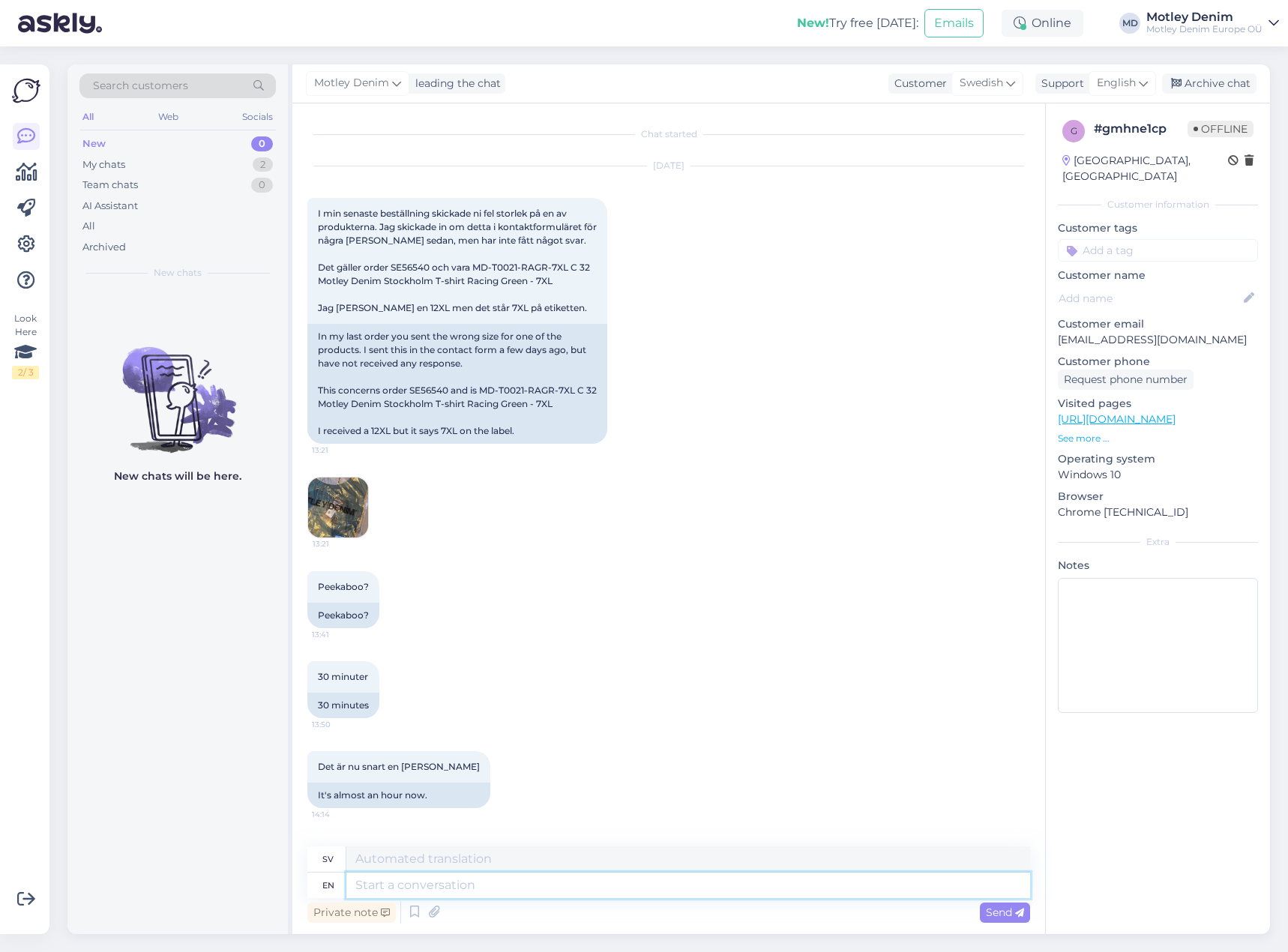
click at [463, 877] on textarea at bounding box center [688, 885] width 684 height 26
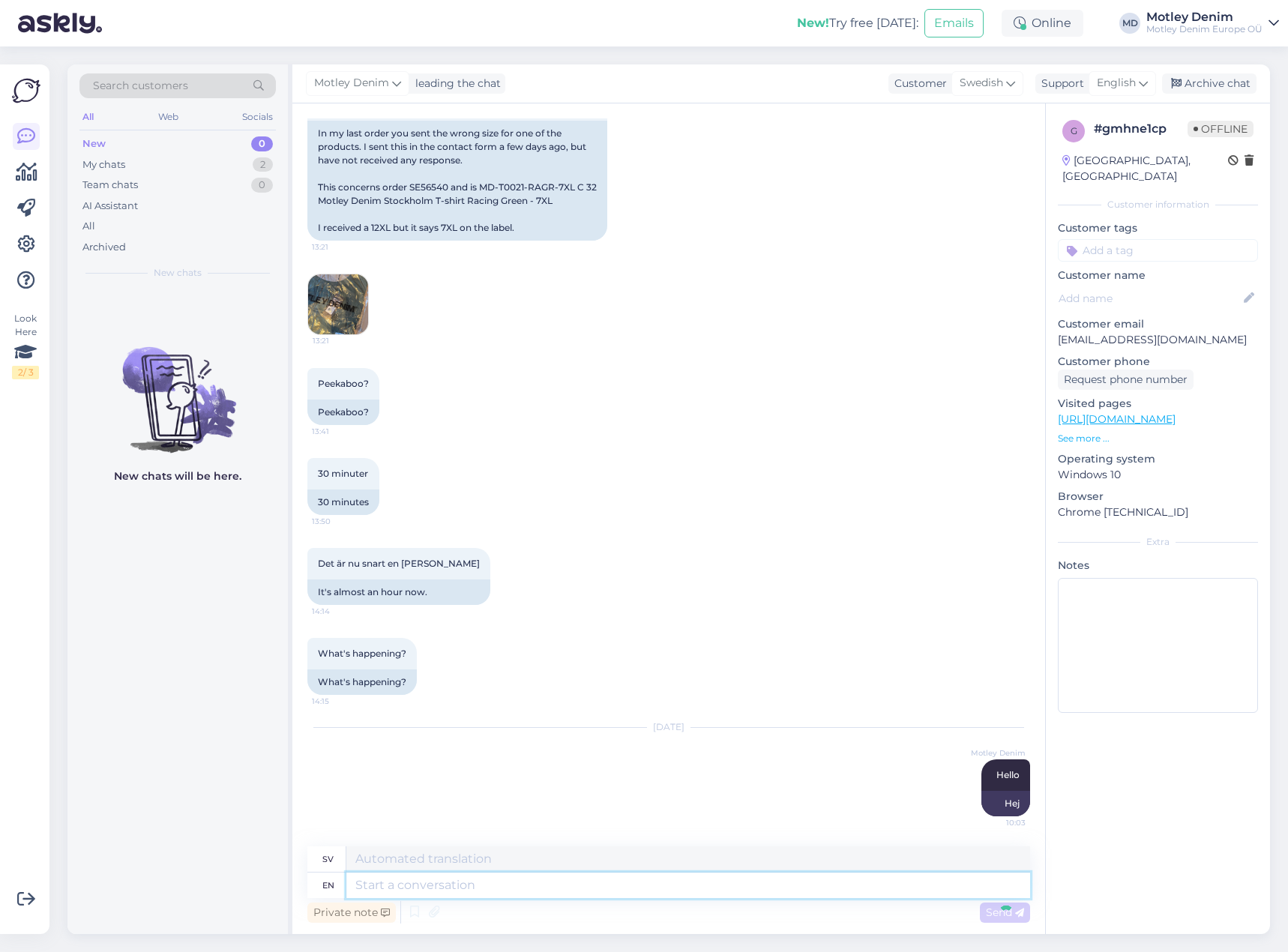
scroll to position [320, 0]
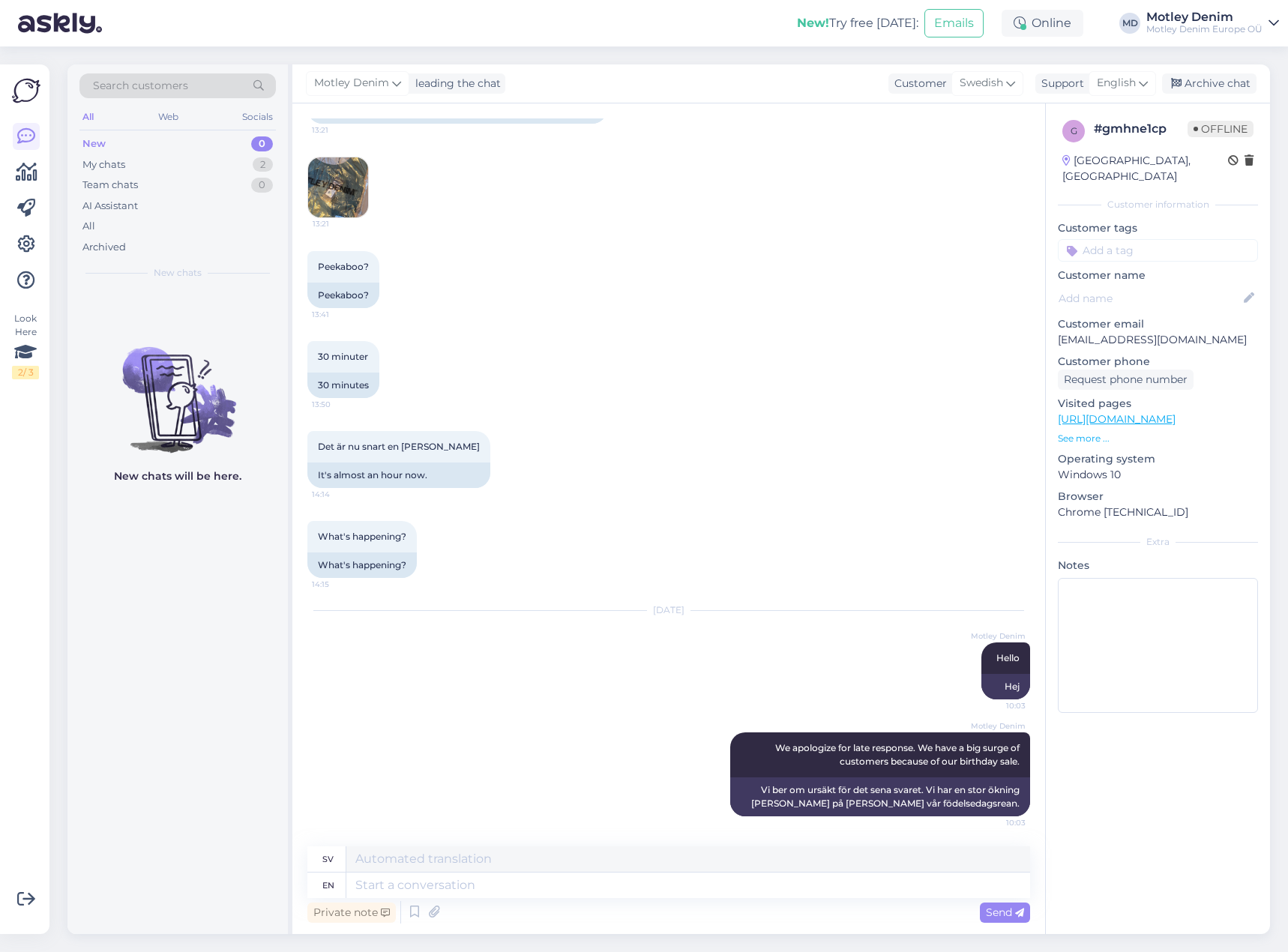
click at [571, 499] on div "Det är nu snart en [PERSON_NAME] 14:14 It's almost an hour now." at bounding box center [669, 459] width 723 height 90
click at [623, 885] on textarea at bounding box center [688, 885] width 684 height 26
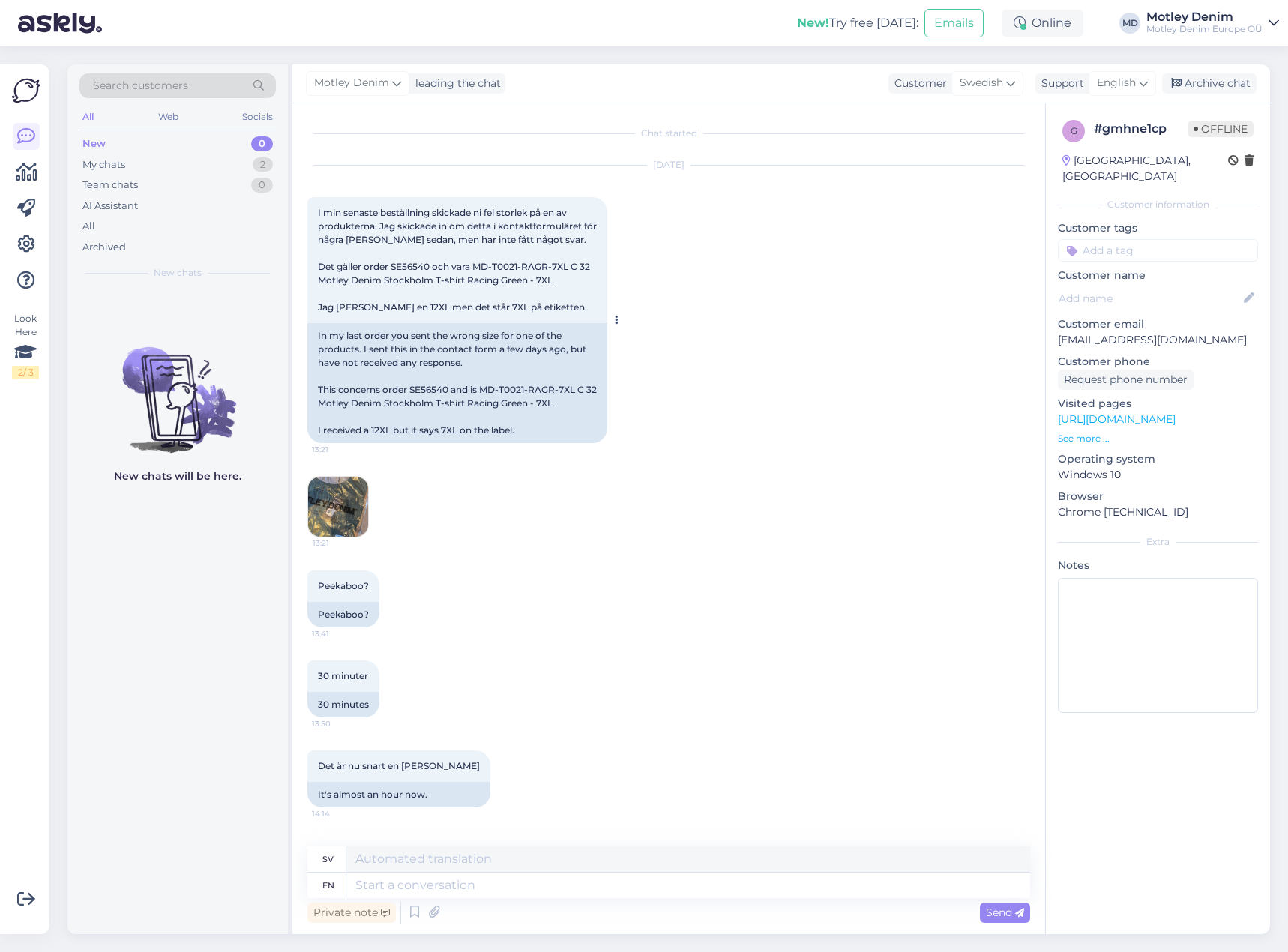
scroll to position [0, 0]
click at [419, 390] on div "In my last order you sent the wrong size for one of the products. I sent this i…" at bounding box center [457, 383] width 300 height 120
drag, startPoint x: 419, startPoint y: 390, endPoint x: 459, endPoint y: 404, distance: 42.4
click at [419, 390] on div "In my last order you sent the wrong size for one of the products. I sent this i…" at bounding box center [457, 383] width 300 height 120
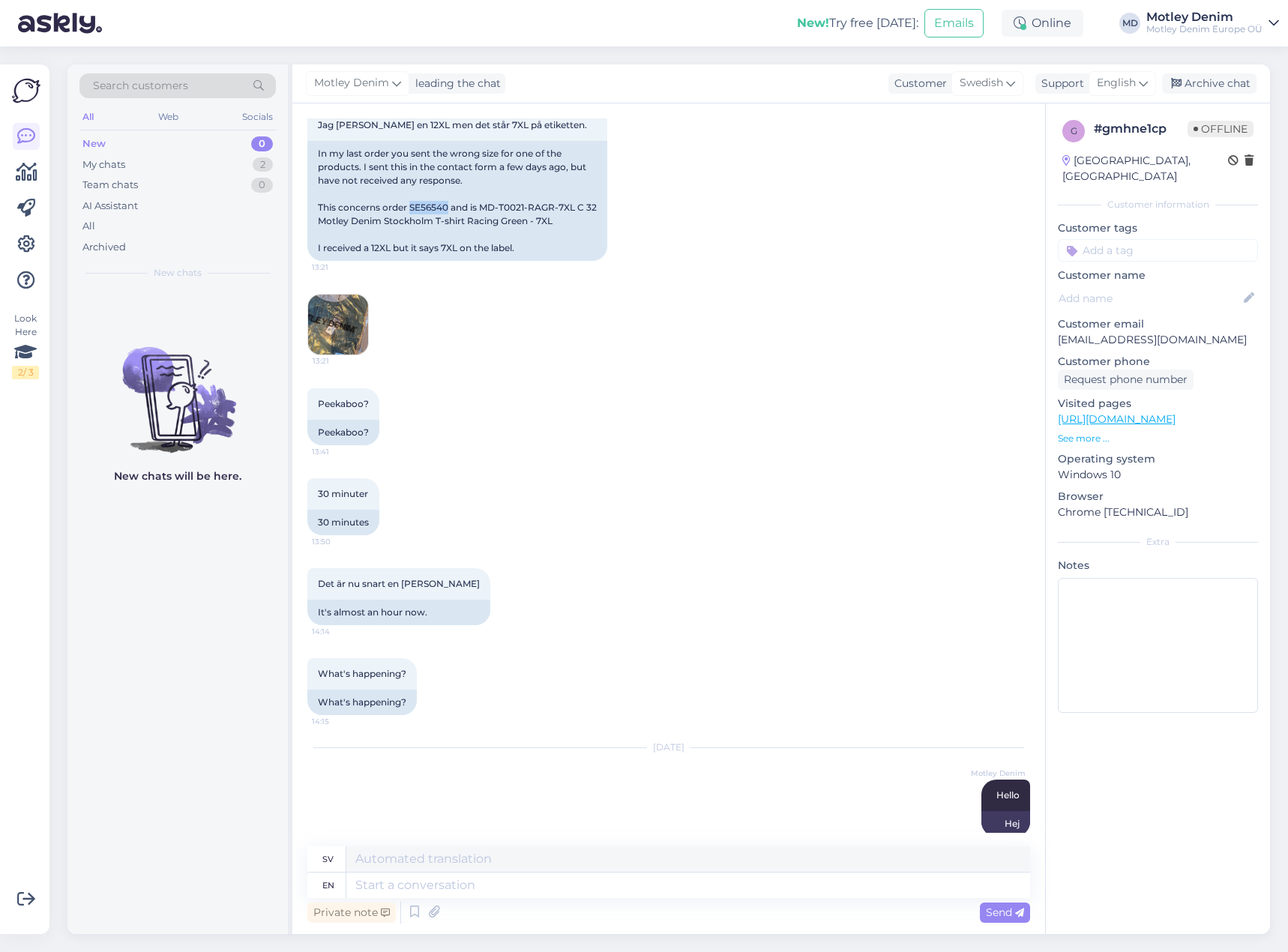
scroll to position [320, 0]
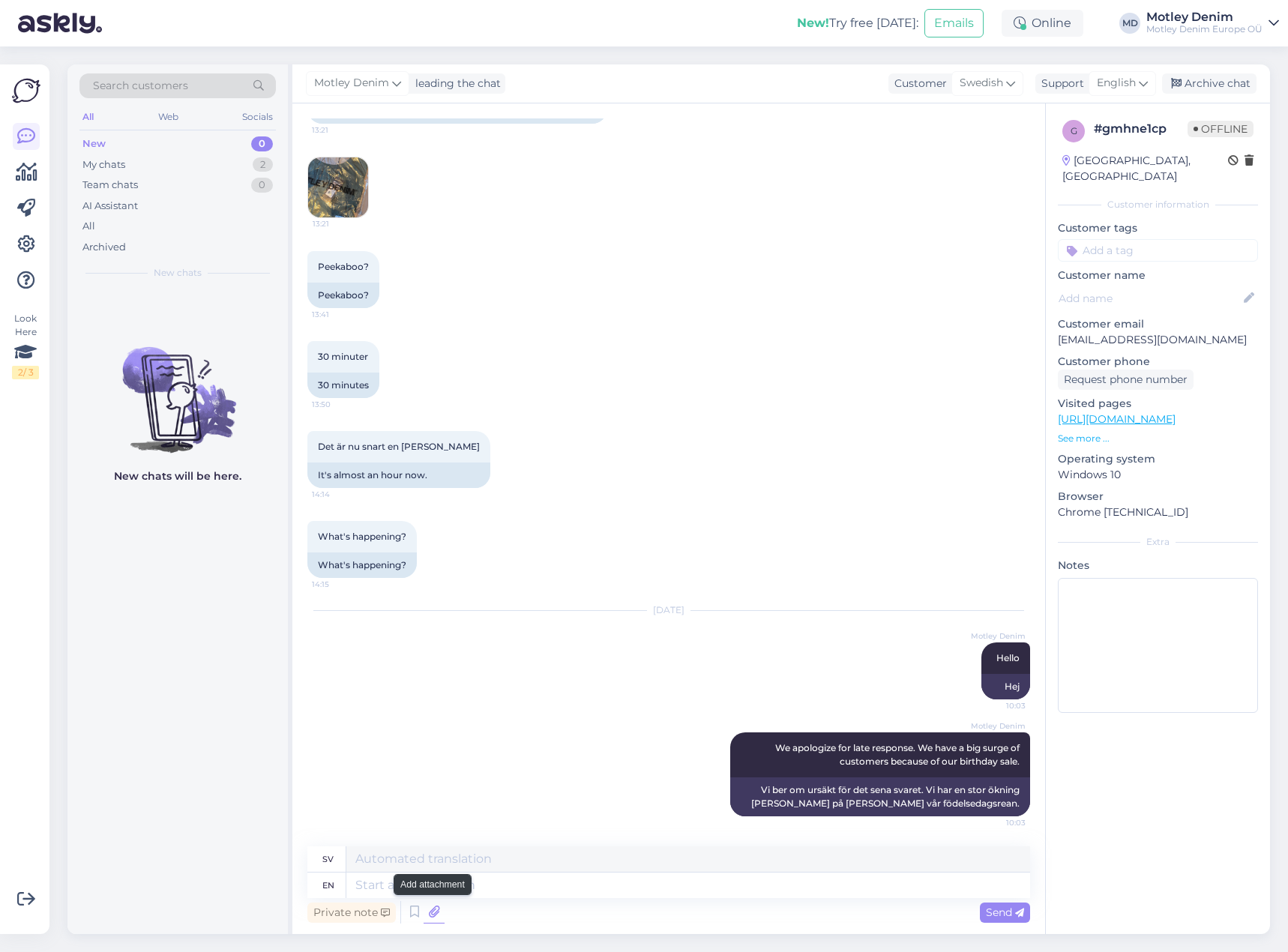
click at [428, 912] on icon at bounding box center [434, 912] width 21 height 23
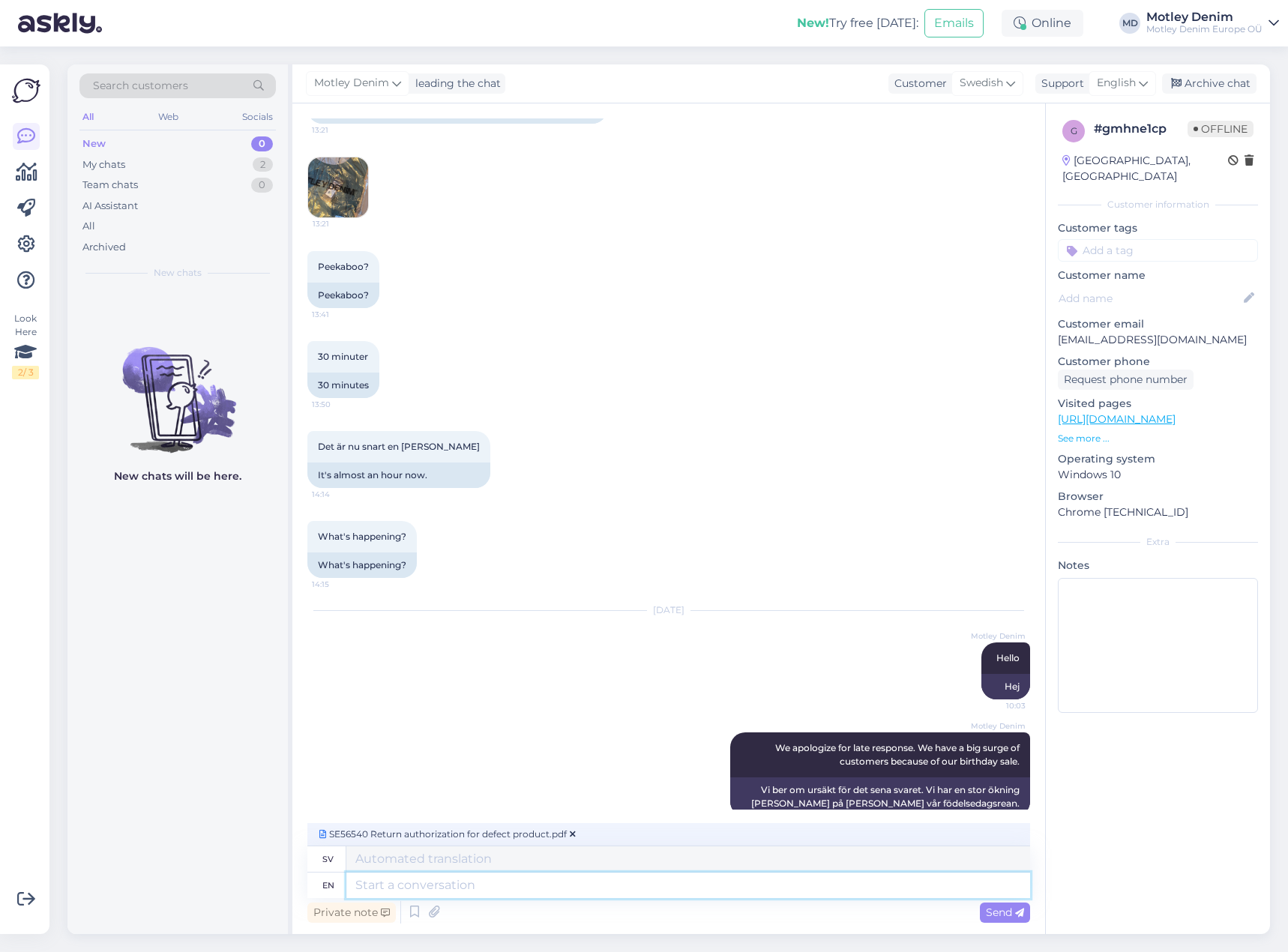
click at [539, 887] on textarea at bounding box center [688, 885] width 684 height 26
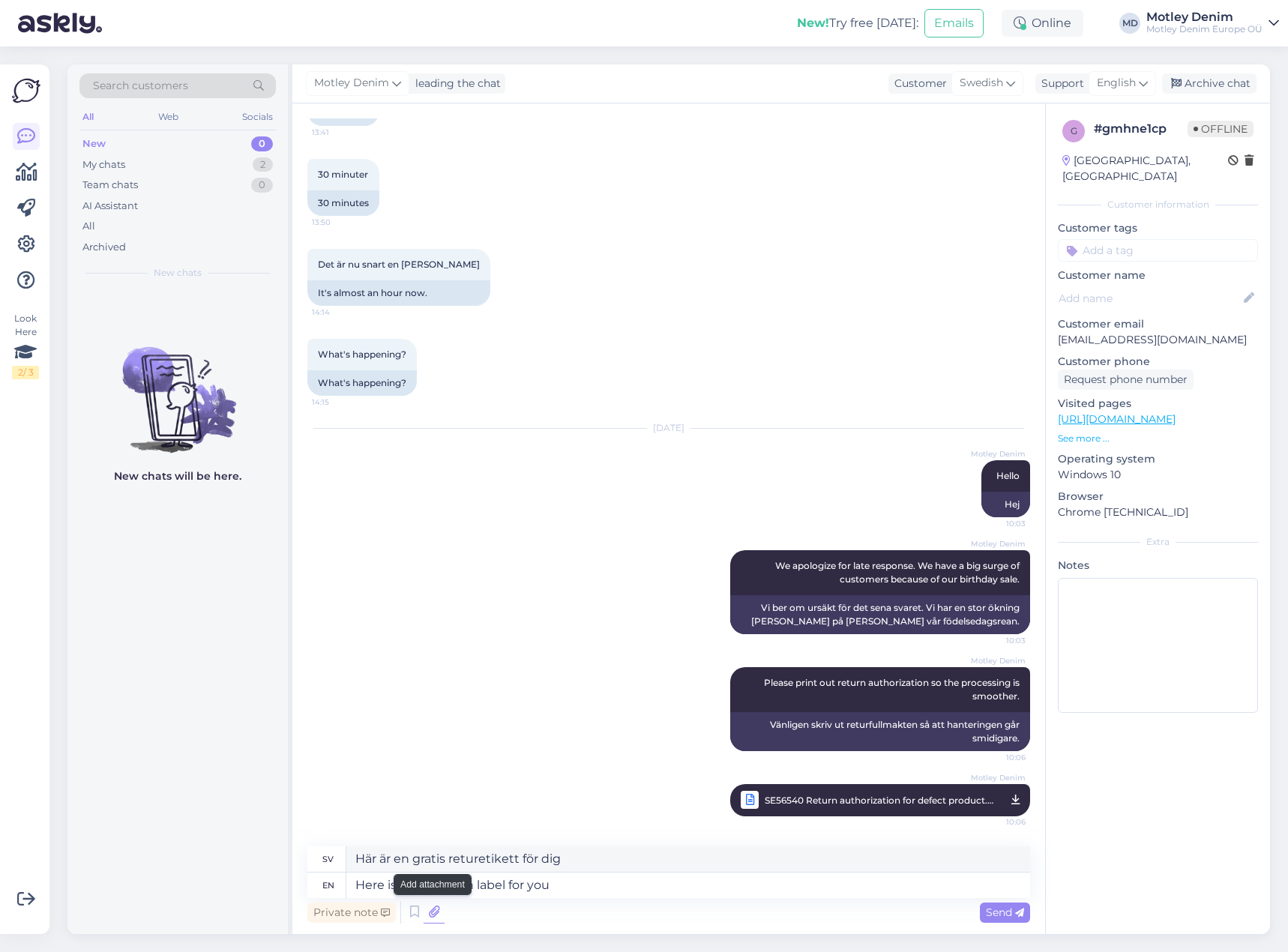
click at [433, 914] on icon at bounding box center [434, 912] width 21 height 23
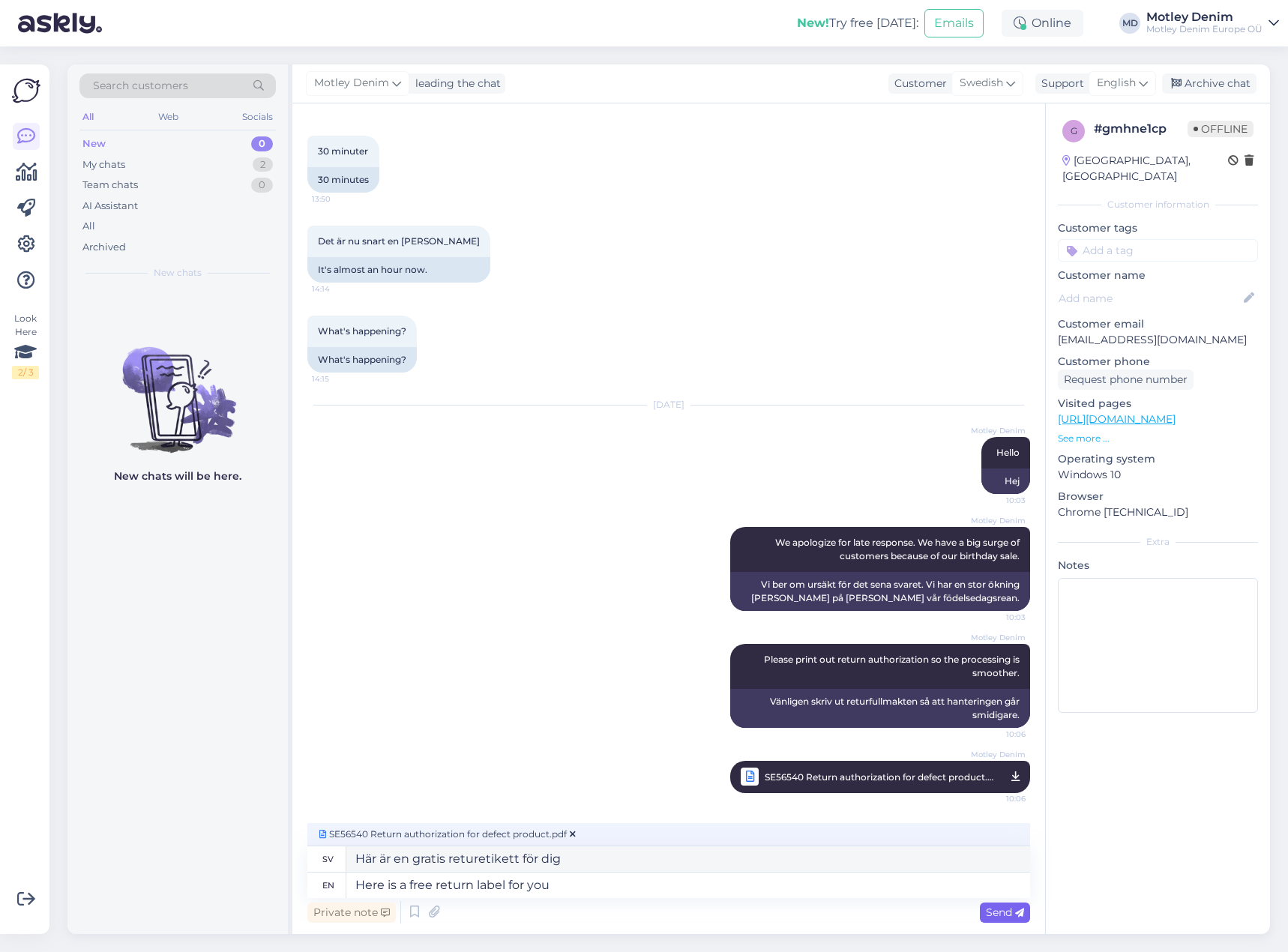
click at [1002, 916] on span "Send" at bounding box center [1005, 911] width 38 height 13
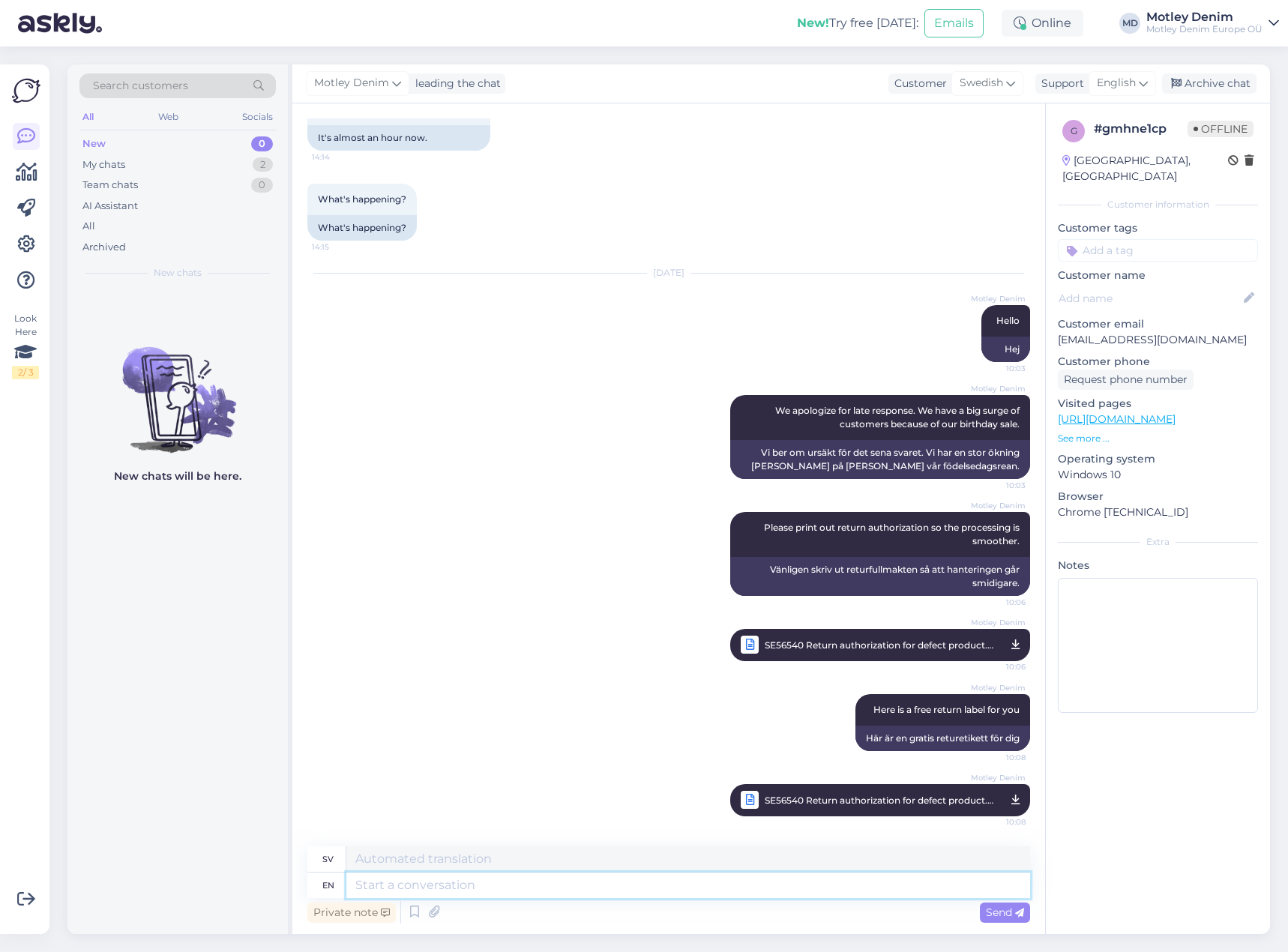
click at [640, 887] on textarea at bounding box center [688, 885] width 684 height 26
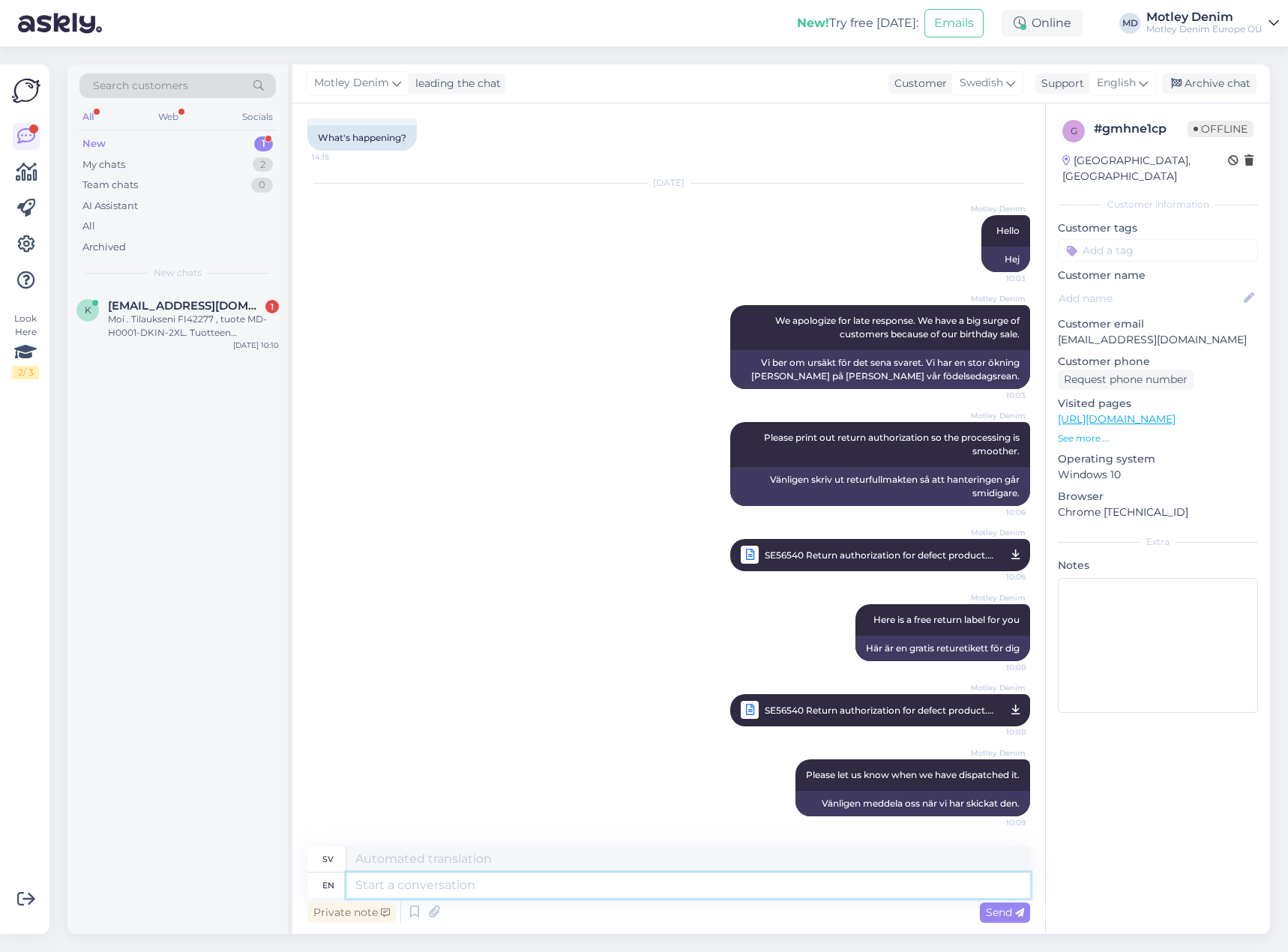
scroll to position [945, 0]
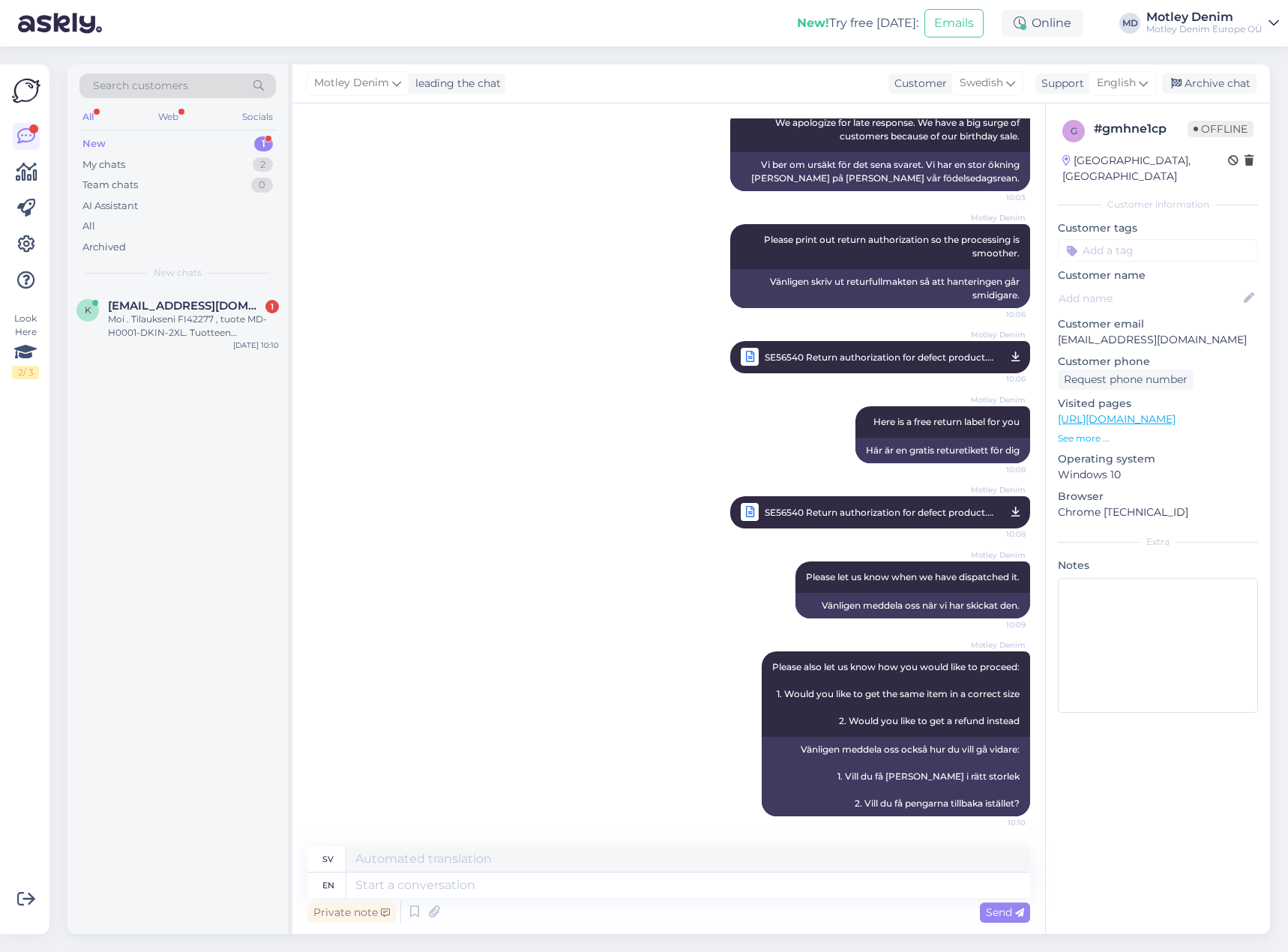
click at [1141, 242] on input at bounding box center [1157, 250] width 200 height 23
click at [1164, 283] on div "Return Authorization" at bounding box center [1159, 290] width 111 height 15
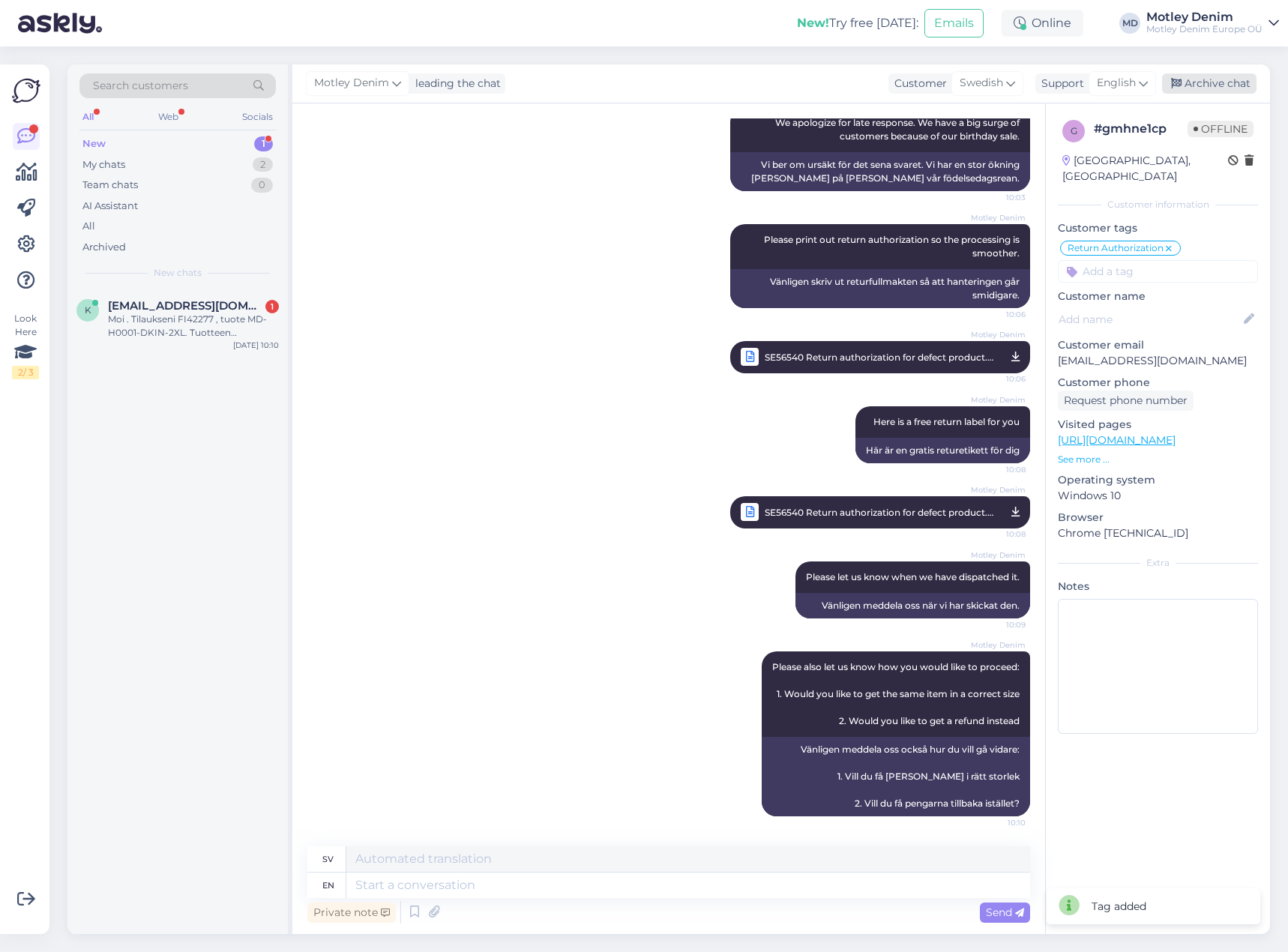
click at [1228, 80] on div "Archive chat" at bounding box center [1209, 84] width 95 height 20
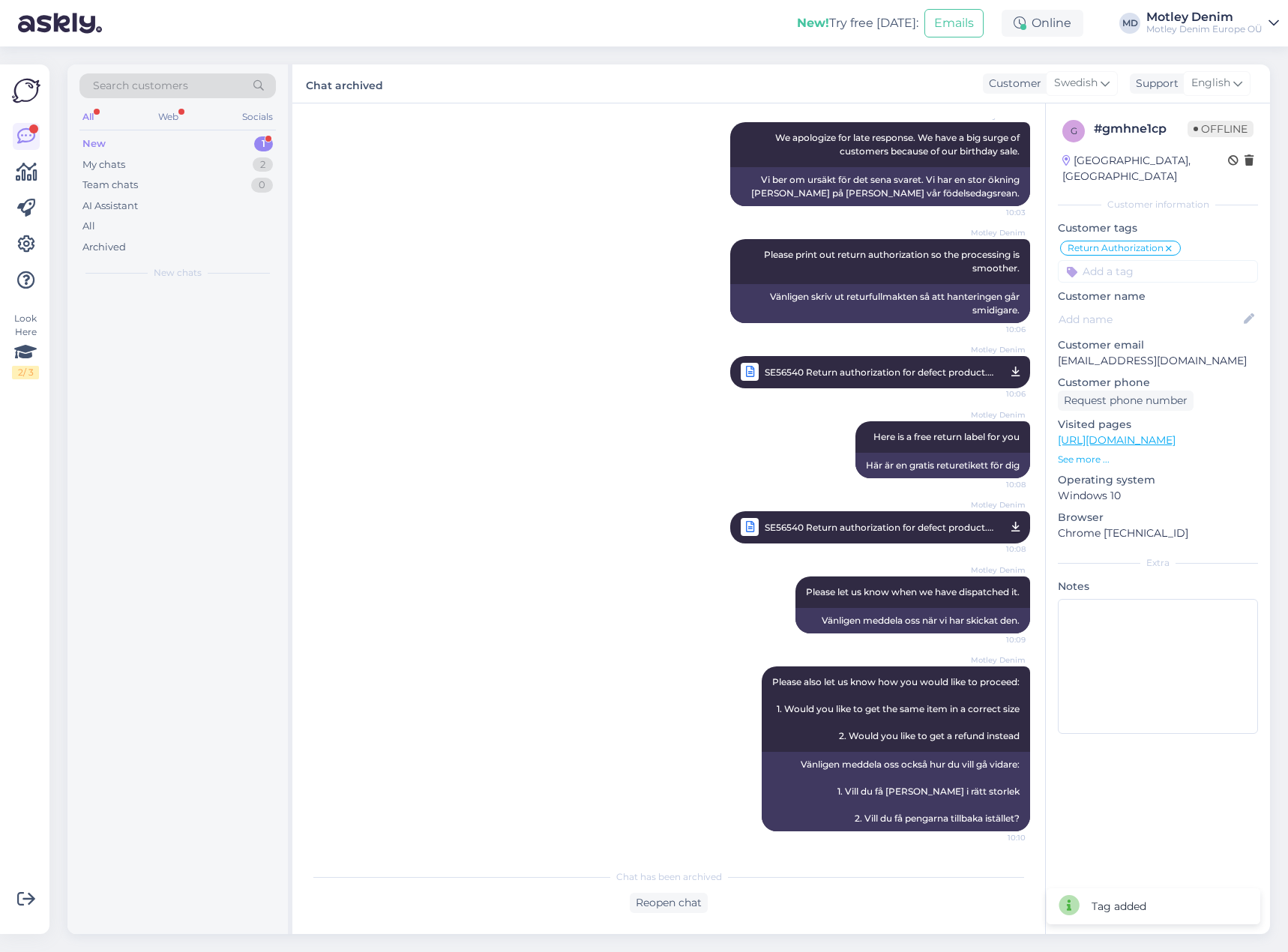
scroll to position [930, 0]
click at [150, 317] on div "Moi . Tilaukseni FI42277 , tuote MD-H0001-DKIN-2XL. Tuotteen kokolapussa lukee …" at bounding box center [194, 326] width 171 height 27
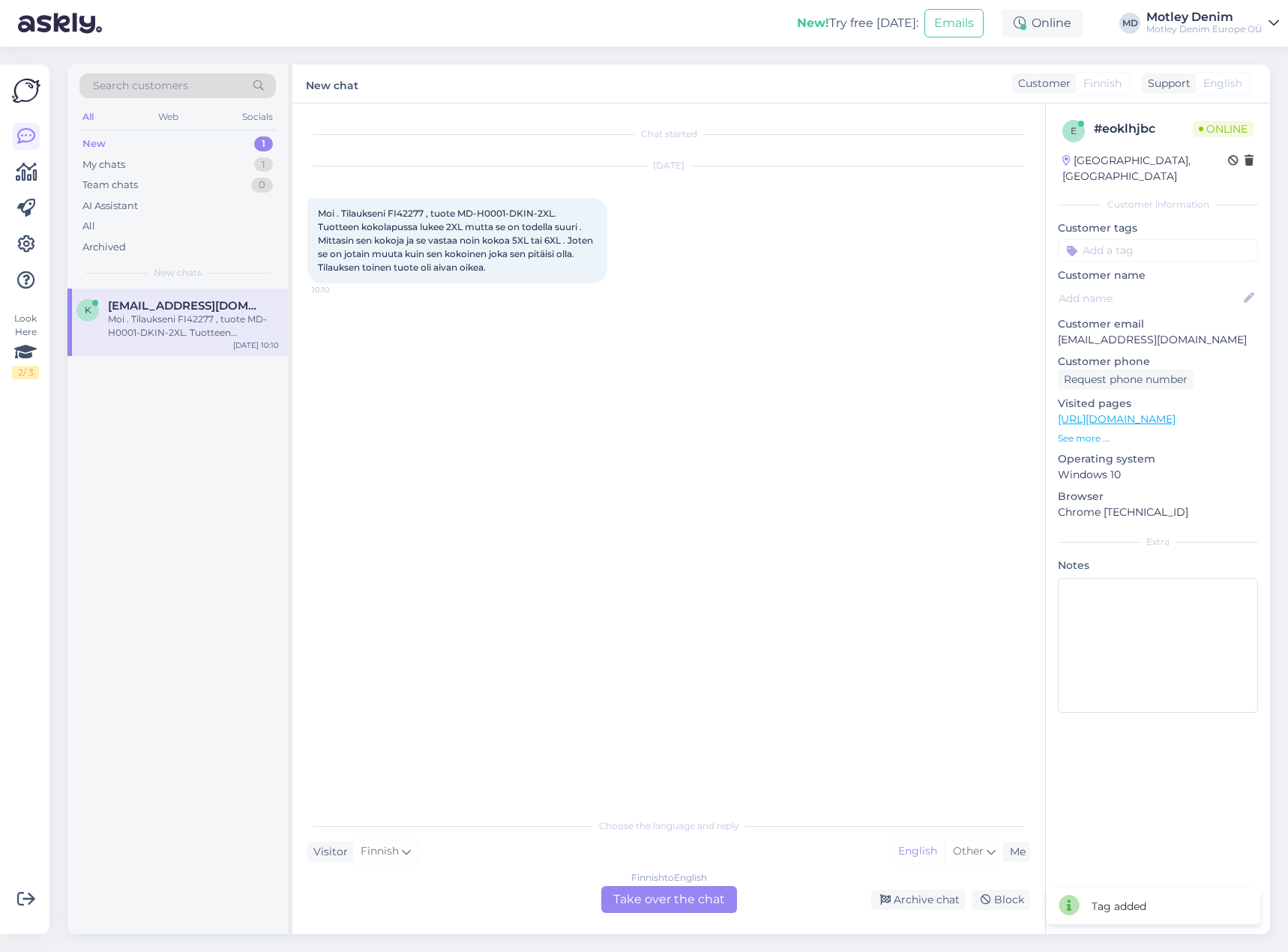
click at [670, 900] on div "Finnish to English Take over the chat" at bounding box center [669, 899] width 136 height 27
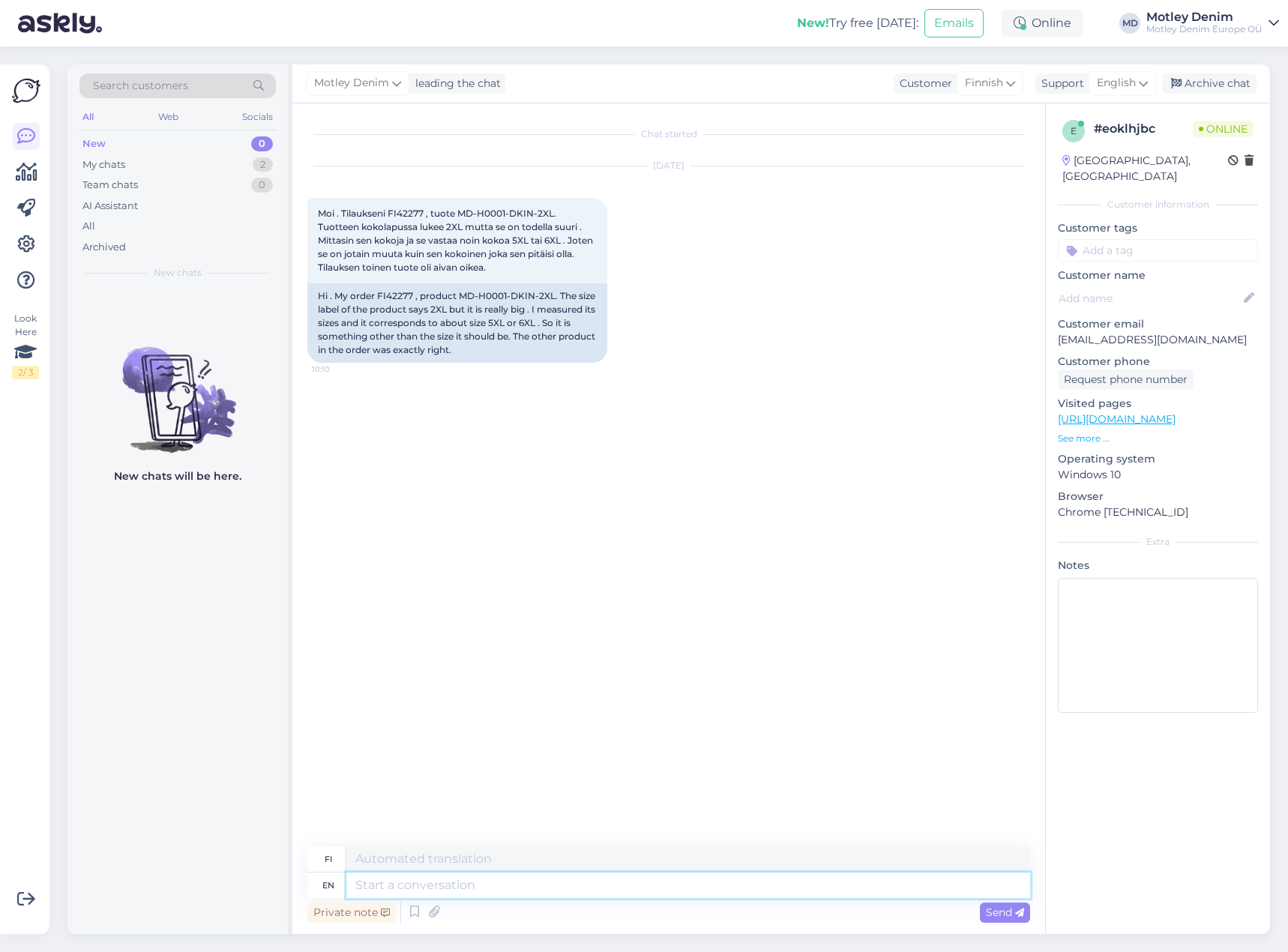
click at [471, 892] on textarea at bounding box center [688, 885] width 684 height 26
click at [656, 895] on textarea at bounding box center [688, 885] width 684 height 26
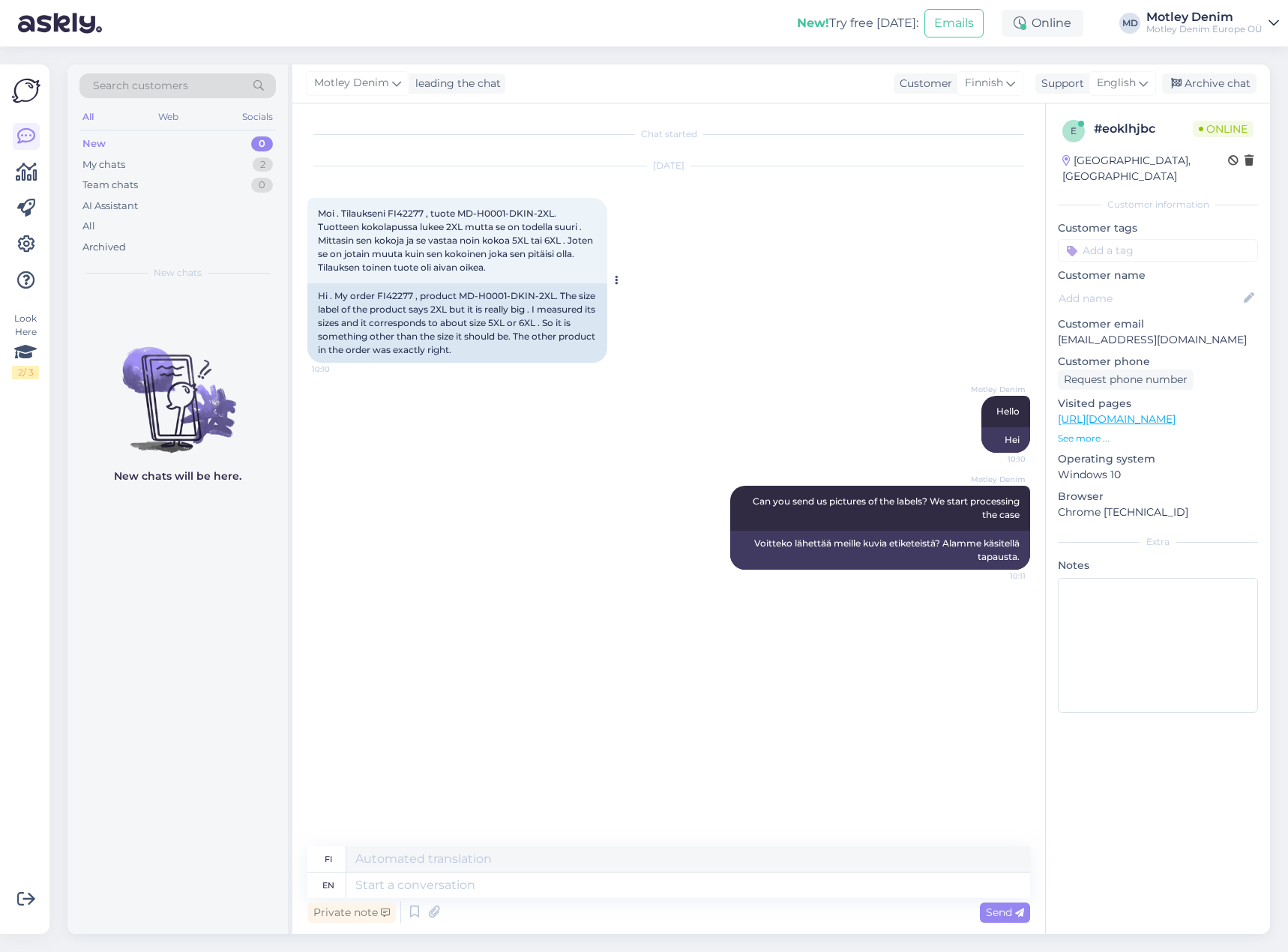
click at [403, 214] on span "Moi . Tilaukseni FI42277 , tuote MD-H0001-DKIN-2XL. Tuotteen kokolapussa lukee …" at bounding box center [457, 240] width 278 height 65
click at [923, 691] on div "Chat started [DATE] Moi . Tilaukseni FI42277 , tuote MD-H0001-DKIN-2XL. Tuottee…" at bounding box center [675, 475] width 736 height 714
click at [506, 892] on textarea at bounding box center [688, 885] width 684 height 26
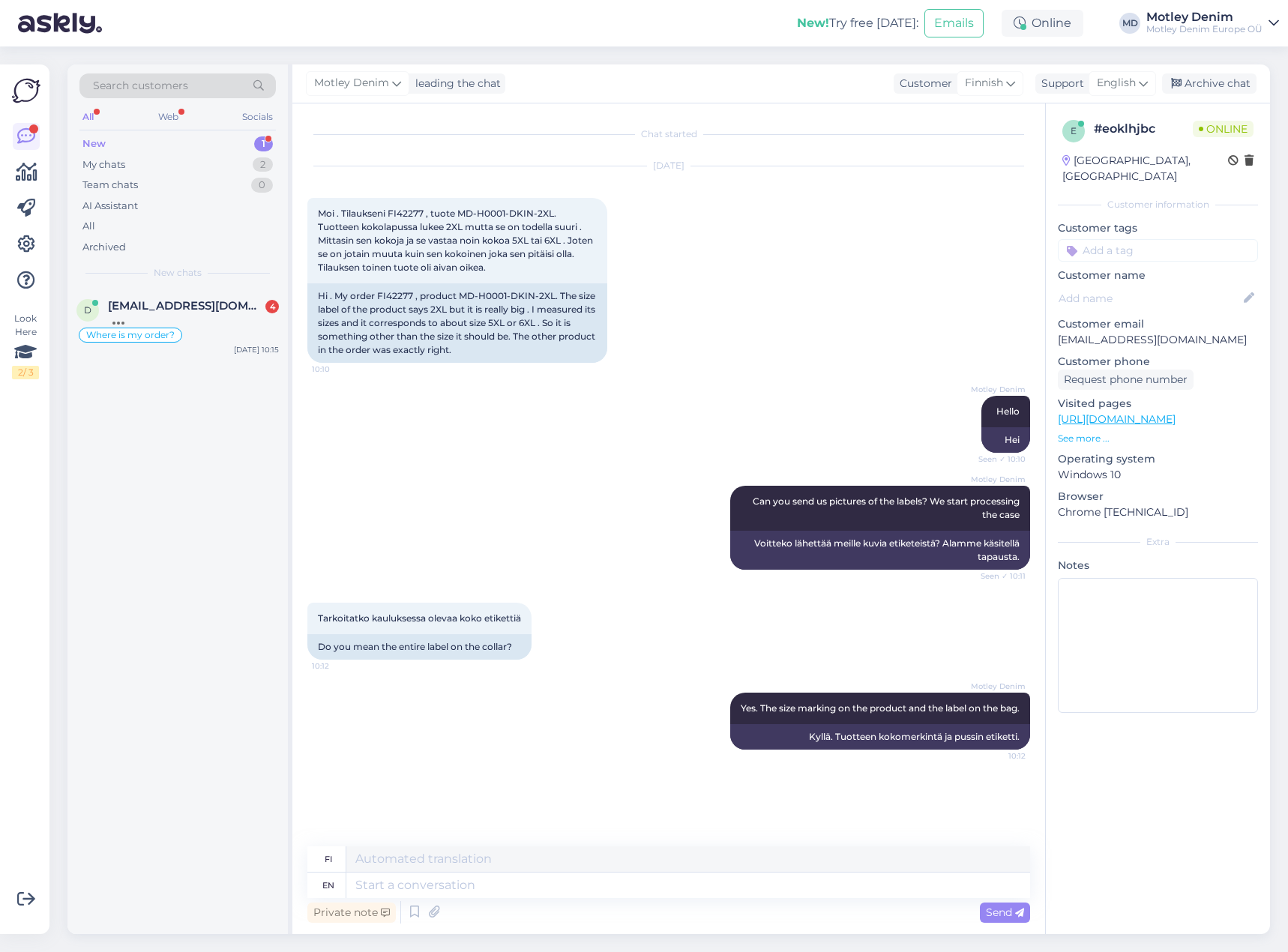
click at [409, 400] on div "Motley Denim Hello Seen ✓ 10:10 Hei" at bounding box center [669, 424] width 723 height 90
click at [811, 640] on div "Tarkoitatko kauluksessa olevaa koko etikettiä 10:12 Do you mean the entire labe…" at bounding box center [669, 631] width 723 height 90
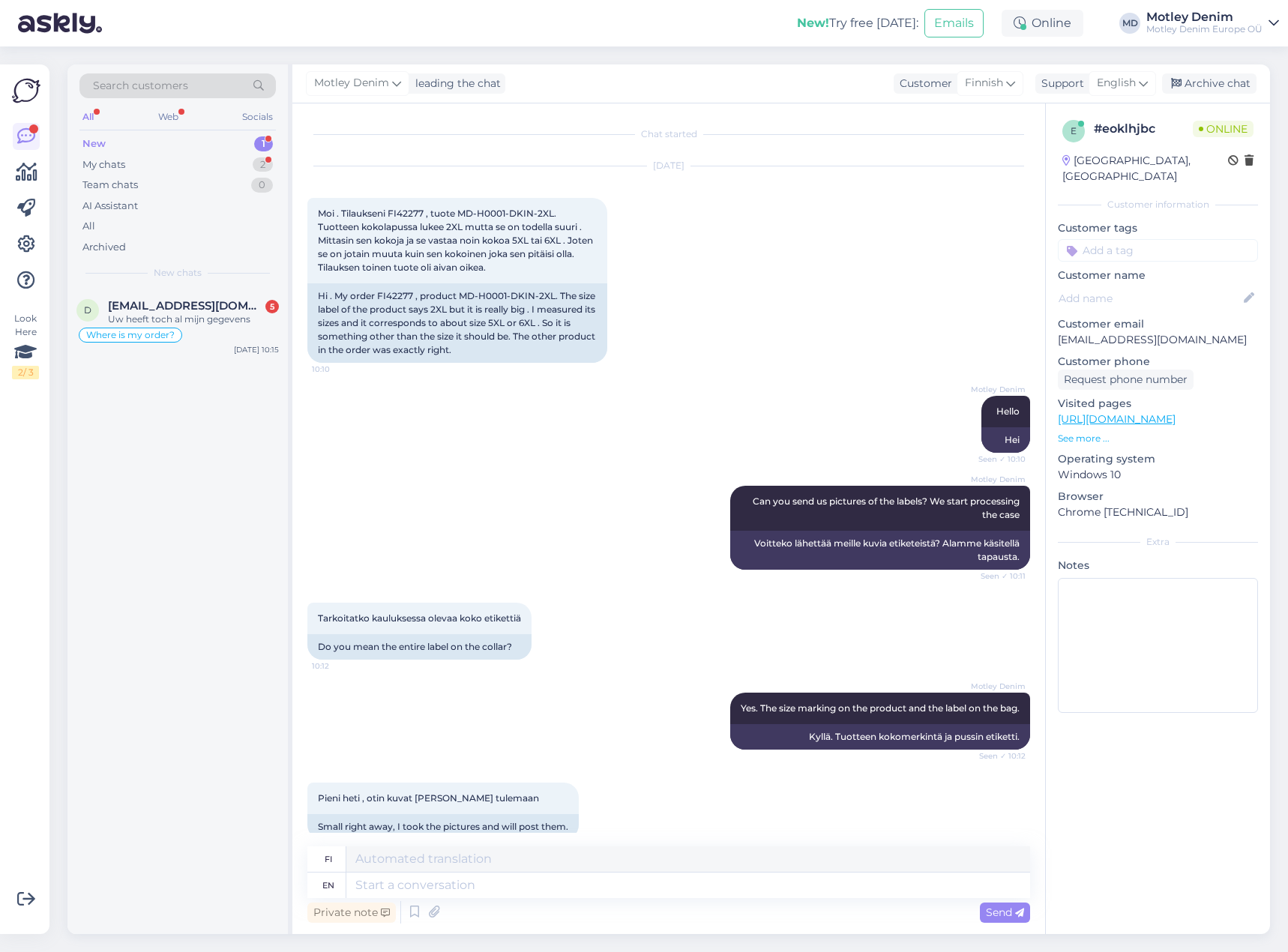
scroll to position [37, 0]
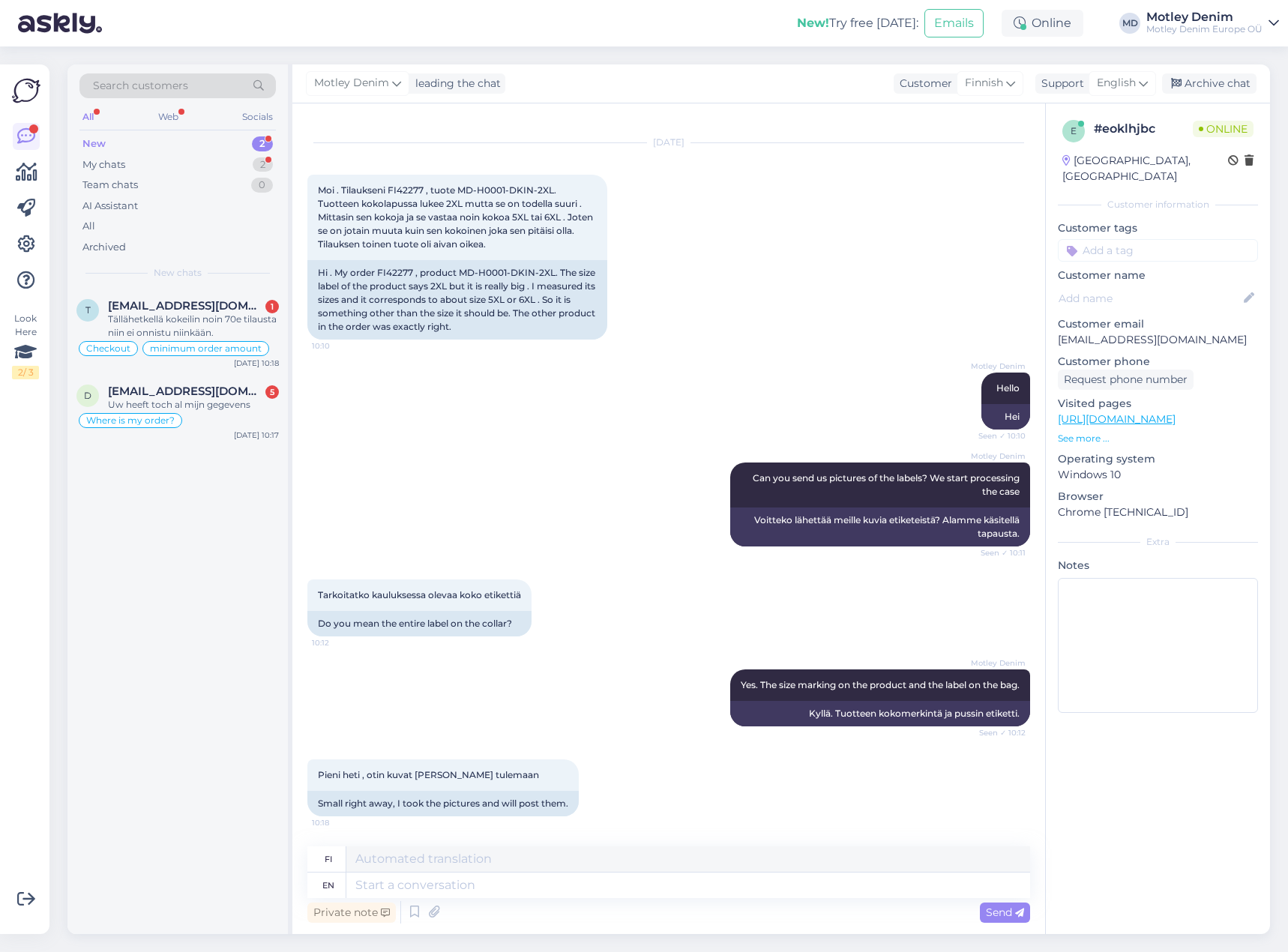
click at [524, 690] on div "Motley Denim Yes. The size marking on the product and the label on the bag. See…" at bounding box center [669, 697] width 723 height 90
click at [185, 315] on div "Ei [PERSON_NAME] laittaa sitä postinumeroa siihen" at bounding box center [194, 326] width 171 height 27
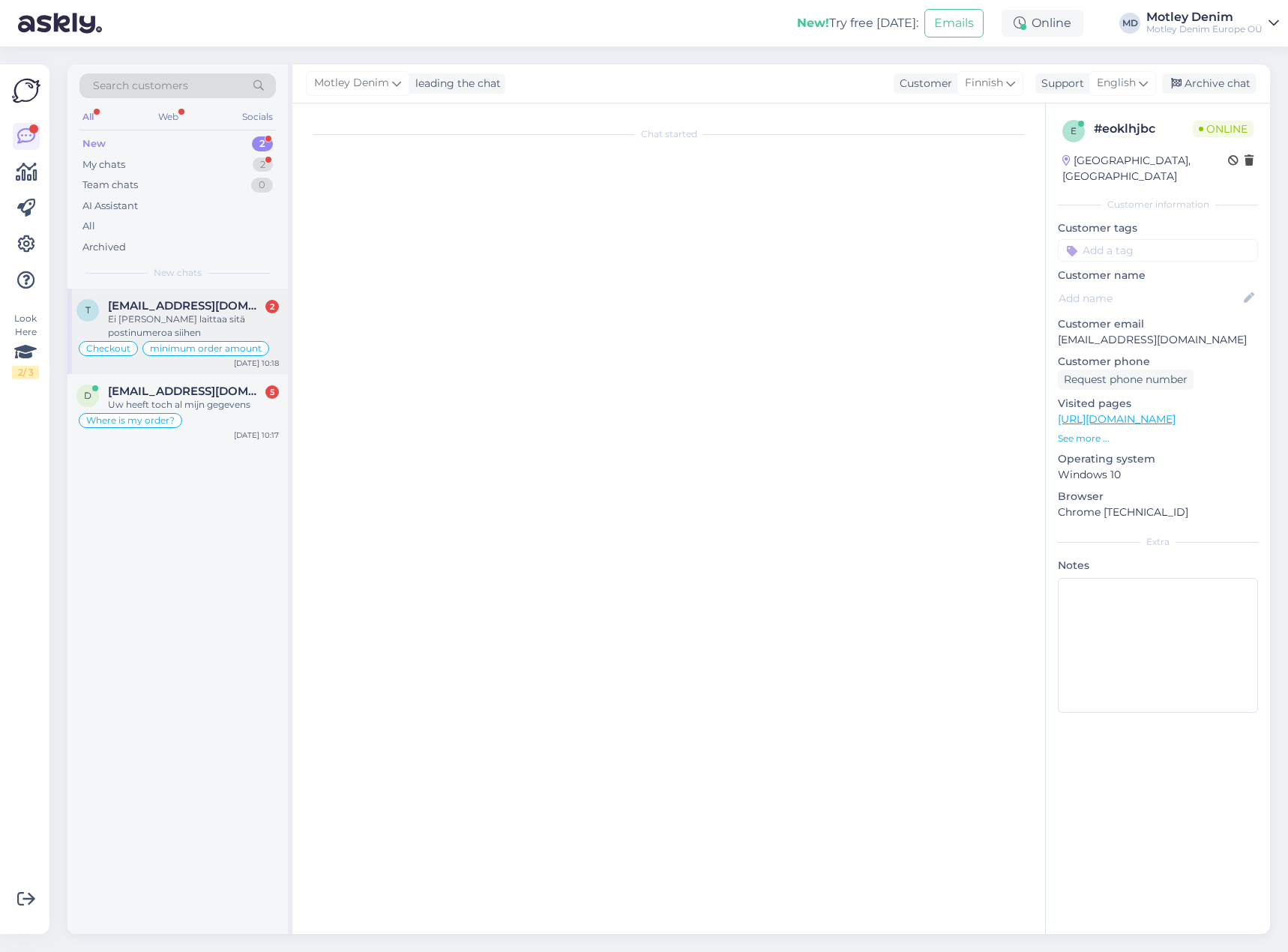
scroll to position [104, 0]
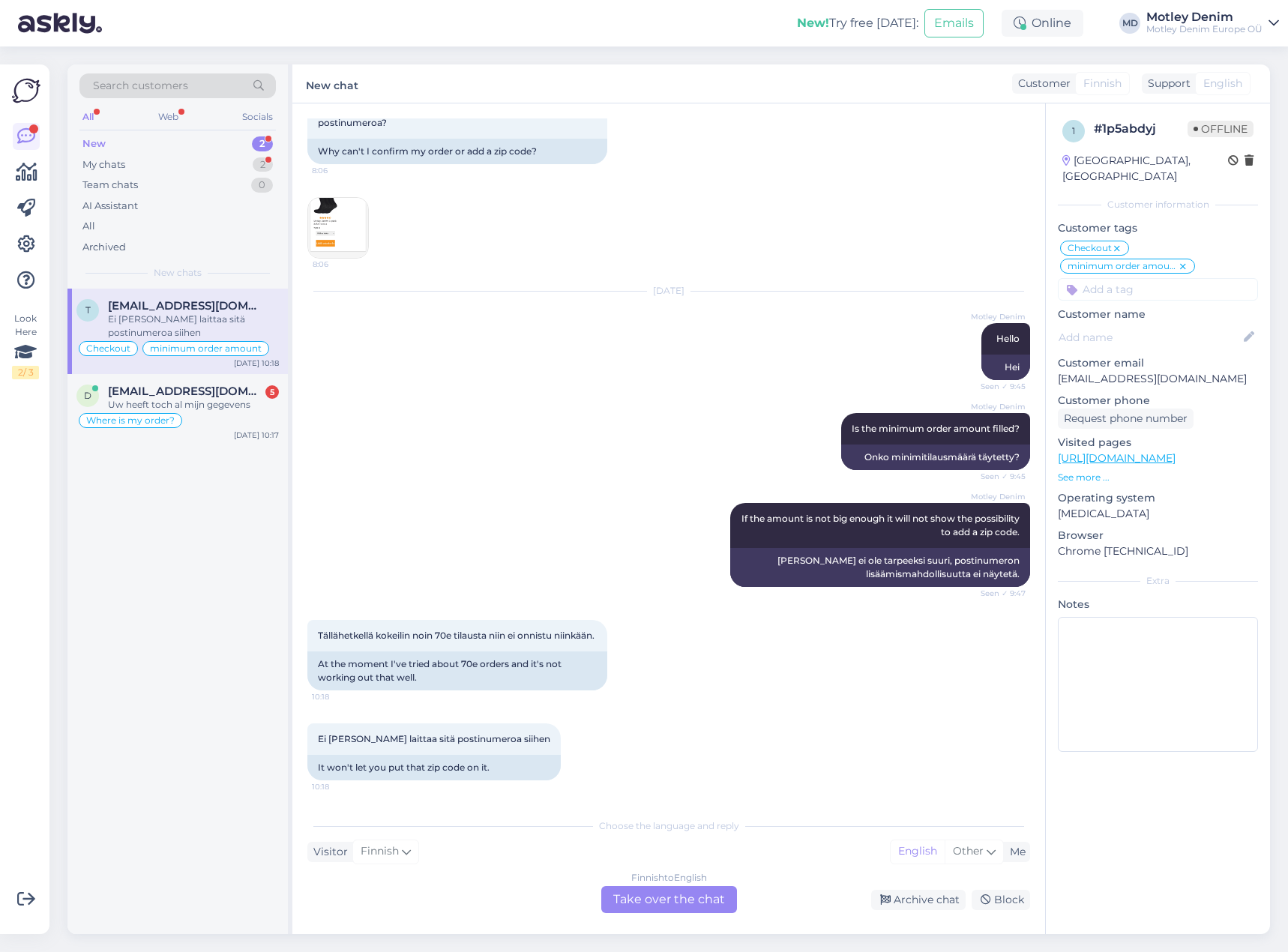
click at [669, 895] on div "Finnish to English Take over the chat" at bounding box center [669, 899] width 136 height 27
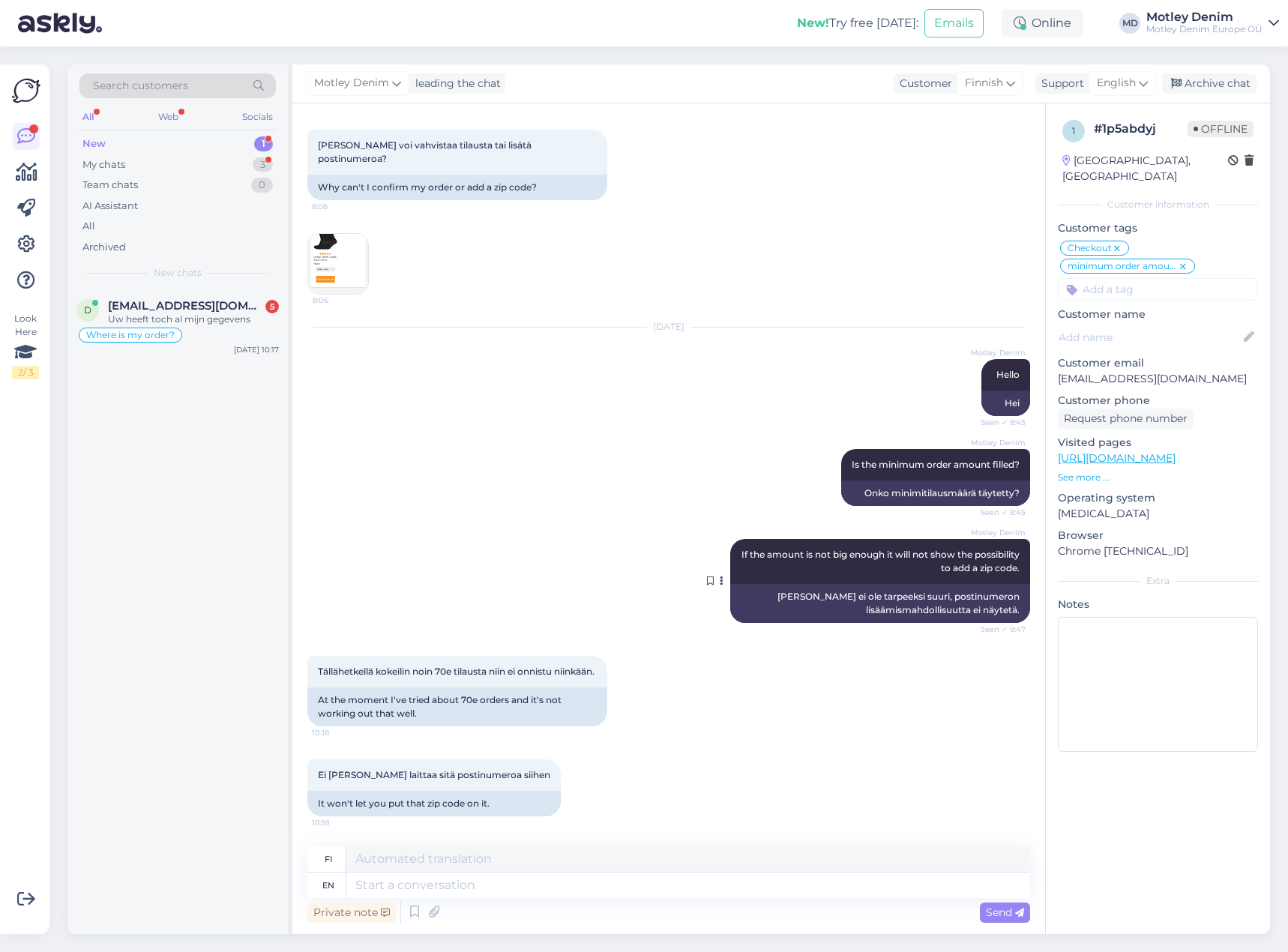
scroll to position [68, 0]
click at [555, 897] on textarea at bounding box center [688, 885] width 684 height 26
click at [343, 252] on img at bounding box center [338, 263] width 60 height 60
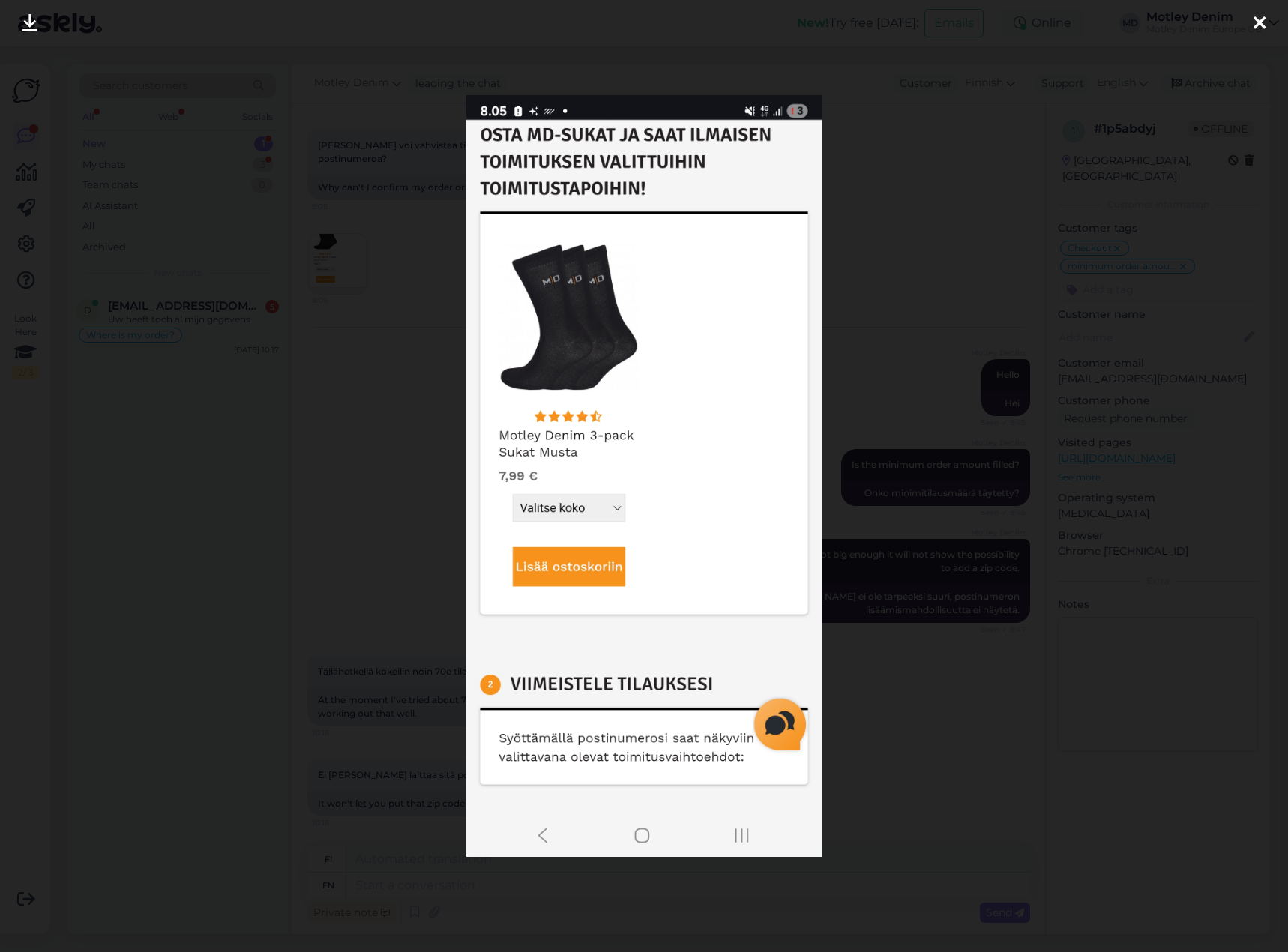
click at [404, 446] on div at bounding box center [644, 476] width 1288 height 952
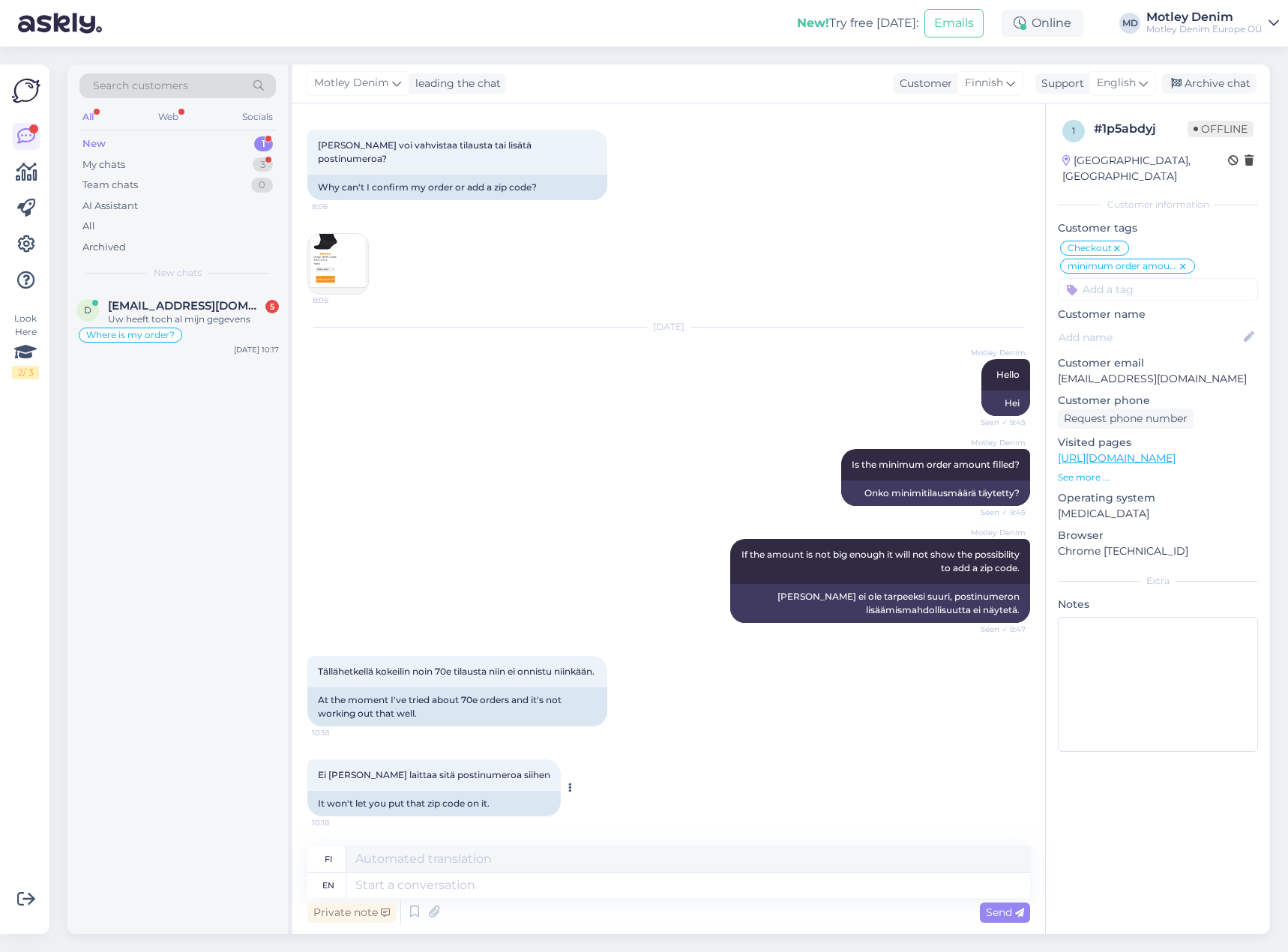
click at [449, 809] on div "It won't let you put that zip code on it." at bounding box center [434, 803] width 253 height 26
click at [415, 706] on div "At the moment I've tried about 70e orders and it's not working out that well." at bounding box center [457, 707] width 300 height 39
click at [501, 880] on textarea at bounding box center [688, 885] width 684 height 26
click at [327, 237] on img at bounding box center [338, 263] width 60 height 60
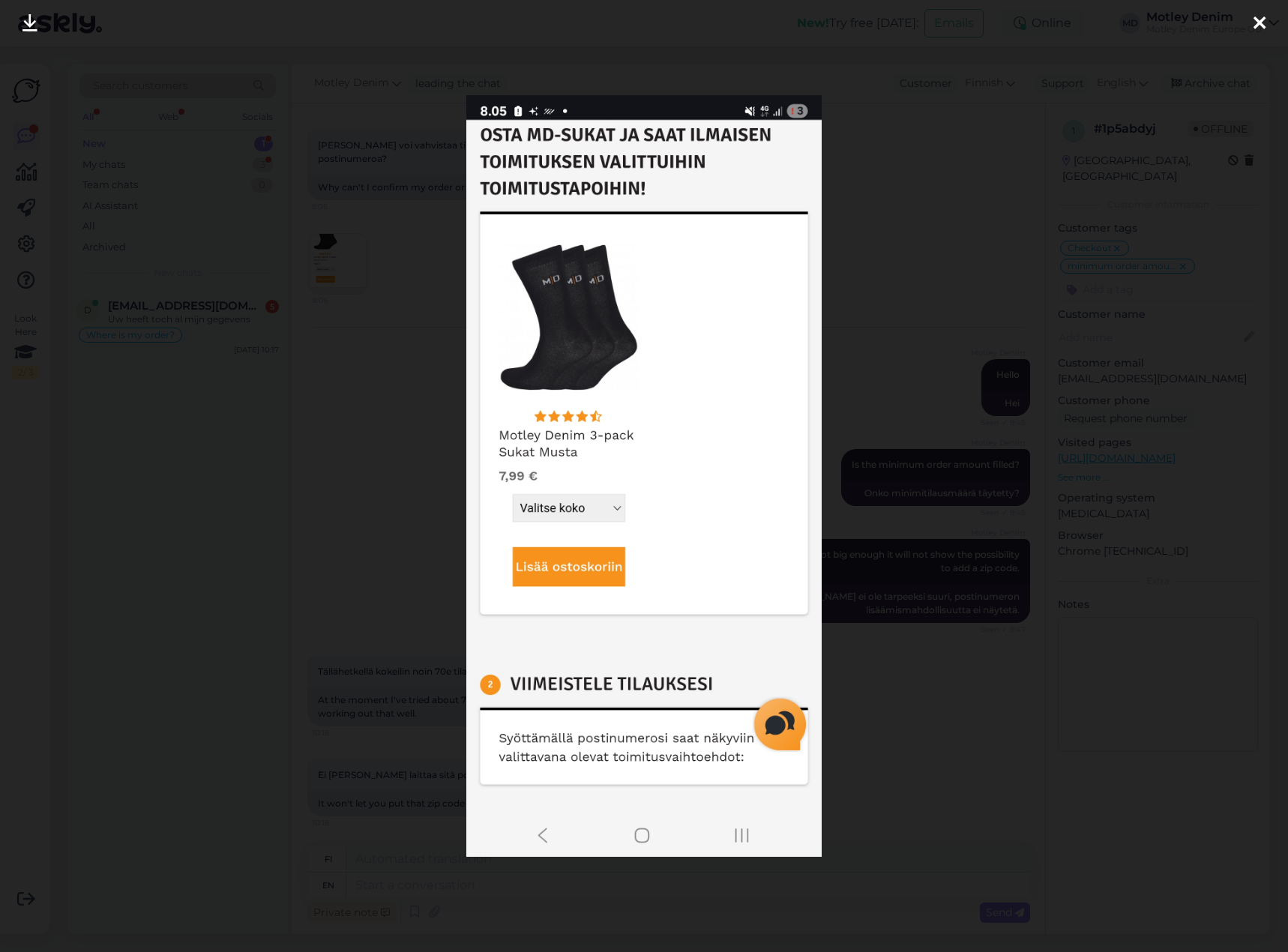
click at [350, 404] on div at bounding box center [644, 476] width 1288 height 952
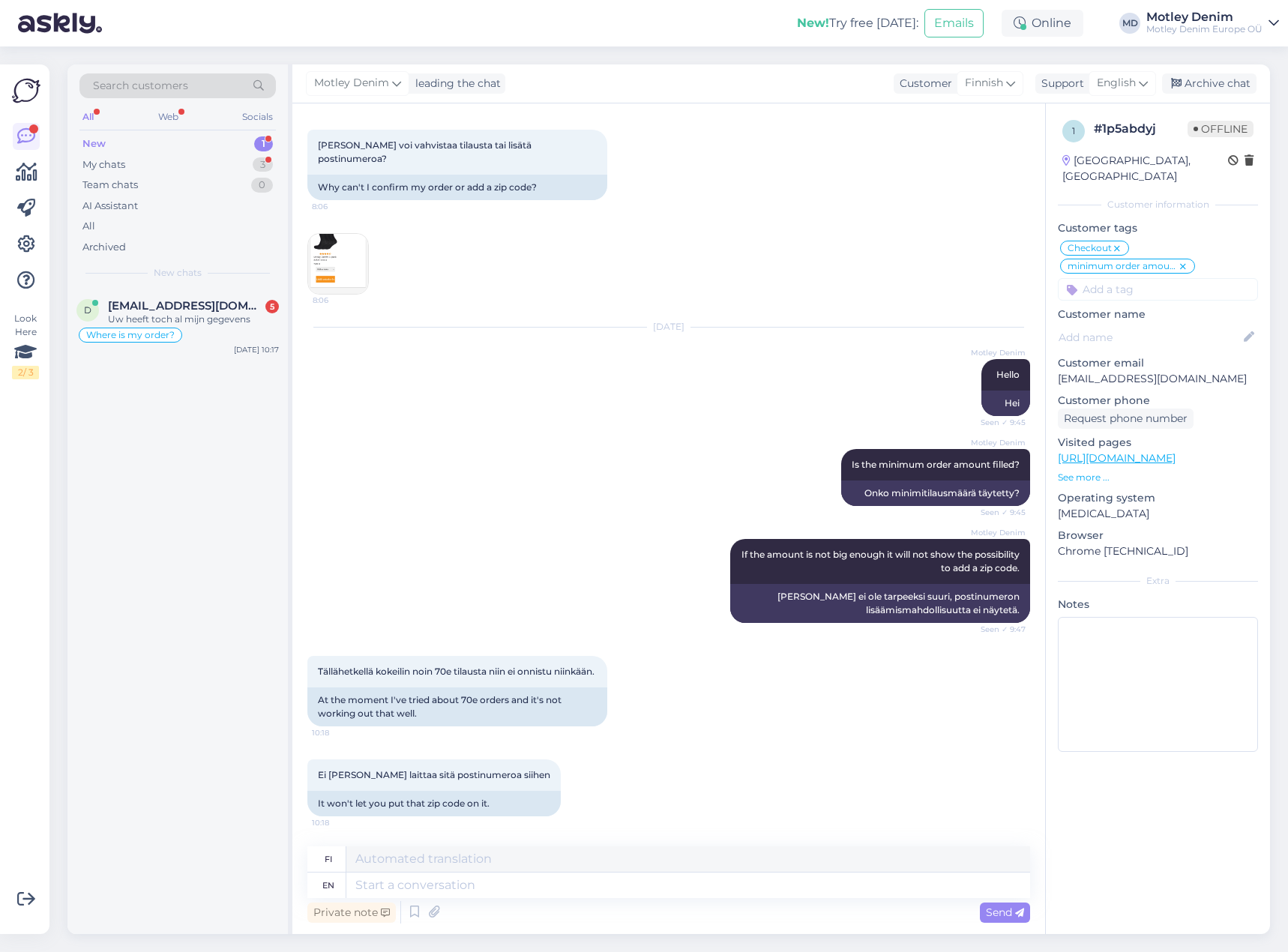
click at [1116, 280] on input at bounding box center [1157, 289] width 200 height 23
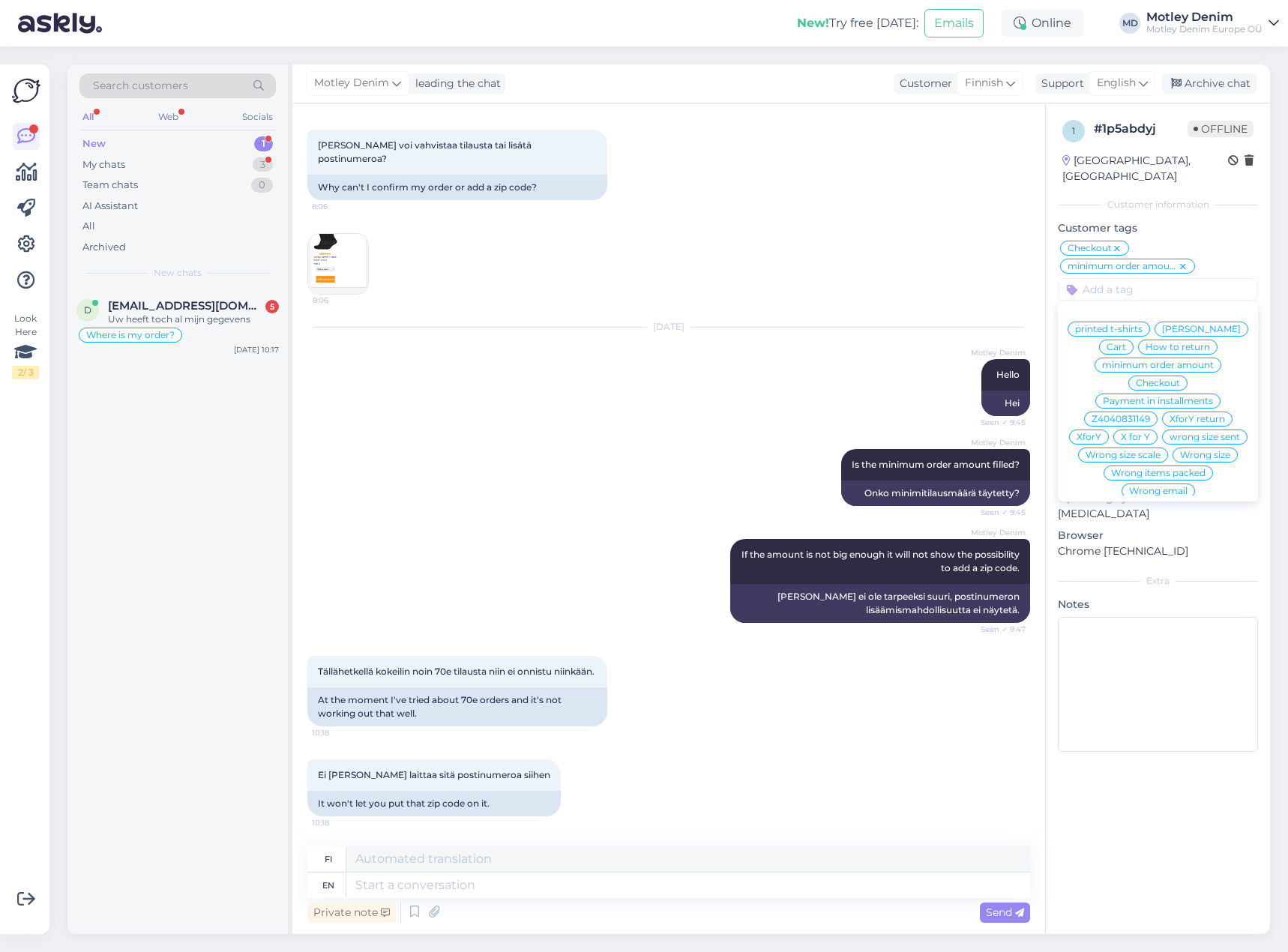
click at [1184, 261] on icon at bounding box center [1182, 266] width 9 height 12
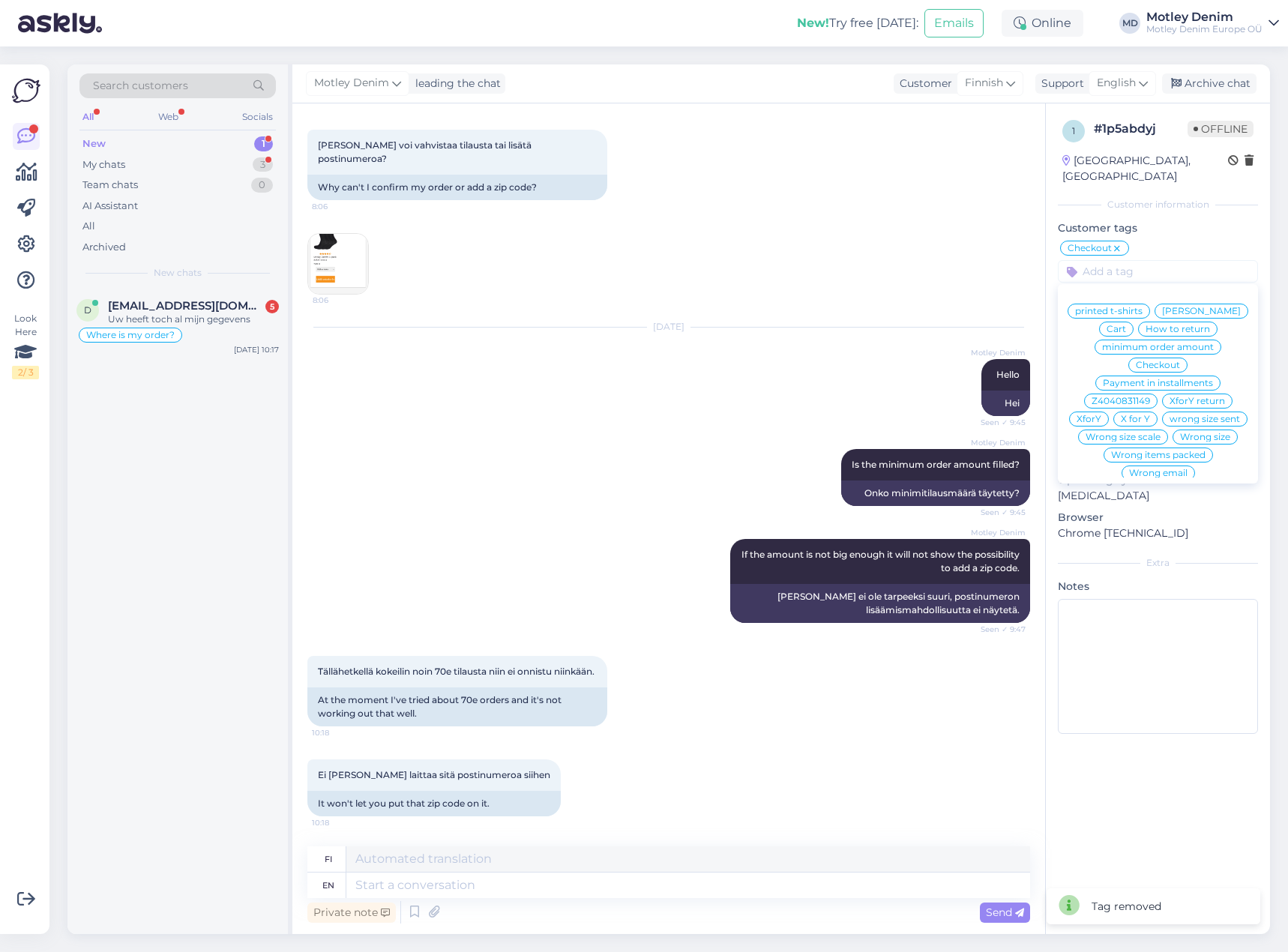
click at [1163, 260] on input at bounding box center [1157, 271] width 200 height 23
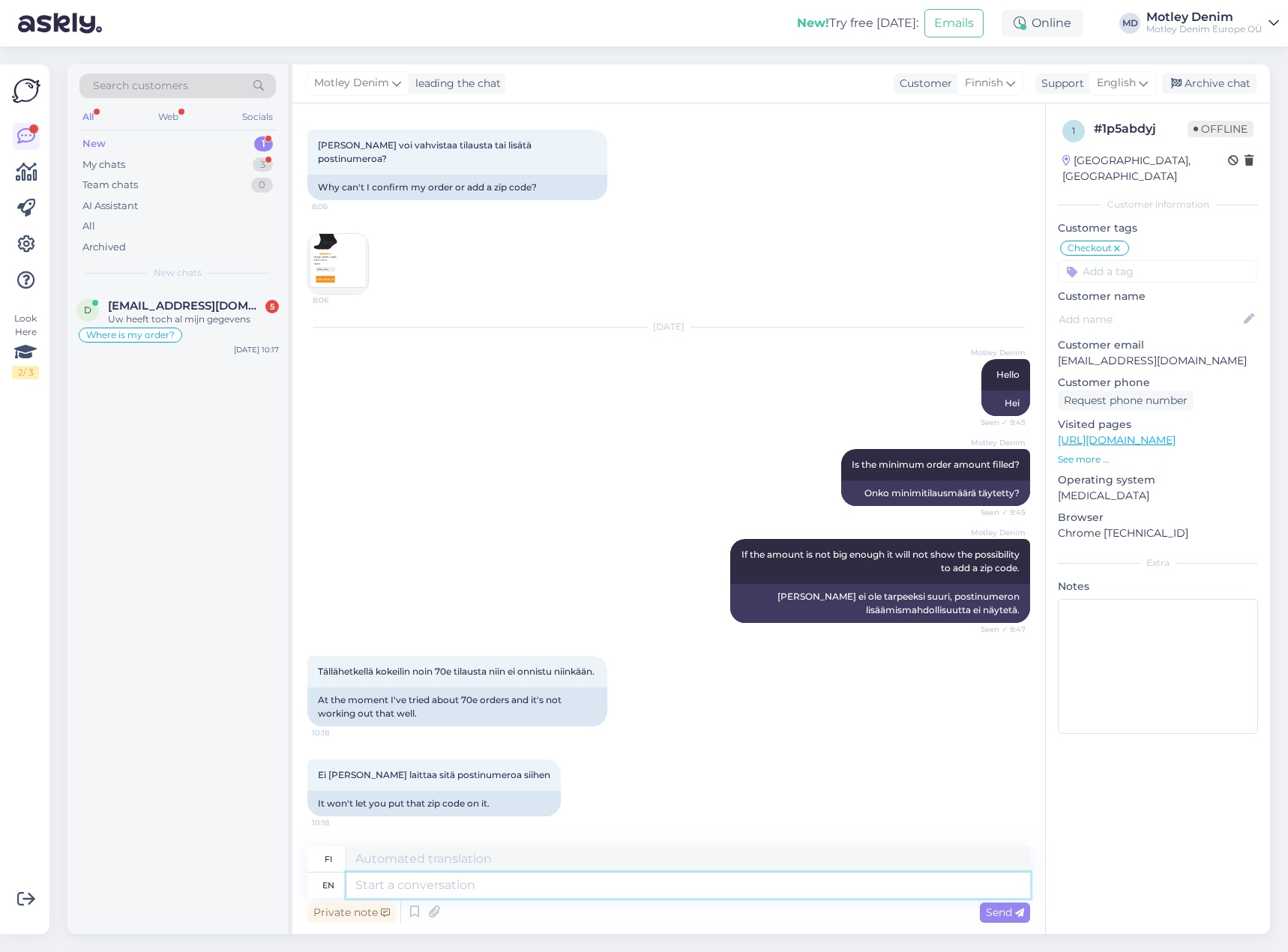
click at [464, 882] on textarea at bounding box center [688, 885] width 684 height 26
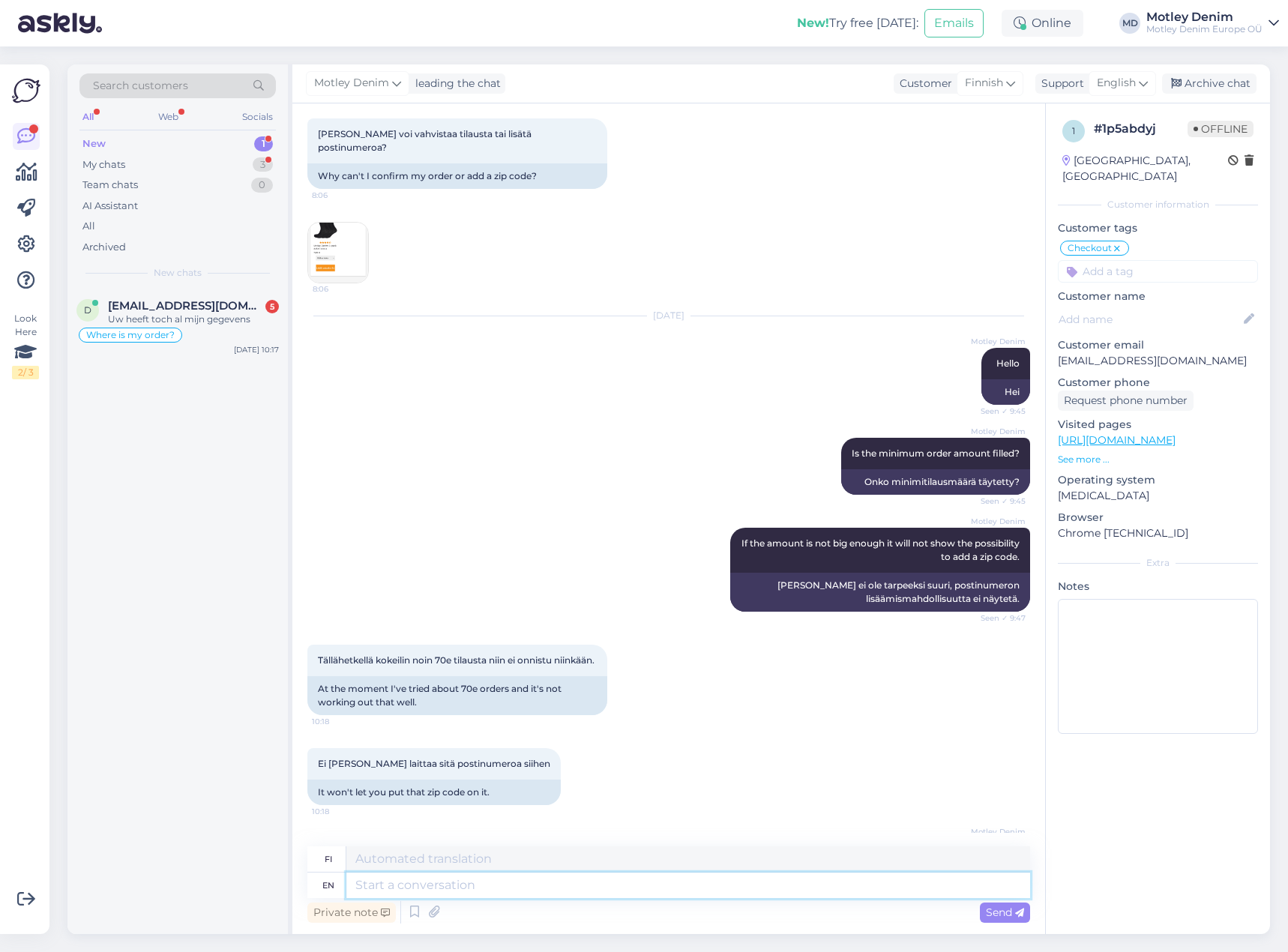
scroll to position [0, 0]
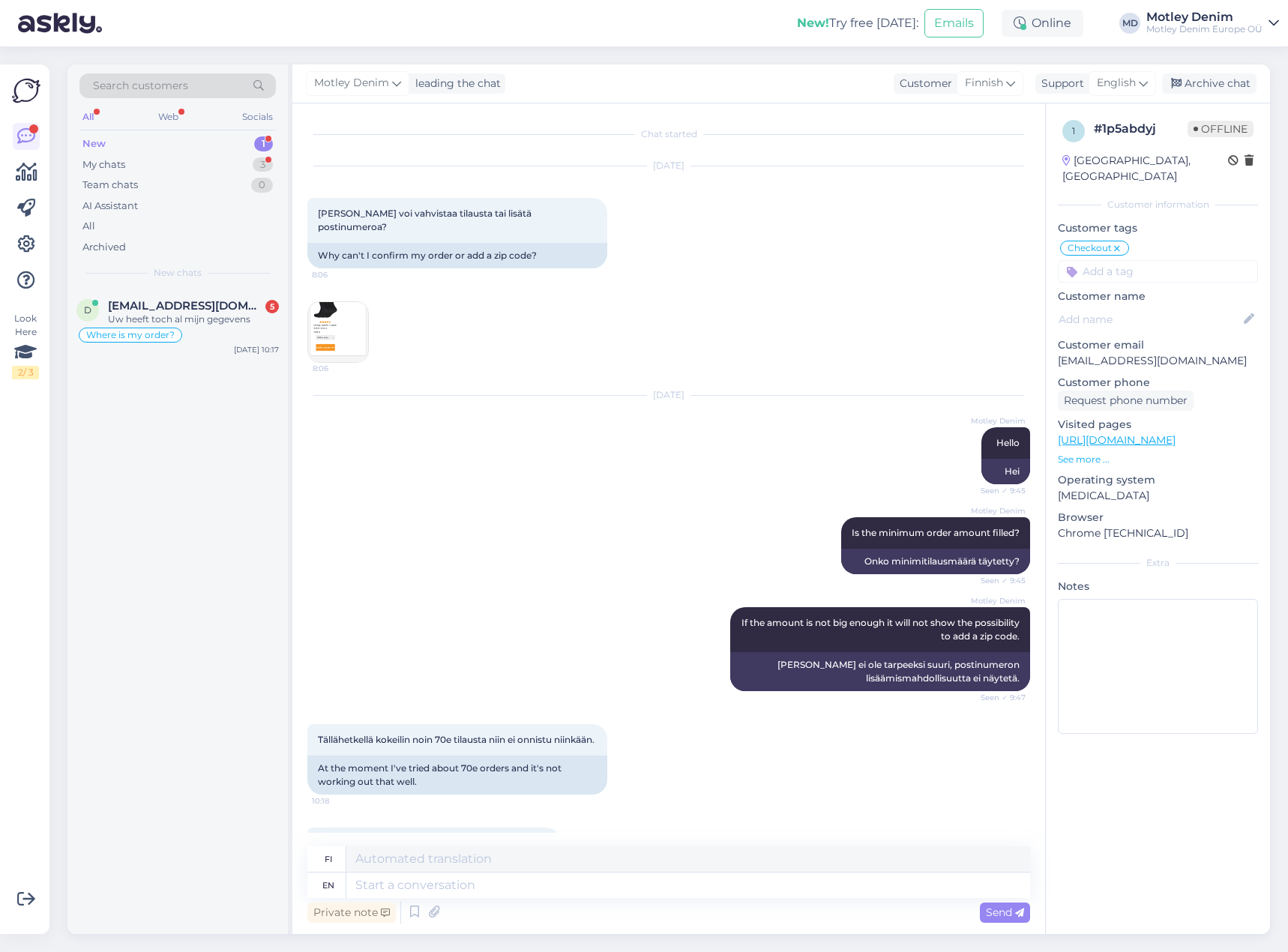
click at [355, 316] on img at bounding box center [338, 331] width 60 height 60
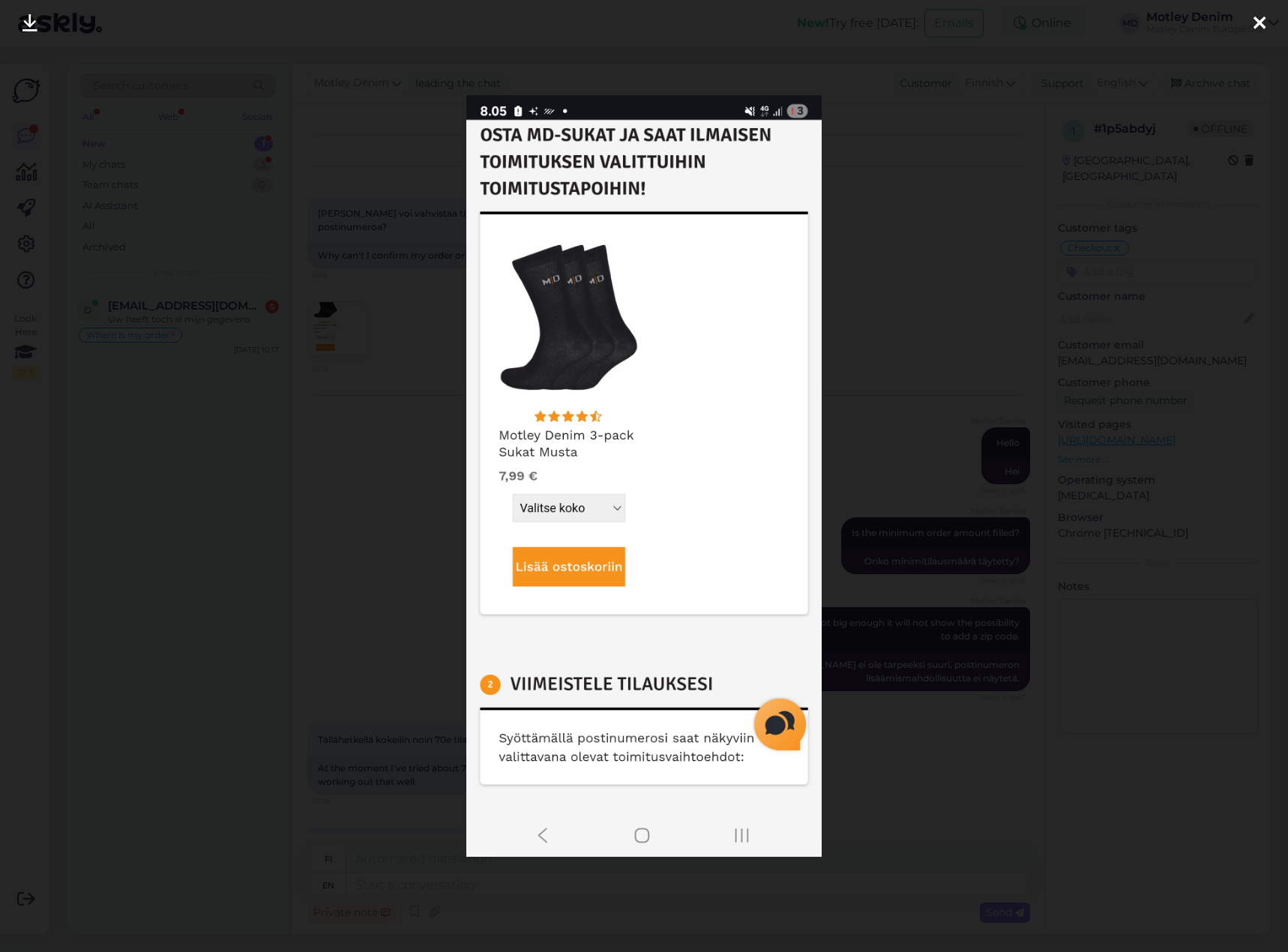
click at [408, 421] on div at bounding box center [644, 476] width 1288 height 952
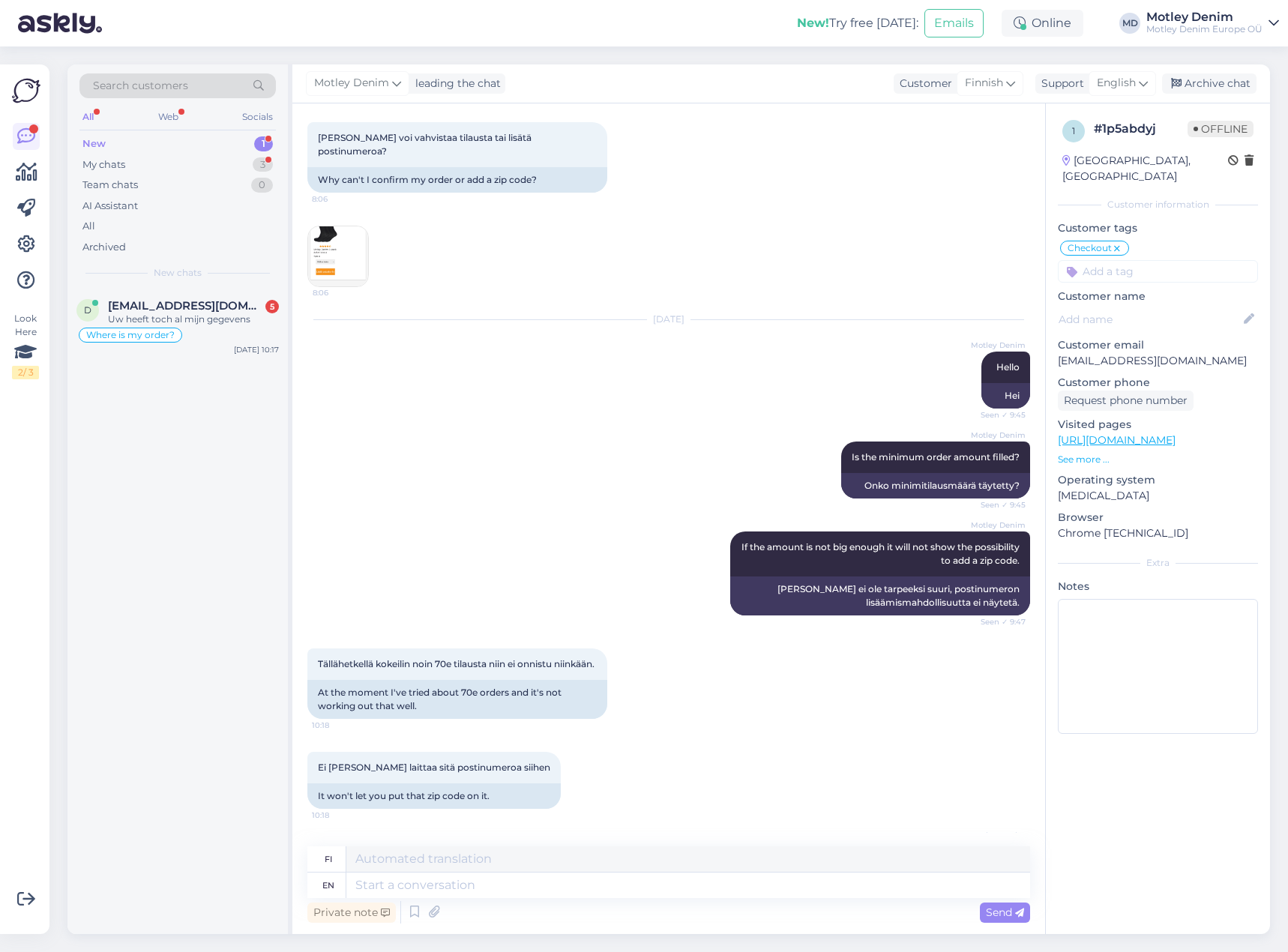
scroll to position [158, 0]
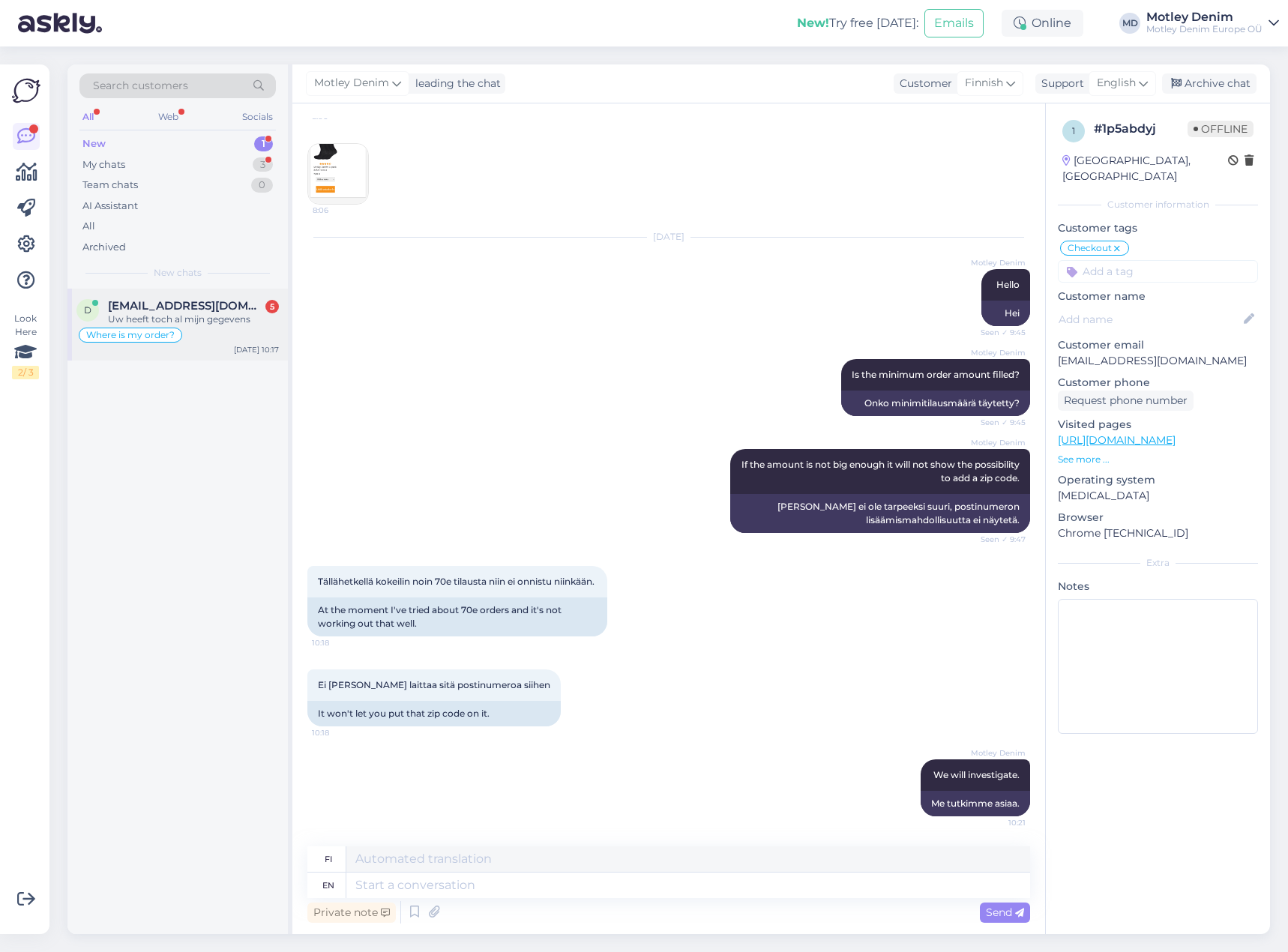
click at [205, 306] on span "[EMAIL_ADDRESS][DOMAIN_NAME]" at bounding box center [186, 306] width 156 height 13
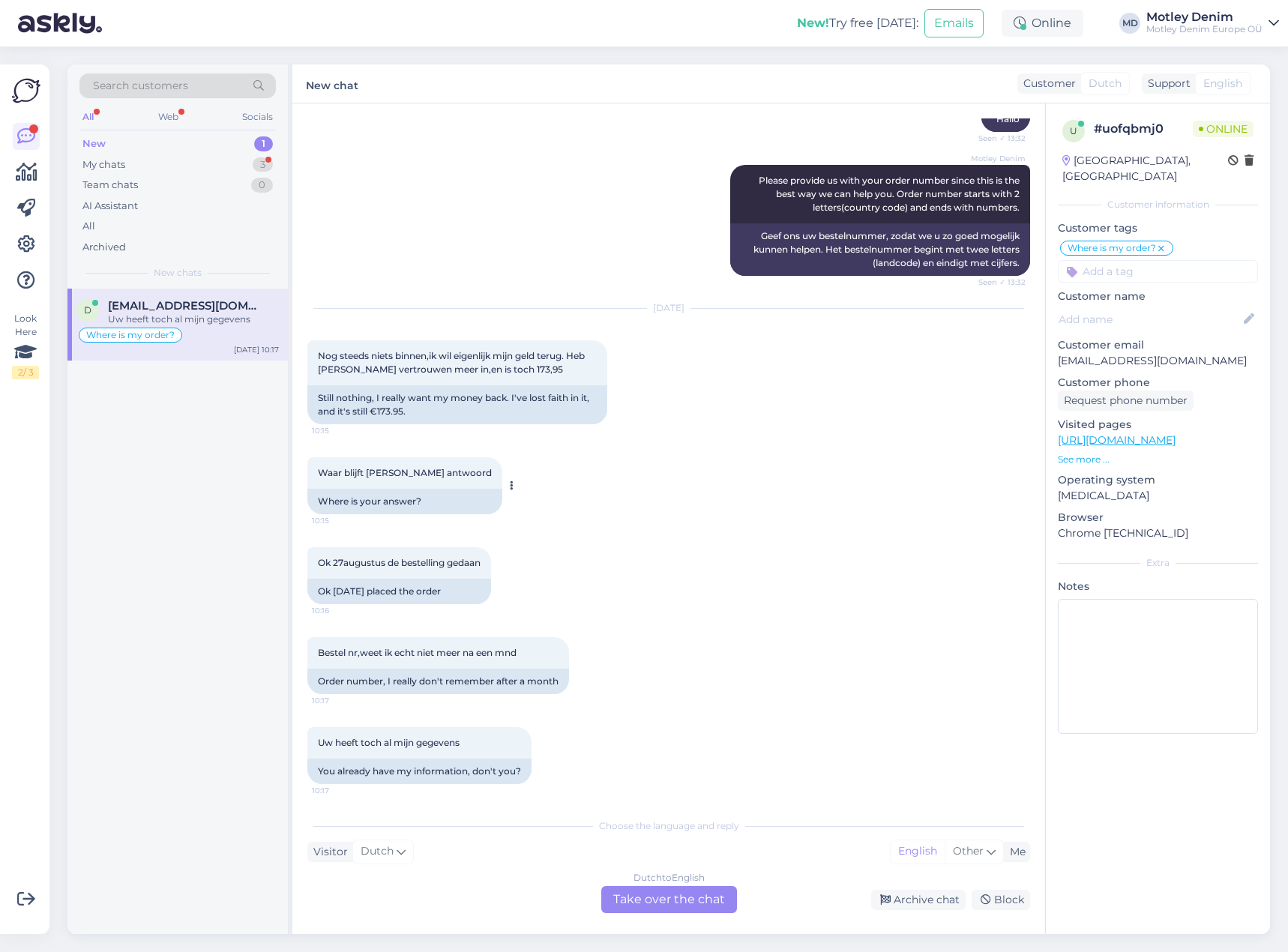
scroll to position [392, 0]
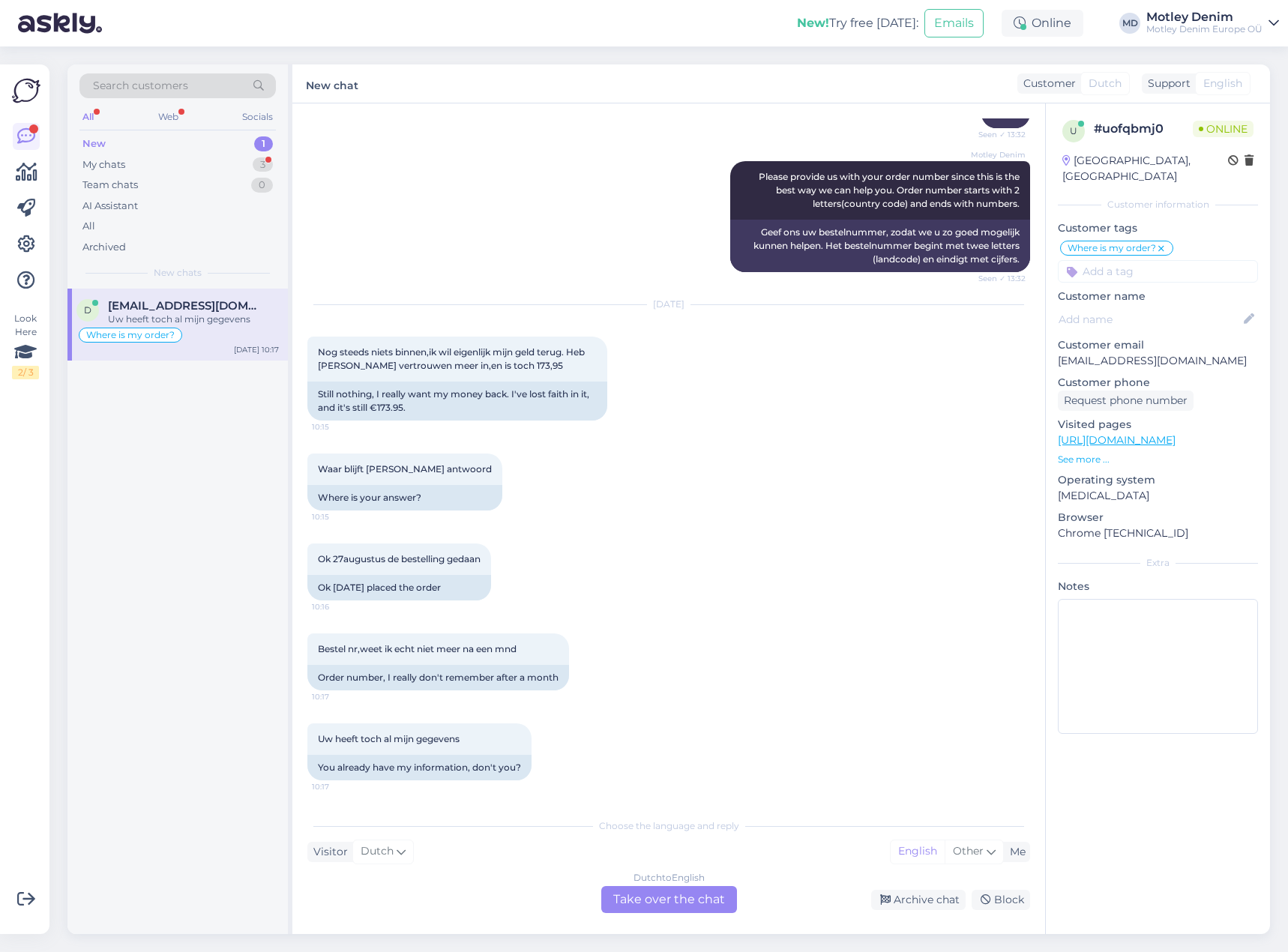
click at [662, 902] on div "Dutch to English Take over the chat" at bounding box center [669, 899] width 136 height 27
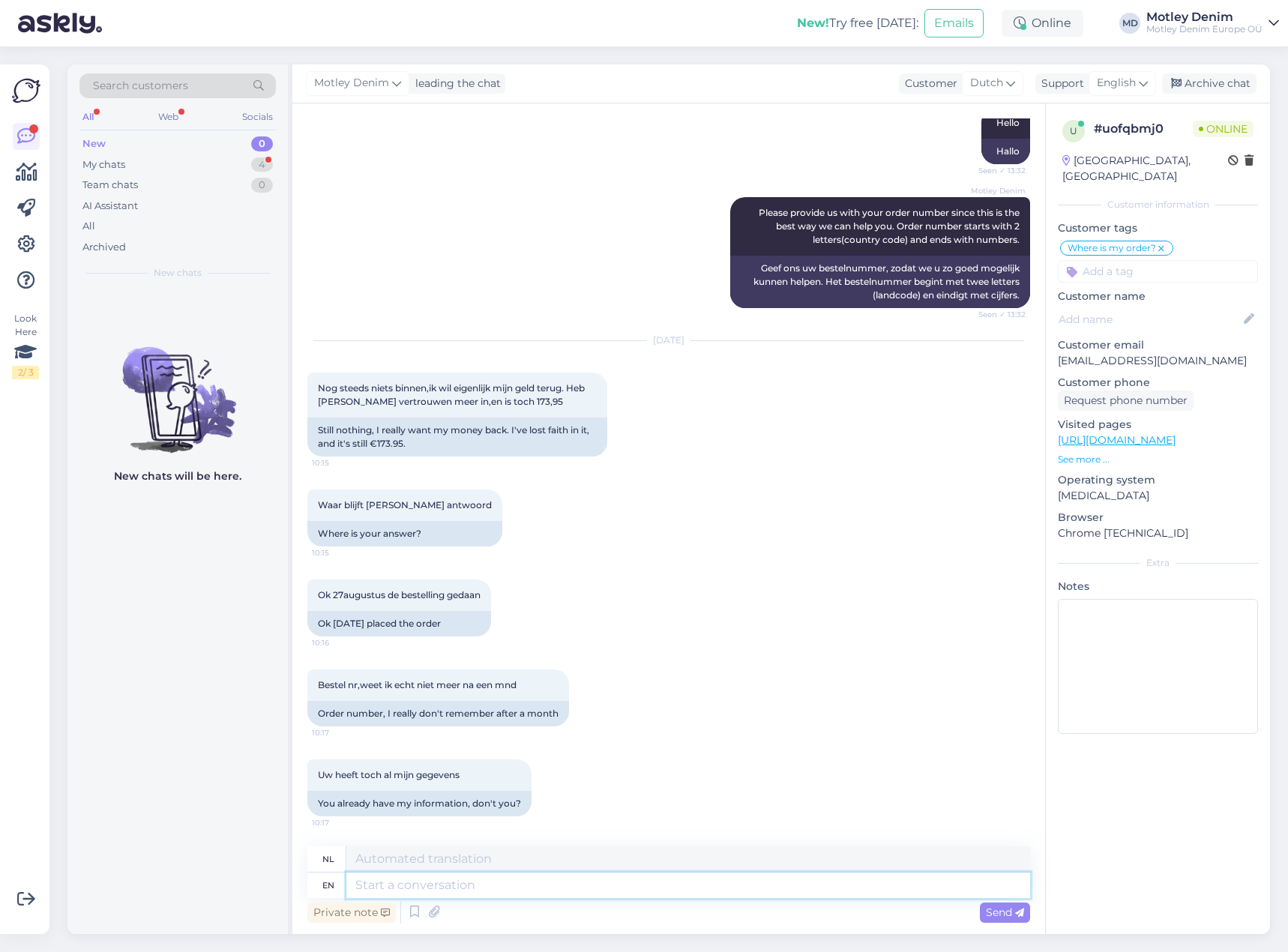
click at [637, 897] on textarea at bounding box center [688, 885] width 684 height 26
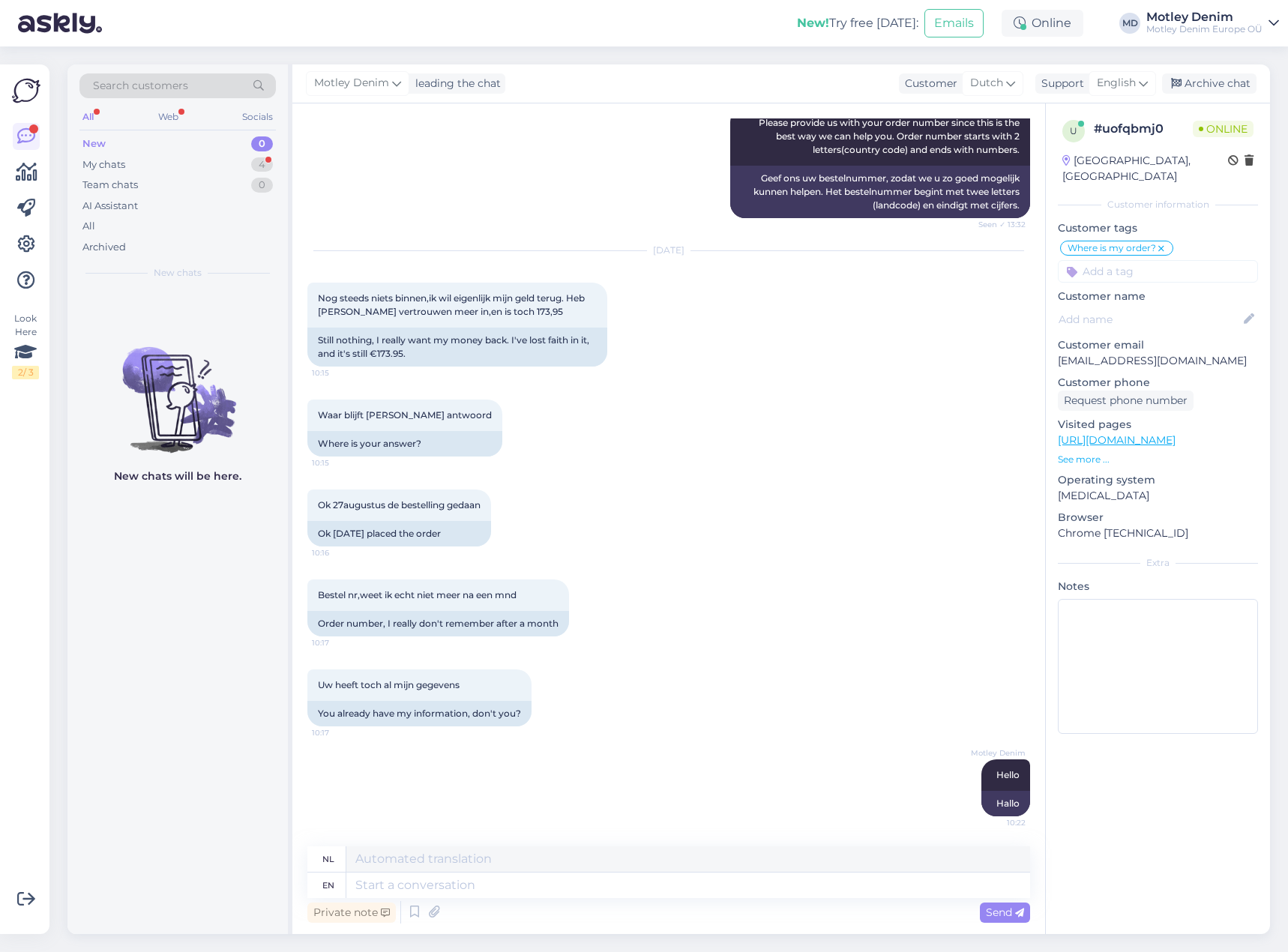
click at [1076, 353] on p "[EMAIL_ADDRESS][DOMAIN_NAME]" at bounding box center [1157, 360] width 200 height 16
drag, startPoint x: 1103, startPoint y: 342, endPoint x: 1191, endPoint y: 344, distance: 88.0
click at [1191, 353] on p "[EMAIL_ADDRESS][DOMAIN_NAME]" at bounding box center [1157, 360] width 200 height 16
click at [499, 411] on div "Waar blijft [PERSON_NAME] antwoord 10:15 Where is your answer?" at bounding box center [669, 428] width 723 height 90
click at [586, 884] on textarea at bounding box center [688, 885] width 684 height 26
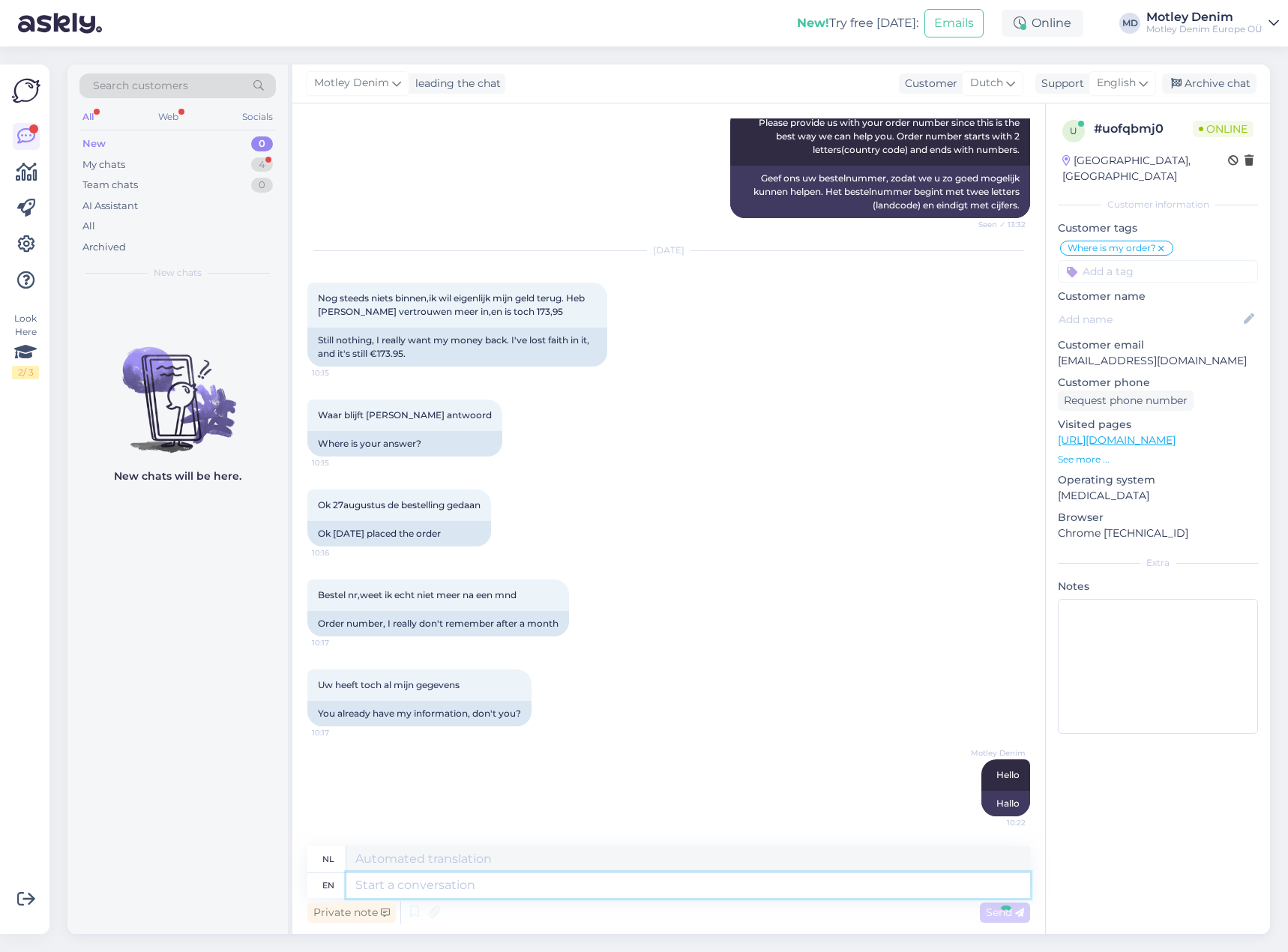
scroll to position [536, 0]
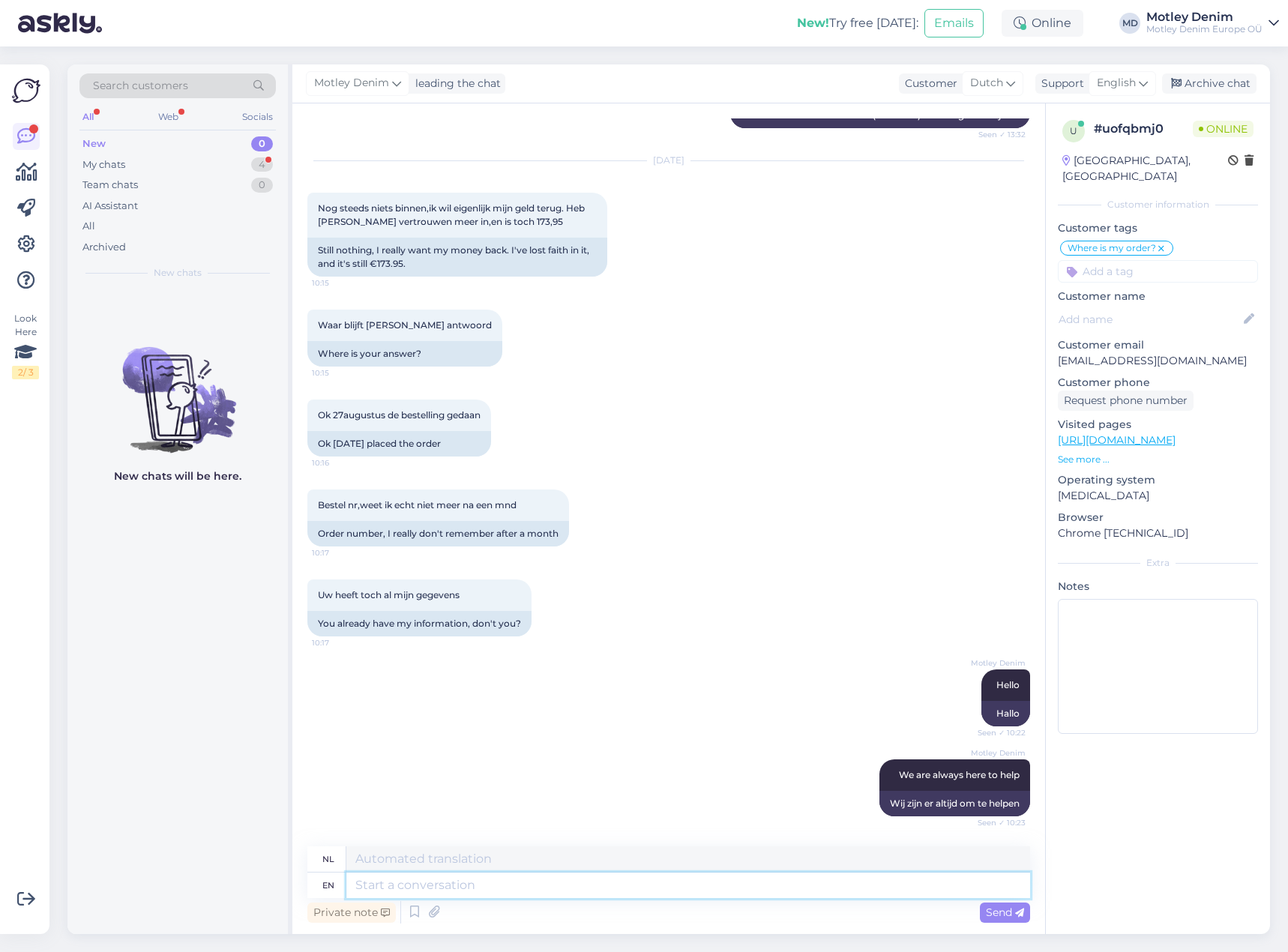
click at [619, 893] on textarea at bounding box center [688, 885] width 684 height 26
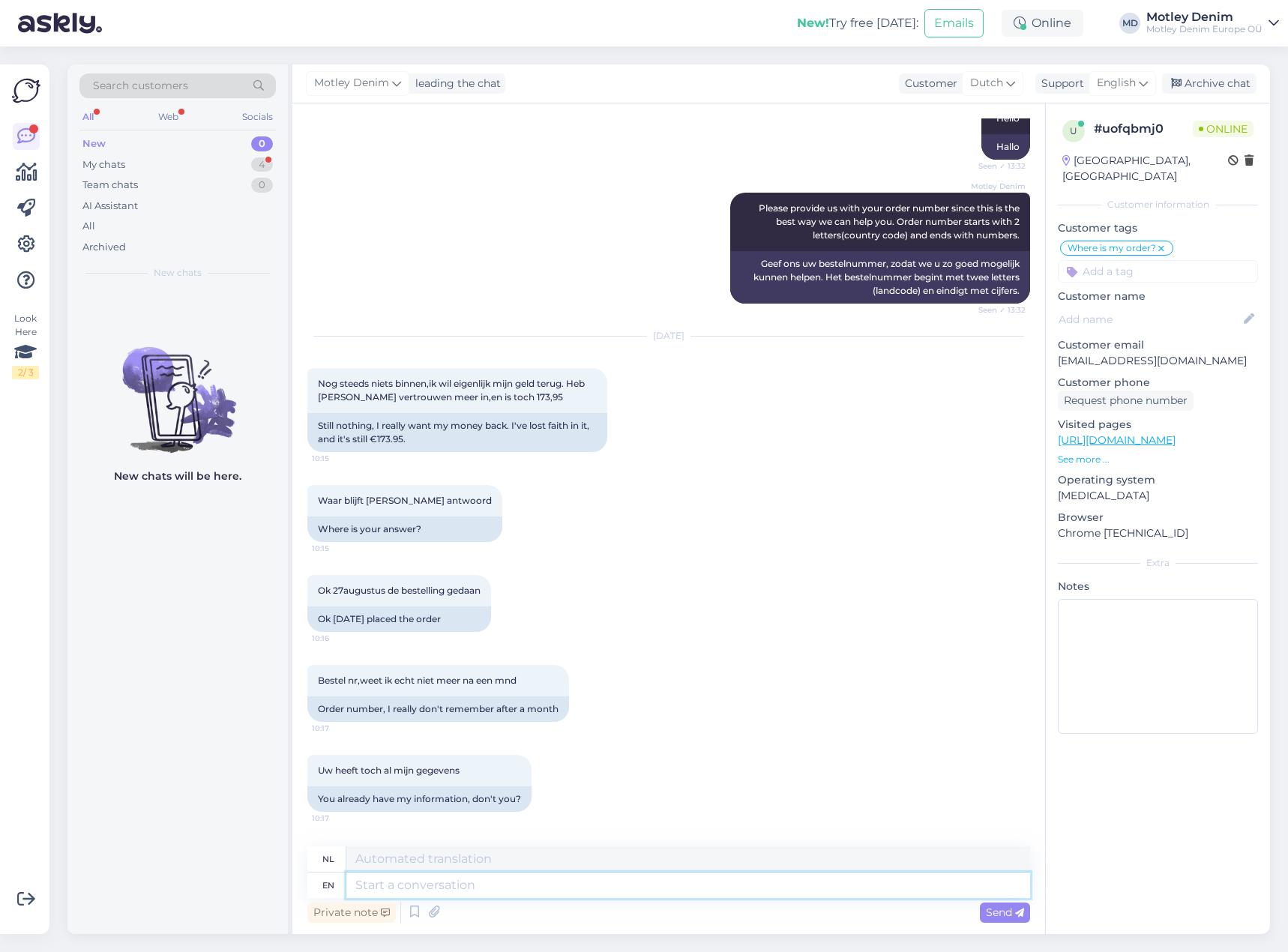
scroll to position [626, 0]
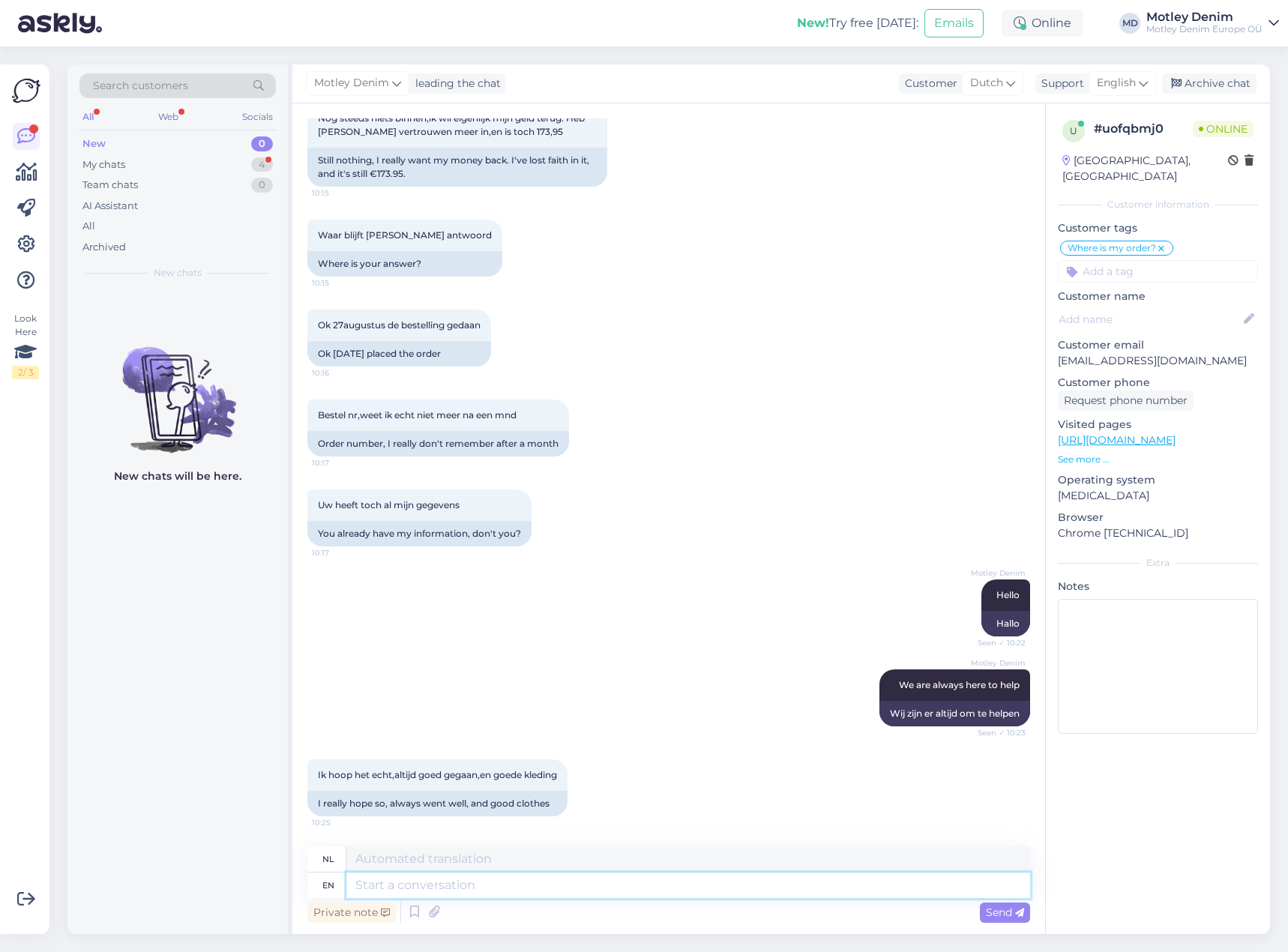
click at [572, 889] on textarea at bounding box center [688, 885] width 684 height 26
click at [594, 884] on textarea "We found one order with your email:" at bounding box center [688, 885] width 684 height 26
paste textarea "NL1293"
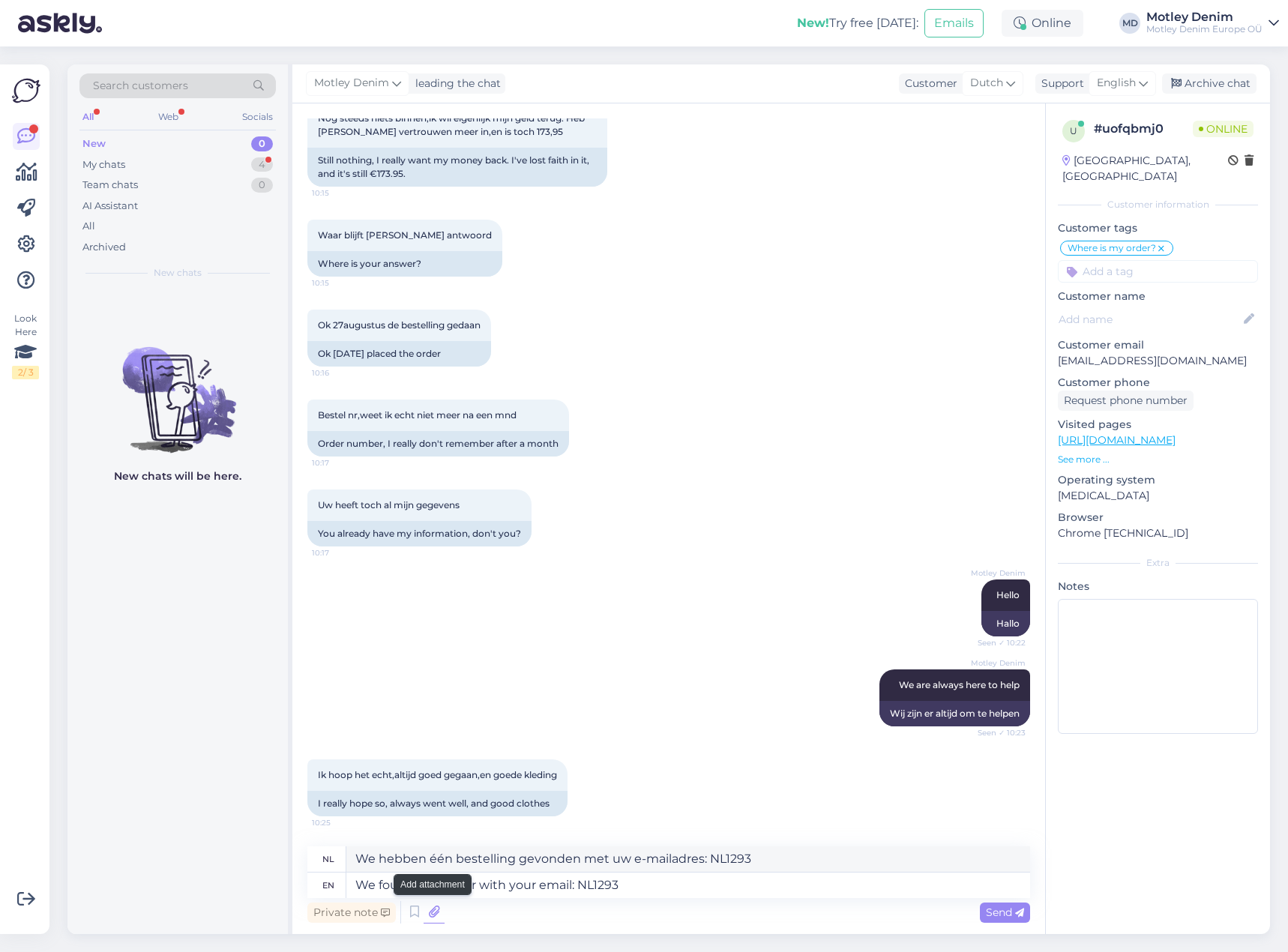
click at [433, 914] on icon at bounding box center [434, 912] width 21 height 23
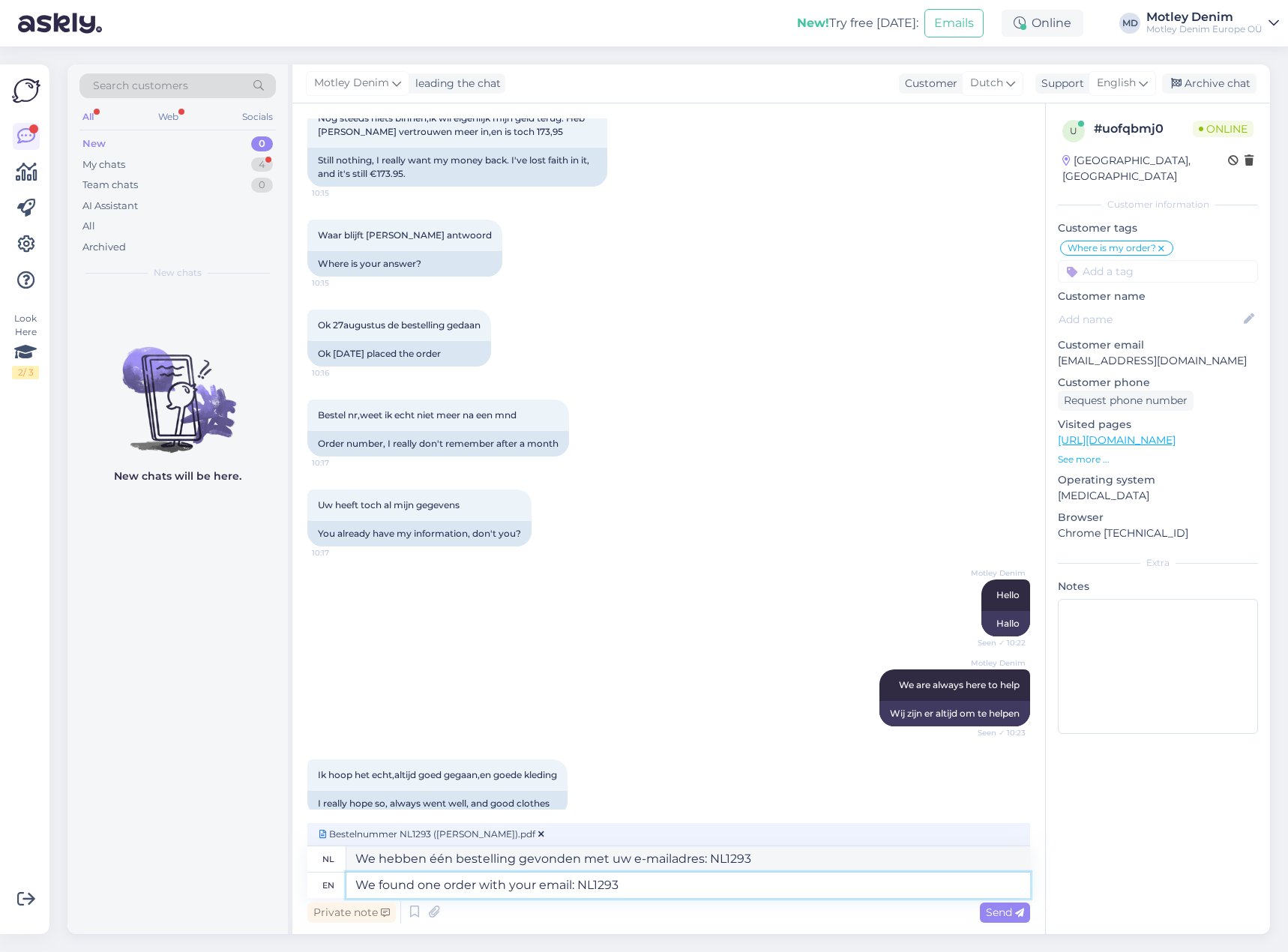
click at [698, 890] on textarea "We found one order with your email: NL1293" at bounding box center [688, 885] width 684 height 26
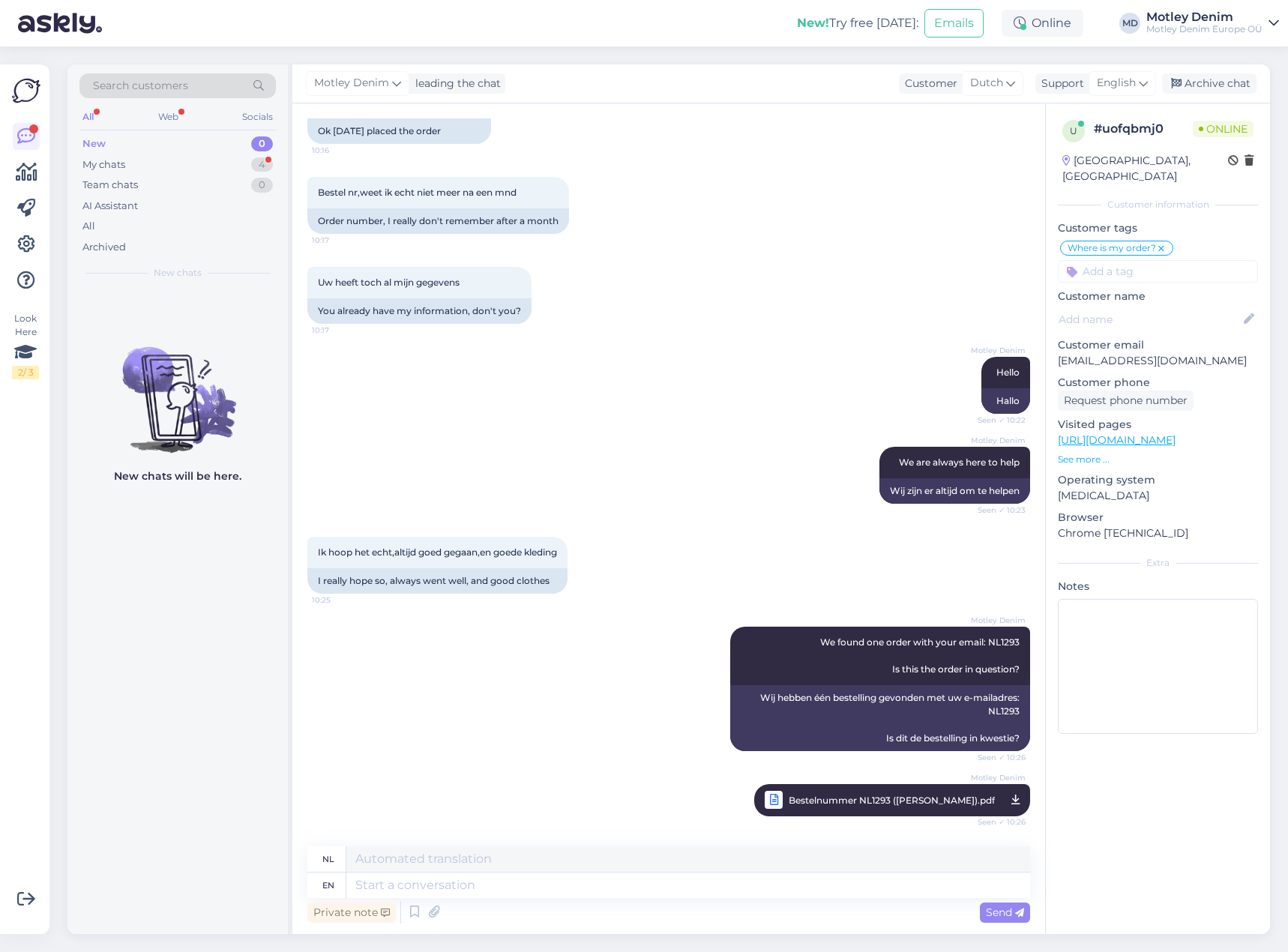
scroll to position [938, 0]
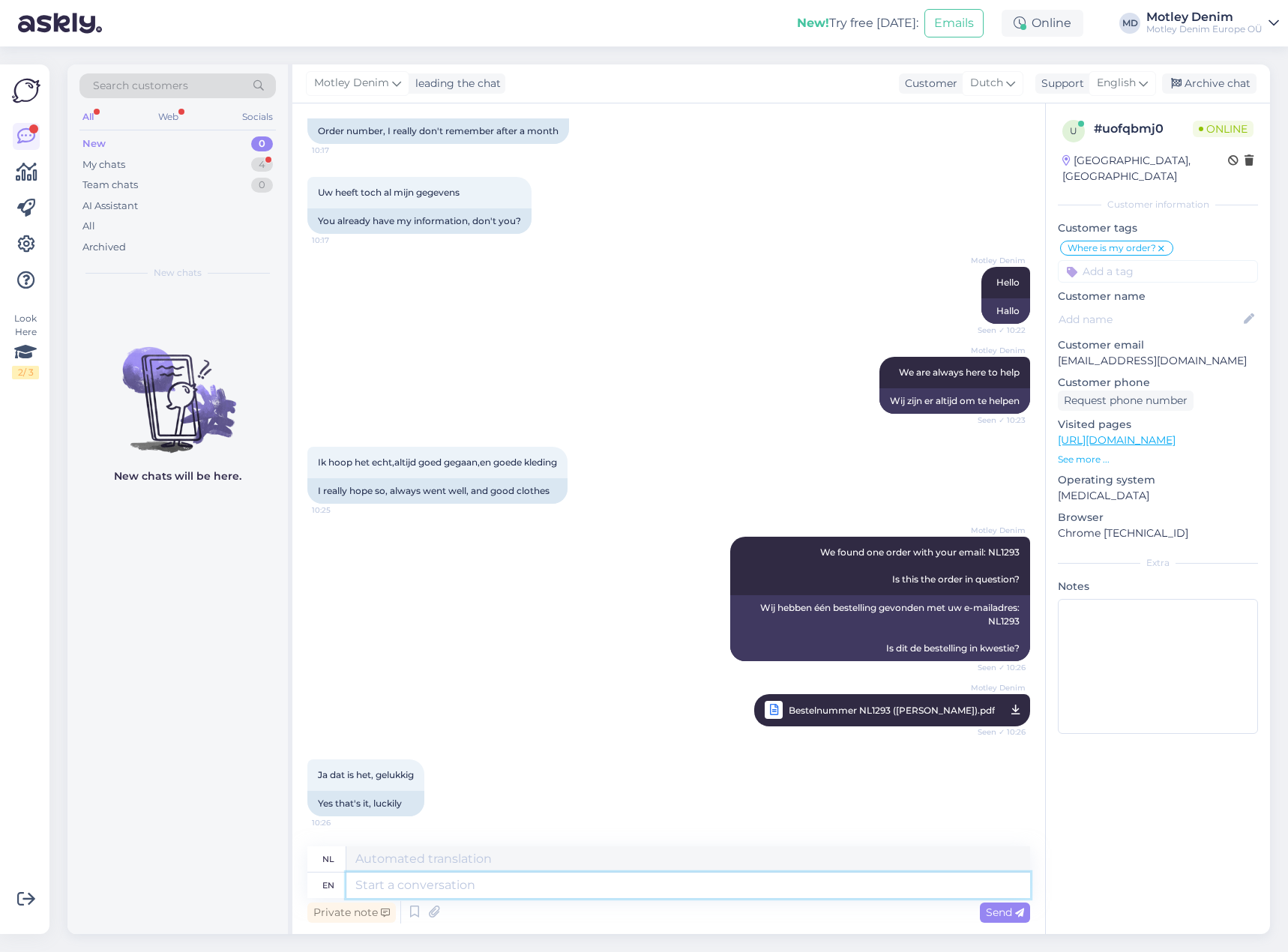
click at [542, 874] on textarea at bounding box center [688, 885] width 684 height 26
click at [565, 885] on textarea at bounding box center [688, 885] width 684 height 26
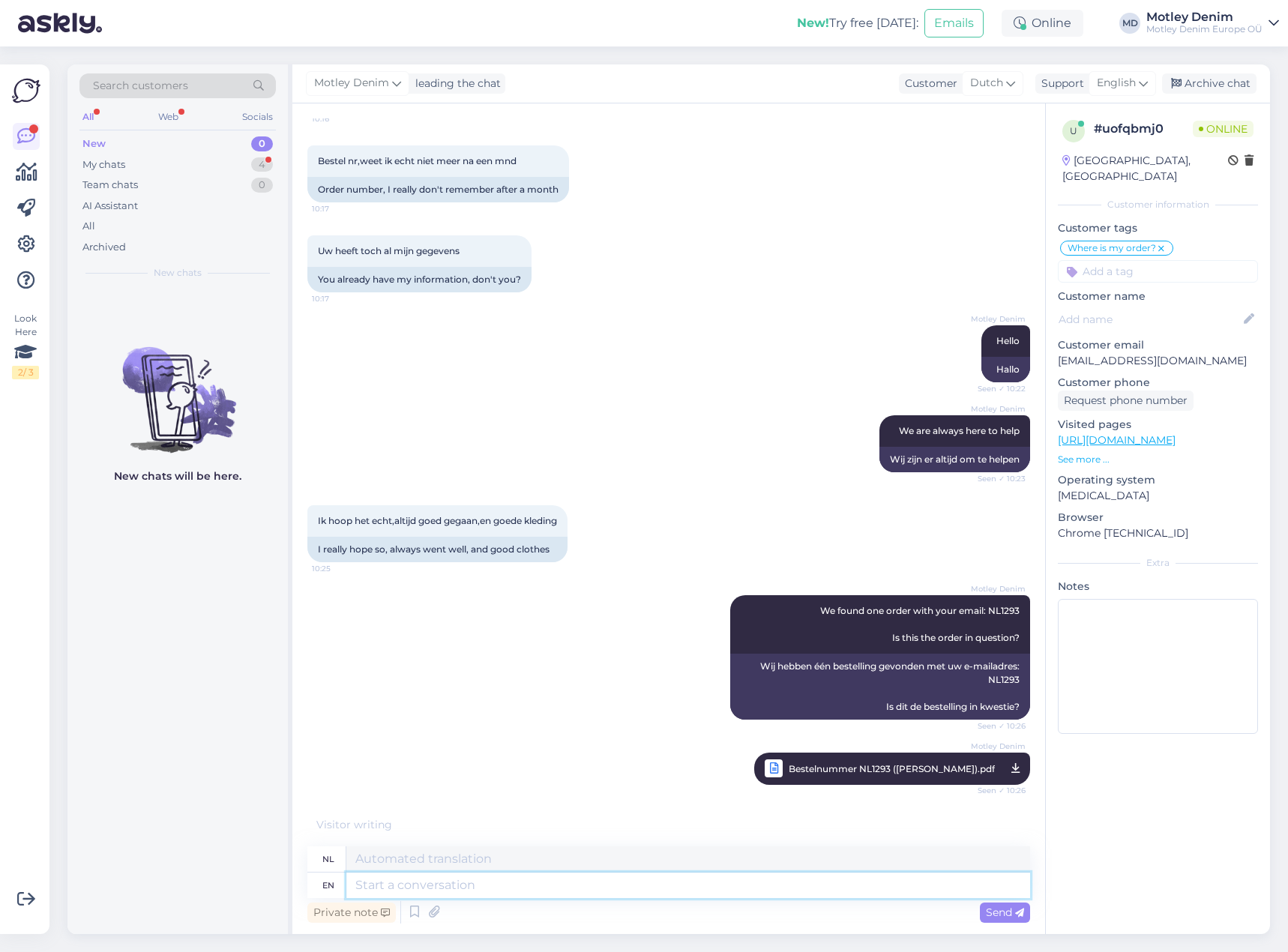
scroll to position [1071, 0]
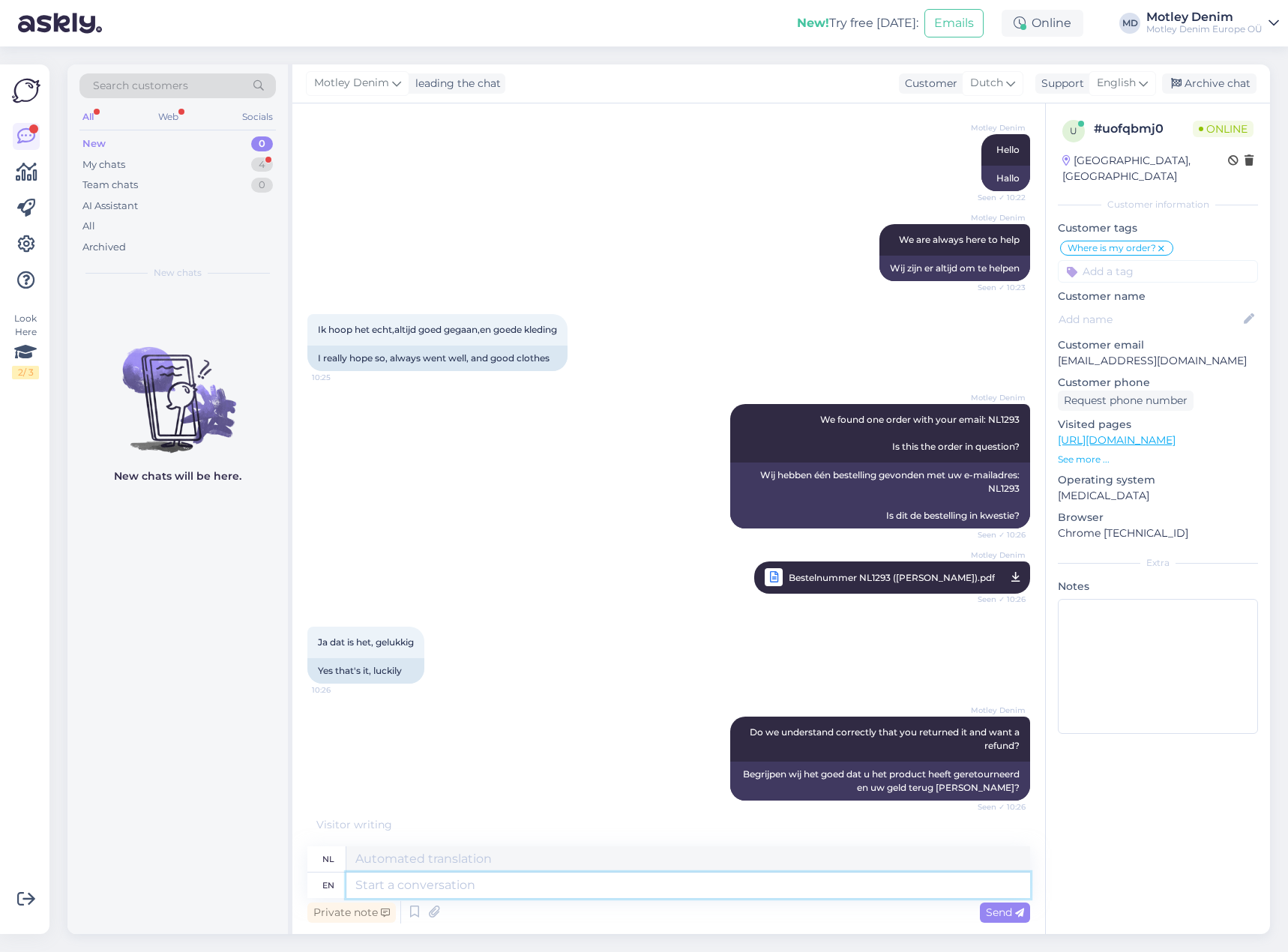
click at [539, 889] on textarea at bounding box center [688, 885] width 684 height 26
click at [680, 877] on textarea at bounding box center [688, 885] width 684 height 26
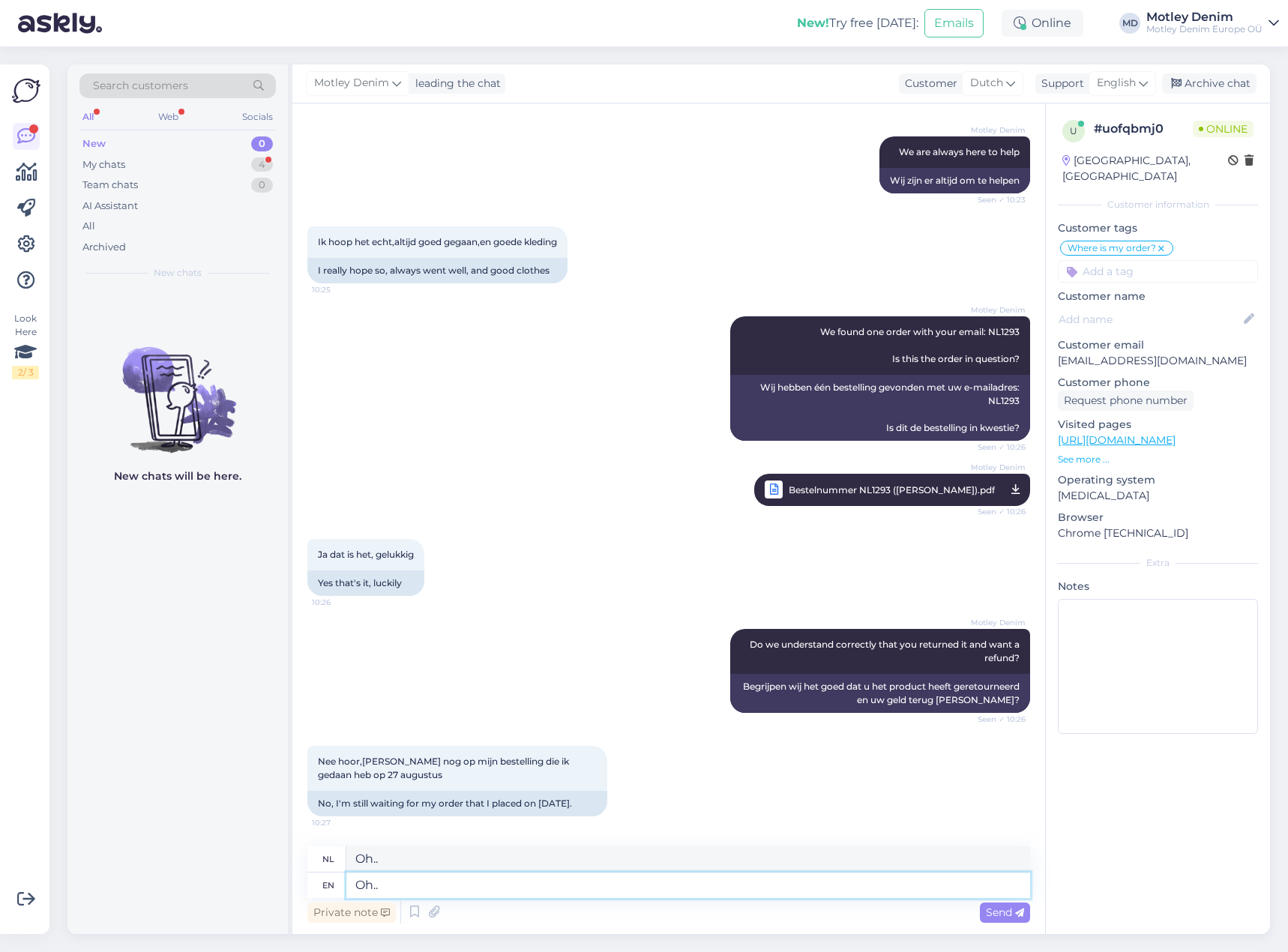
drag, startPoint x: 404, startPoint y: 887, endPoint x: 312, endPoint y: 886, distance: 92.0
click at [312, 886] on div "en Oh.." at bounding box center [669, 885] width 723 height 26
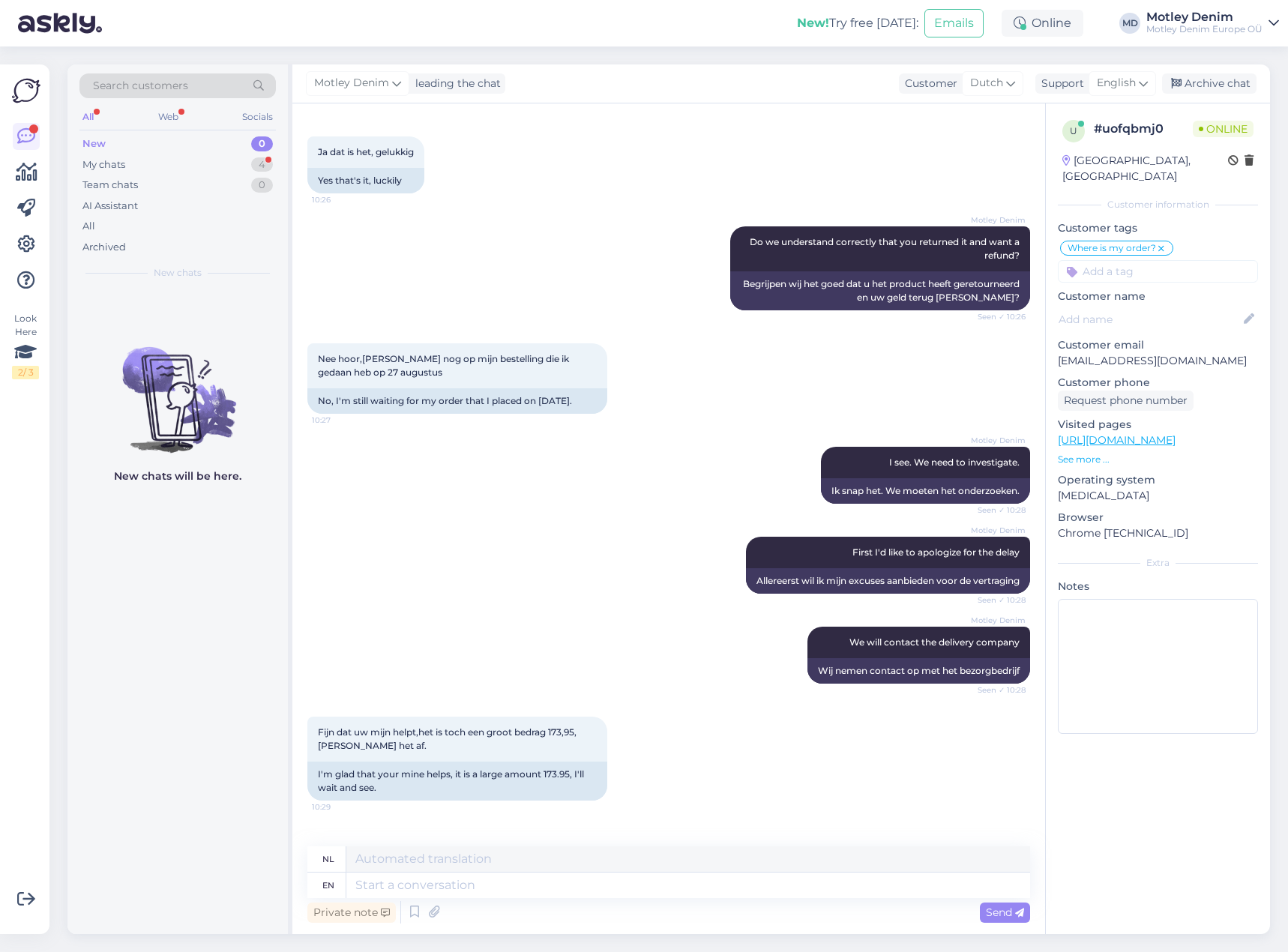
scroll to position [1635, 0]
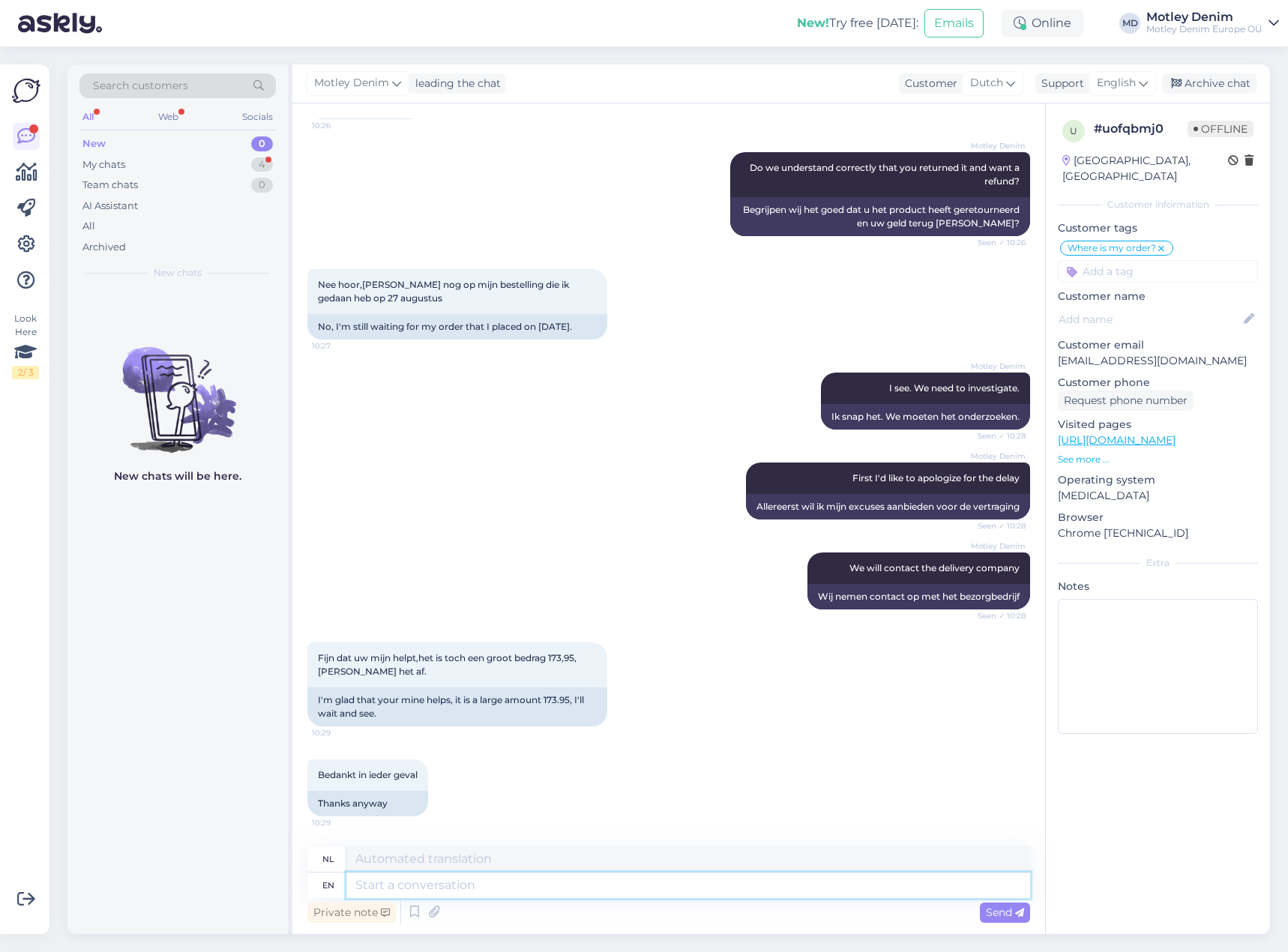
click at [467, 886] on textarea at bounding box center [688, 885] width 684 height 26
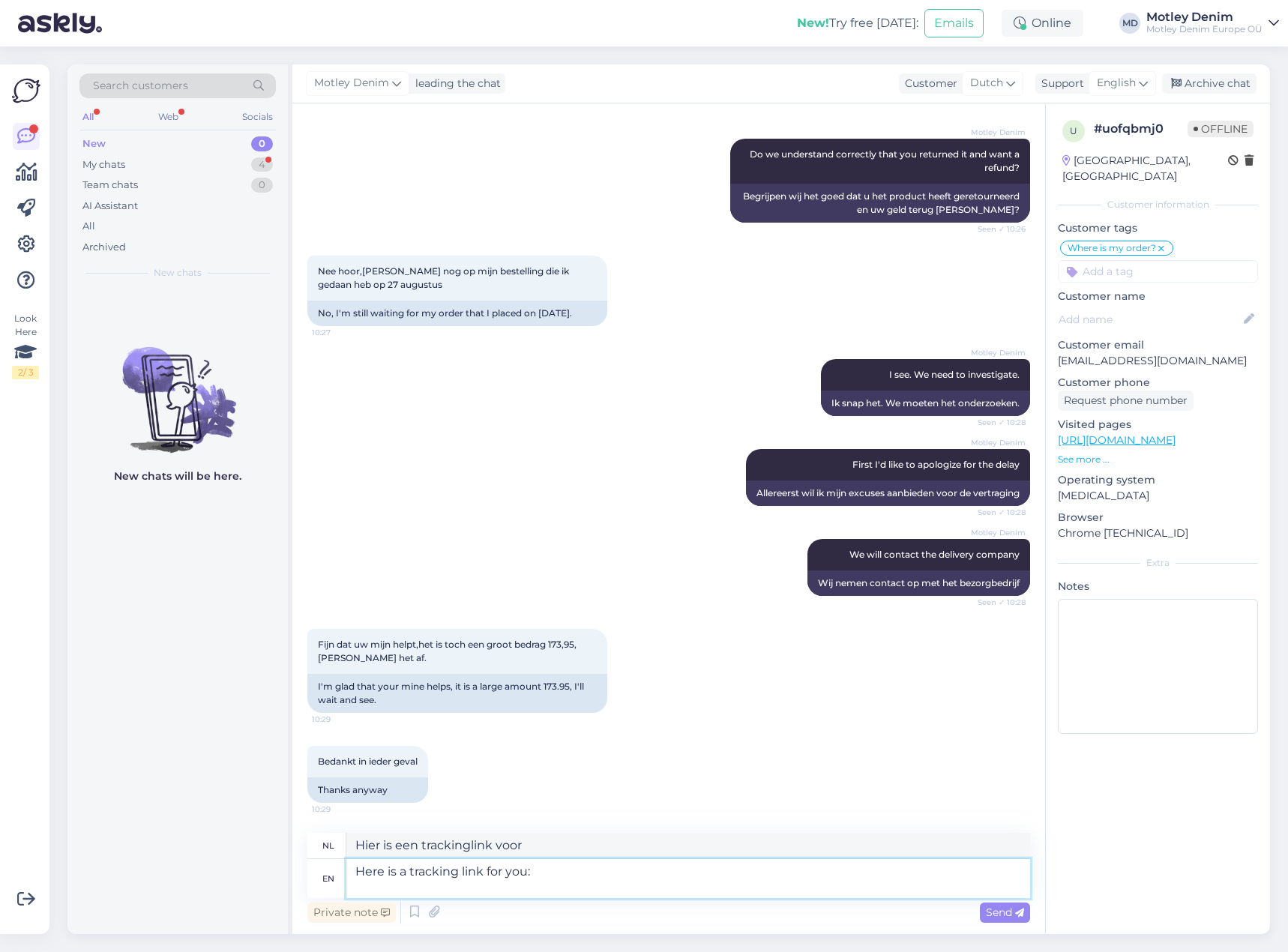
scroll to position [1651, 0]
paste textarea "[URL][DOMAIN_NAME]"
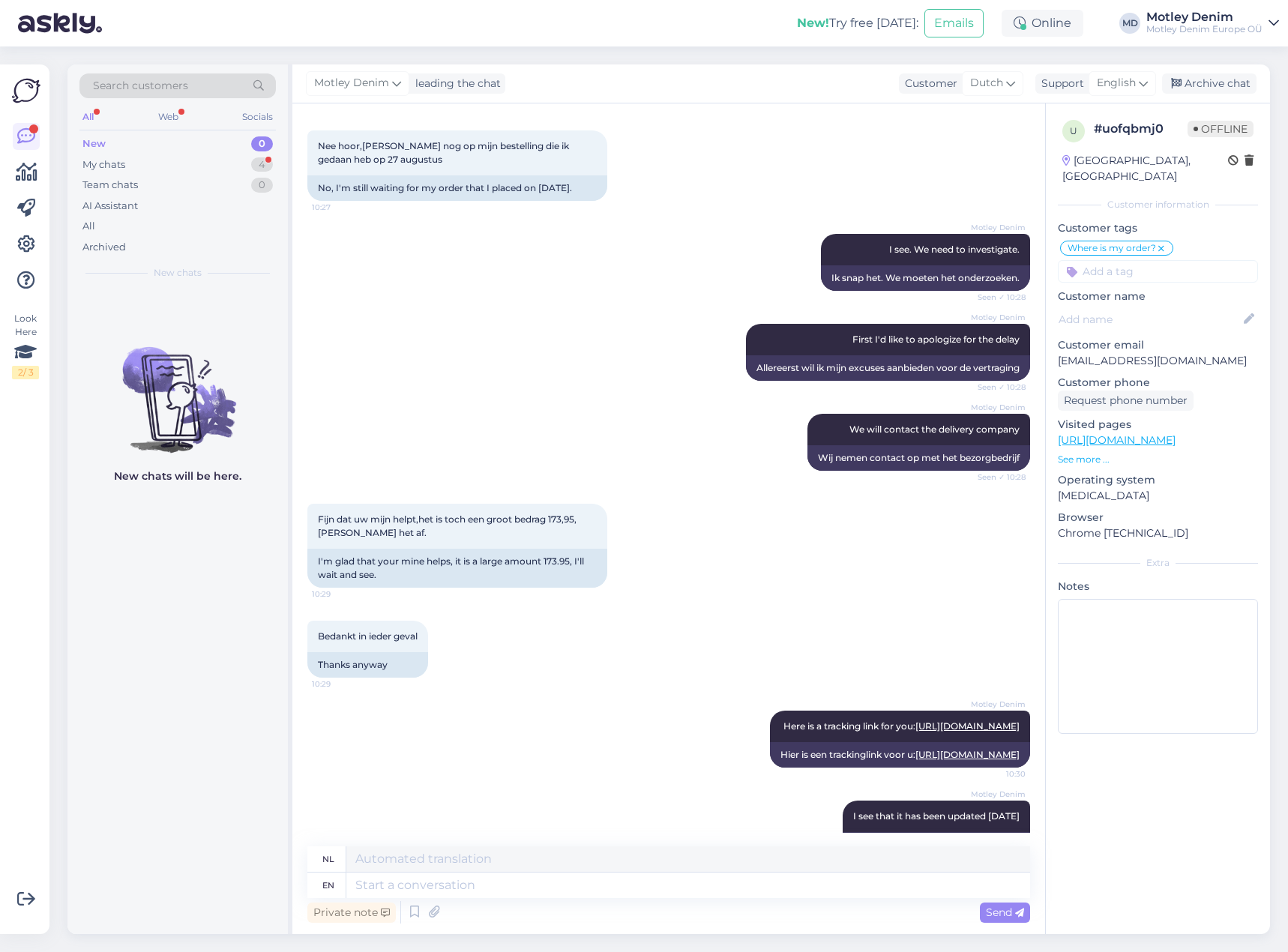
scroll to position [1869, 0]
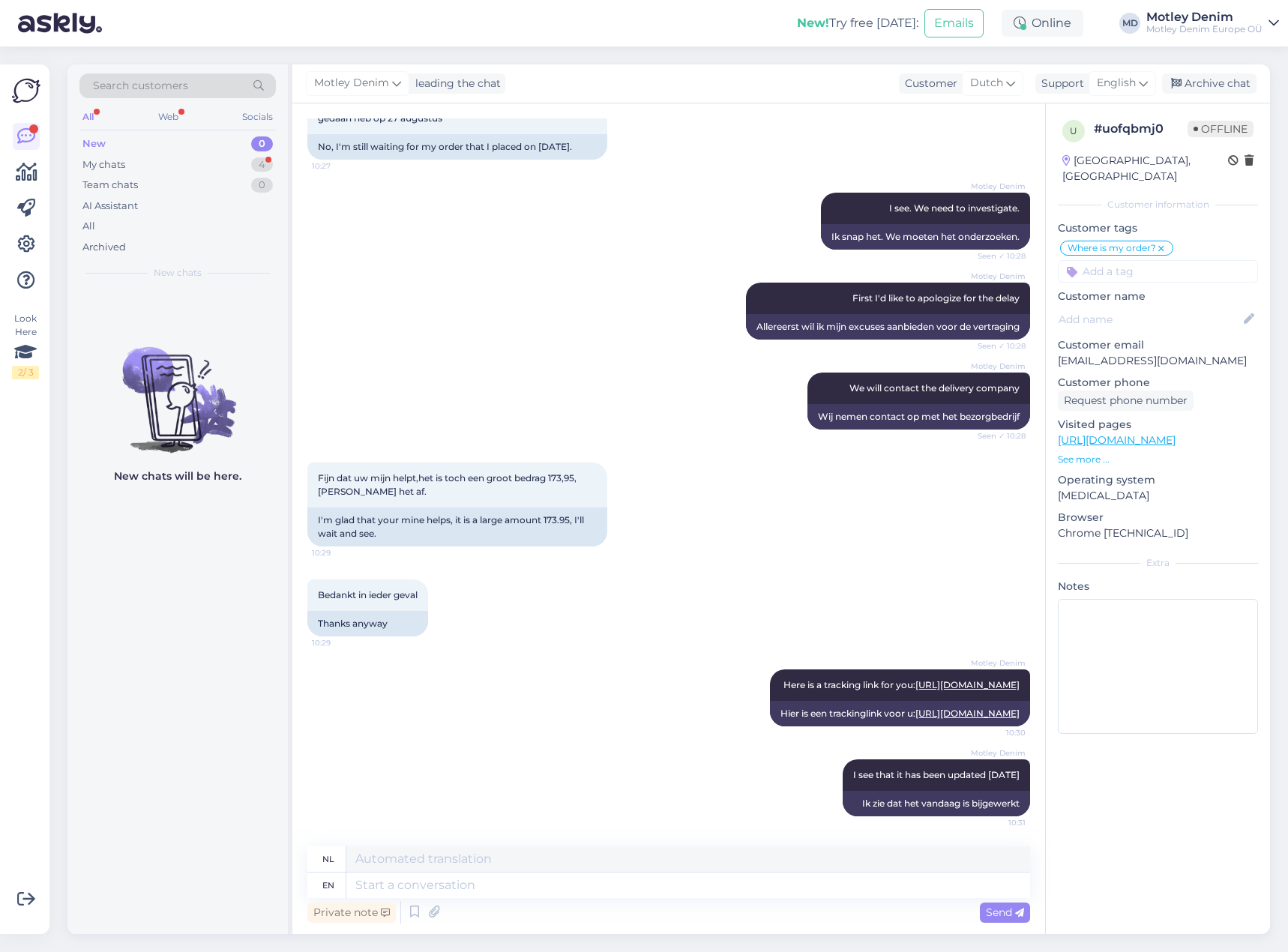
click at [622, 904] on div "Private note Send" at bounding box center [669, 912] width 723 height 28
click at [624, 894] on textarea at bounding box center [688, 885] width 684 height 26
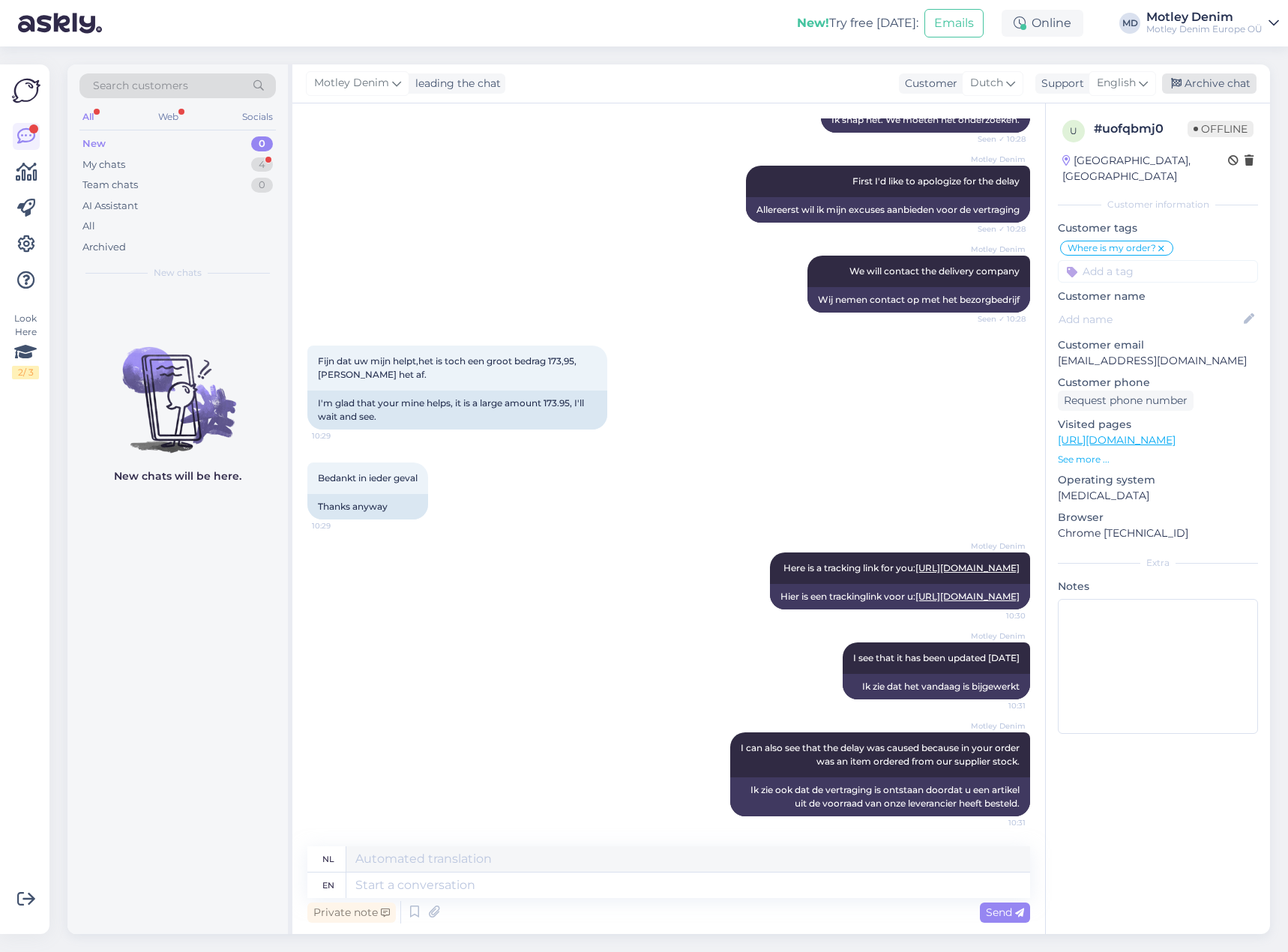
click at [1219, 84] on div "Archive chat" at bounding box center [1209, 84] width 95 height 20
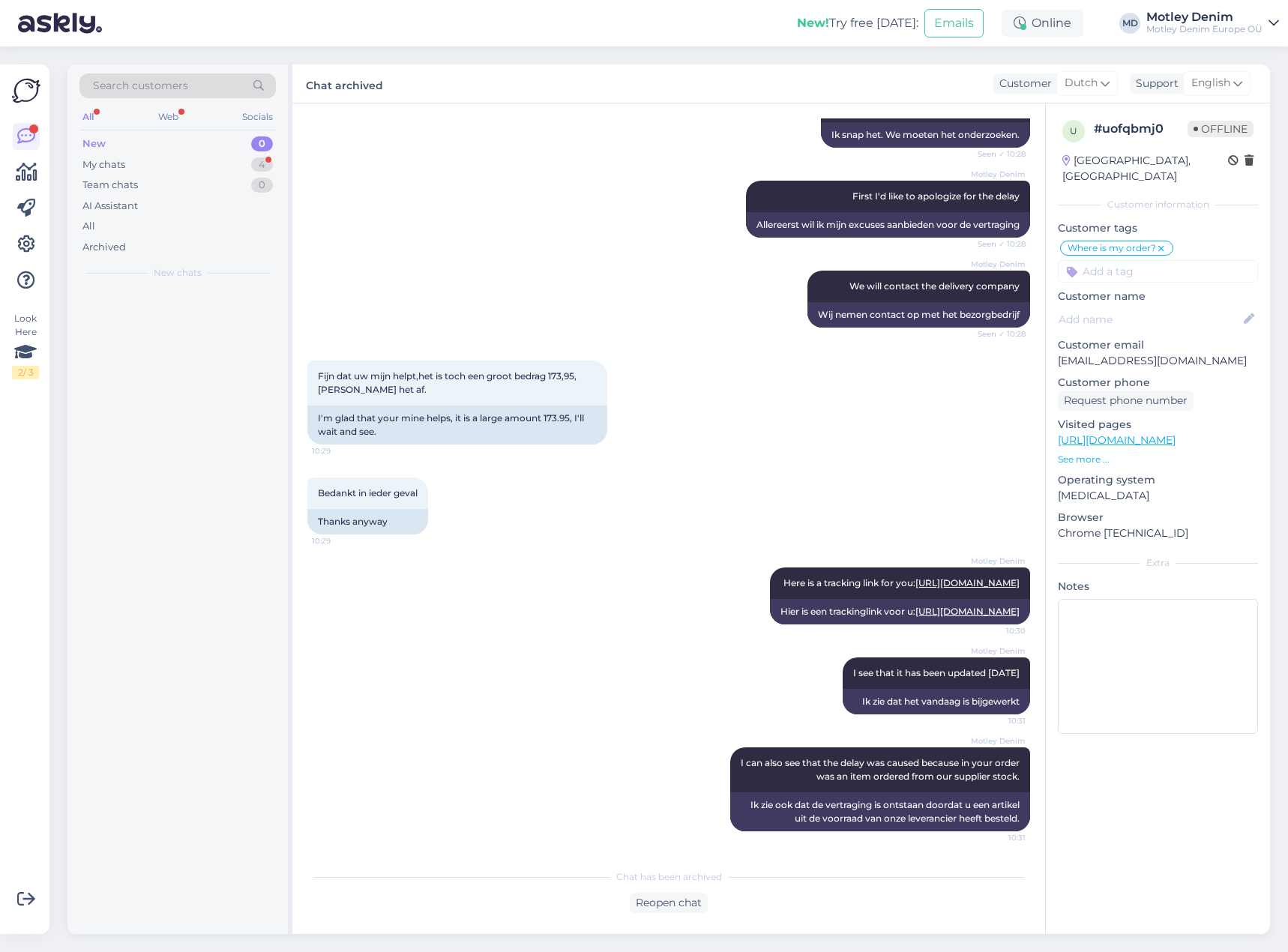
scroll to position [1971, 0]
click at [258, 164] on div "3" at bounding box center [263, 165] width 20 height 15
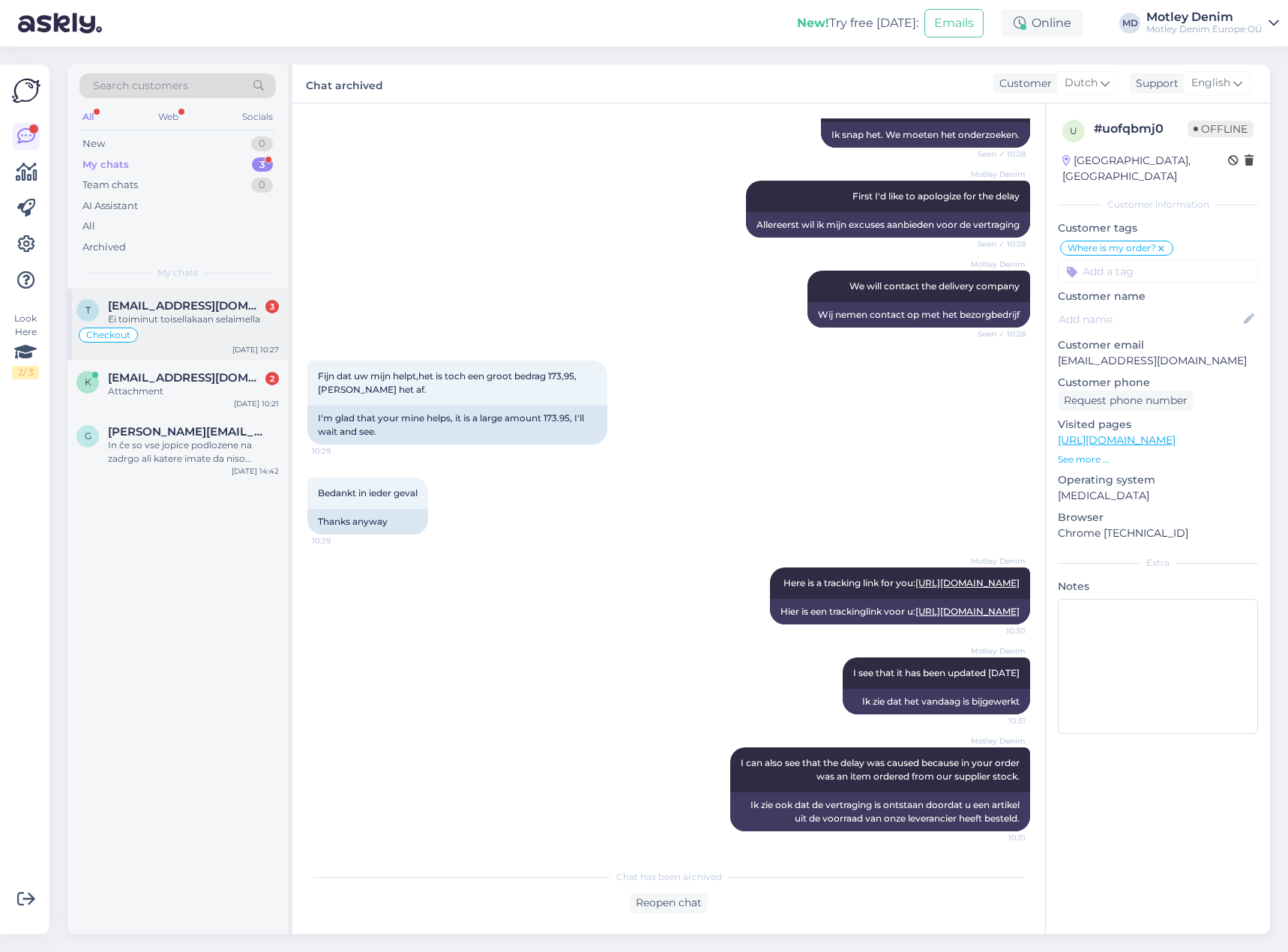
click at [198, 328] on div "Checkout" at bounding box center [178, 335] width 202 height 18
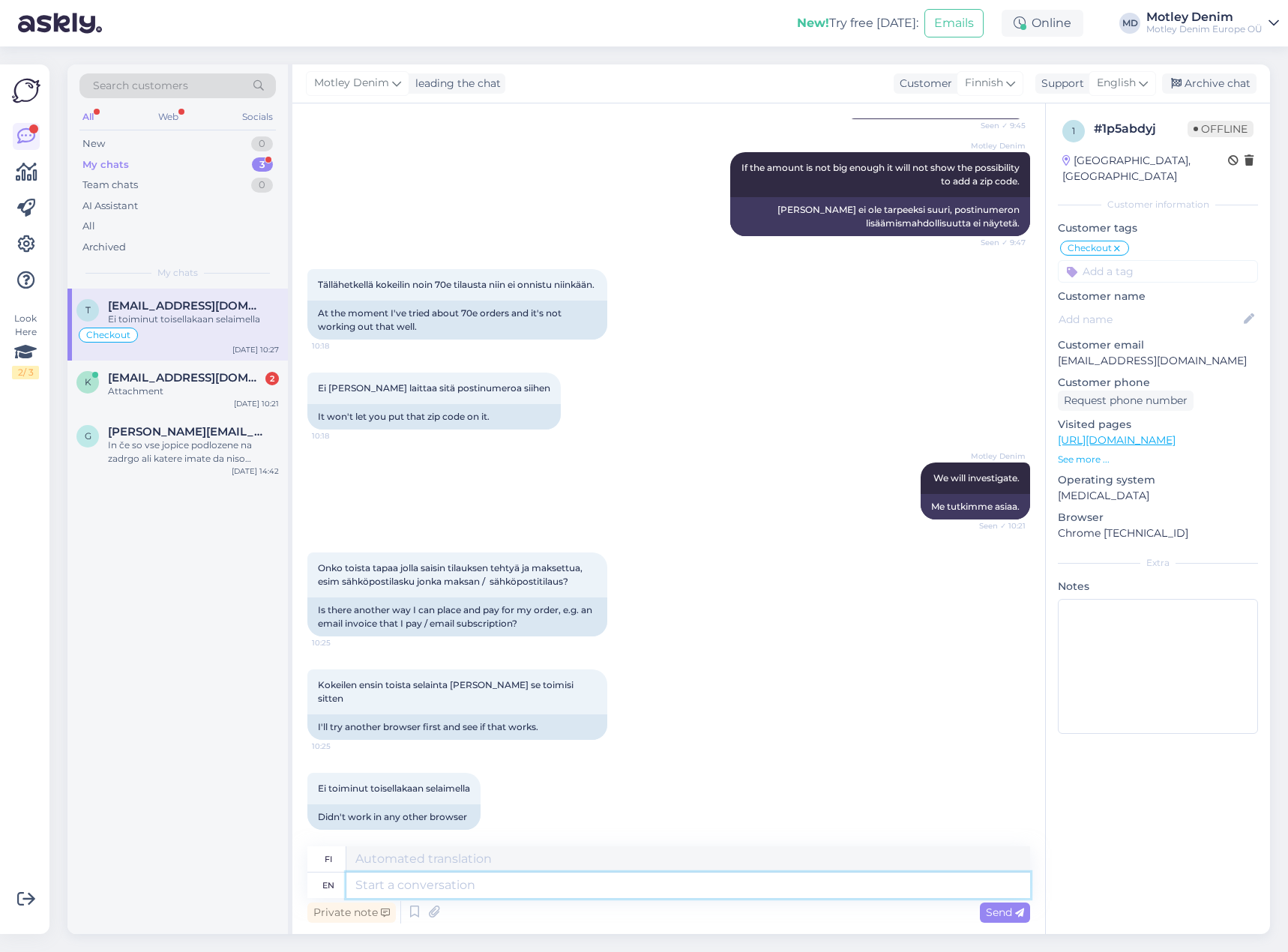
click at [481, 885] on textarea at bounding box center [688, 885] width 684 height 26
click at [1173, 260] on input at bounding box center [1157, 271] width 200 height 23
drag, startPoint x: 1147, startPoint y: 291, endPoint x: 1098, endPoint y: 303, distance: 50.4
click at [1148, 306] on span "[PERSON_NAME]" at bounding box center [1158, 310] width 78 height 9
click at [757, 404] on div "Ei [PERSON_NAME] laittaa sitä postinumeroa siihen 10:18 It won't let you put th…" at bounding box center [669, 400] width 723 height 90
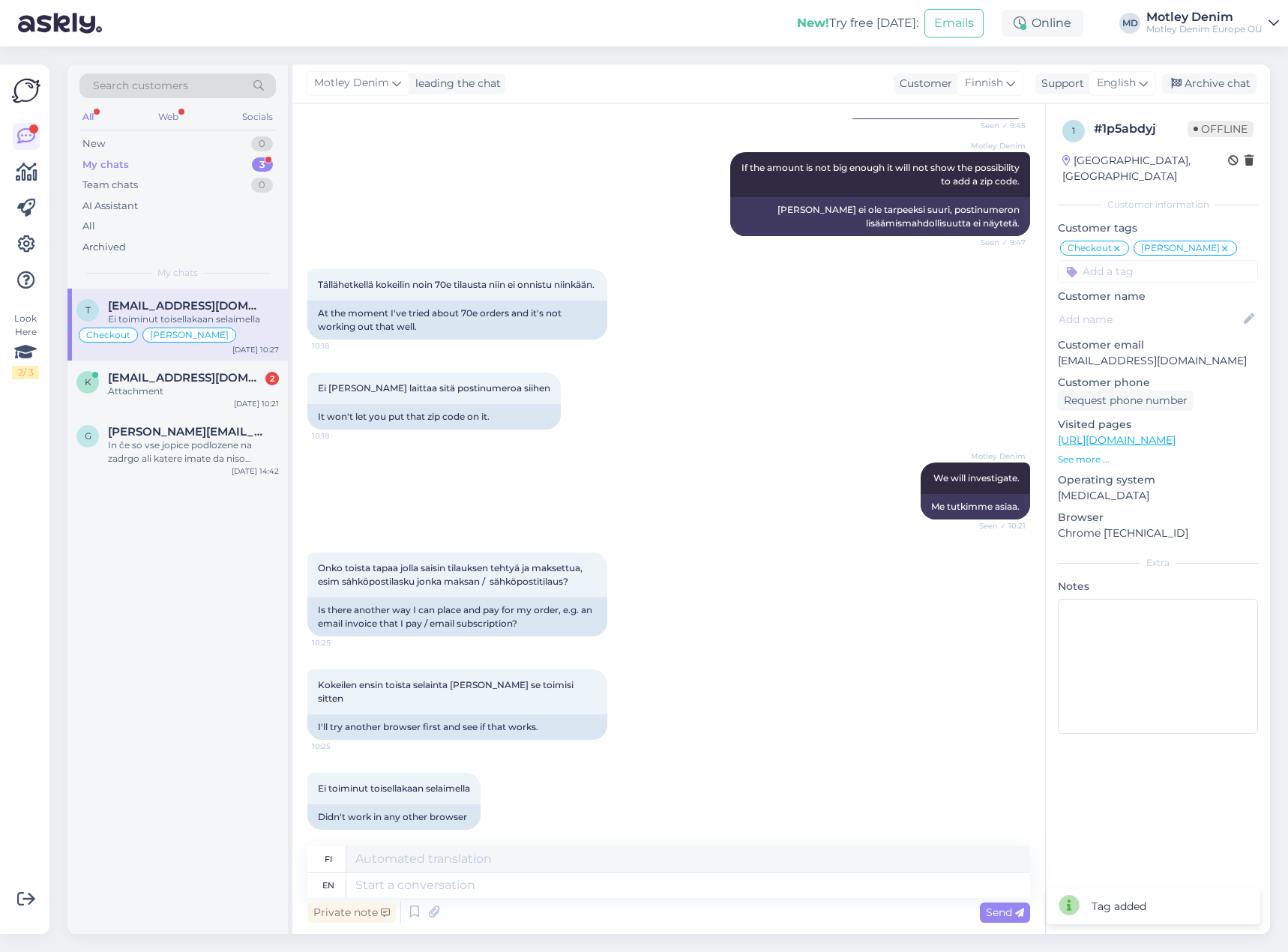
click at [571, 439] on div "Ei [PERSON_NAME] laittaa sitä postinumeroa siihen 10:18 It won't let you put th…" at bounding box center [669, 400] width 723 height 90
click at [171, 389] on div "Attachment" at bounding box center [194, 391] width 171 height 13
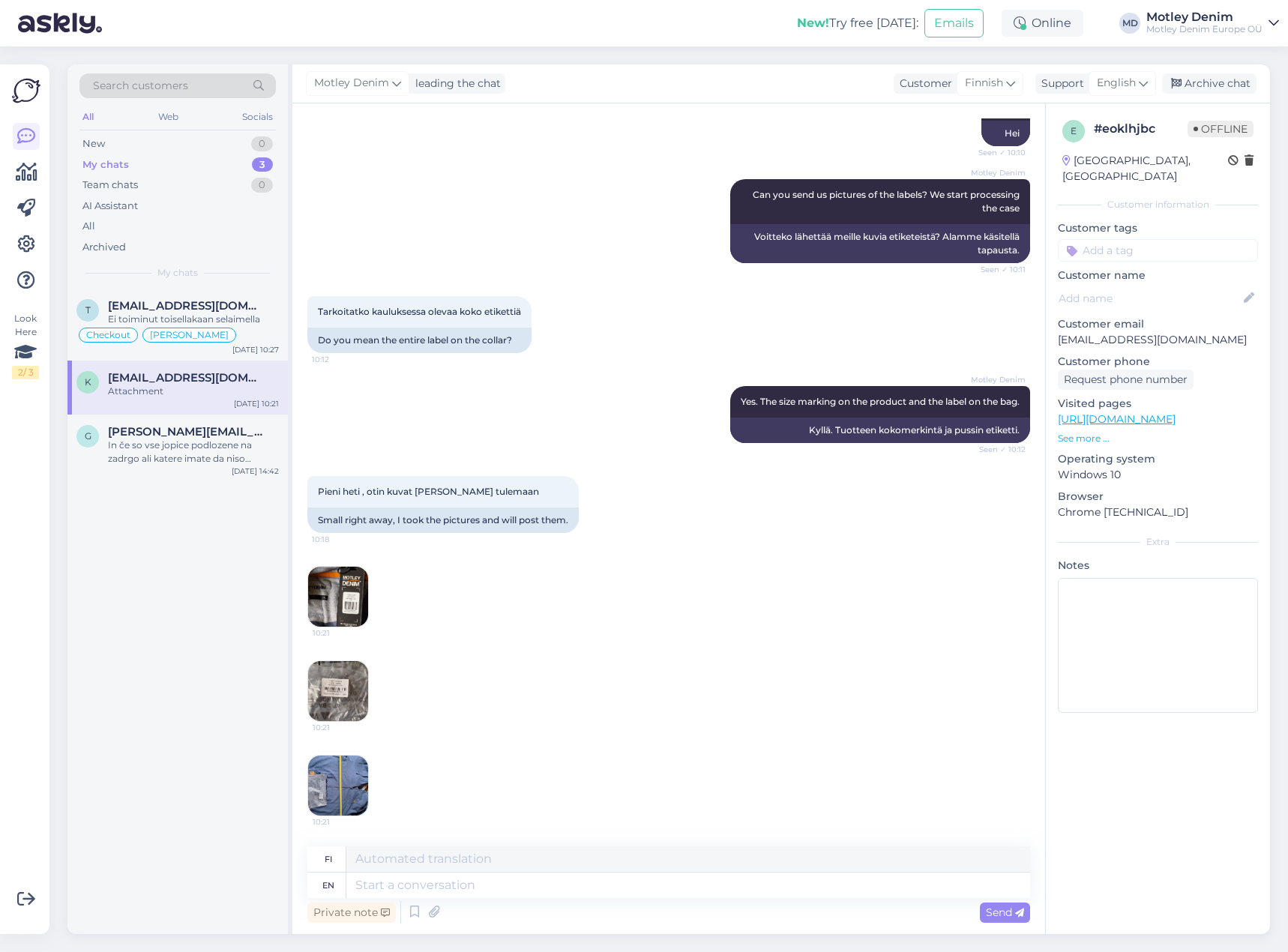
click at [333, 598] on img at bounding box center [338, 596] width 60 height 60
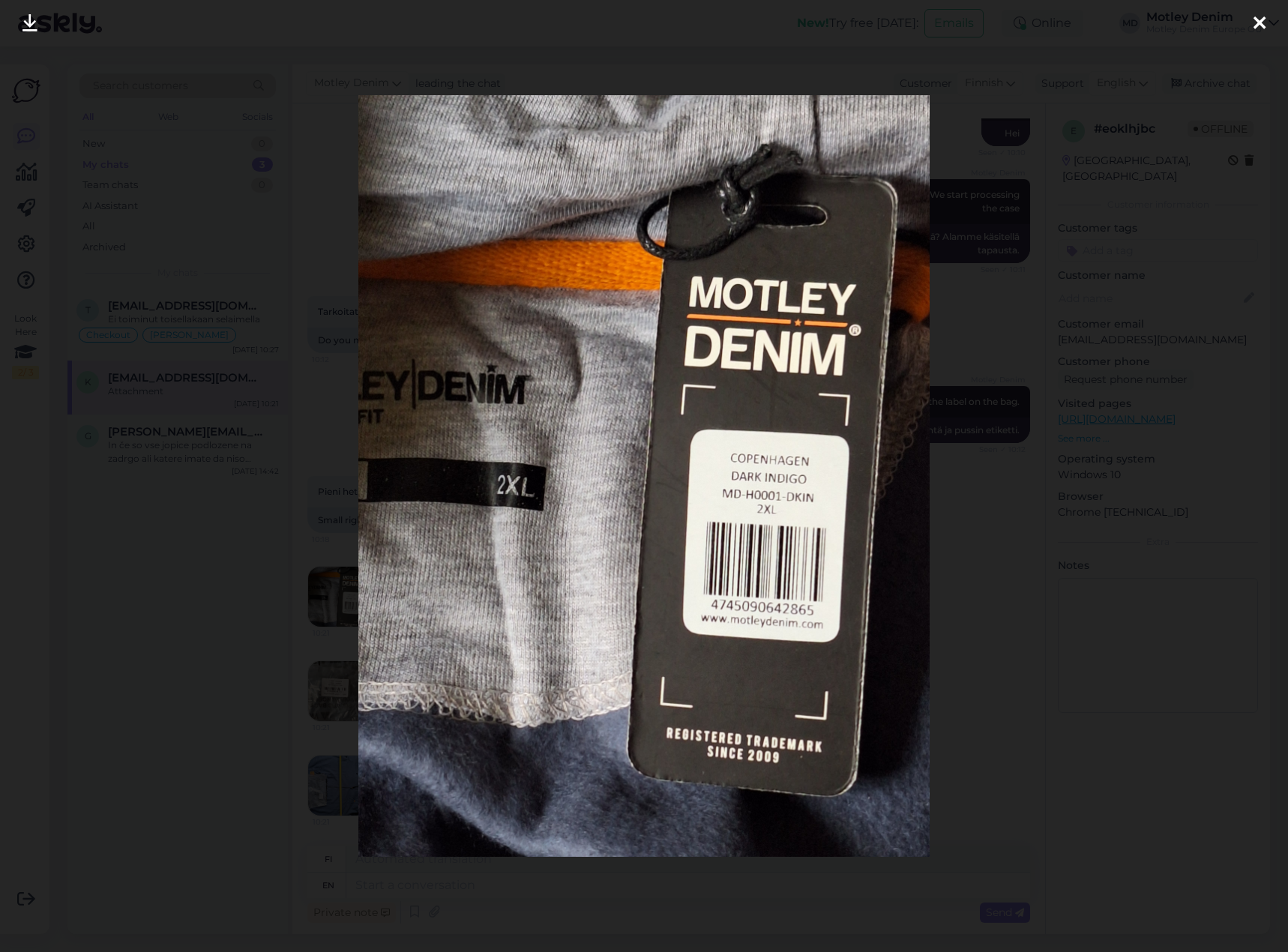
click at [195, 548] on div at bounding box center [644, 476] width 1288 height 952
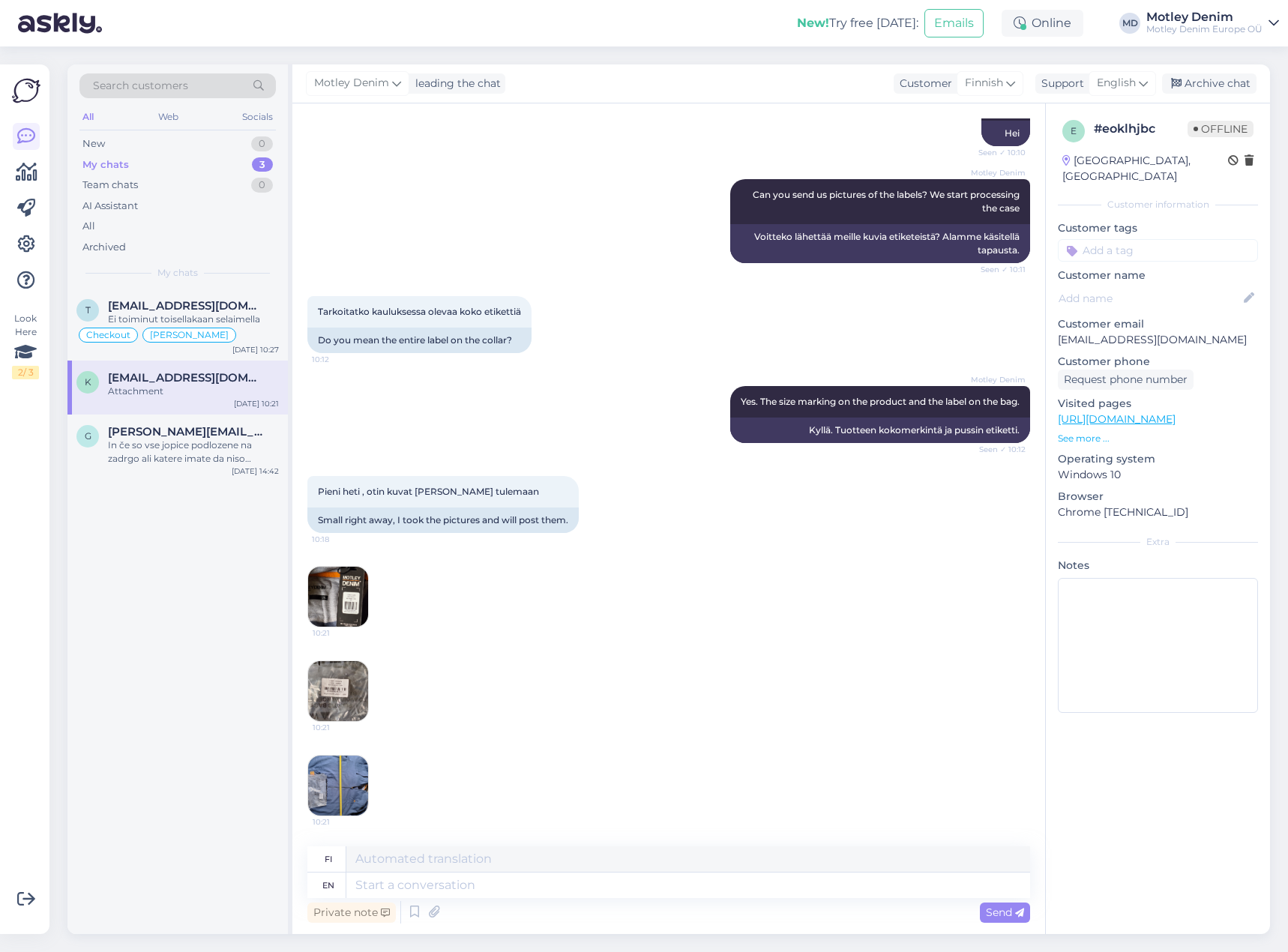
click at [351, 696] on img at bounding box center [338, 691] width 60 height 60
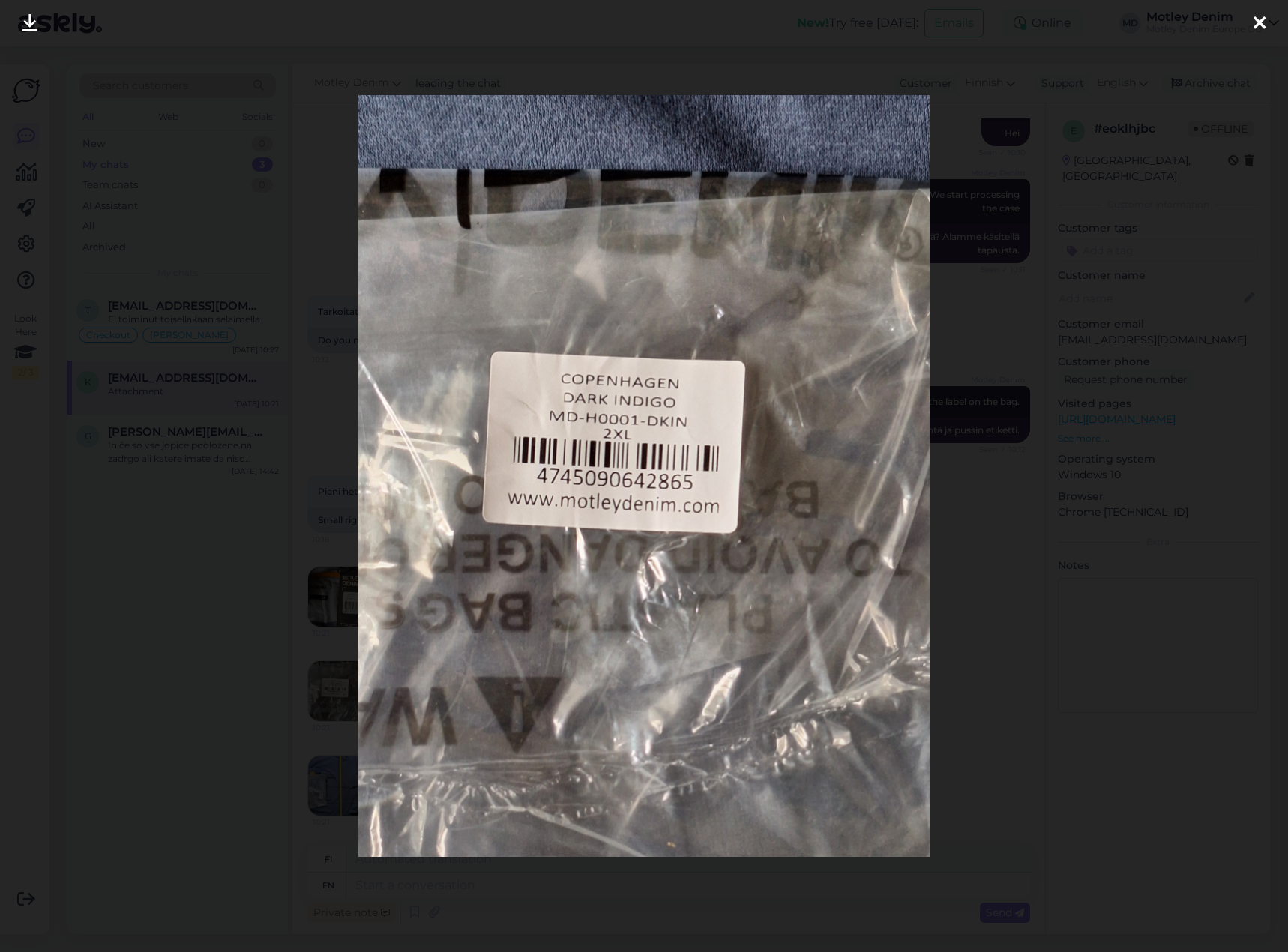
click at [267, 602] on div at bounding box center [644, 476] width 1288 height 952
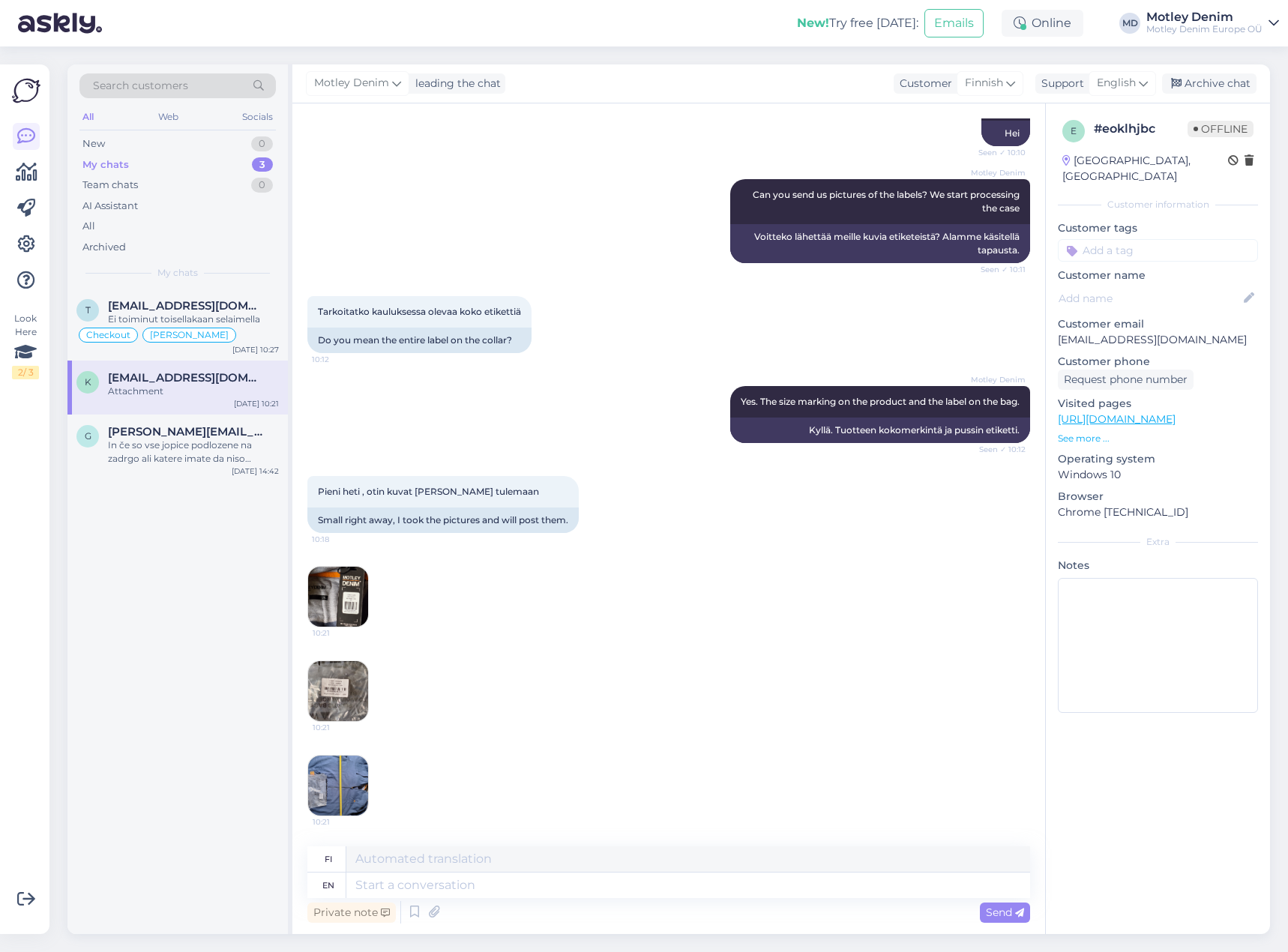
click at [354, 780] on img at bounding box center [338, 785] width 60 height 60
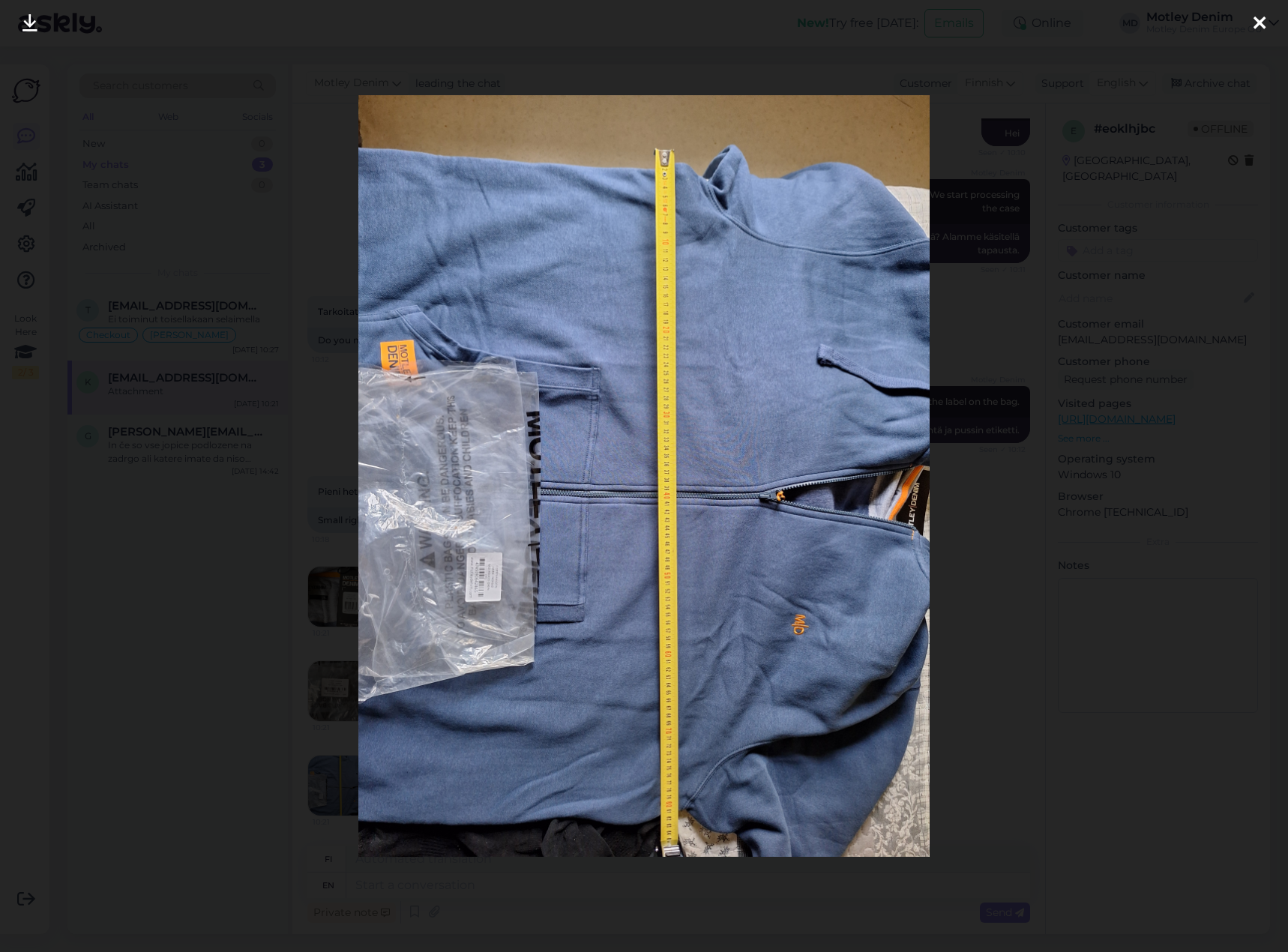
drag, startPoint x: 325, startPoint y: 12, endPoint x: 587, endPoint y: 23, distance: 262.2
click at [621, 15] on div at bounding box center [644, 476] width 1288 height 952
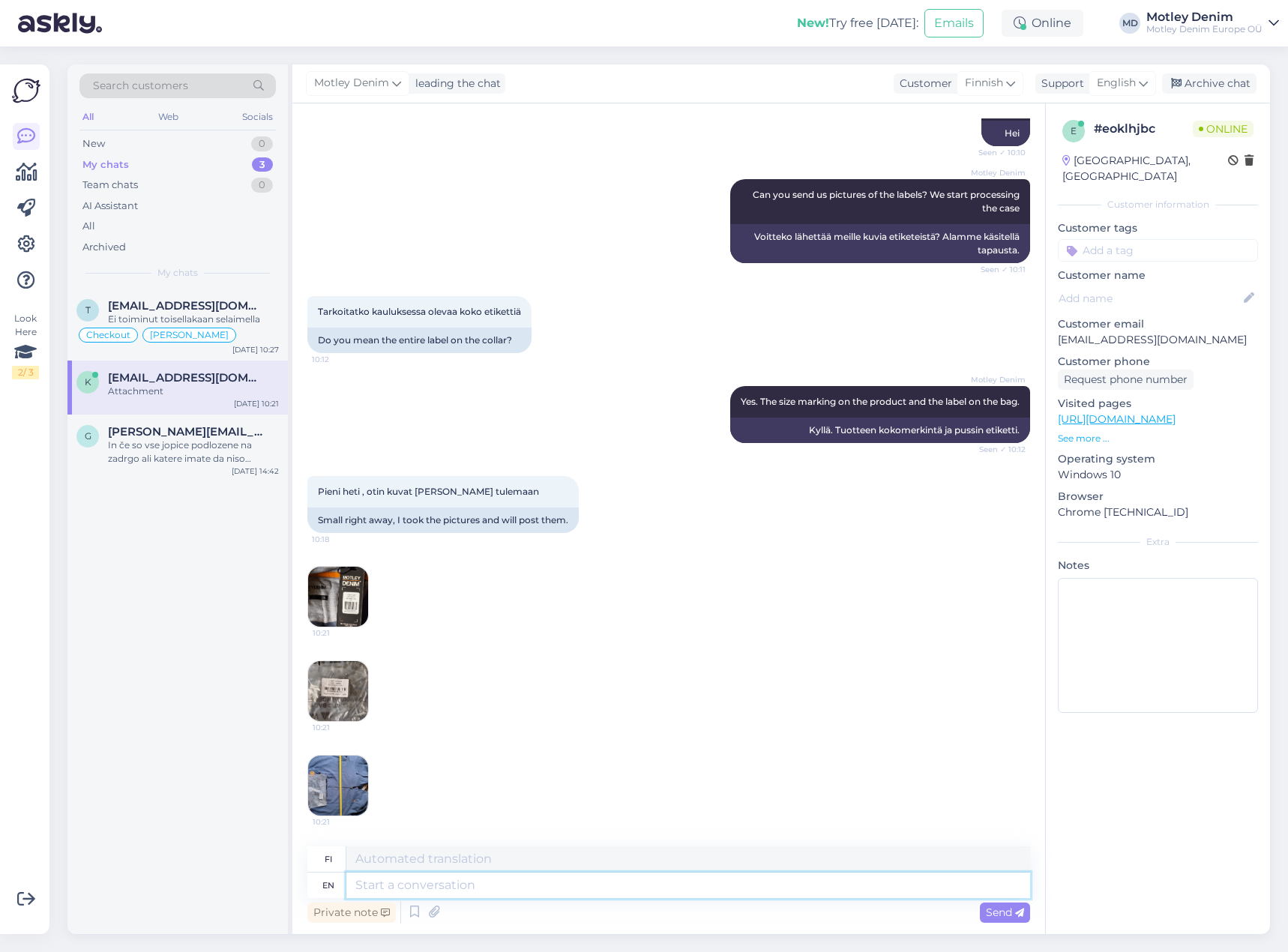
click at [595, 883] on textarea at bounding box center [688, 885] width 684 height 26
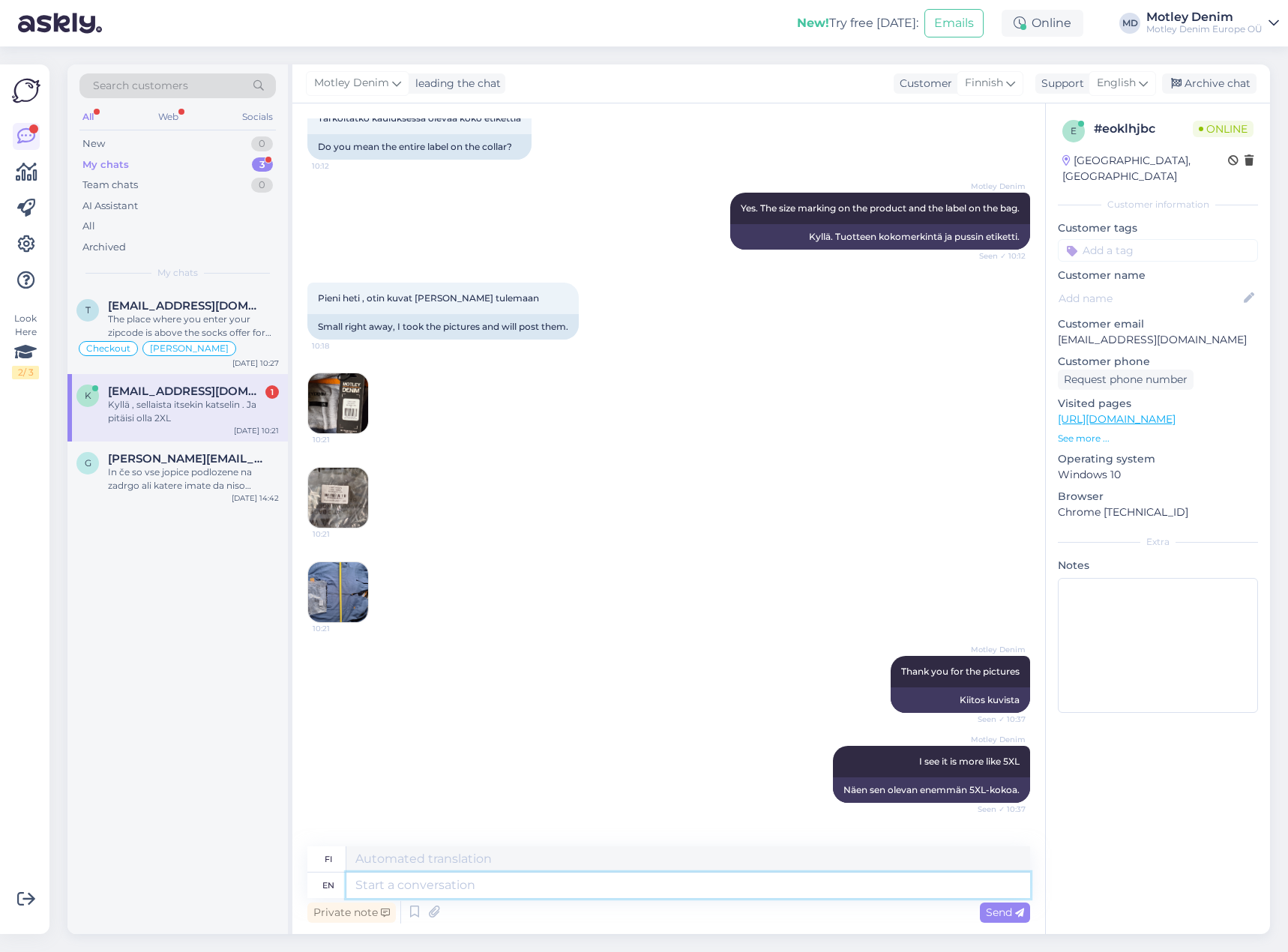
scroll to position [590, 0]
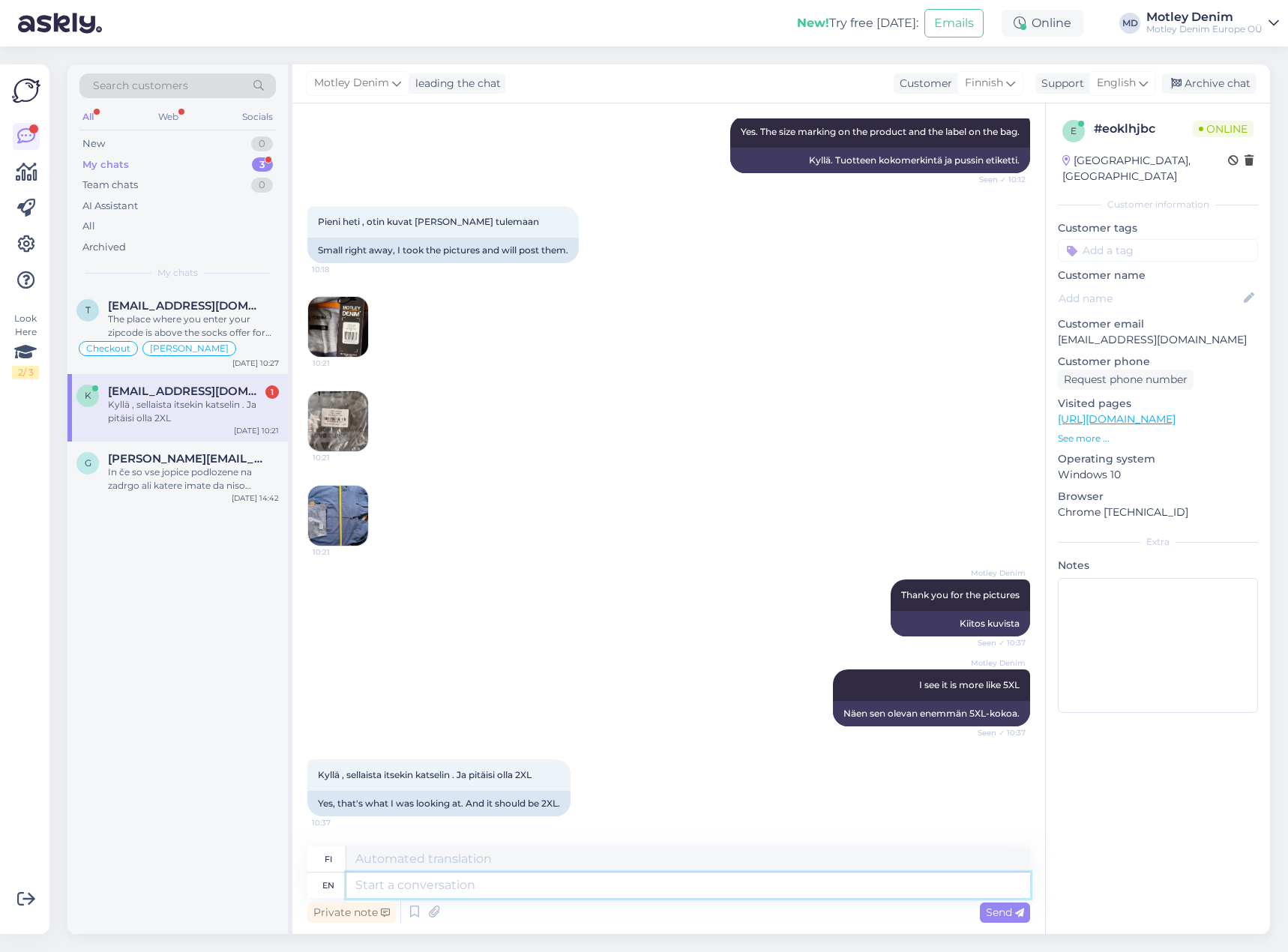
click at [460, 890] on textarea at bounding box center [688, 885] width 684 height 26
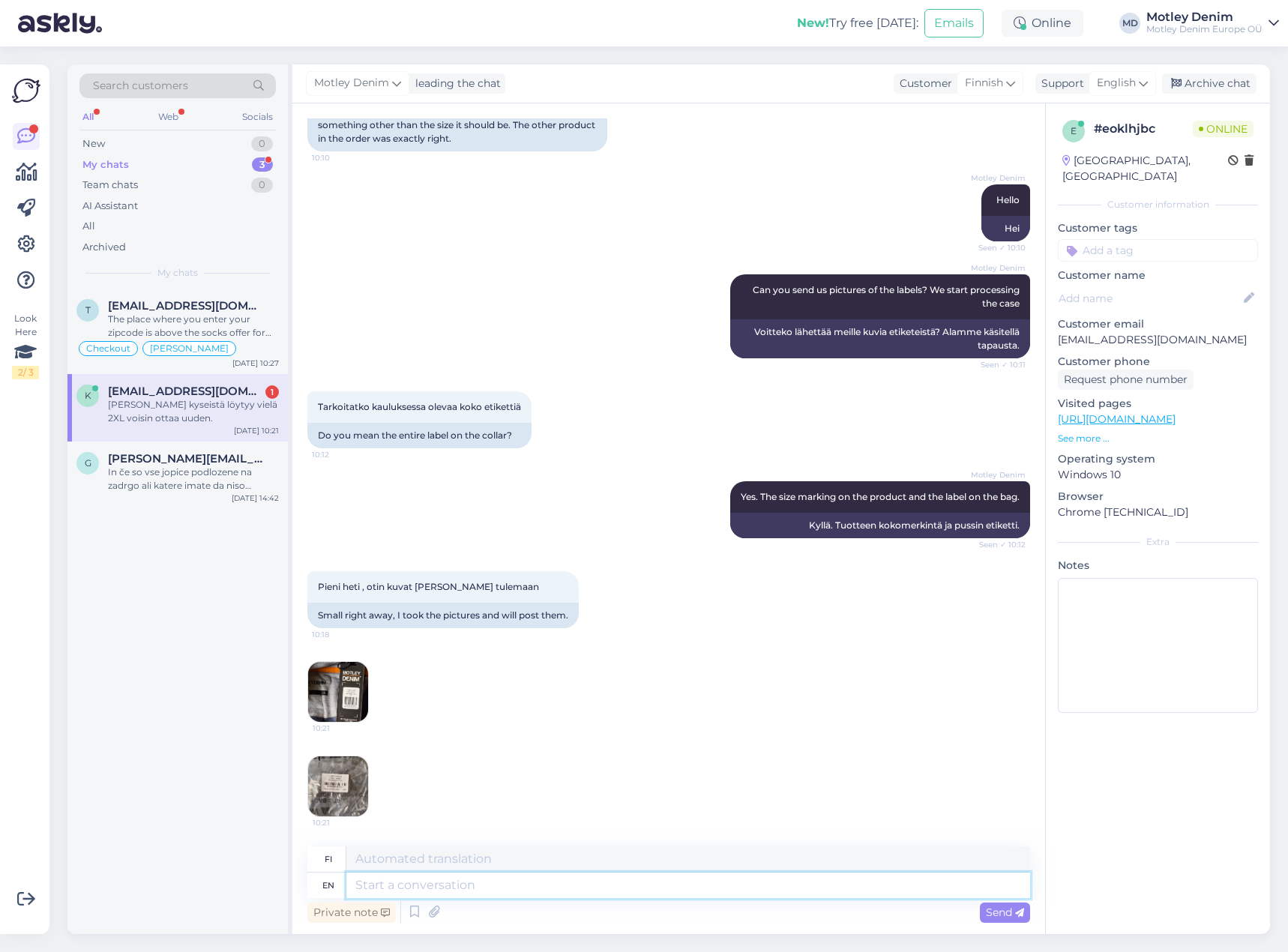
scroll to position [0, 0]
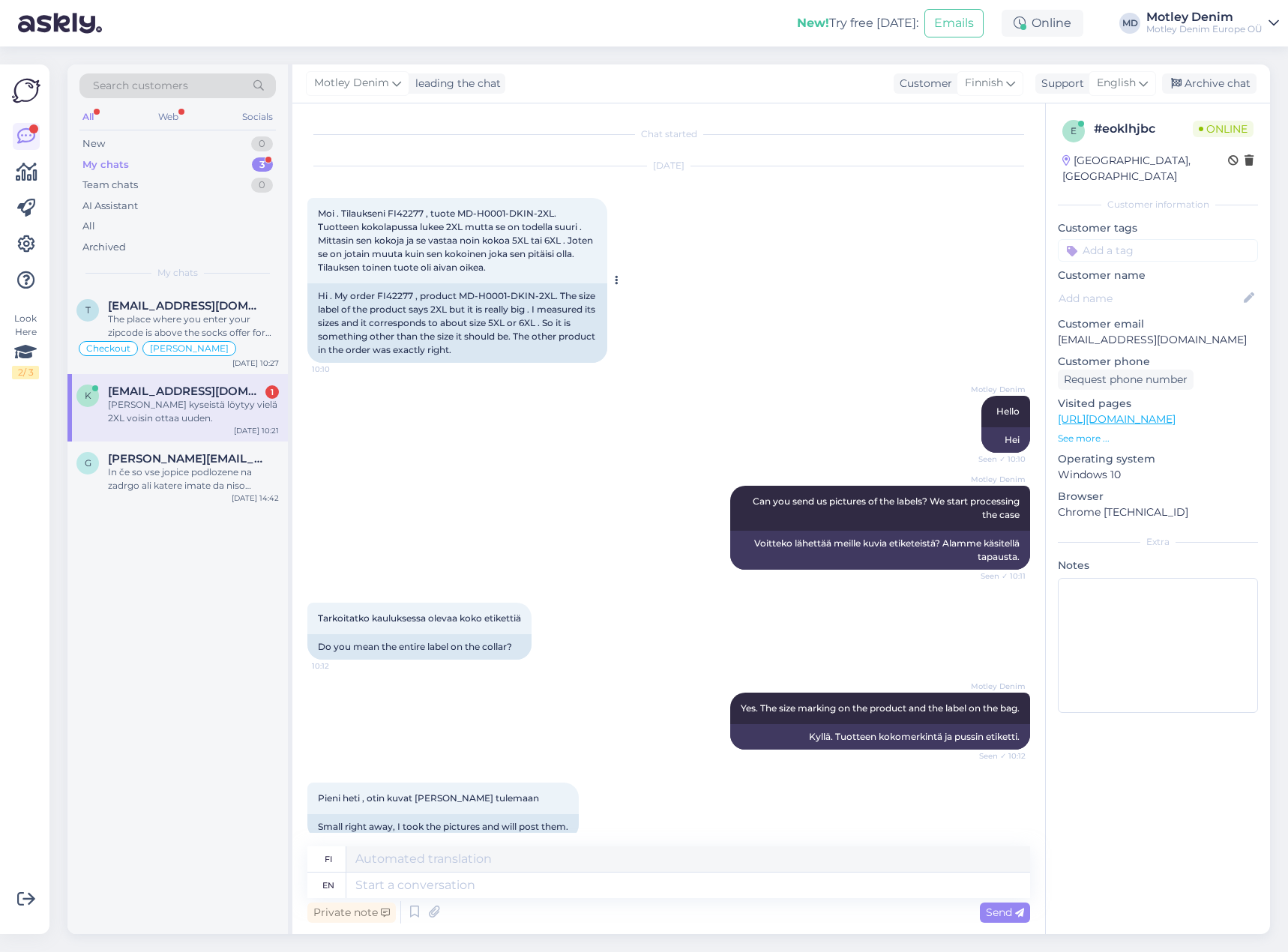
click at [397, 294] on div "Hi . My order FI42277 , product MD-H0001-DKIN-2XL. The size label of the produc…" at bounding box center [457, 323] width 300 height 79
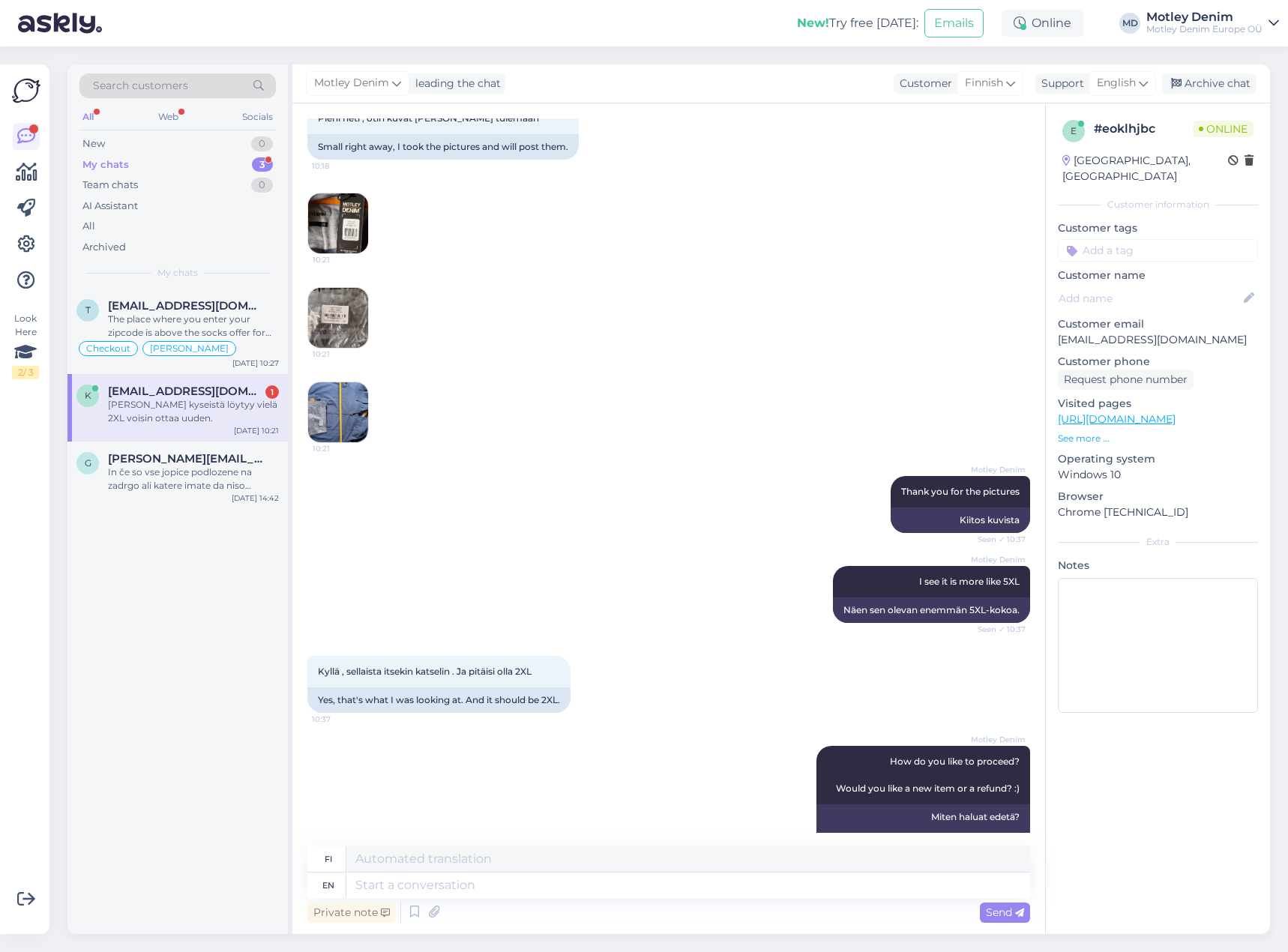
scroll to position [823, 0]
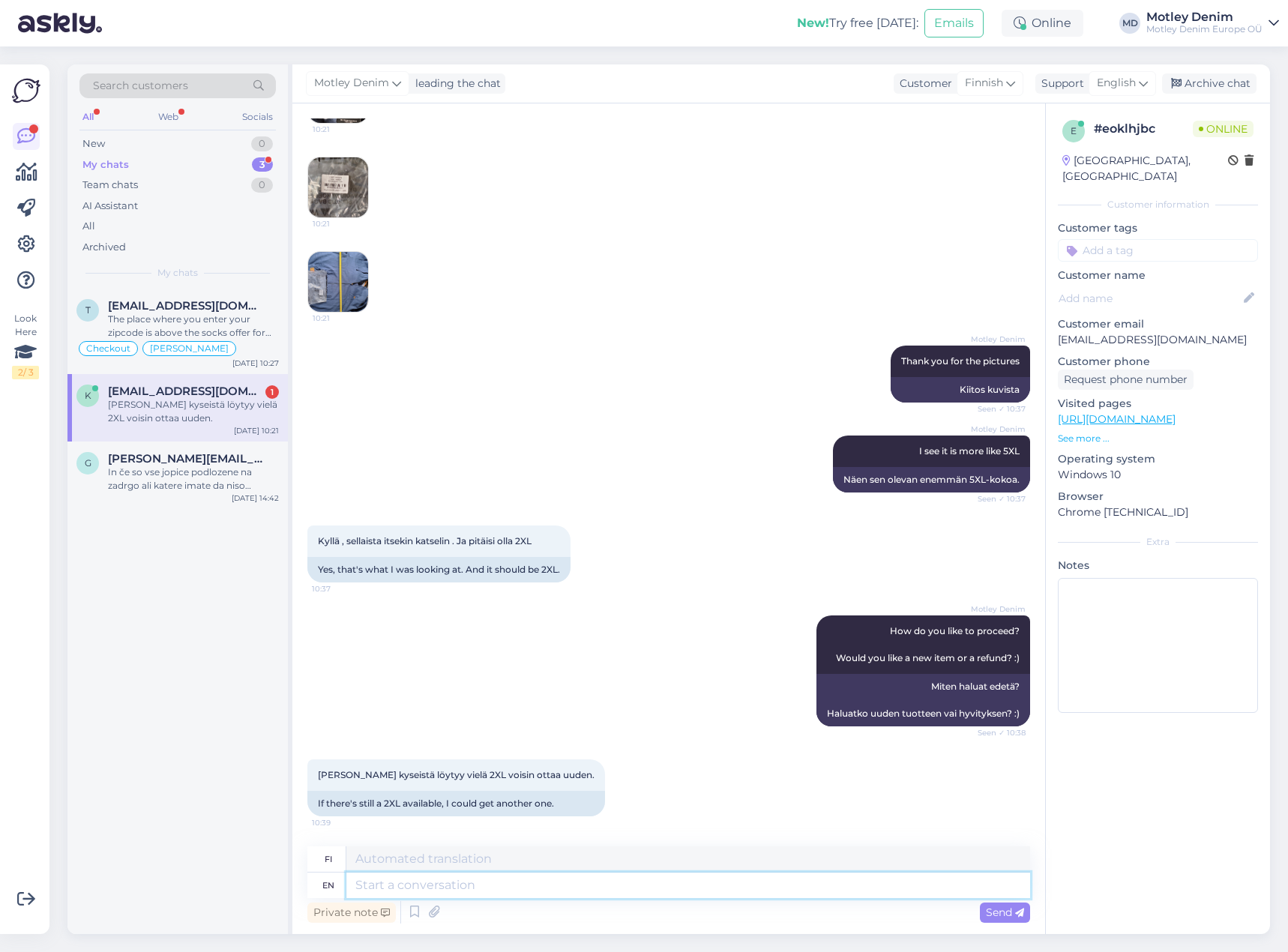
click at [537, 891] on textarea at bounding box center [688, 885] width 684 height 26
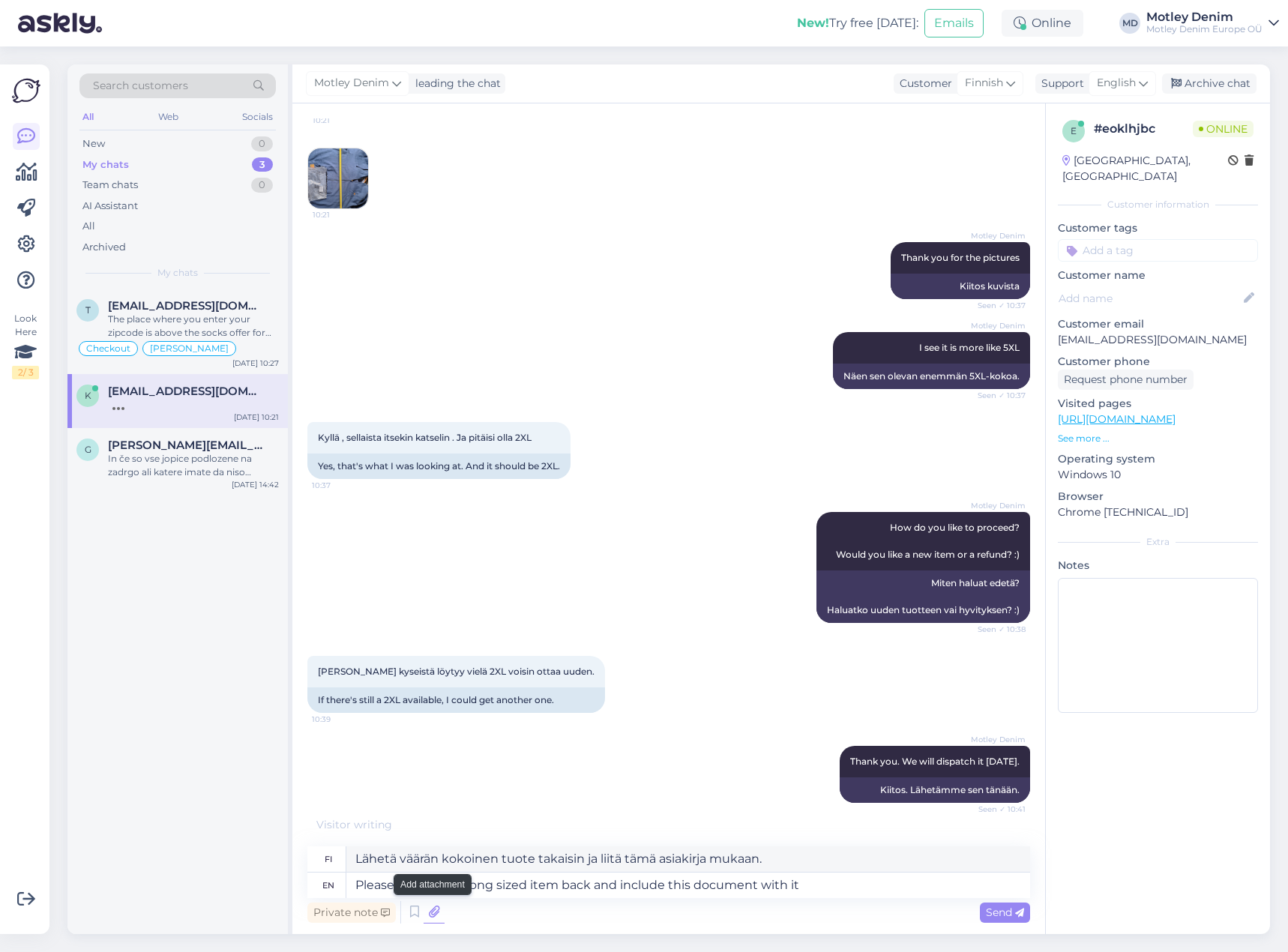
click at [433, 909] on icon at bounding box center [434, 912] width 21 height 23
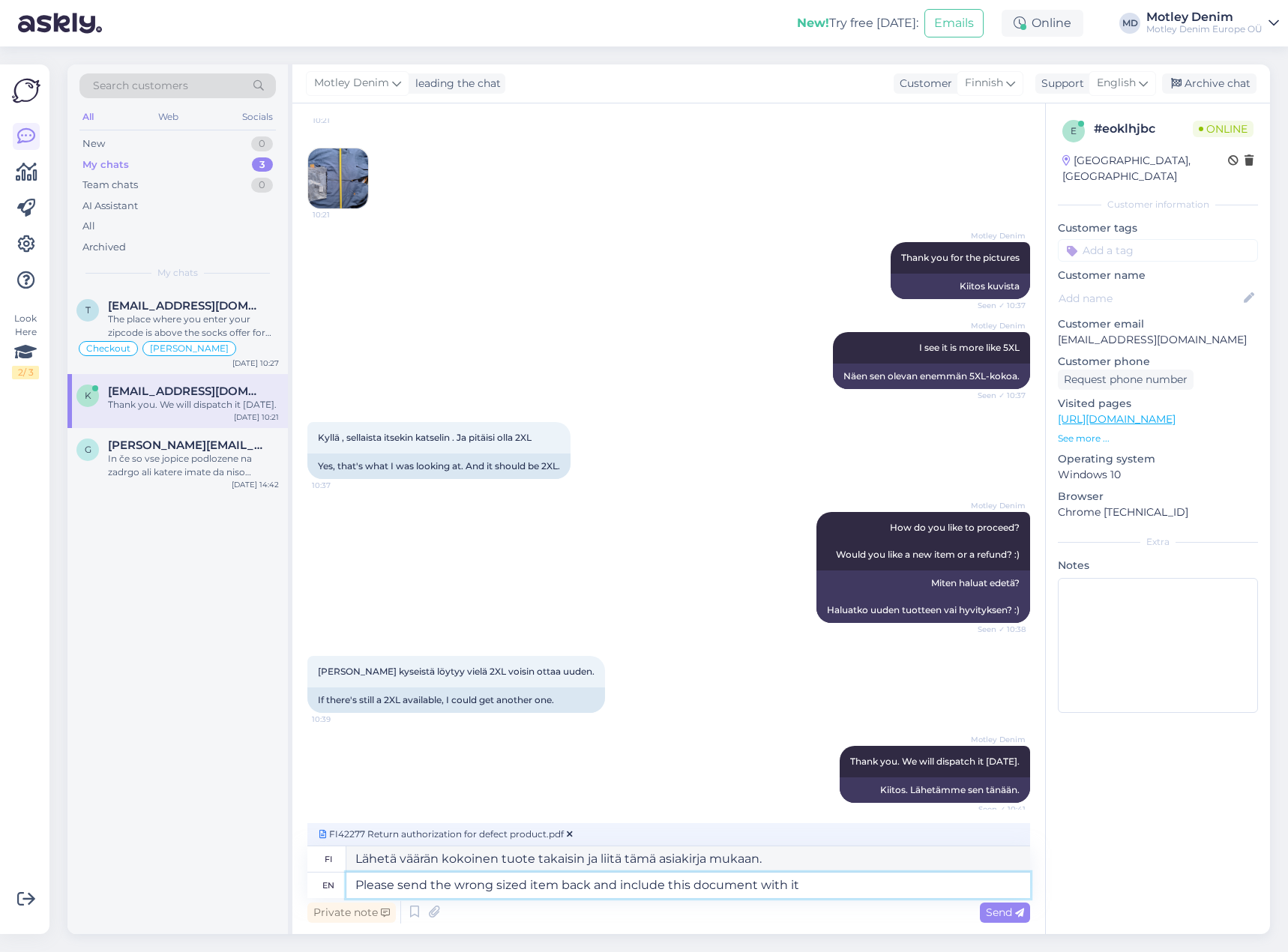
click at [873, 889] on textarea "Please send the wrong sized item back and include this document with it" at bounding box center [688, 885] width 684 height 26
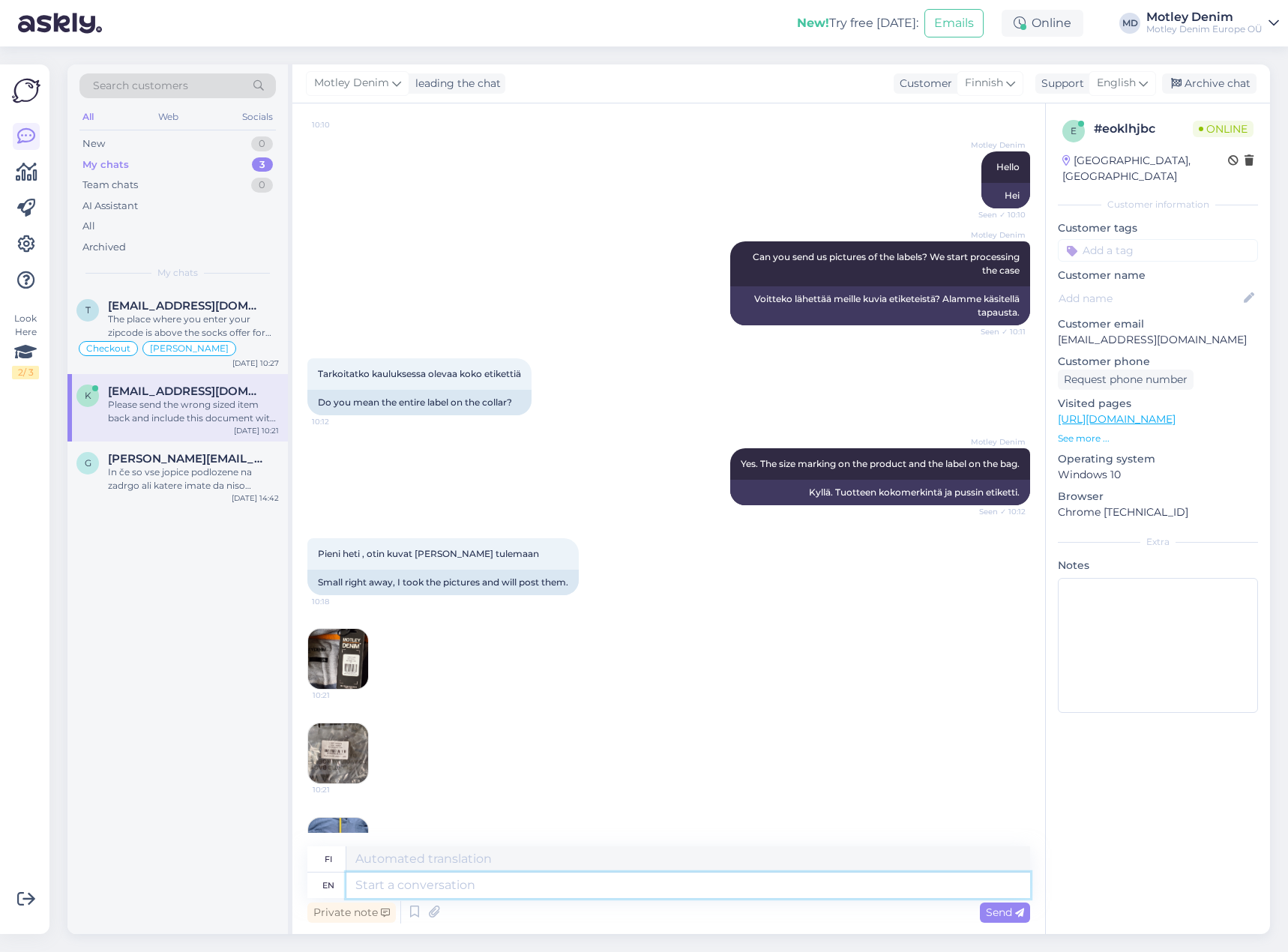
scroll to position [46, 0]
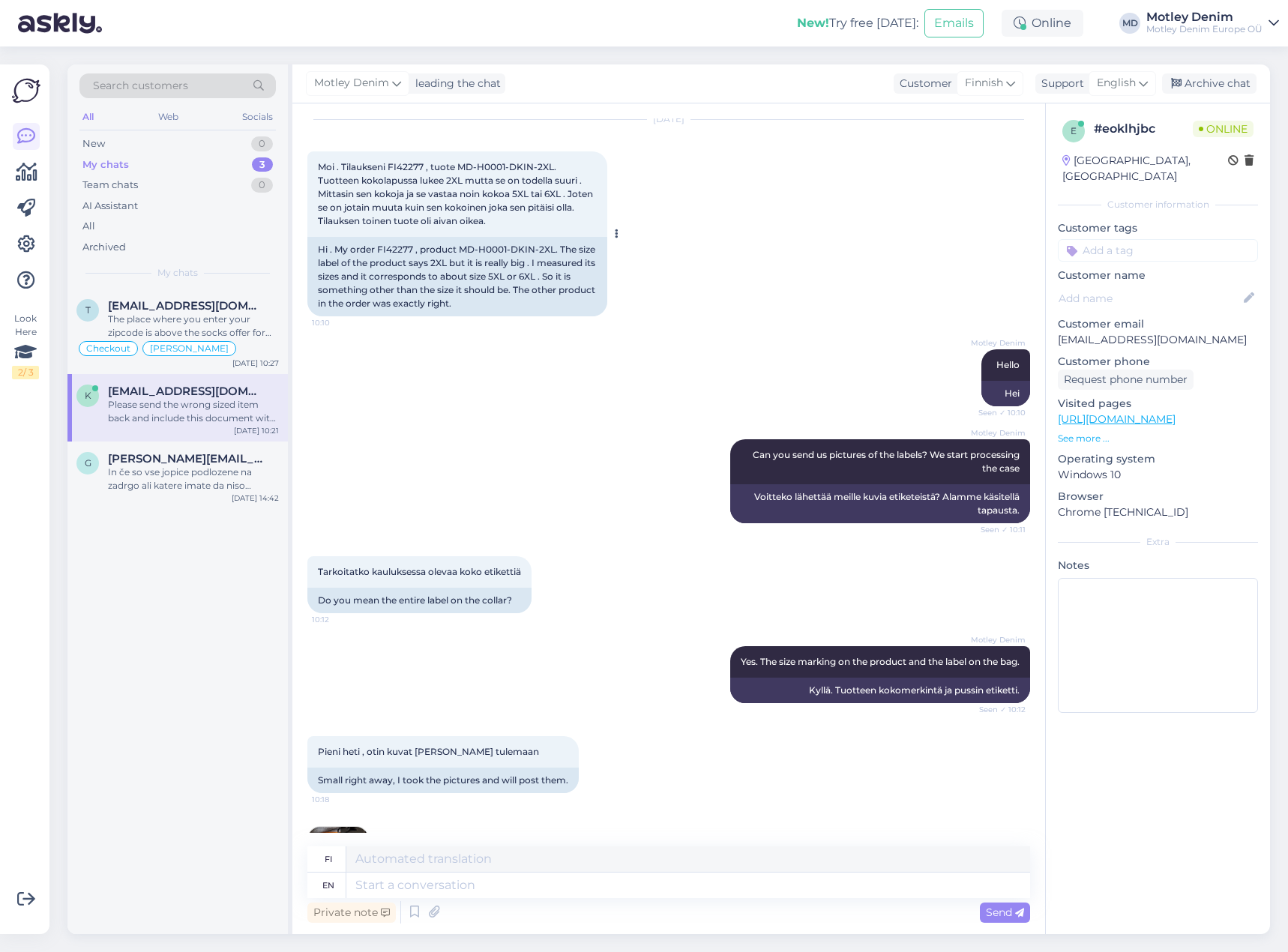
click at [389, 250] on div "Hi . My order FI42277 , product MD-H0001-DKIN-2XL. The size label of the produc…" at bounding box center [457, 276] width 300 height 79
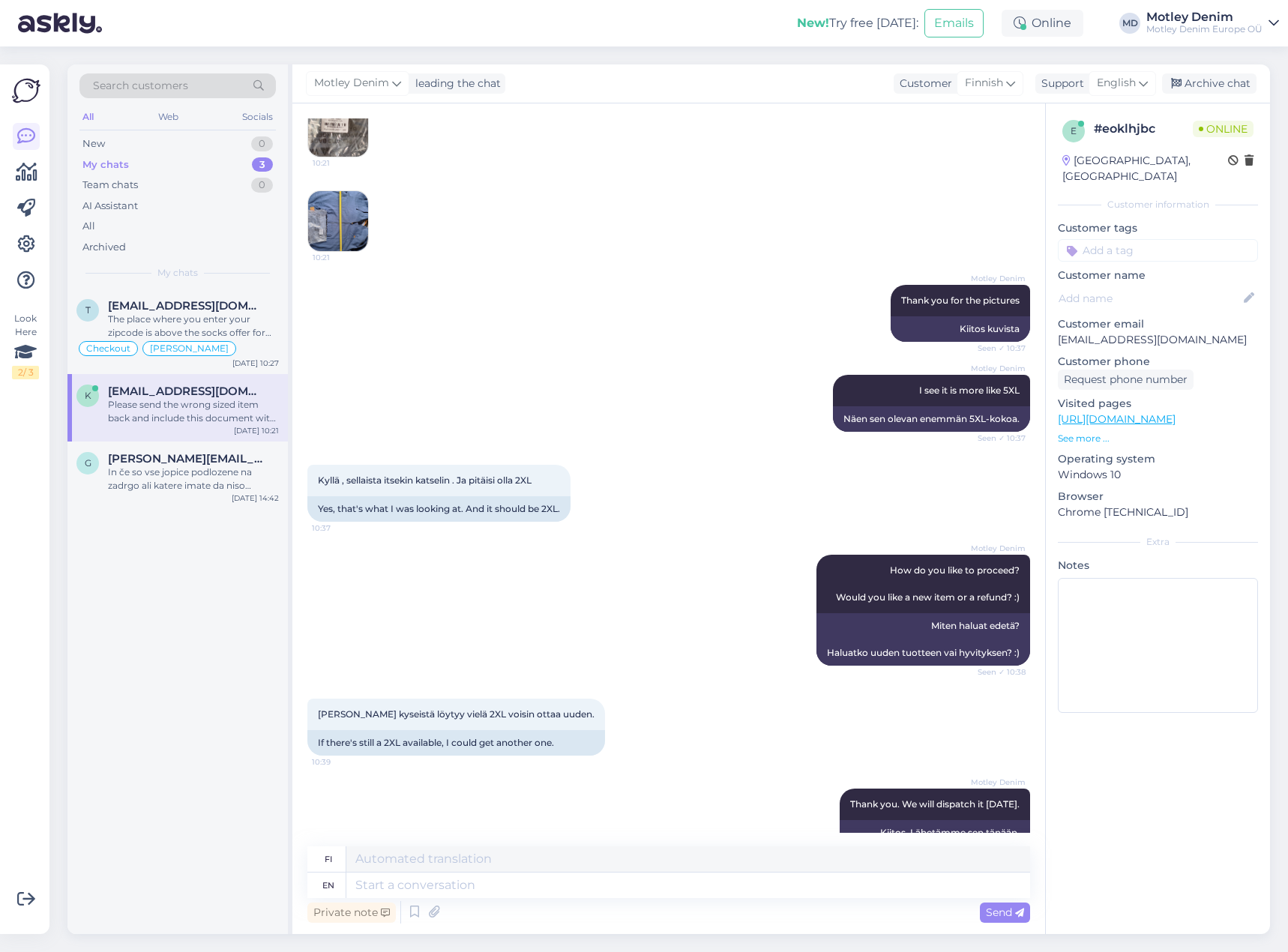
scroll to position [1095, 0]
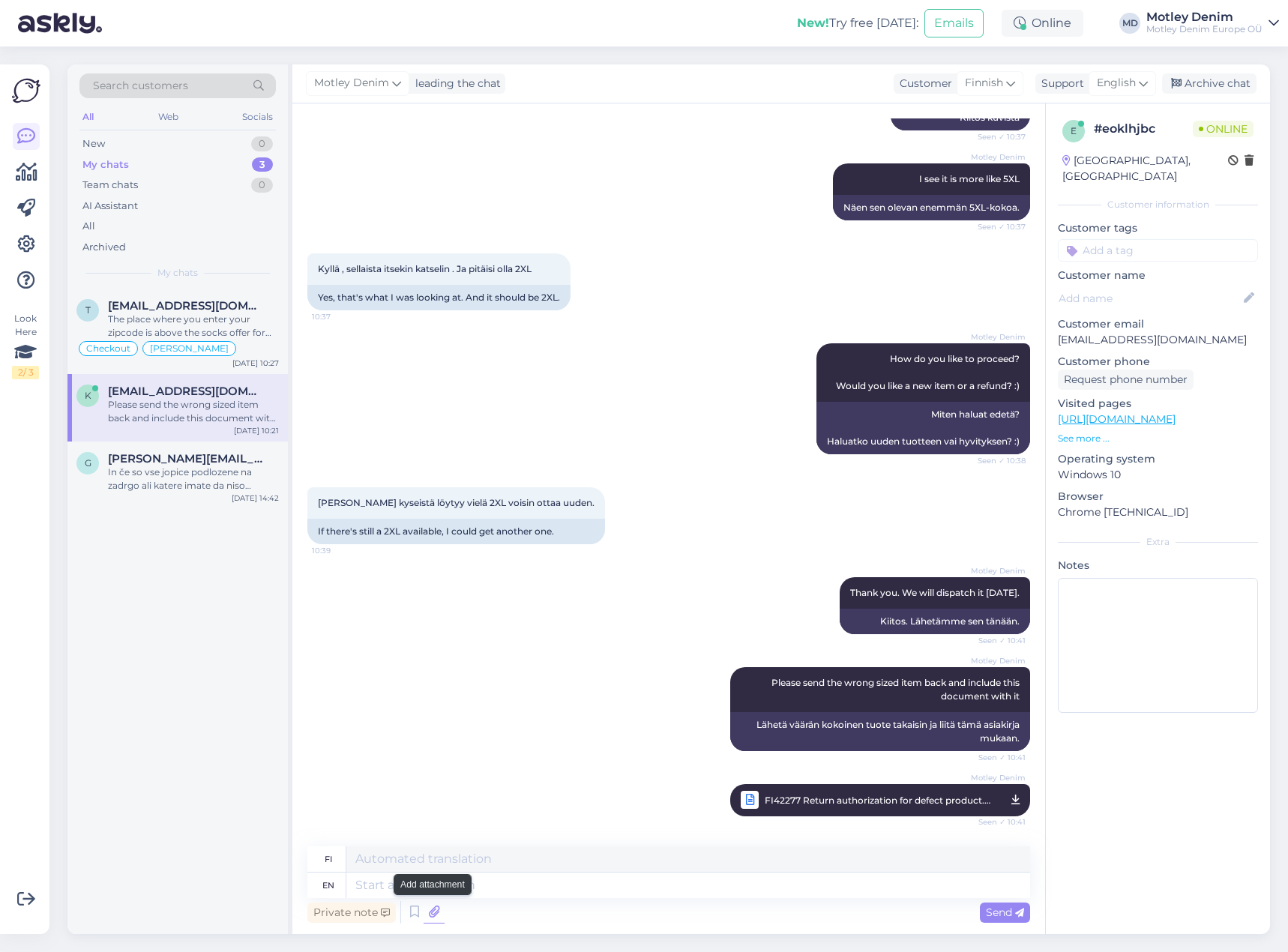
click at [433, 915] on icon at bounding box center [434, 912] width 21 height 23
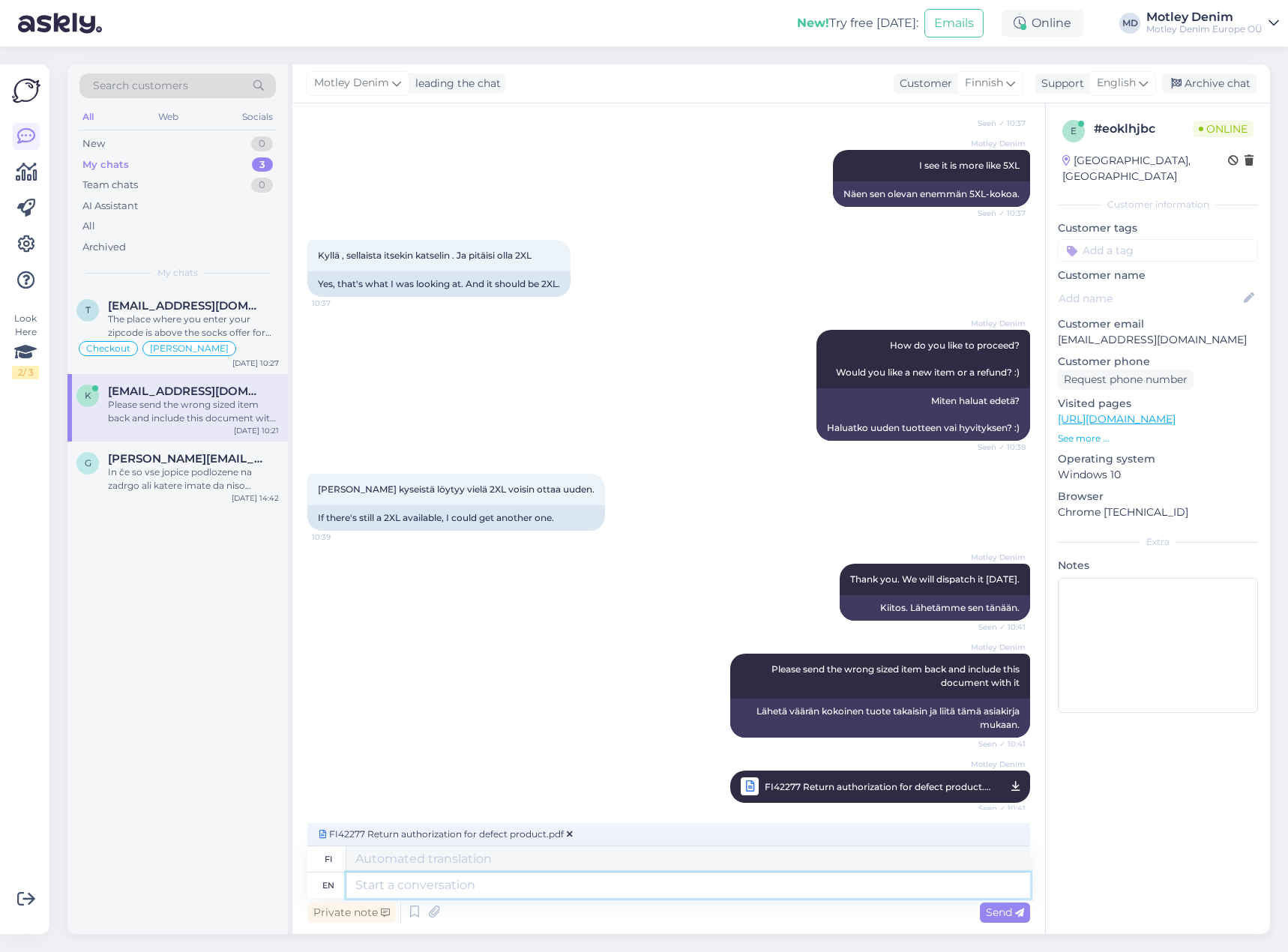
click at [647, 893] on textarea at bounding box center [688, 885] width 684 height 26
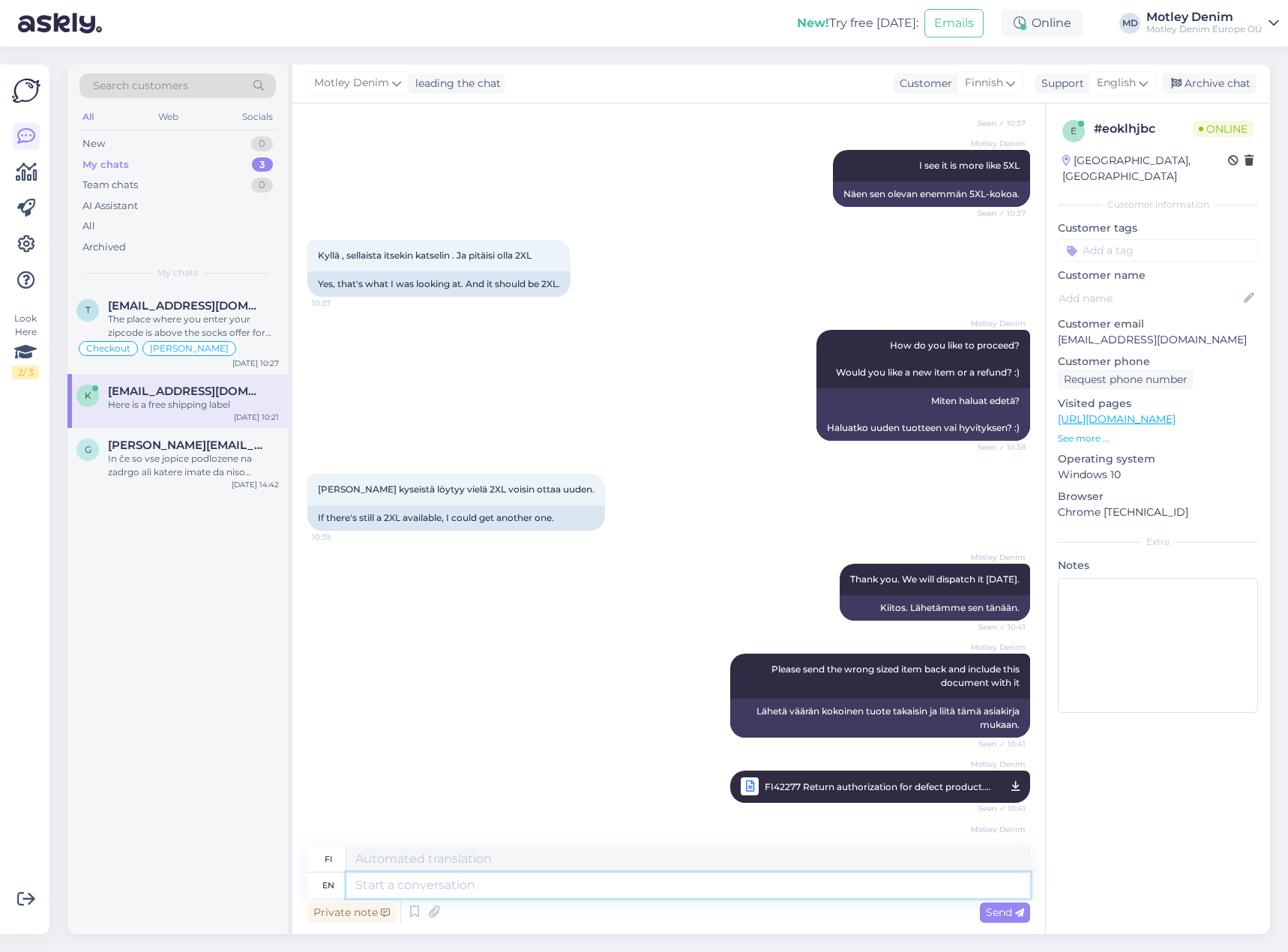
scroll to position [1251, 0]
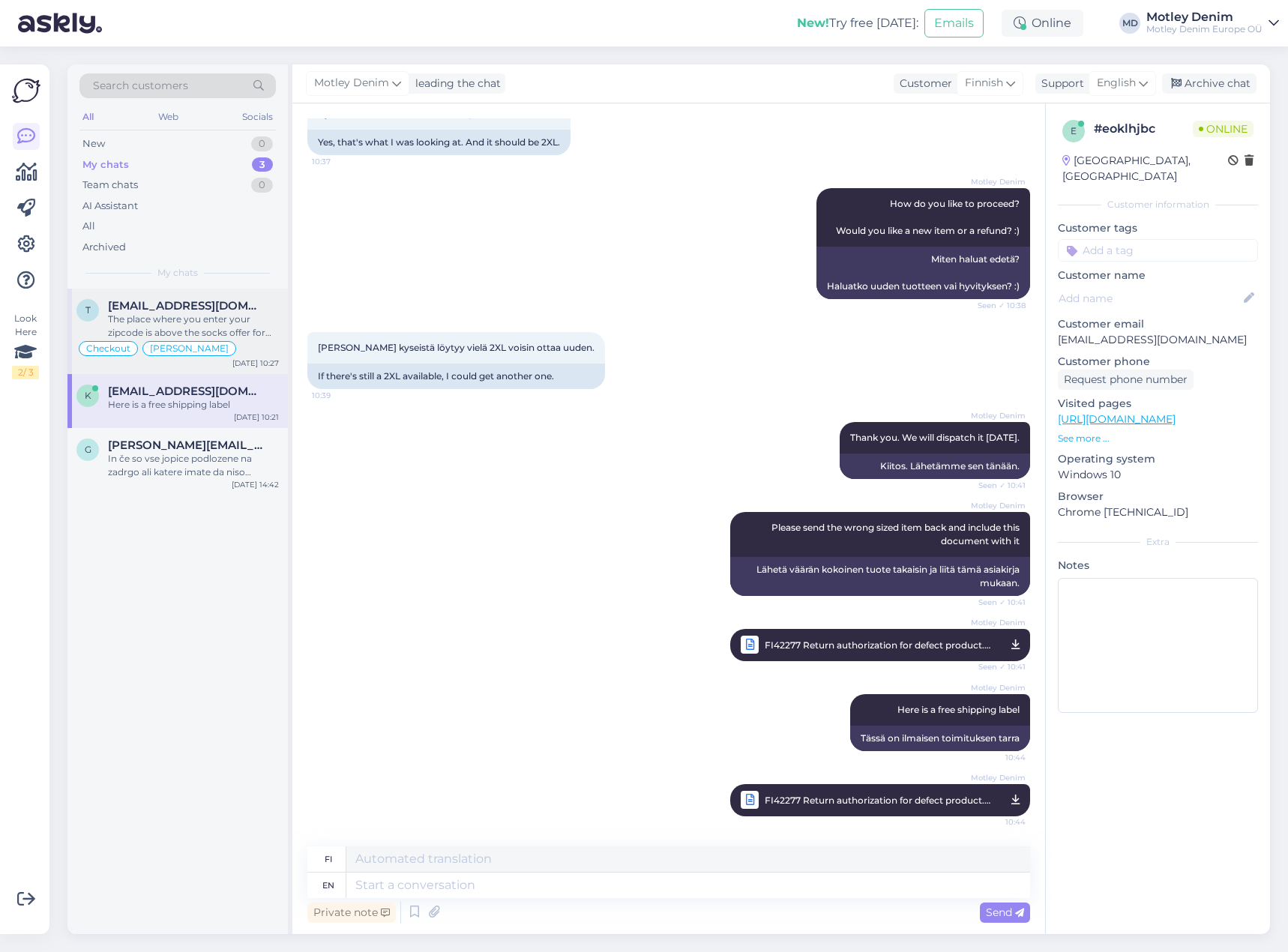
click at [230, 320] on div "The place where you enter your zipcode is above the socks offer for free shippi…" at bounding box center [194, 326] width 171 height 27
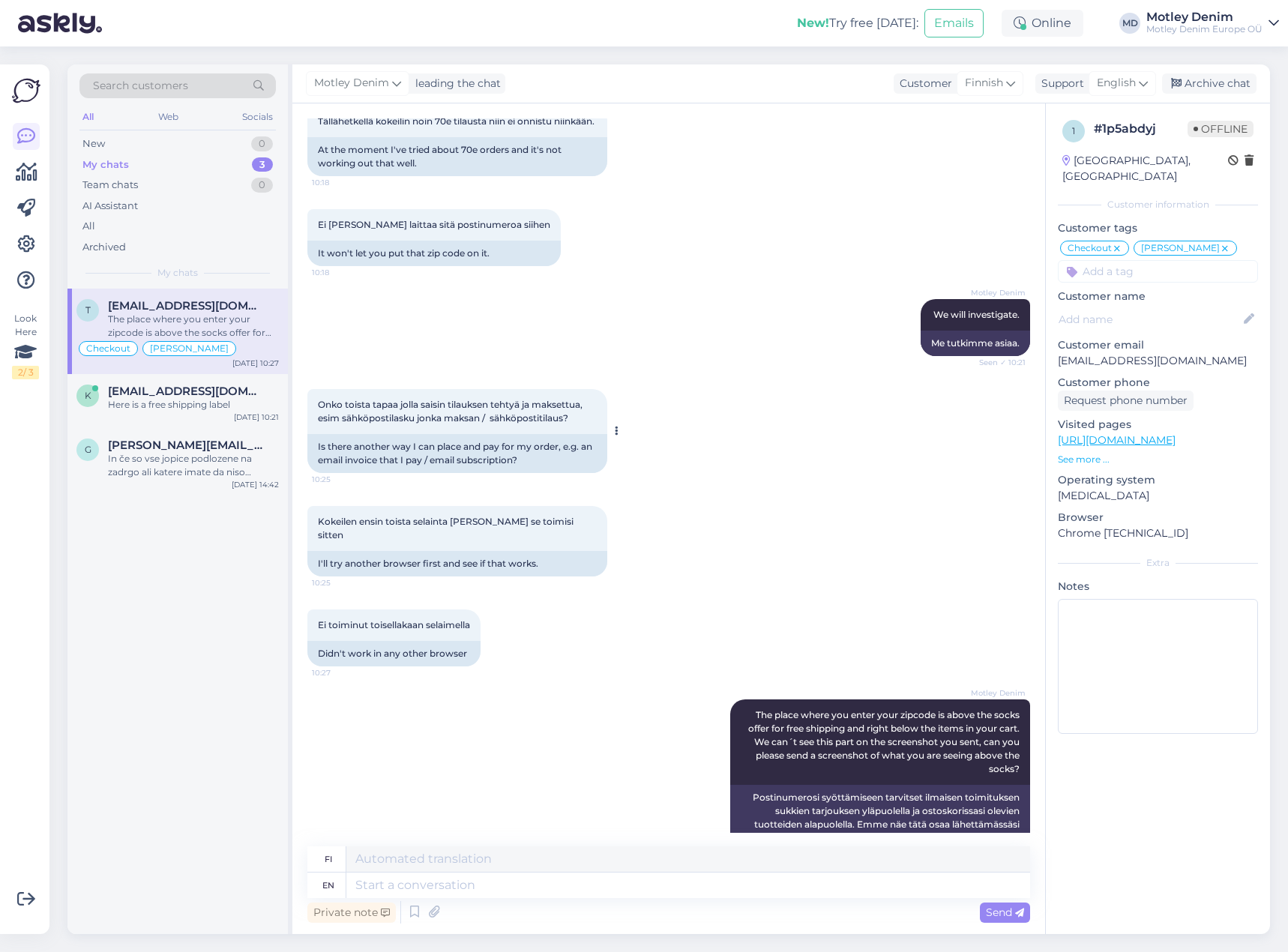
scroll to position [653, 0]
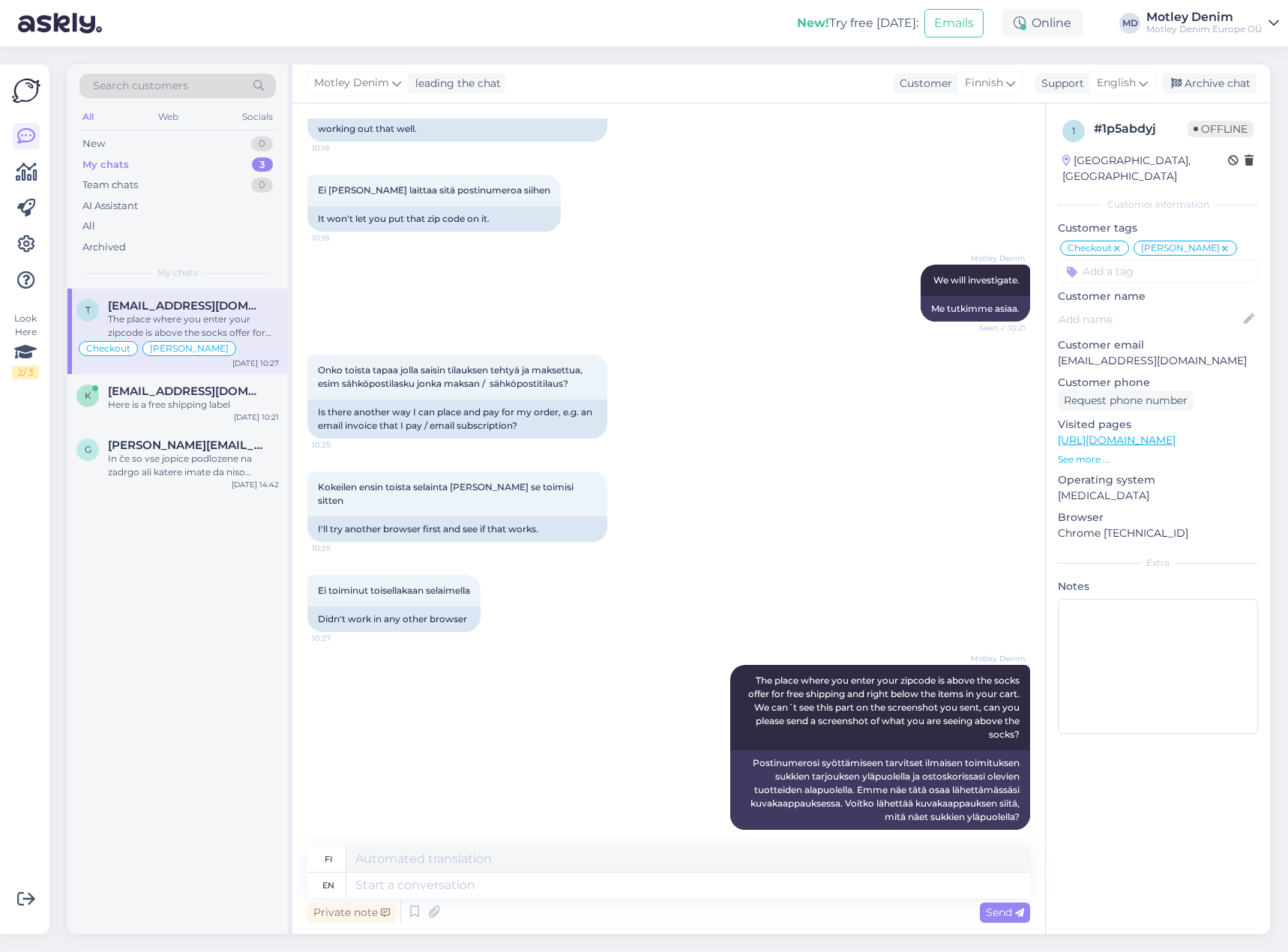
click at [814, 259] on div "[PERSON_NAME] We will investigate. Seen ✓ 10:21 Me tutkimme asiaa." at bounding box center [669, 293] width 723 height 90
click at [669, 459] on div "Kokeilen ensin toista selainta [PERSON_NAME] se toimisi sitten 10:25 I'll try a…" at bounding box center [669, 507] width 723 height 103
click at [223, 394] on span "[EMAIL_ADDRESS][DOMAIN_NAME]" at bounding box center [186, 391] width 156 height 13
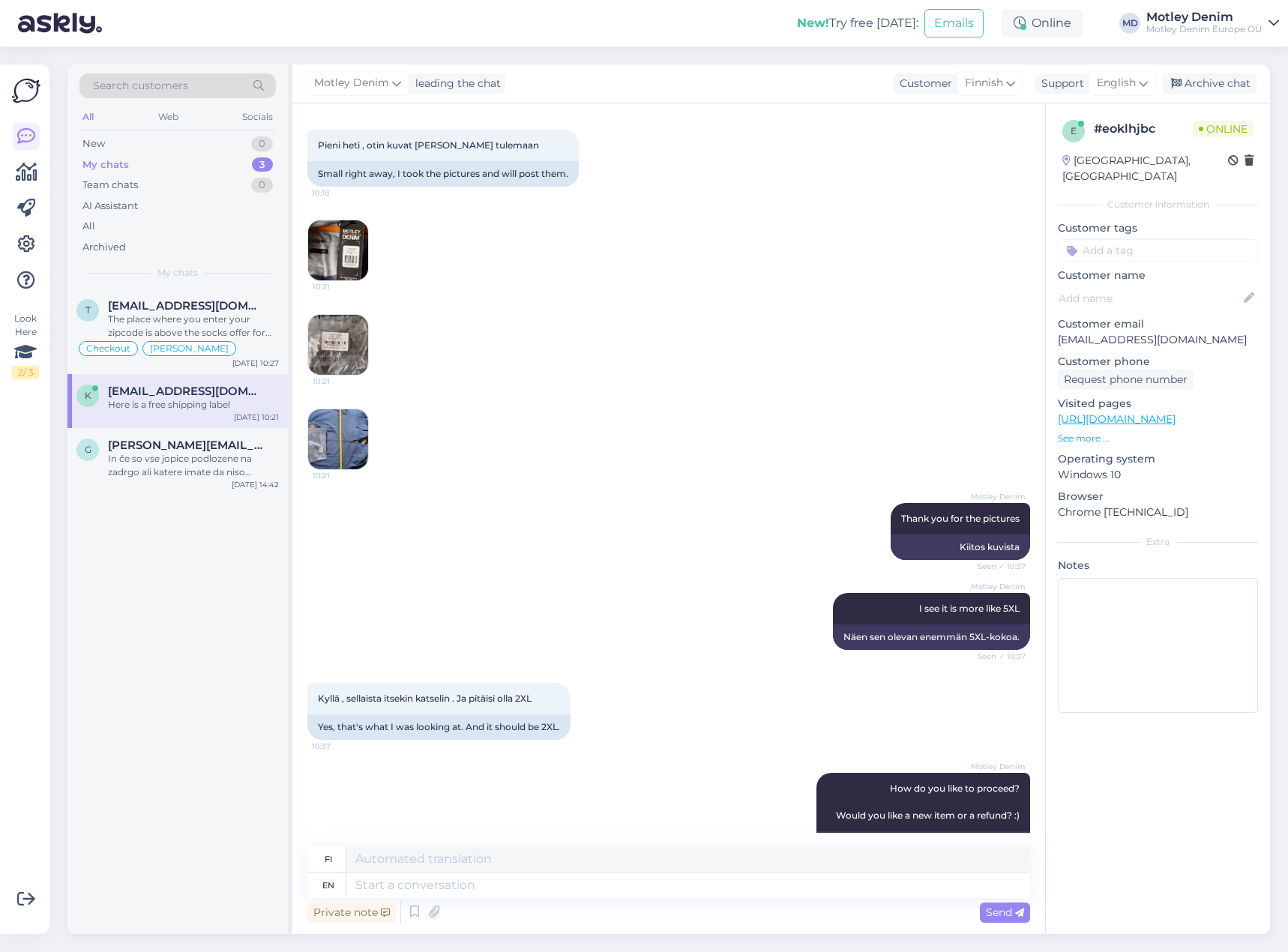
scroll to position [751, 0]
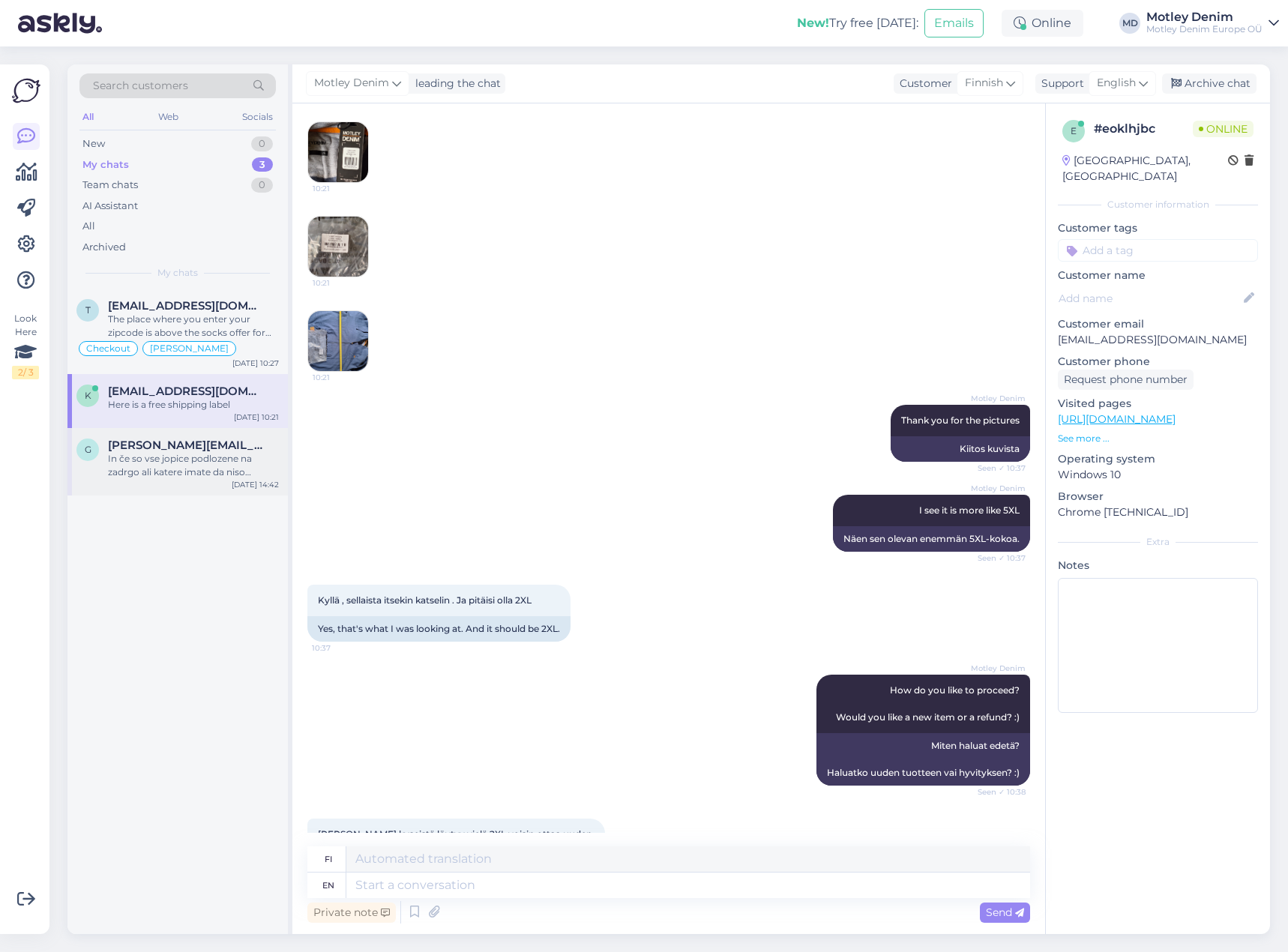
click at [205, 462] on div "In če so vse jopice podlozene na zadrgo ali katere imate da niso podlozene" at bounding box center [194, 465] width 171 height 27
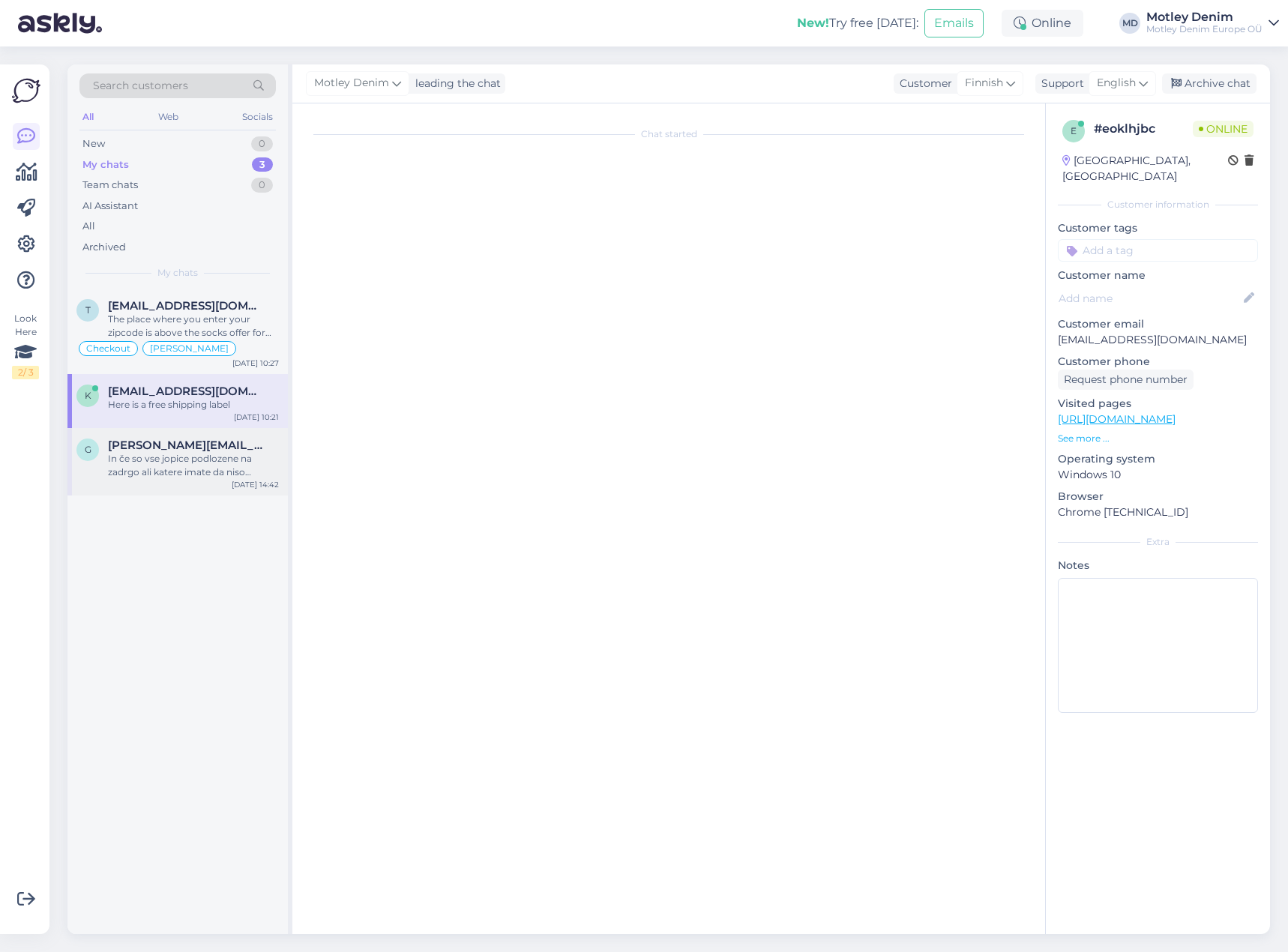
scroll to position [0, 0]
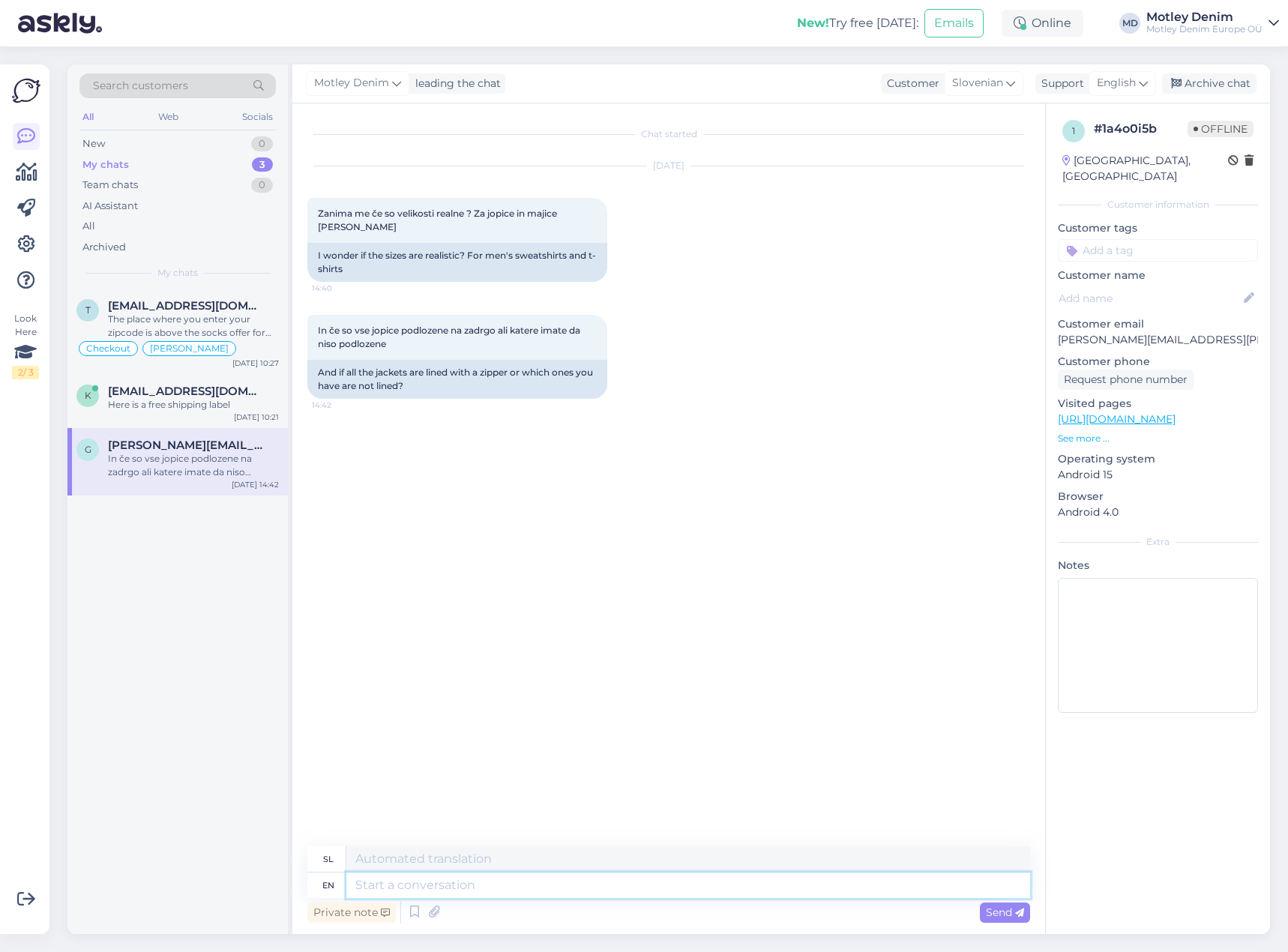
drag, startPoint x: 463, startPoint y: 892, endPoint x: 473, endPoint y: 874, distance: 20.6
click at [464, 892] on textarea at bounding box center [688, 885] width 684 height 26
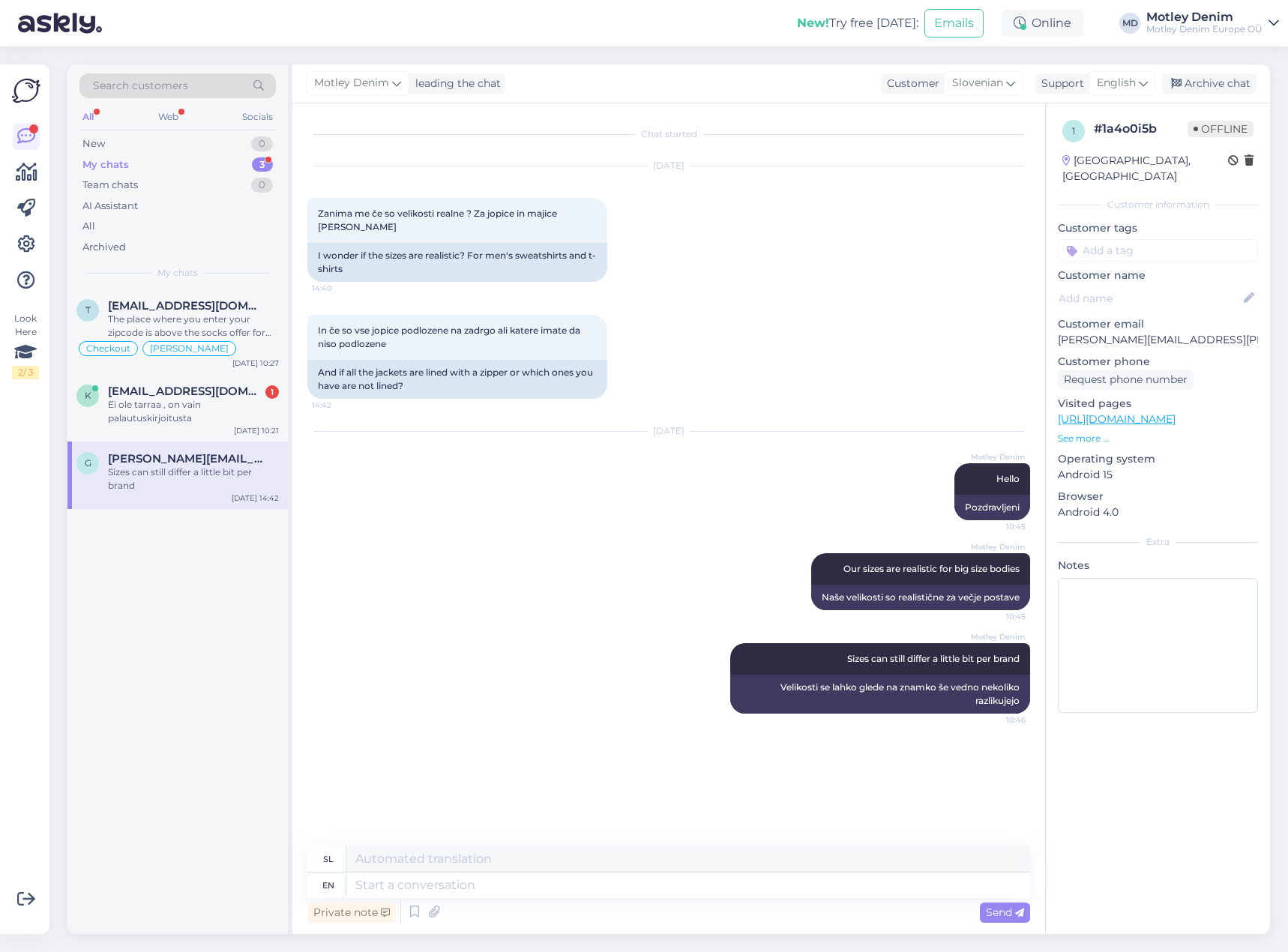
click at [1107, 239] on input at bounding box center [1157, 250] width 200 height 23
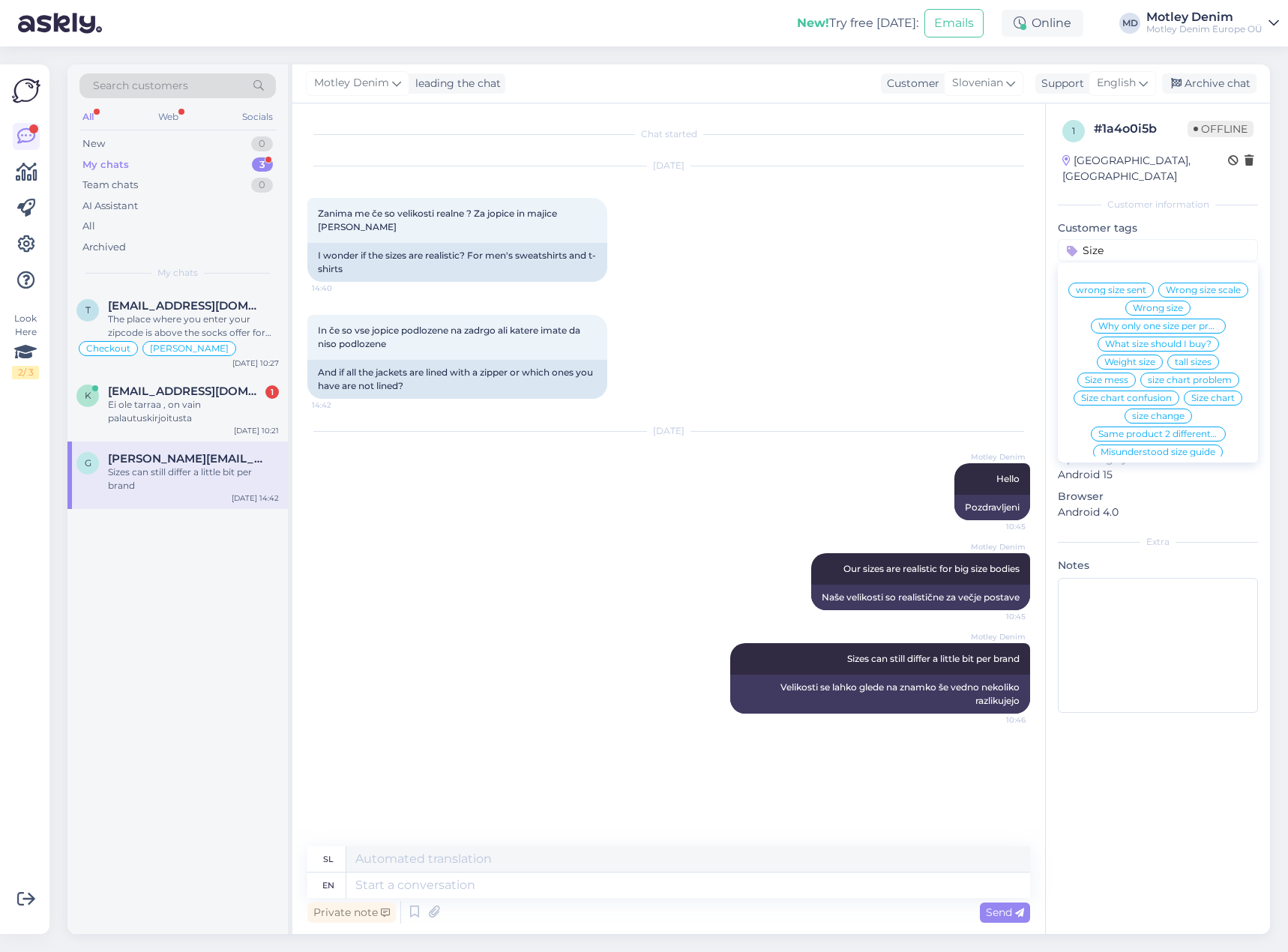
click at [965, 270] on div "[DATE] Zanima me če so velikosti realne ? Za jopice in majice [PERSON_NAME] 14:…" at bounding box center [669, 223] width 723 height 148
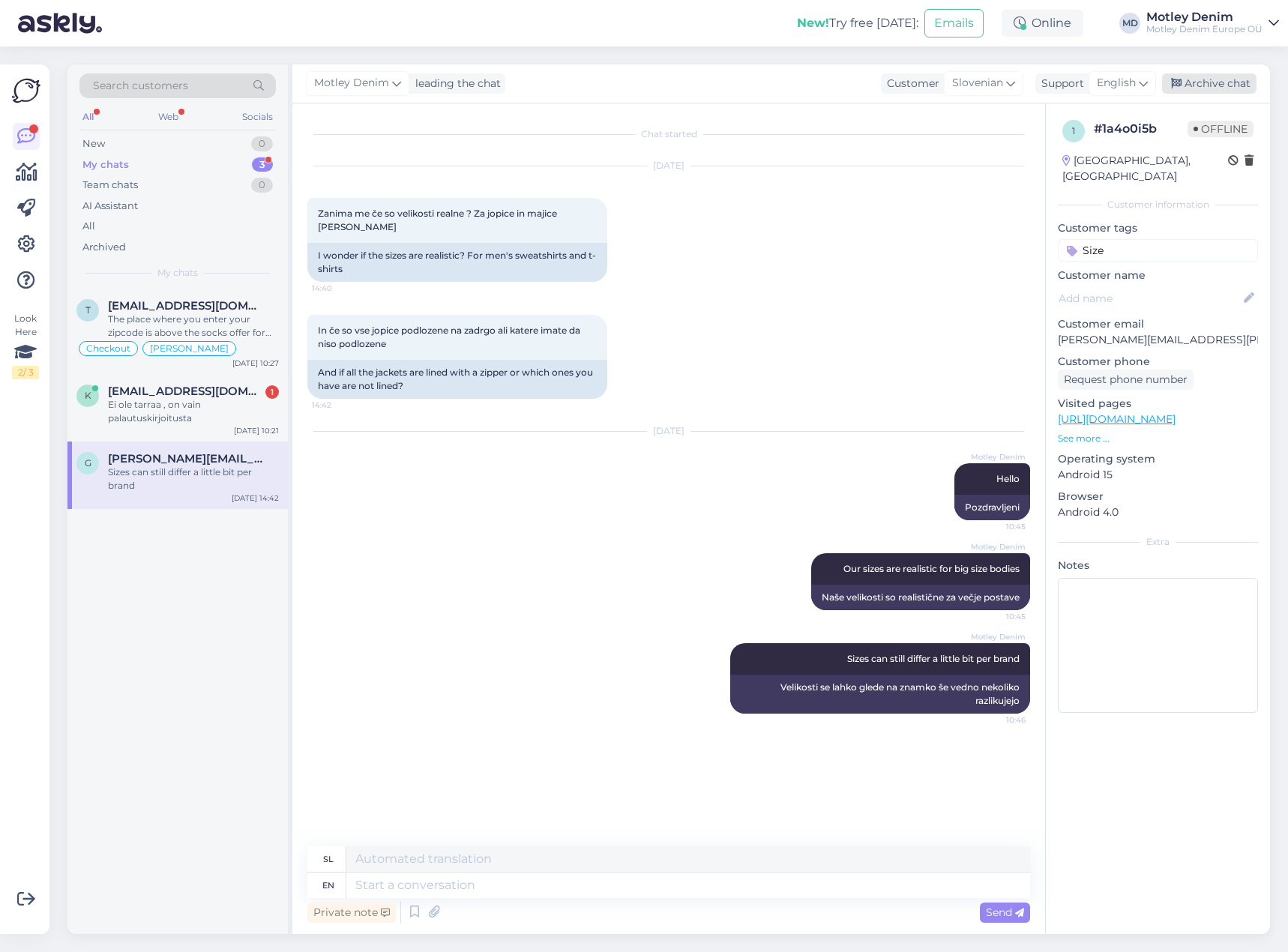
click at [1217, 78] on div "Archive chat" at bounding box center [1209, 84] width 95 height 20
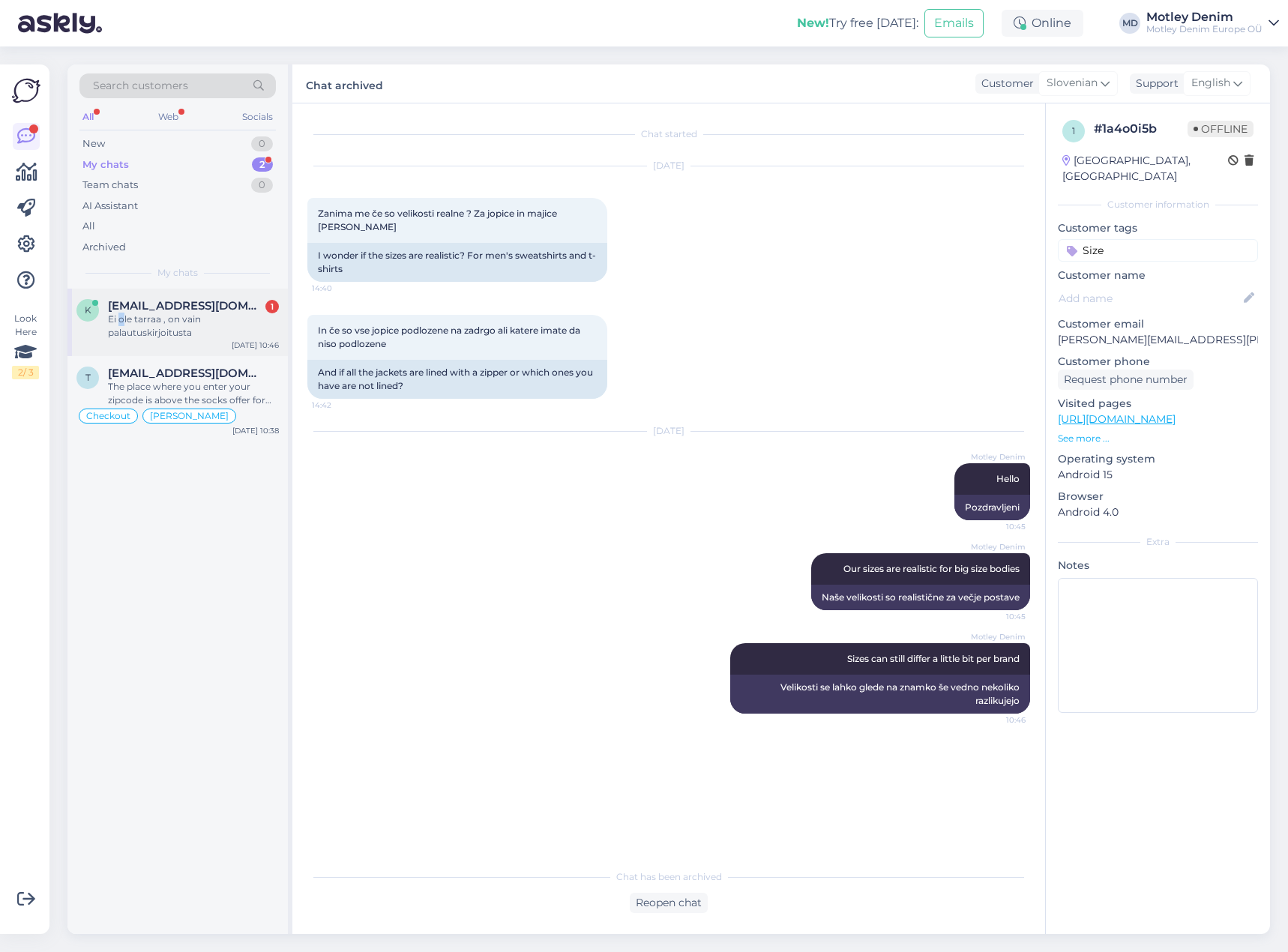
click at [122, 320] on div "Ei ole tarraa , on vain palautuskirjoitusta" at bounding box center [194, 326] width 171 height 27
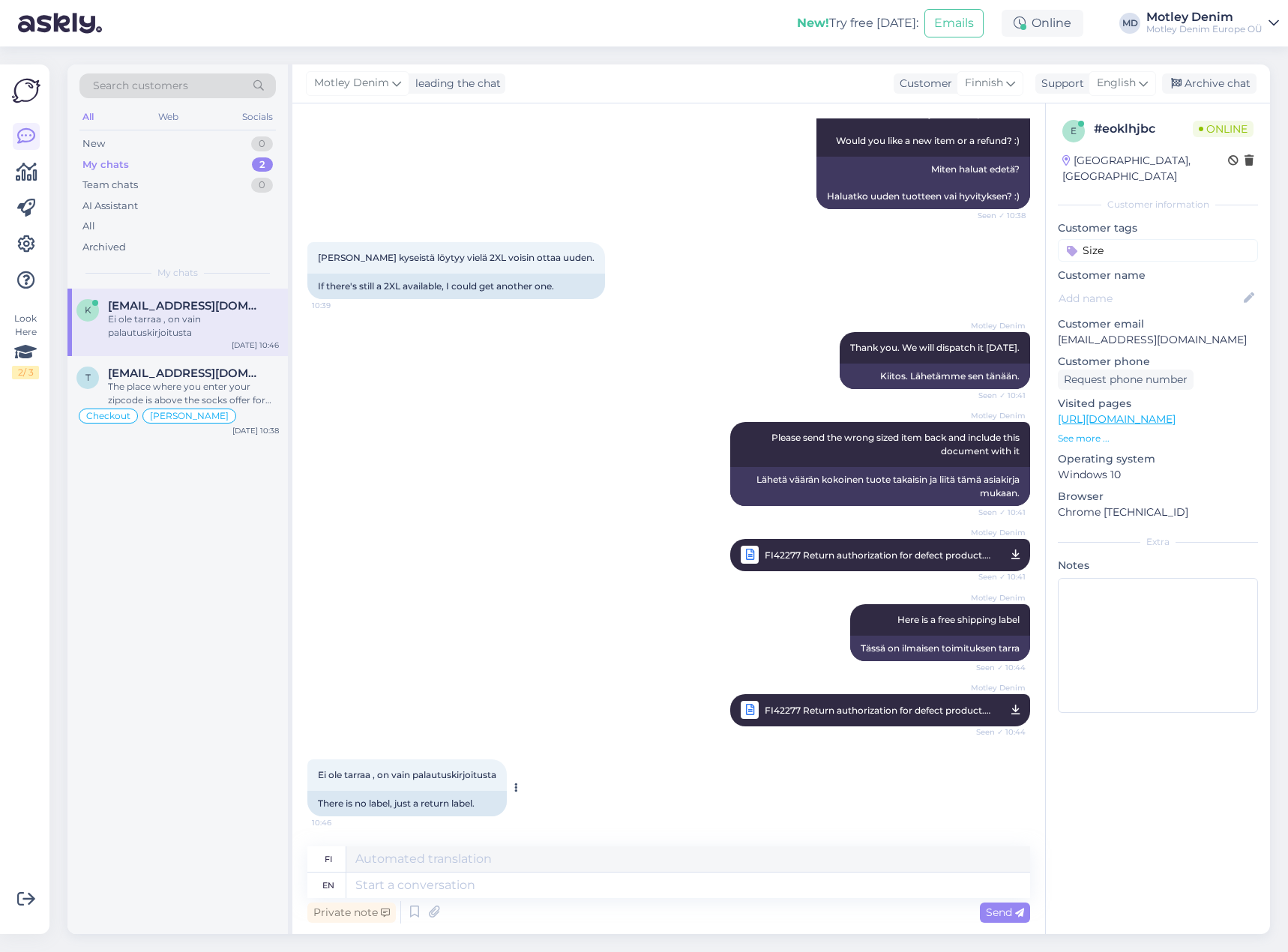
click at [321, 776] on span "Ei ole tarraa , on vain palautuskirjoitusta" at bounding box center [408, 774] width 179 height 11
drag, startPoint x: 321, startPoint y: 776, endPoint x: 467, endPoint y: 771, distance: 146.1
click at [467, 771] on span "Ei ole tarraa , on vain palautuskirjoitusta" at bounding box center [408, 774] width 179 height 11
click at [532, 527] on div "Motley Denim Please send the wrong sized item back and include this document wi…" at bounding box center [669, 496] width 723 height 182
click at [691, 603] on div "Motley Denim Here is a free shipping label Seen ✓ 10:44 Tässä on ilmaisen toimi…" at bounding box center [669, 665] width 723 height 155
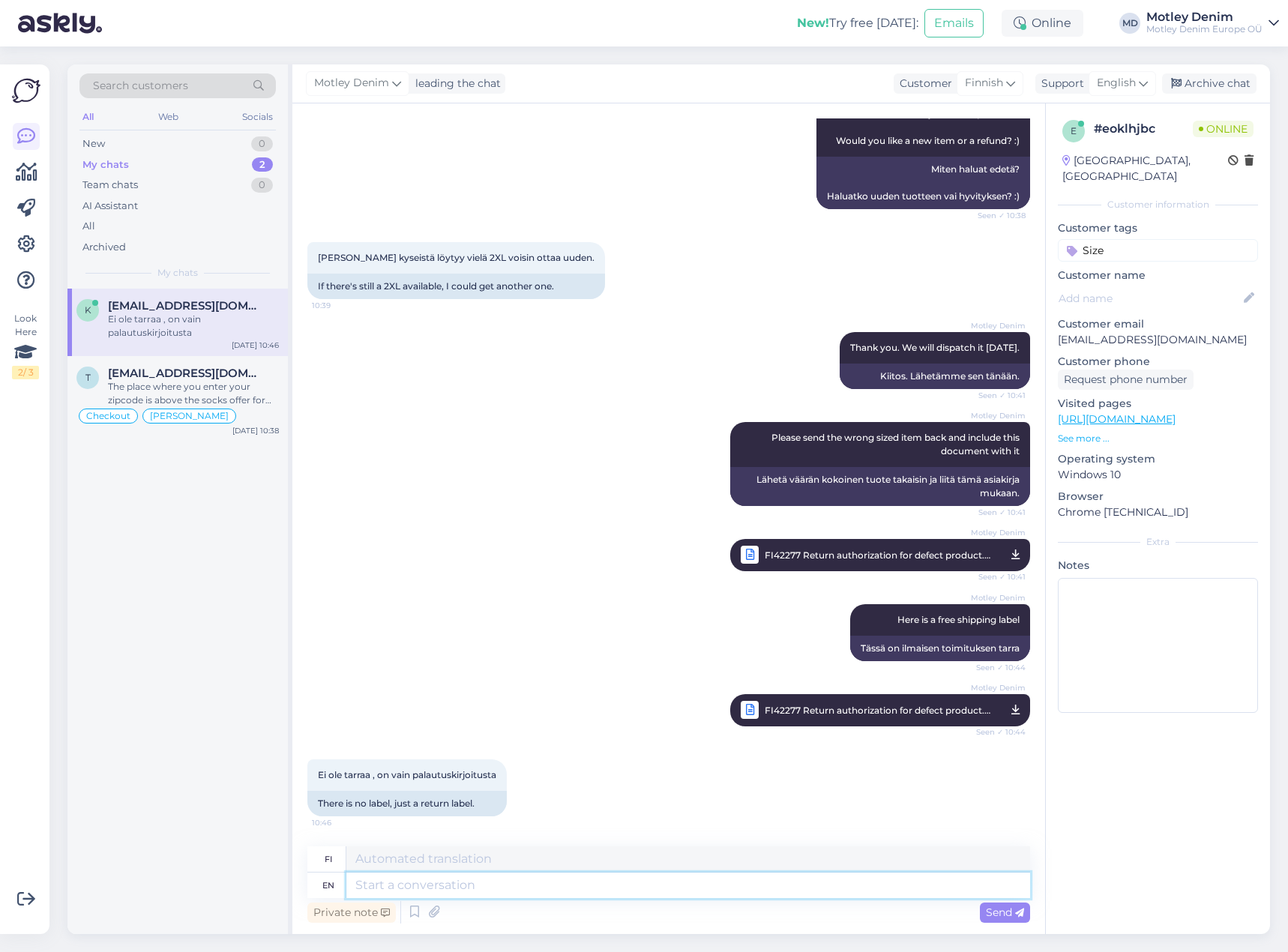
click at [546, 894] on textarea at bounding box center [688, 885] width 684 height 26
click at [320, 771] on span "Ei ole tarraa , on vain palautuskirjoitusta" at bounding box center [408, 774] width 179 height 11
drag, startPoint x: 320, startPoint y: 771, endPoint x: 469, endPoint y: 778, distance: 149.2
click at [455, 773] on span "Ei ole tarraa , on vain palautuskirjoitusta" at bounding box center [408, 774] width 179 height 11
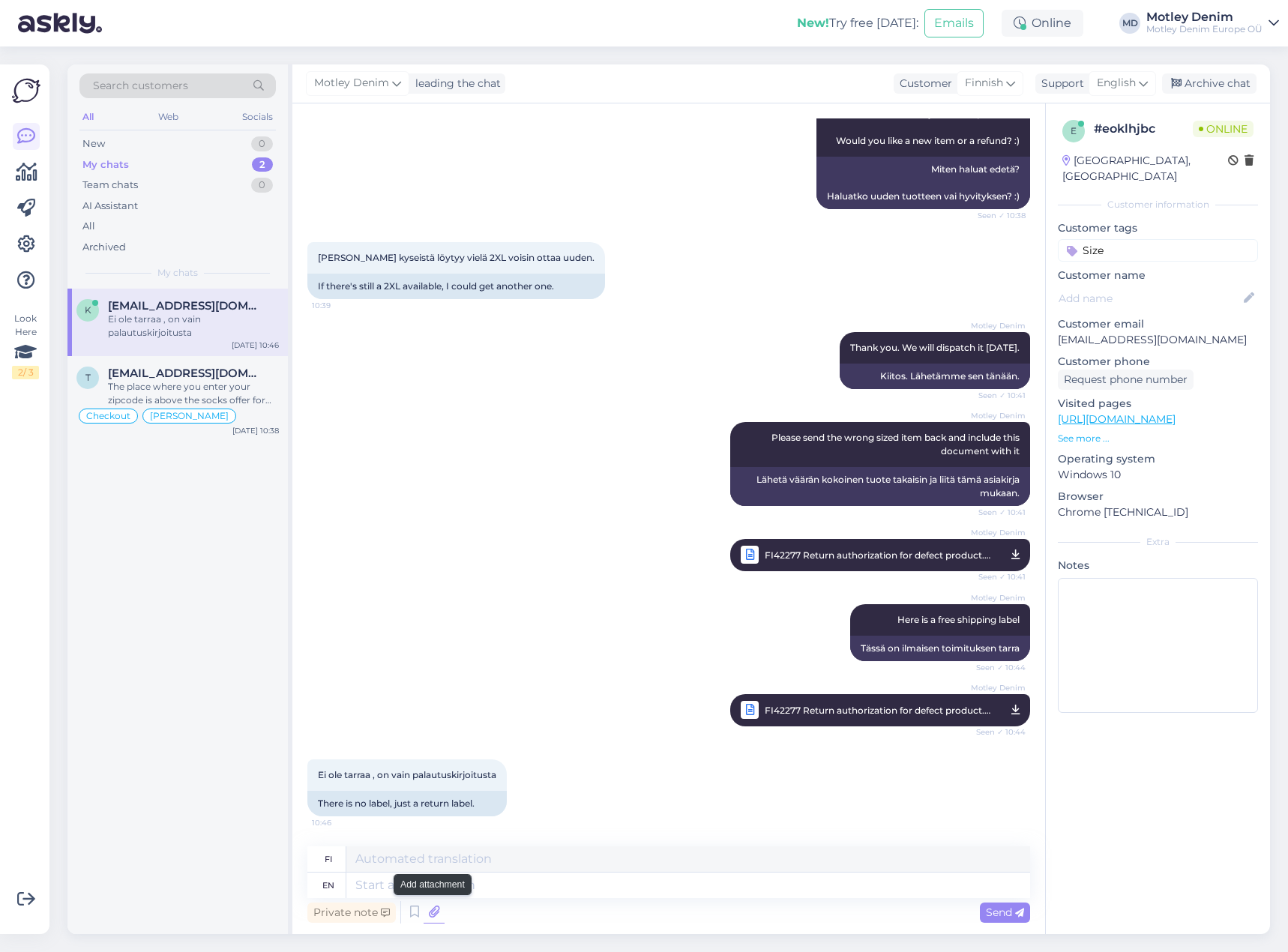
click at [434, 914] on icon at bounding box center [434, 912] width 21 height 23
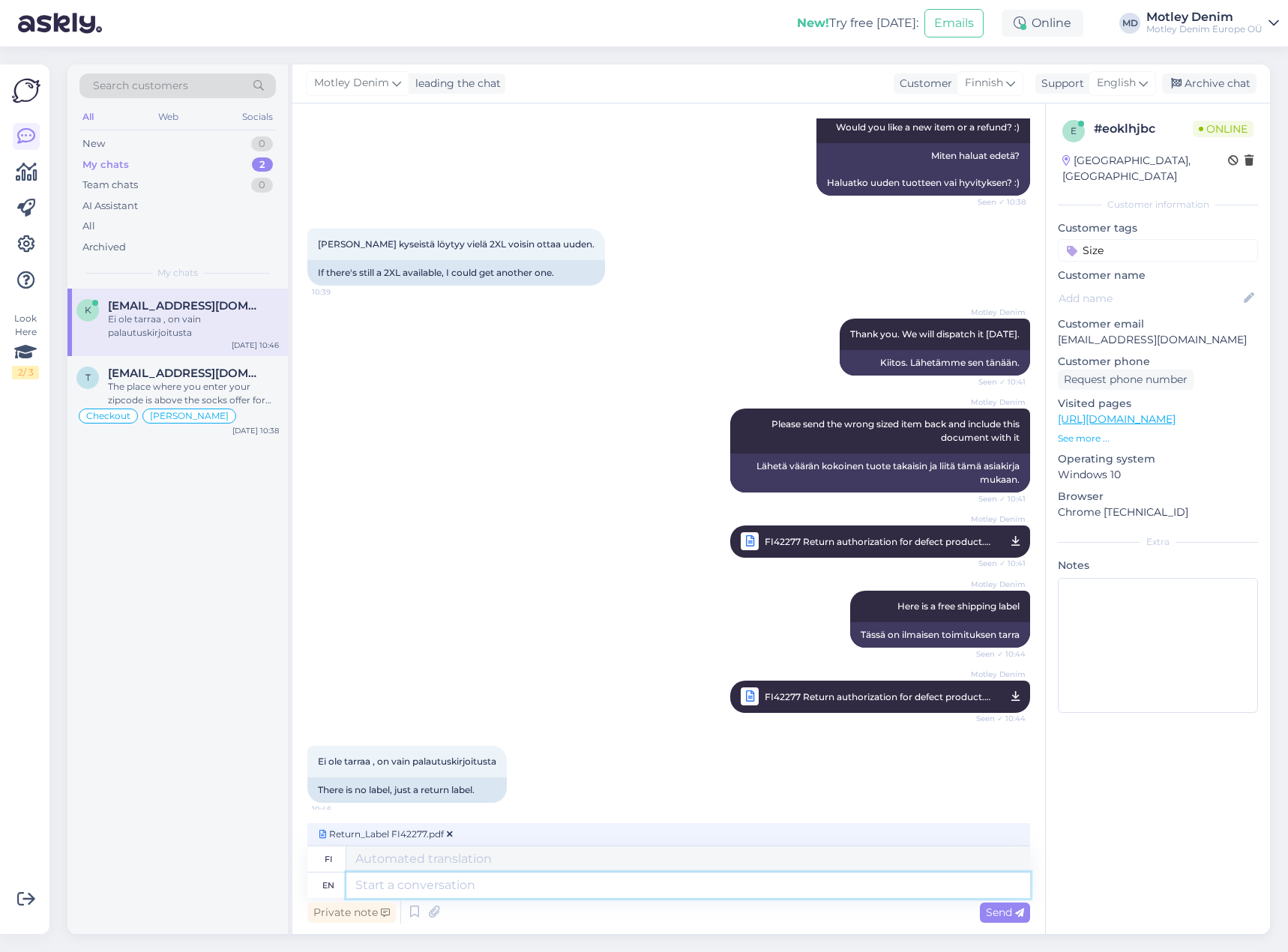
click at [597, 888] on textarea at bounding box center [688, 885] width 684 height 26
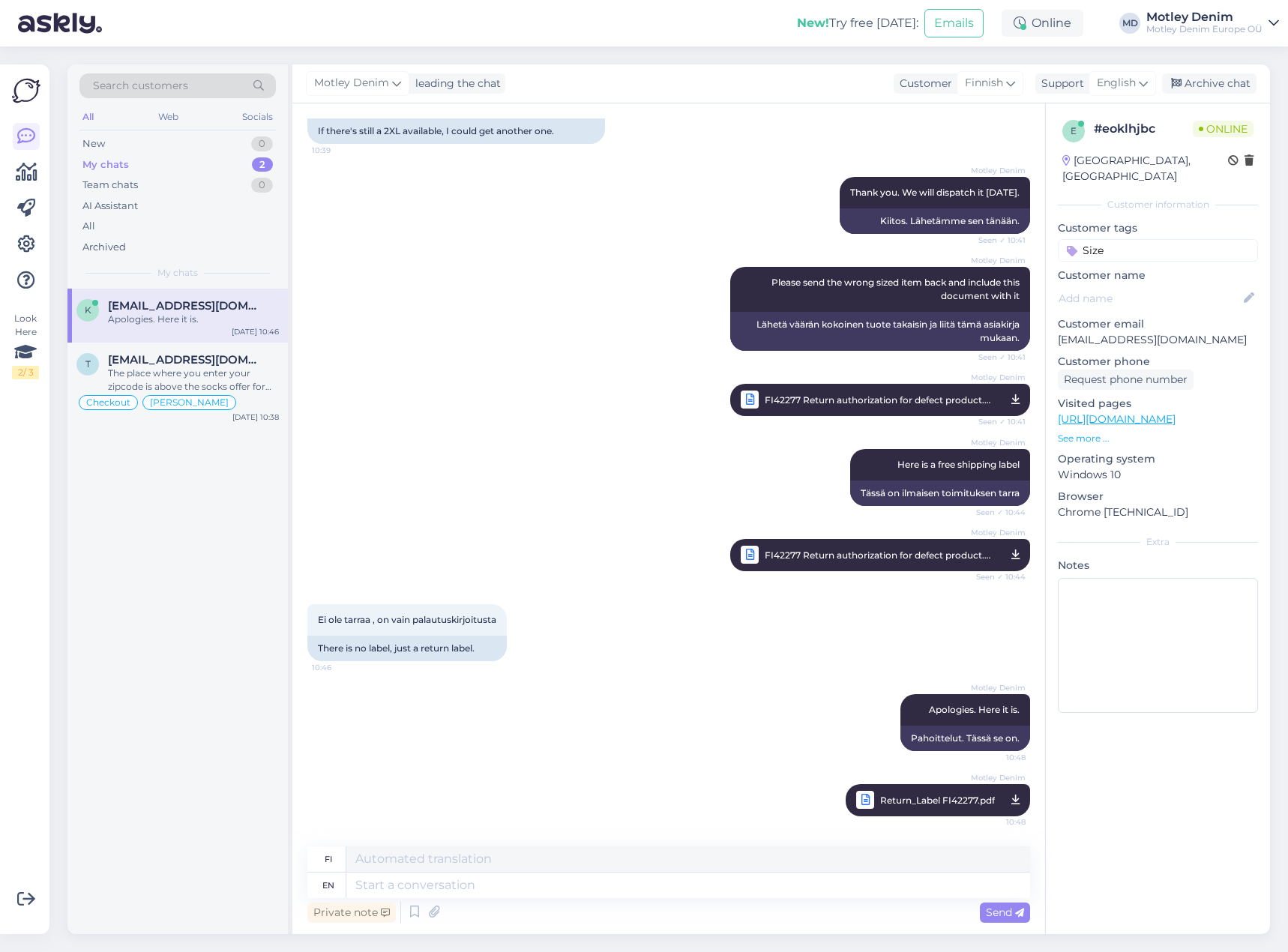
click at [652, 650] on div "Ei [PERSON_NAME] , on vain palautuskirjoitusta 10:46 There is no label, just a …" at bounding box center [669, 632] width 723 height 90
click at [1214, 80] on div "Archive chat" at bounding box center [1209, 84] width 95 height 20
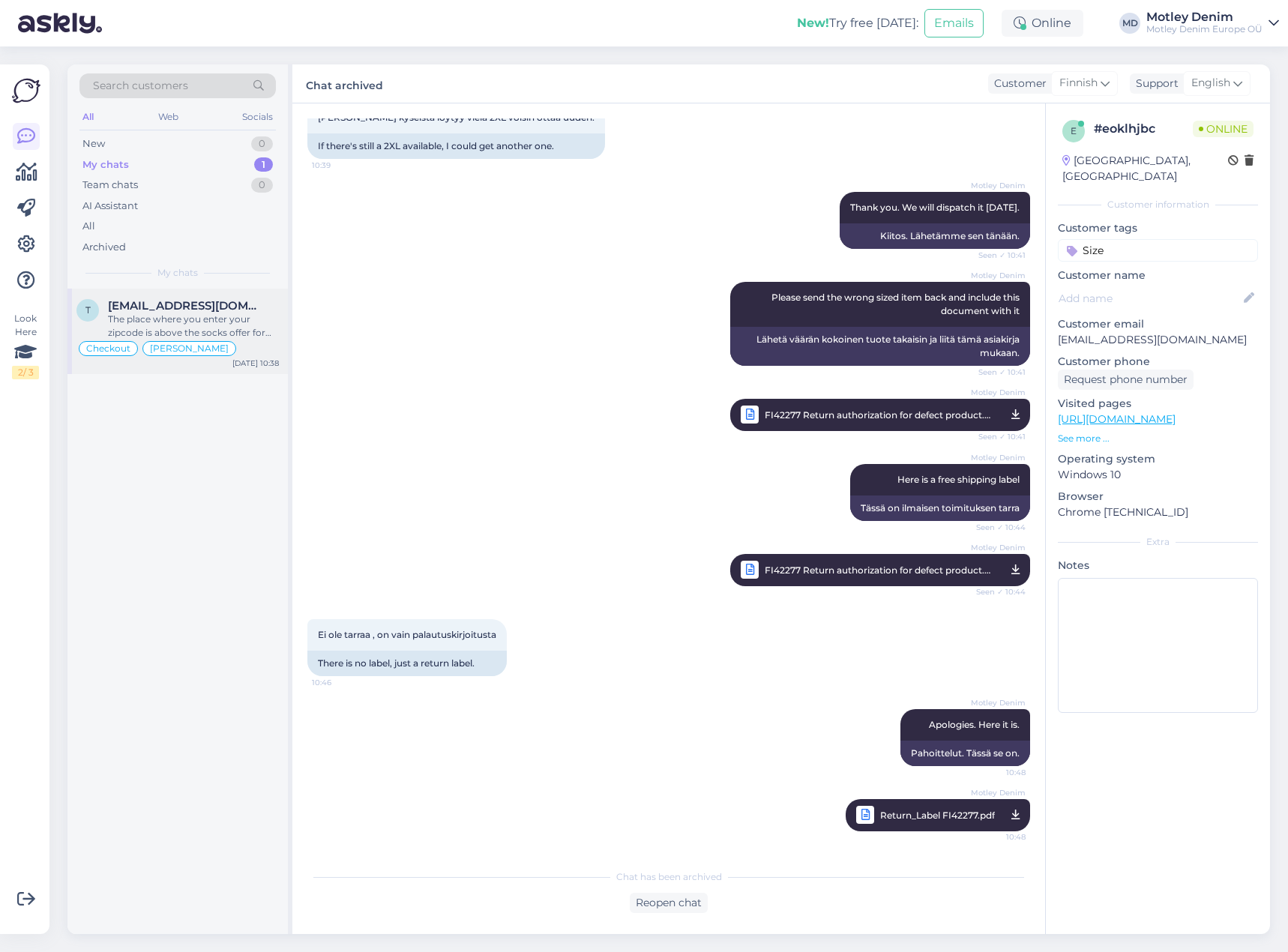
click at [224, 328] on div "The place where you enter your zipcode is above the socks offer for free shippi…" at bounding box center [194, 326] width 171 height 27
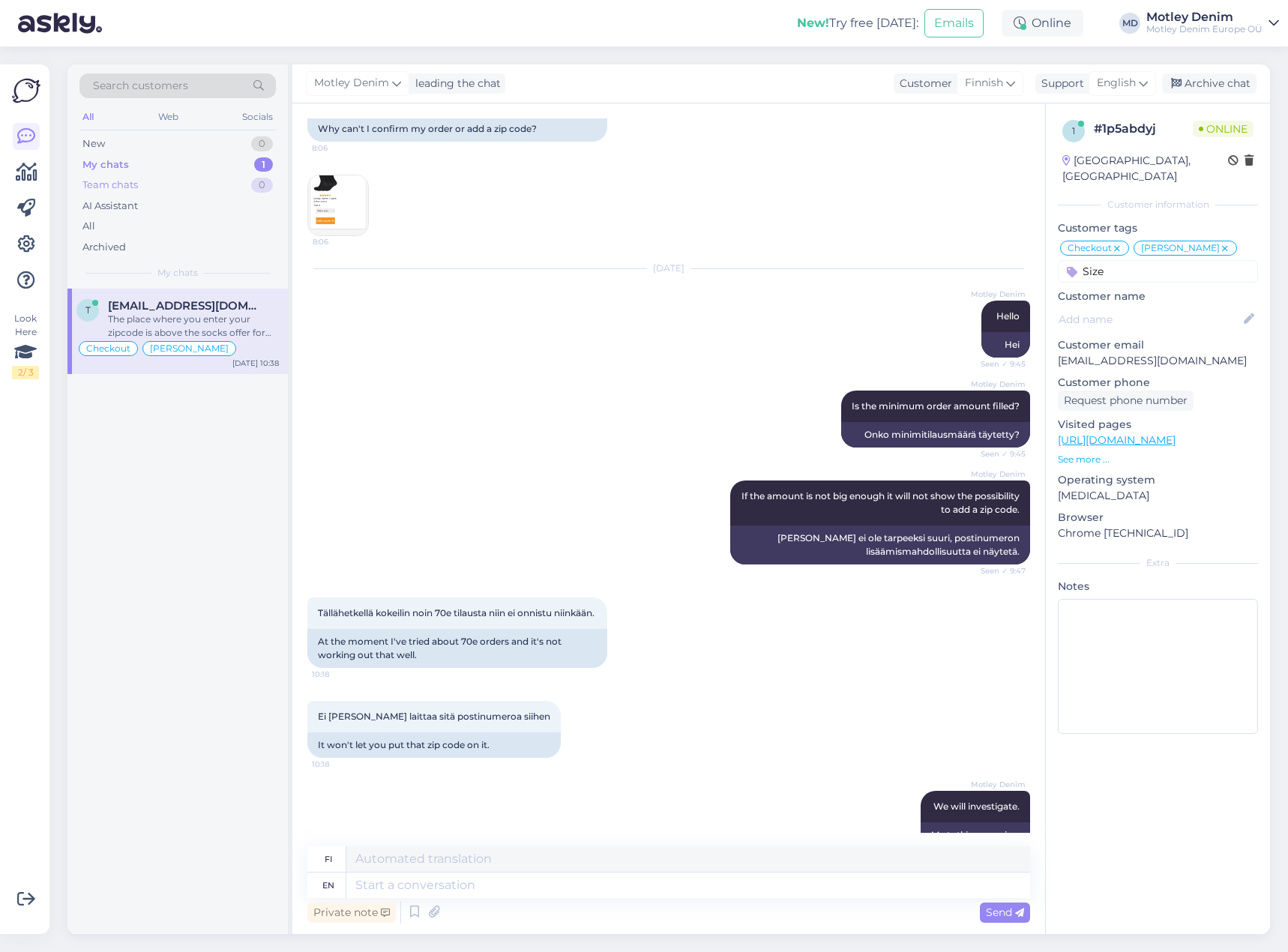
scroll to position [0, 0]
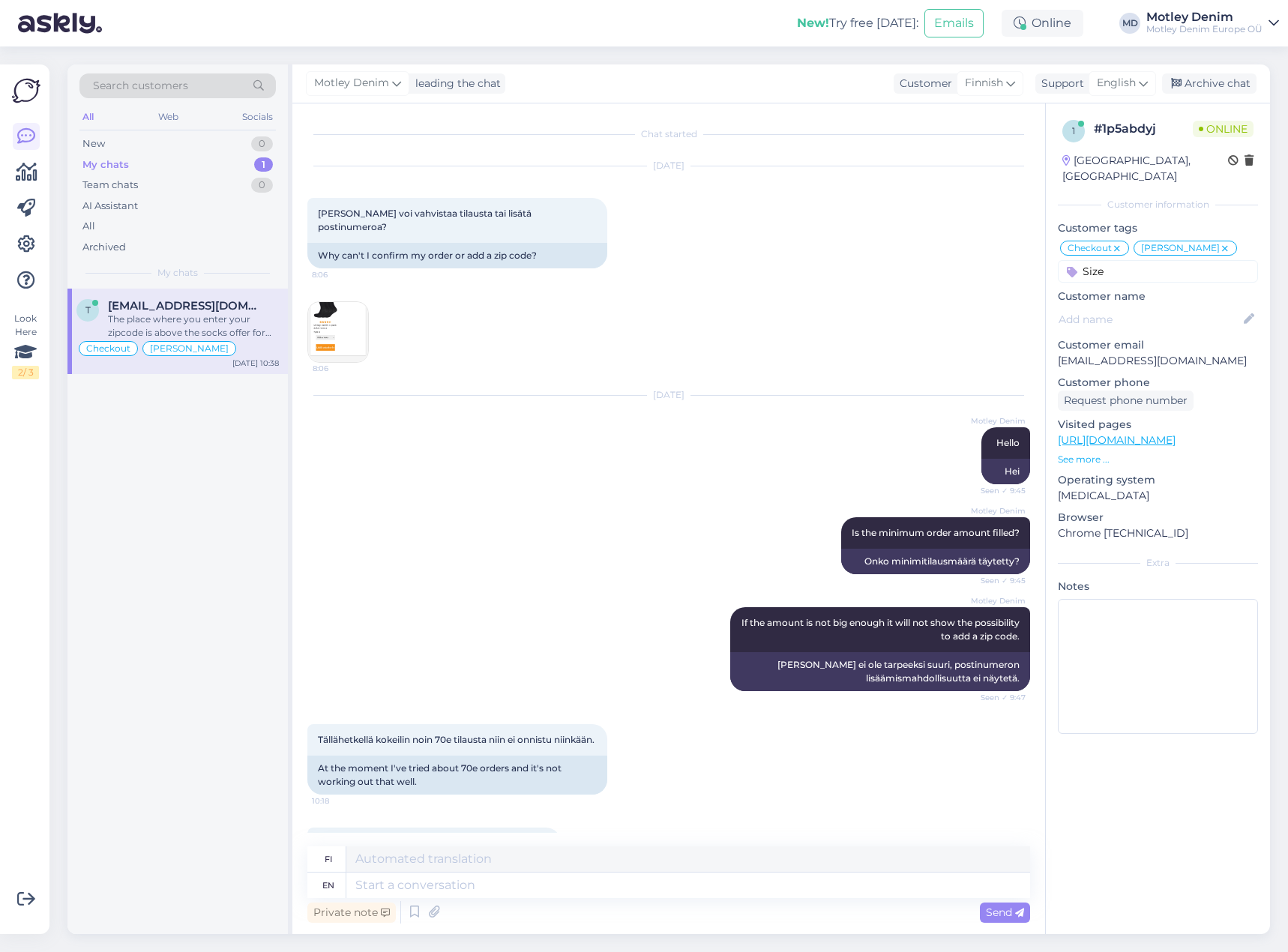
click at [115, 165] on div "My chats" at bounding box center [105, 165] width 46 height 15
click at [106, 249] on div "Archived" at bounding box center [103, 247] width 43 height 15
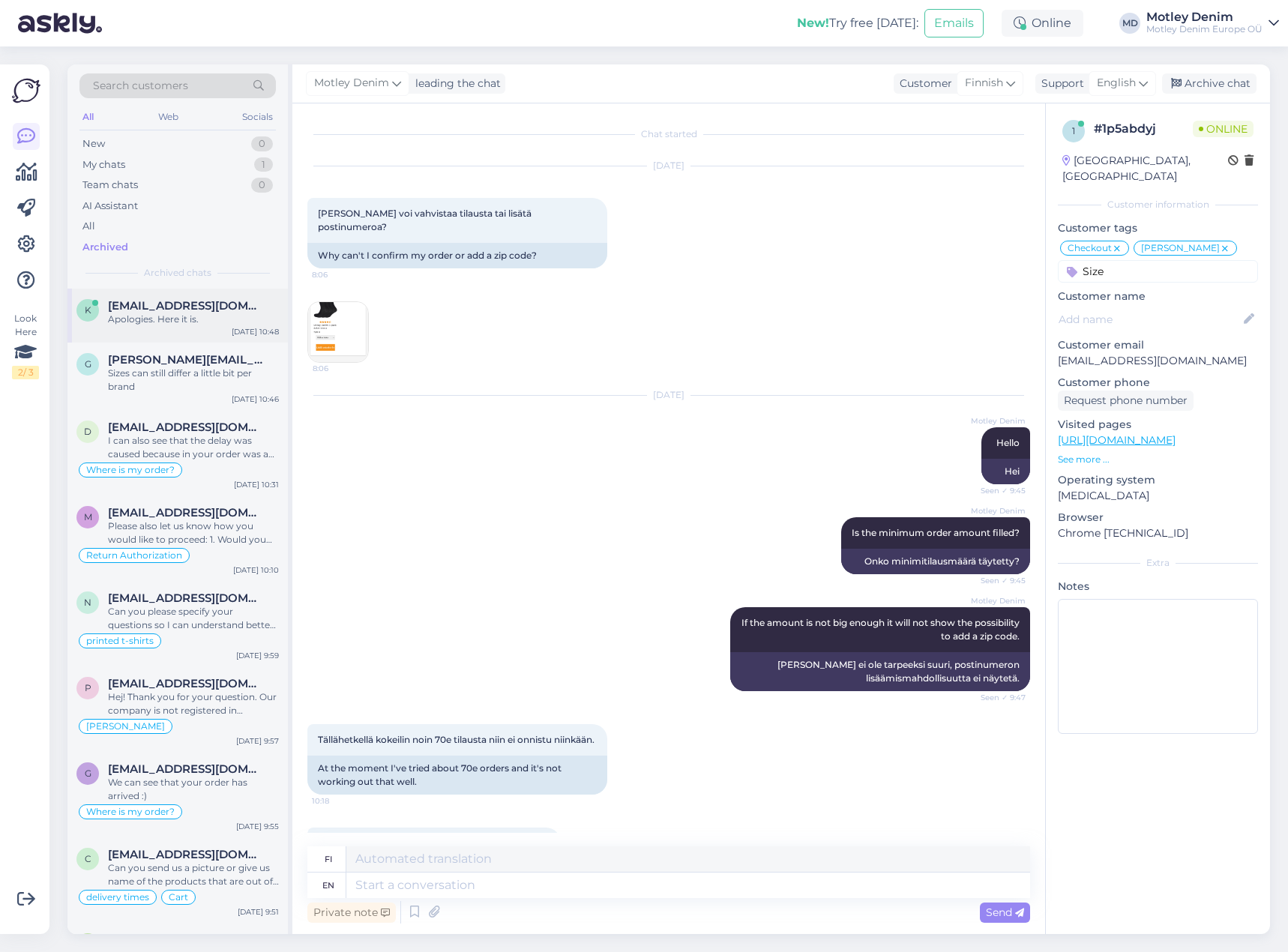
click at [207, 318] on div "Apologies. Here it is." at bounding box center [194, 319] width 171 height 13
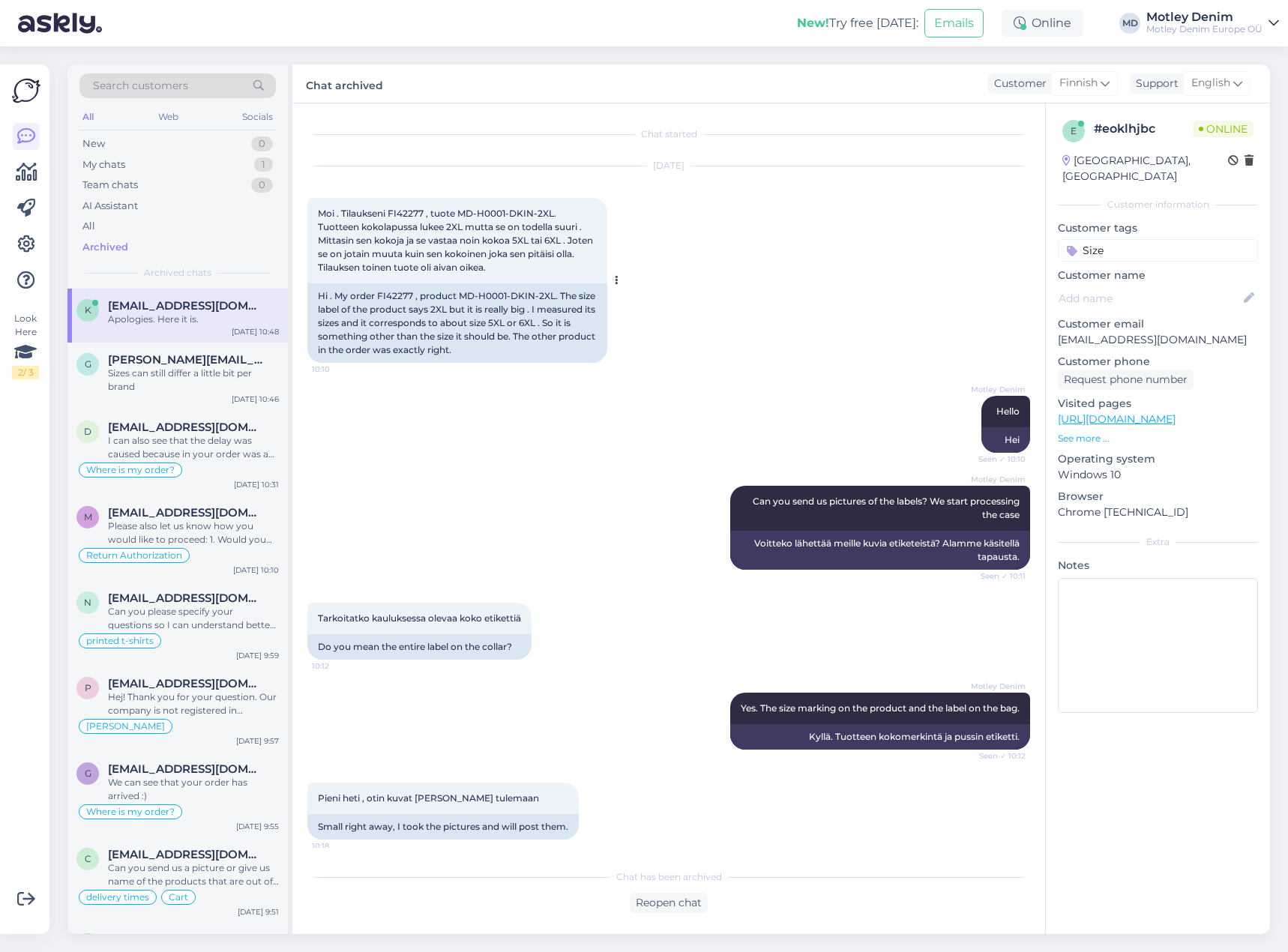
click at [395, 292] on div "Hi . My order FI42277 , product MD-H0001-DKIN-2XL. The size label of the produc…" at bounding box center [457, 323] width 300 height 79
click at [236, 162] on div "My chats 1" at bounding box center [177, 165] width 197 height 21
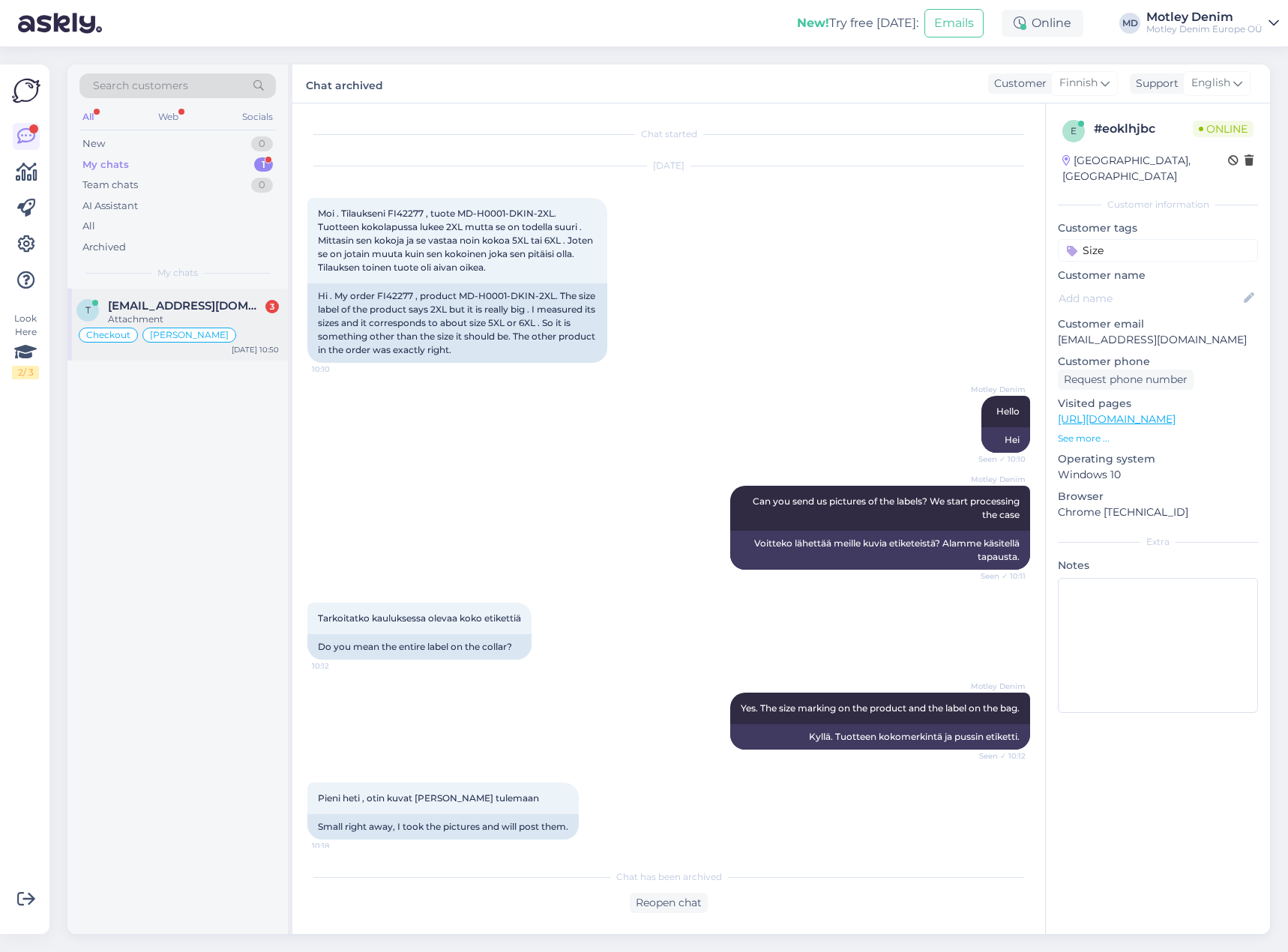
click at [170, 314] on div "Attachment" at bounding box center [194, 319] width 171 height 13
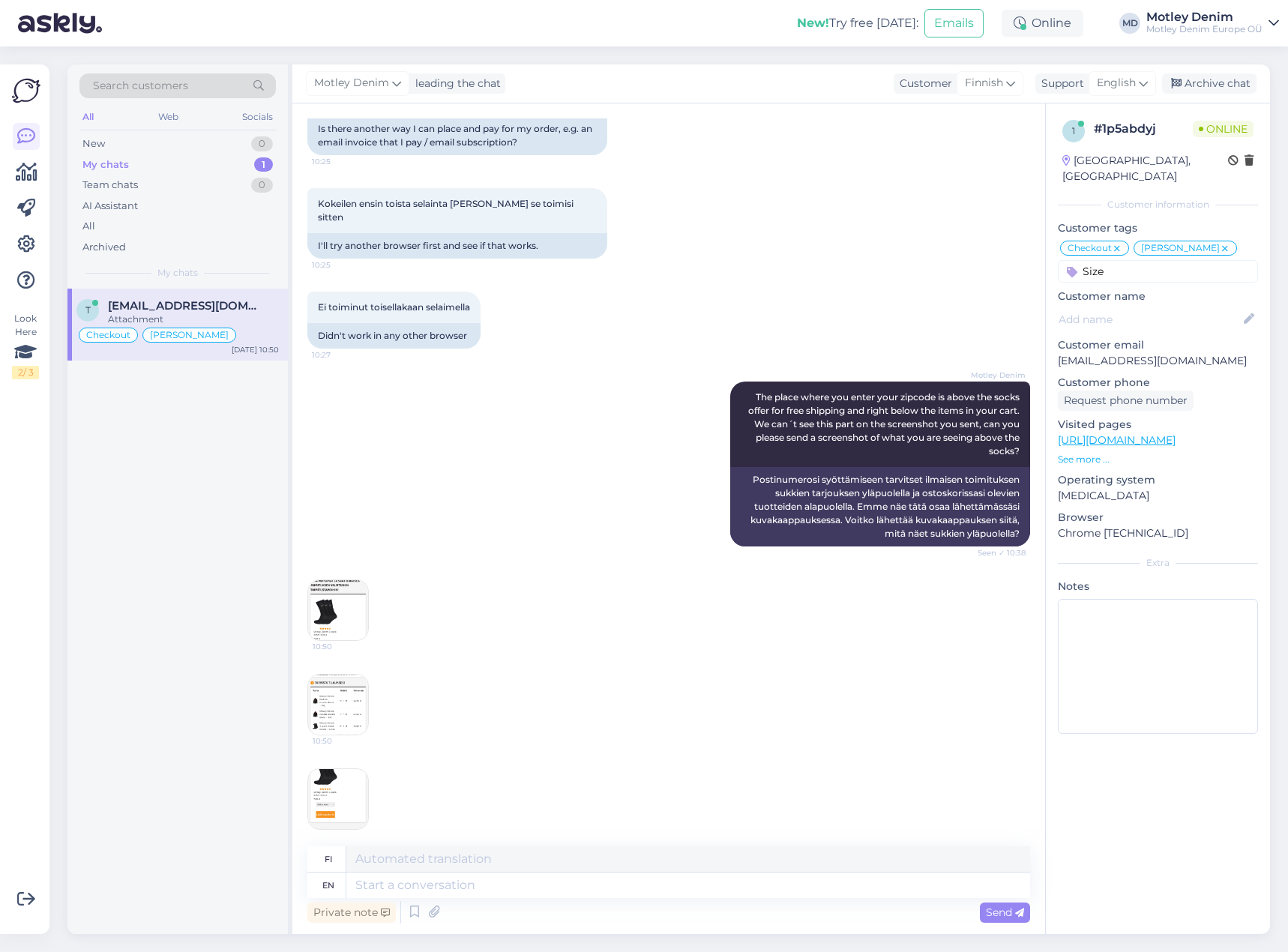
click at [323, 598] on img at bounding box center [338, 610] width 60 height 60
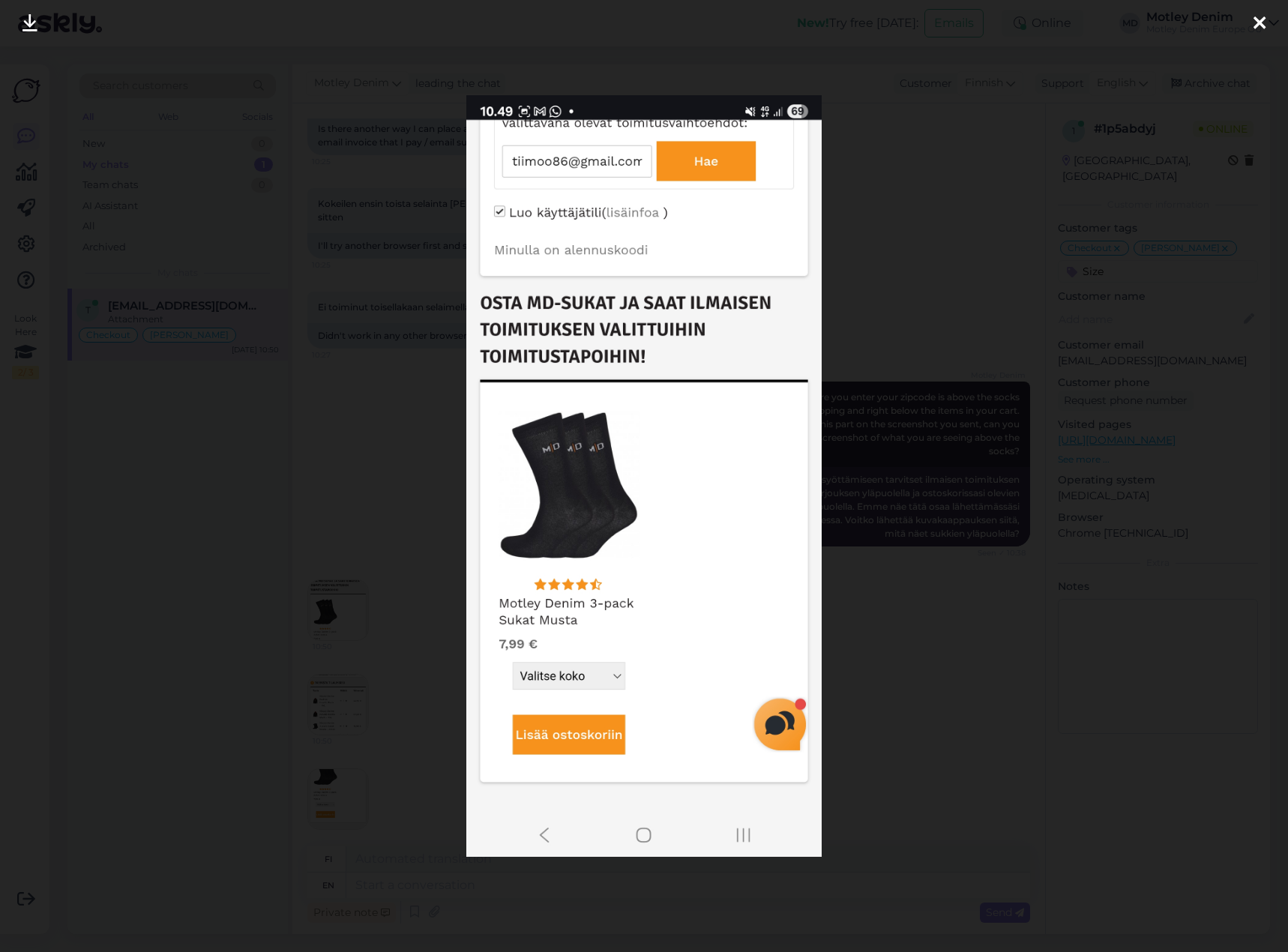
click at [396, 537] on div at bounding box center [644, 476] width 1288 height 952
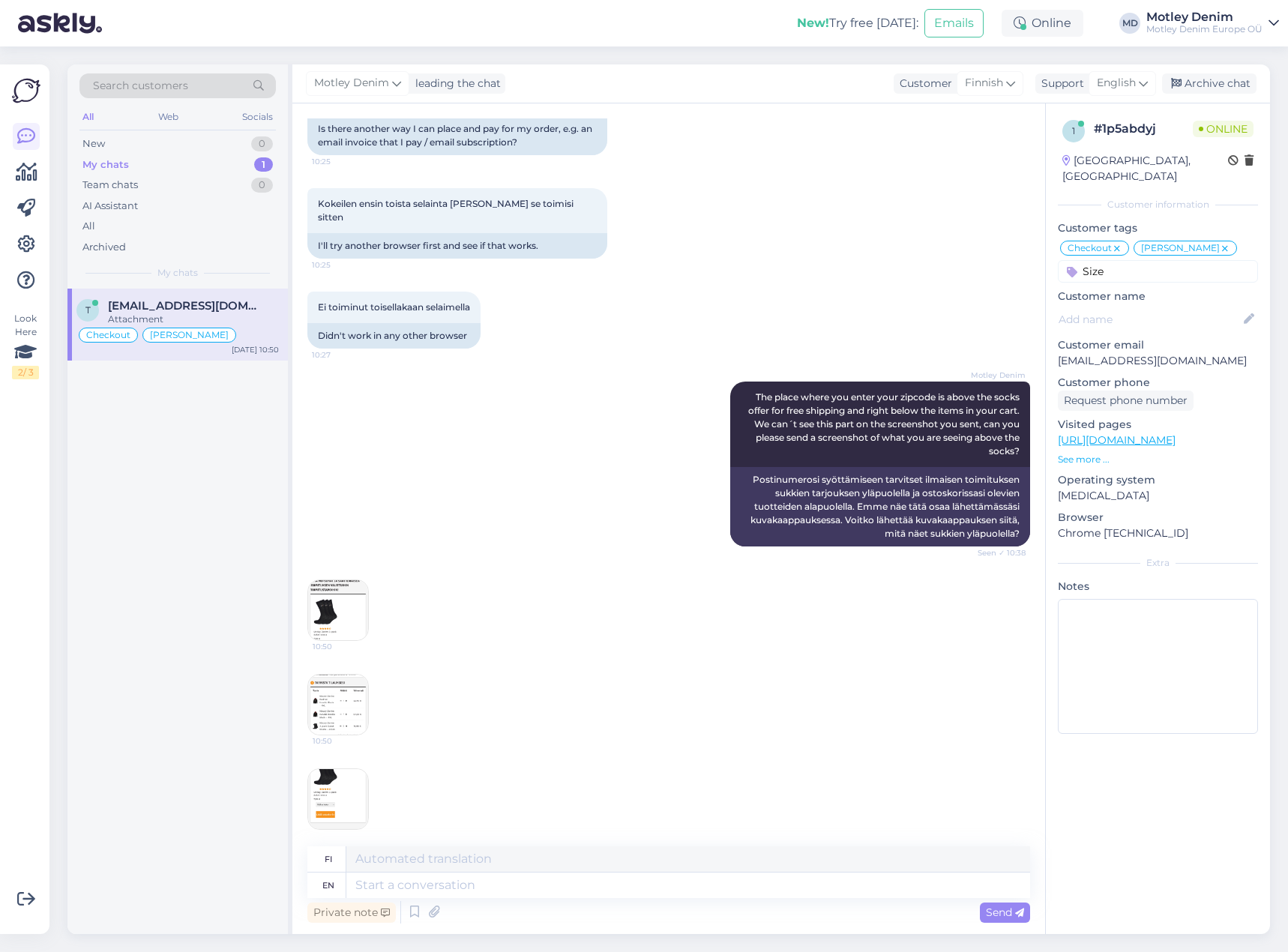
click at [358, 697] on img at bounding box center [338, 704] width 60 height 60
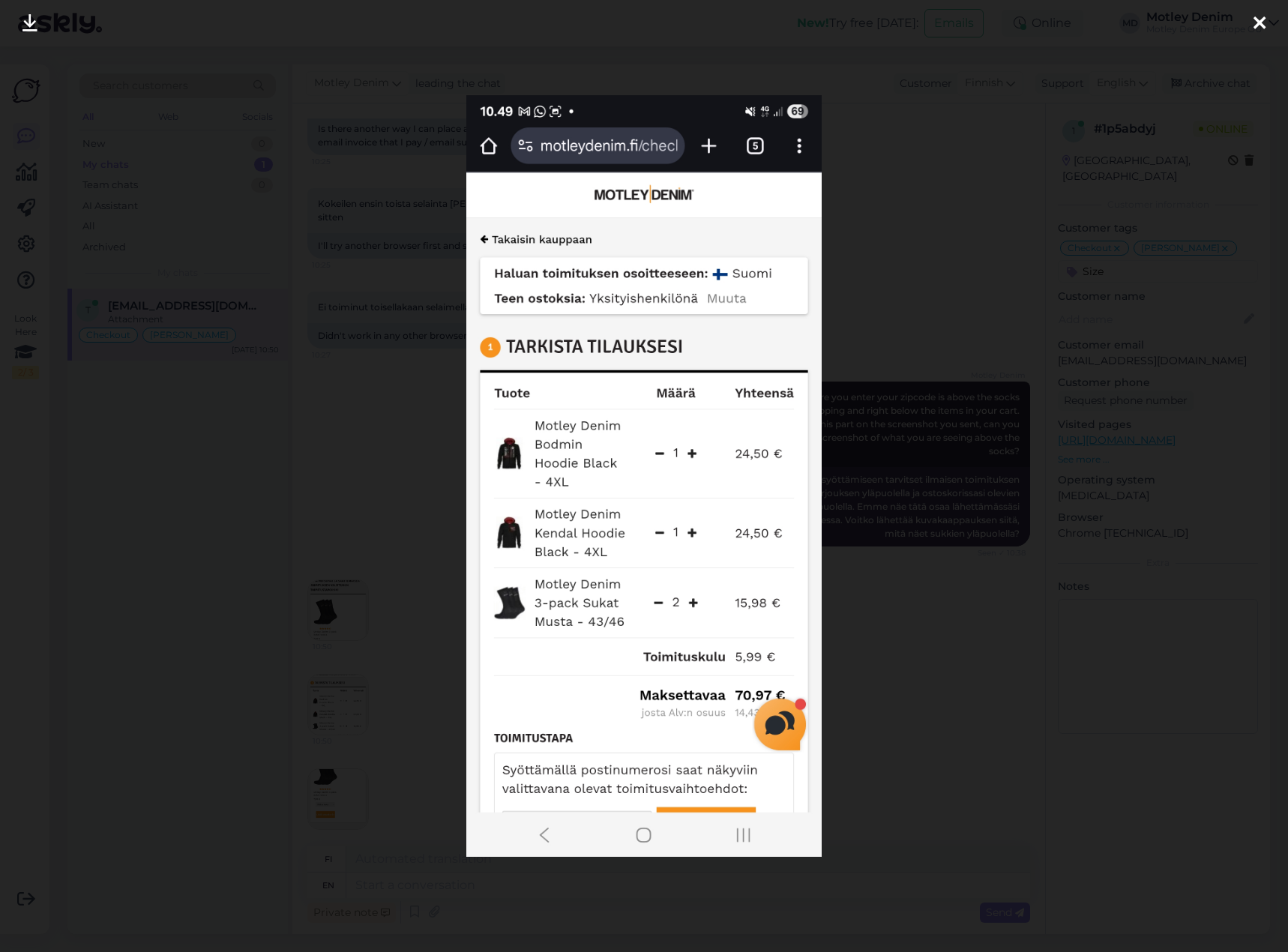
click at [405, 597] on div at bounding box center [644, 476] width 1288 height 952
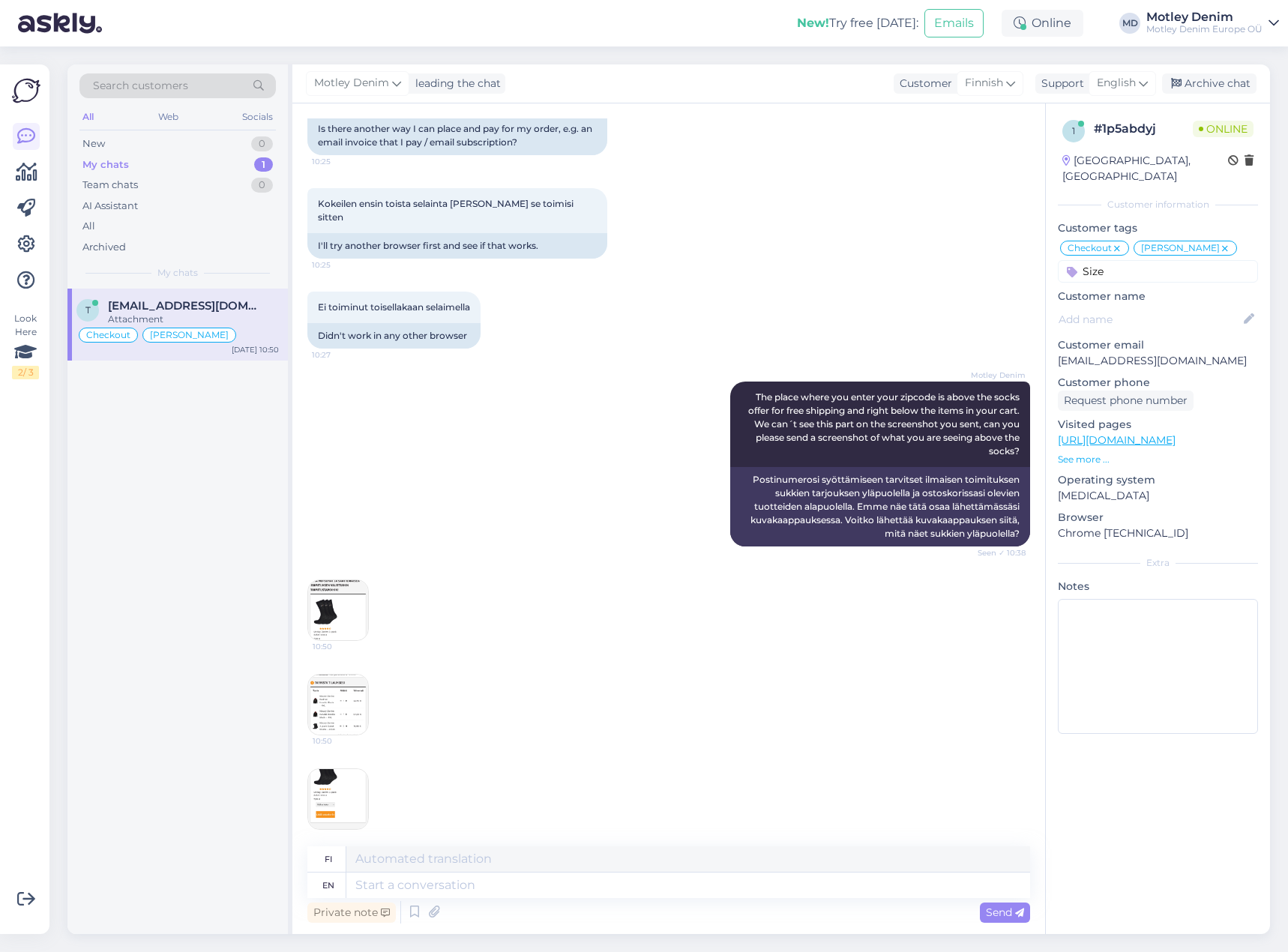
click at [346, 781] on img at bounding box center [338, 798] width 60 height 60
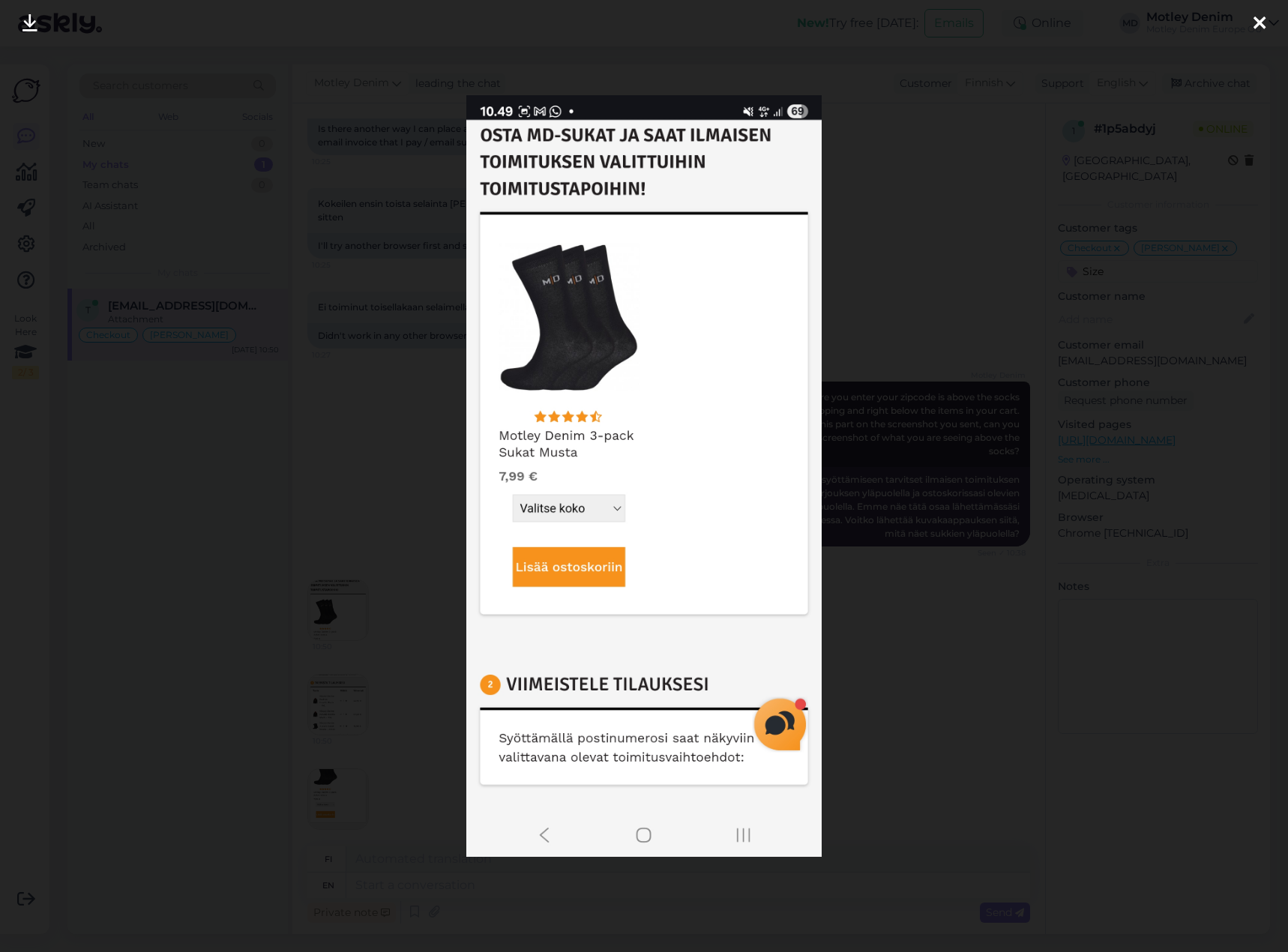
click at [368, 654] on div at bounding box center [644, 476] width 1288 height 952
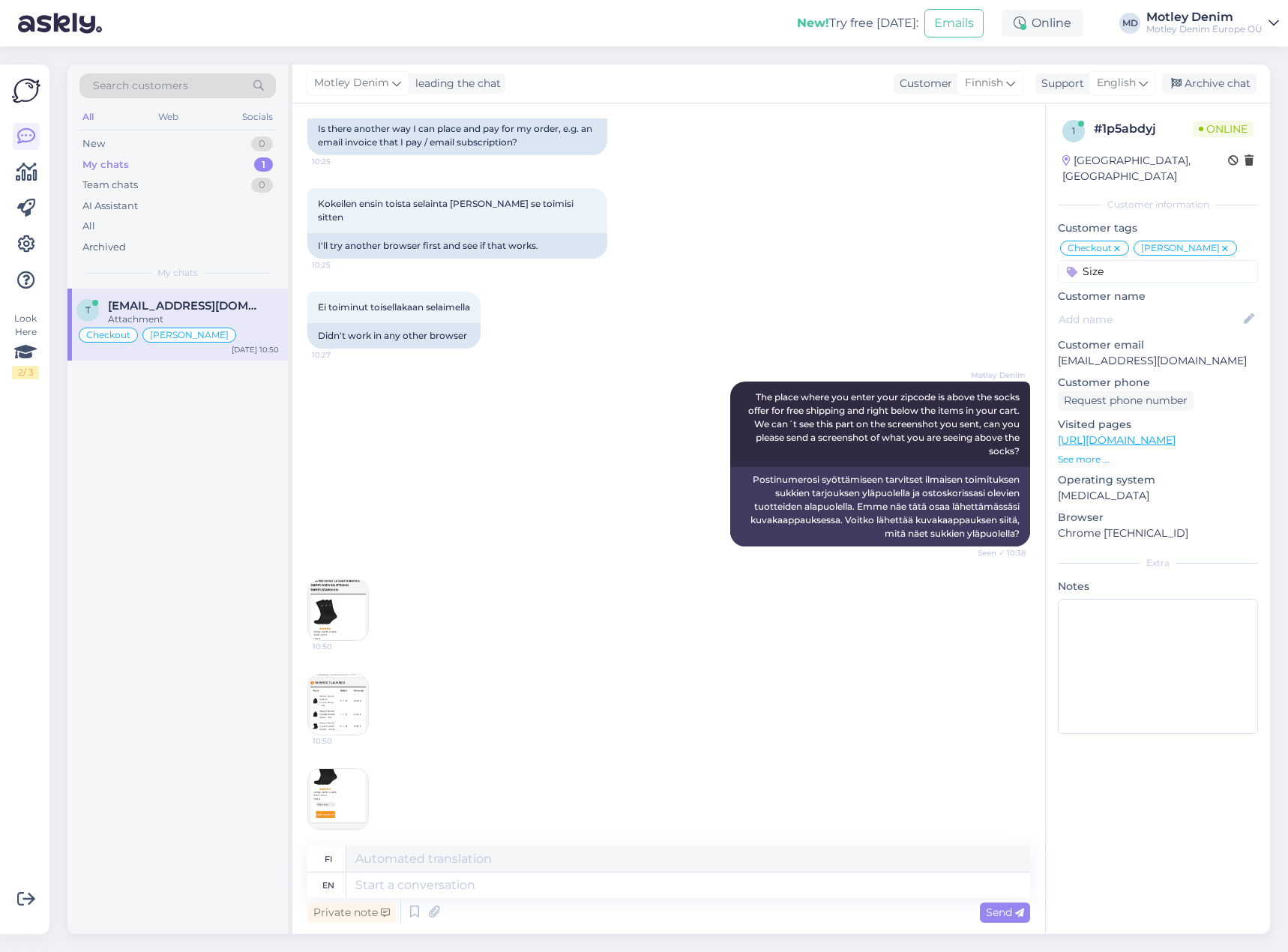
click at [368, 592] on div "10:50" at bounding box center [338, 610] width 61 height 61
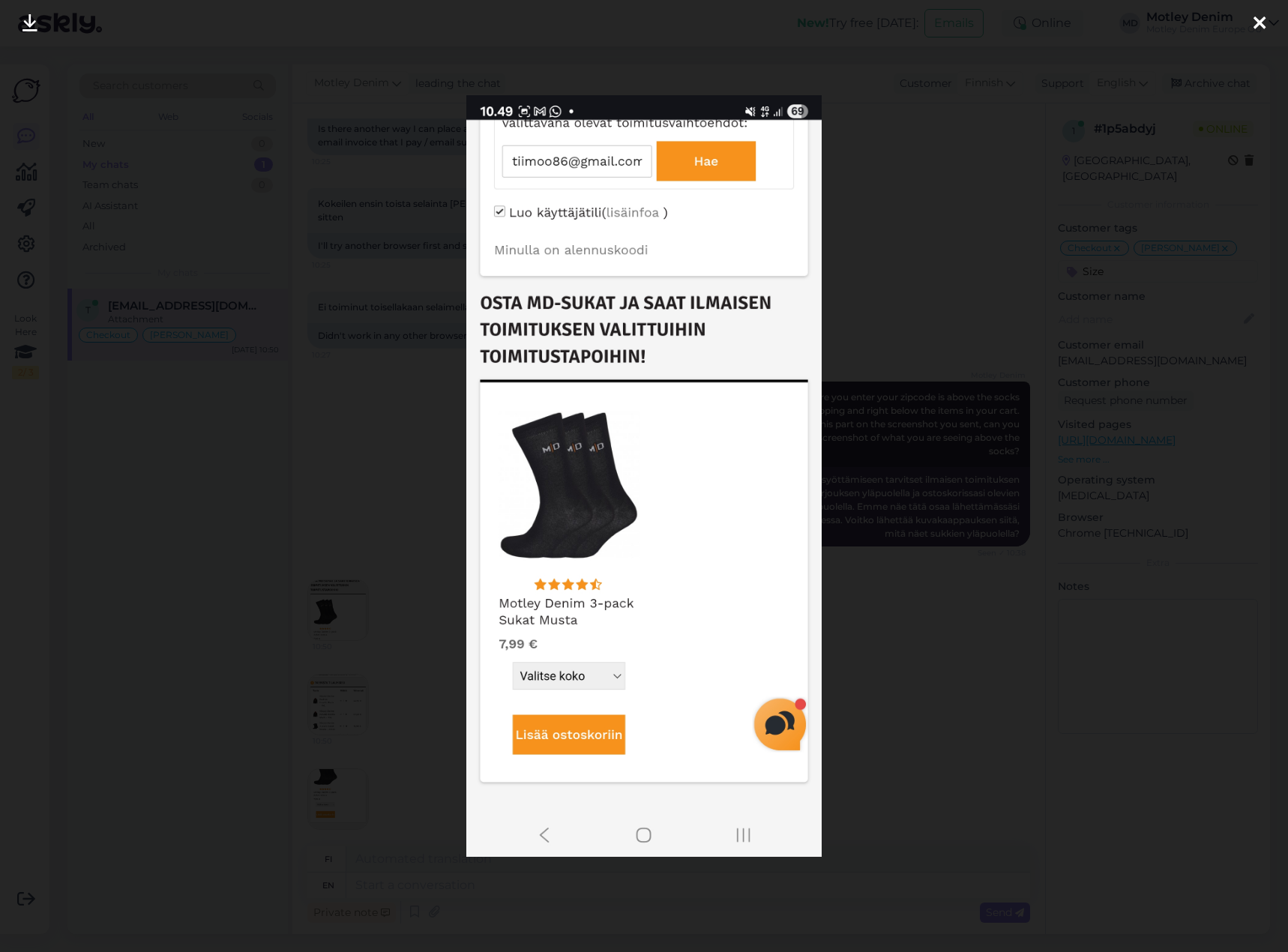
click at [344, 482] on div at bounding box center [644, 476] width 1288 height 952
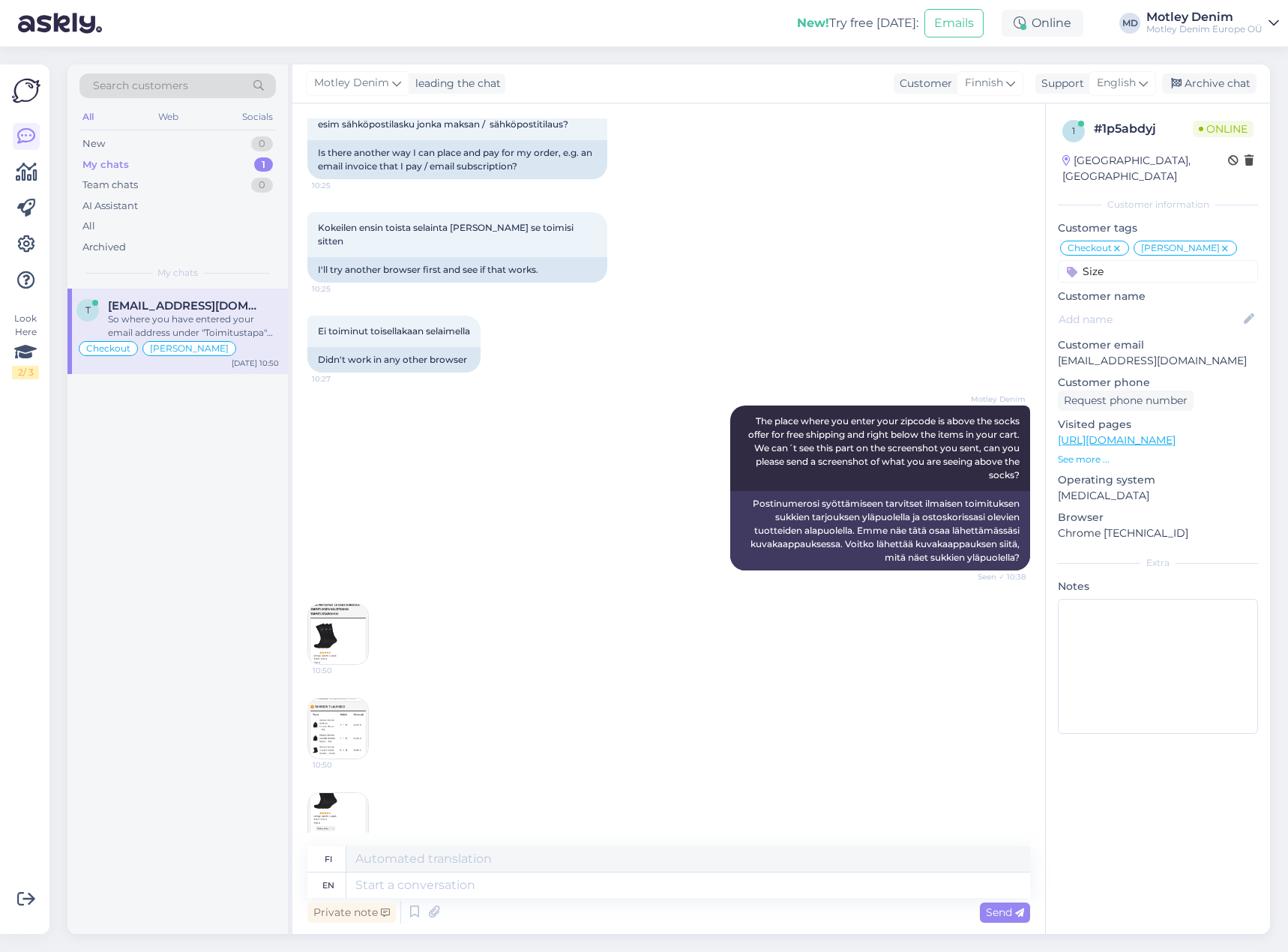
scroll to position [1080, 0]
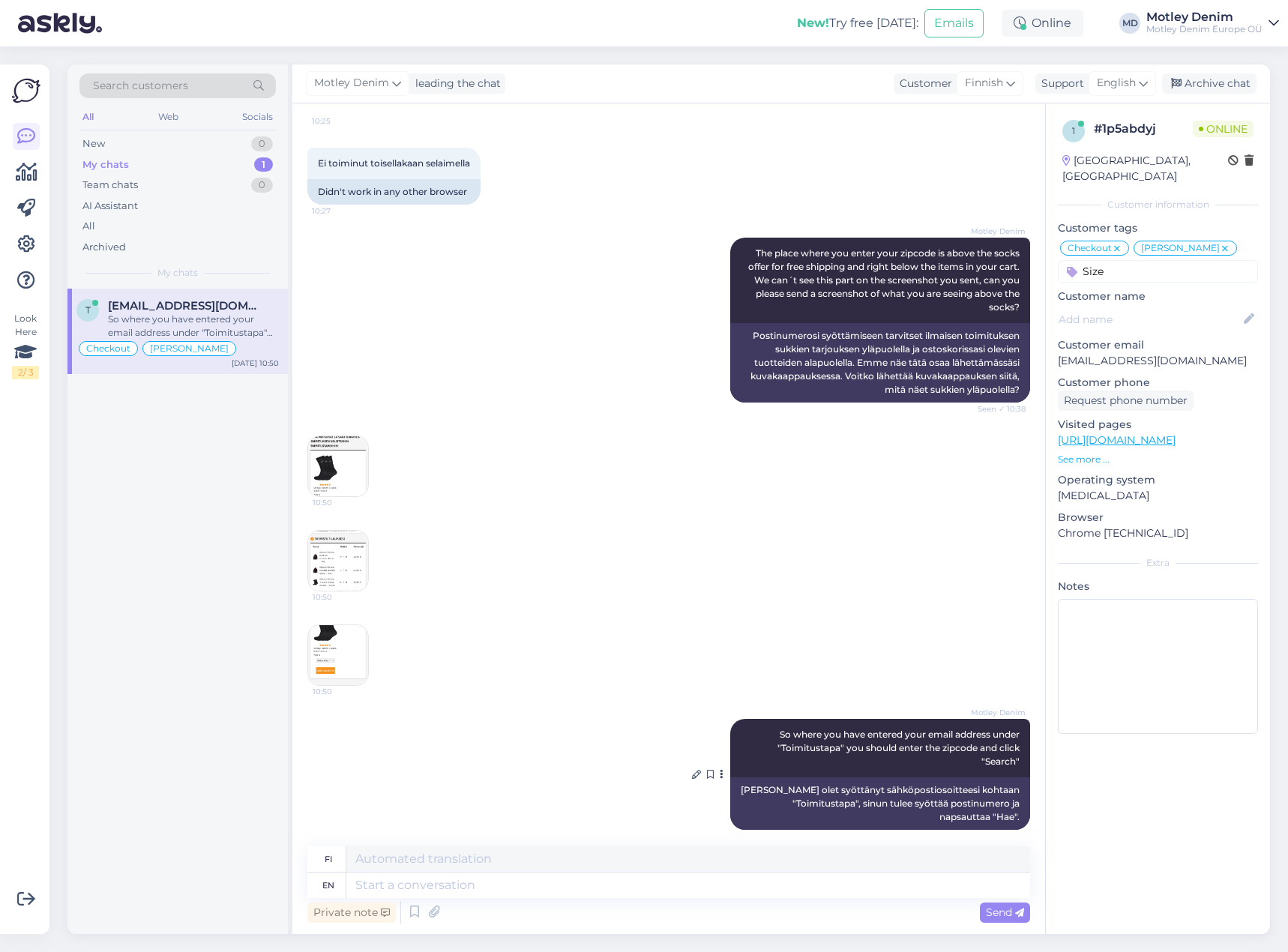
click at [801, 737] on span "So where you have entered your email address under "Toimitustapa" you should en…" at bounding box center [900, 747] width 245 height 38
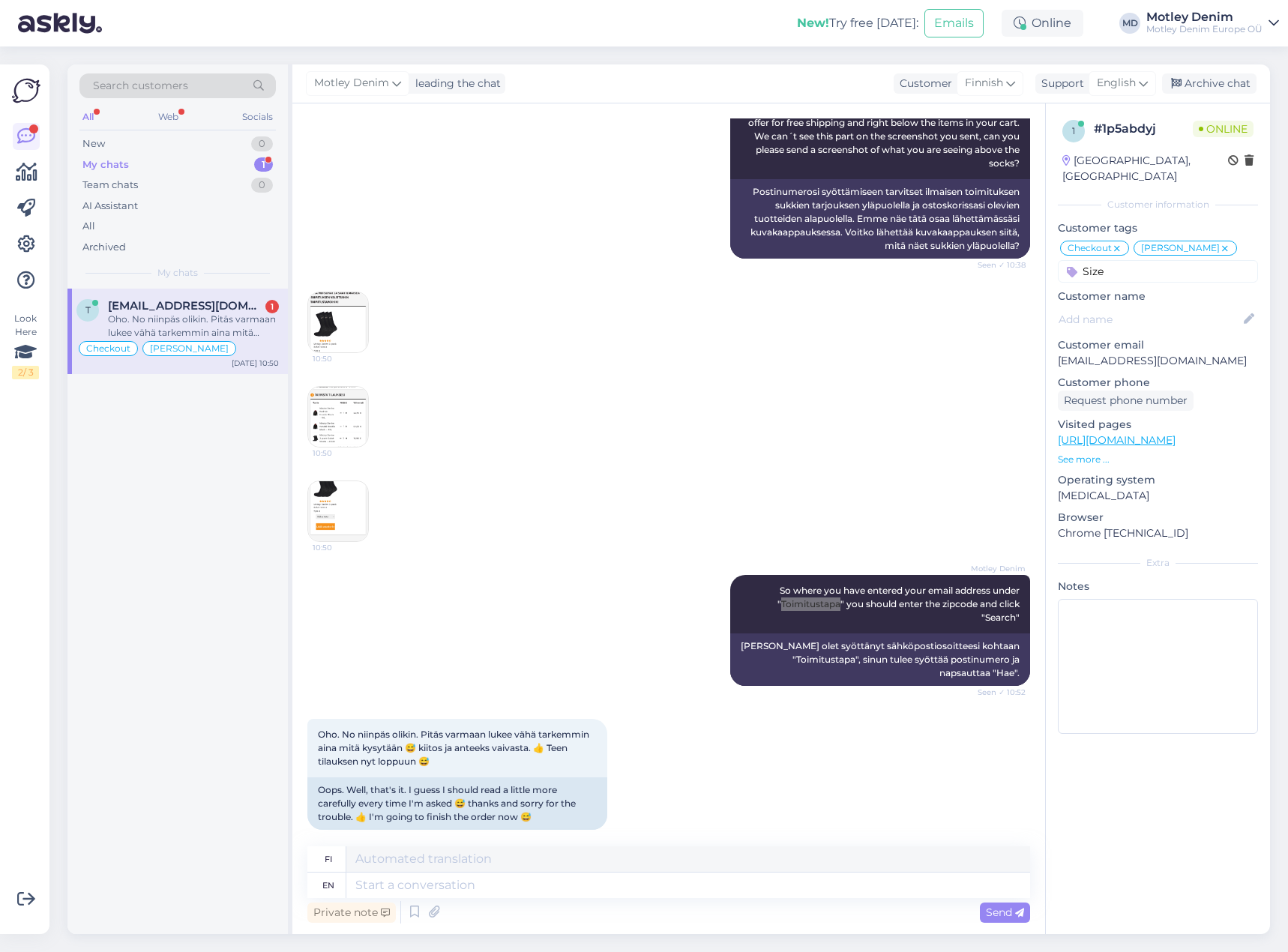
scroll to position [1314, 0]
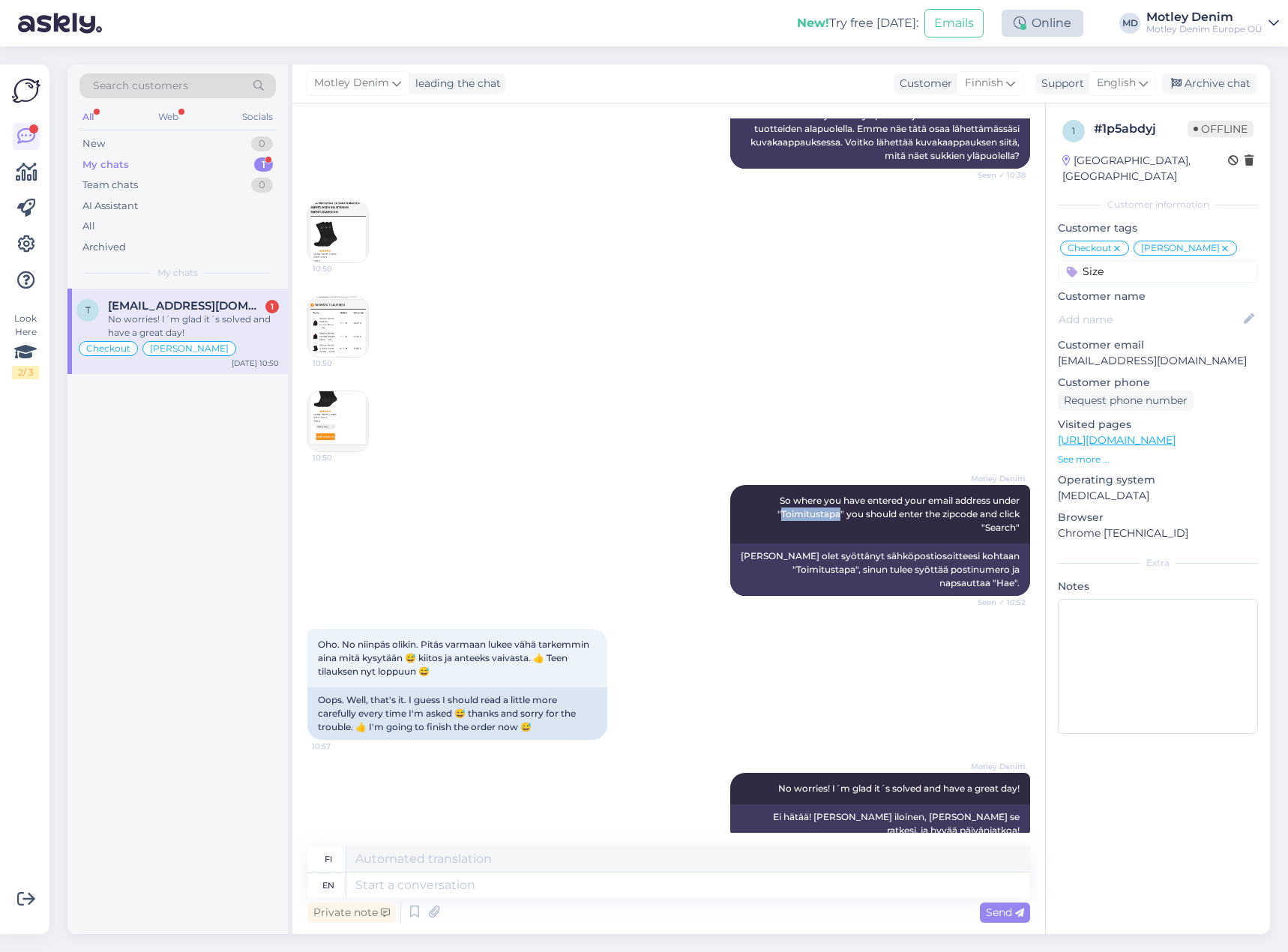
click at [1070, 19] on div "Online" at bounding box center [1043, 23] width 82 height 27
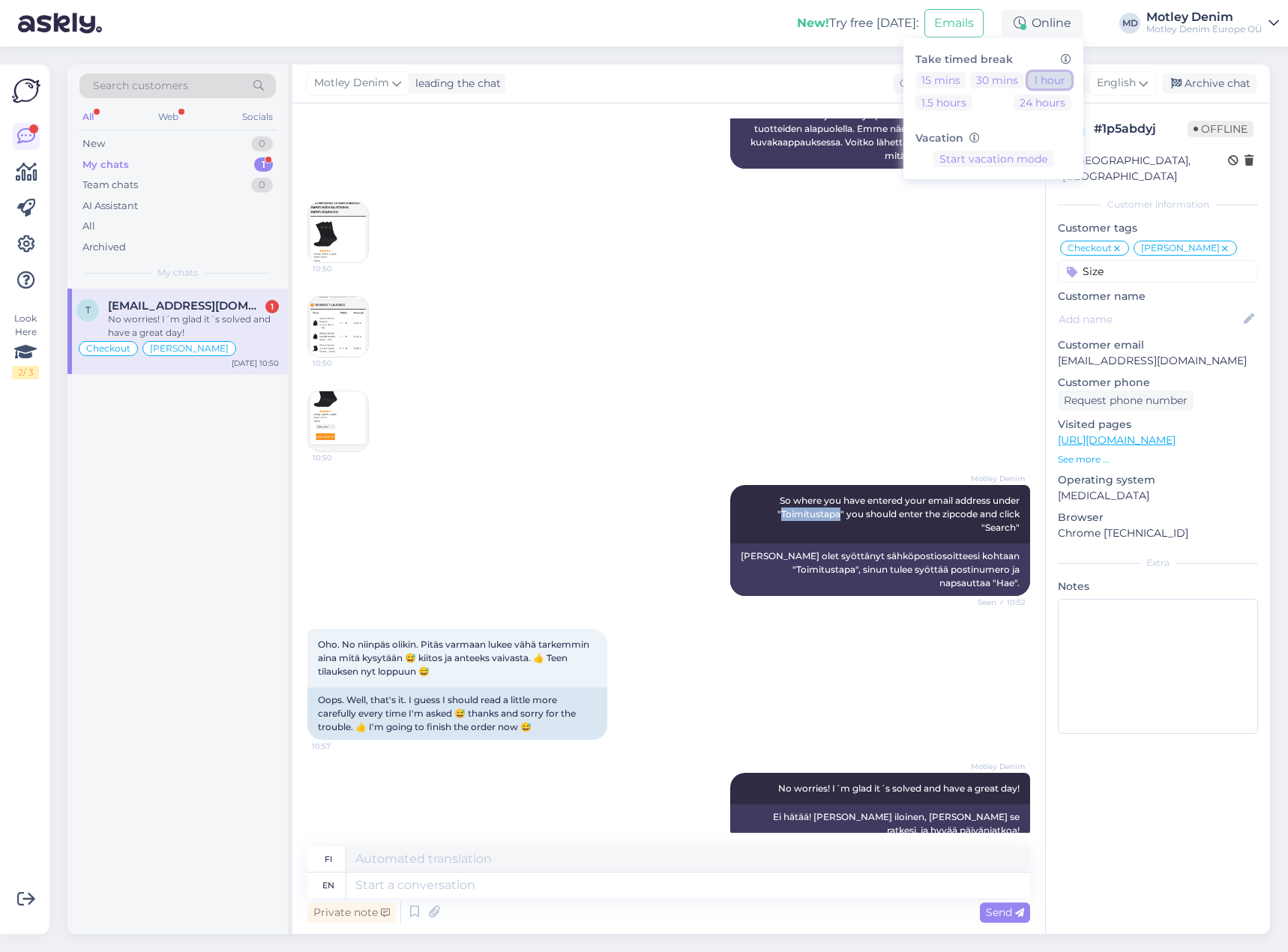
click at [1049, 84] on button "1 hour" at bounding box center [1049, 80] width 43 height 16
click at [1050, 100] on button "24 hours" at bounding box center [1043, 103] width 58 height 16
click at [1046, 26] on div "Away" at bounding box center [1046, 23] width 74 height 27
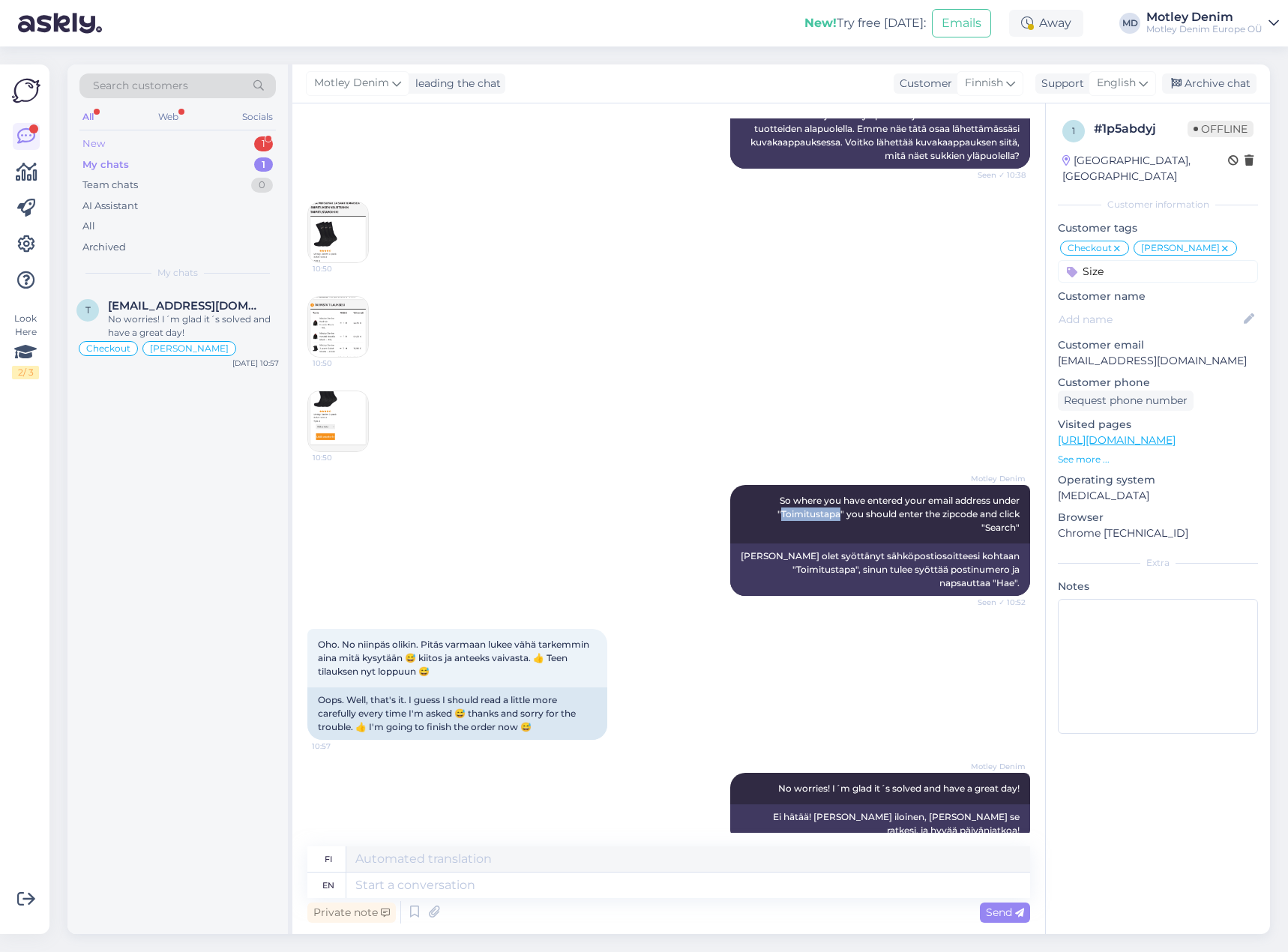
click at [194, 143] on div "New 1" at bounding box center [177, 143] width 197 height 21
click at [220, 325] on div "ok,ootan veel veidi" at bounding box center [194, 319] width 171 height 13
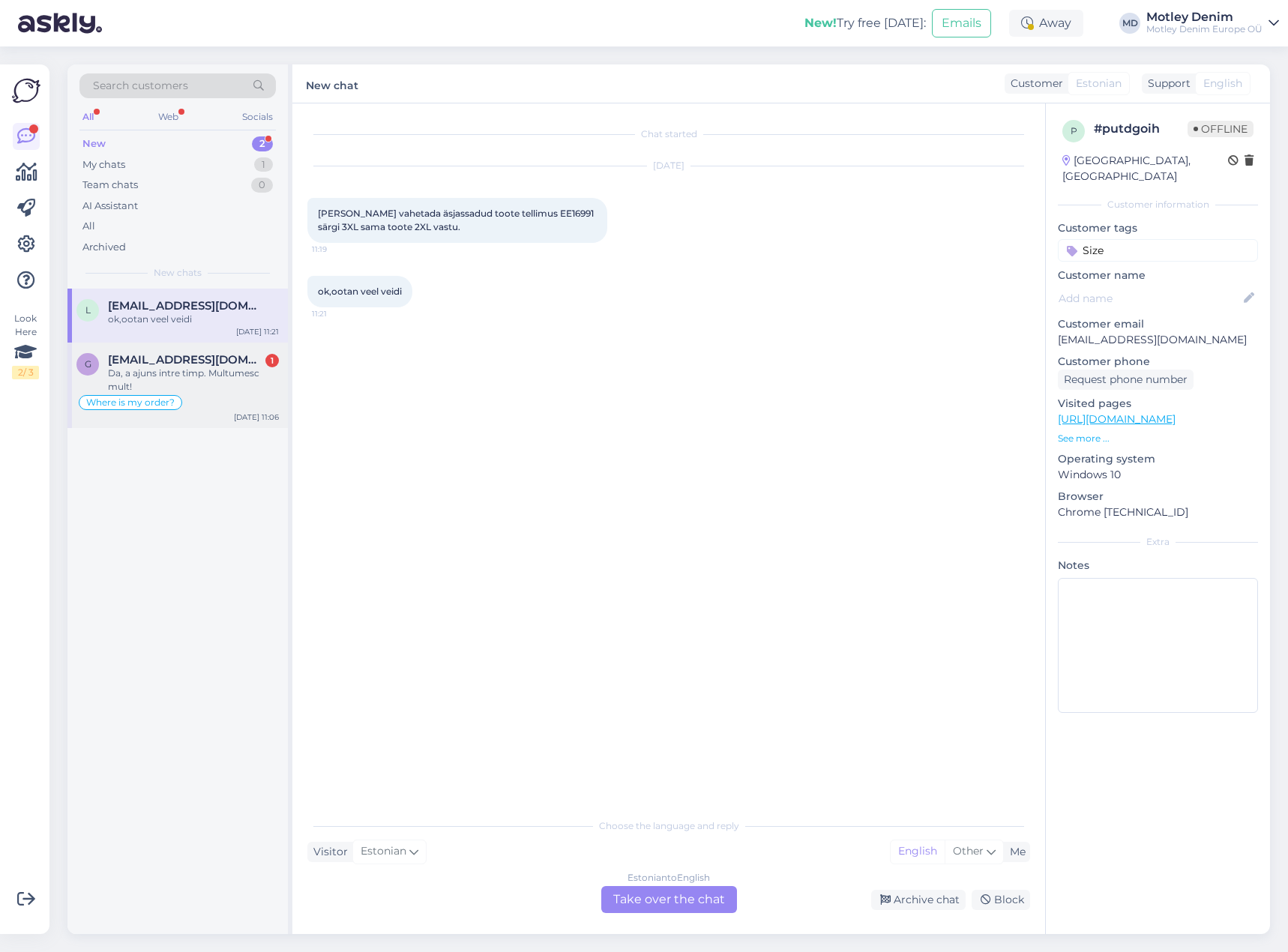
click at [129, 381] on div "Da, a ajuns intre timp. Multumesc mult!" at bounding box center [194, 380] width 171 height 27
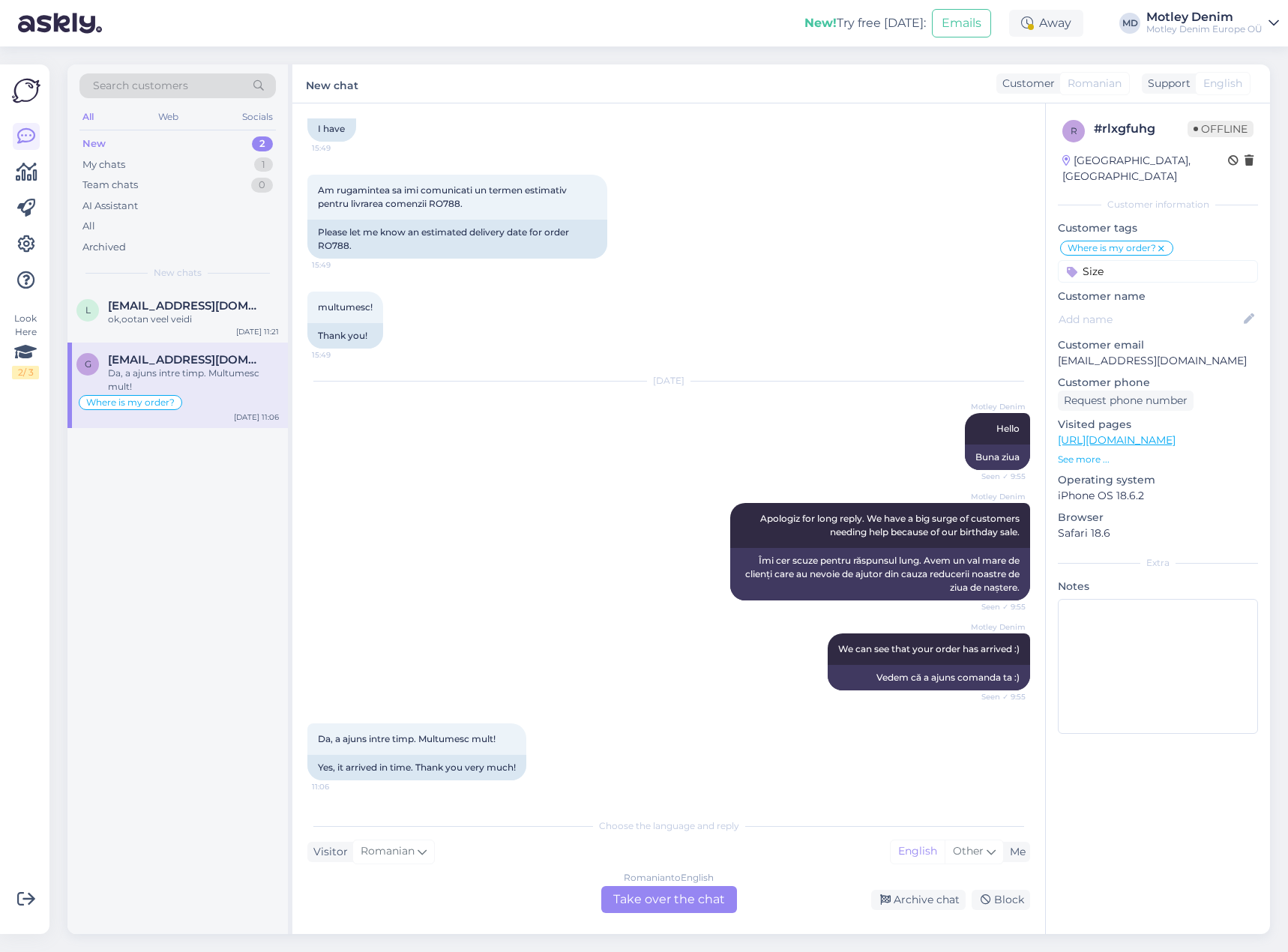
click at [669, 910] on div "Romanian to English Take over the chat" at bounding box center [669, 899] width 136 height 27
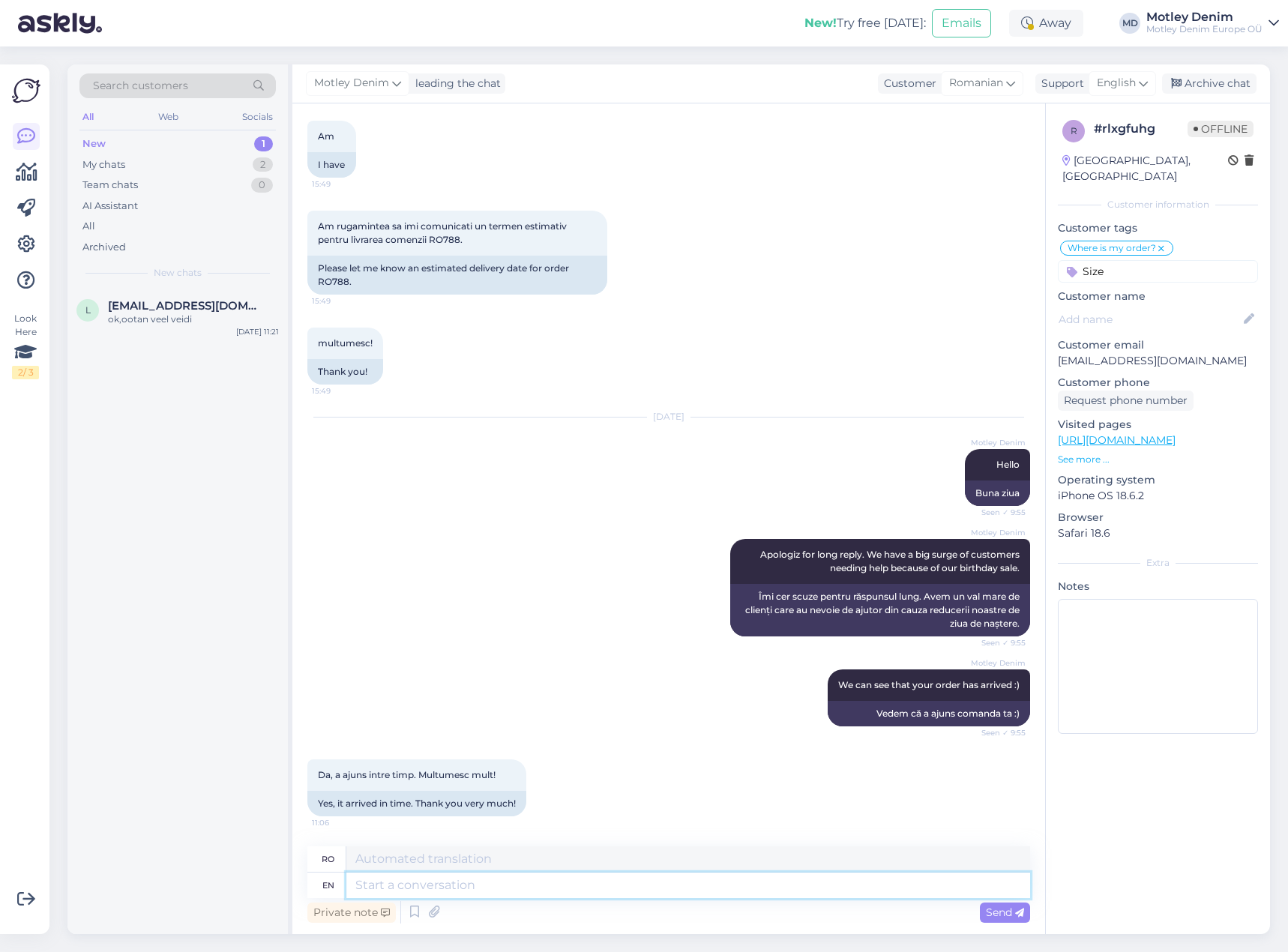
click at [620, 885] on textarea at bounding box center [688, 885] width 684 height 26
click at [993, 914] on span "Send" at bounding box center [1005, 911] width 38 height 13
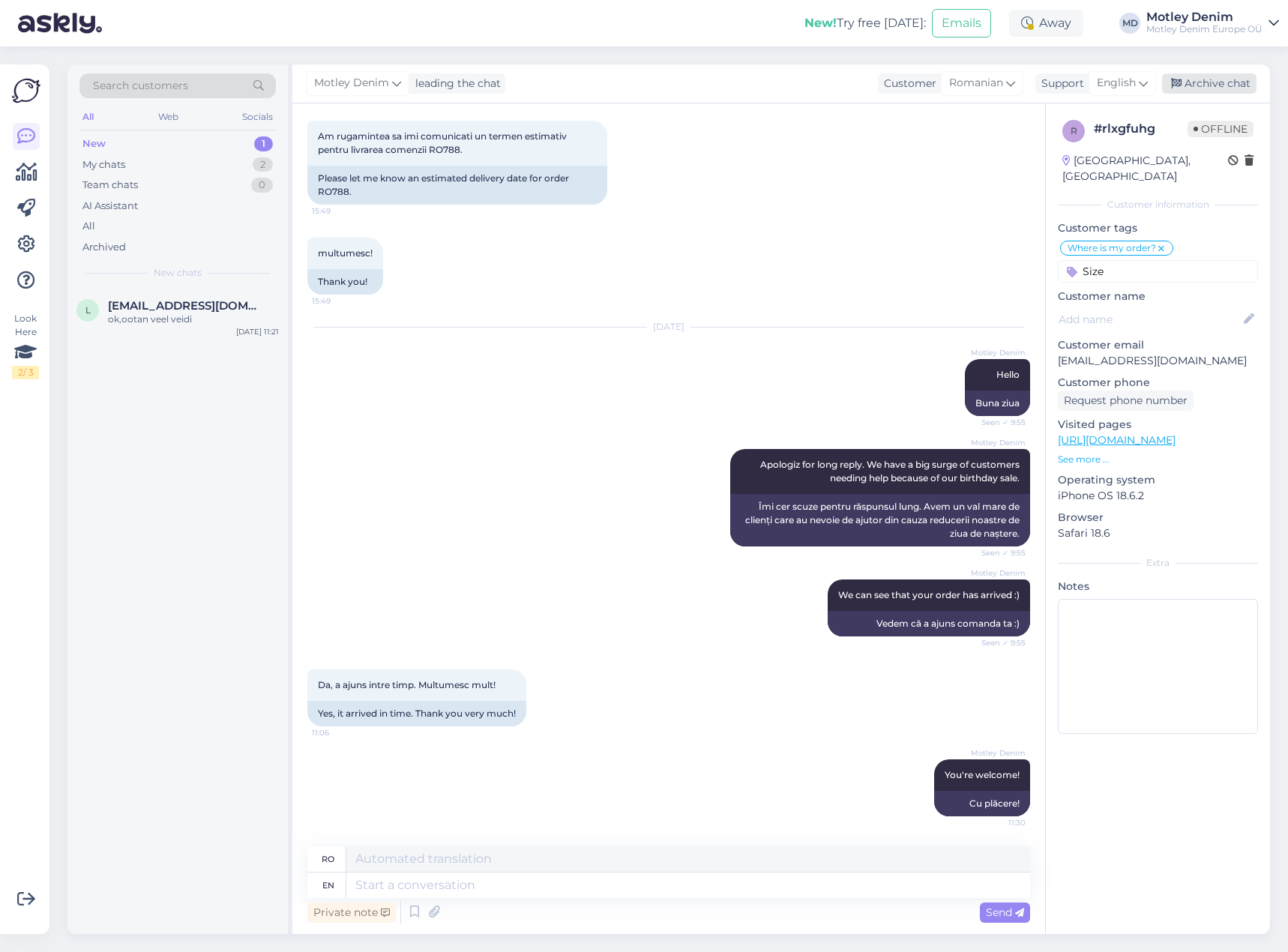
click at [1237, 79] on div "Archive chat" at bounding box center [1209, 84] width 95 height 20
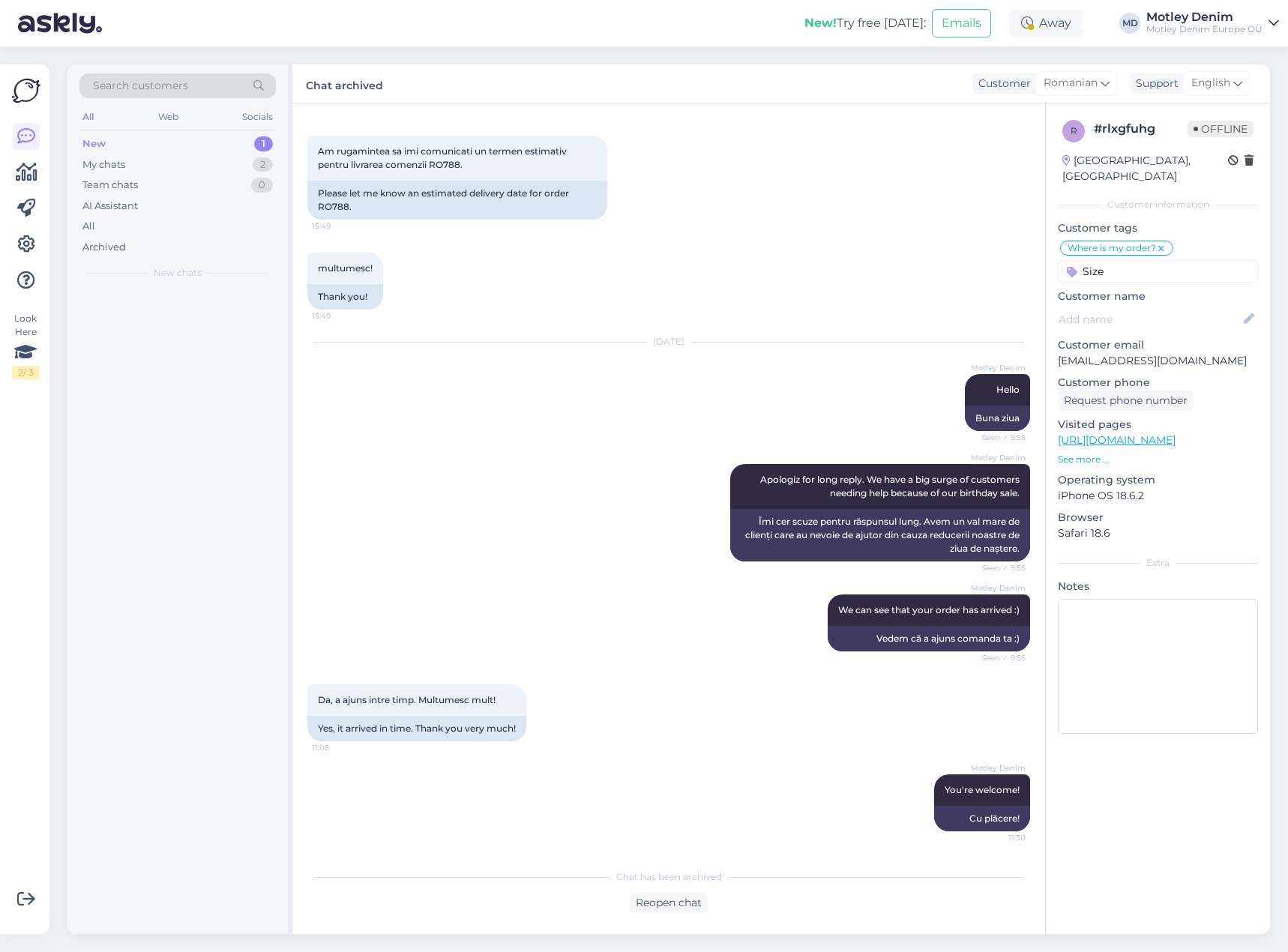
scroll to position [242, 0]
click at [192, 299] on span "[EMAIL_ADDRESS][DOMAIN_NAME]" at bounding box center [186, 306] width 156 height 13
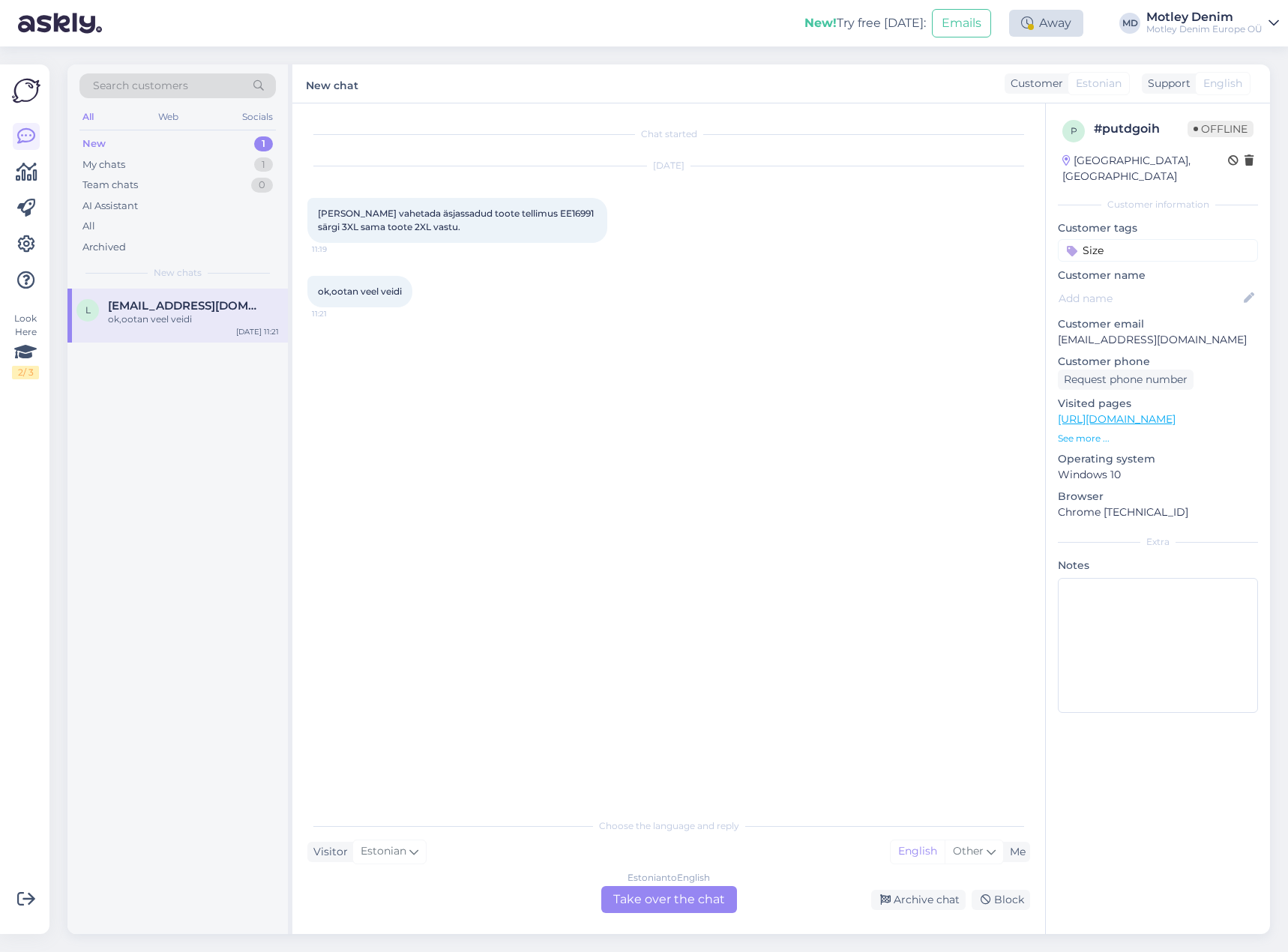
click at [1067, 23] on div "Away" at bounding box center [1046, 23] width 74 height 27
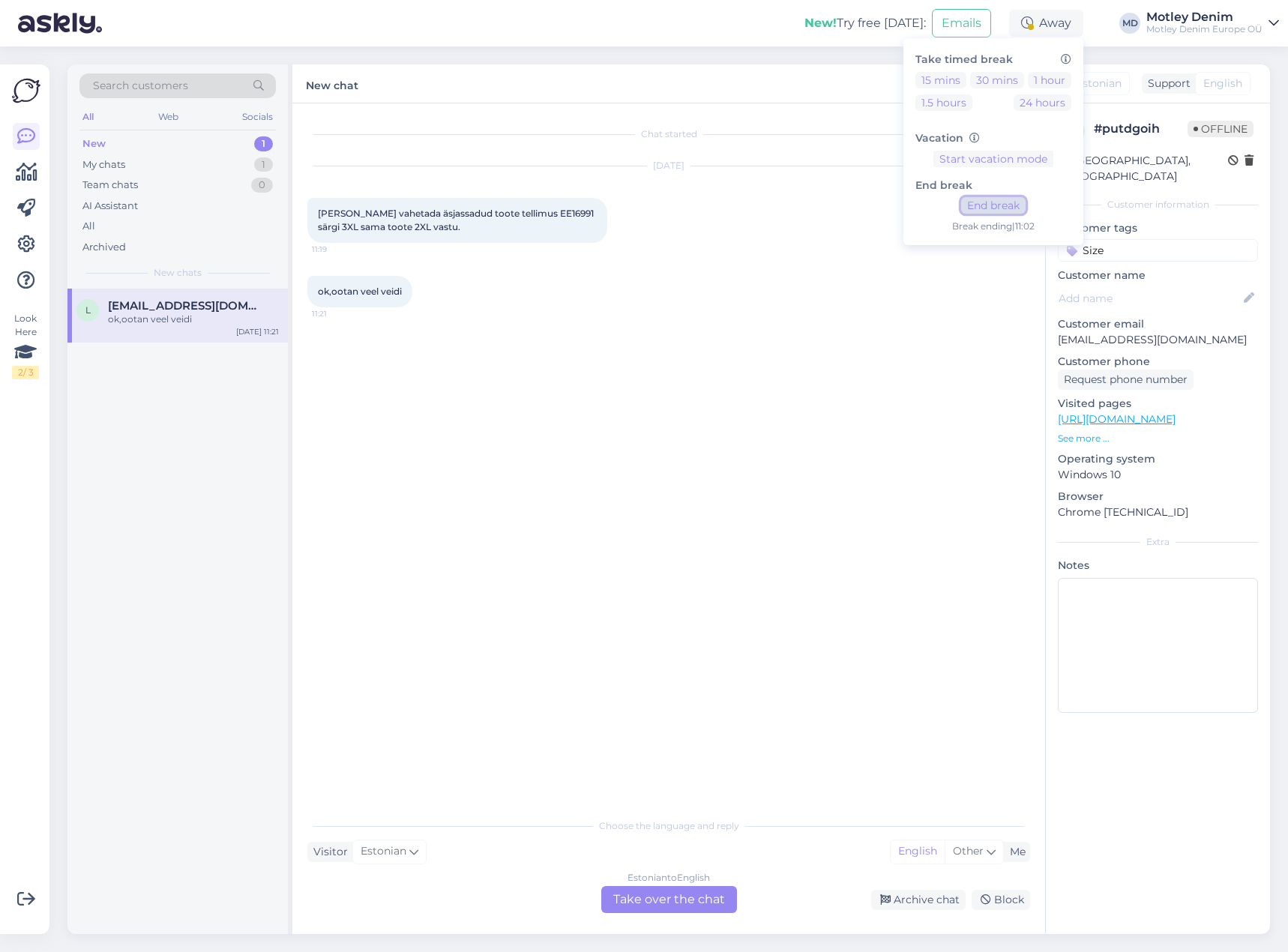
click at [998, 201] on button "End break" at bounding box center [993, 205] width 64 height 16
drag, startPoint x: 686, startPoint y: 903, endPoint x: 696, endPoint y: 874, distance: 30.7
click at [686, 903] on div "Estonian to English Take over the chat" at bounding box center [669, 899] width 136 height 27
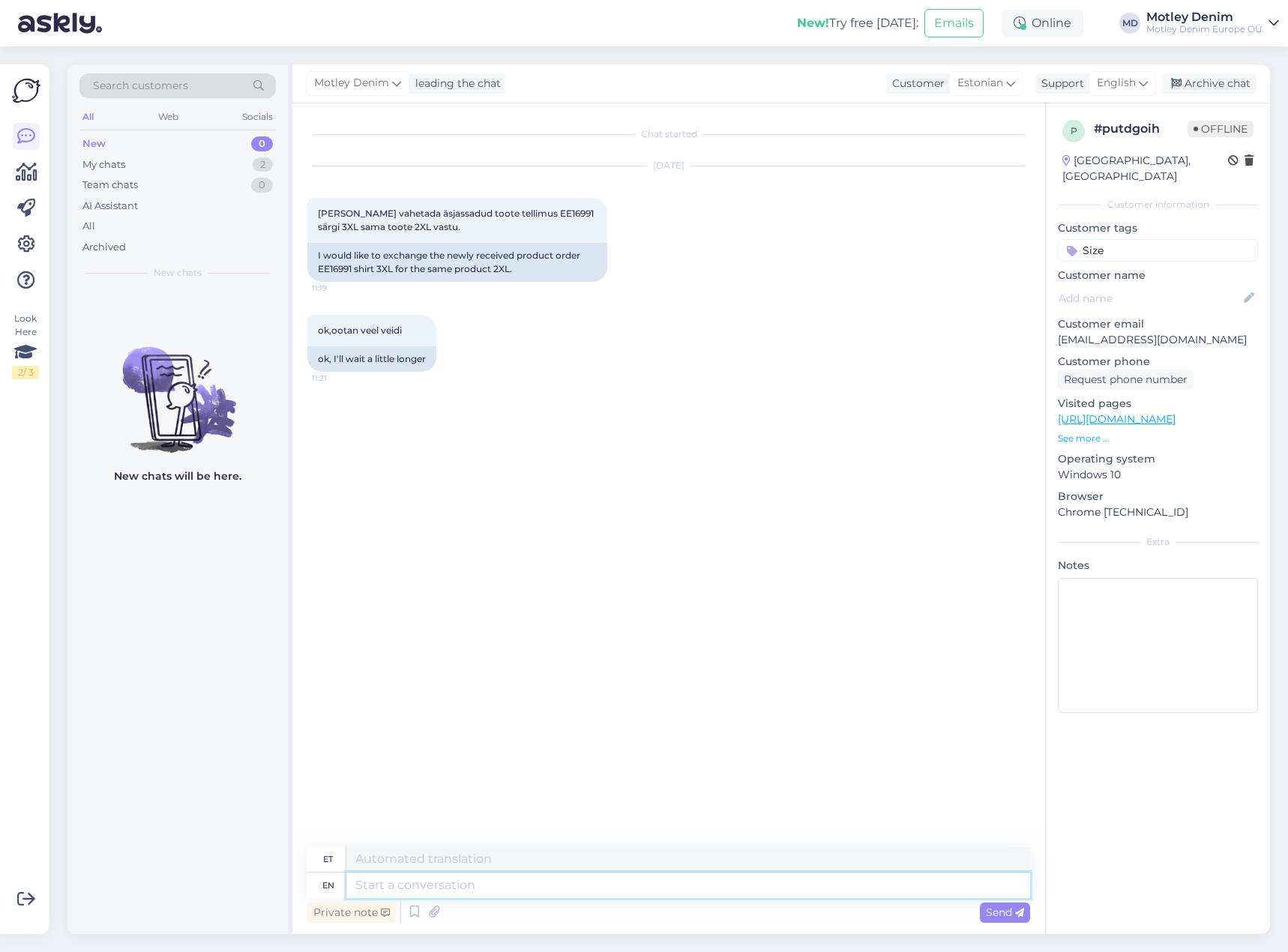
click at [510, 889] on textarea at bounding box center [688, 885] width 684 height 26
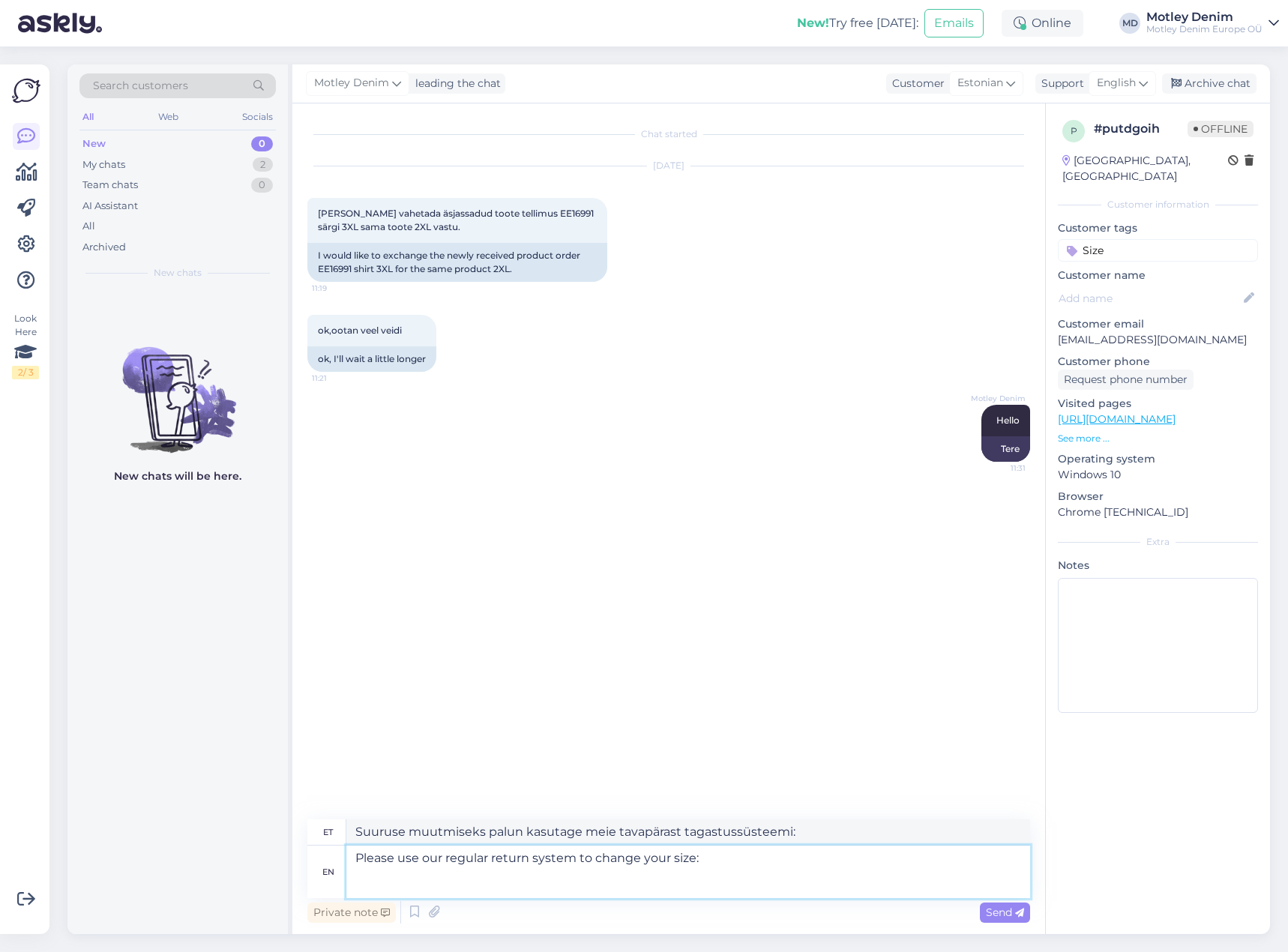
click at [698, 885] on textarea "Please use our regular return system to change your size:" at bounding box center [688, 871] width 684 height 52
click at [718, 853] on textarea "Please use our regular return system to change your size:" at bounding box center [688, 871] width 684 height 52
click at [707, 883] on textarea "Please use our regular return system to change your size:" at bounding box center [688, 871] width 684 height 52
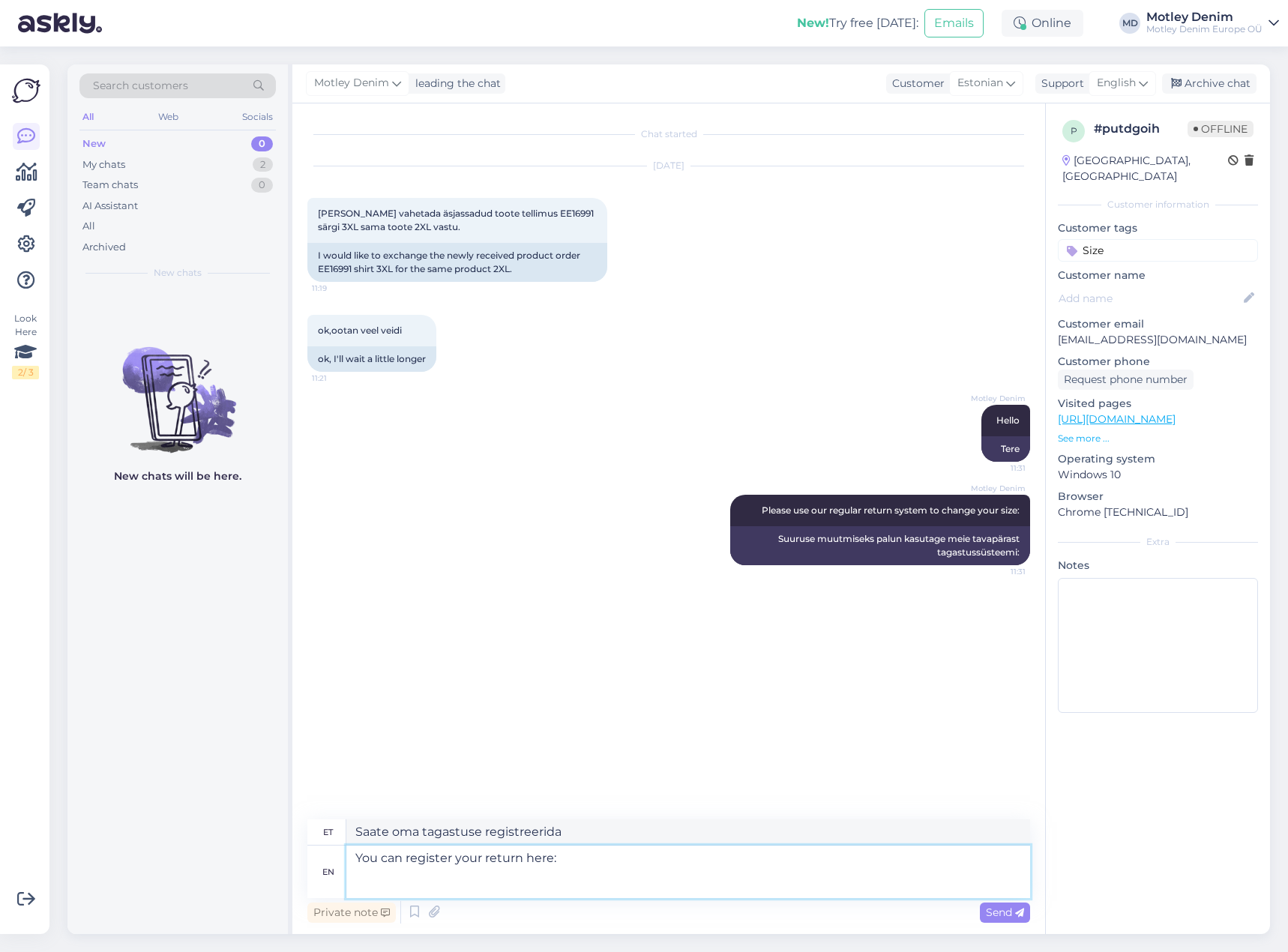
paste textarea "[URL][DOMAIN_NAME]"
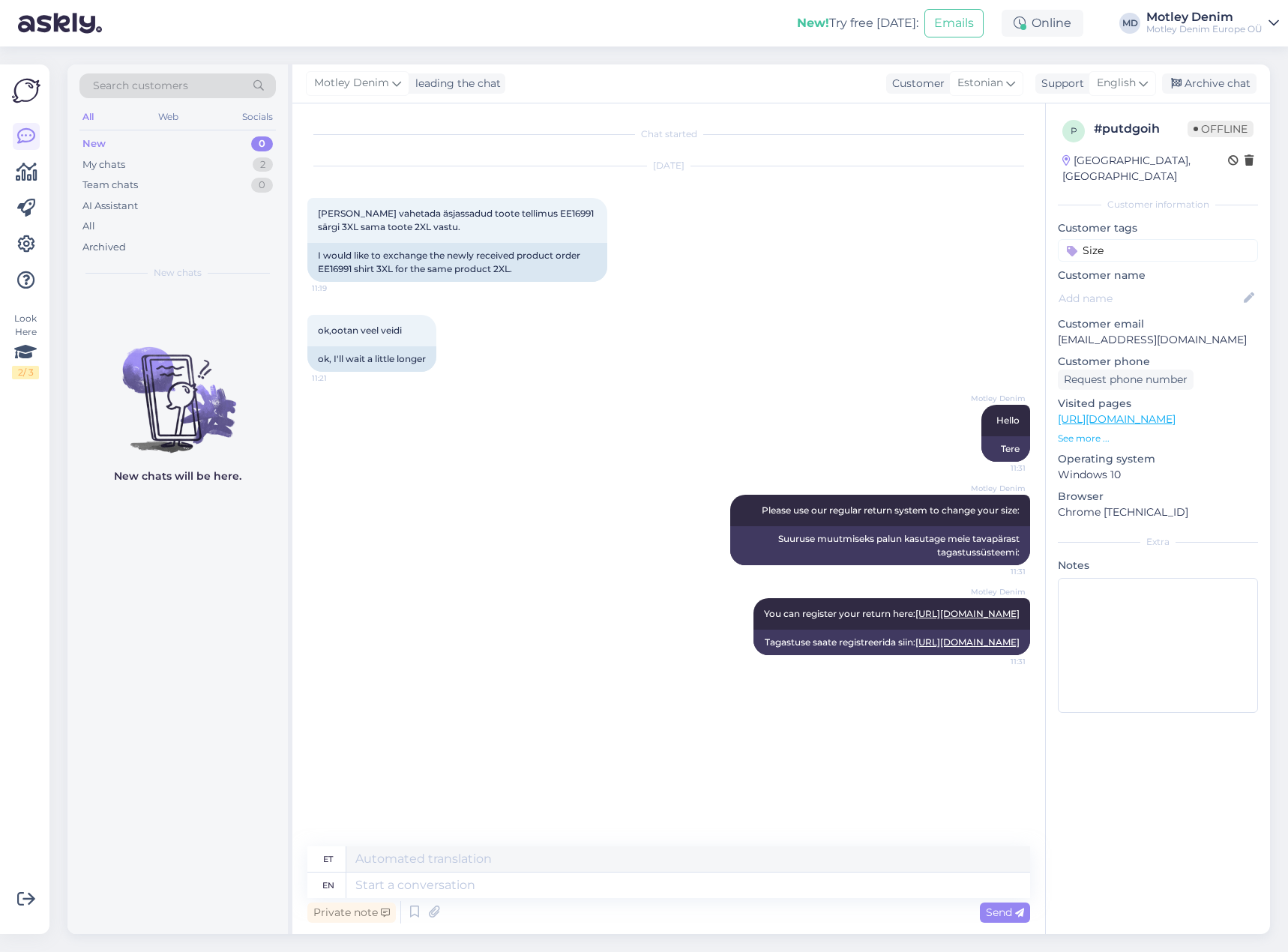
click at [1134, 239] on input "Size" at bounding box center [1157, 250] width 200 height 23
click at [1159, 321] on span "size change" at bounding box center [1158, 325] width 53 height 9
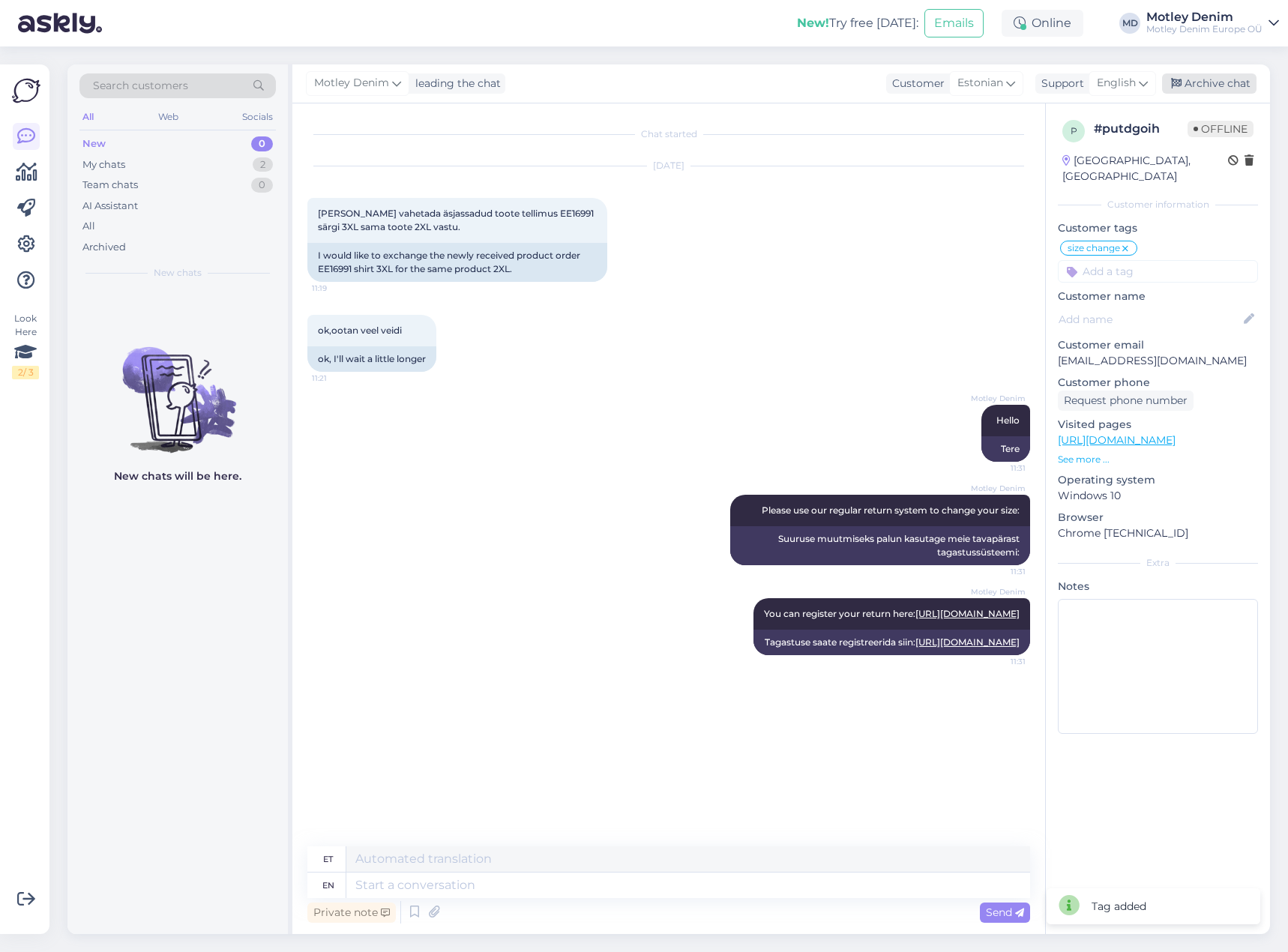
click at [1214, 89] on div "Archive chat" at bounding box center [1209, 84] width 95 height 20
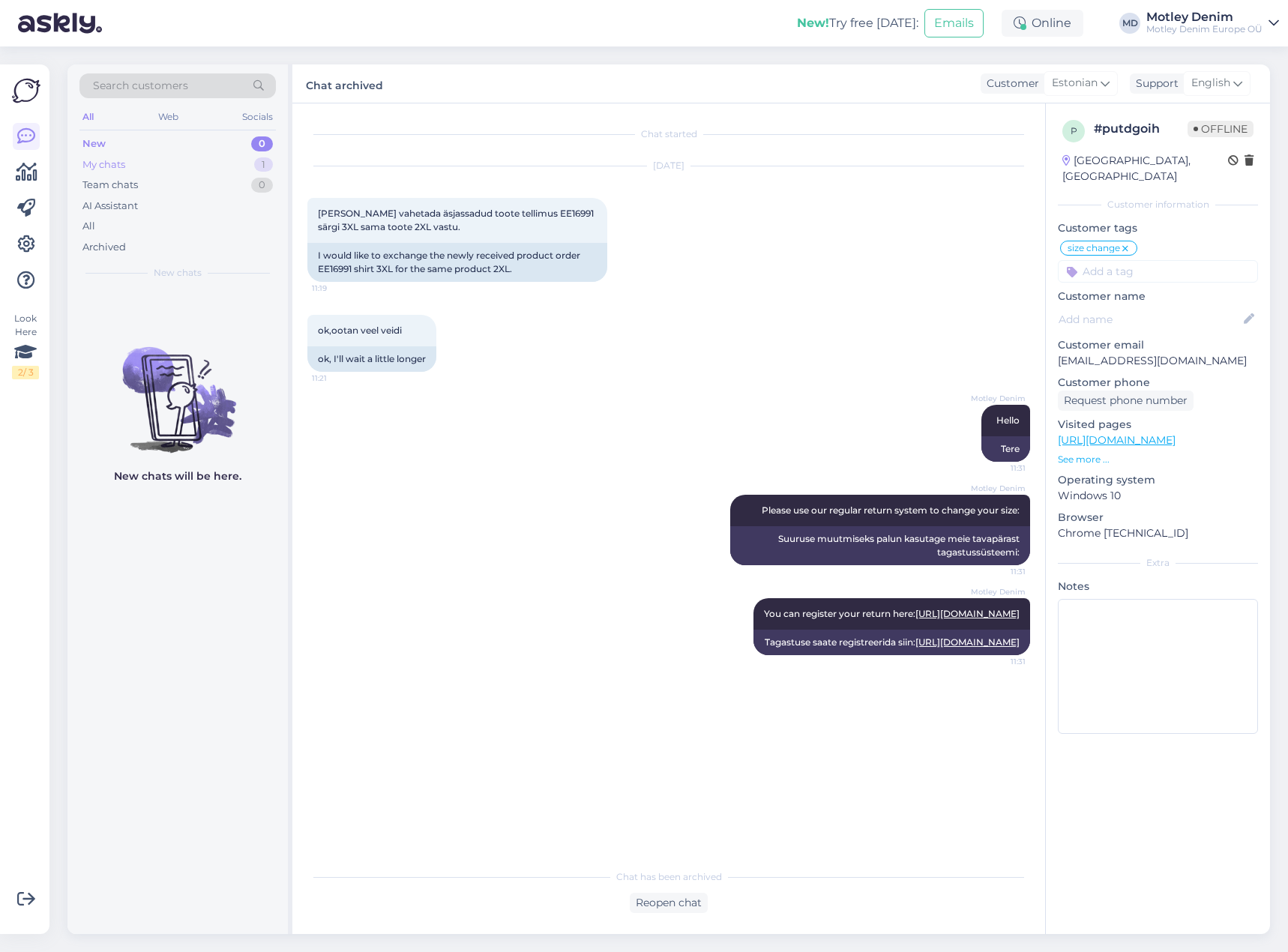
click at [237, 166] on div "My chats 1" at bounding box center [177, 165] width 197 height 21
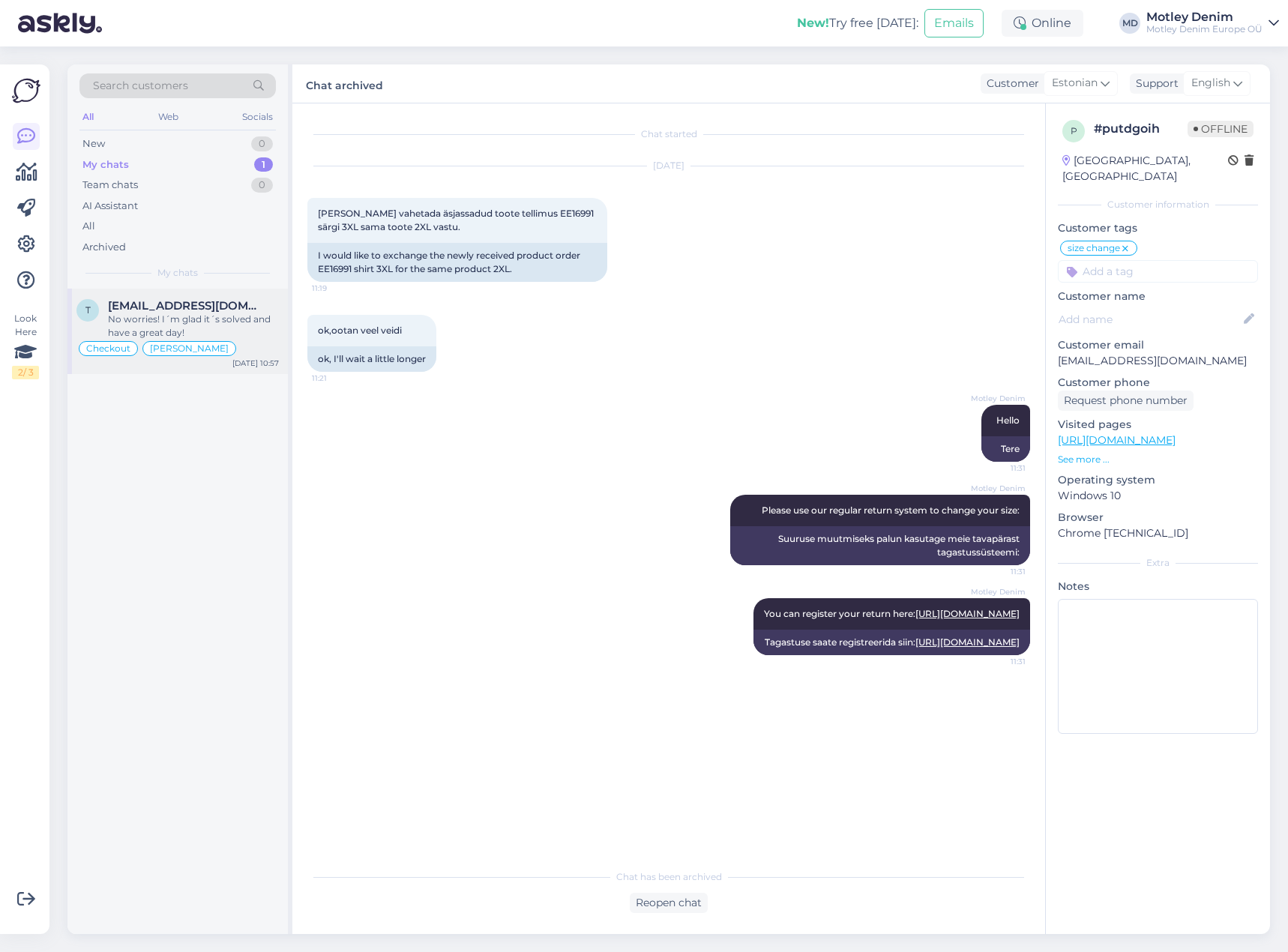
click at [188, 335] on div "No worries! I´m glad it´s solved and have a great day!" at bounding box center [194, 326] width 171 height 27
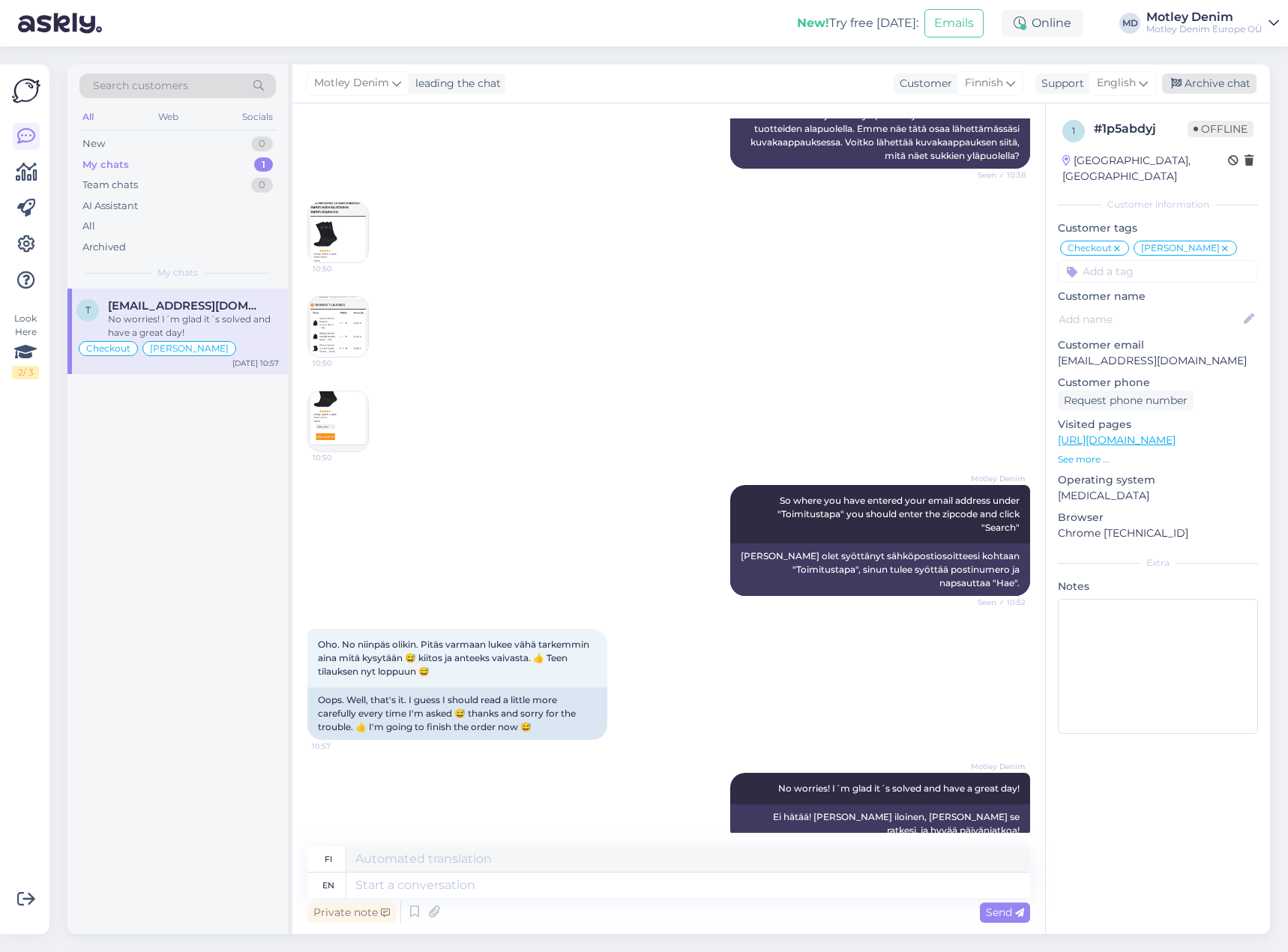
click at [1225, 85] on div "Archive chat" at bounding box center [1209, 84] width 95 height 20
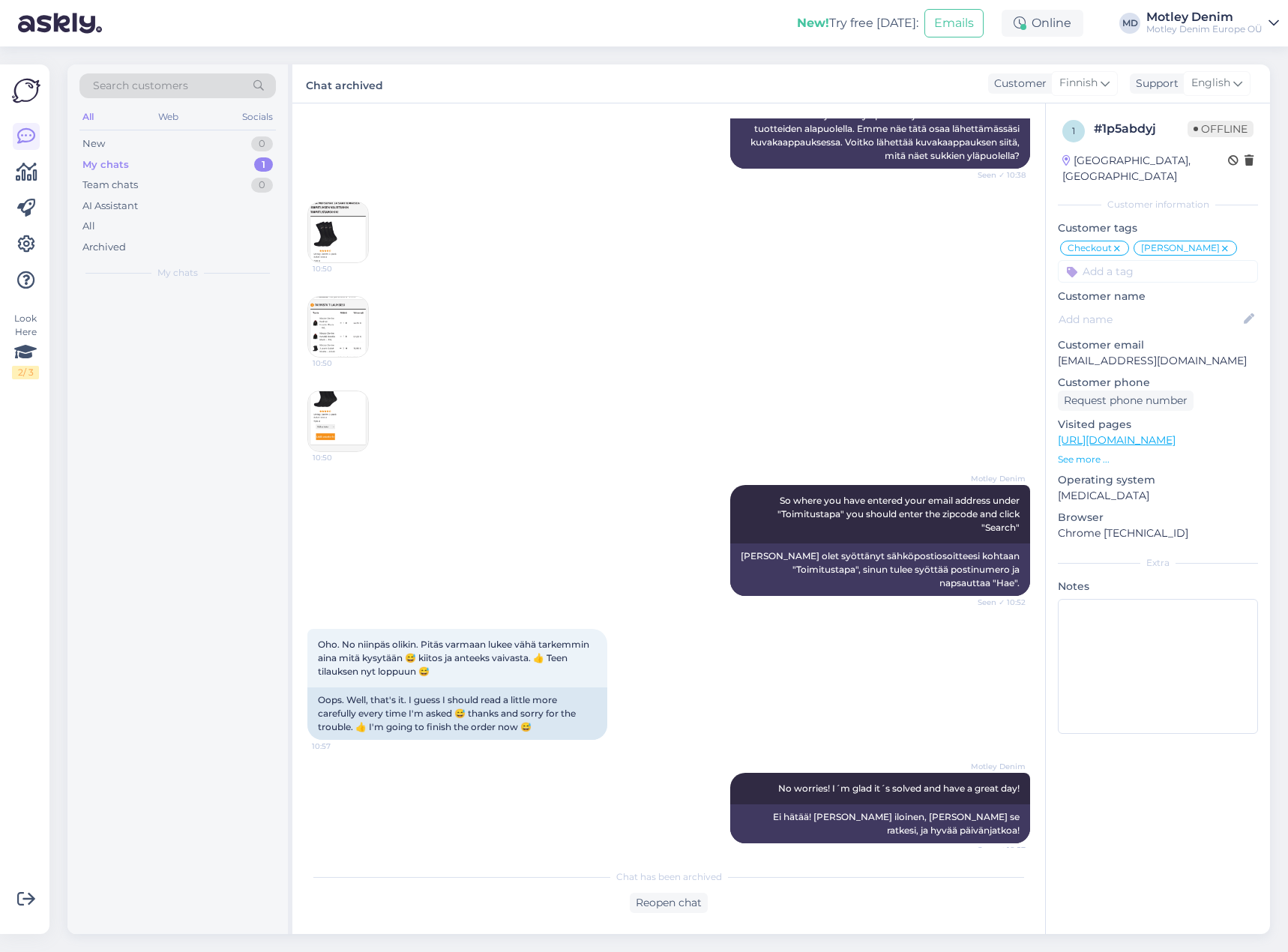
scroll to position [1298, 0]
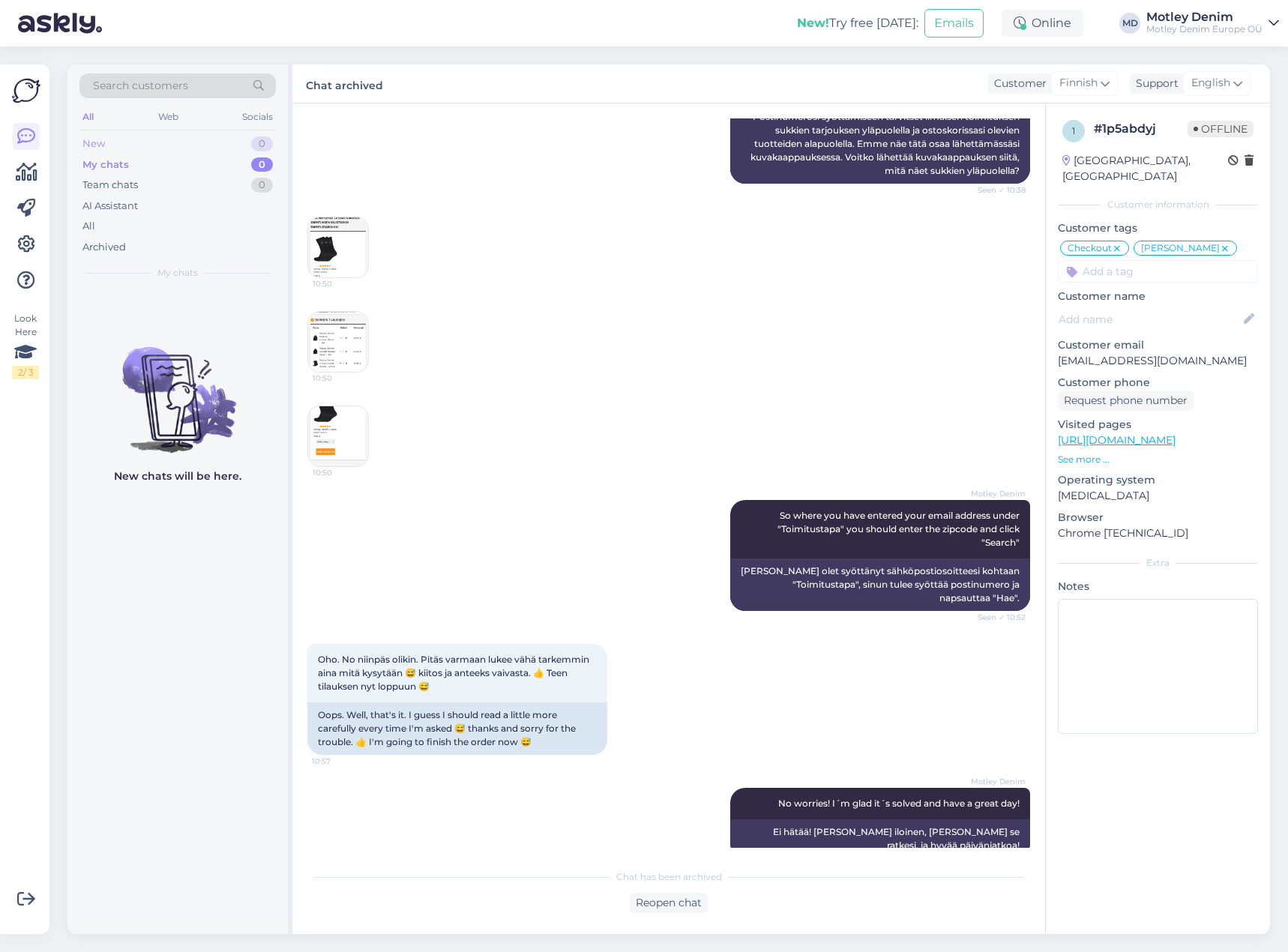
click at [178, 146] on div "New 0" at bounding box center [177, 143] width 197 height 21
